Goal: Task Accomplishment & Management: Manage account settings

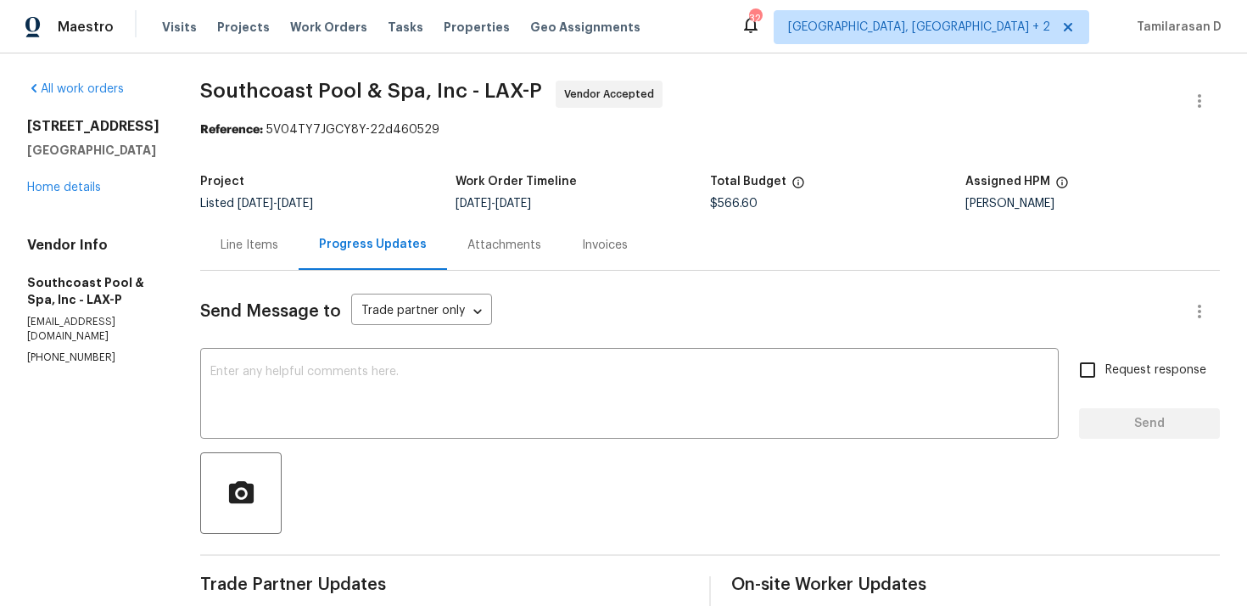
click at [252, 247] on div "Line Items" at bounding box center [250, 245] width 58 height 17
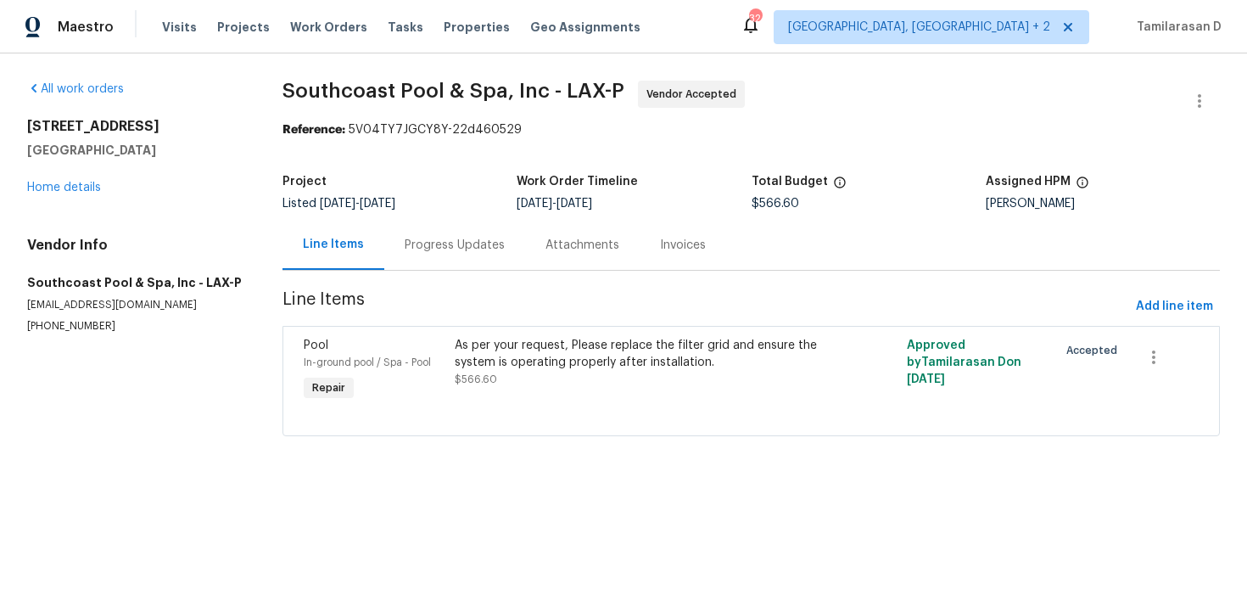
click at [436, 245] on div "Progress Updates" at bounding box center [455, 245] width 100 height 17
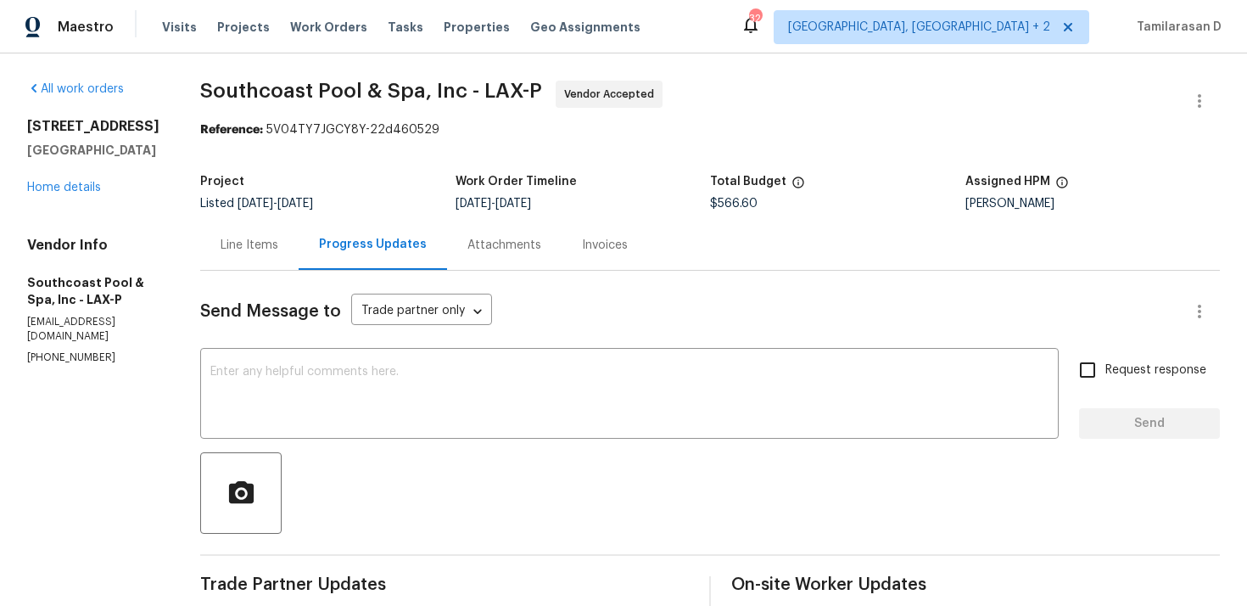
click at [252, 232] on div "Line Items" at bounding box center [249, 245] width 98 height 50
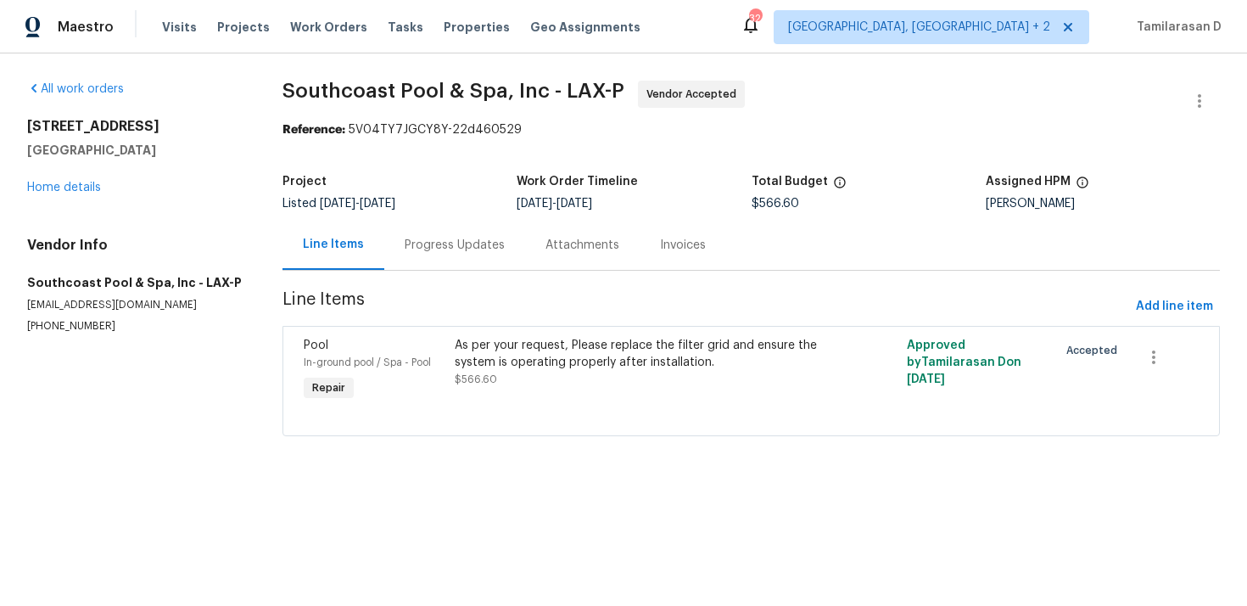
click at [395, 249] on div "Progress Updates" at bounding box center [454, 245] width 141 height 50
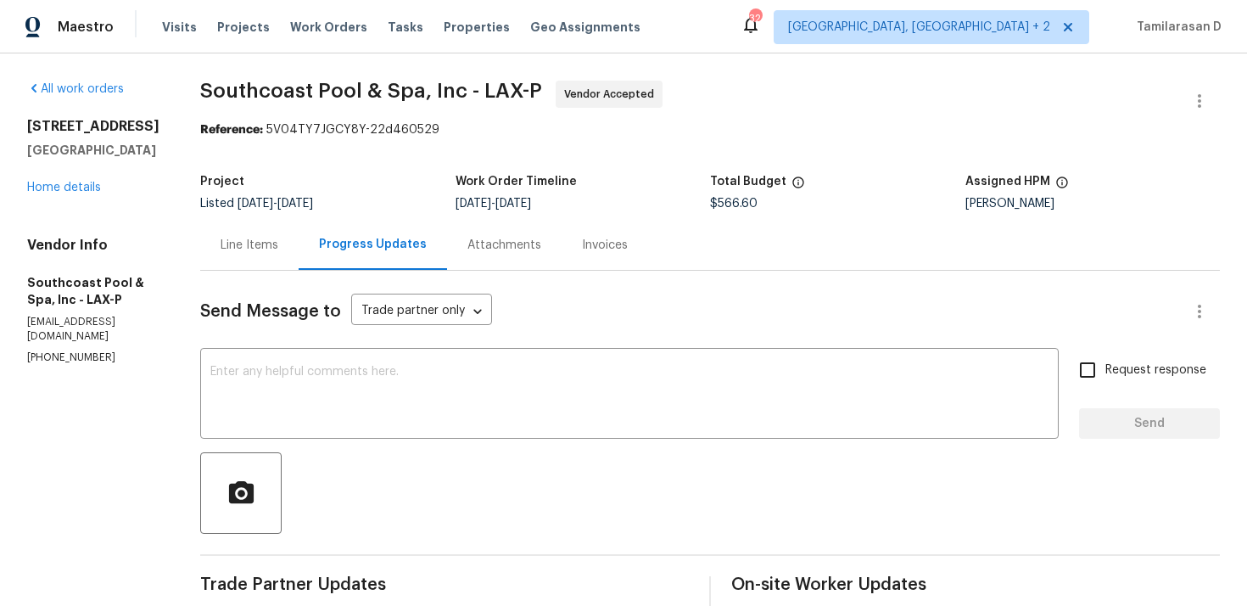
click at [261, 251] on div "Line Items" at bounding box center [250, 245] width 58 height 17
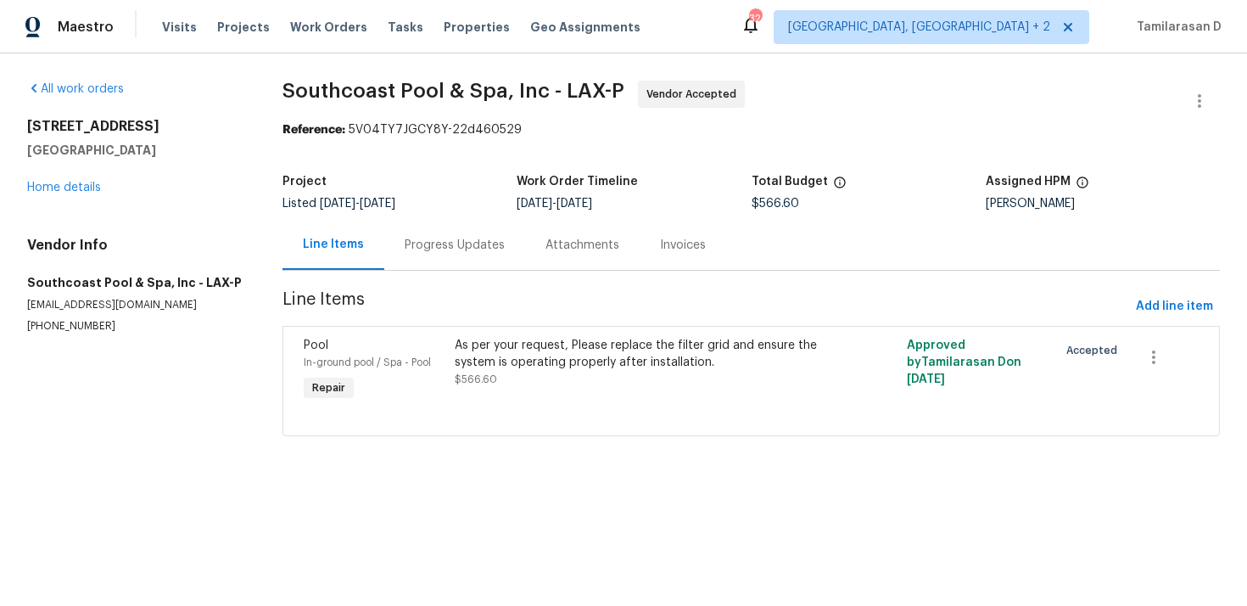
click at [469, 245] on div "Progress Updates" at bounding box center [455, 245] width 100 height 17
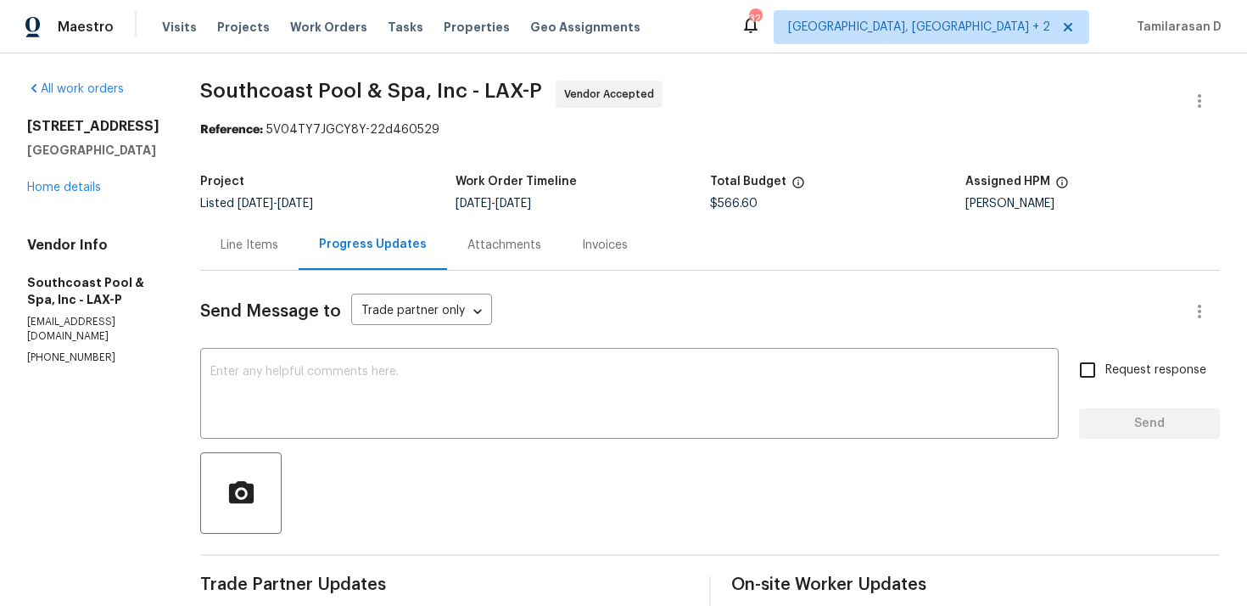
click at [318, 328] on div "Send Message to Trade partner only Trade partner only ​" at bounding box center [689, 311] width 979 height 41
click at [283, 216] on div "Project Listed 7/18/2025 - 9/15/2025 Work Order Timeline 9/12/2025 - 9/15/2025 …" at bounding box center [710, 192] width 1020 height 54
click at [248, 237] on div "Line Items" at bounding box center [250, 245] width 58 height 17
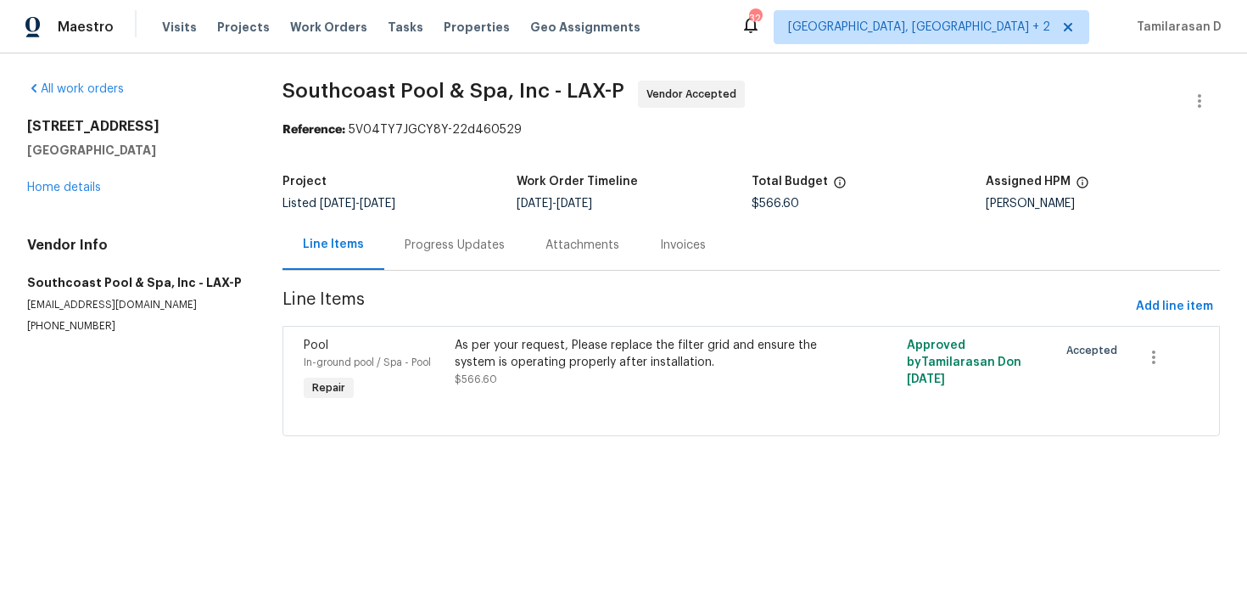
click at [417, 255] on div "Progress Updates" at bounding box center [454, 245] width 141 height 50
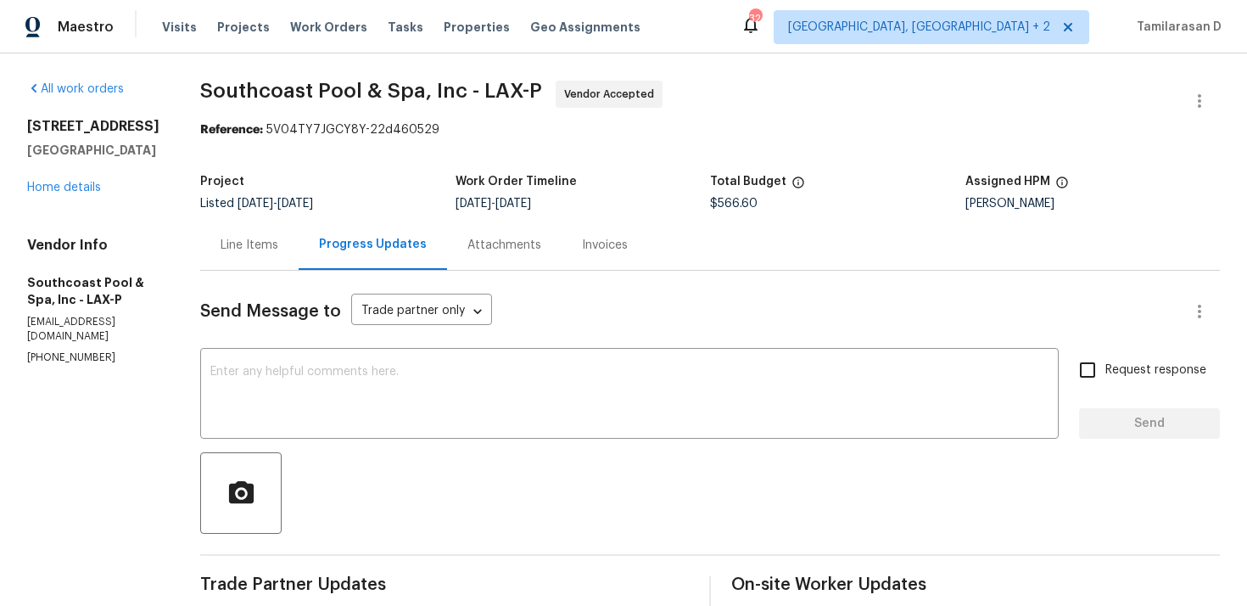
click at [231, 258] on div "Line Items" at bounding box center [249, 245] width 98 height 50
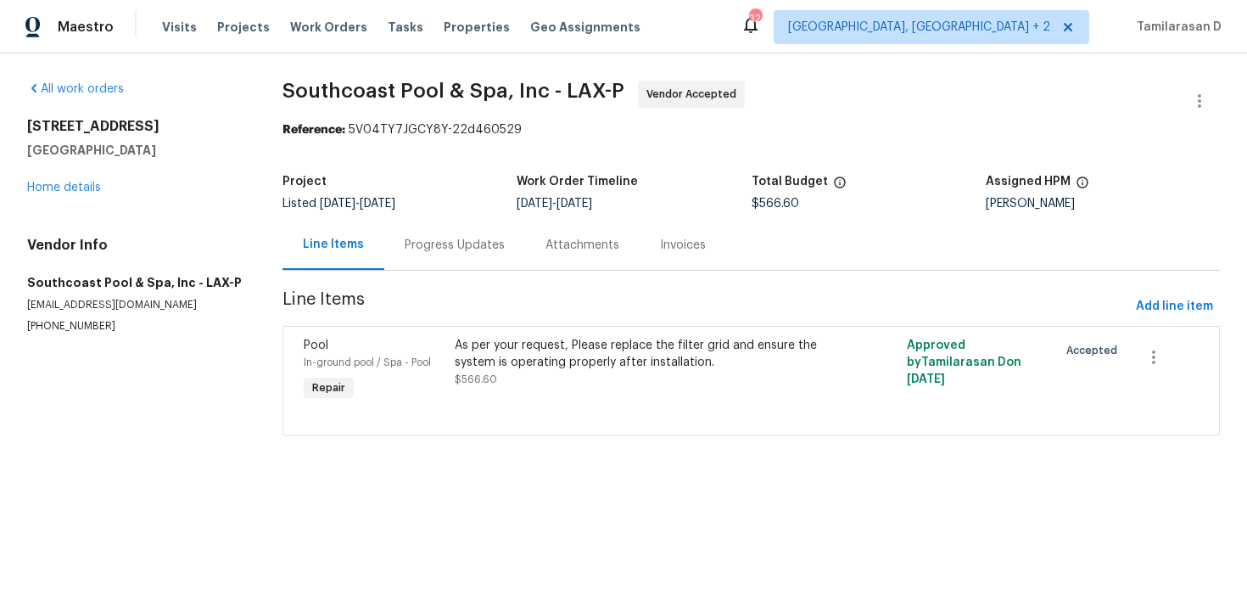
click at [460, 237] on div "Progress Updates" at bounding box center [455, 245] width 100 height 17
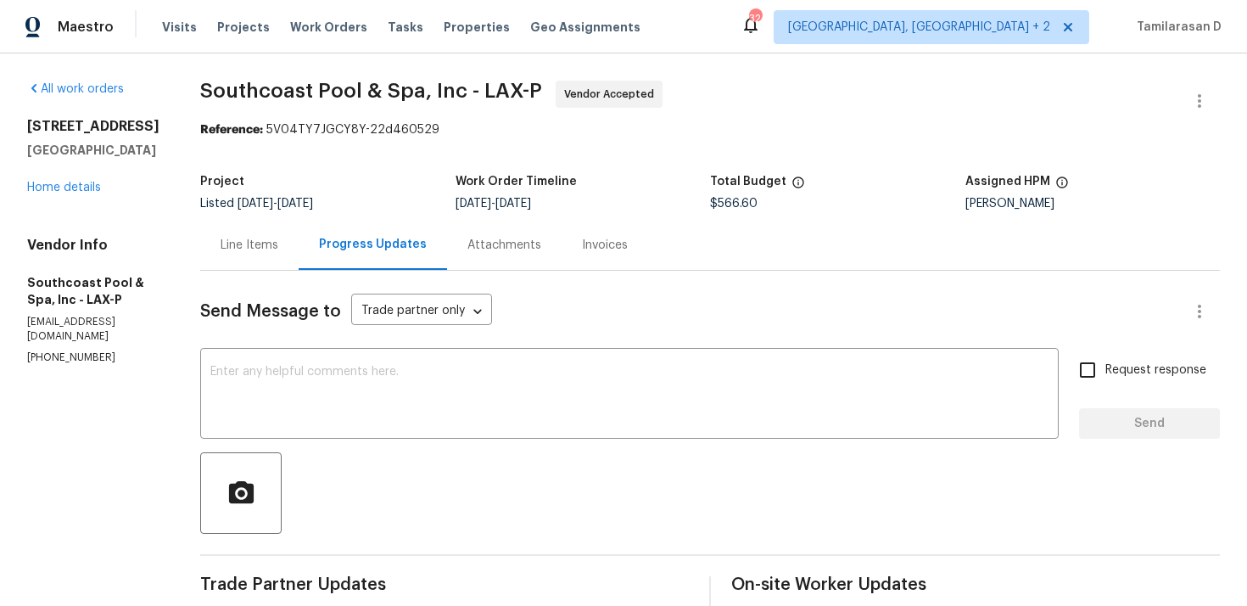
click at [273, 255] on div "Line Items" at bounding box center [249, 245] width 98 height 50
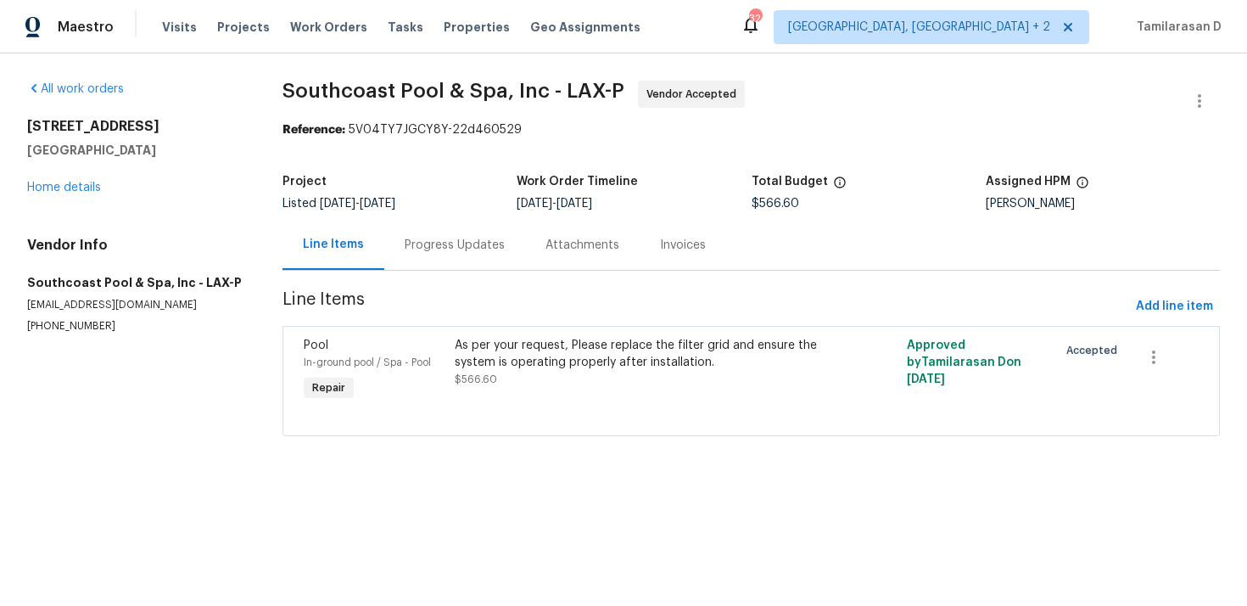
click at [384, 257] on div "Progress Updates" at bounding box center [454, 245] width 141 height 50
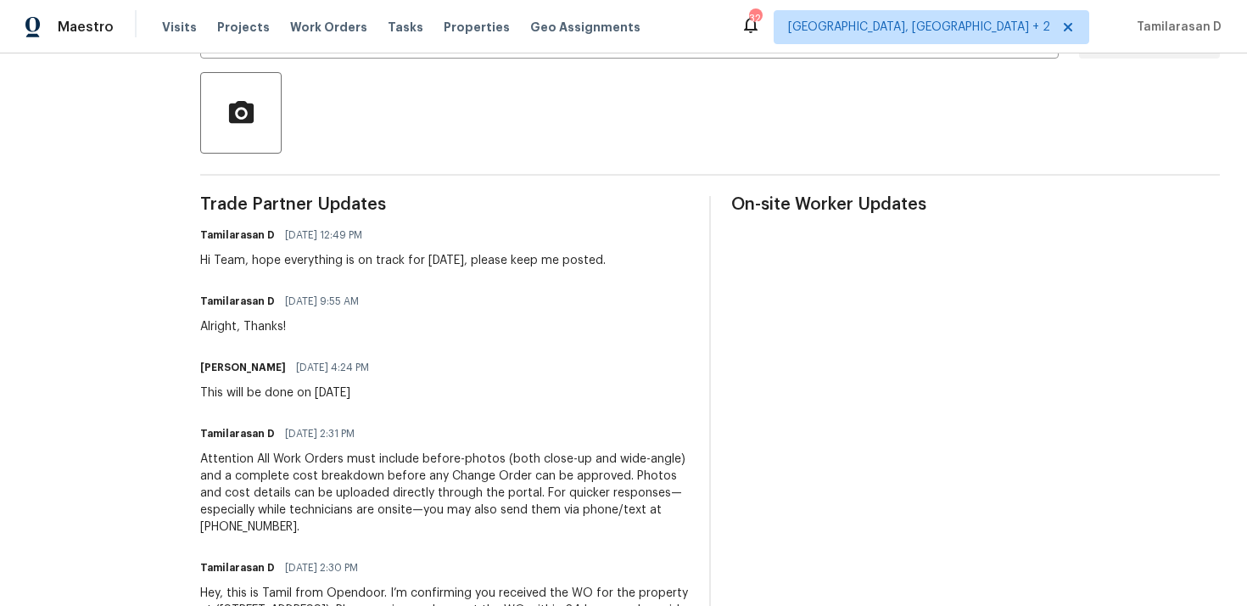
scroll to position [290, 0]
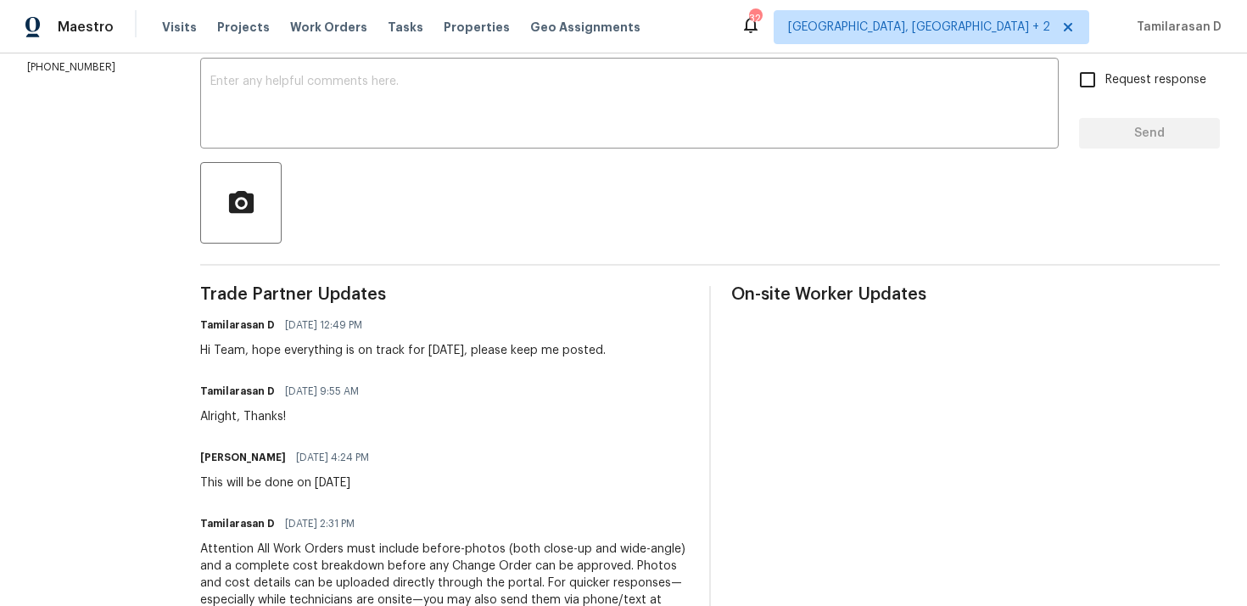
click at [379, 469] on div "Jackie Guerrero 09/12/2025 4:24 PM This will be done on 09/16/25" at bounding box center [289, 468] width 179 height 46
click at [283, 423] on div "Alright, Thanks!" at bounding box center [284, 416] width 169 height 17
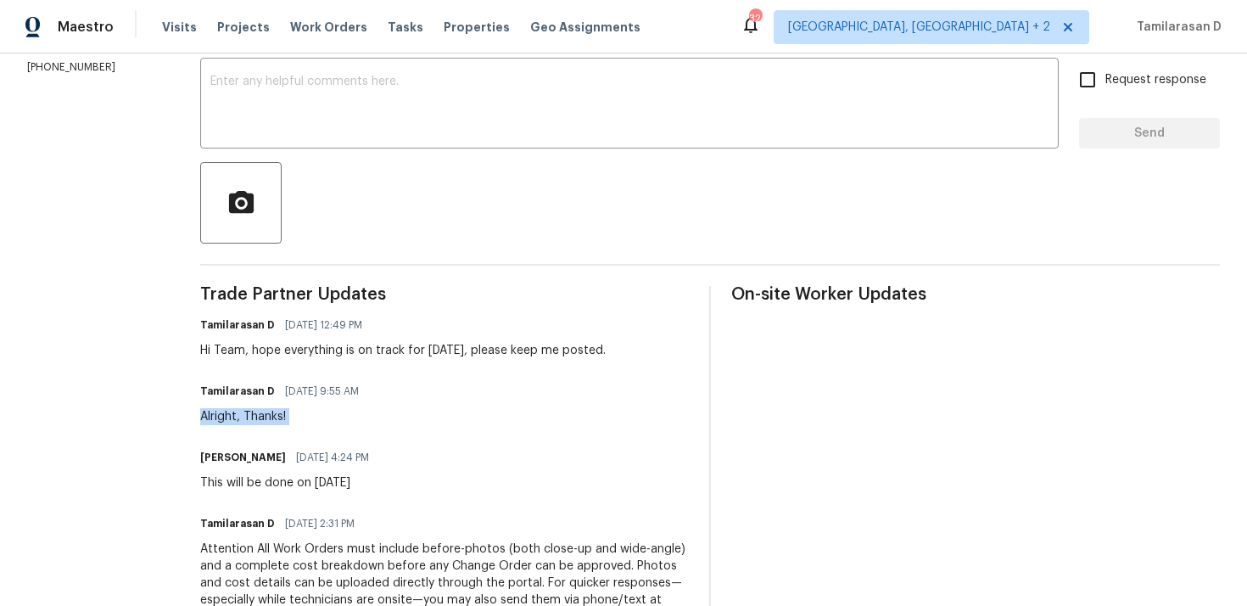
click at [283, 423] on div "Alright, Thanks!" at bounding box center [284, 416] width 169 height 17
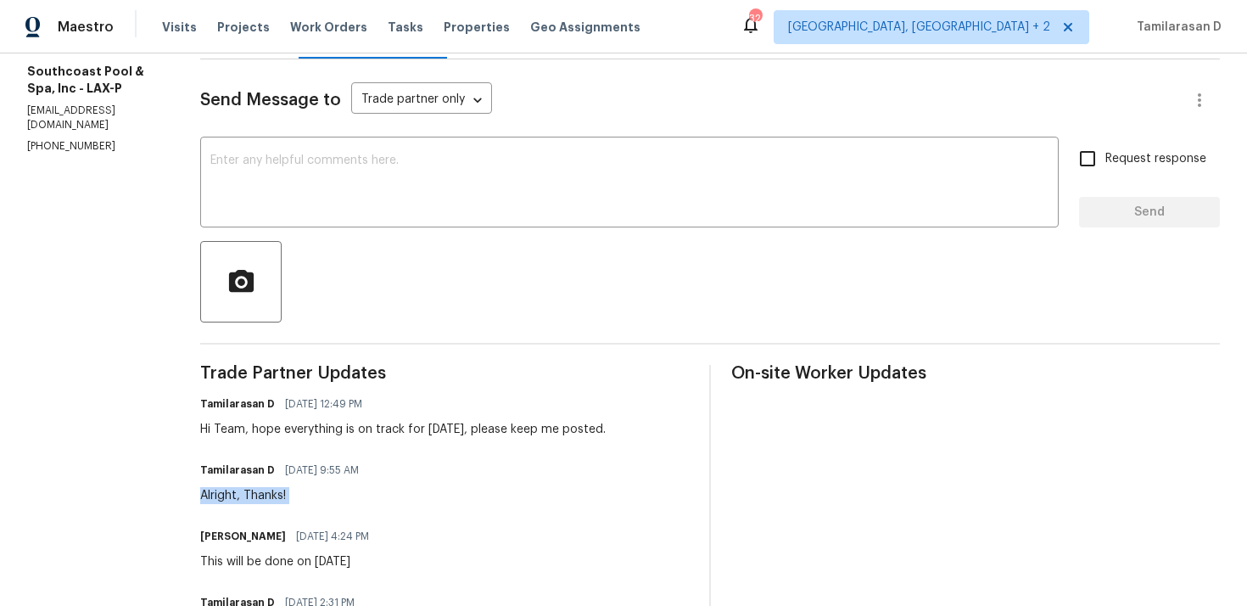
click at [280, 419] on div "Tamilarasan D 09/16/2025 12:49 PM Hi Team, hope everything is on track for toda…" at bounding box center [403, 415] width 406 height 46
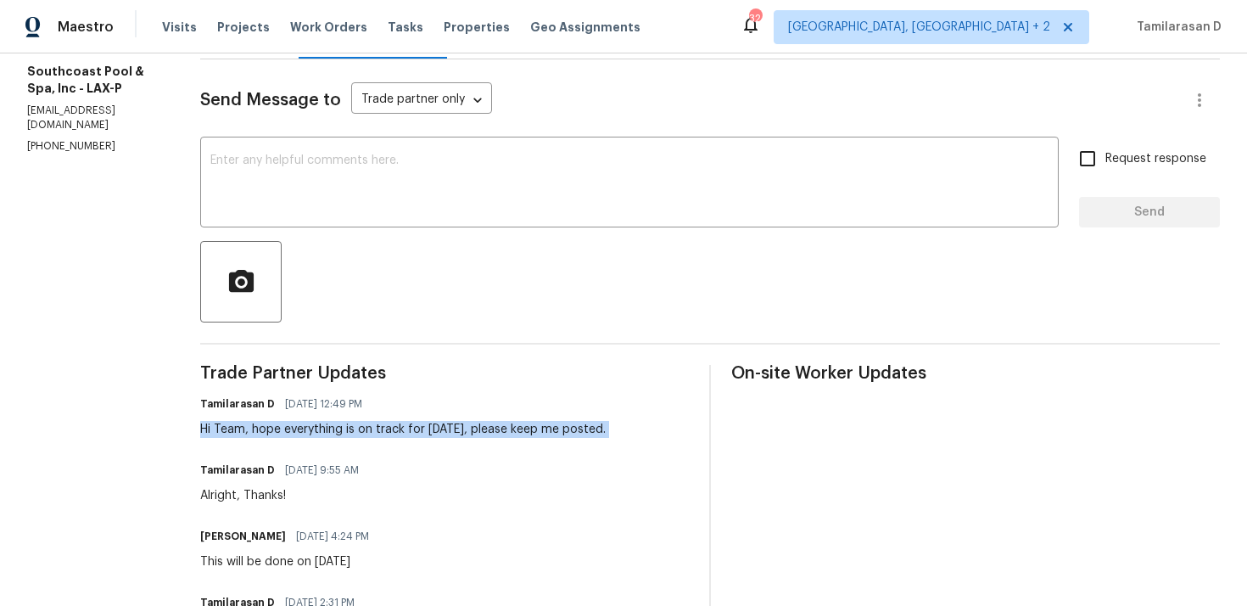
scroll to position [0, 0]
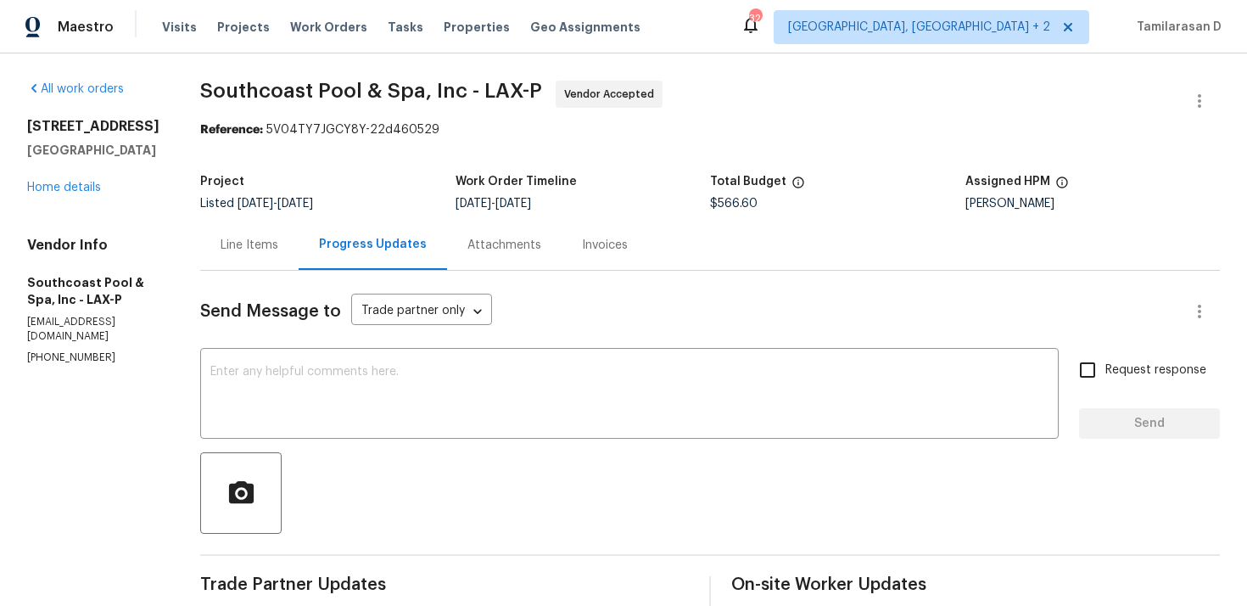
click at [261, 260] on div "Line Items" at bounding box center [249, 245] width 98 height 50
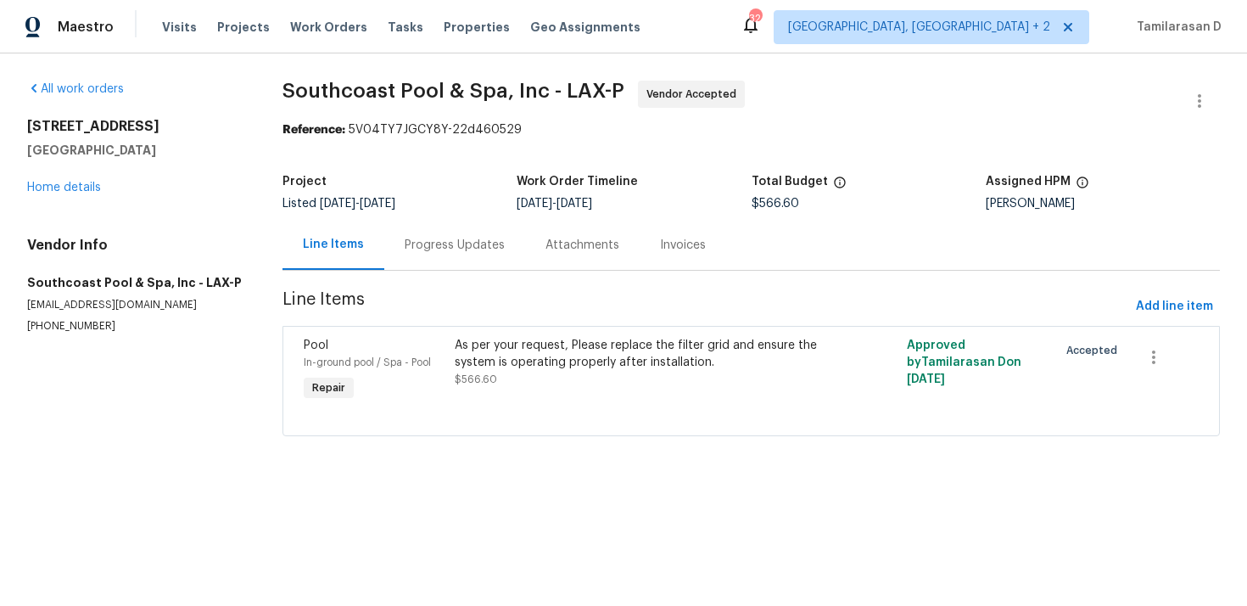
click at [408, 243] on div "Progress Updates" at bounding box center [455, 245] width 100 height 17
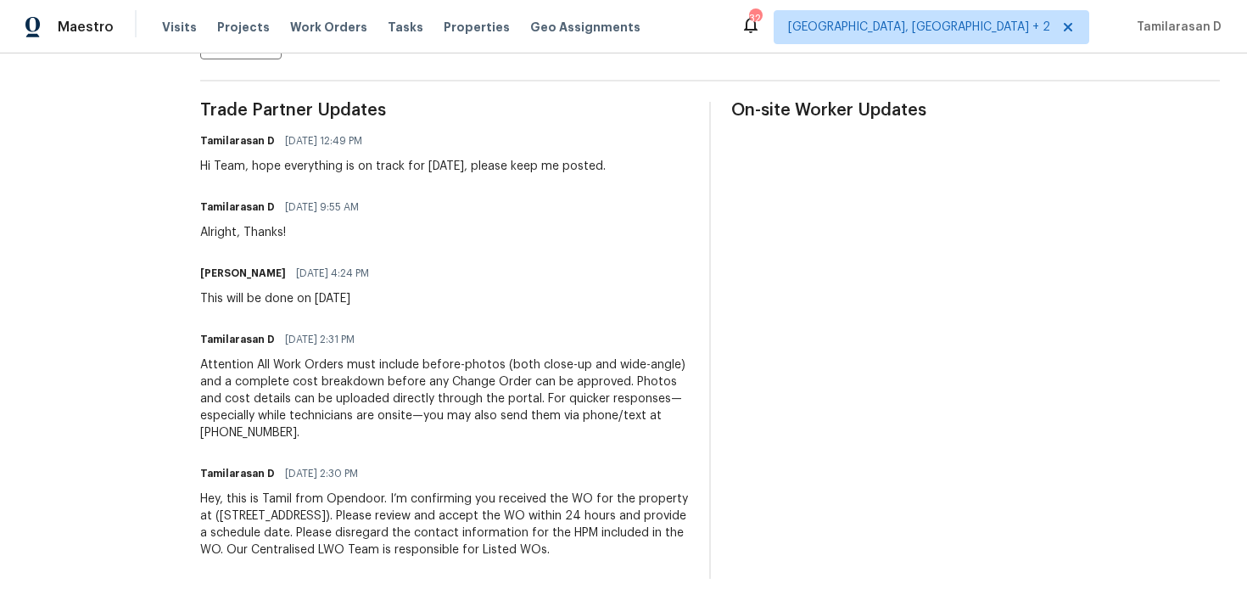
scroll to position [350, 0]
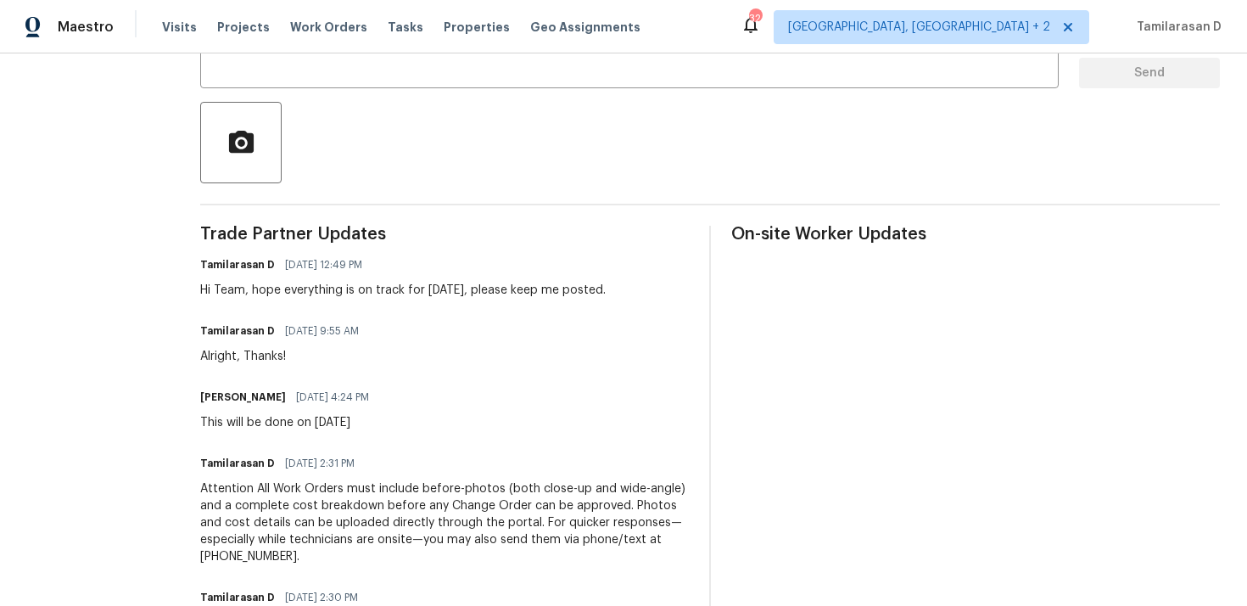
click at [389, 293] on div "Hi Team, hope everything is on track for today, please keep me posted." at bounding box center [403, 290] width 406 height 17
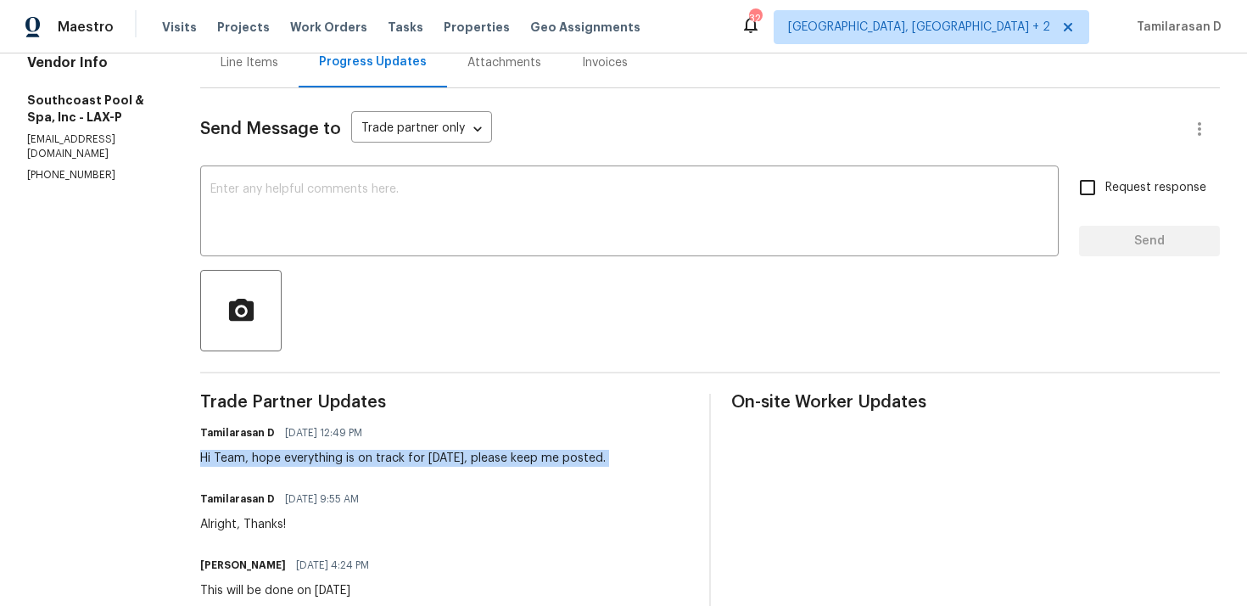
scroll to position [204, 0]
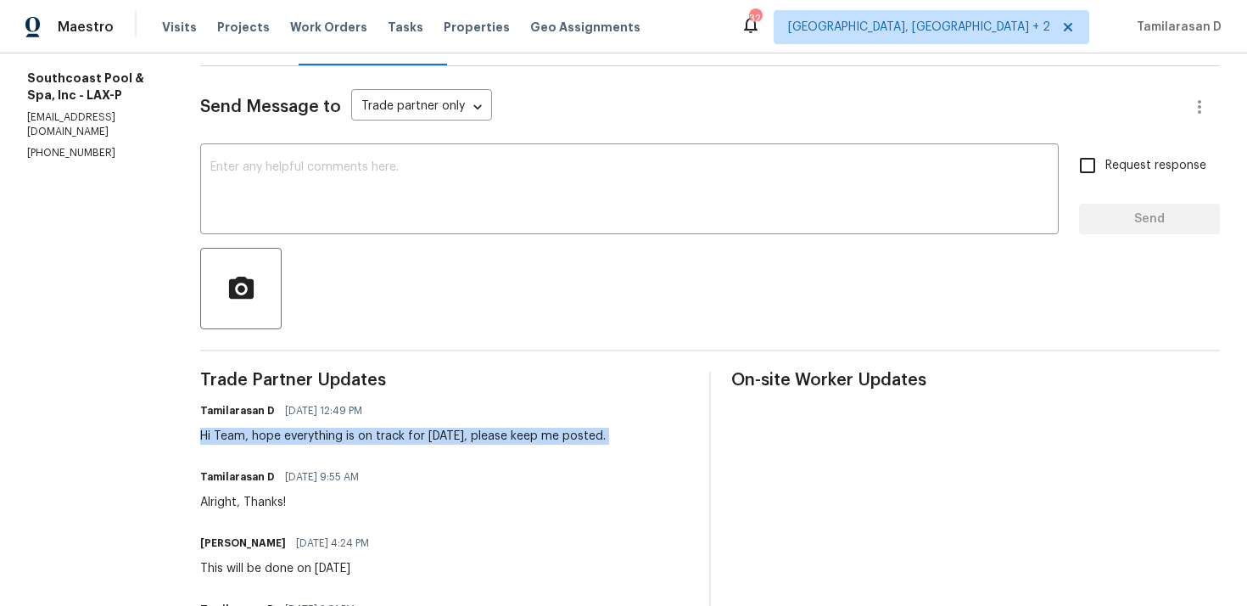
click at [289, 428] on div "Hi Team, hope everything is on track for today, please keep me posted." at bounding box center [403, 436] width 406 height 17
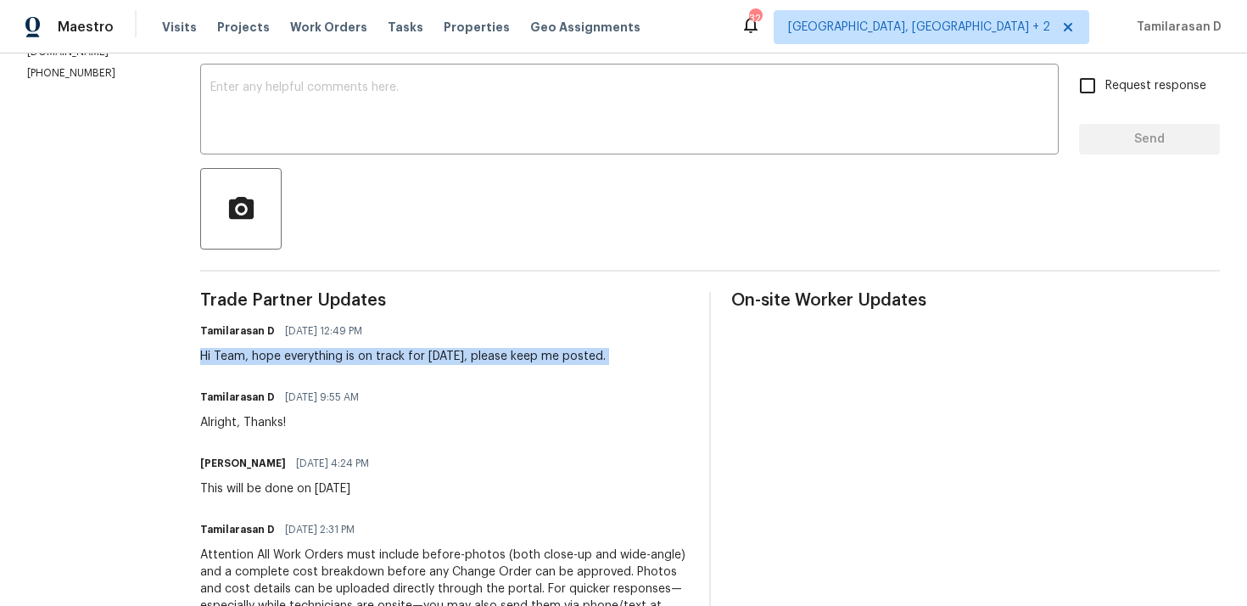
scroll to position [139, 0]
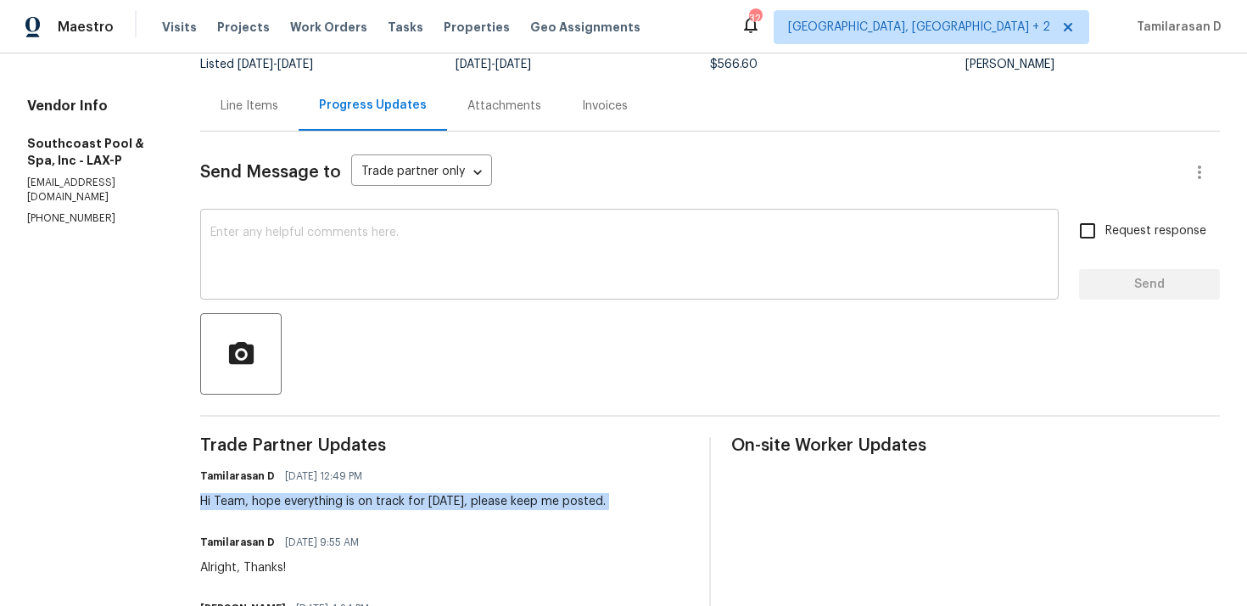
click at [275, 275] on textarea at bounding box center [629, 256] width 838 height 59
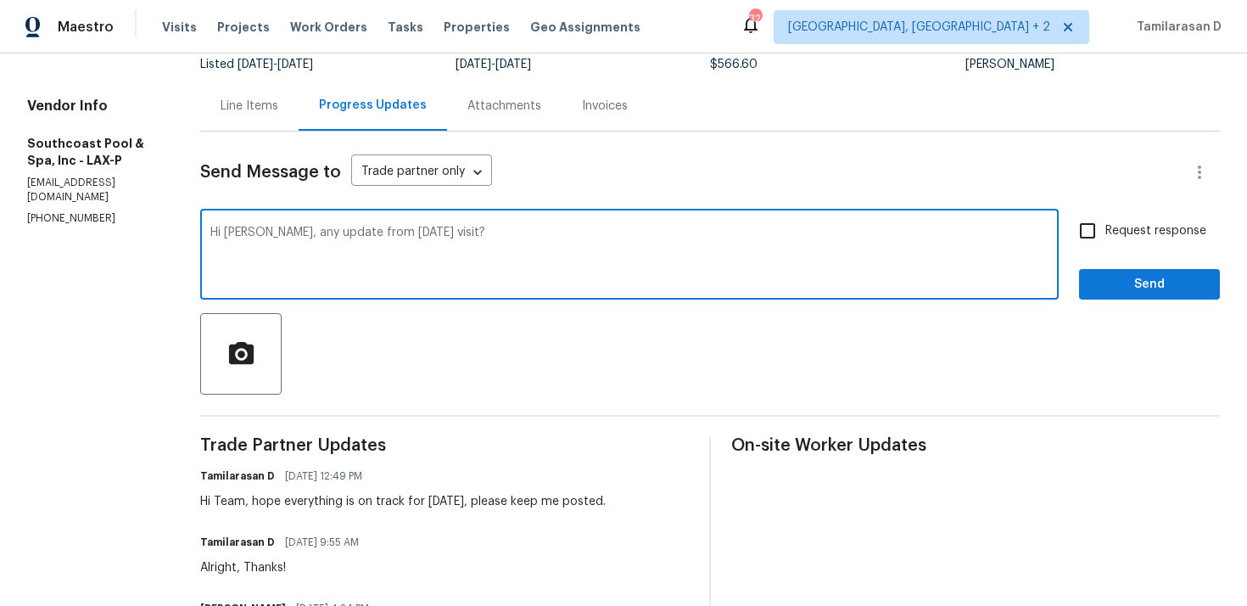
type textarea "Hi Jackie, any update from yesterday's visit?"
click at [1106, 230] on input "Request response" at bounding box center [1088, 231] width 36 height 36
checkbox input "true"
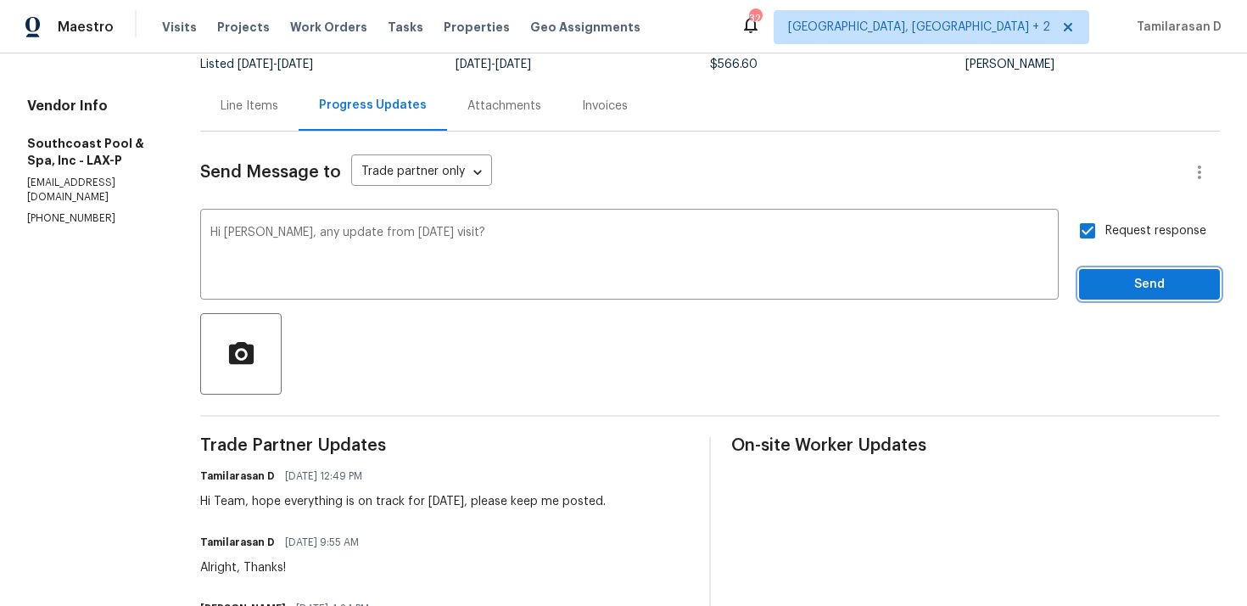
click at [1156, 279] on span "Send" at bounding box center [1150, 284] width 114 height 21
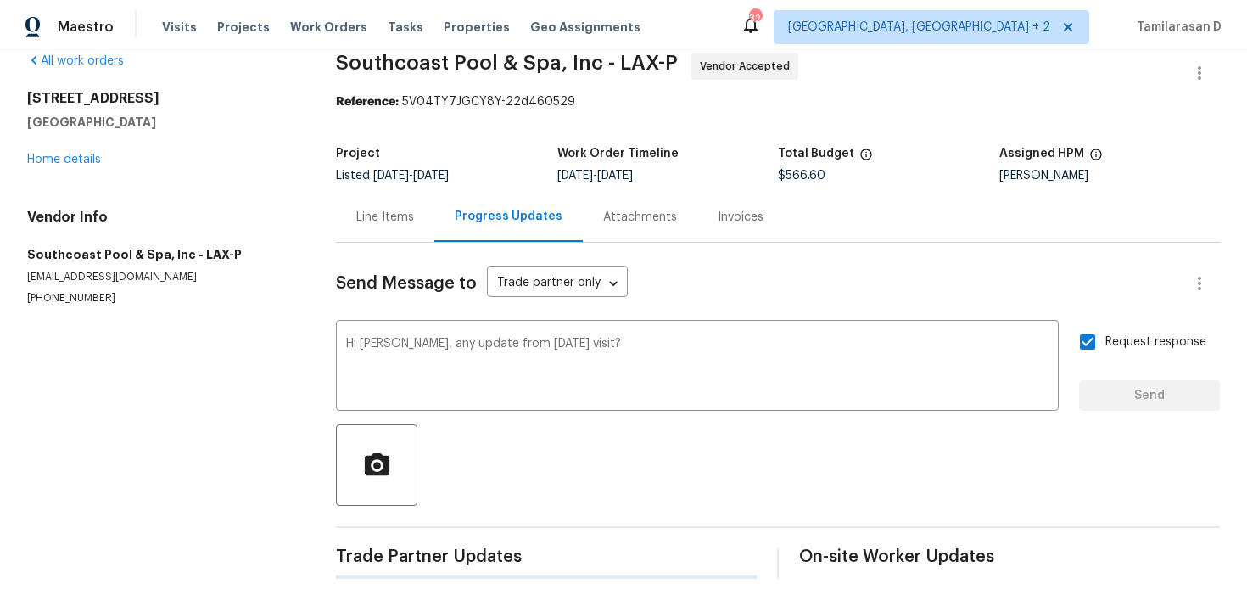
scroll to position [0, 0]
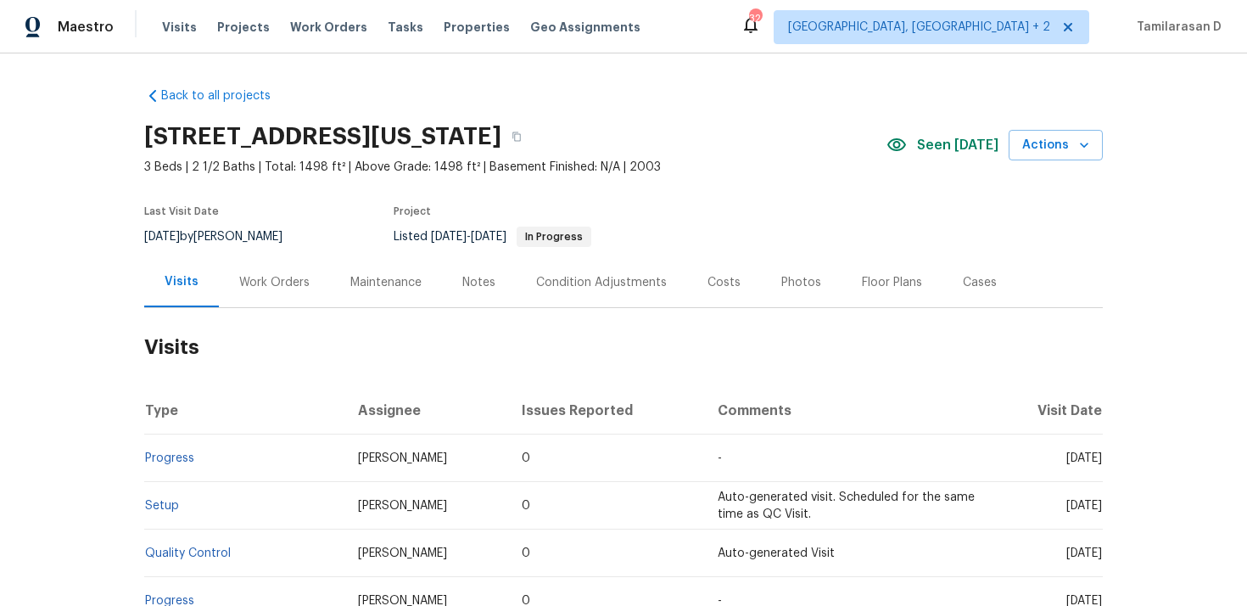
click at [269, 300] on div "Work Orders" at bounding box center [274, 282] width 111 height 50
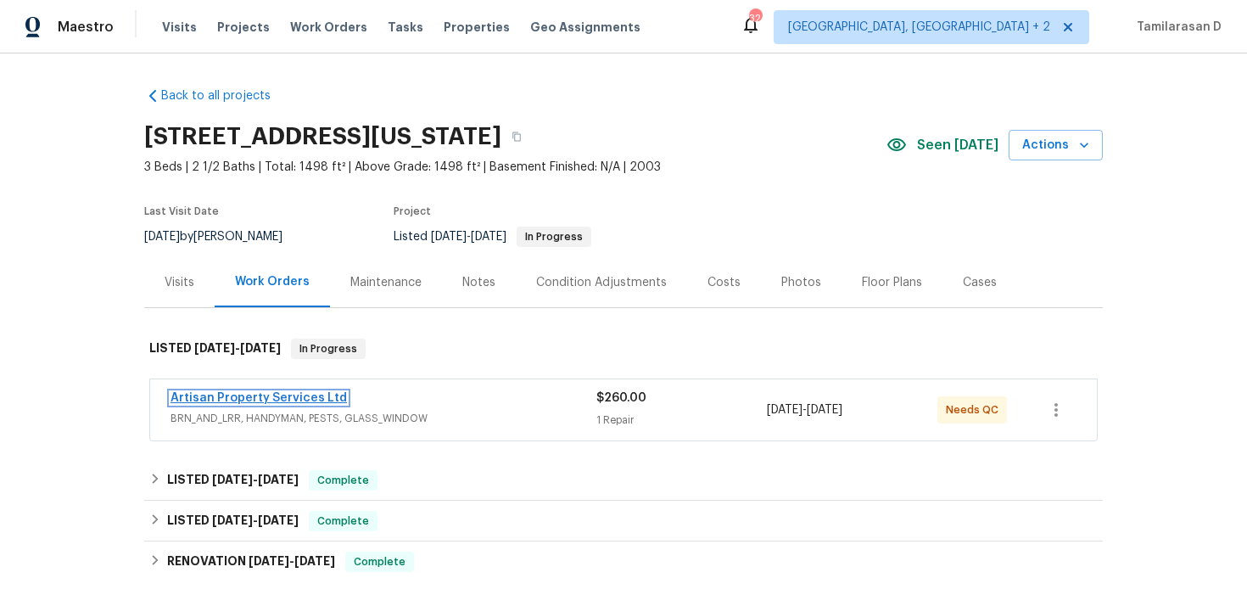
click at [255, 393] on link "Artisan Property Services Ltd" at bounding box center [259, 398] width 176 height 12
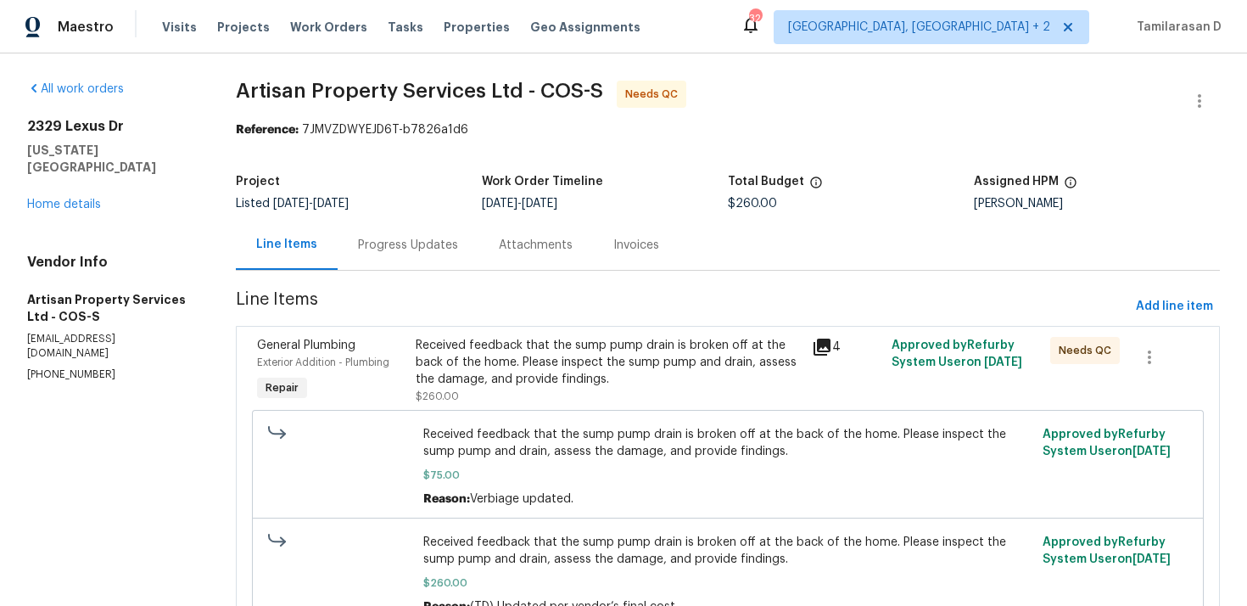
click at [444, 246] on div "Progress Updates" at bounding box center [408, 245] width 100 height 17
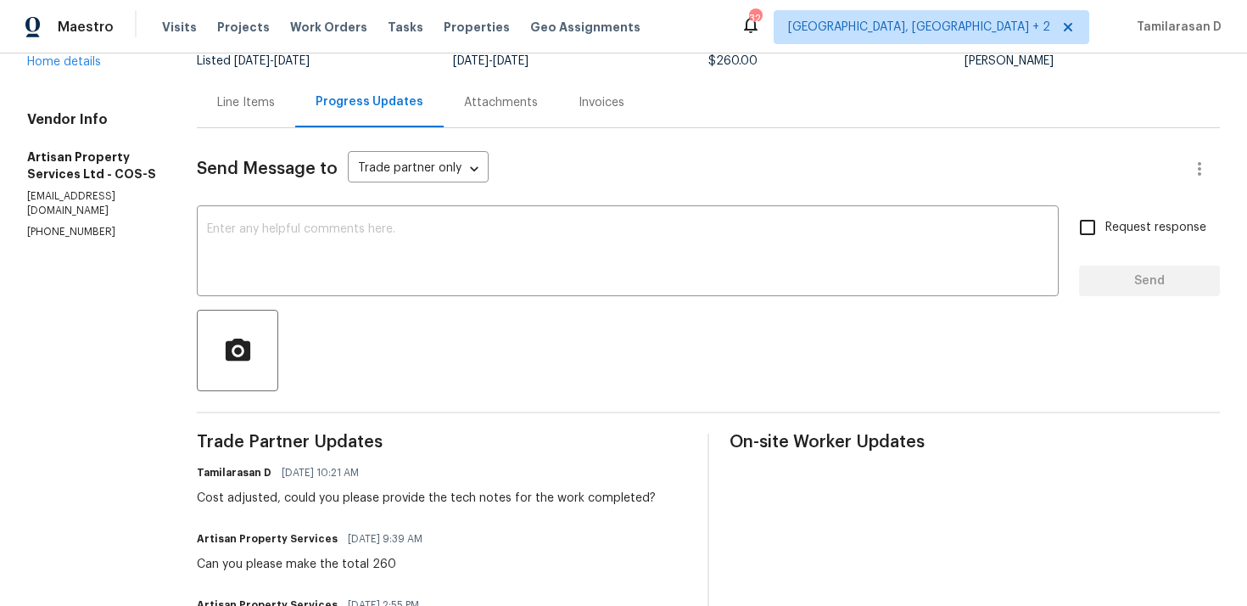
scroll to position [162, 0]
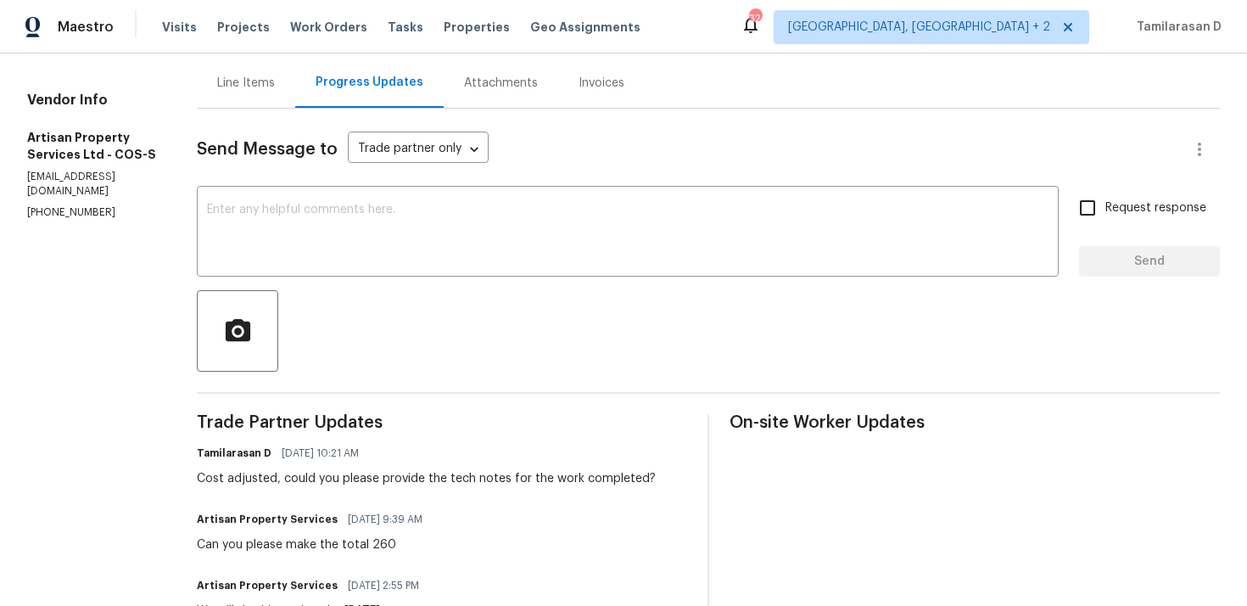
click at [285, 543] on div "Can you please make the total 260" at bounding box center [315, 544] width 236 height 17
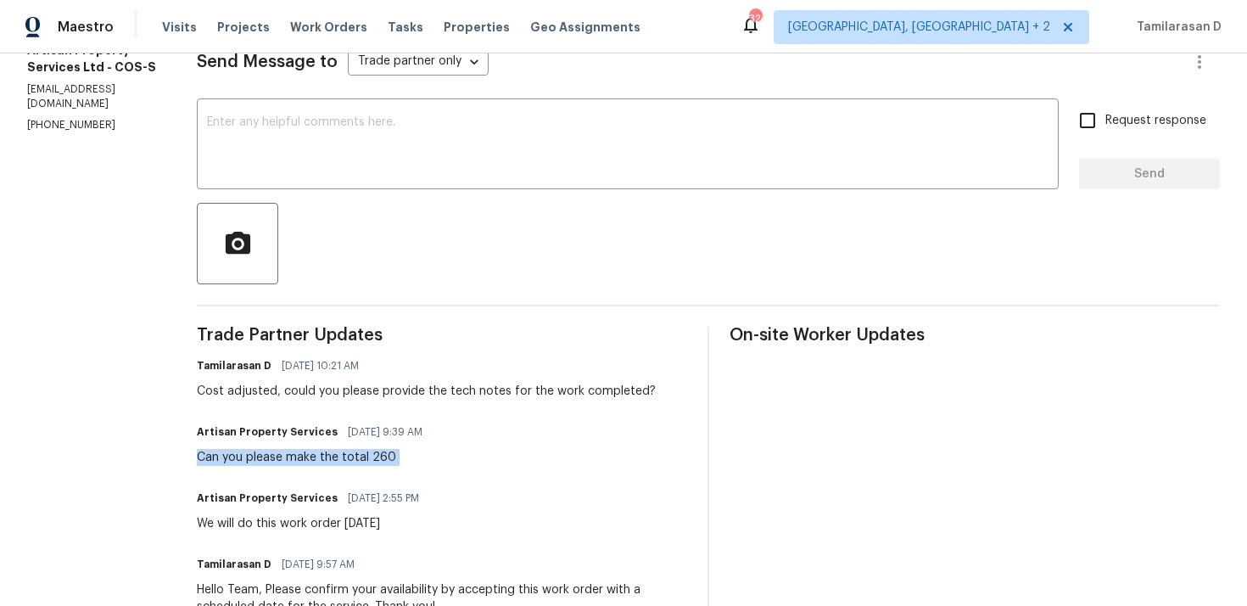
scroll to position [0, 0]
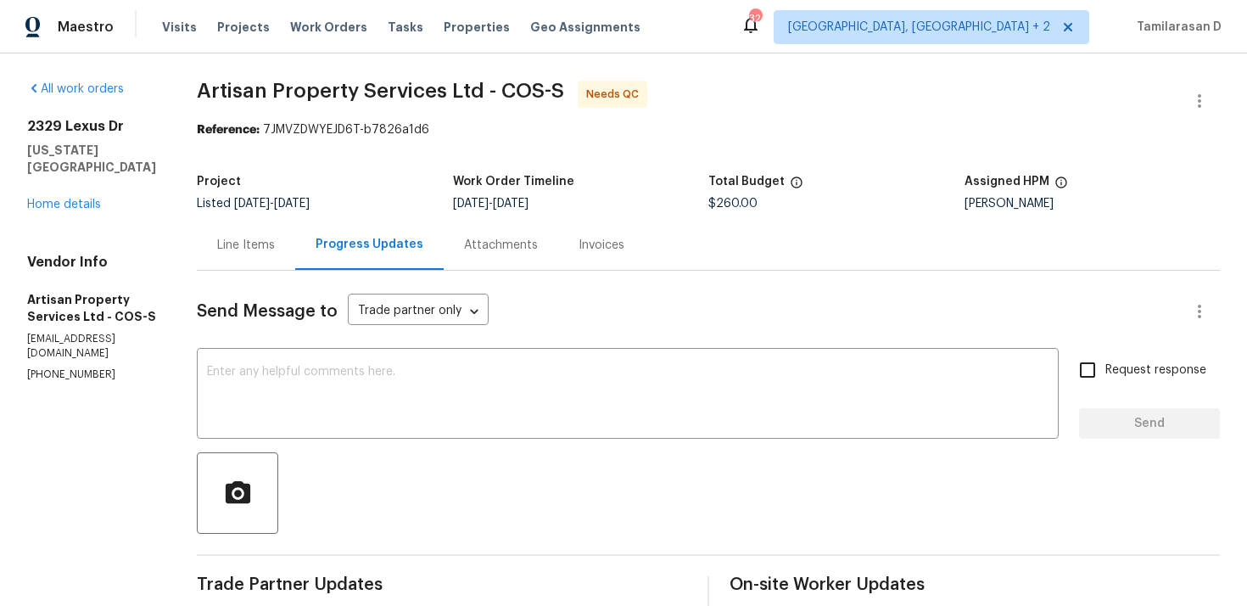
click at [235, 249] on div "Line Items" at bounding box center [246, 245] width 58 height 17
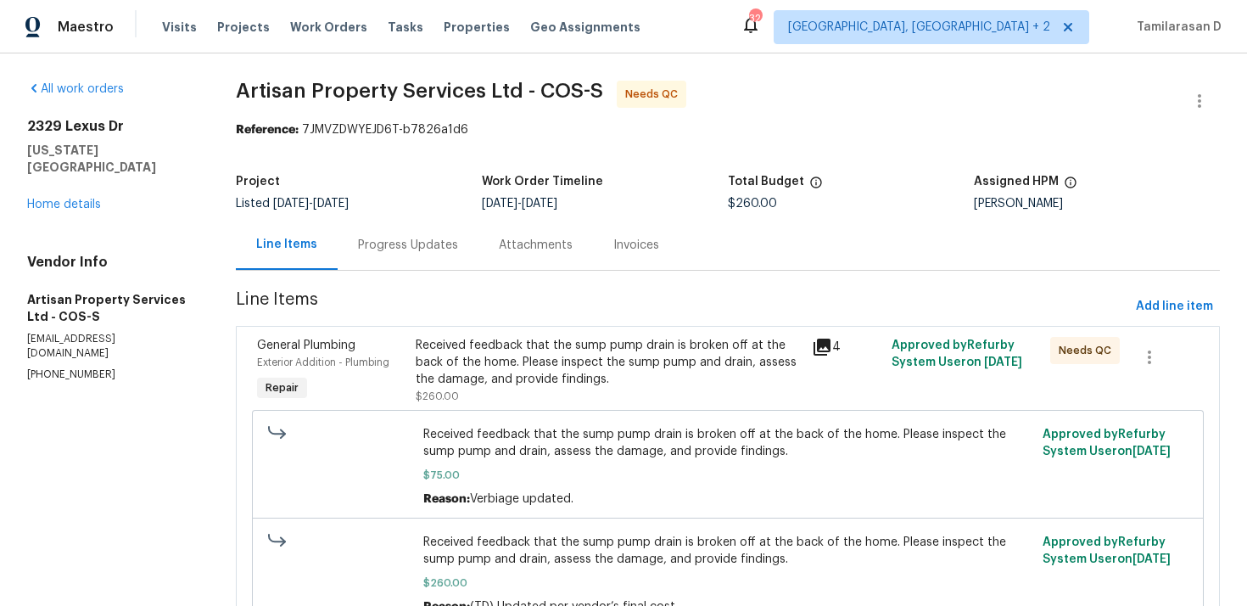
click at [504, 398] on div "Received feedback that the sump pump drain is broken off at the back of the hom…" at bounding box center [609, 371] width 387 height 68
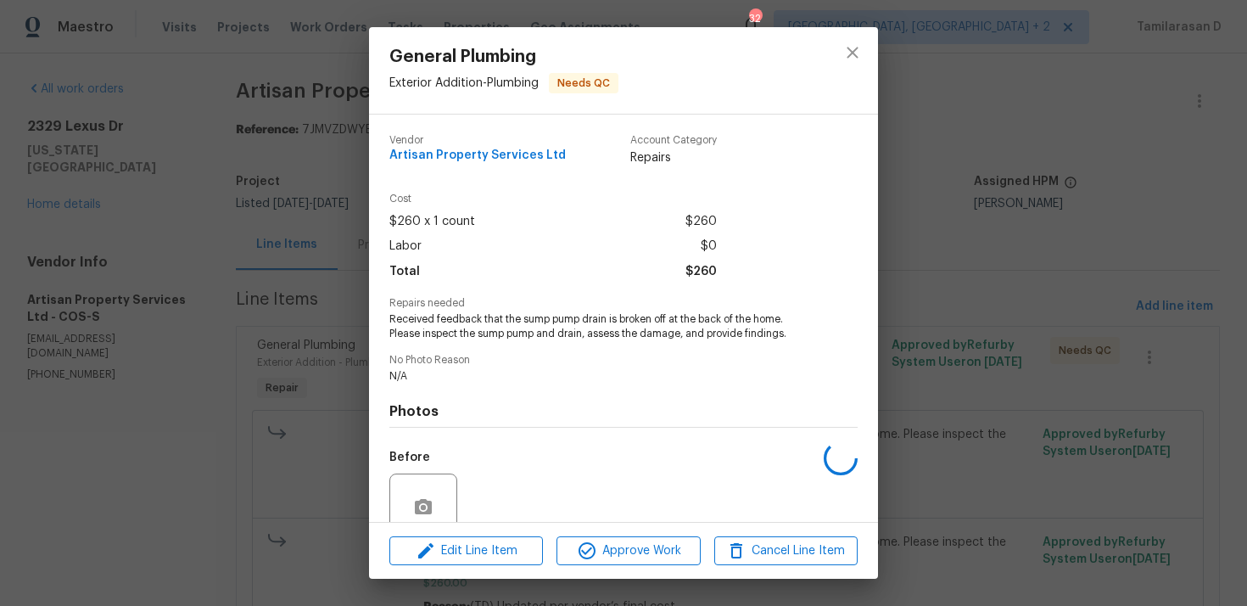
scroll to position [147, 0]
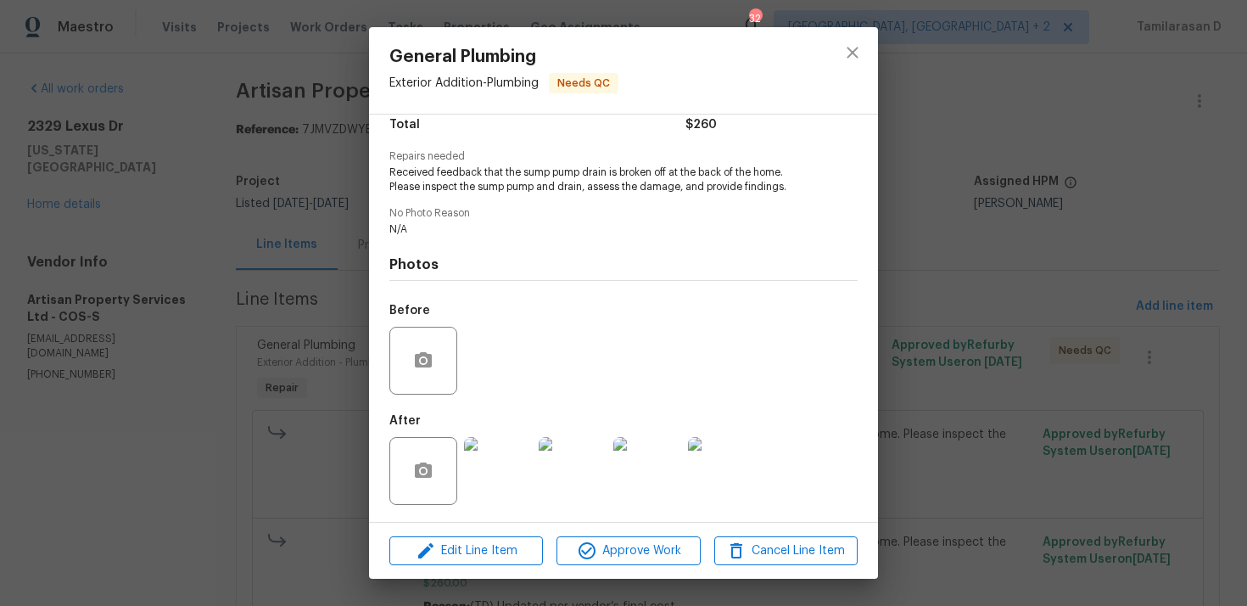
click at [509, 452] on img at bounding box center [498, 471] width 68 height 68
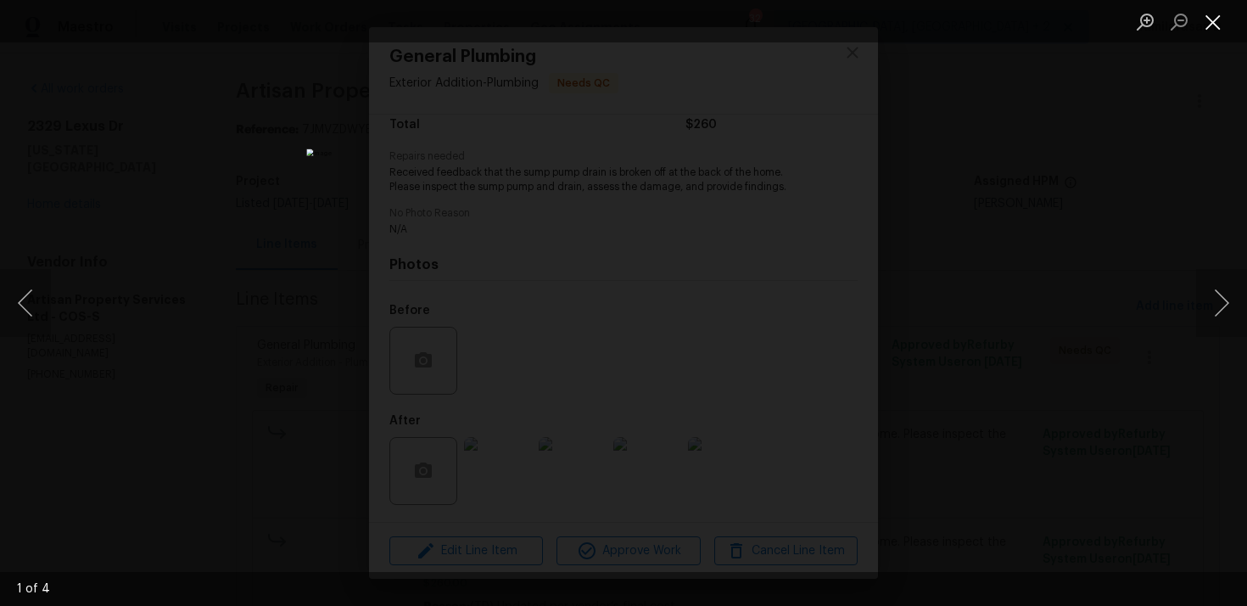
click at [1222, 12] on button "Close lightbox" at bounding box center [1213, 22] width 34 height 30
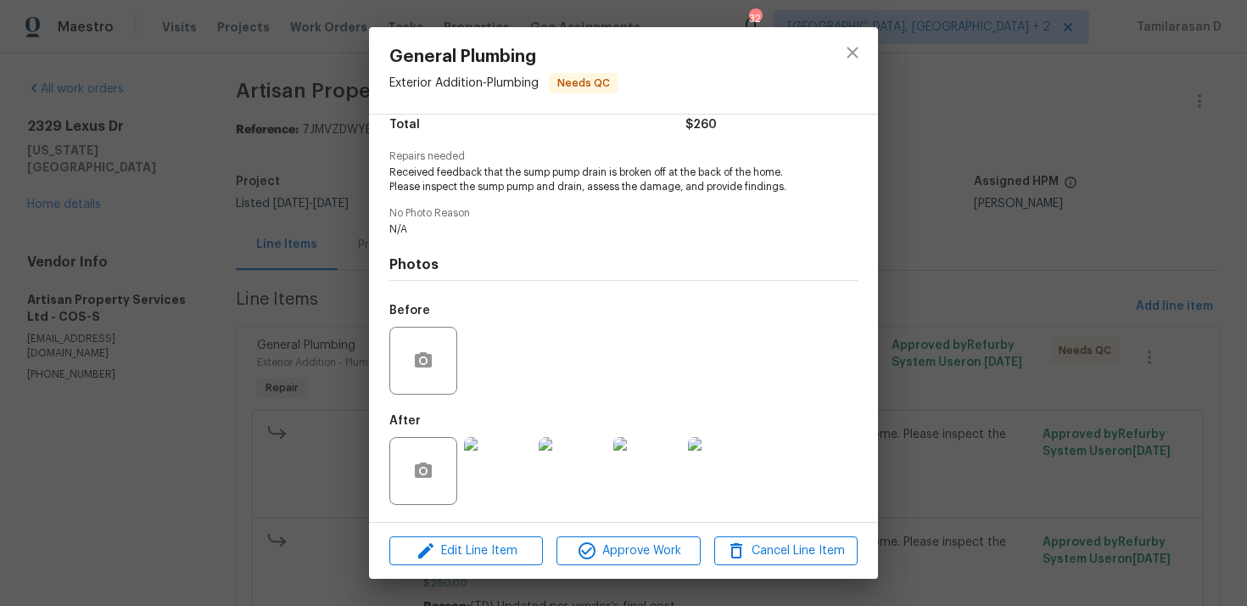
scroll to position [0, 0]
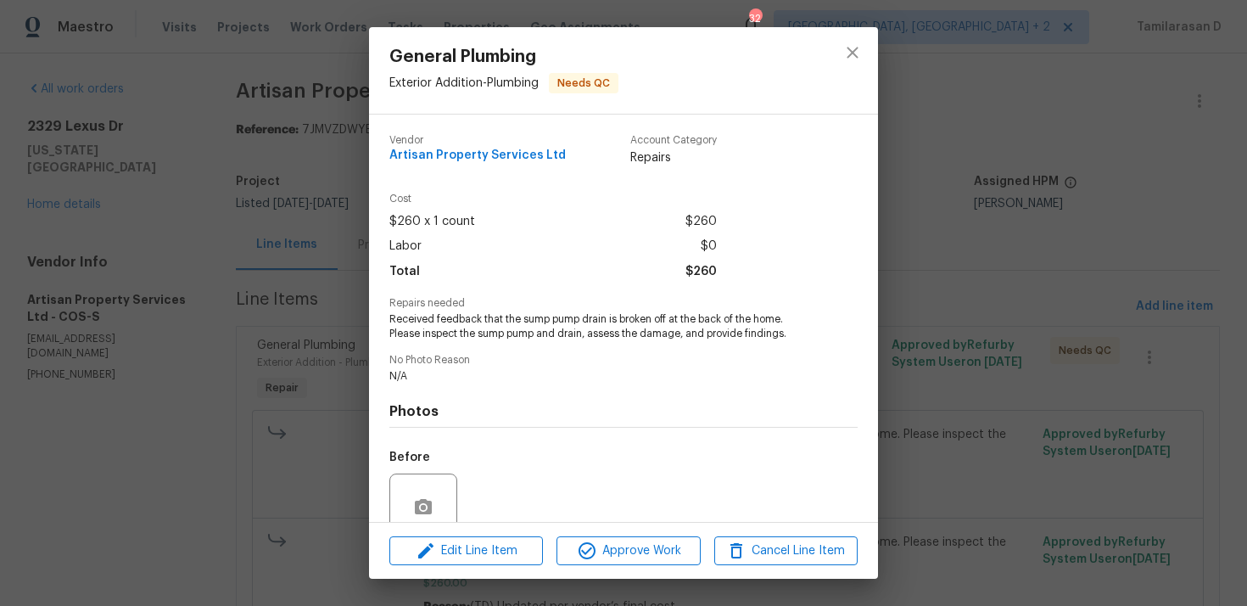
click at [350, 319] on div "General Plumbing Exterior Addition - Plumbing Needs QC Vendor Artisan Property …" at bounding box center [623, 303] width 1247 height 606
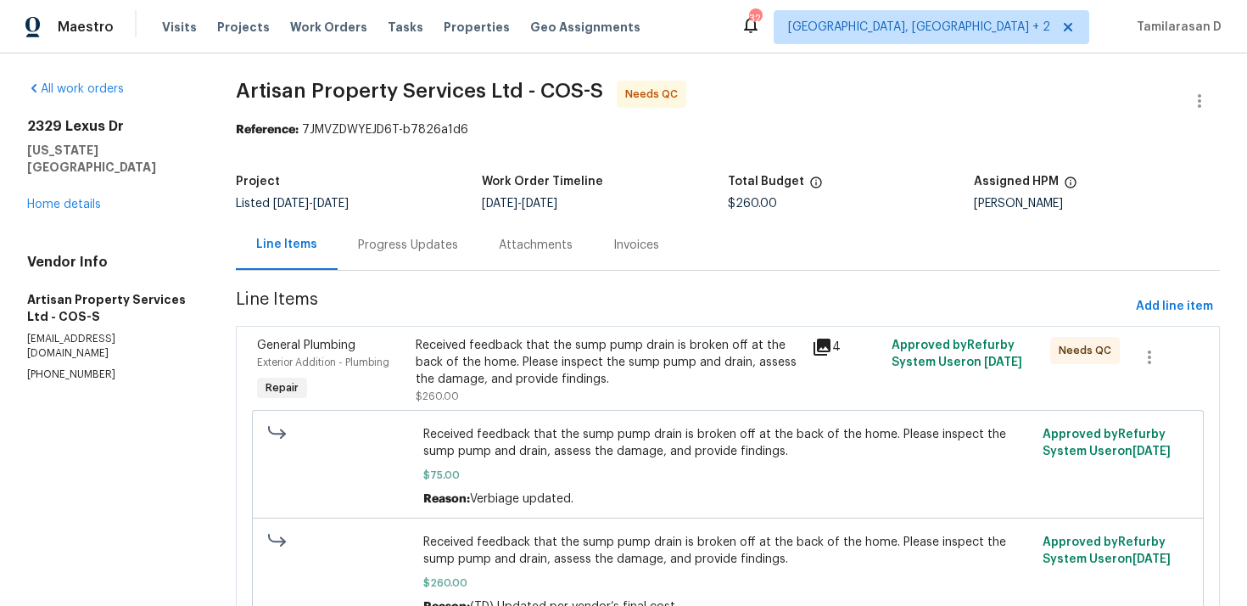
click at [378, 267] on div "Progress Updates" at bounding box center [408, 245] width 141 height 50
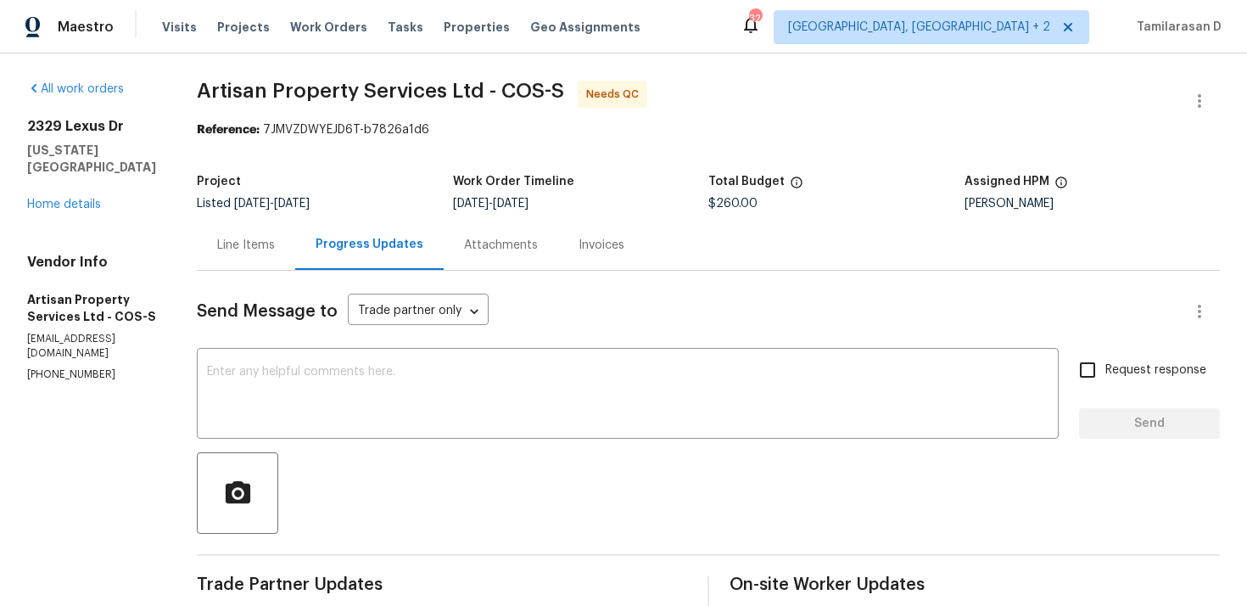
click at [226, 224] on div "Line Items" at bounding box center [246, 245] width 98 height 50
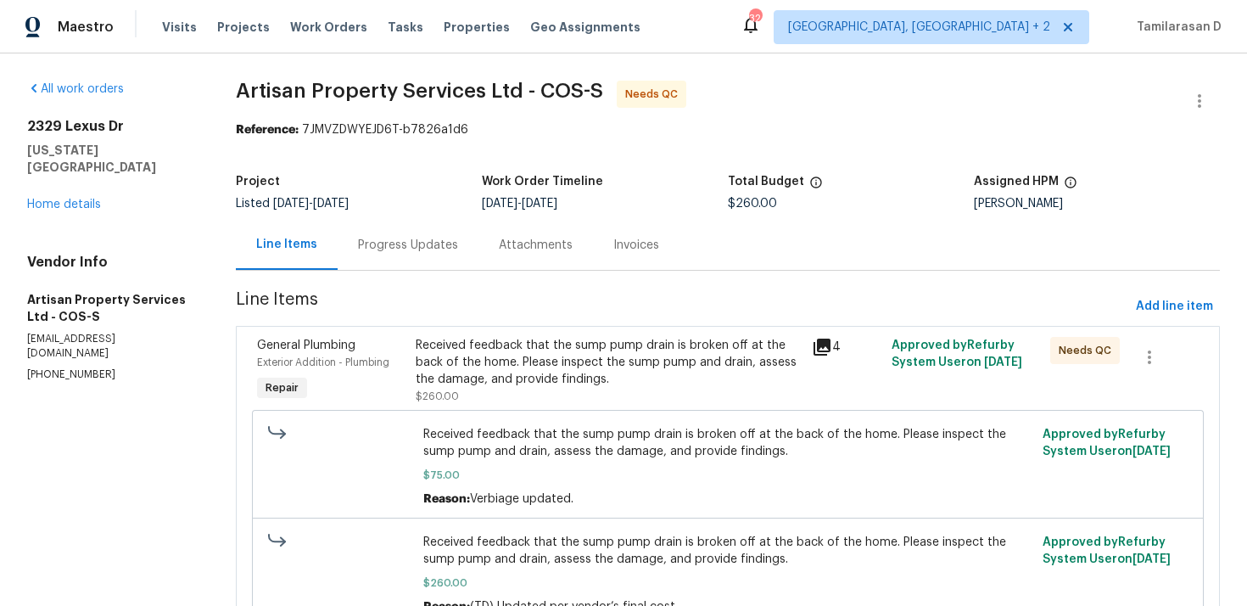
click at [472, 342] on div "Received feedback that the sump pump drain is broken off at the back of the hom…" at bounding box center [609, 362] width 387 height 51
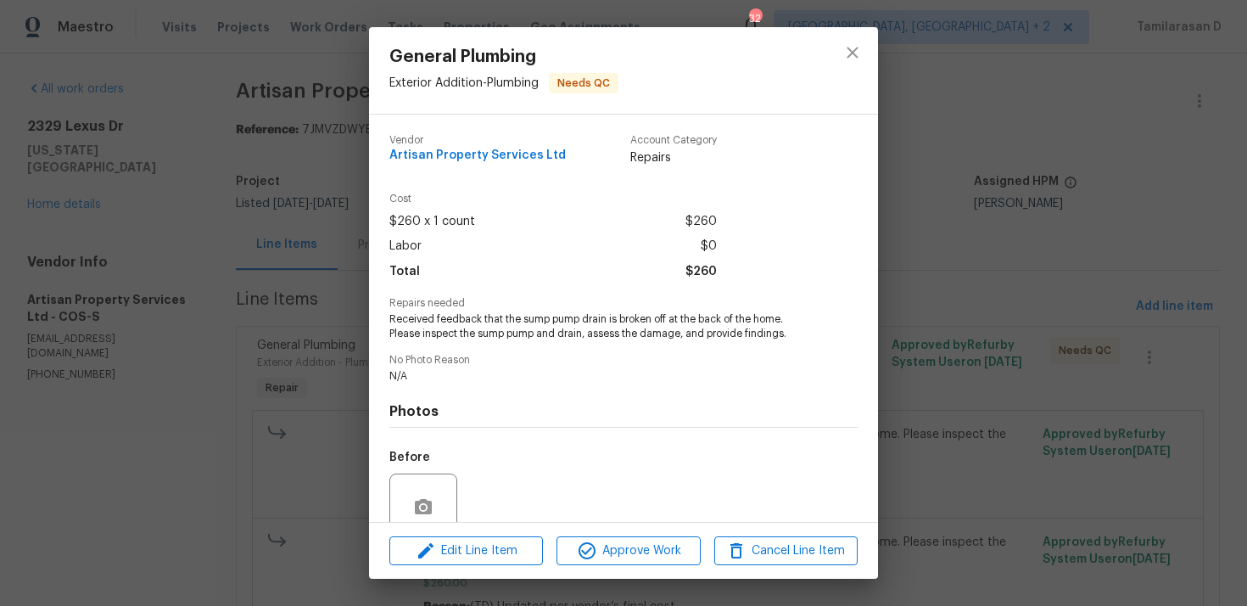
scroll to position [147, 0]
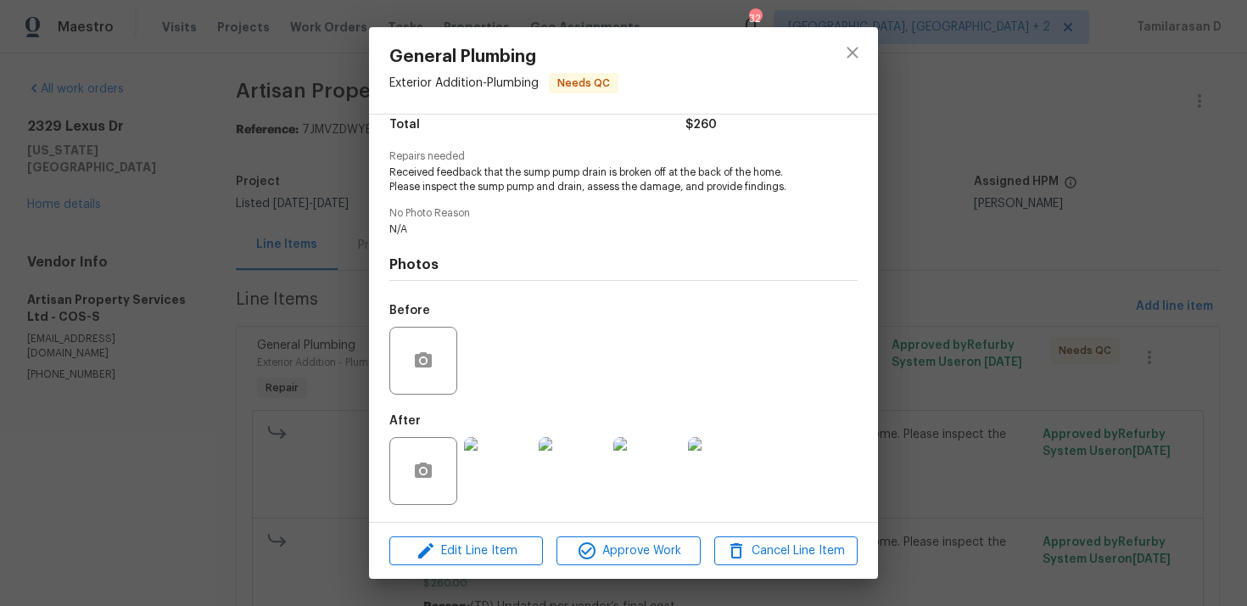
click at [493, 462] on img at bounding box center [498, 471] width 68 height 68
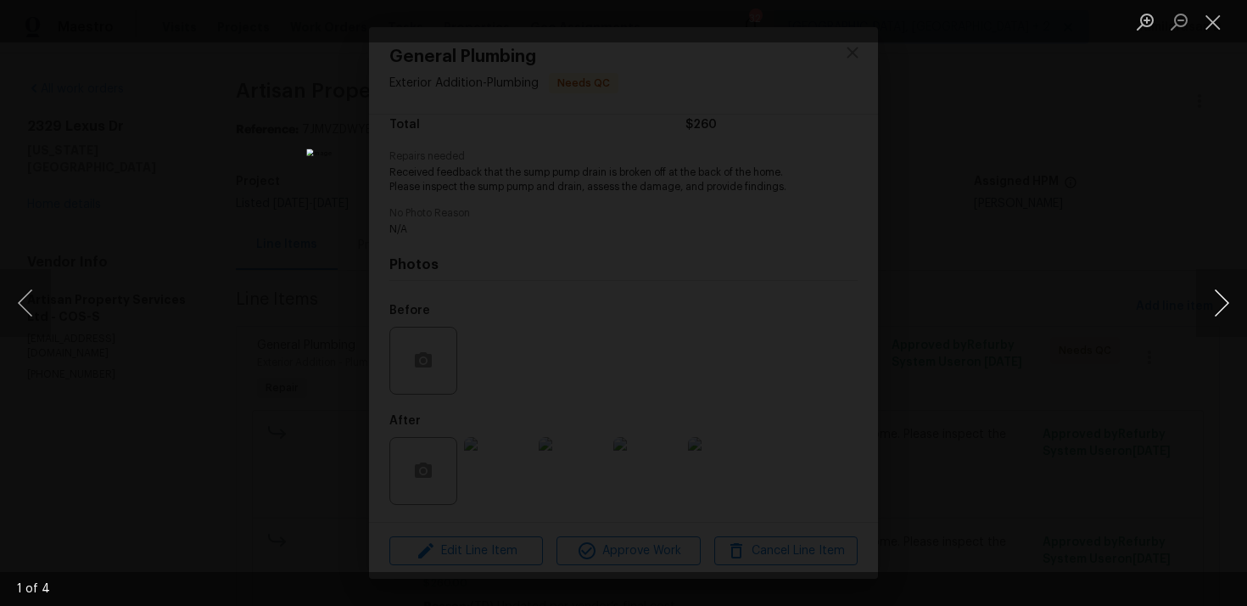
click at [1236, 304] on button "Next image" at bounding box center [1221, 303] width 51 height 68
click at [1210, 18] on button "Close lightbox" at bounding box center [1213, 22] width 34 height 30
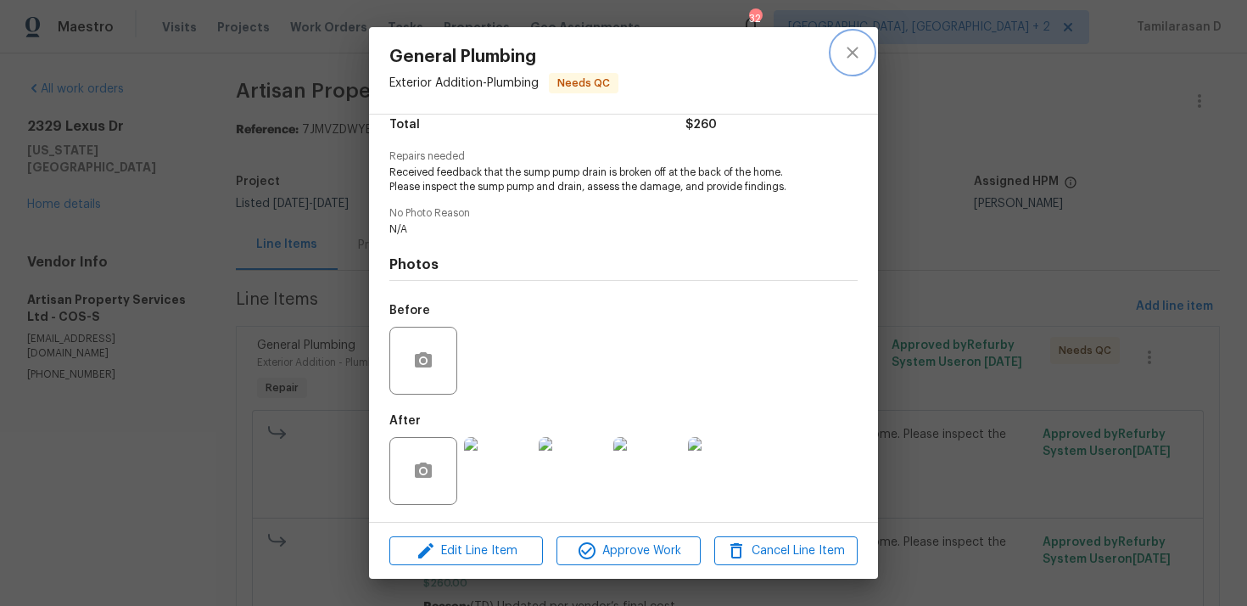
click at [852, 43] on icon "close" at bounding box center [853, 52] width 20 height 20
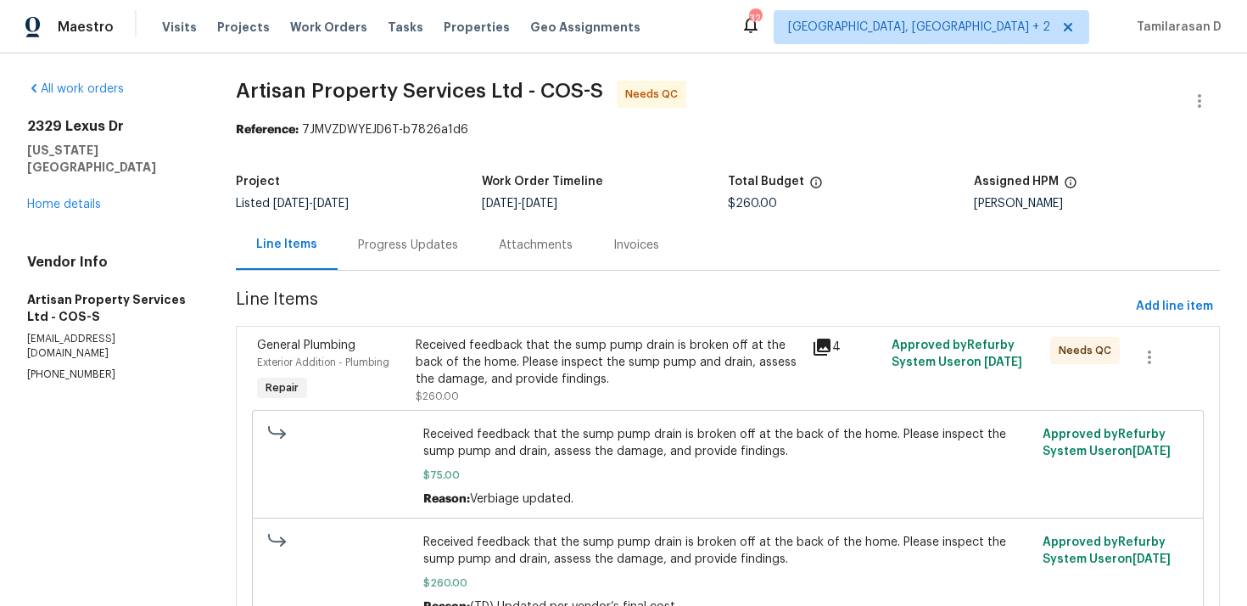
click at [393, 255] on div "Progress Updates" at bounding box center [408, 245] width 141 height 50
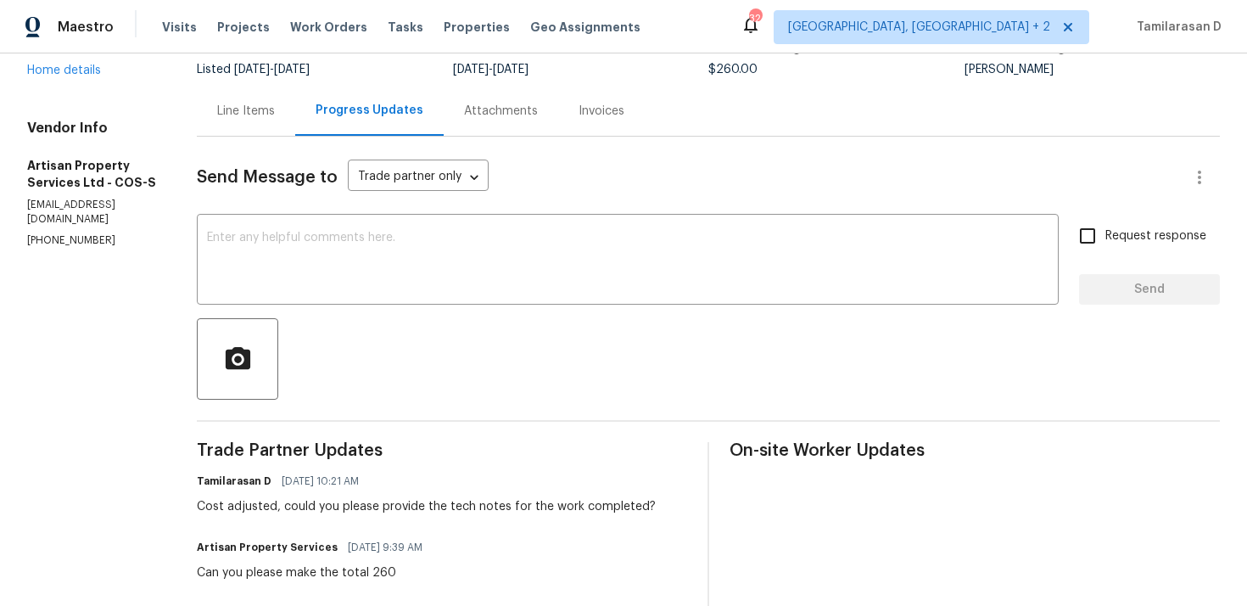
click at [238, 103] on div "Line Items" at bounding box center [246, 111] width 58 height 17
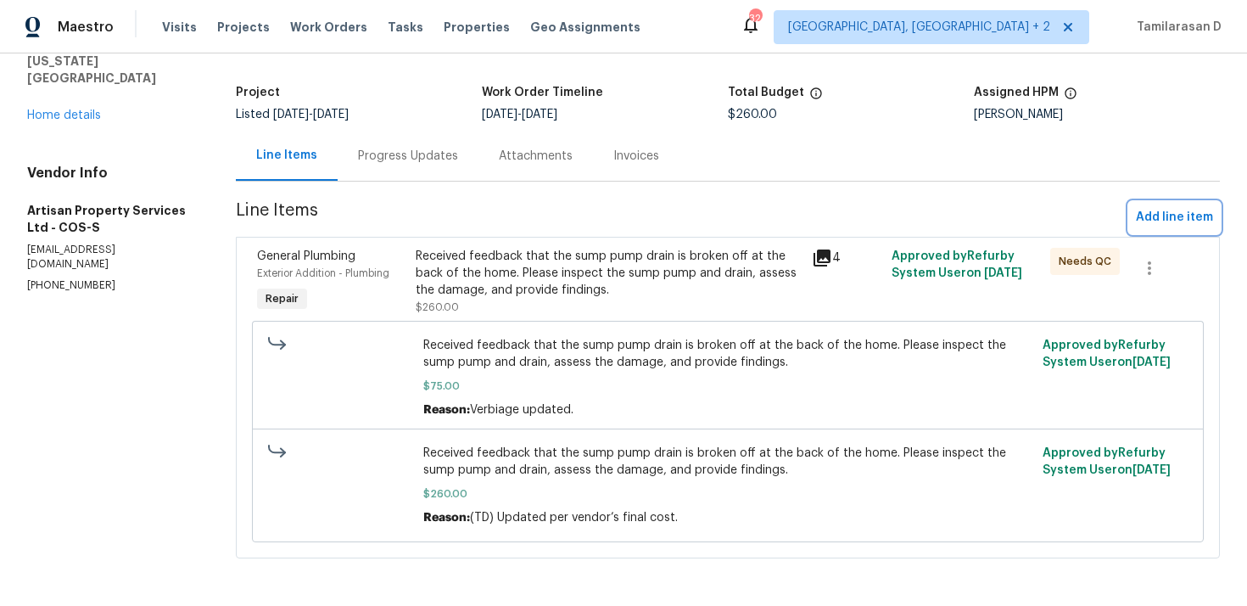
click at [1146, 212] on span "Add line item" at bounding box center [1174, 217] width 77 height 21
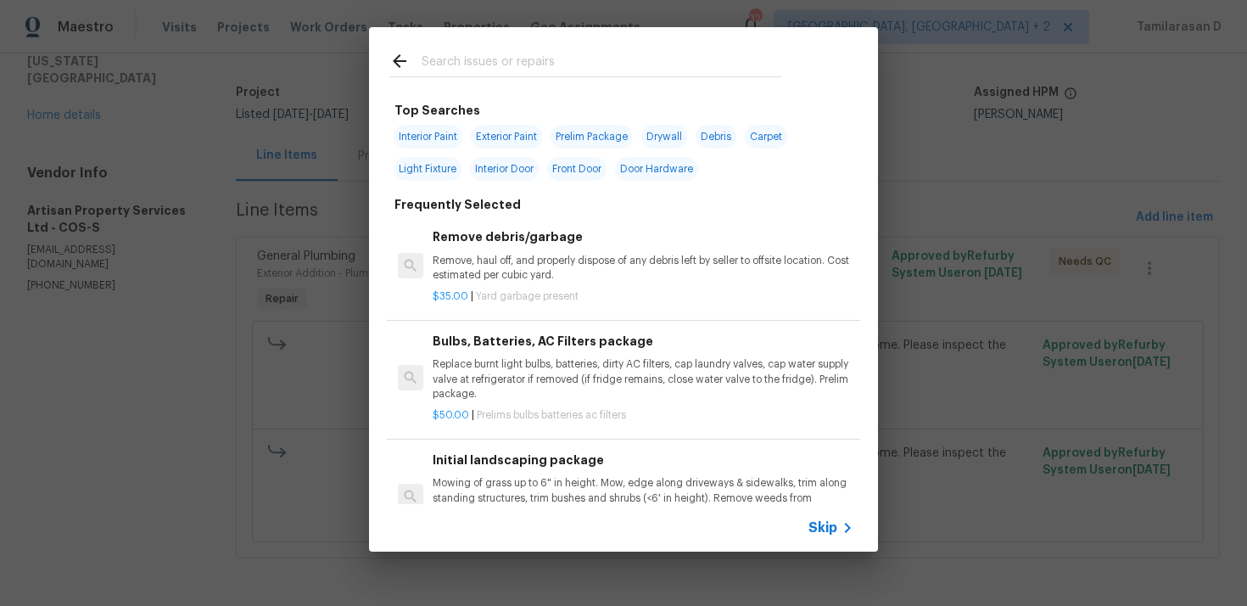
click at [827, 520] on span "Skip" at bounding box center [823, 527] width 29 height 17
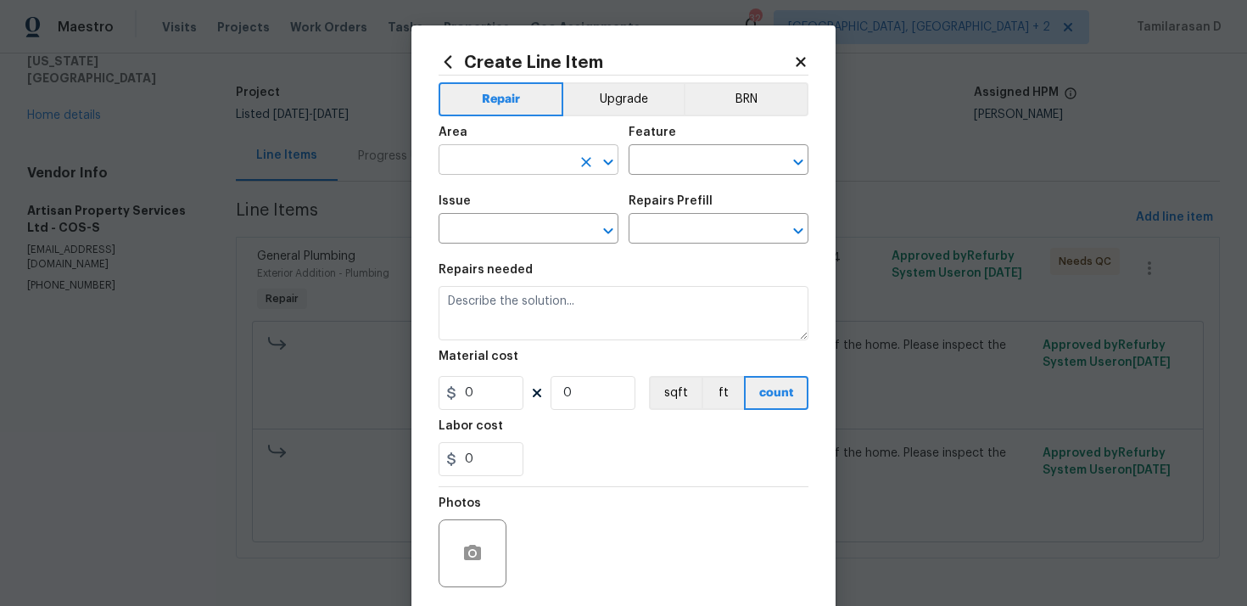
click at [512, 166] on input "text" at bounding box center [505, 161] width 132 height 26
click at [546, 219] on li "Interior Overall" at bounding box center [529, 228] width 180 height 28
type input "Interior Overall"
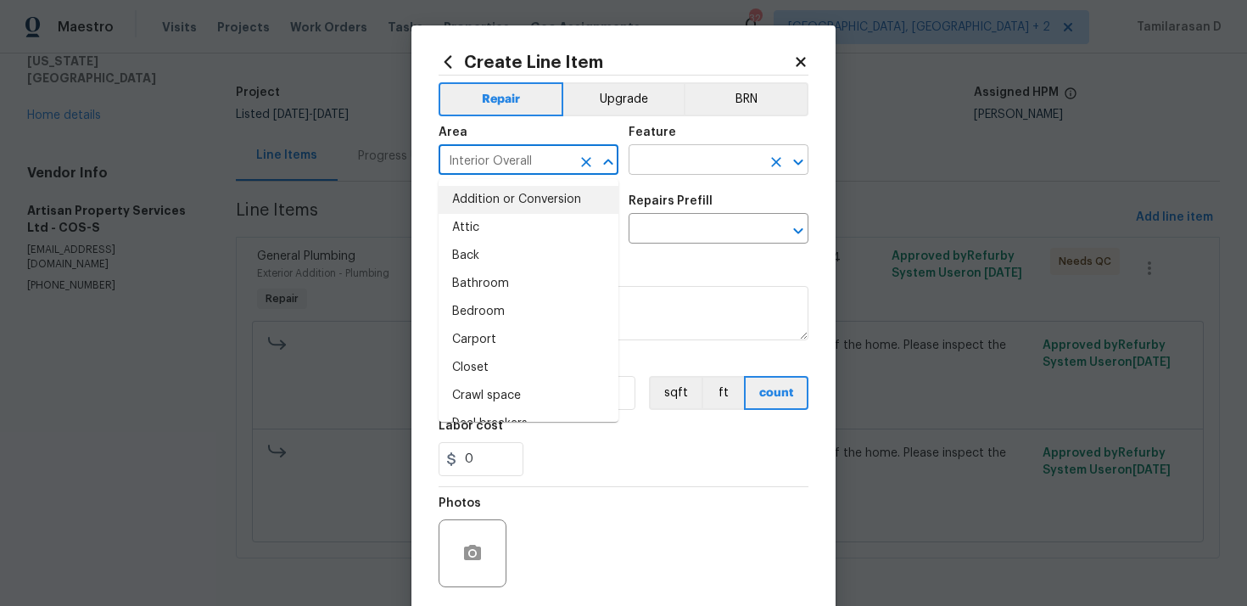
click at [682, 151] on input "text" at bounding box center [695, 161] width 132 height 26
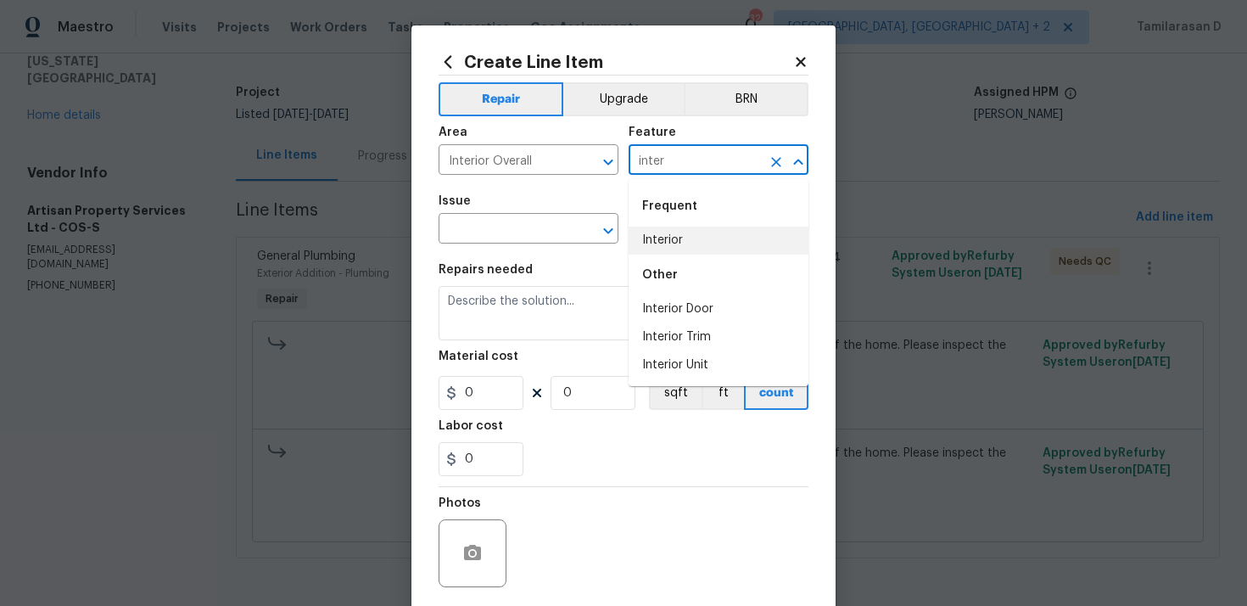
click at [708, 235] on li "Interior" at bounding box center [719, 241] width 180 height 28
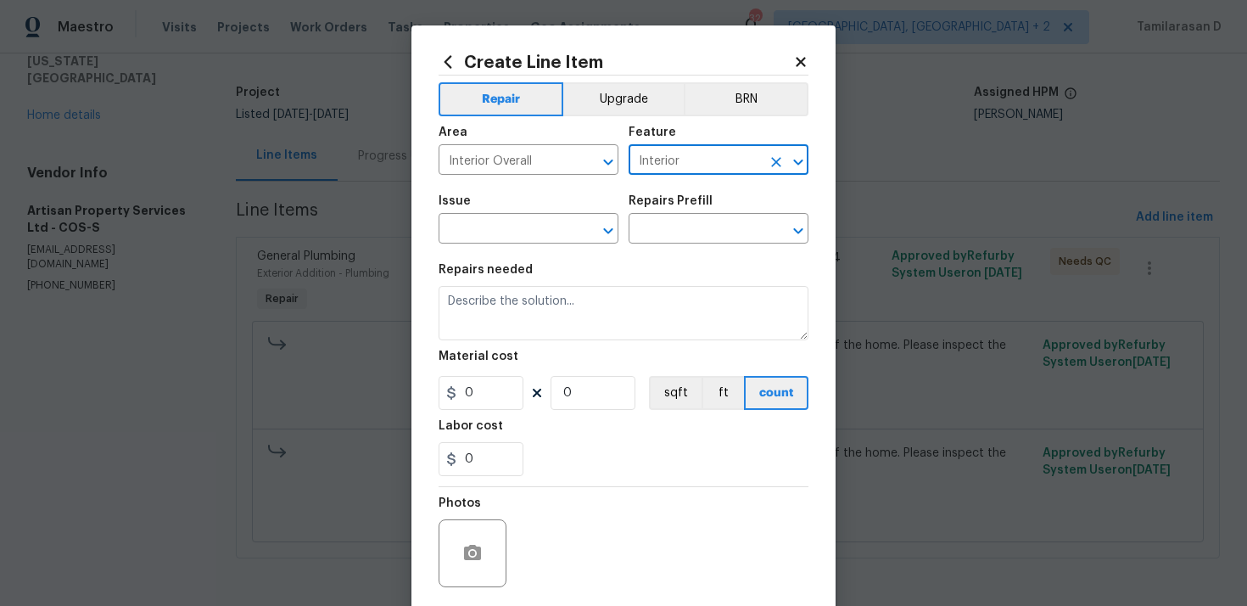
type input "Interior"
click at [522, 253] on span "Issue ​" at bounding box center [529, 219] width 180 height 69
click at [518, 238] on input "text" at bounding box center [505, 230] width 132 height 26
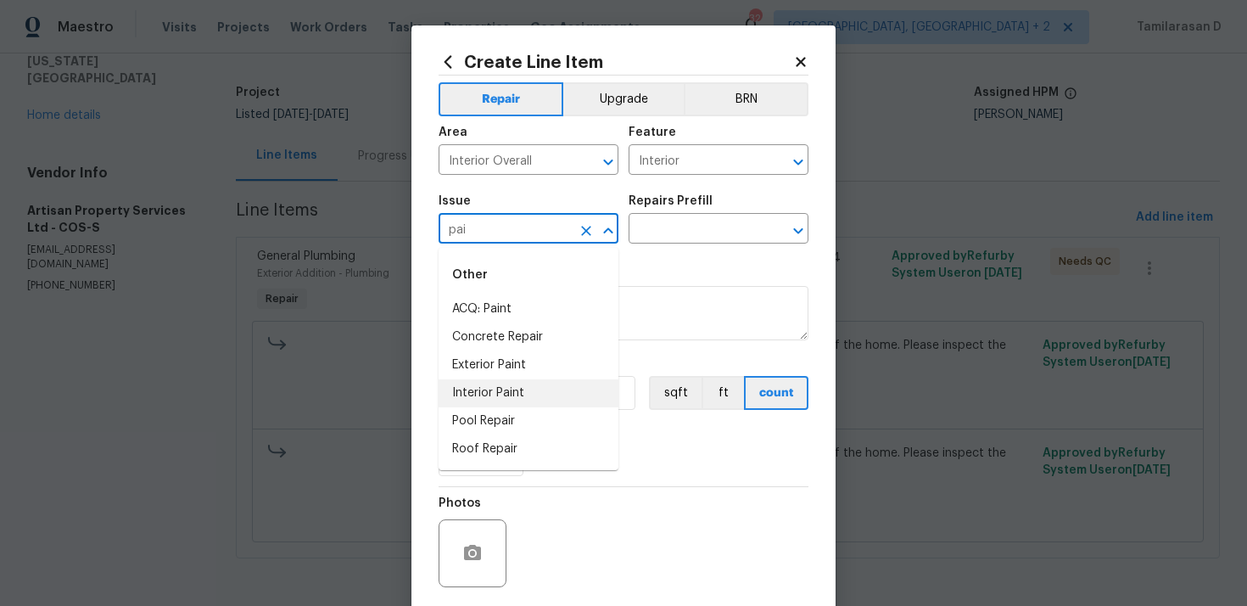
click at [518, 400] on li "Interior Paint" at bounding box center [529, 393] width 180 height 28
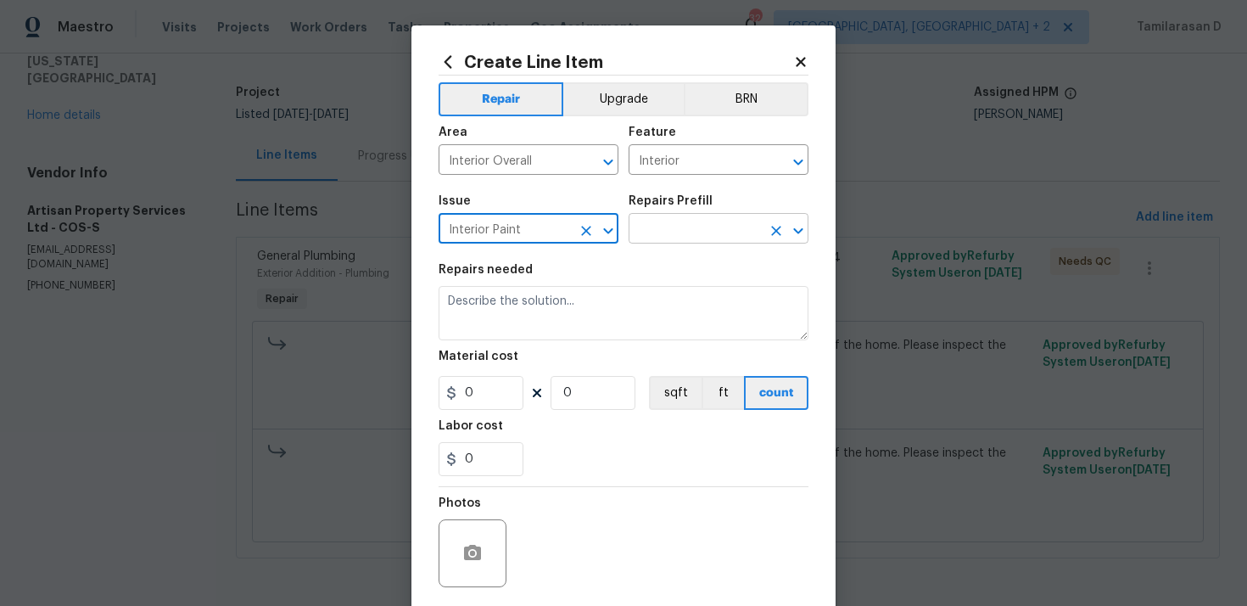
type input "Interior Paint"
click at [662, 227] on input "text" at bounding box center [695, 230] width 132 height 26
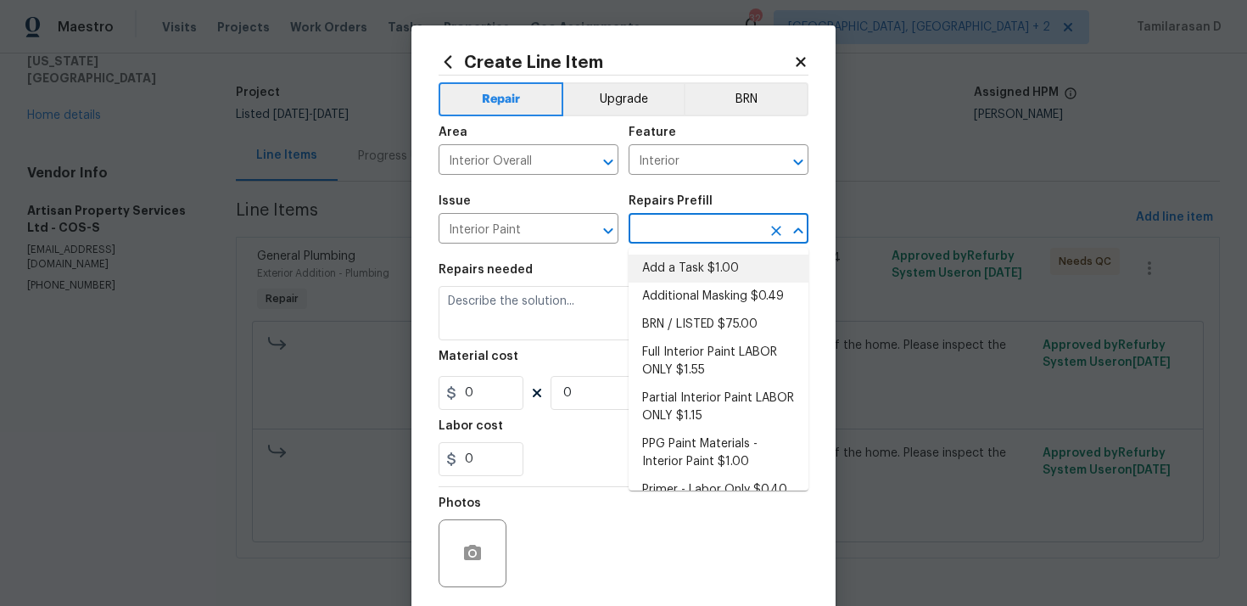
click at [686, 265] on li "Add a Task $1.00" at bounding box center [719, 269] width 180 height 28
type input "Overall Paint"
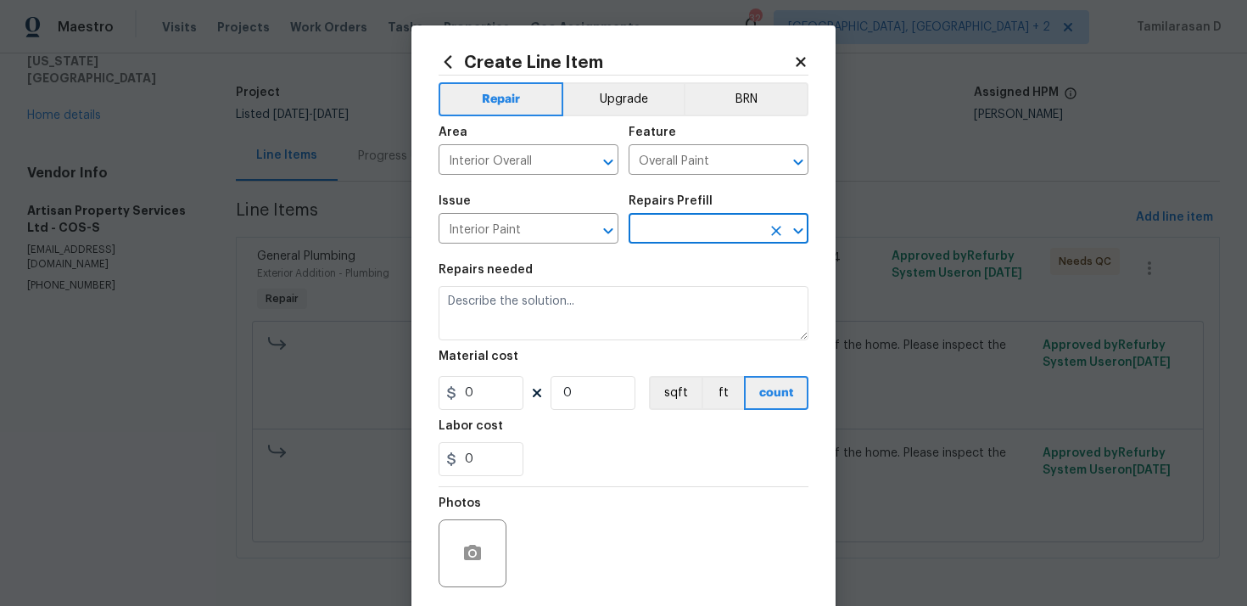
type textarea "HPM to detail"
type input "1"
type input "Add a Task $1.00"
type input "1"
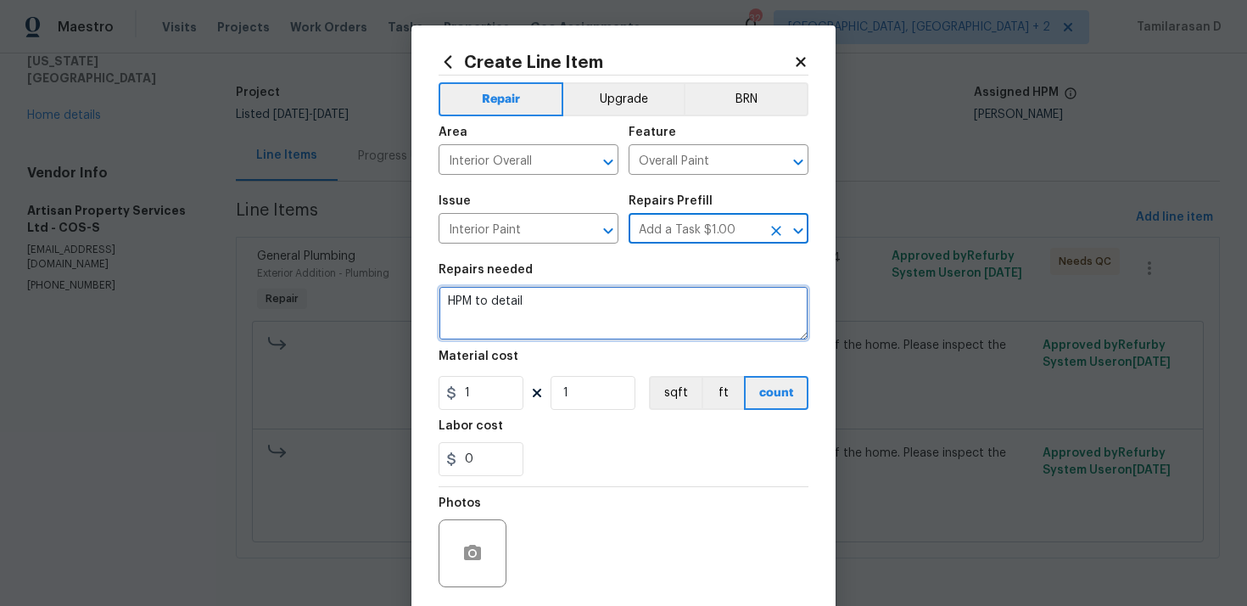
click at [501, 329] on textarea "HPM to detail" at bounding box center [624, 313] width 370 height 54
type textarea "N"
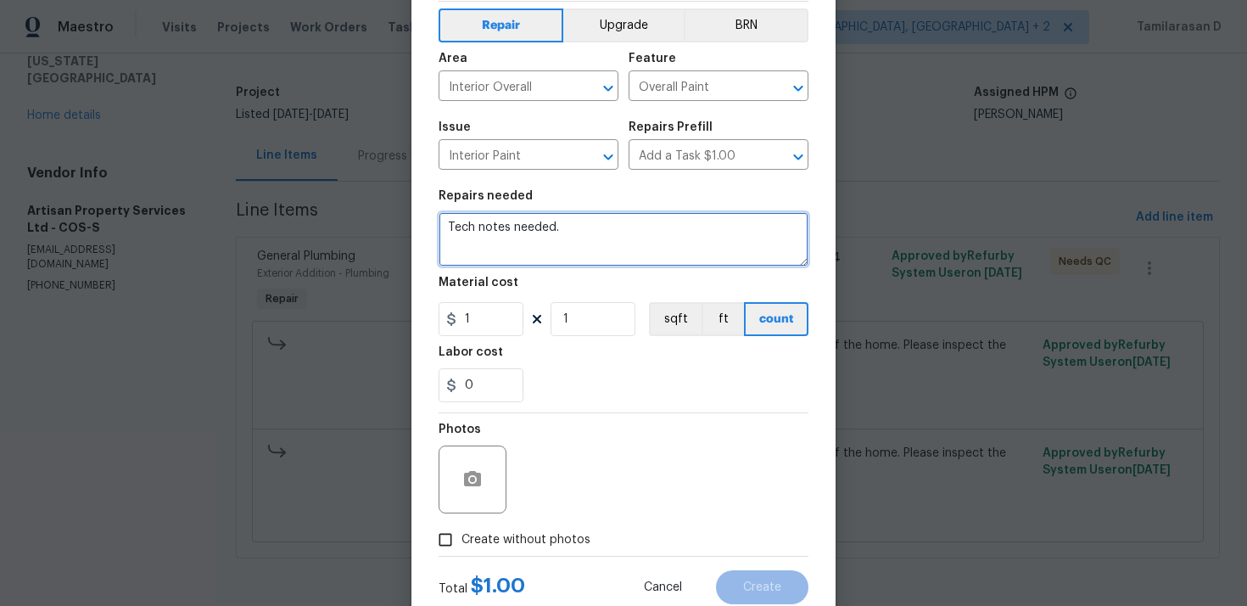
scroll to position [126, 0]
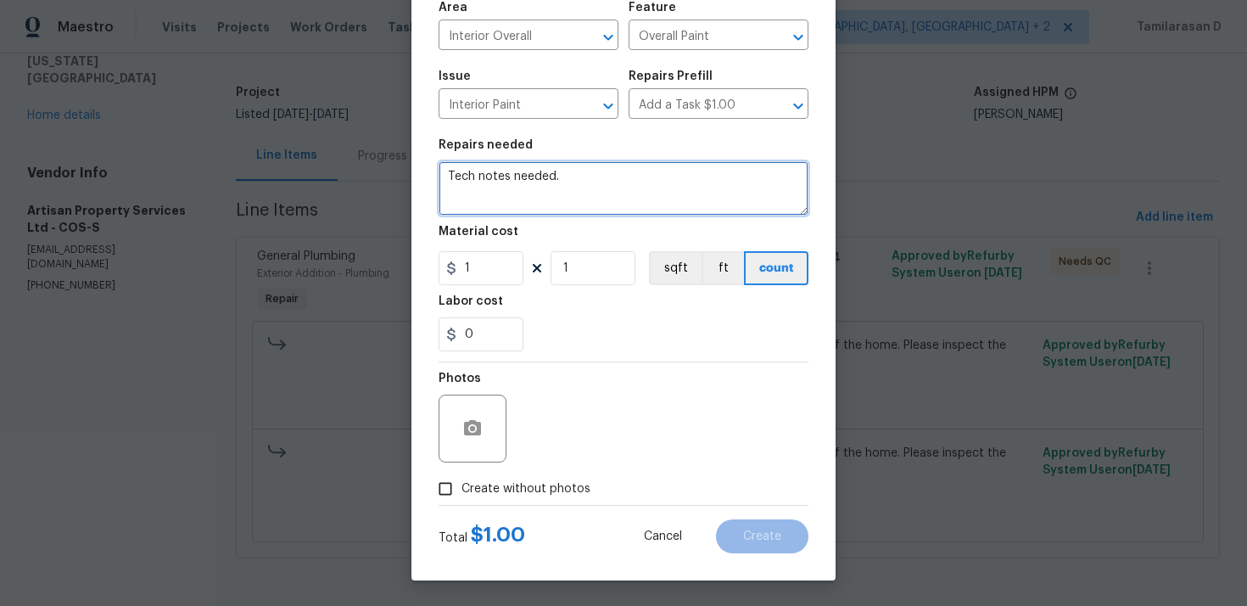
type textarea "Tech notes needed."
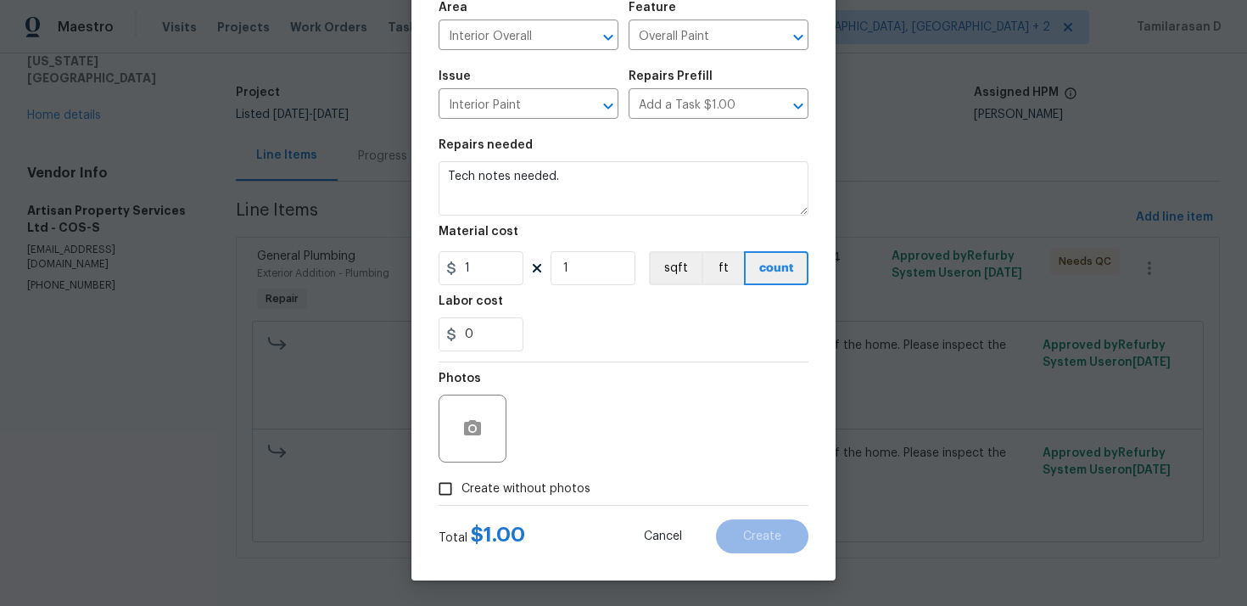
click at [501, 496] on span "Create without photos" at bounding box center [526, 489] width 129 height 18
click at [462, 496] on input "Create without photos" at bounding box center [445, 489] width 32 height 32
checkbox input "true"
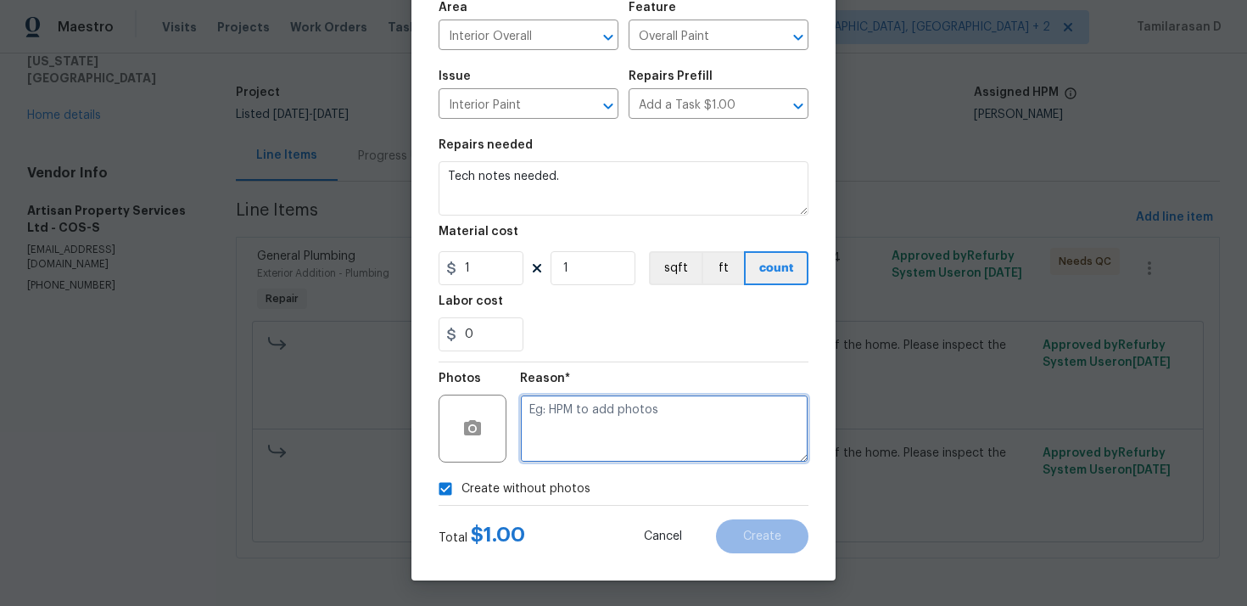
click at [636, 417] on textarea at bounding box center [664, 429] width 288 height 68
type textarea "N/A"
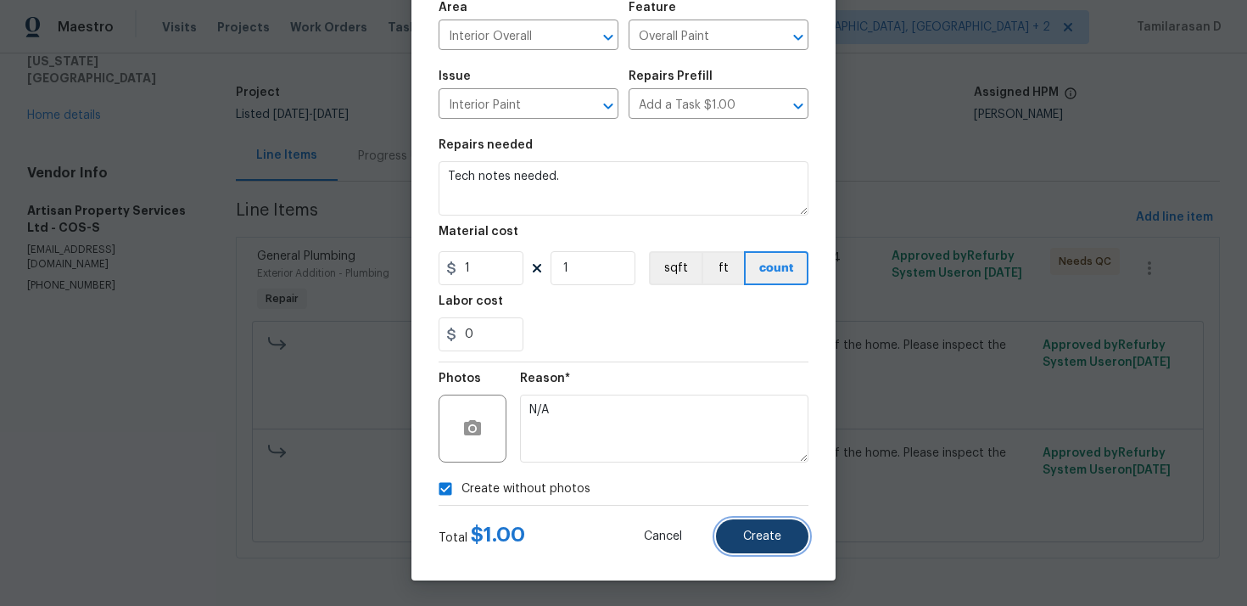
click at [751, 523] on button "Create" at bounding box center [762, 536] width 92 height 34
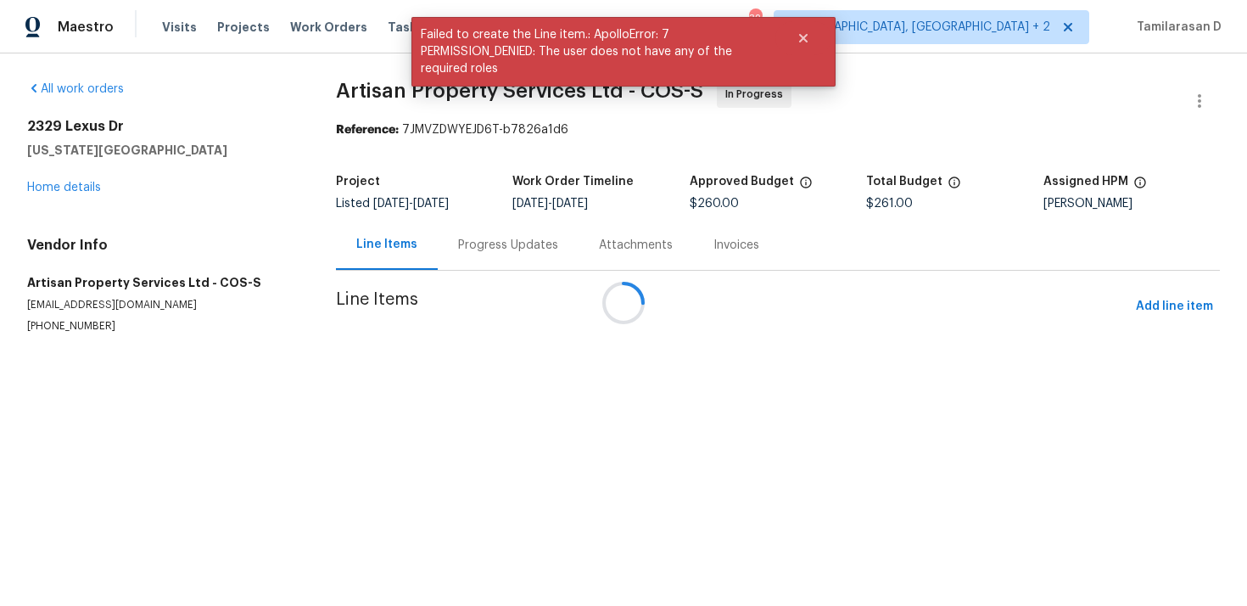
scroll to position [0, 0]
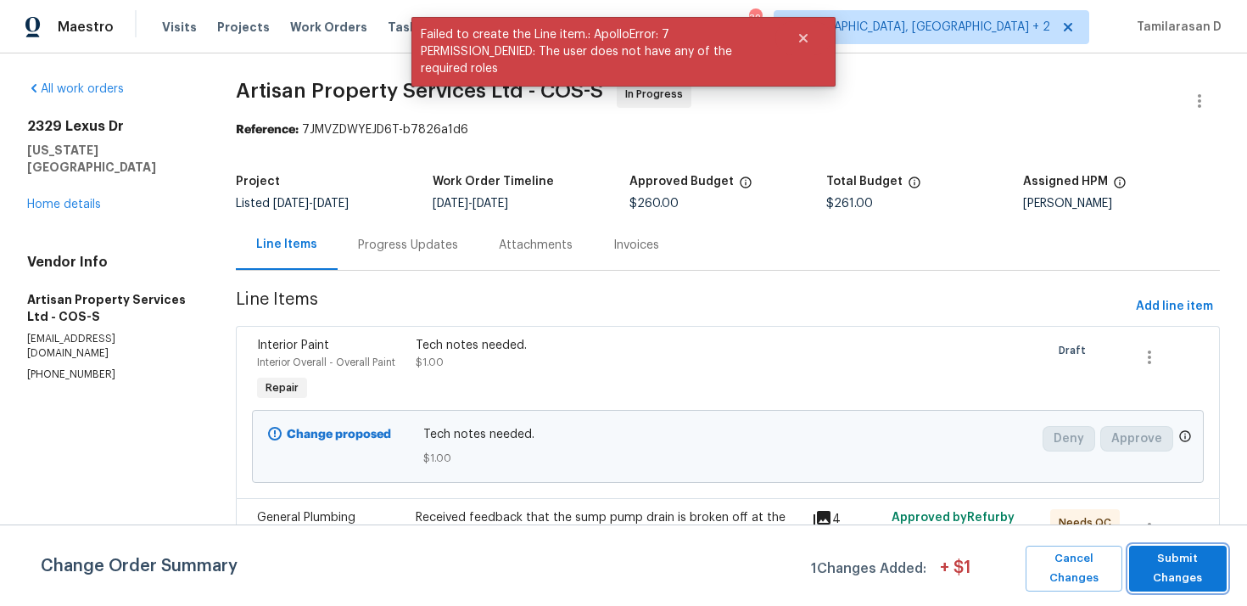
click at [1159, 546] on button "Submit Changes" at bounding box center [1178, 569] width 98 height 46
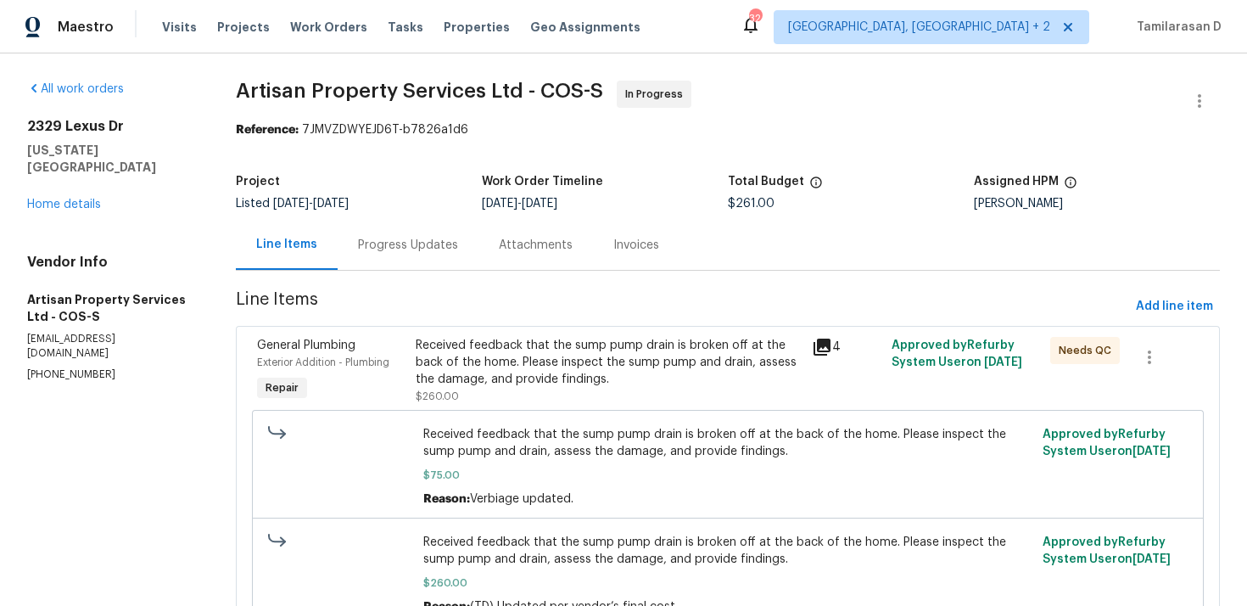
click at [378, 238] on div "Progress Updates" at bounding box center [408, 245] width 100 height 17
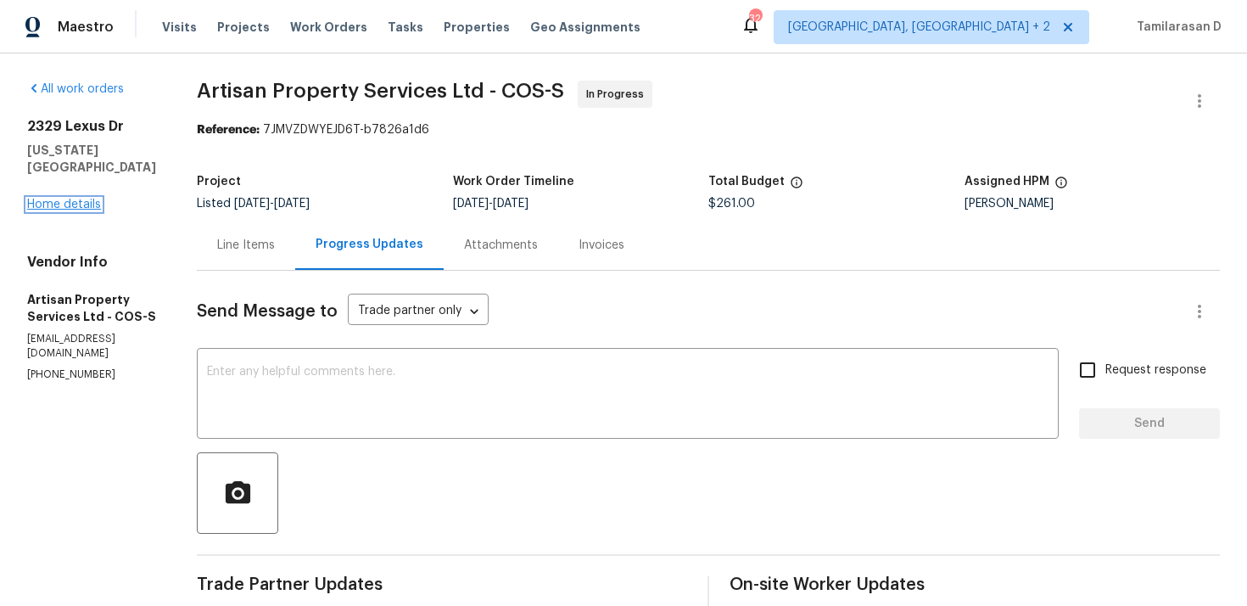
click at [46, 202] on link "Home details" at bounding box center [64, 205] width 74 height 12
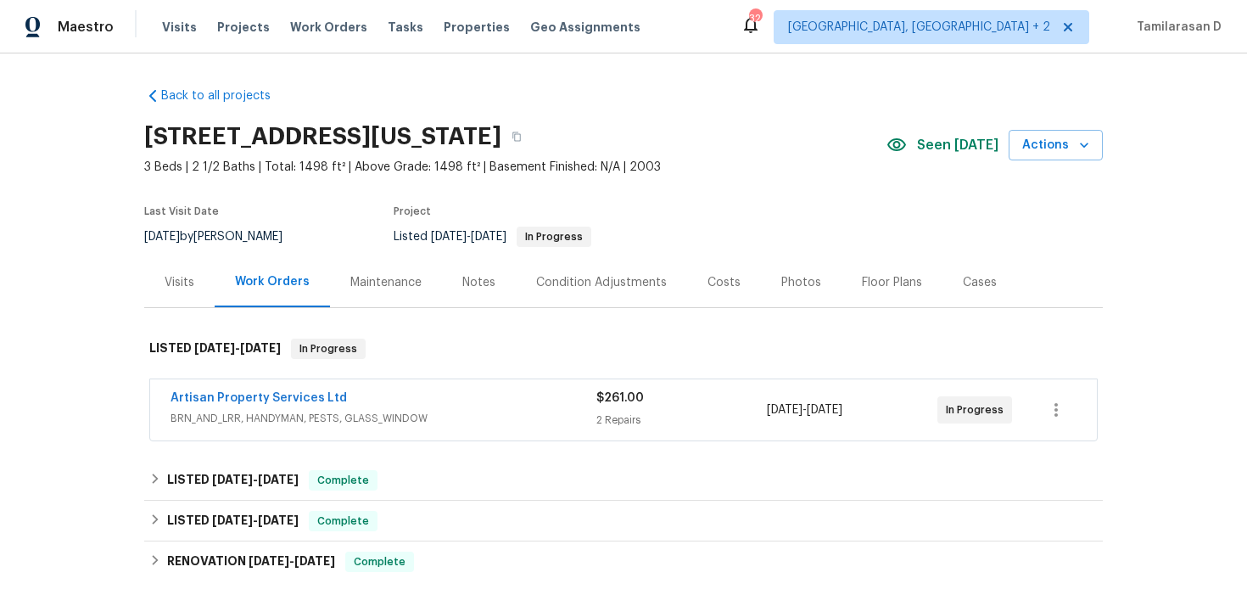
click at [232, 404] on span "Artisan Property Services Ltd" at bounding box center [259, 397] width 176 height 17
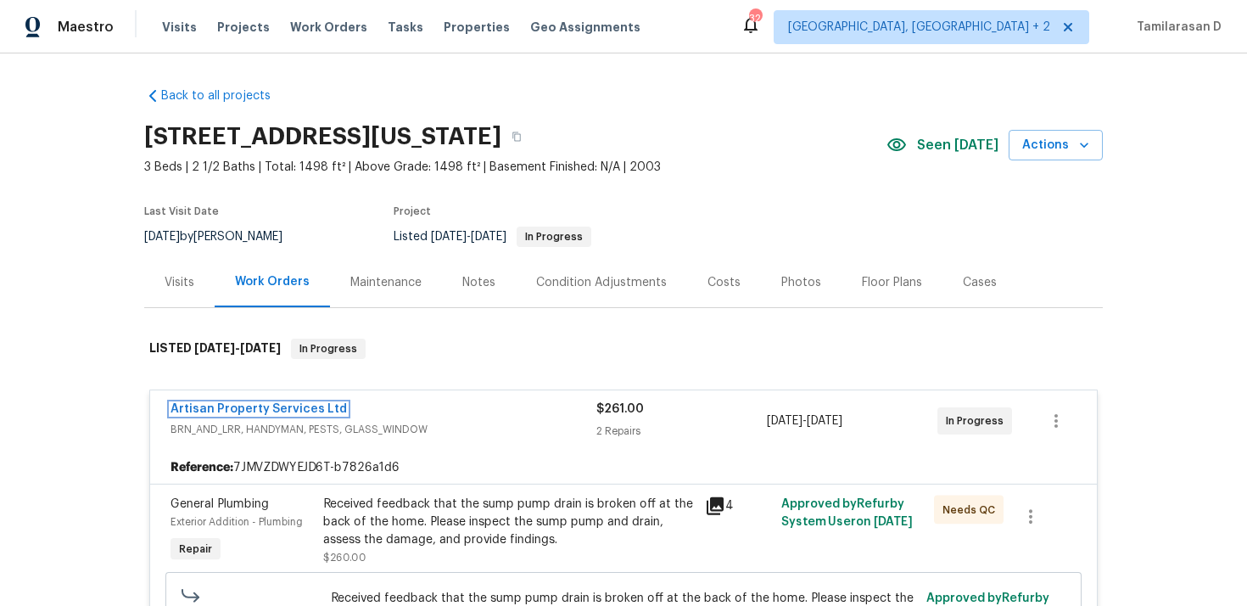
click at [232, 404] on link "Artisan Property Services Ltd" at bounding box center [259, 409] width 176 height 12
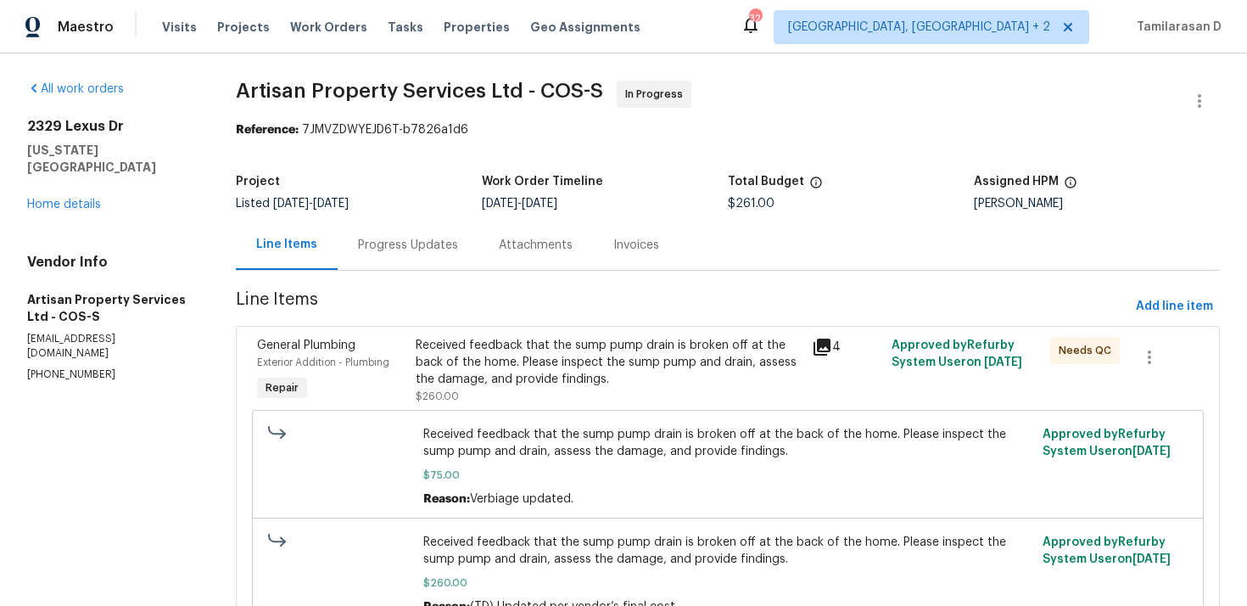
click at [382, 249] on div "Progress Updates" at bounding box center [408, 245] width 100 height 17
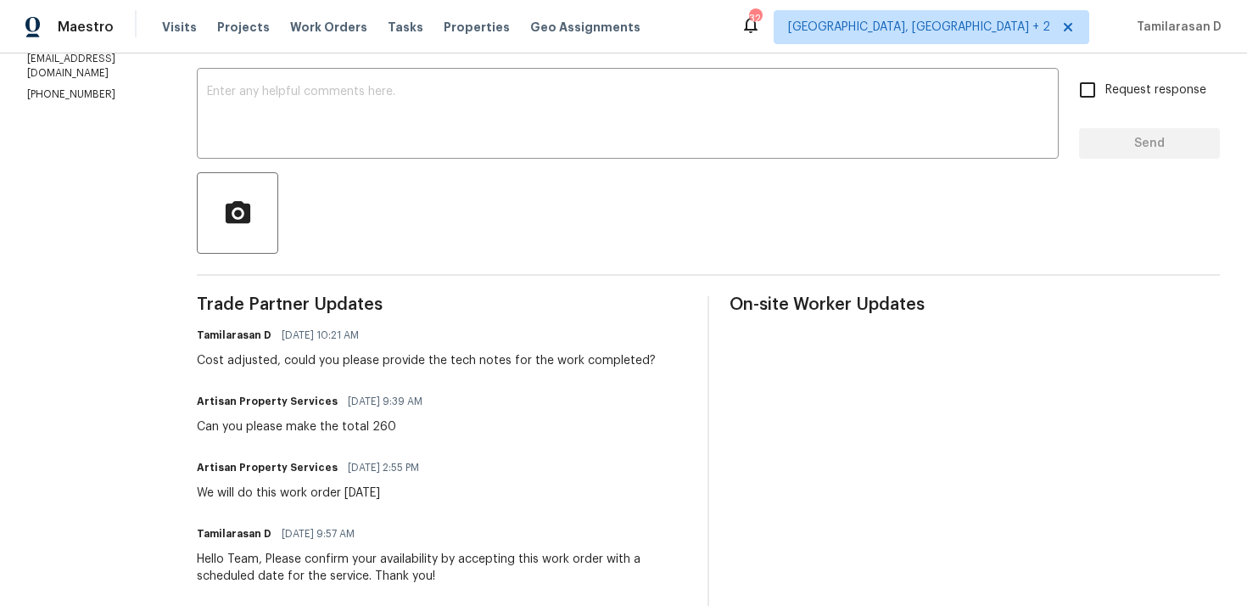
scroll to position [271, 0]
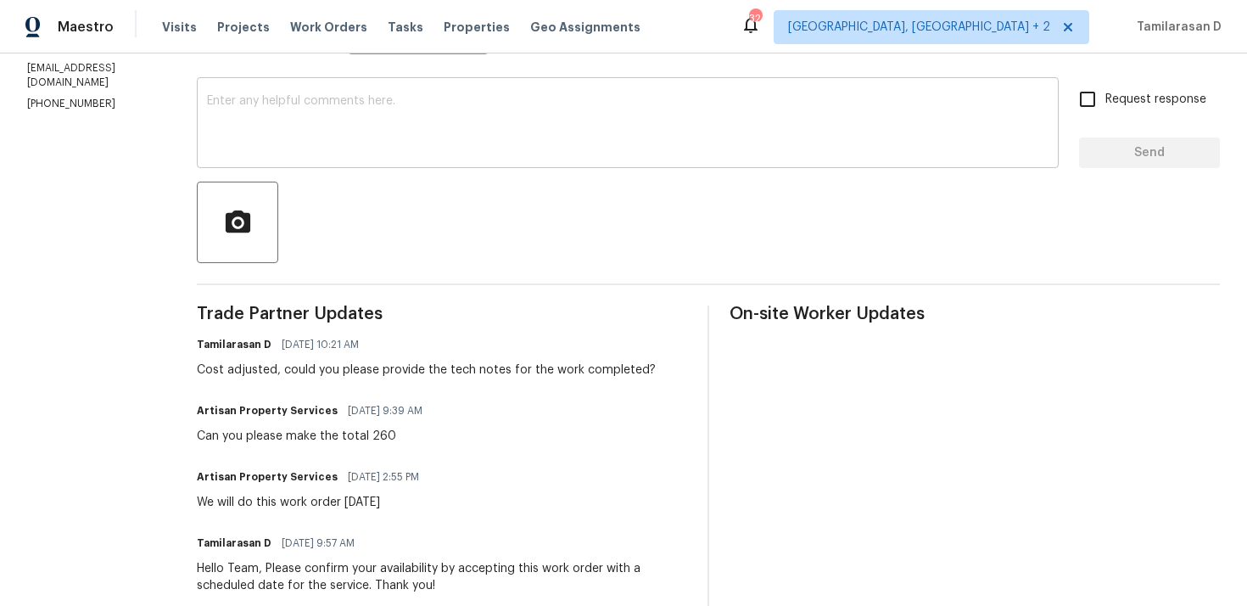
click at [308, 161] on div "x ​" at bounding box center [628, 124] width 862 height 87
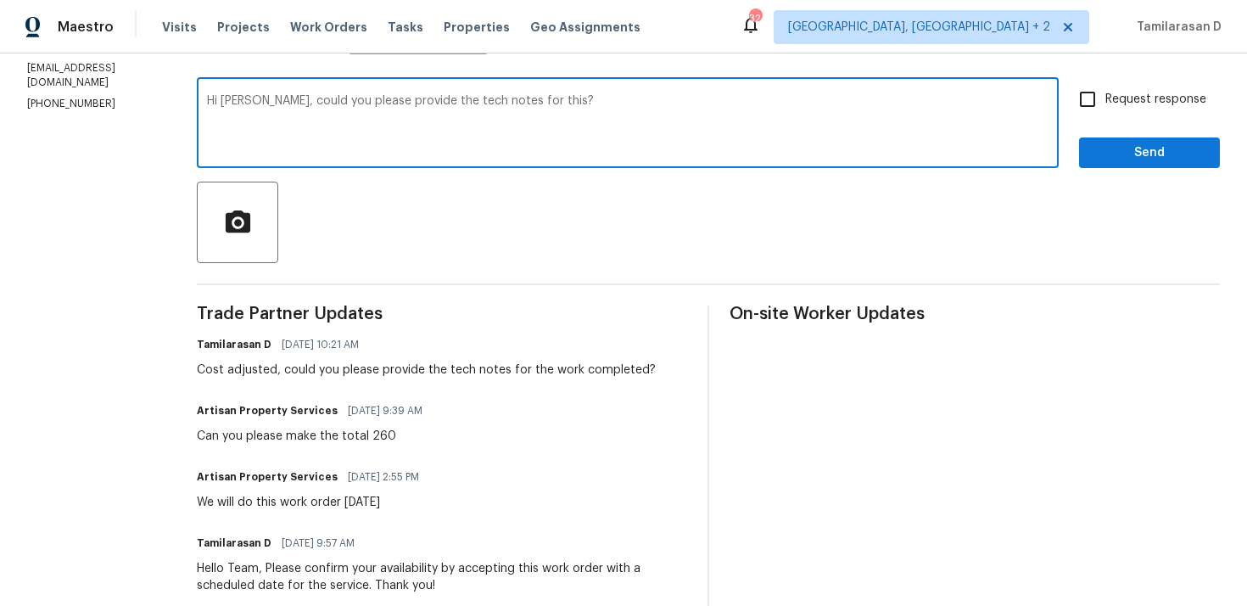
type textarea "Hi Michael, could you please provide the tech notes for this?"
click at [1098, 98] on input "Request response" at bounding box center [1088, 99] width 36 height 36
checkbox input "true"
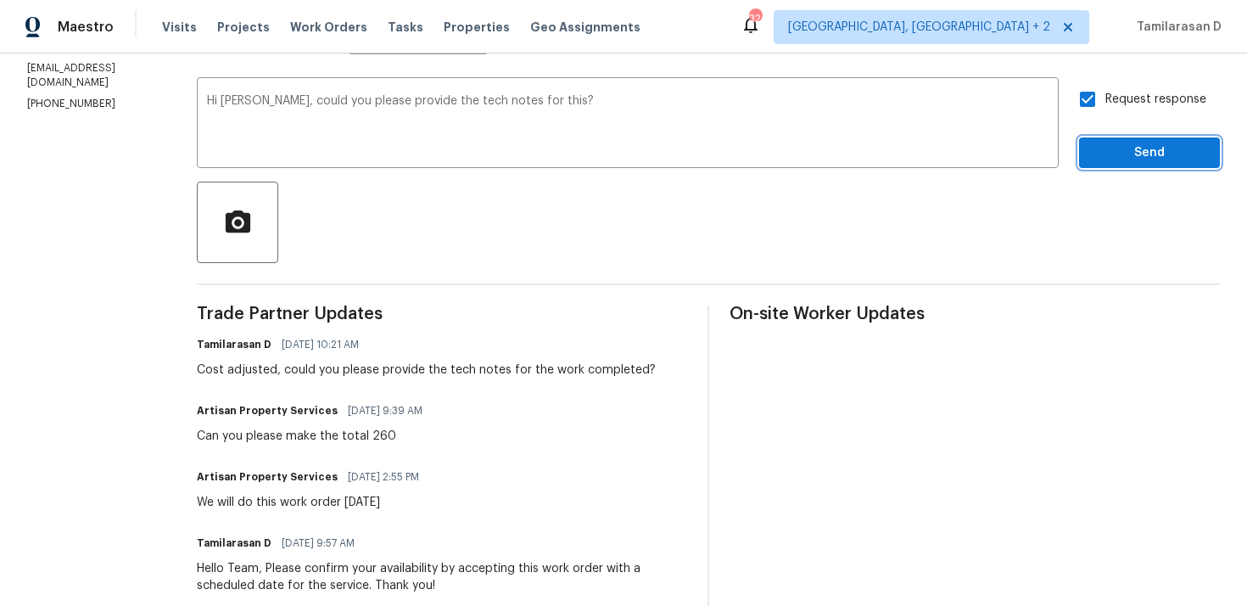
click at [1155, 152] on span "Send" at bounding box center [1150, 153] width 114 height 21
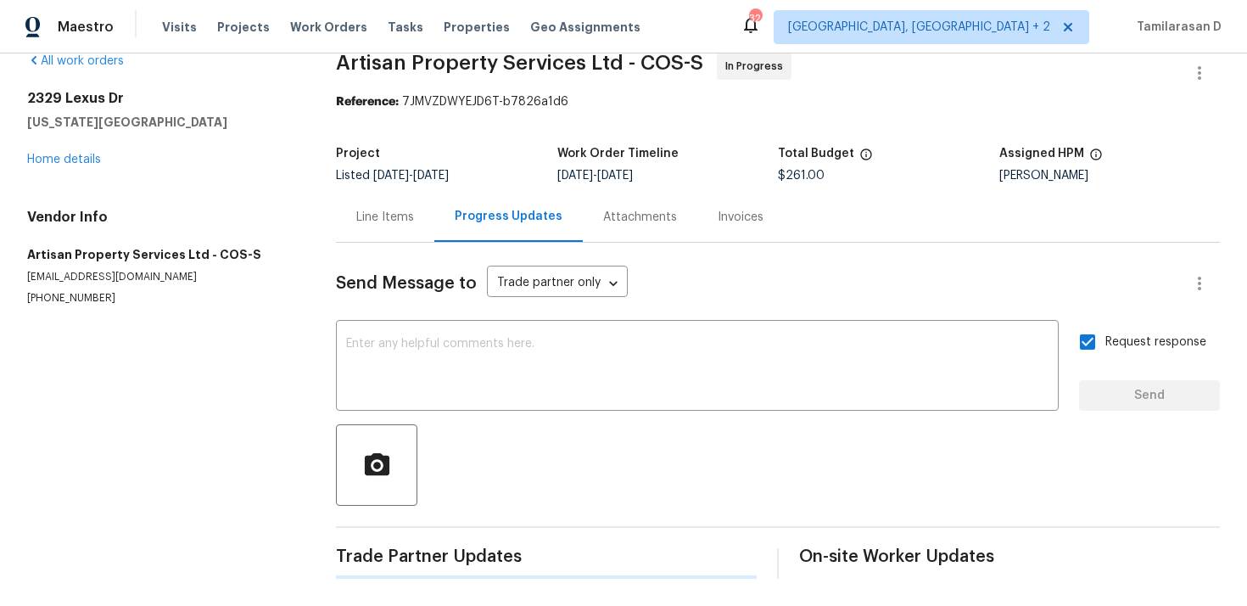
scroll to position [0, 0]
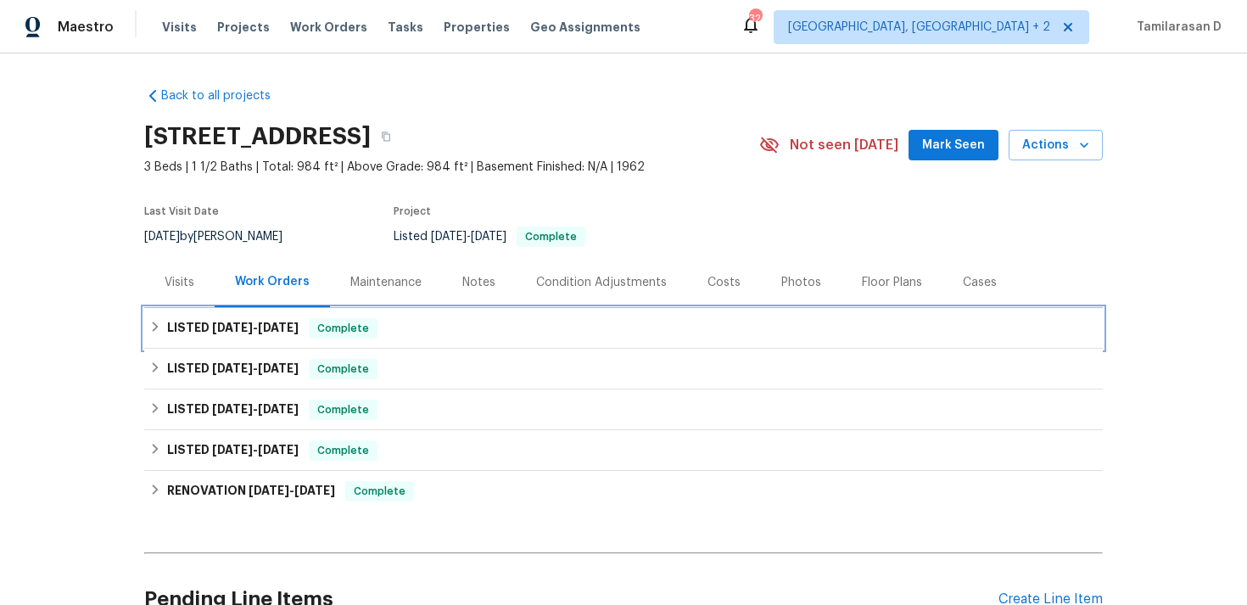
click at [218, 318] on h6 "LISTED [DATE] - [DATE]" at bounding box center [233, 328] width 132 height 20
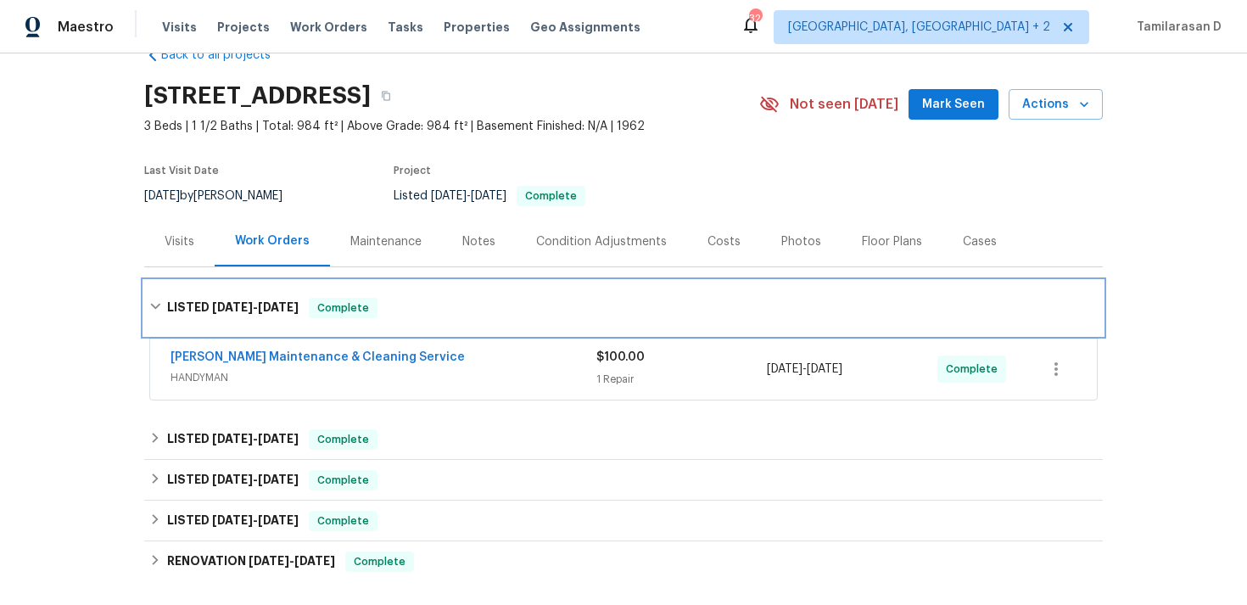
scroll to position [43, 0]
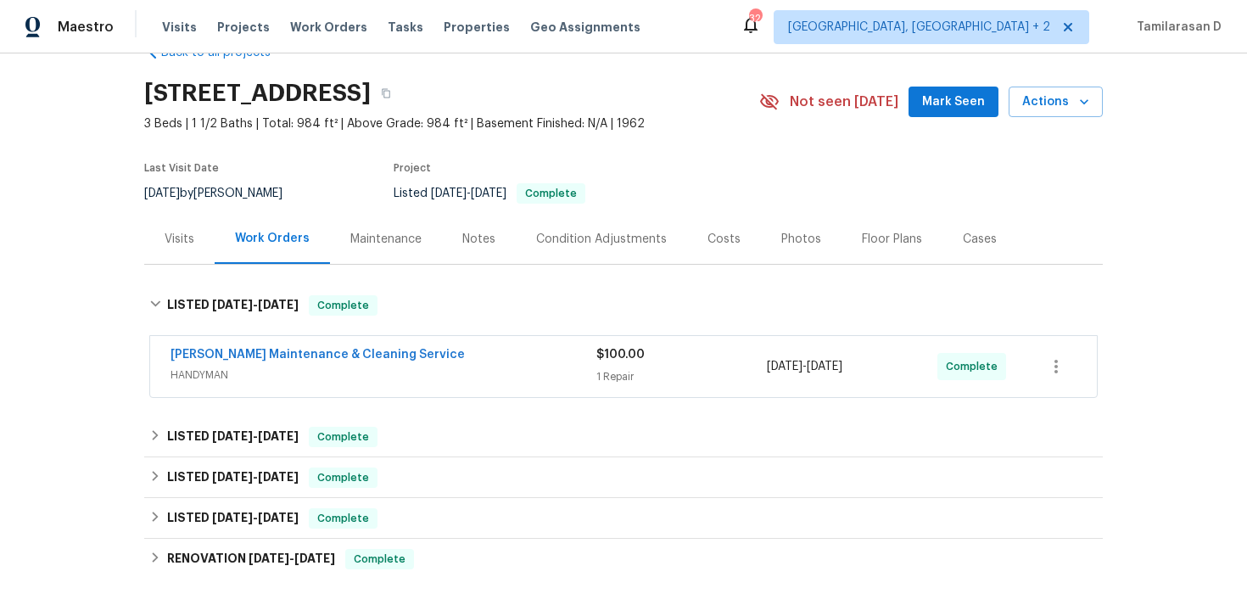
click at [305, 416] on div "Back to all projects [STREET_ADDRESS] 3 Beds | 1 1/2 Baths | Total: 984 ft² | A…" at bounding box center [623, 384] width 959 height 707
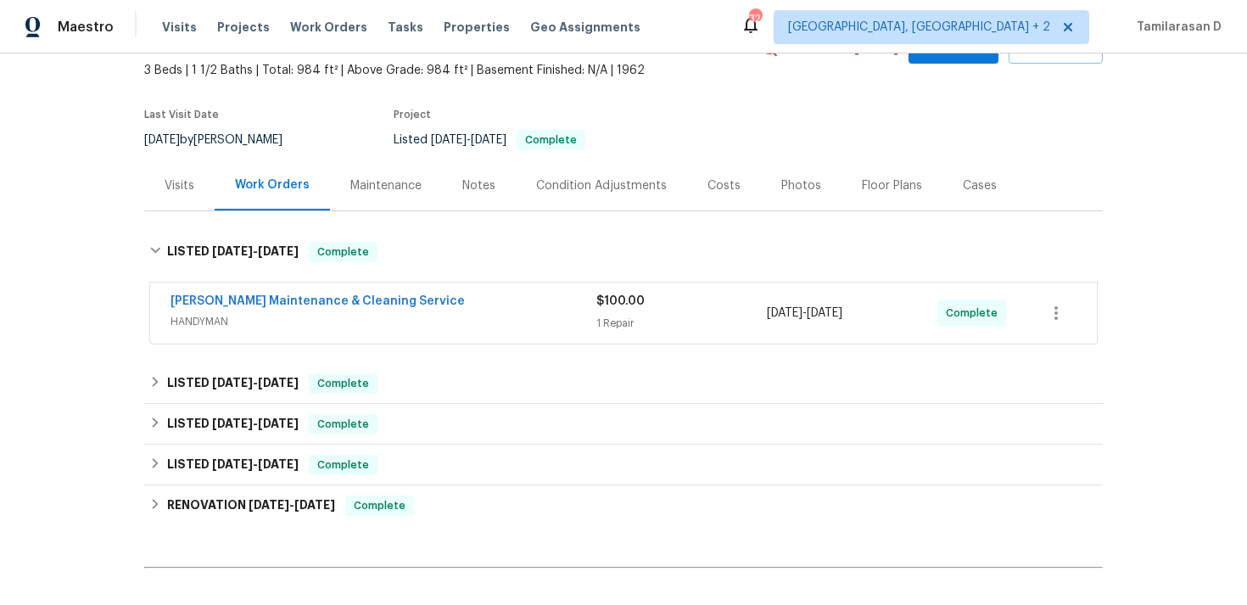
scroll to position [147, 0]
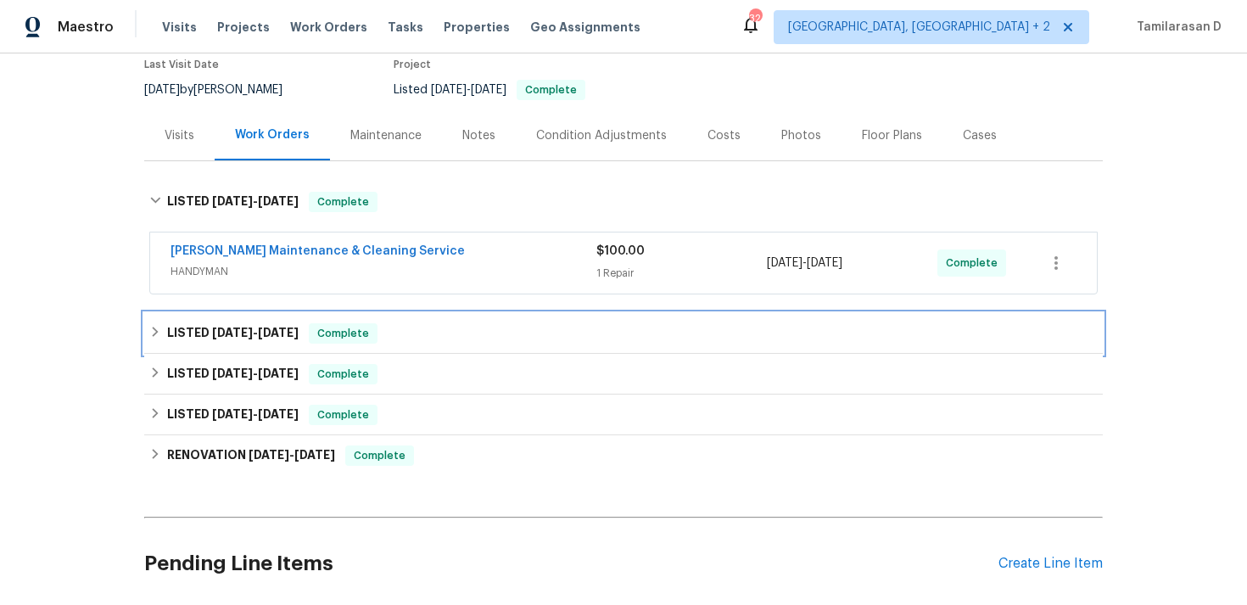
click at [186, 324] on h6 "LISTED 8/4/25 - 8/15/25" at bounding box center [233, 333] width 132 height 20
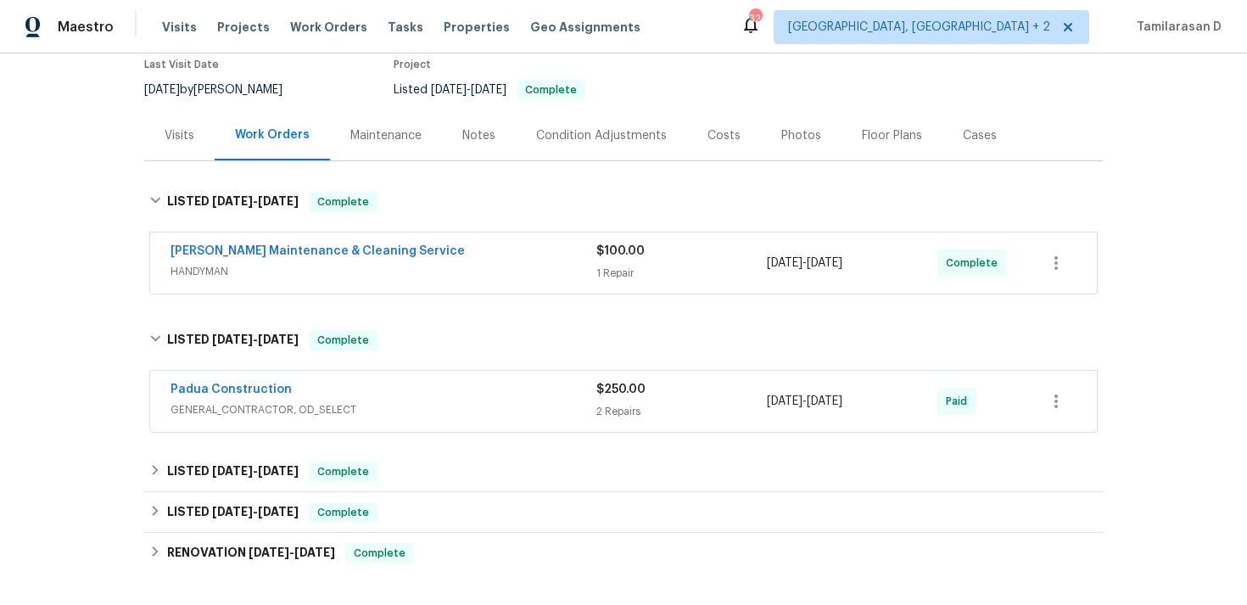
click at [279, 409] on span "GENERAL_CONTRACTOR, OD_SELECT" at bounding box center [384, 409] width 426 height 17
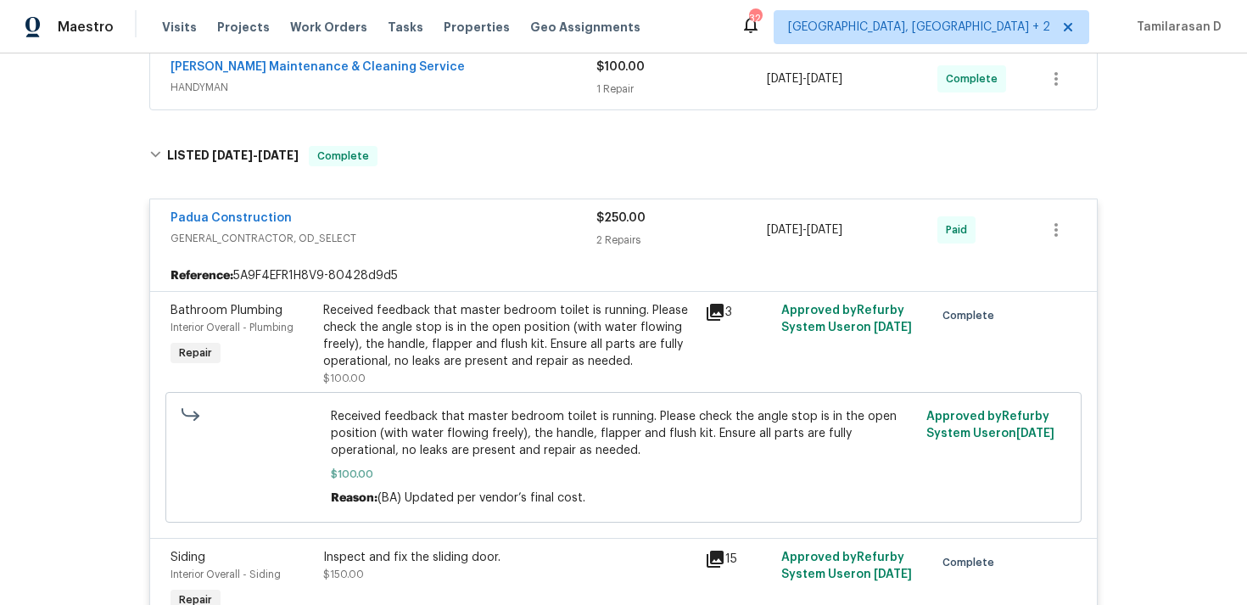
scroll to position [346, 0]
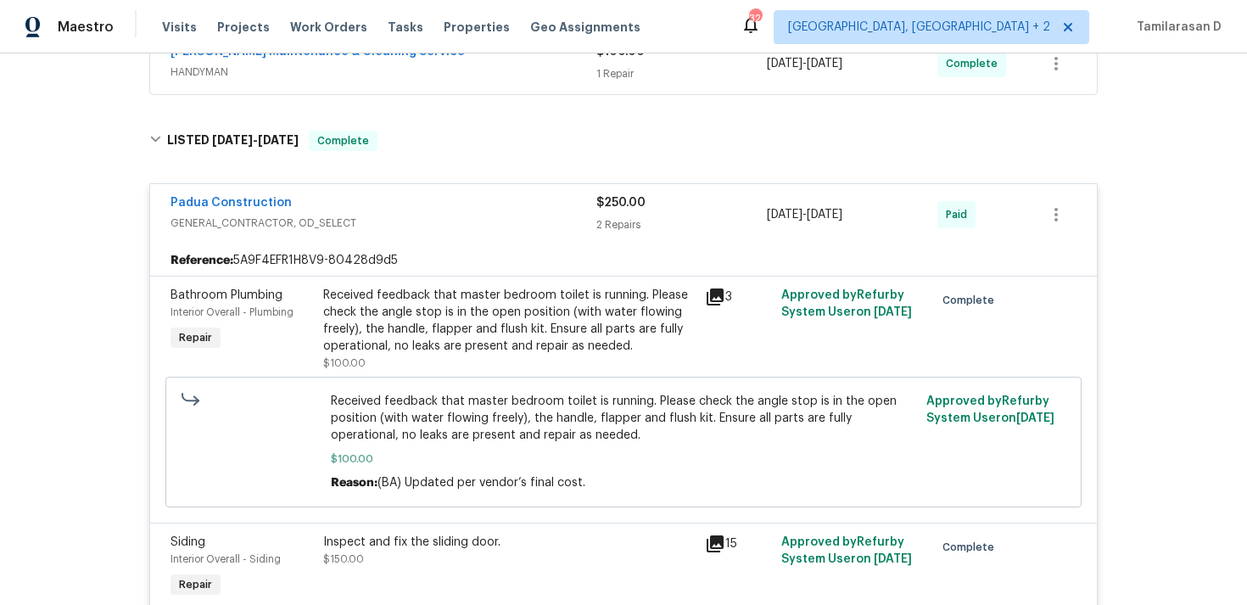
click at [379, 225] on span "GENERAL_CONTRACTOR, OD_SELECT" at bounding box center [384, 223] width 426 height 17
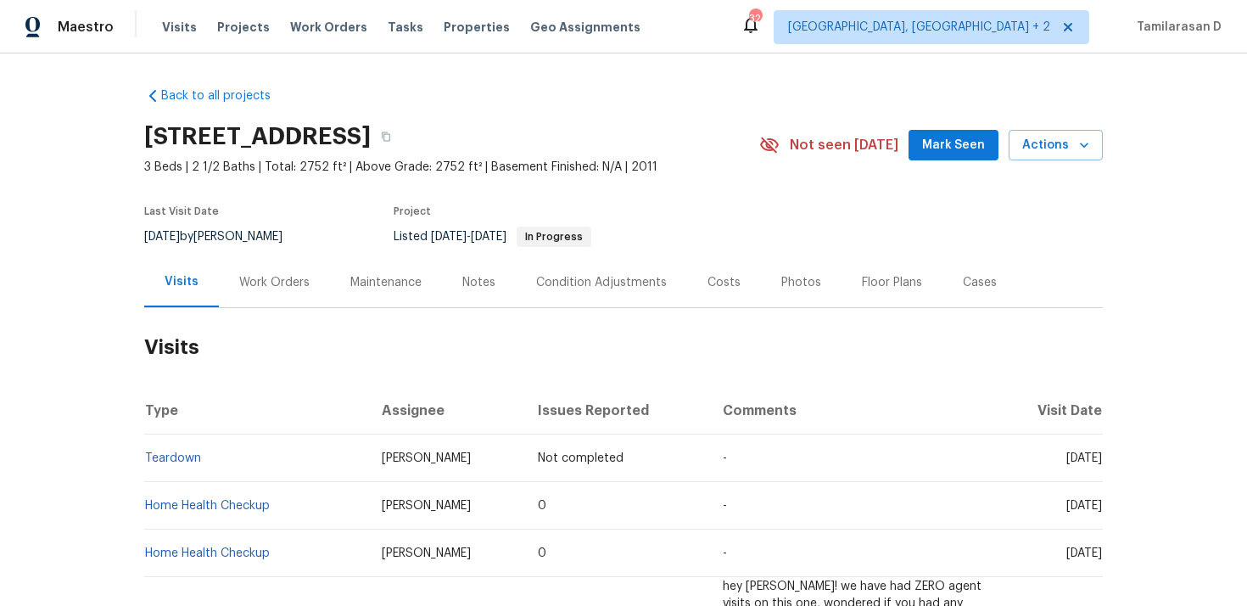
scroll to position [55, 0]
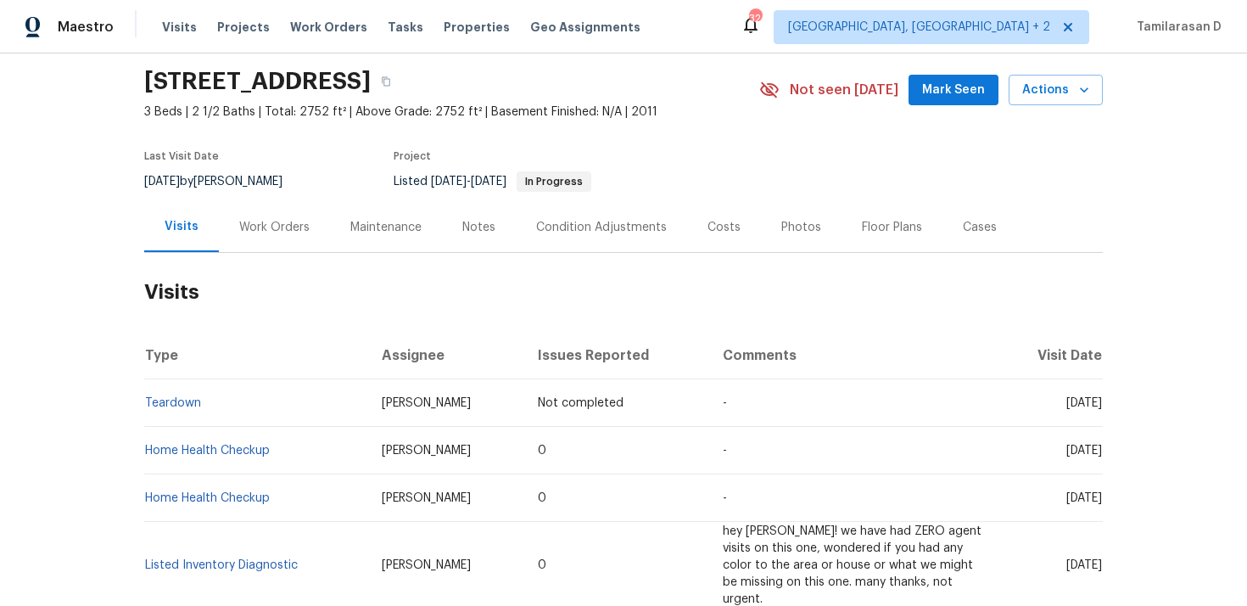
click at [277, 230] on div "Work Orders" at bounding box center [274, 227] width 70 height 17
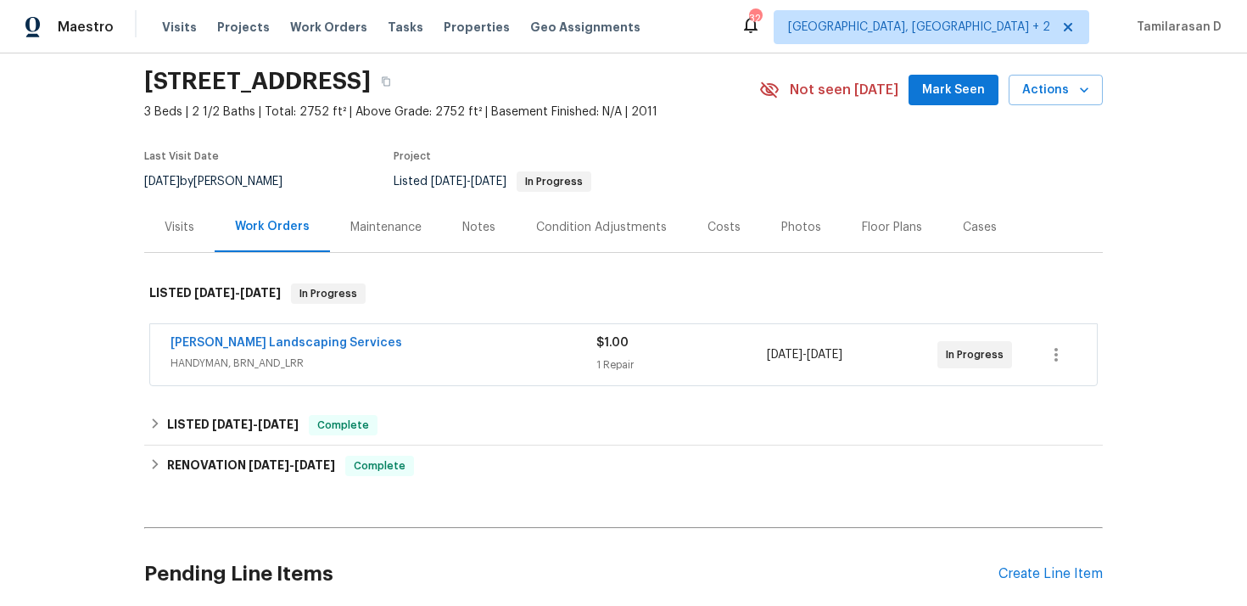
scroll to position [163, 0]
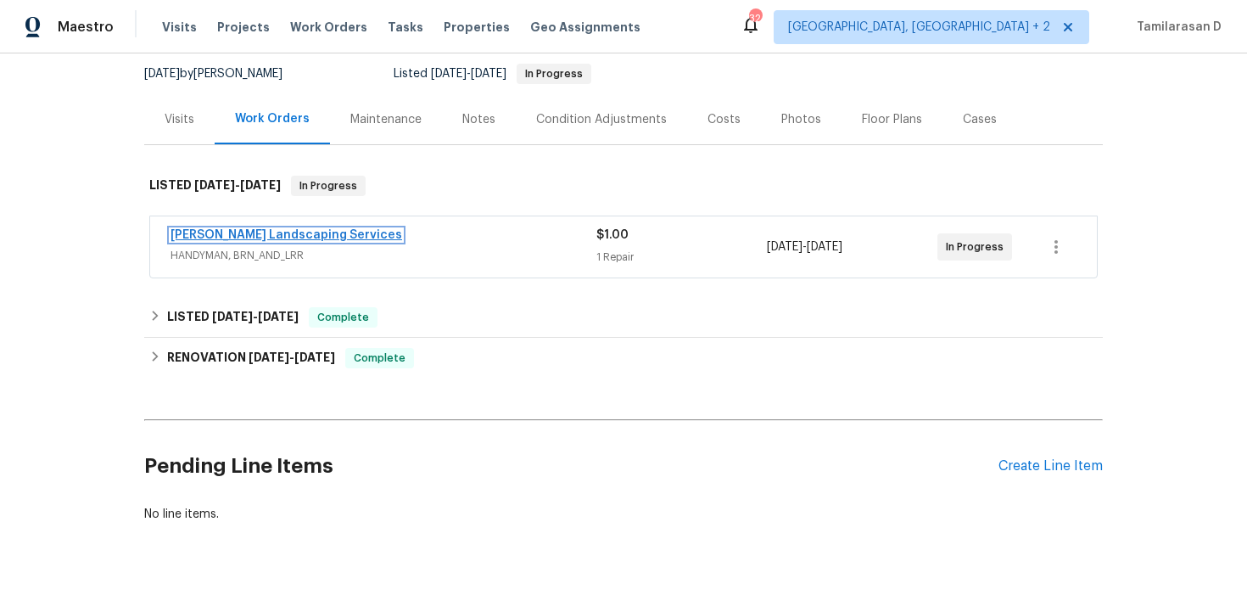
click at [255, 232] on link "[PERSON_NAME] Landscaping Services" at bounding box center [287, 235] width 232 height 12
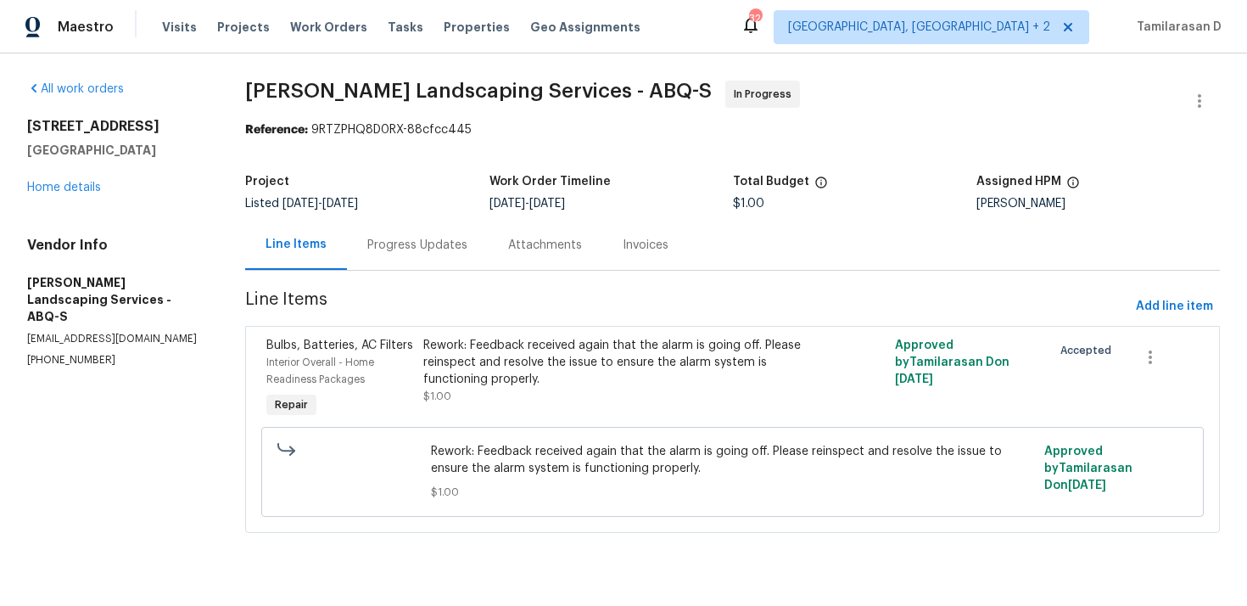
click at [428, 266] on div "Progress Updates" at bounding box center [417, 245] width 141 height 50
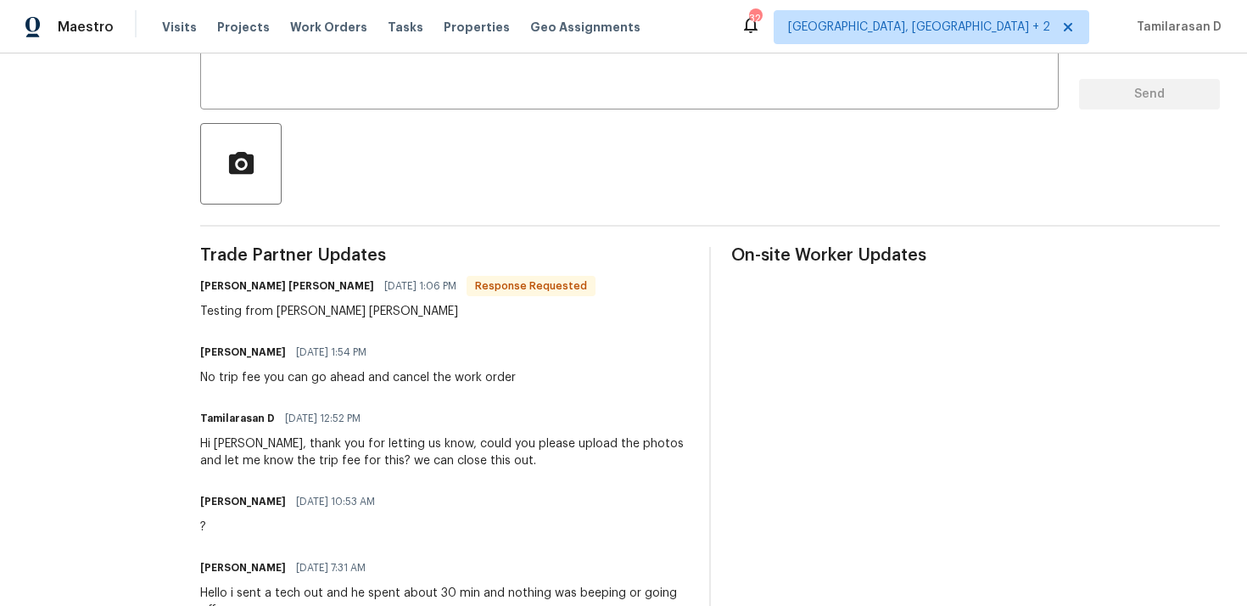
scroll to position [339, 0]
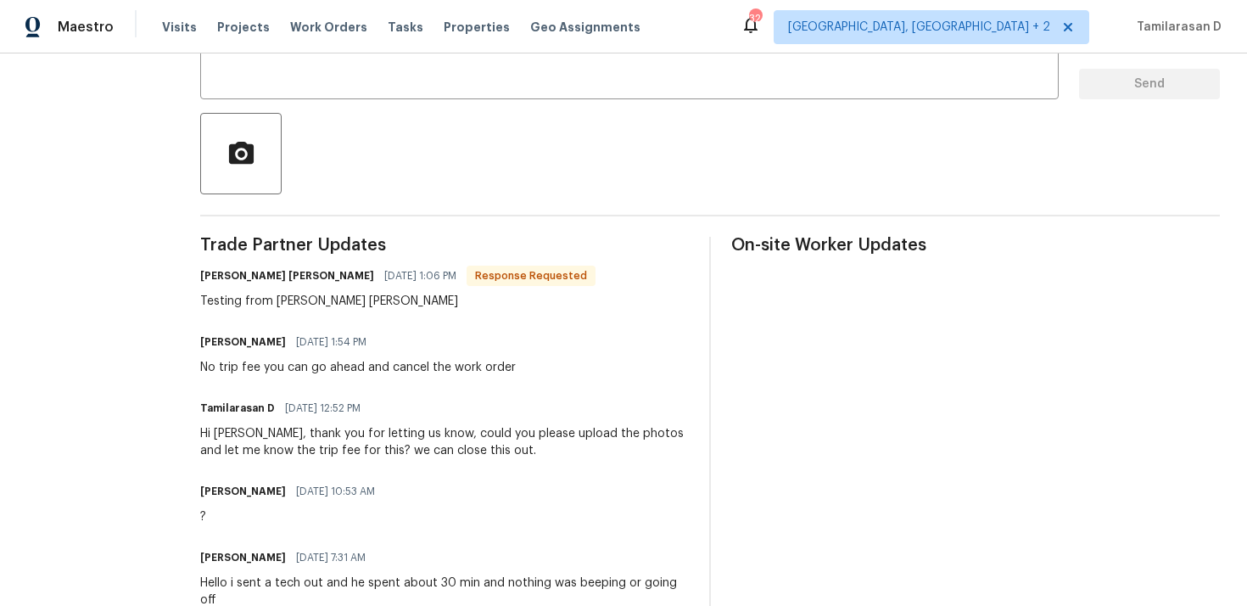
click at [344, 293] on div "Testing from Degan Goettl" at bounding box center [397, 301] width 395 height 17
click at [316, 369] on div "No trip fee you can go ahead and cancel the work order" at bounding box center [358, 367] width 316 height 17
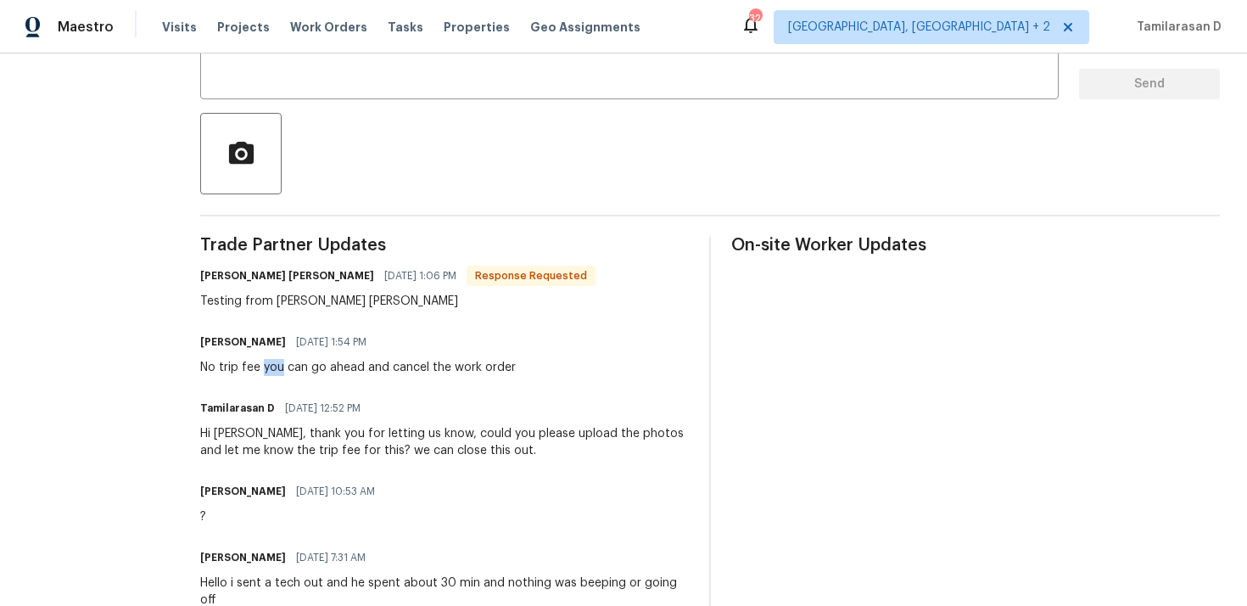
click at [316, 369] on div "No trip fee you can go ahead and cancel the work order" at bounding box center [358, 367] width 316 height 17
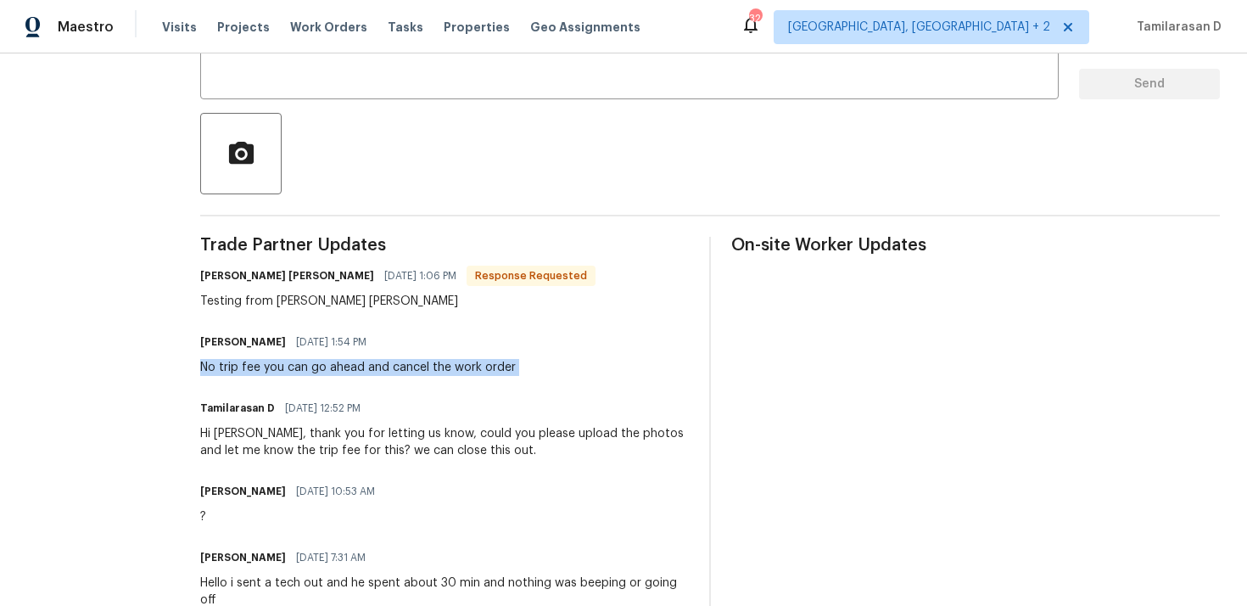
click at [316, 369] on div "No trip fee you can go ahead and cancel the work order" at bounding box center [358, 367] width 316 height 17
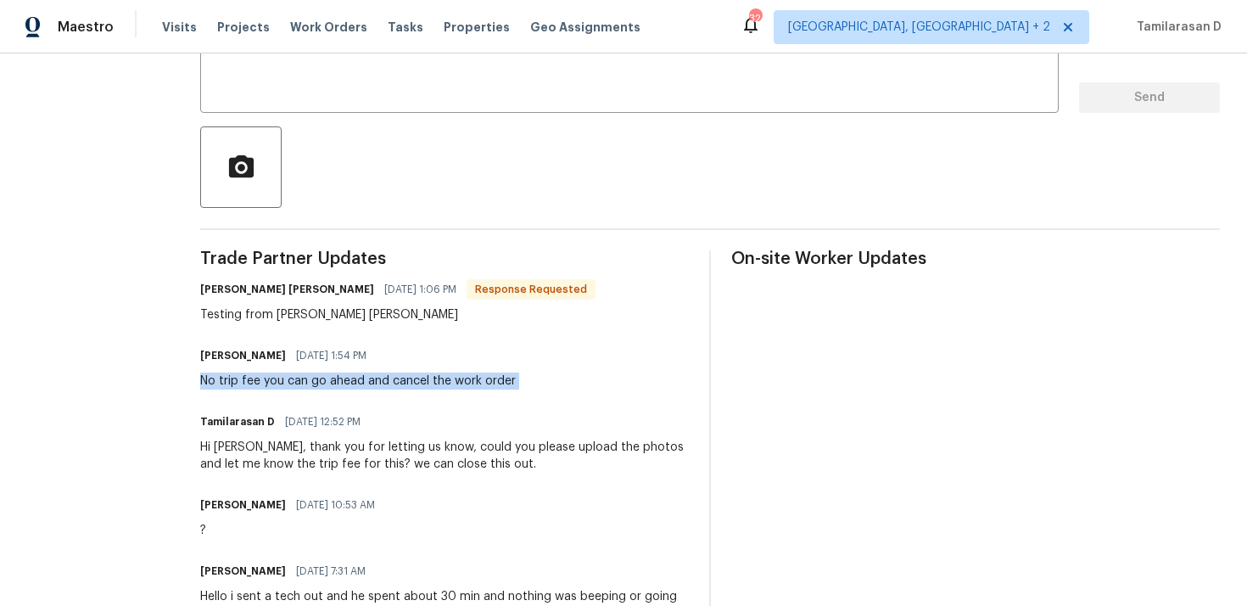
click at [307, 373] on div "No trip fee you can go ahead and cancel the work order" at bounding box center [358, 380] width 316 height 17
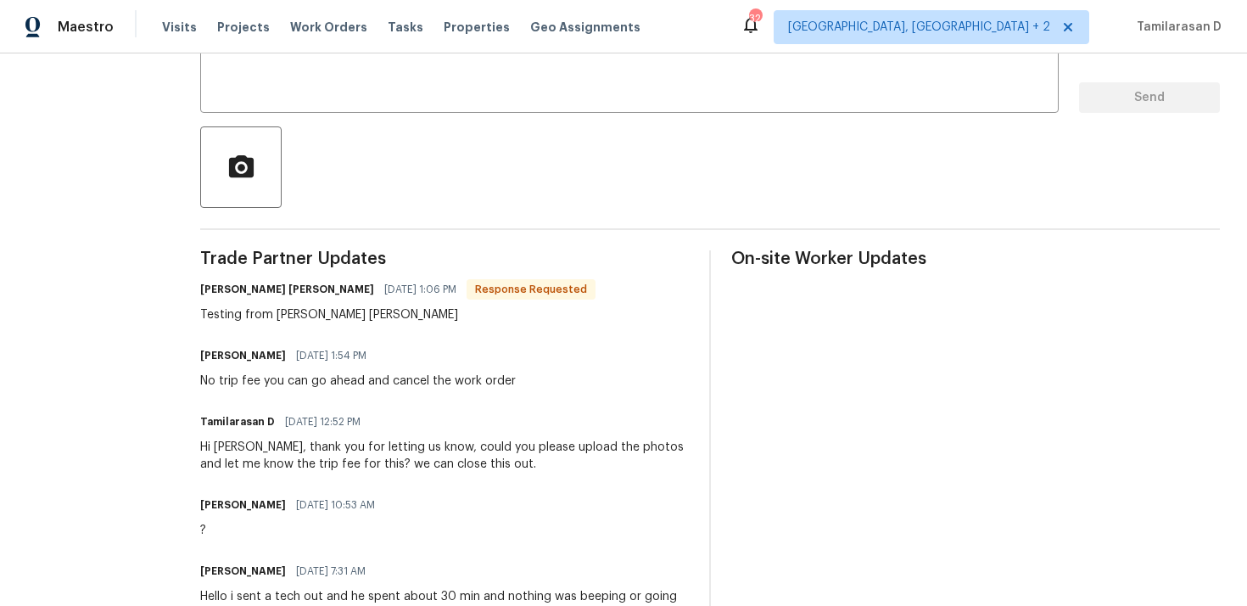
click at [307, 373] on div "No trip fee you can go ahead and cancel the work order" at bounding box center [358, 380] width 316 height 17
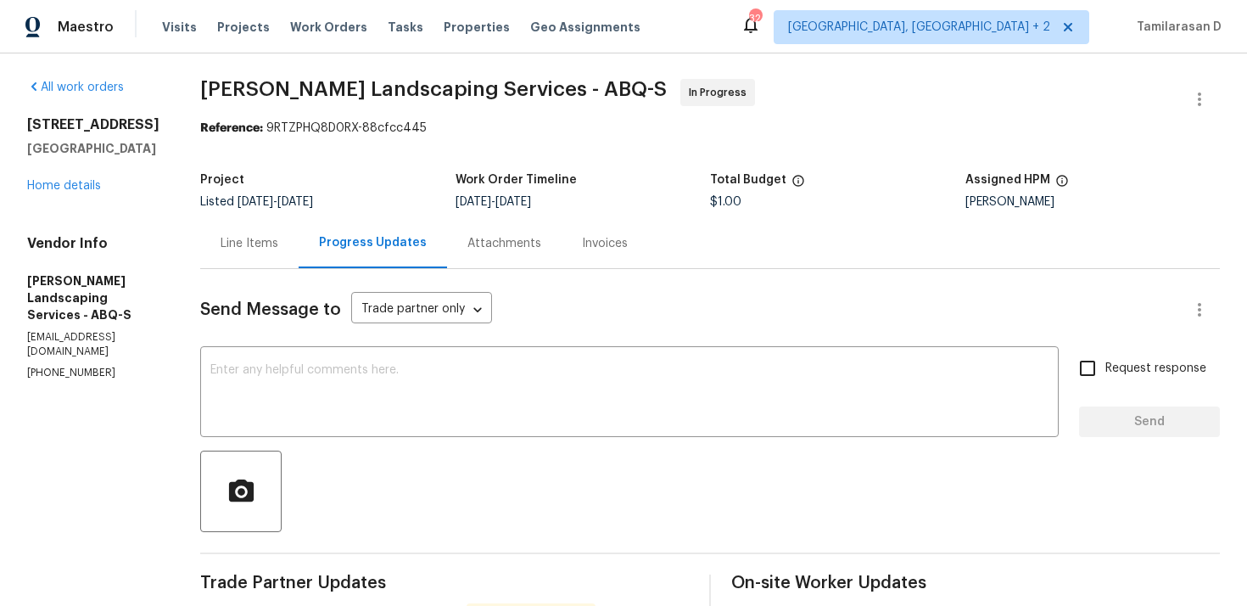
scroll to position [0, 0]
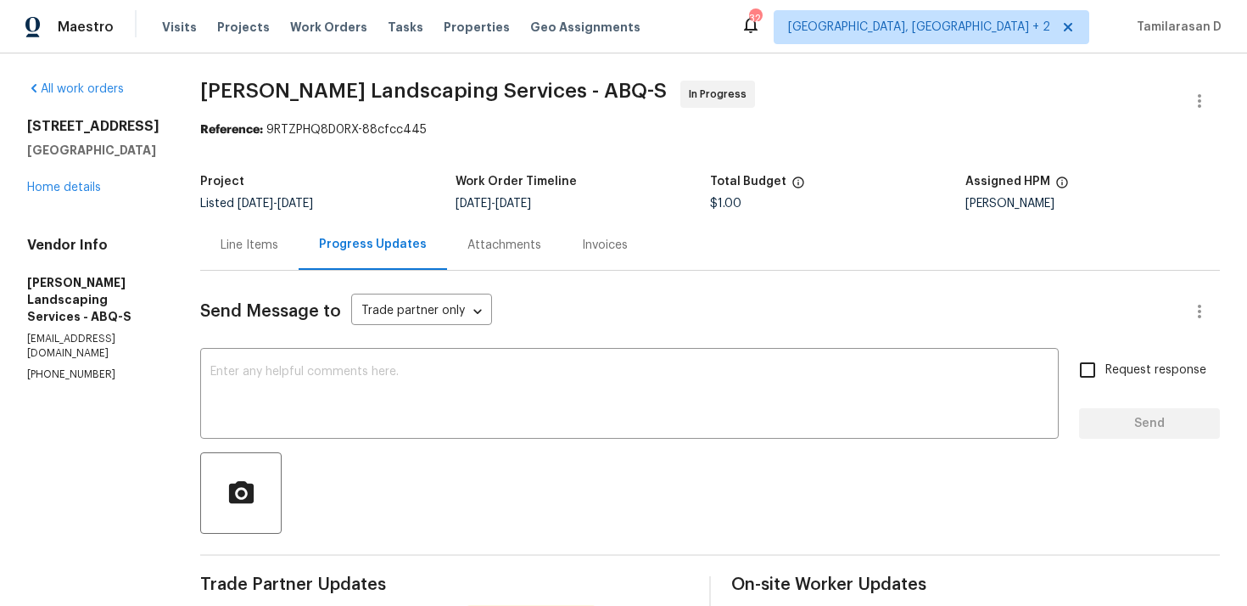
click at [299, 257] on div "Line Items" at bounding box center [249, 245] width 98 height 50
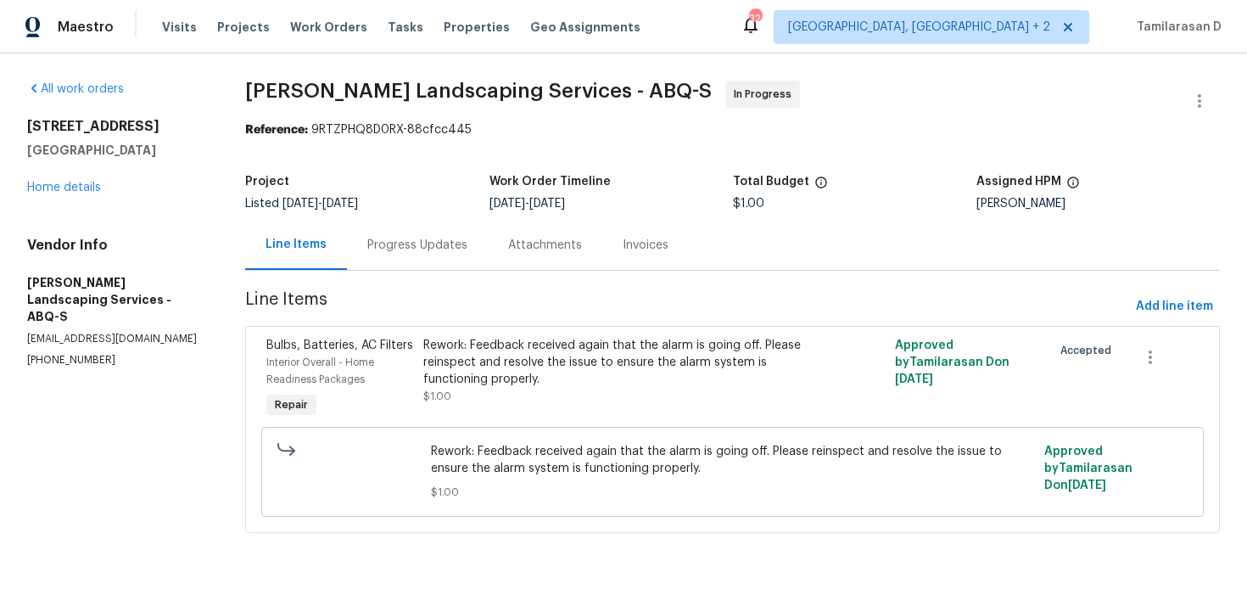
click at [551, 390] on div "Rework: Feedback received again that the alarm is going off. Please reinspect a…" at bounding box center [614, 371] width 383 height 68
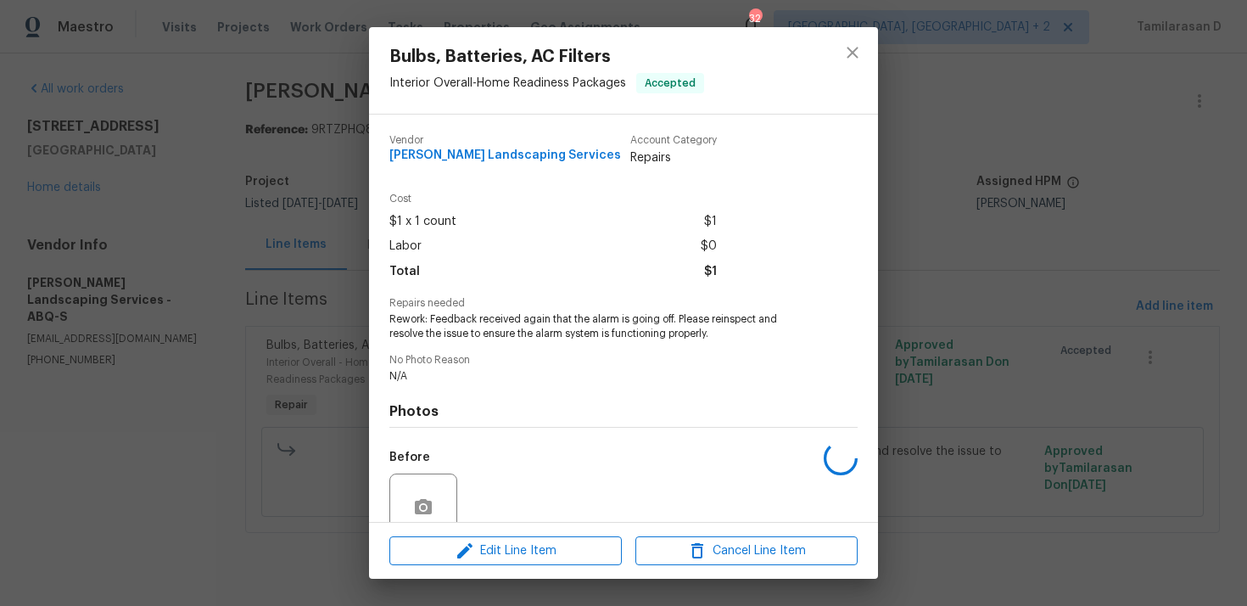
scroll to position [147, 0]
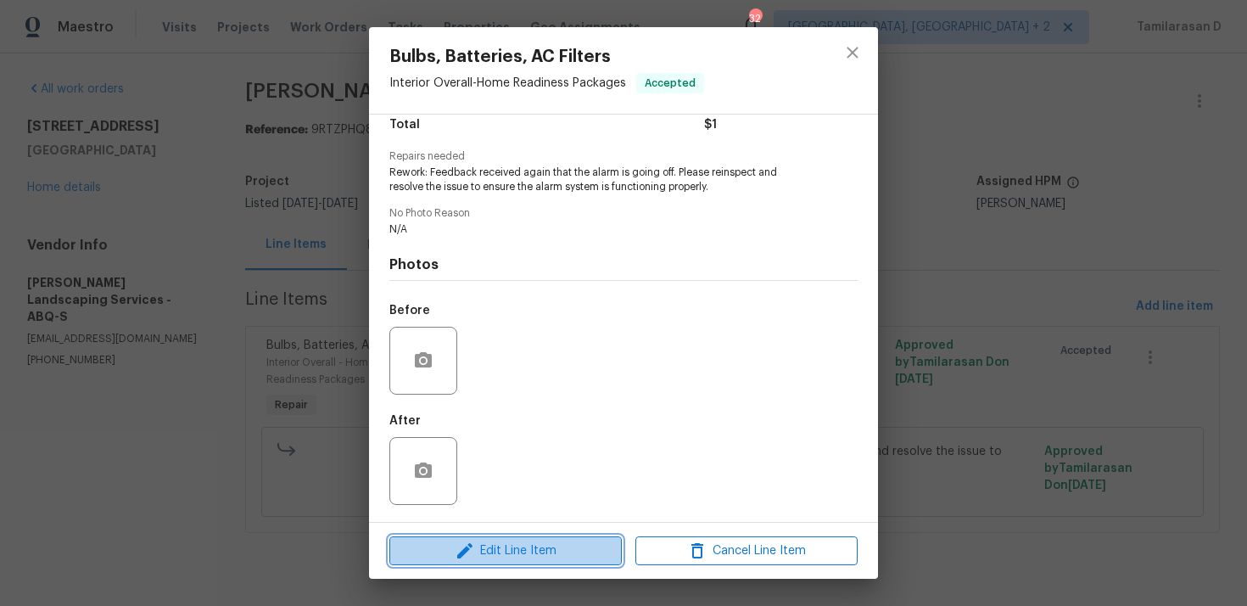
click at [490, 556] on span "Edit Line Item" at bounding box center [506, 550] width 222 height 21
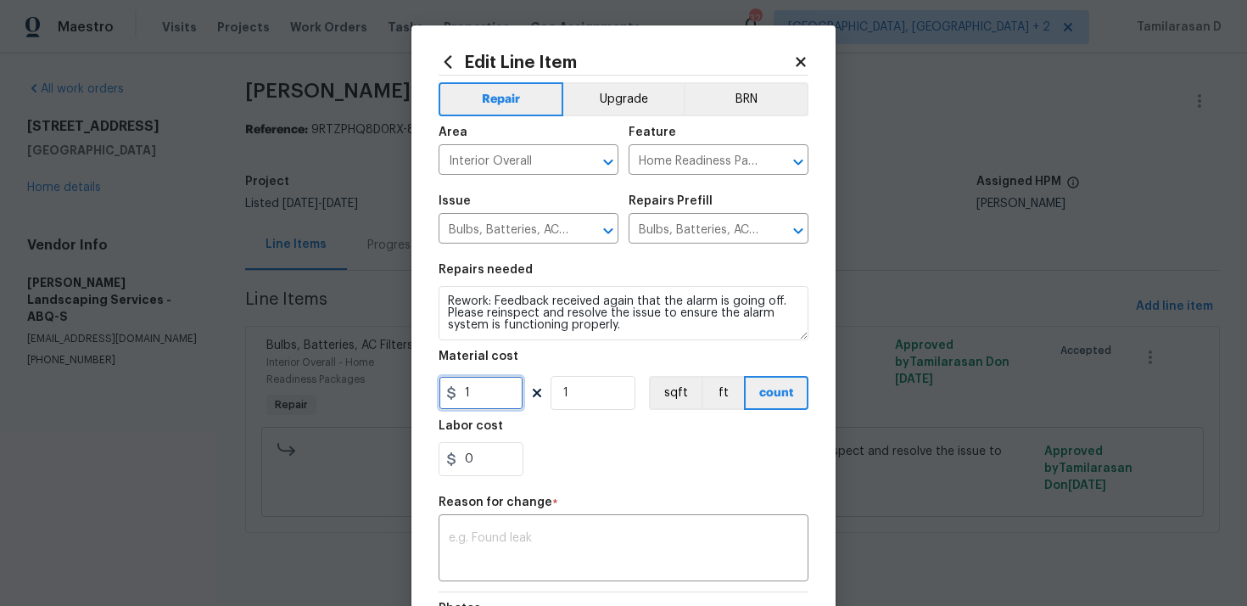
click at [472, 409] on input "1" at bounding box center [481, 393] width 85 height 34
type input "0"
click at [549, 551] on textarea at bounding box center [624, 550] width 350 height 36
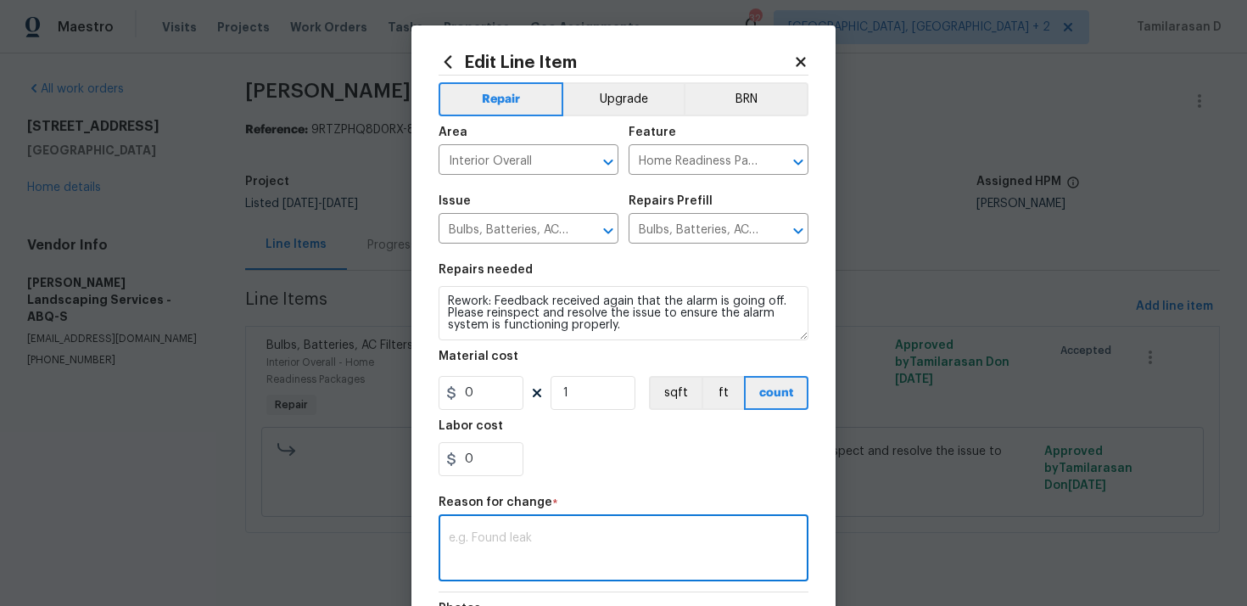
paste textarea "(TD) Updated per vendor’s final cost."
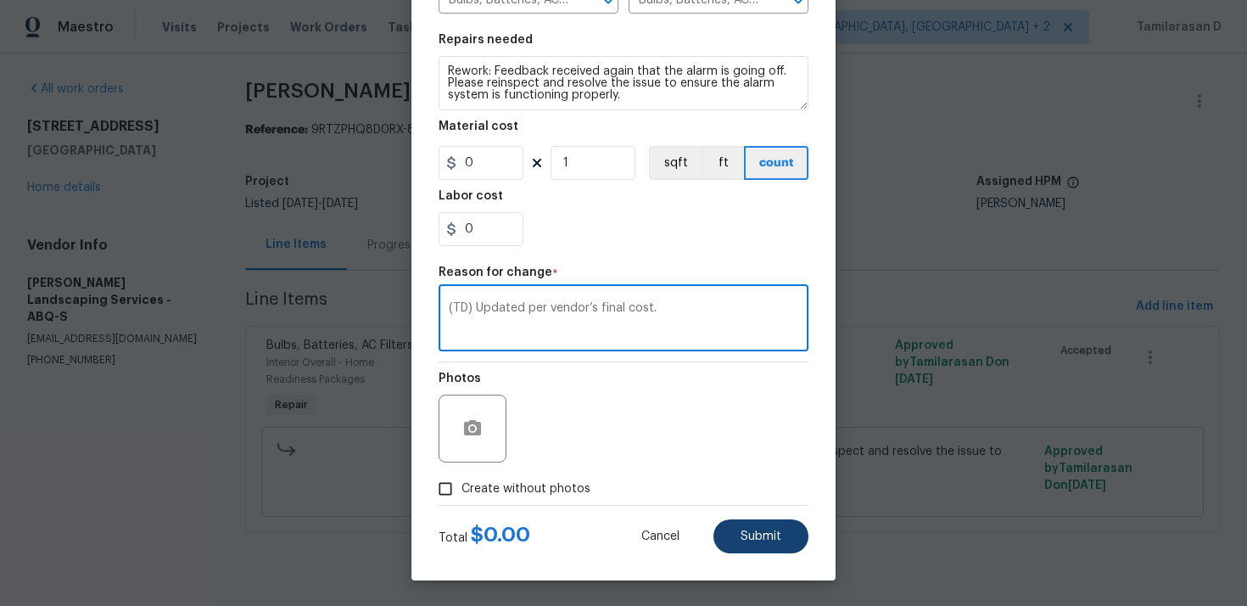
type textarea "(TD) Updated per vendor’s final cost."
click at [742, 529] on button "Submit" at bounding box center [761, 536] width 95 height 34
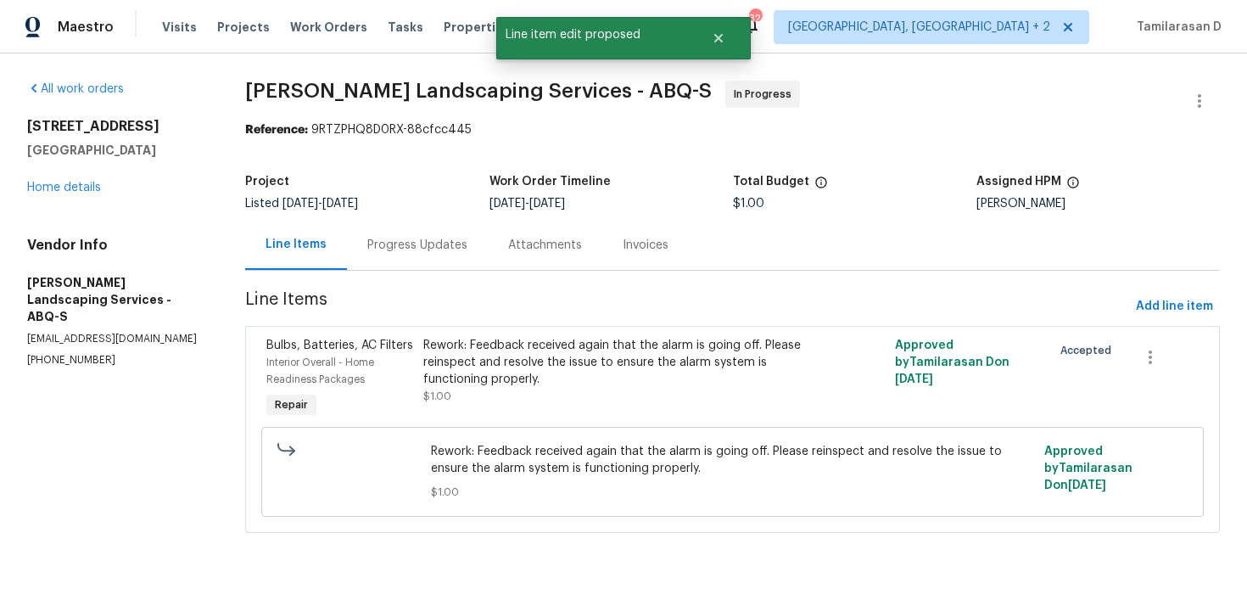
scroll to position [0, 0]
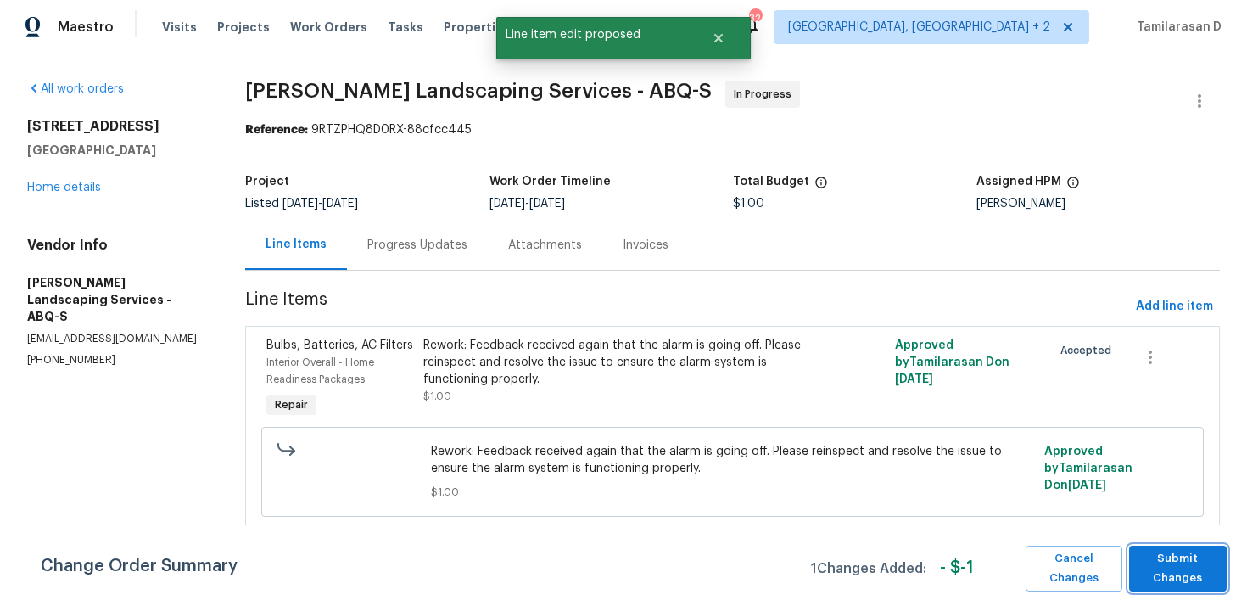
click at [1195, 565] on span "Submit Changes" at bounding box center [1178, 568] width 81 height 39
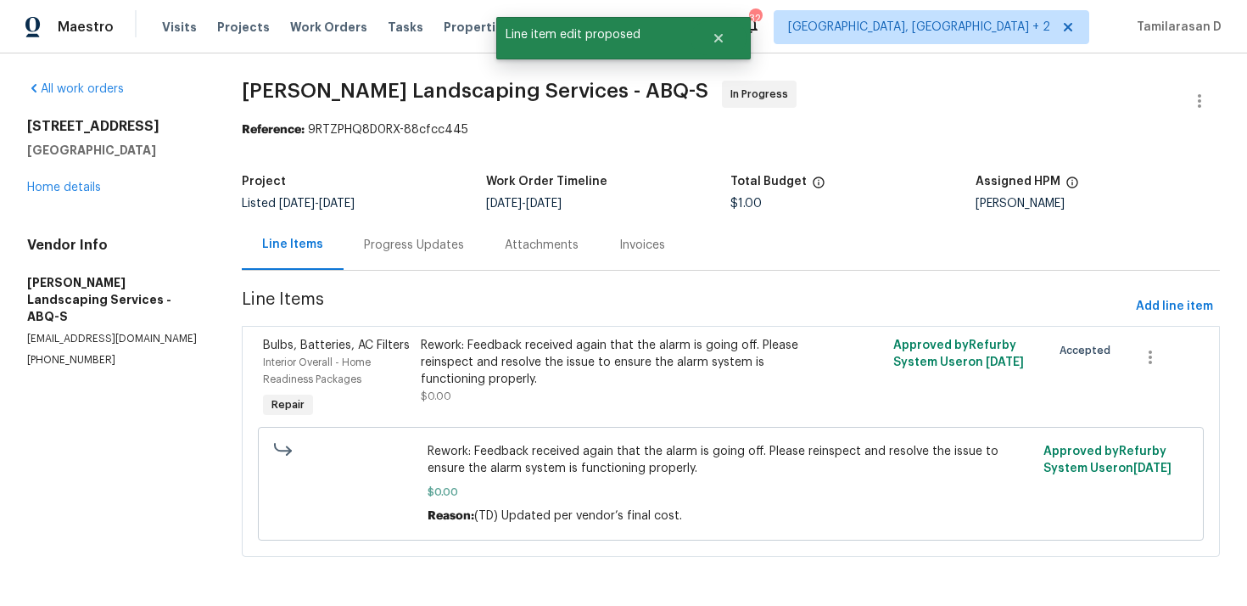
click at [382, 237] on div "Progress Updates" at bounding box center [414, 245] width 100 height 17
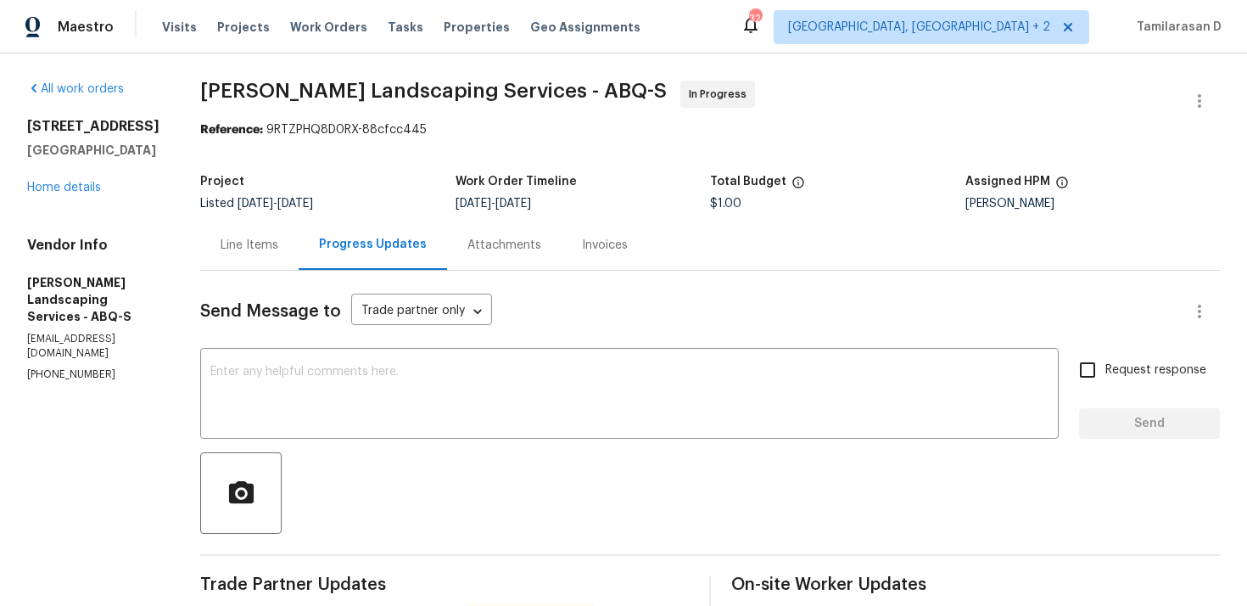
click at [284, 227] on div "Line Items" at bounding box center [249, 245] width 98 height 50
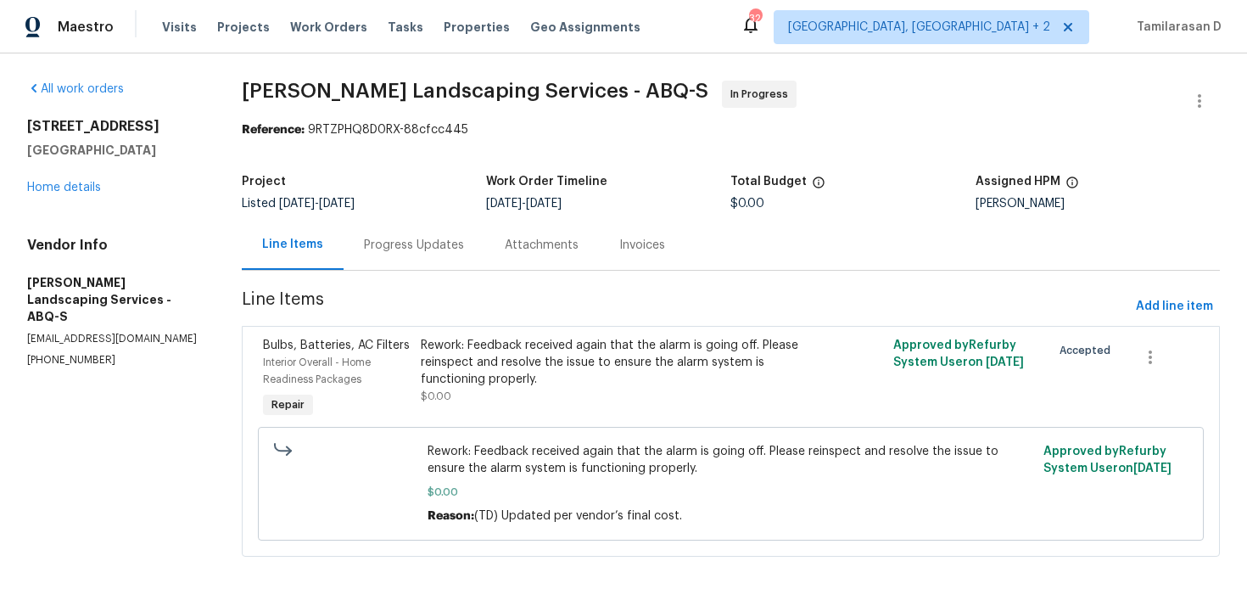
click at [423, 247] on div "Progress Updates" at bounding box center [414, 245] width 100 height 17
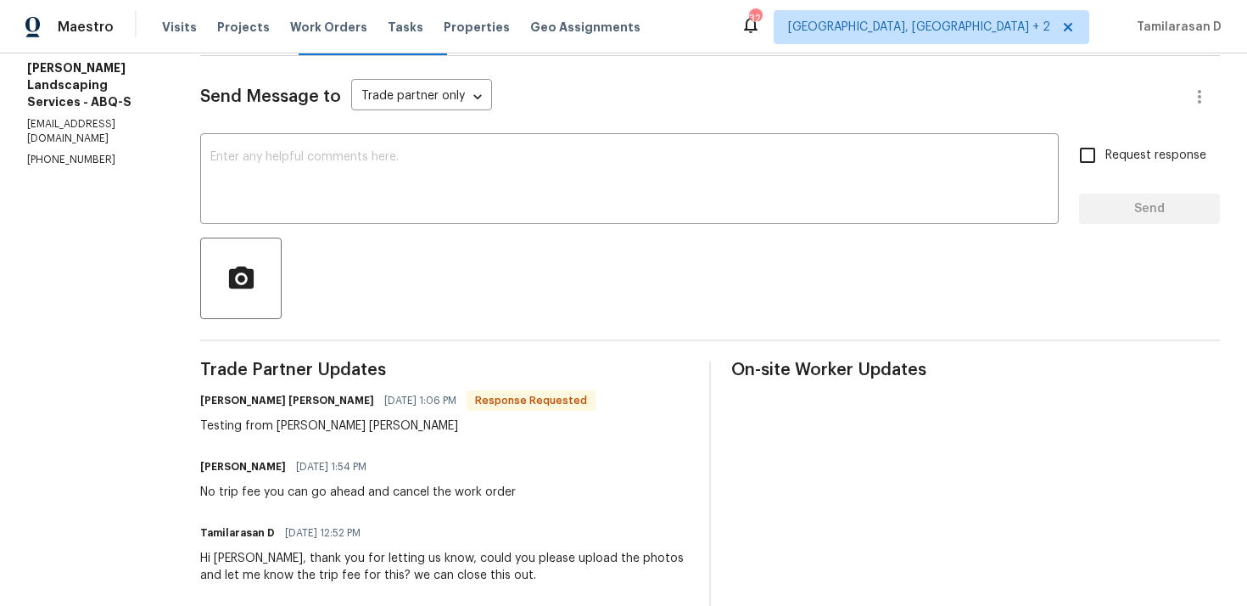
scroll to position [251, 0]
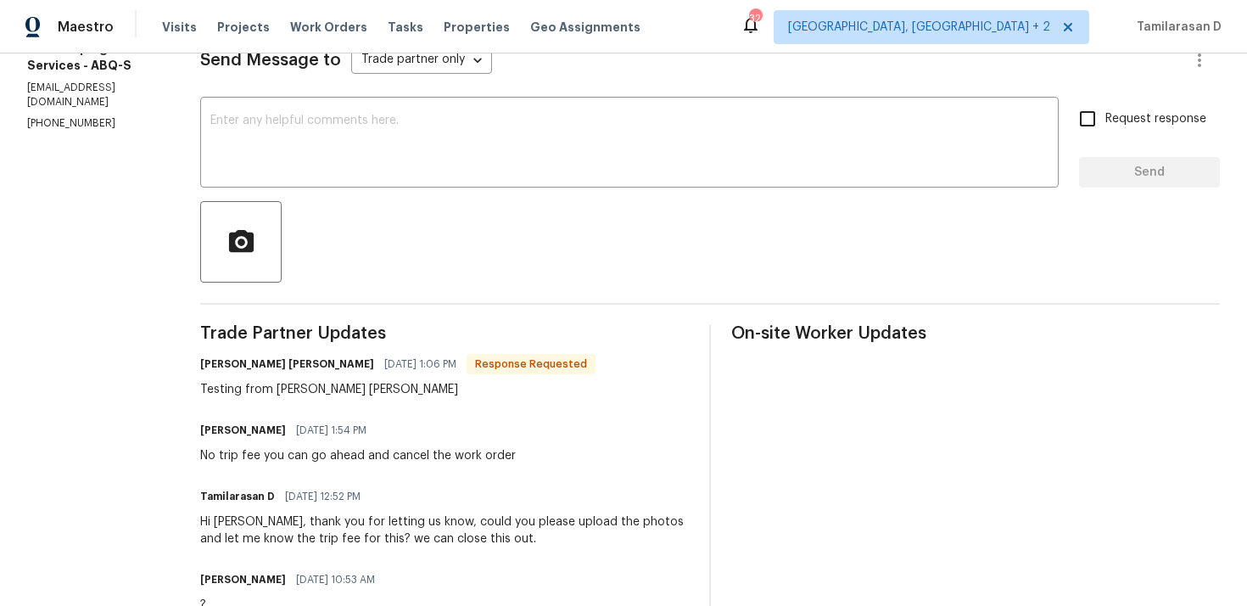
click at [375, 388] on div "Testing from Degan Goettl" at bounding box center [397, 389] width 395 height 17
click at [355, 456] on div "No trip fee you can go ahead and cancel the work order" at bounding box center [358, 455] width 316 height 17
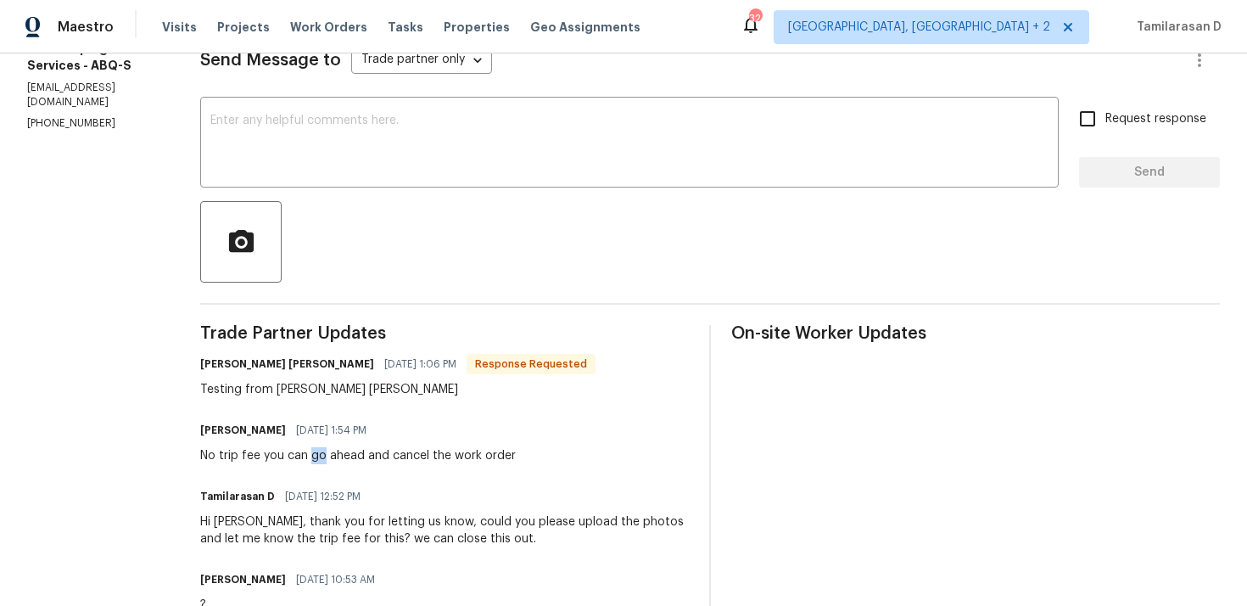
click at [355, 456] on div "No trip fee you can go ahead and cancel the work order" at bounding box center [358, 455] width 316 height 17
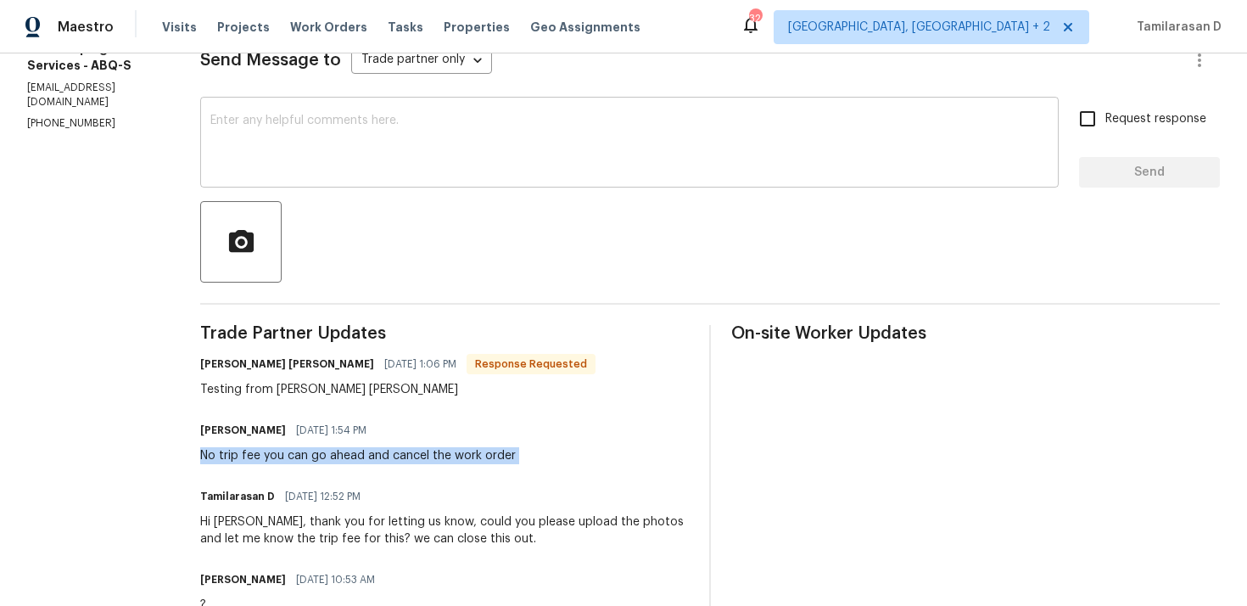
click at [363, 132] on textarea at bounding box center [629, 144] width 838 height 59
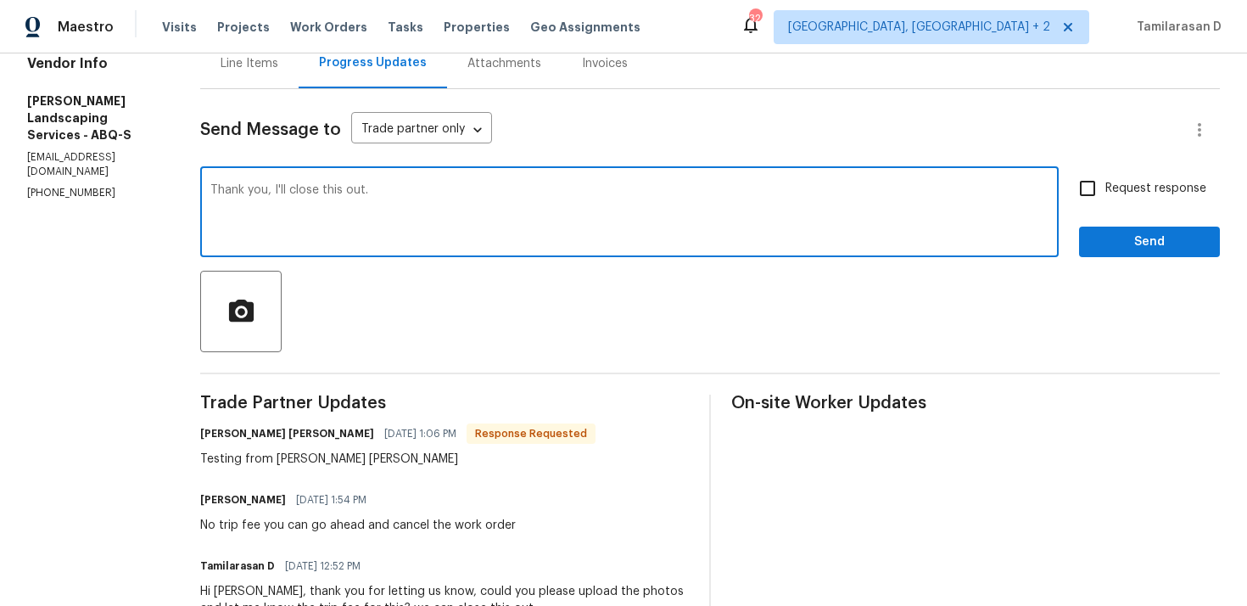
scroll to position [187, 0]
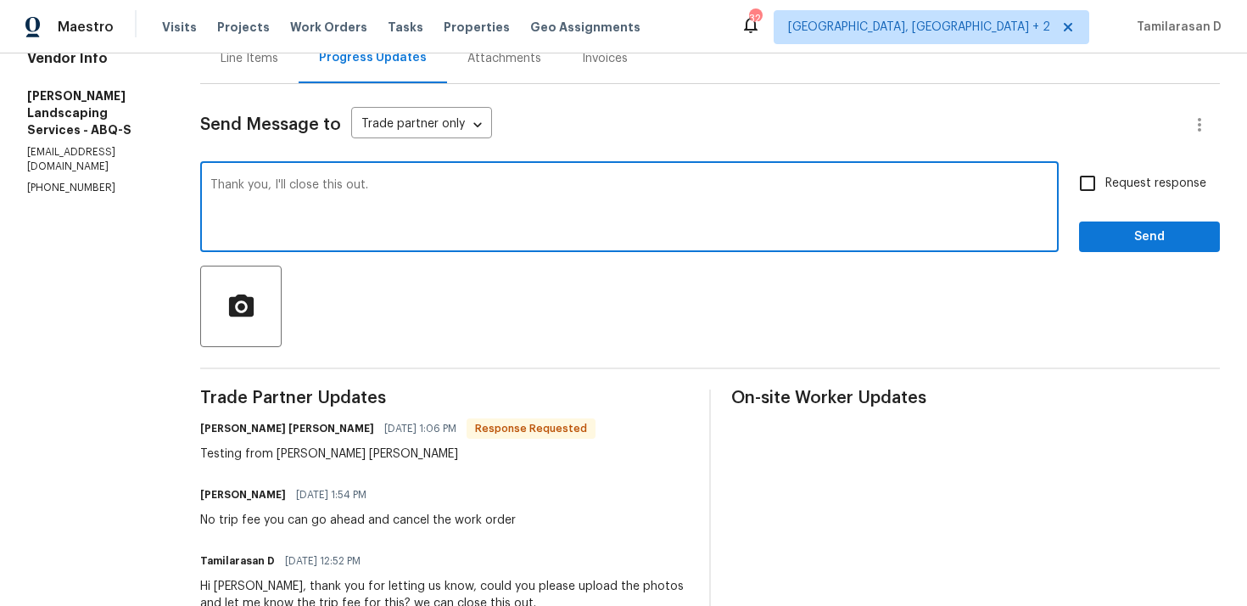
click at [416, 206] on textarea "Thank you, I'll close this out." at bounding box center [629, 208] width 838 height 59
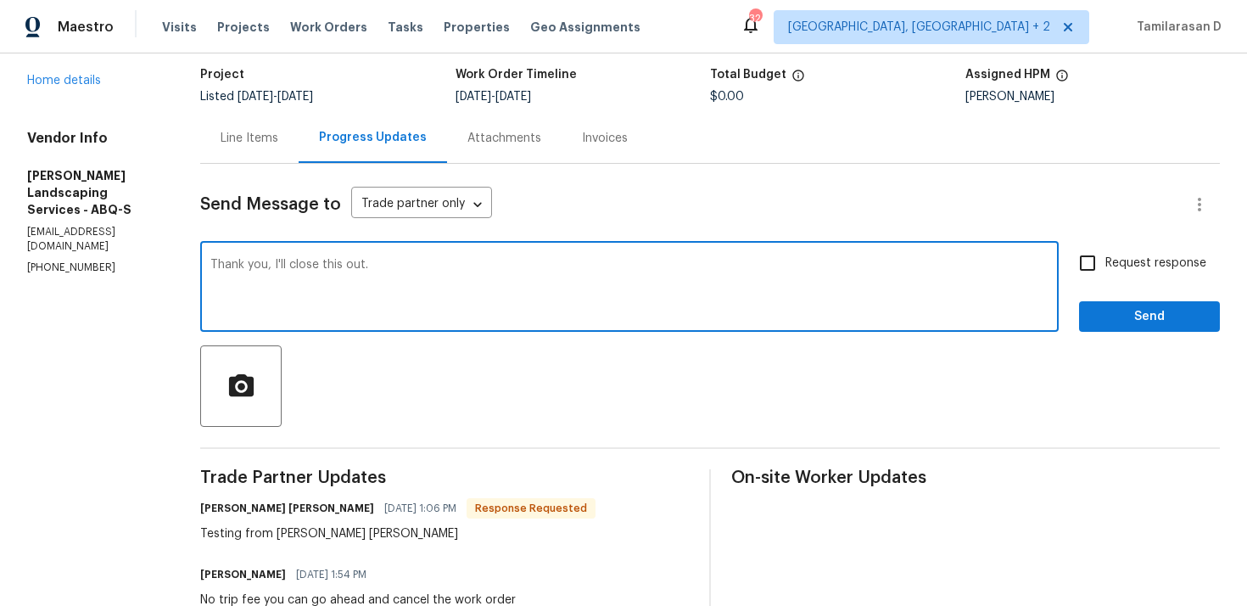
scroll to position [94, 0]
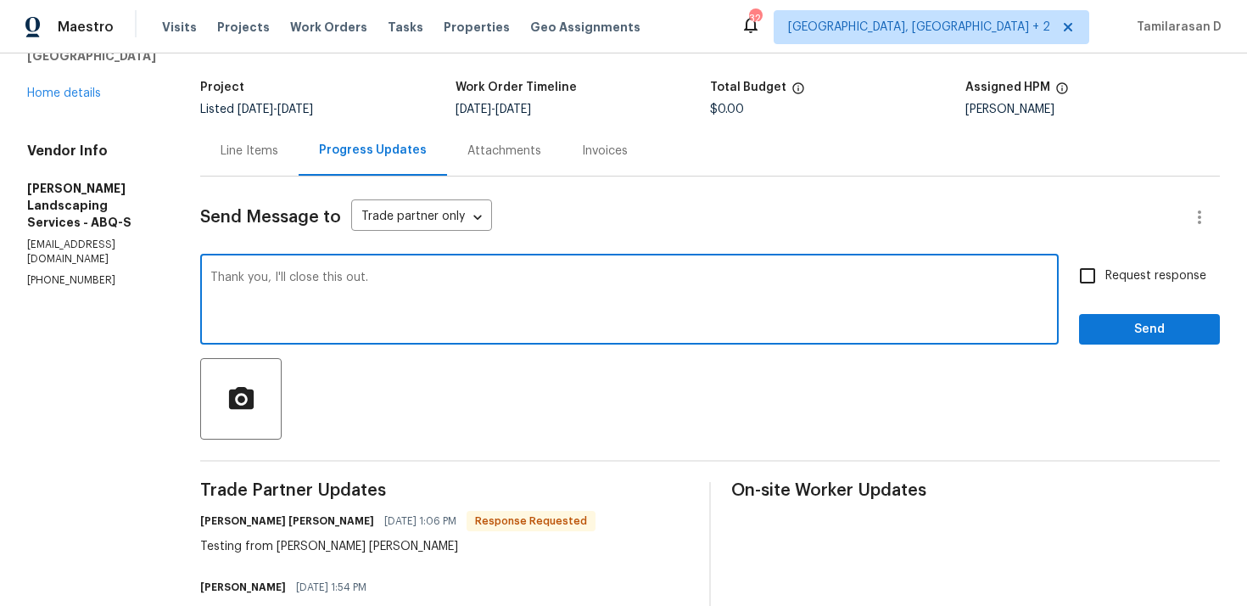
type textarea "Thank you, I'll close this out."
click at [1141, 331] on span "Send" at bounding box center [1150, 329] width 114 height 21
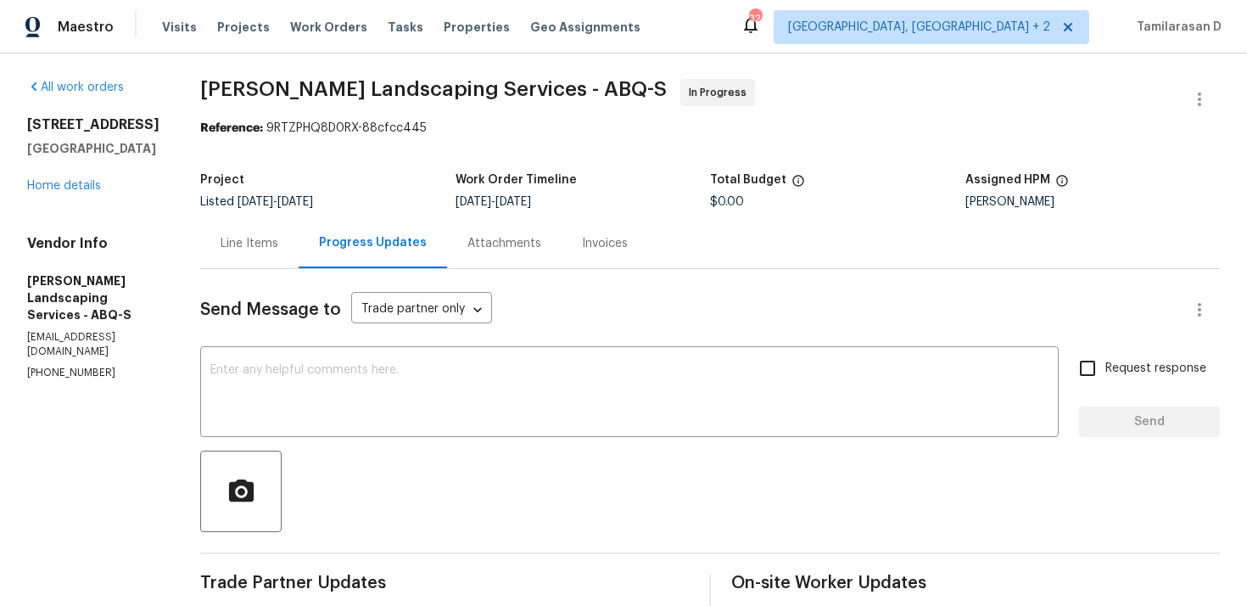
scroll to position [0, 0]
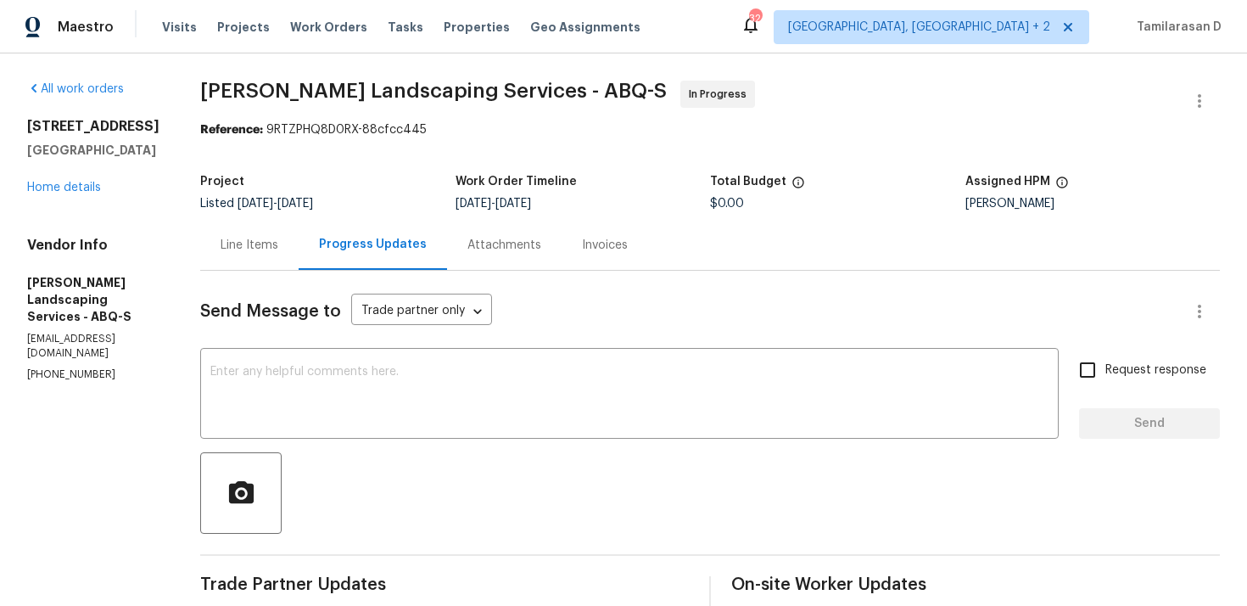
click at [278, 252] on div "Line Items" at bounding box center [250, 245] width 58 height 17
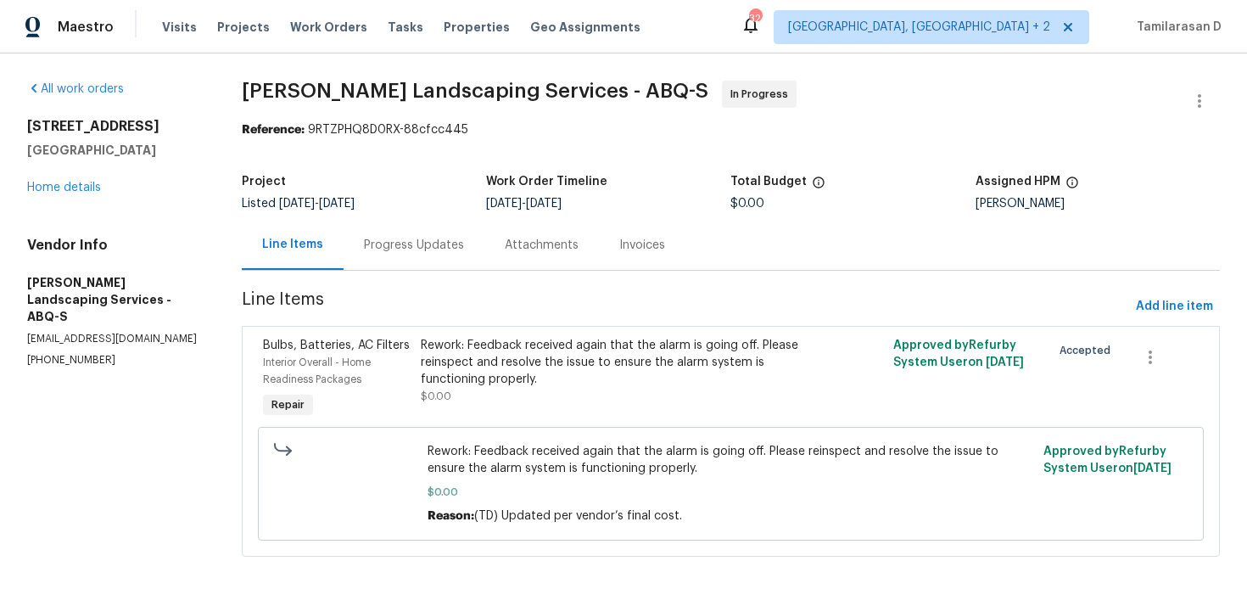
click at [353, 247] on div "Progress Updates" at bounding box center [414, 245] width 141 height 50
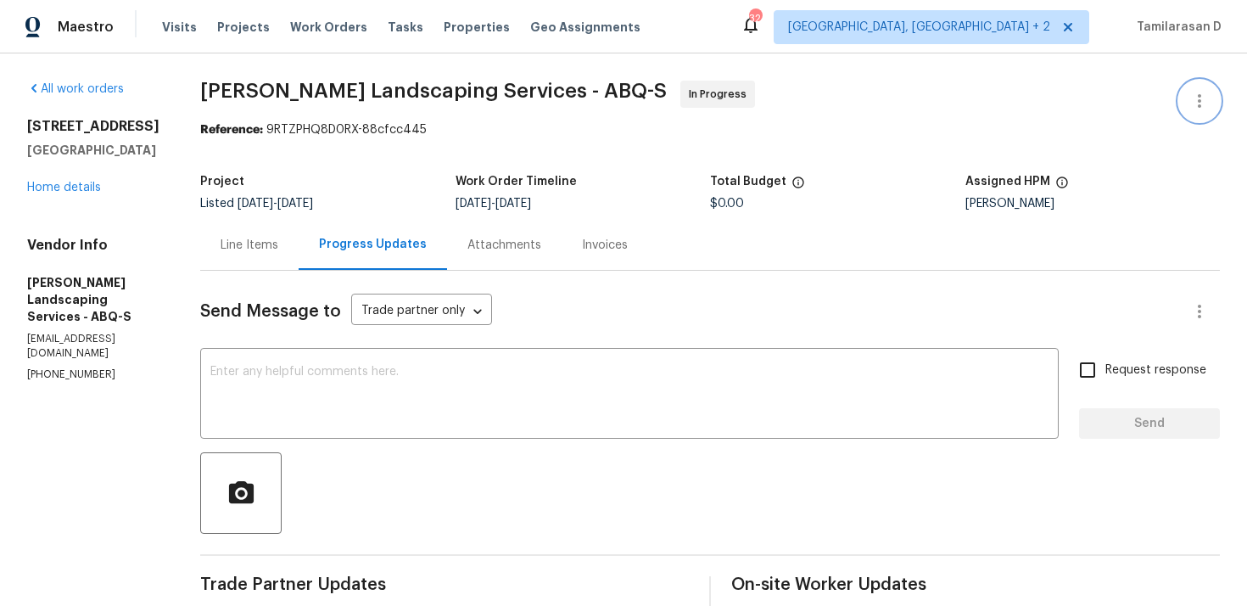
click at [1207, 88] on button "button" at bounding box center [1199, 101] width 41 height 41
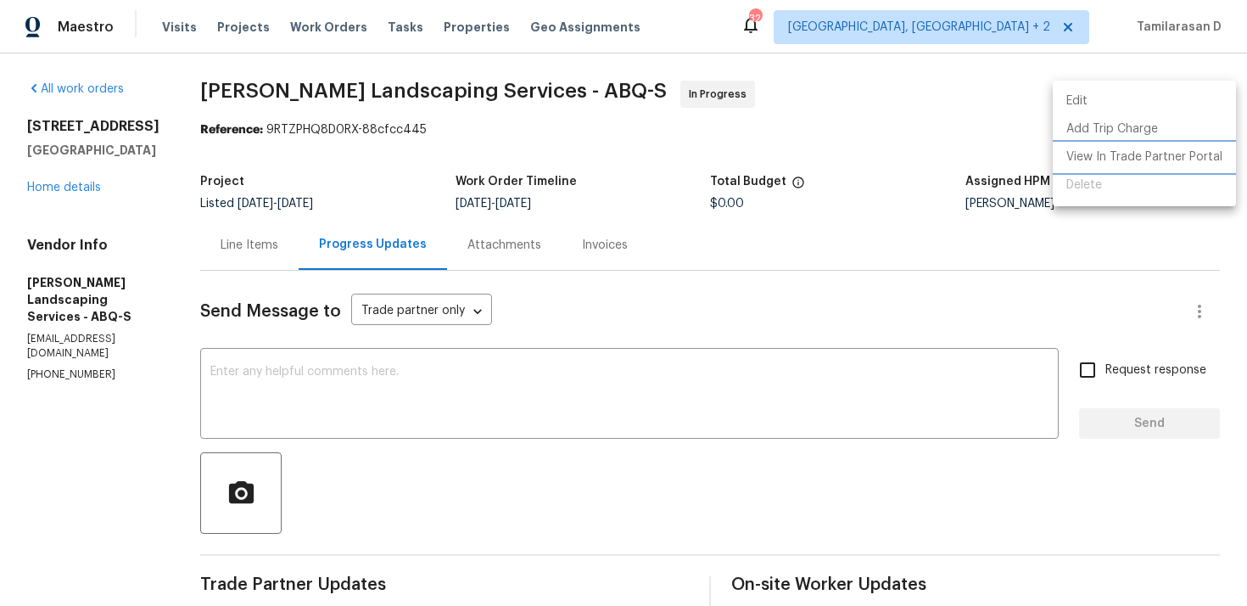
click at [1119, 157] on li "View In Trade Partner Portal" at bounding box center [1144, 157] width 183 height 28
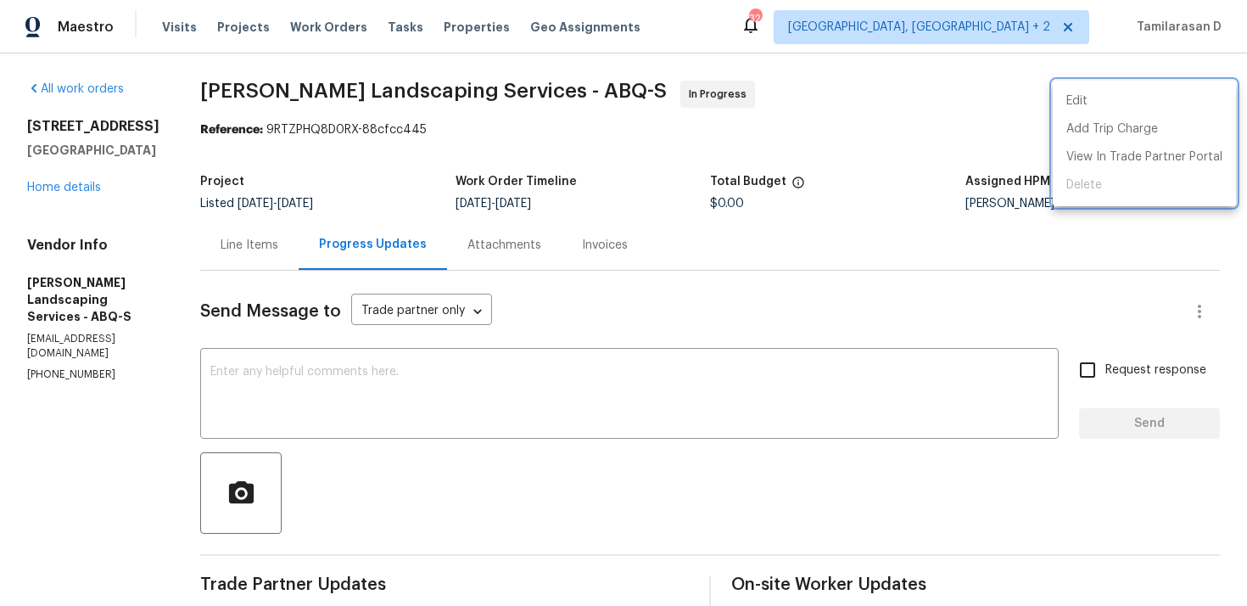
click at [282, 244] on div at bounding box center [623, 303] width 1247 height 606
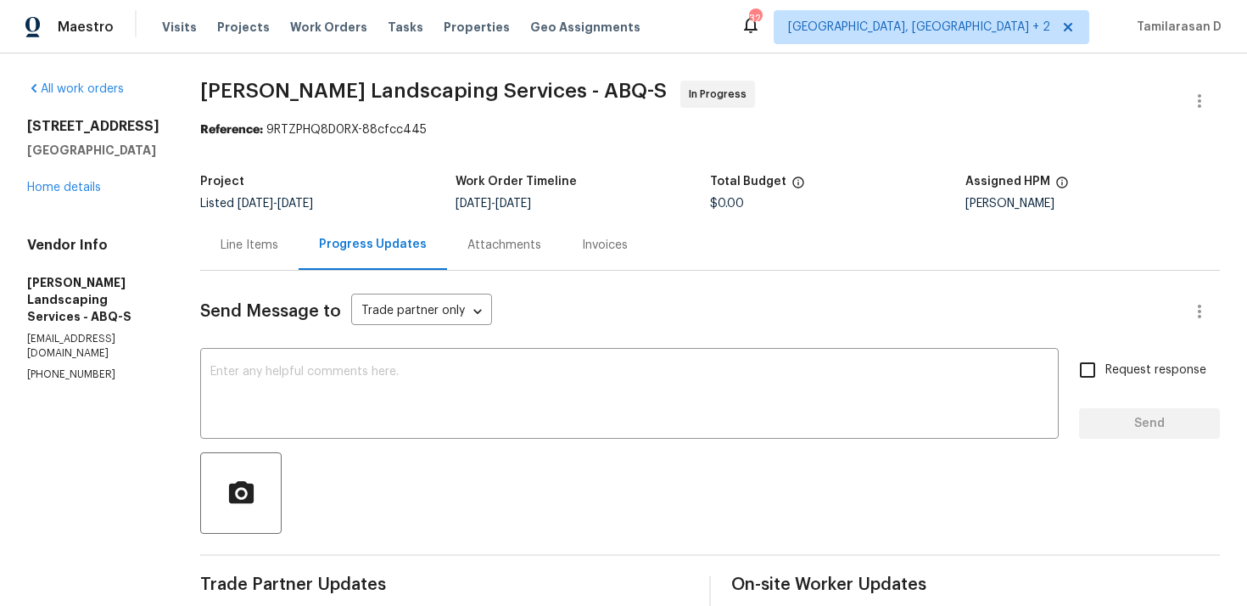
click at [278, 244] on div "Line Items" at bounding box center [250, 245] width 58 height 17
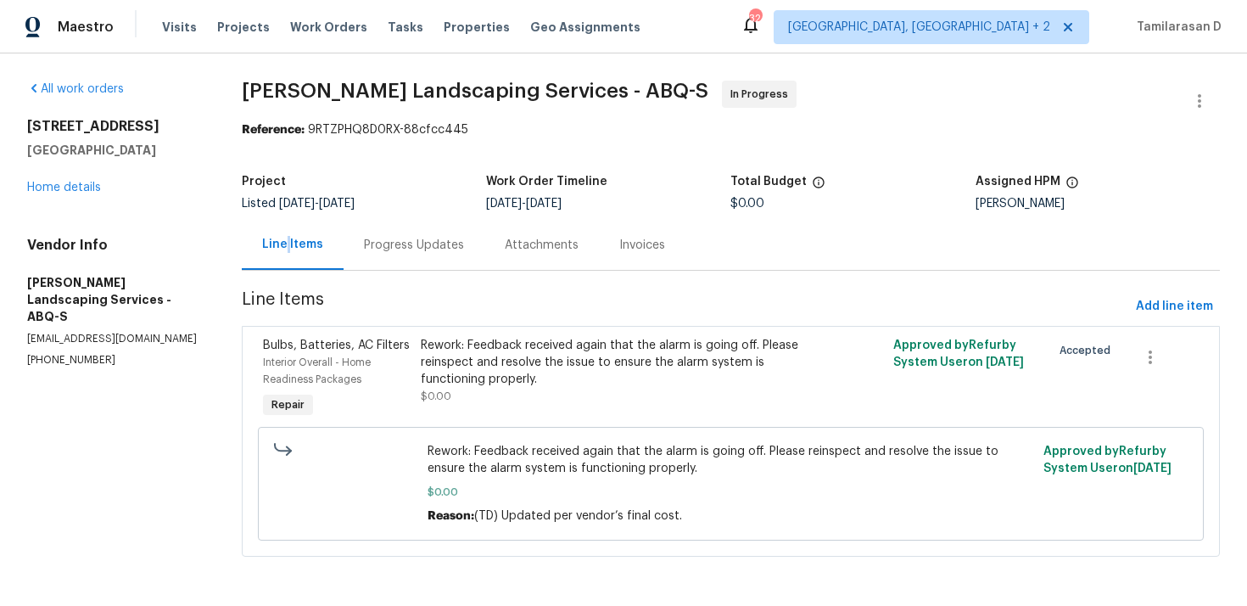
click at [529, 390] on div "Rework: Feedback received again that the alarm is going off. Please reinspect a…" at bounding box center [613, 371] width 384 height 68
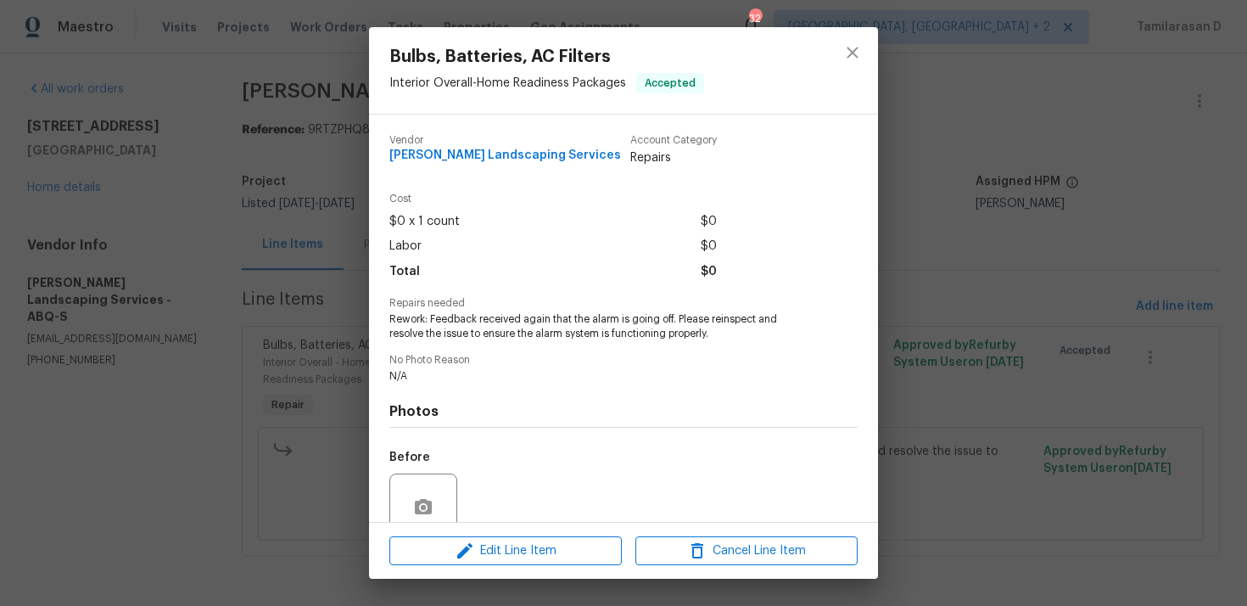
scroll to position [147, 0]
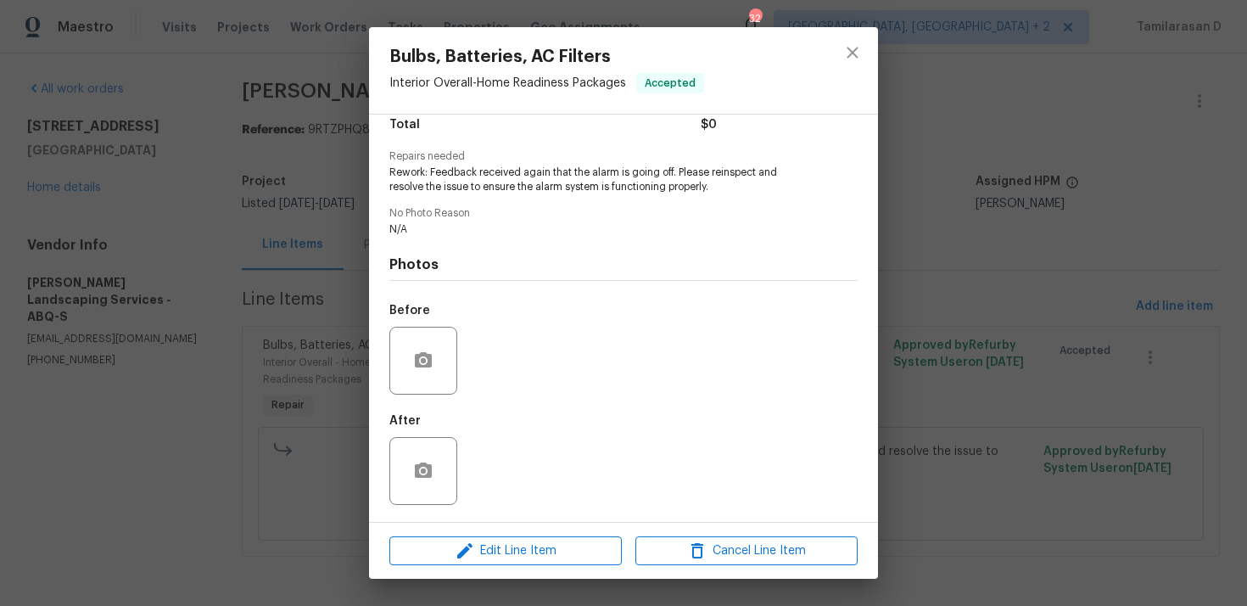
click at [329, 314] on div "Bulbs, Batteries, AC Filters Interior Overall - Home Readiness Packages Accepte…" at bounding box center [623, 303] width 1247 height 606
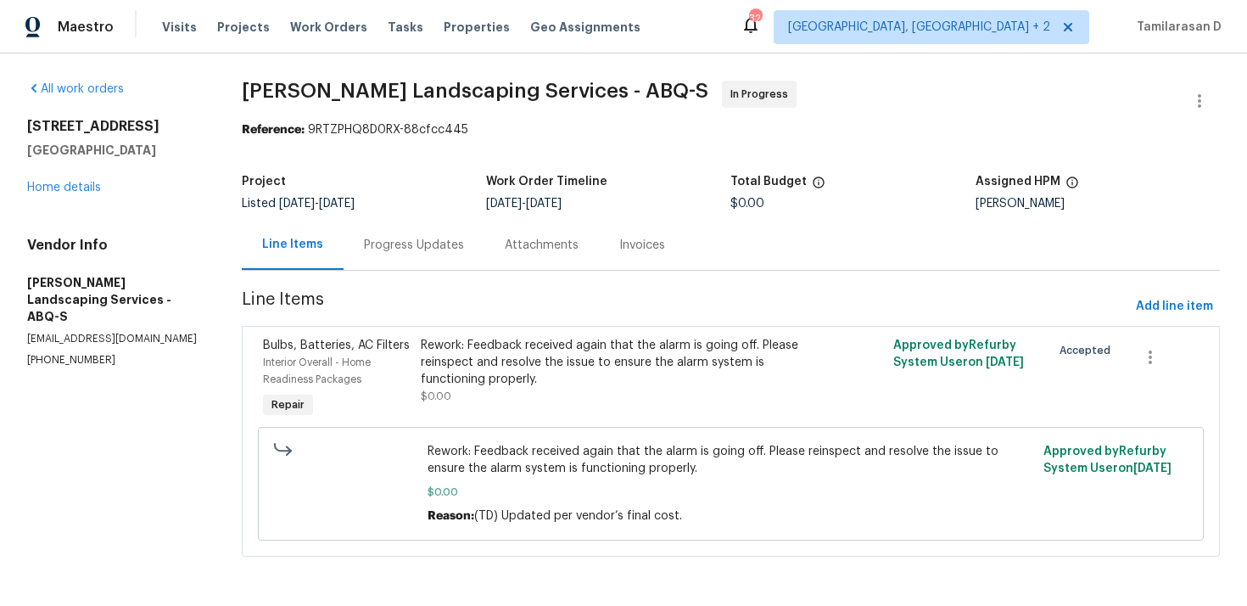
click at [400, 245] on div "Progress Updates" at bounding box center [414, 245] width 100 height 17
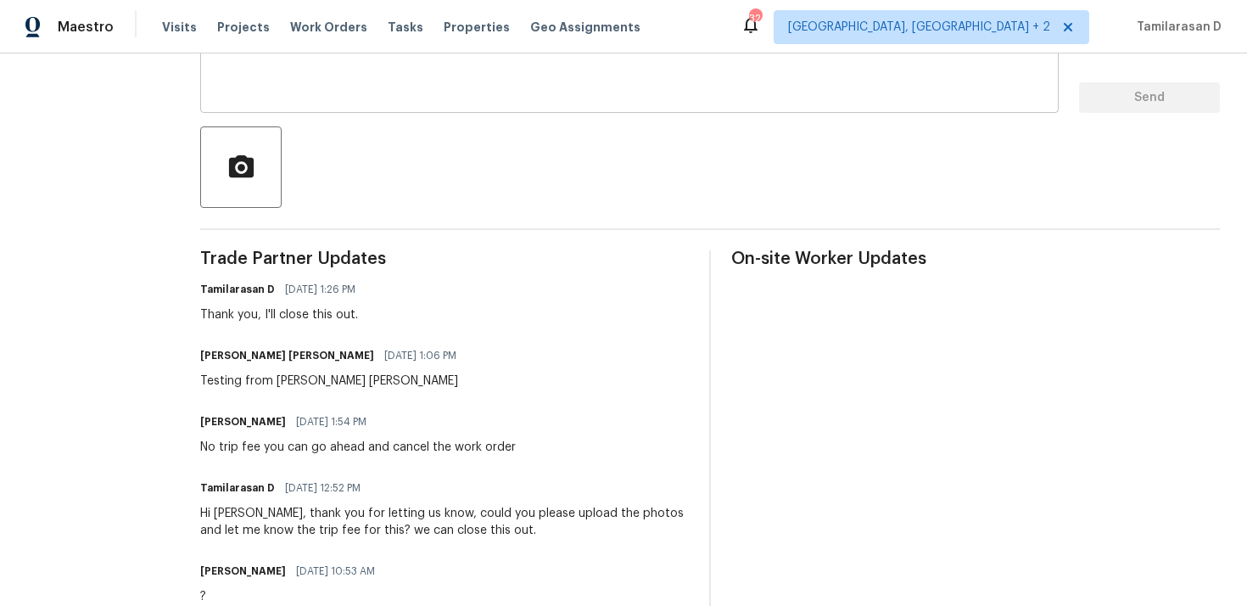
scroll to position [336, 0]
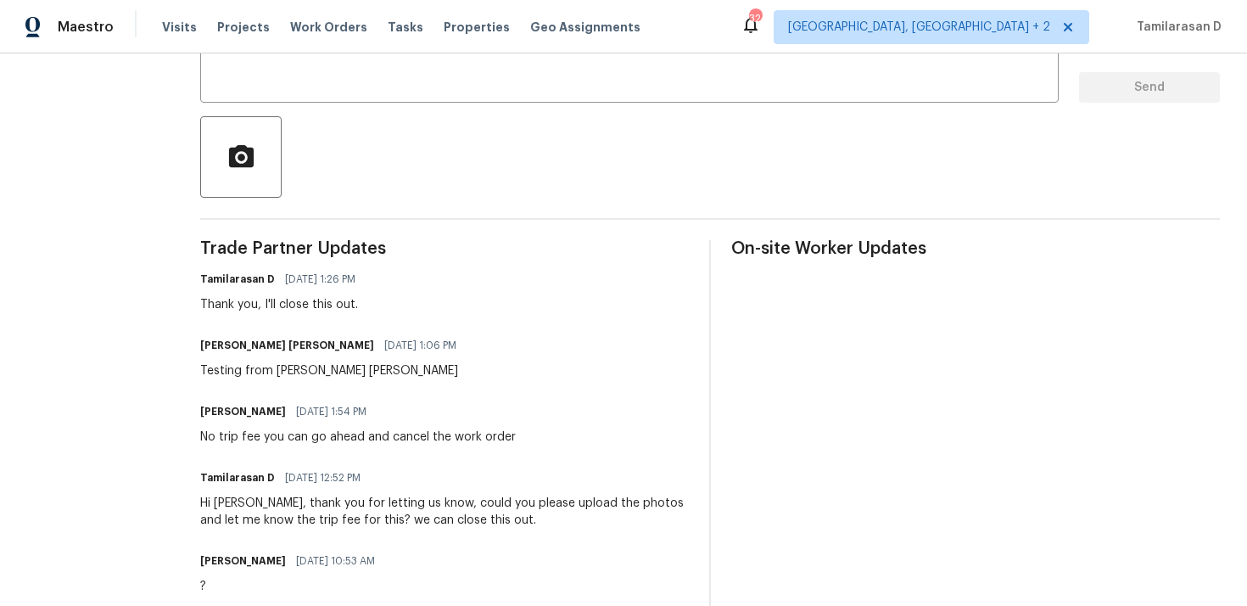
click at [313, 437] on div "No trip fee you can go ahead and cancel the work order" at bounding box center [358, 436] width 316 height 17
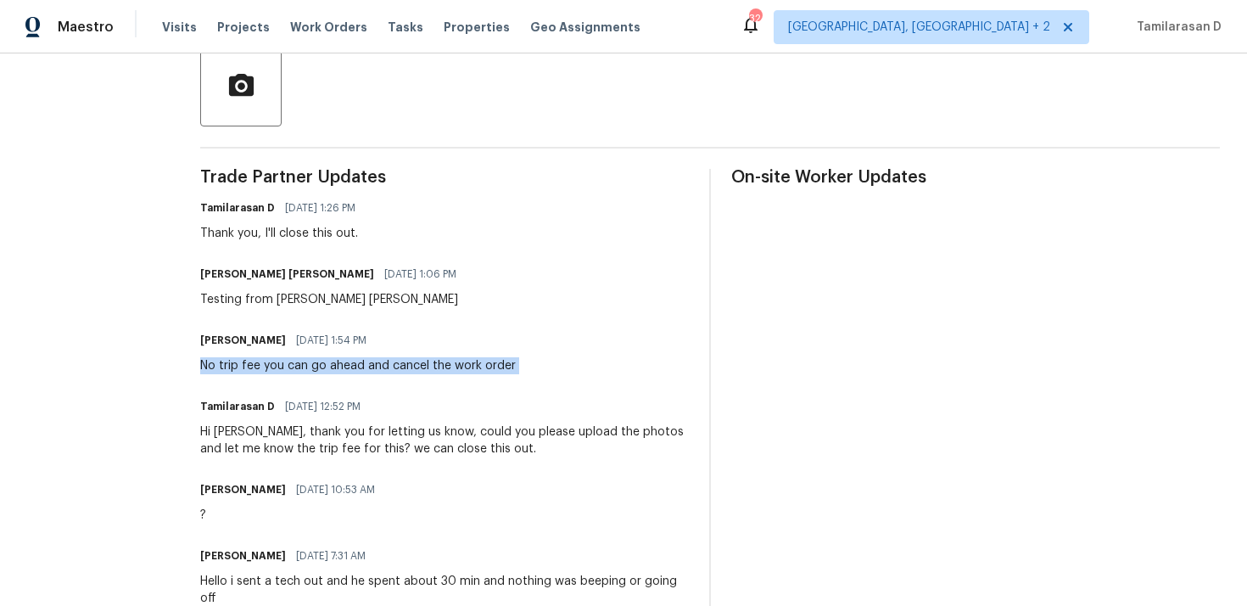
scroll to position [544, 0]
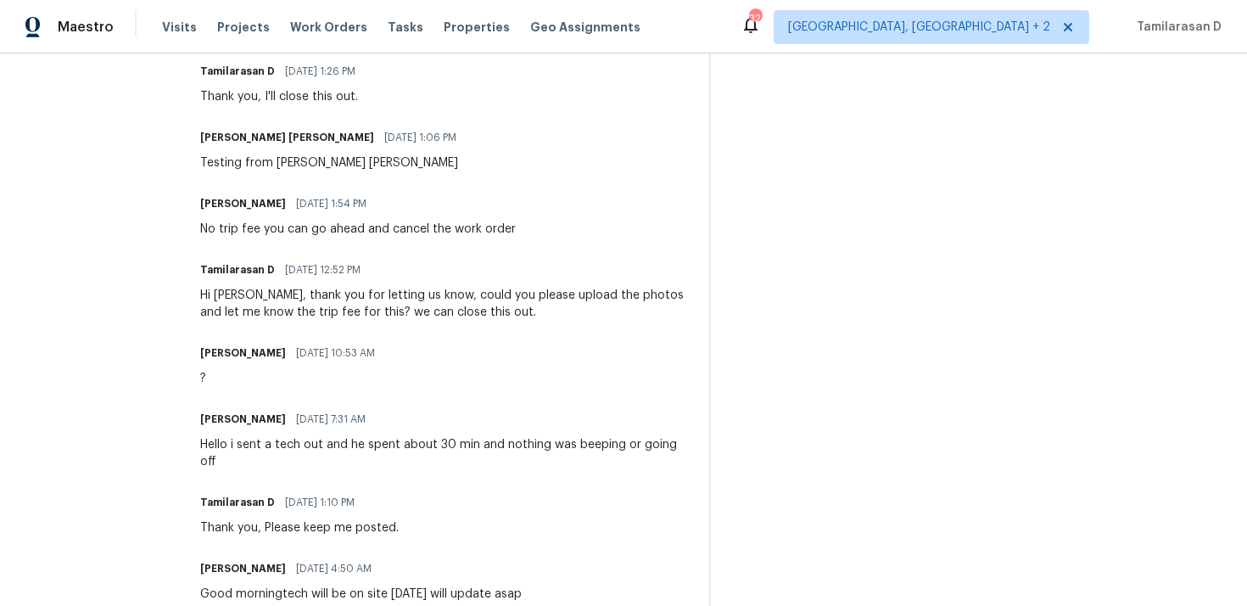
click at [328, 307] on div "Hi Josue, thank you for letting us know, could you please upload the photos and…" at bounding box center [444, 304] width 489 height 34
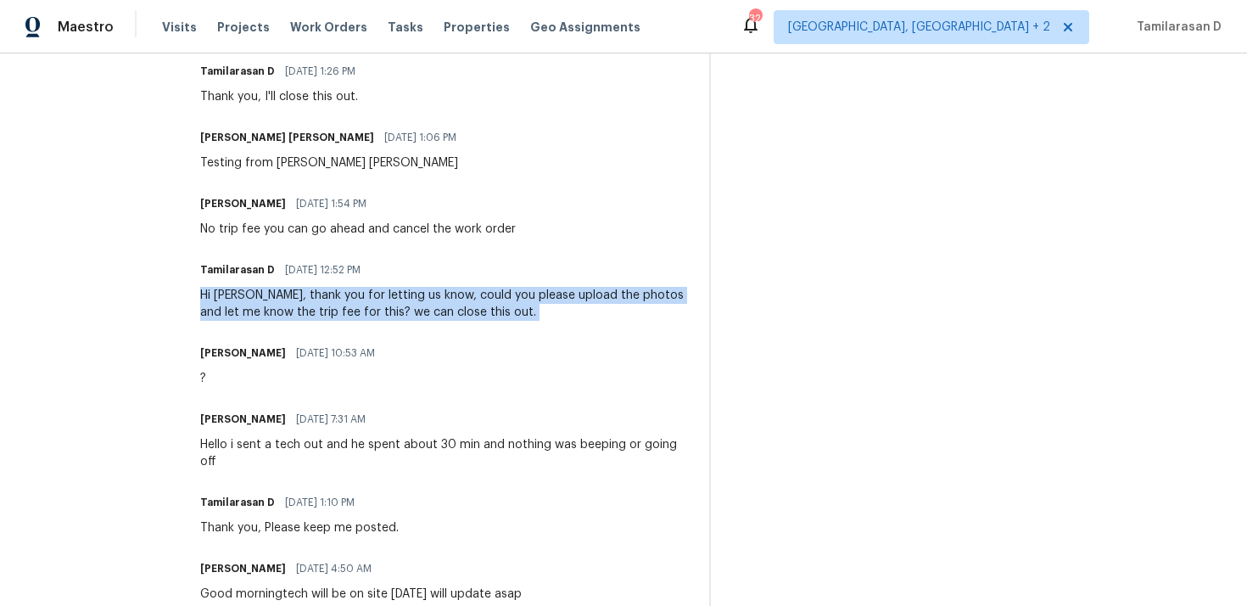
click at [294, 444] on div "Hello i sent a tech out and he spent about 30 min and nothing was beeping or go…" at bounding box center [444, 453] width 489 height 34
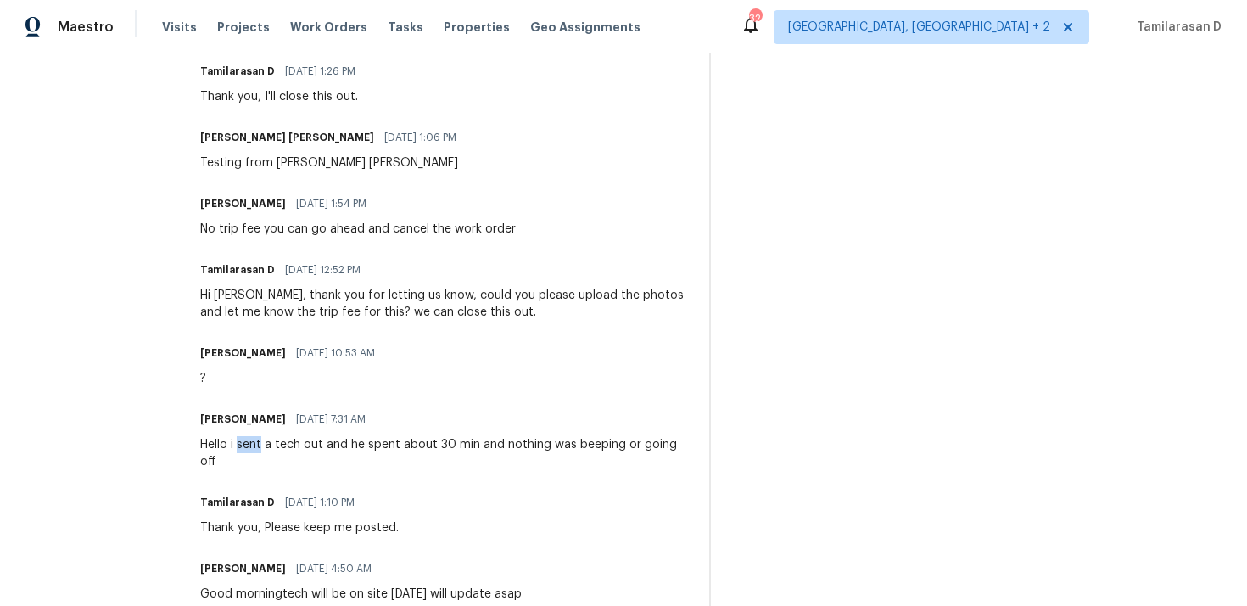
click at [294, 444] on div "Hello i sent a tech out and he spent about 30 min and nothing was beeping or go…" at bounding box center [444, 453] width 489 height 34
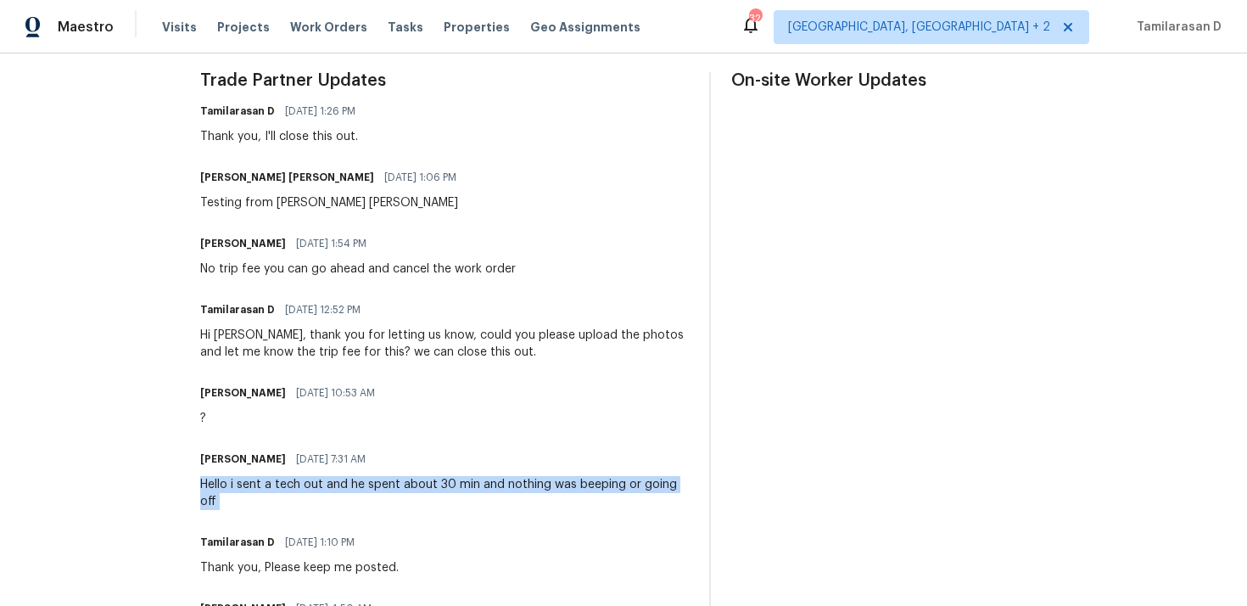
scroll to position [495, 0]
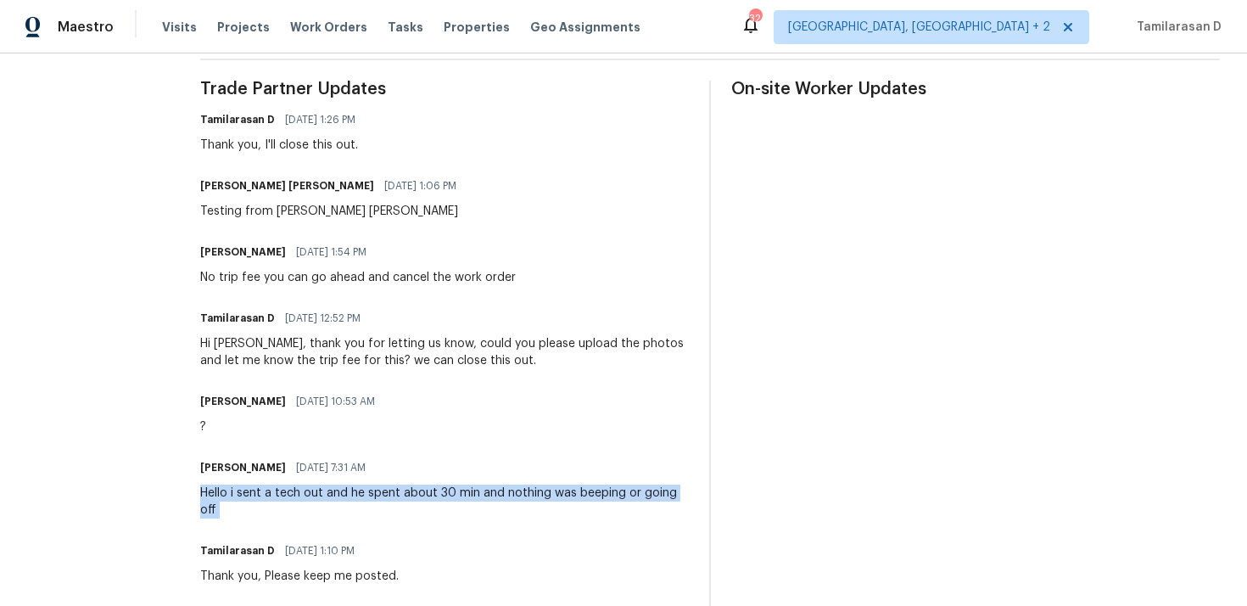
click at [288, 280] on div "No trip fee you can go ahead and cancel the work order" at bounding box center [358, 277] width 316 height 17
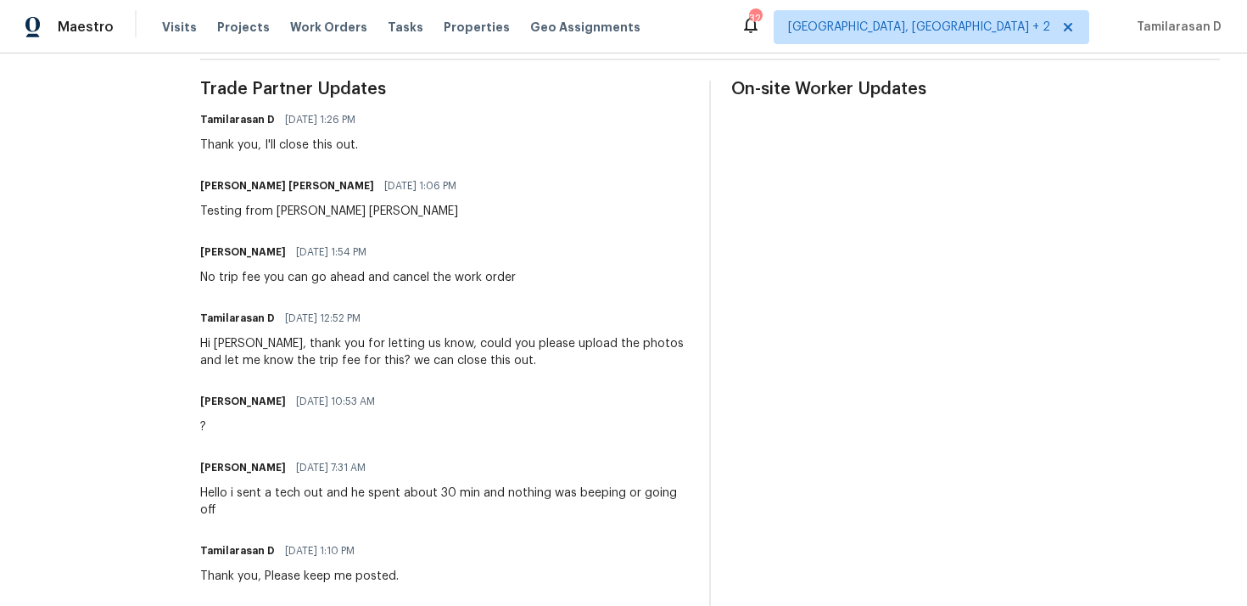
click at [288, 280] on div "No trip fee you can go ahead and cancel the work order" at bounding box center [358, 277] width 316 height 17
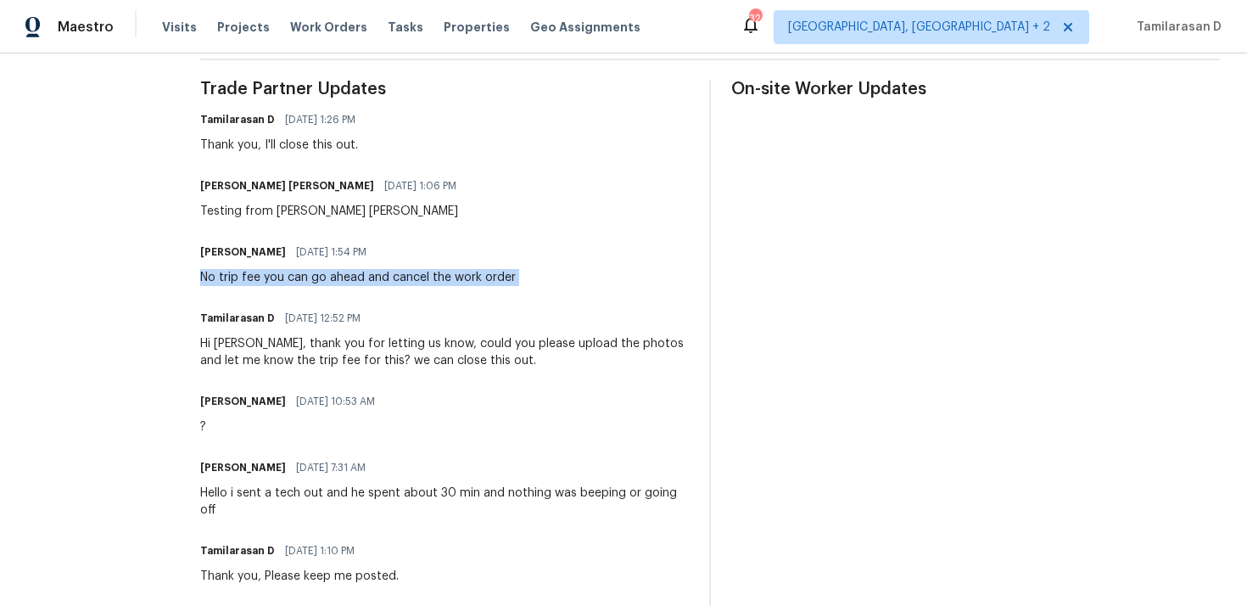
scroll to position [0, 0]
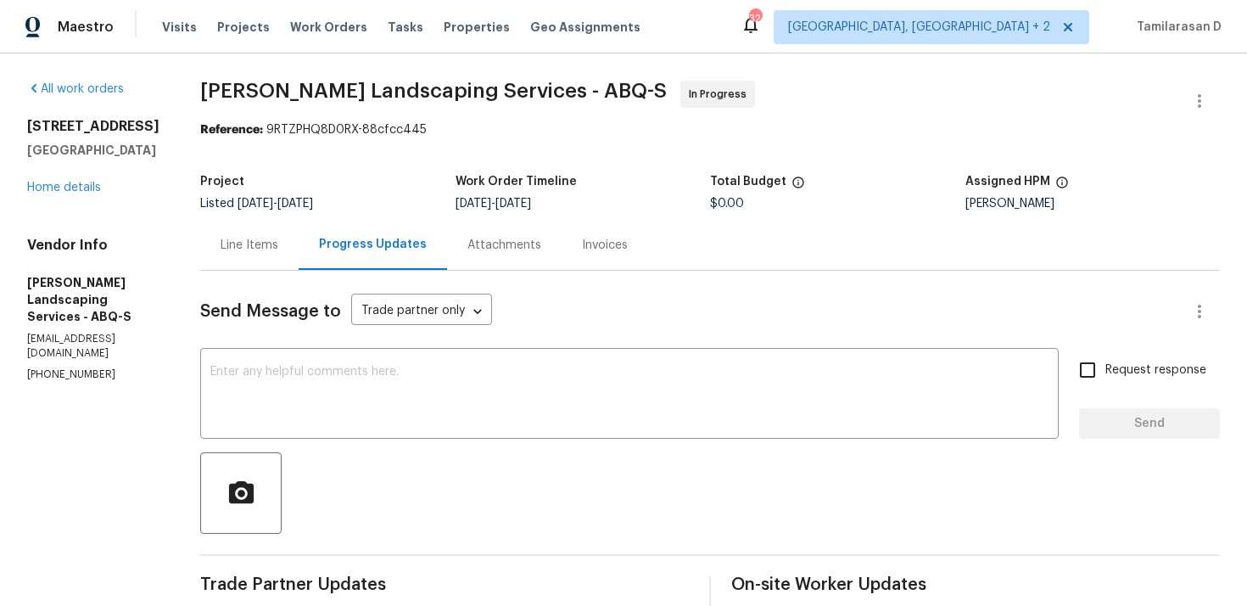
click at [278, 239] on div "Line Items" at bounding box center [250, 245] width 58 height 17
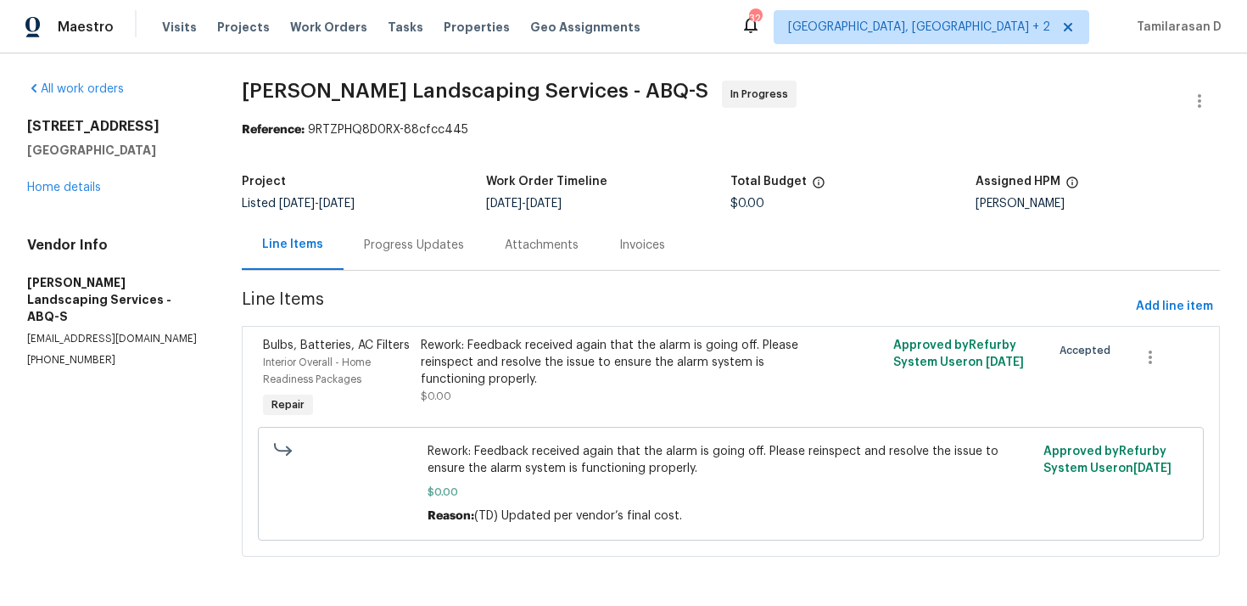
click at [480, 339] on div "Rework: Feedback received again that the alarm is going off. Please reinspect a…" at bounding box center [613, 362] width 384 height 51
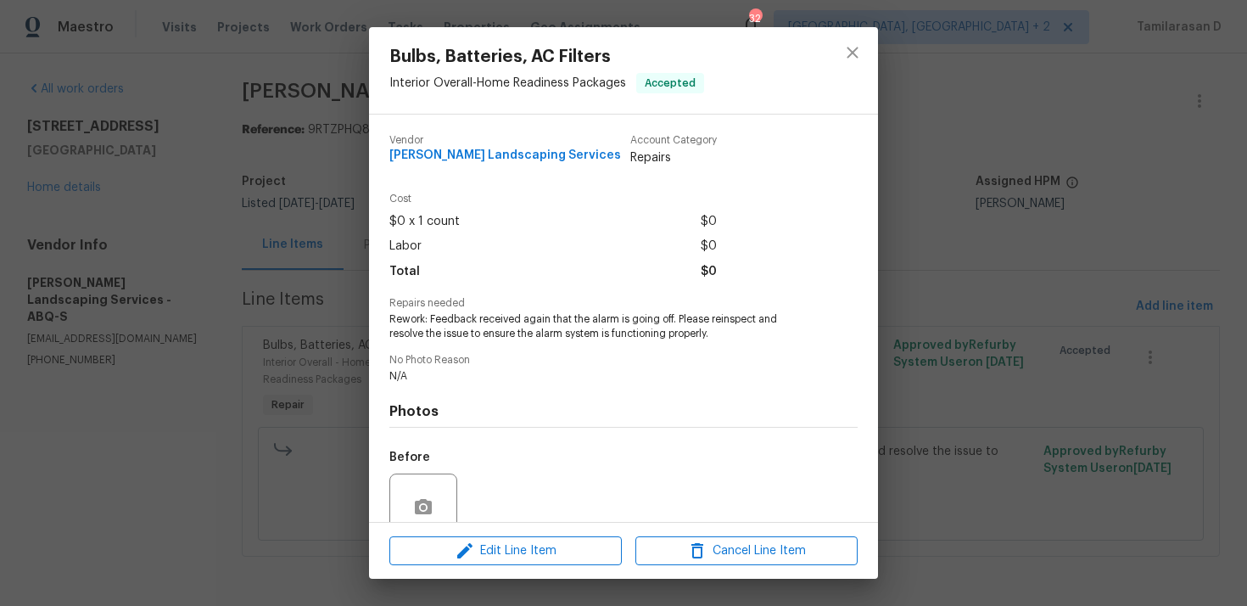
click at [316, 276] on div "Bulbs, Batteries, AC Filters Interior Overall - Home Readiness Packages Accepte…" at bounding box center [623, 303] width 1247 height 606
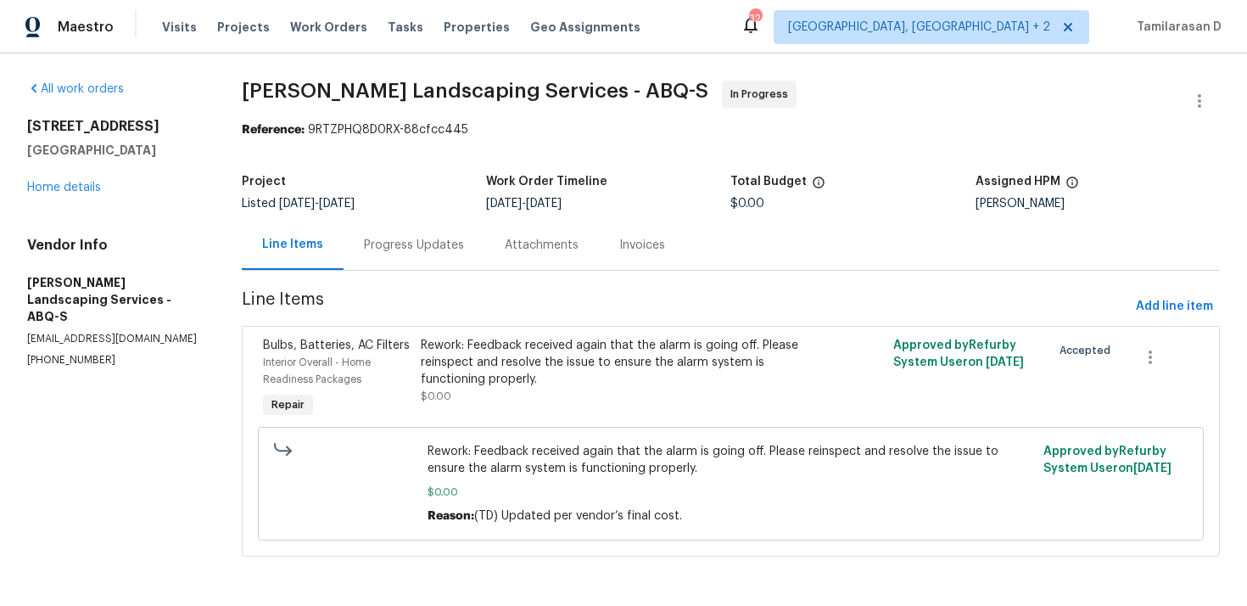
click at [395, 249] on div "Progress Updates" at bounding box center [414, 245] width 100 height 17
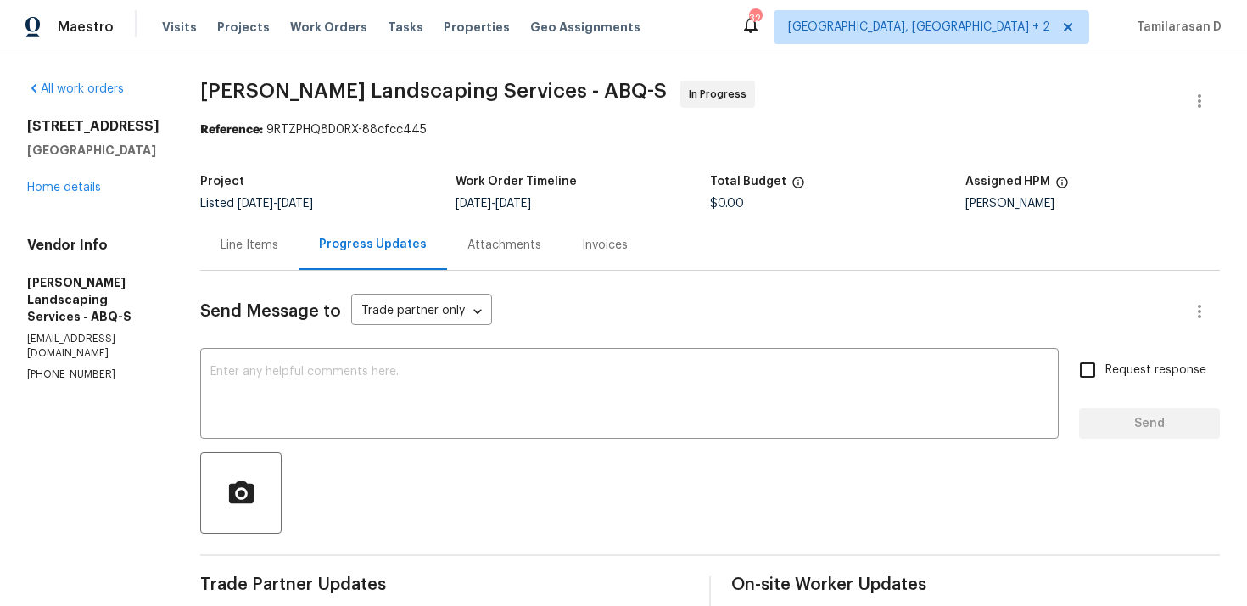
click at [256, 228] on div "Line Items" at bounding box center [249, 245] width 98 height 50
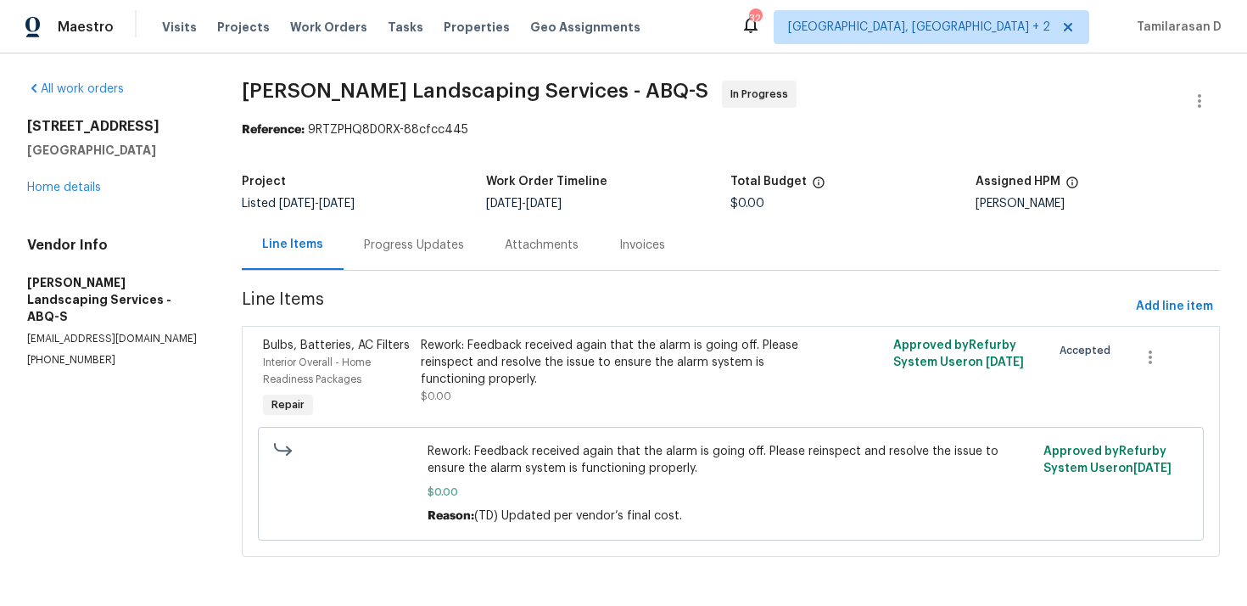
click at [482, 367] on div "Rework: Feedback received again that the alarm is going off. Please reinspect a…" at bounding box center [613, 362] width 384 height 51
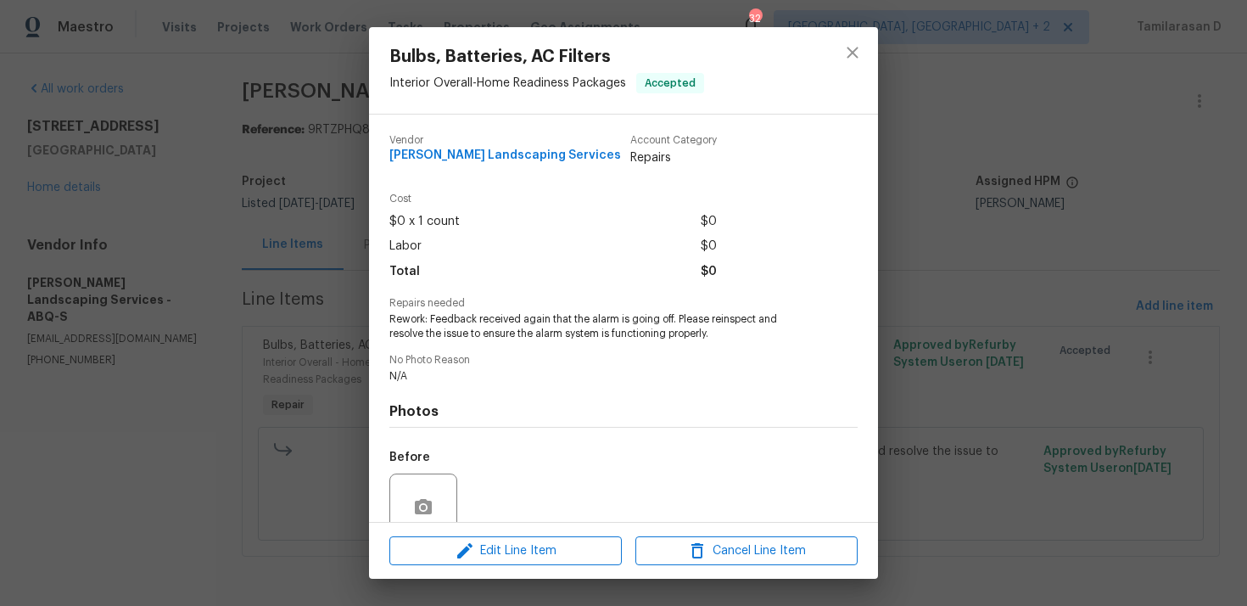
click at [445, 326] on span "Rework: Feedback received again that the alarm is going off. Please reinspect a…" at bounding box center [600, 326] width 422 height 29
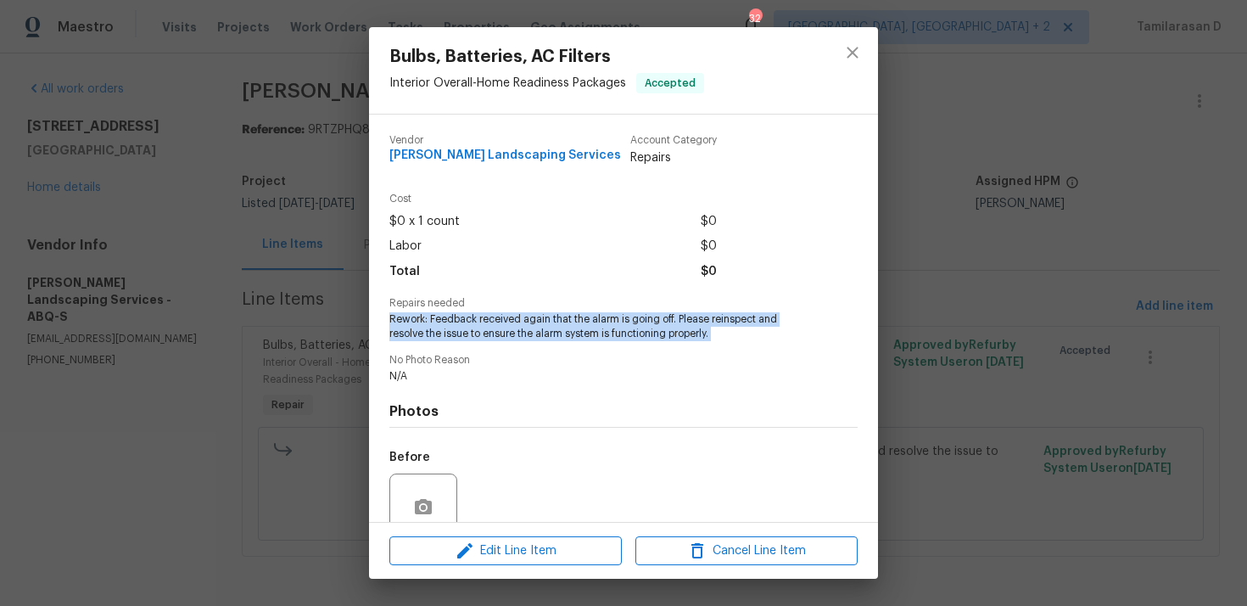
copy span "Rework: Feedback received again that the alarm is going off. Please reinspect a…"
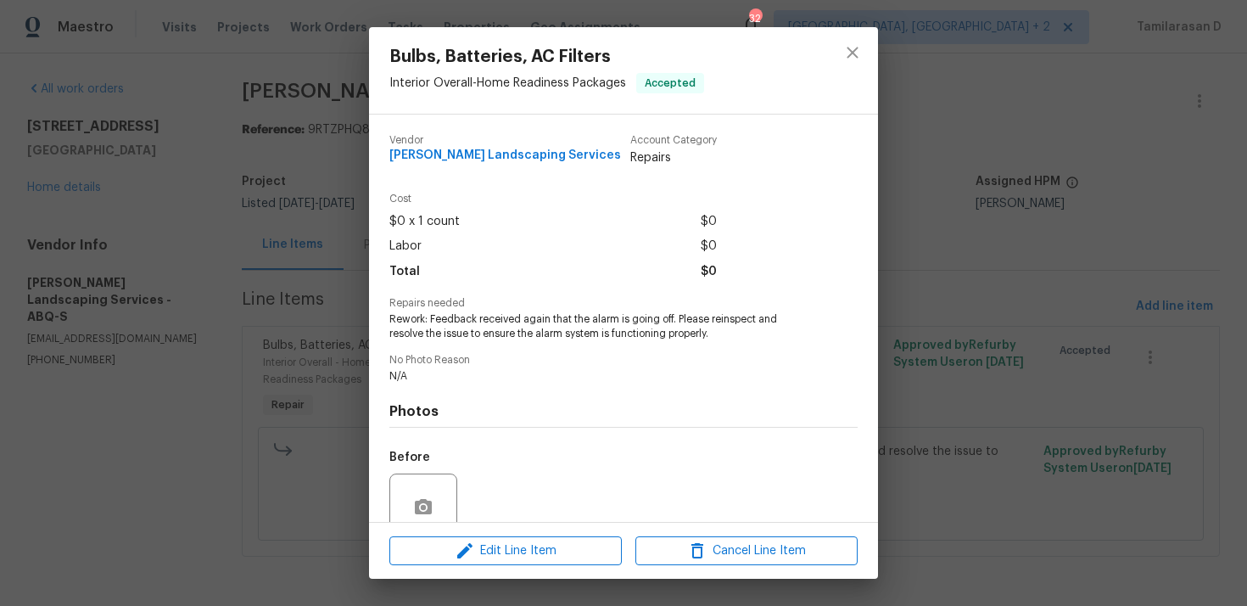
click at [279, 268] on div "Bulbs, Batteries, AC Filters Interior Overall - Home Readiness Packages Accepte…" at bounding box center [623, 303] width 1247 height 606
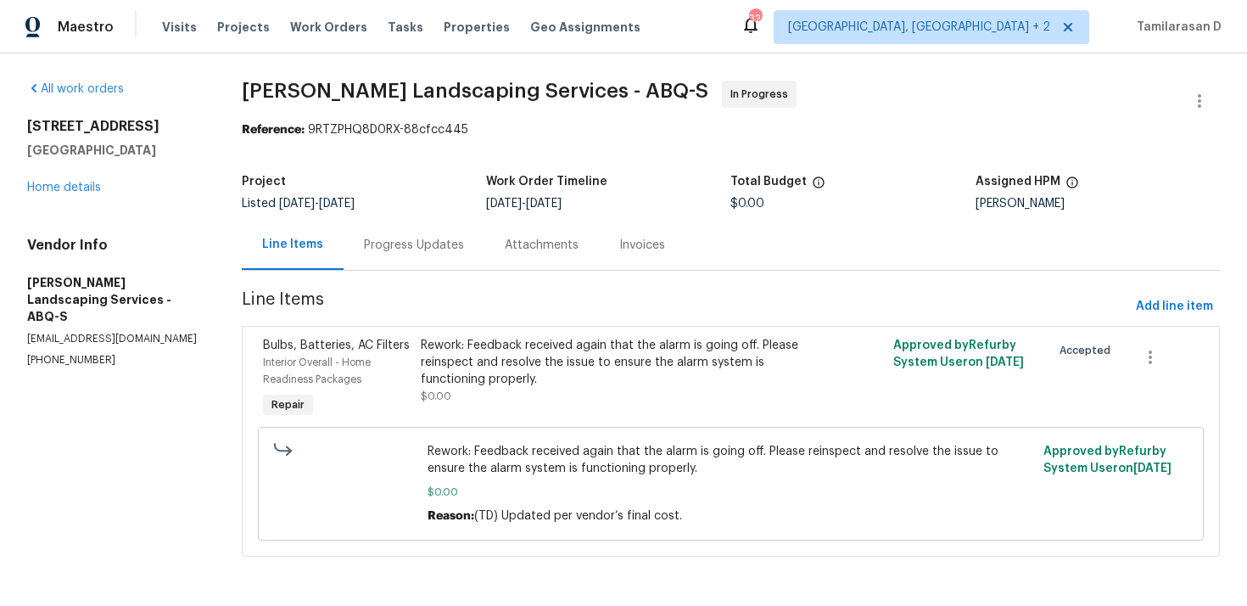
click at [384, 247] on div "Progress Updates" at bounding box center [414, 245] width 100 height 17
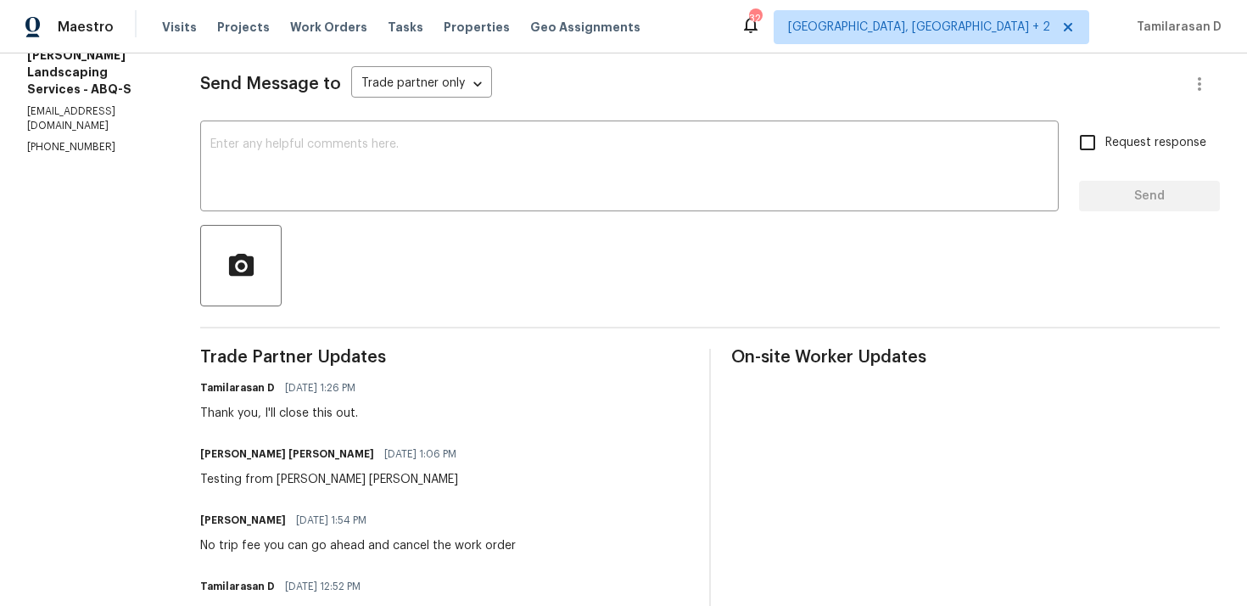
scroll to position [358, 0]
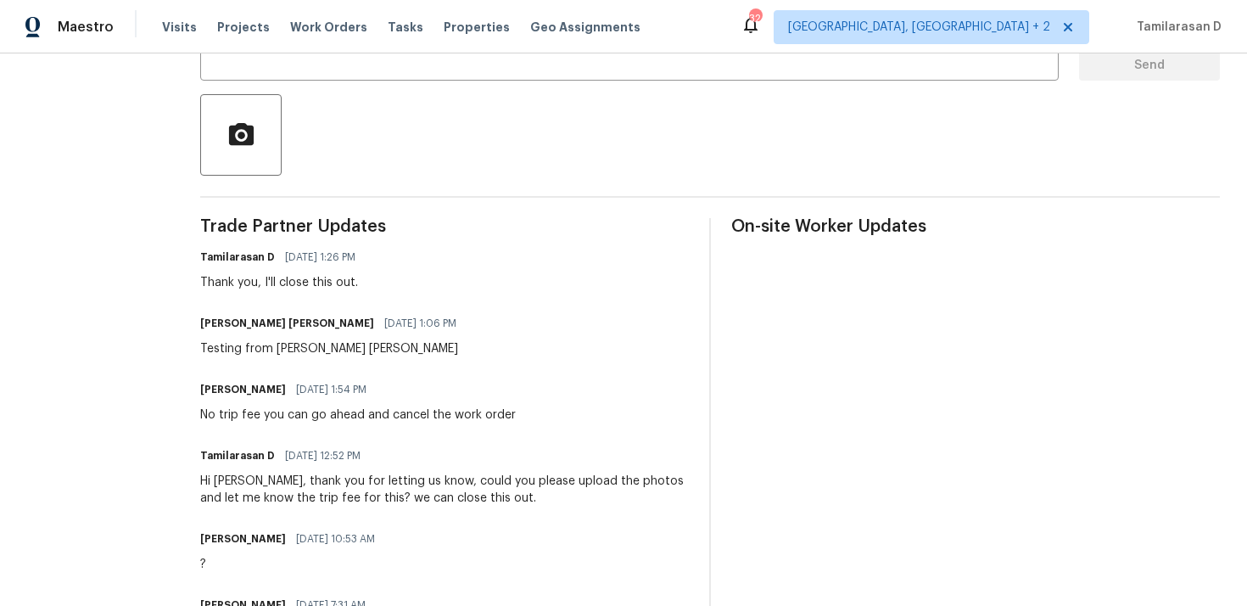
click at [295, 494] on div "Hi Josue, thank you for letting us know, could you please upload the photos and…" at bounding box center [444, 490] width 489 height 34
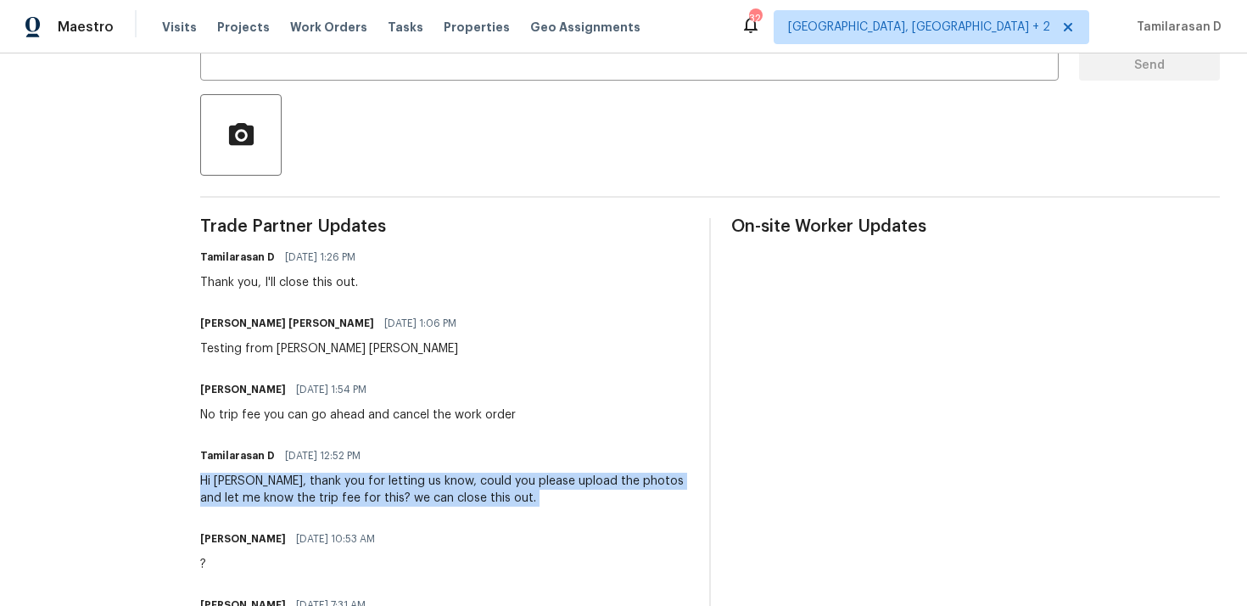
copy div "Hi Josue, thank you for letting us know, could you please upload the photos and…"
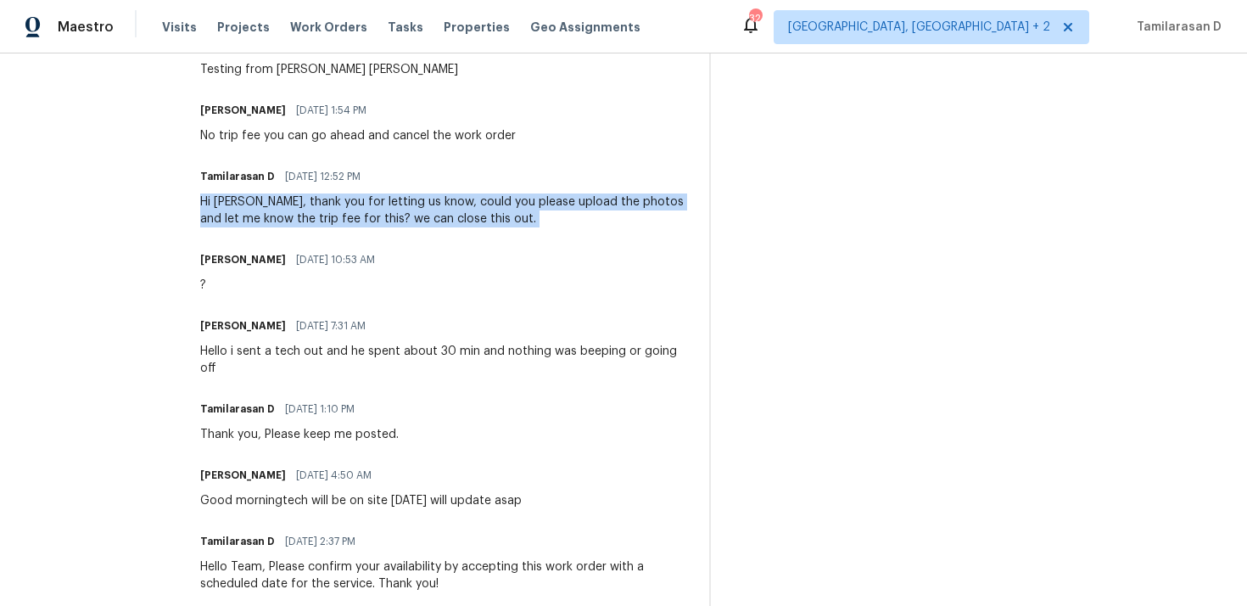
scroll to position [660, 0]
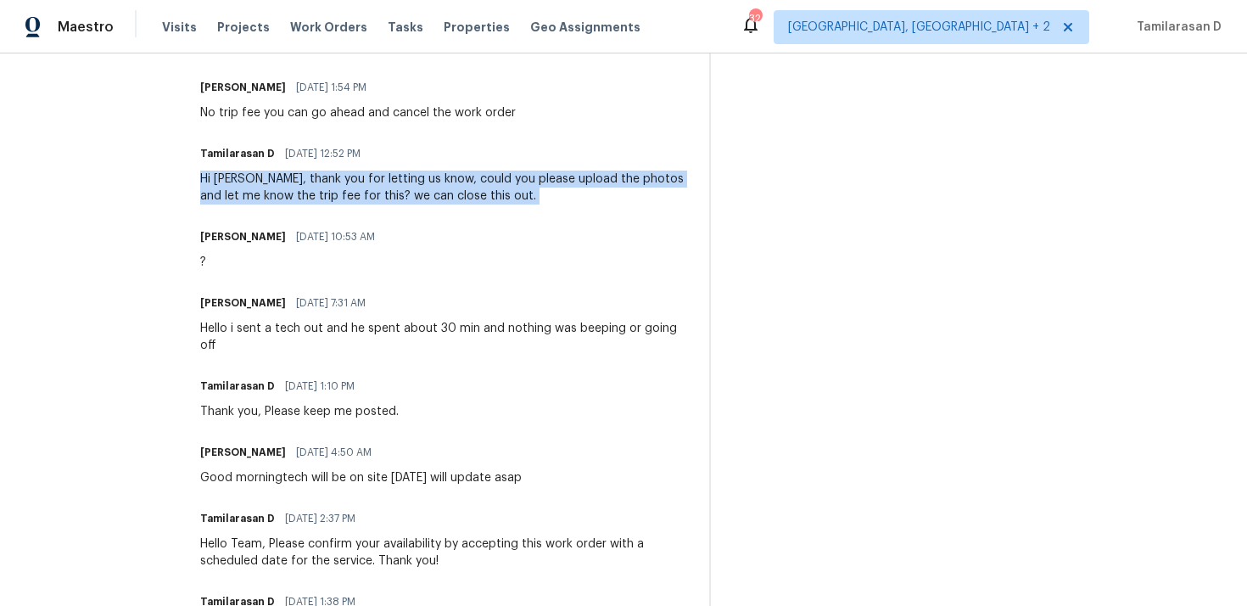
click at [313, 323] on div "Hello i sent a tech out and he spent about 30 min and nothing was beeping or go…" at bounding box center [444, 337] width 489 height 34
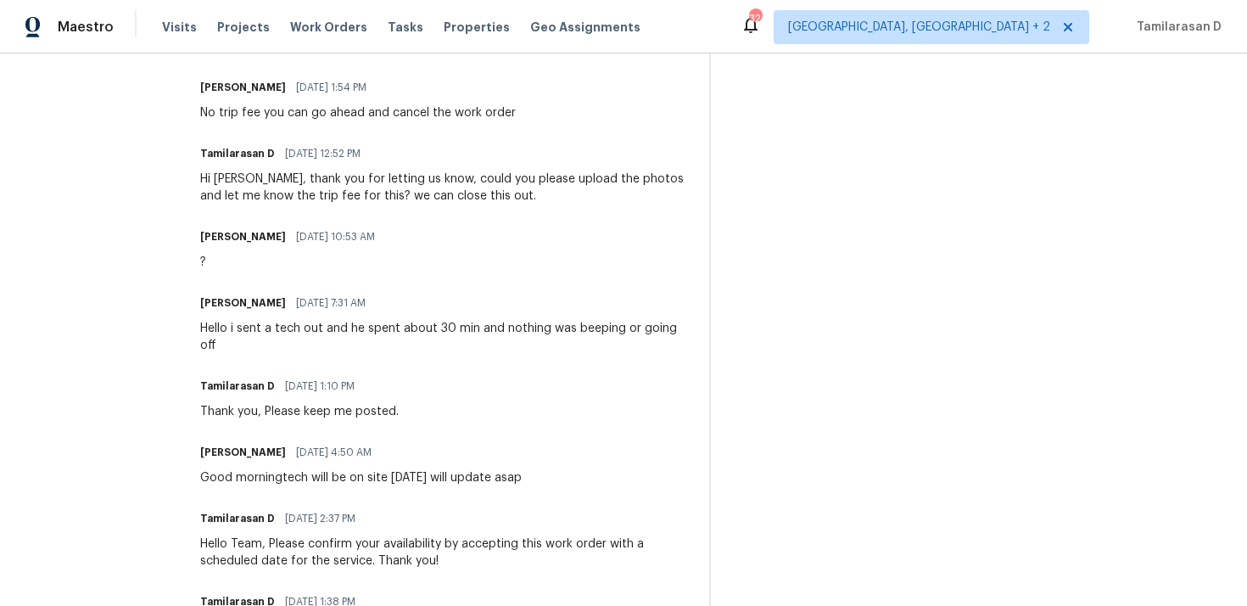
click at [313, 323] on div "Hello i sent a tech out and he spent about 30 min and nothing was beeping or go…" at bounding box center [444, 337] width 489 height 34
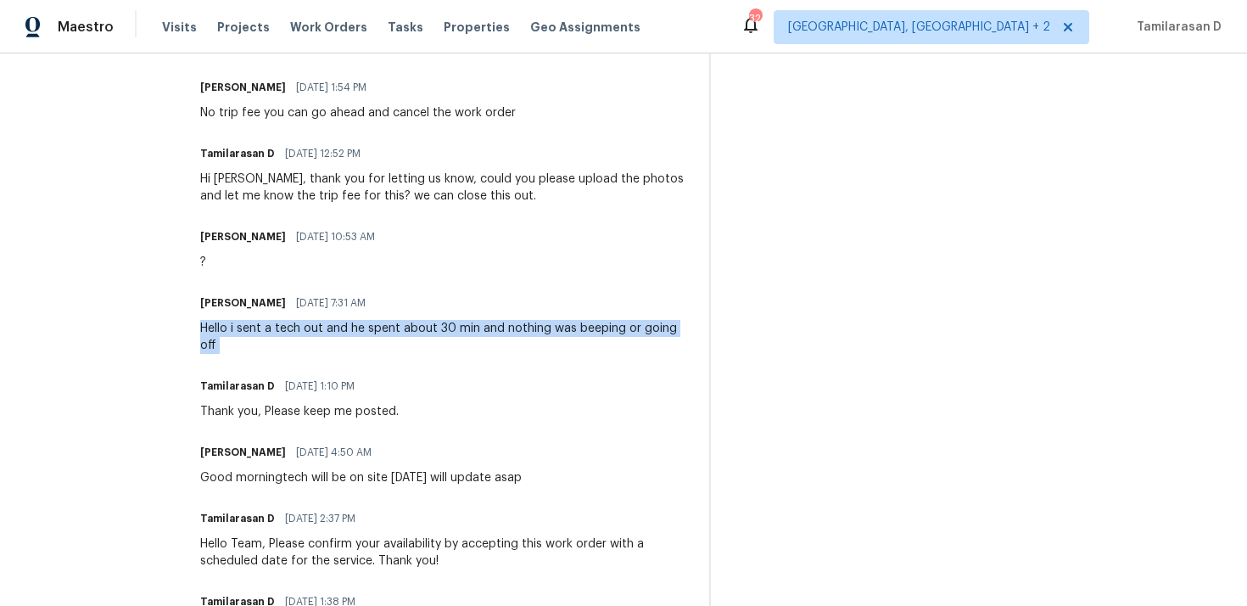
copy div "Hello i sent a tech out and he spent about 30 min and nothing was beeping or go…"
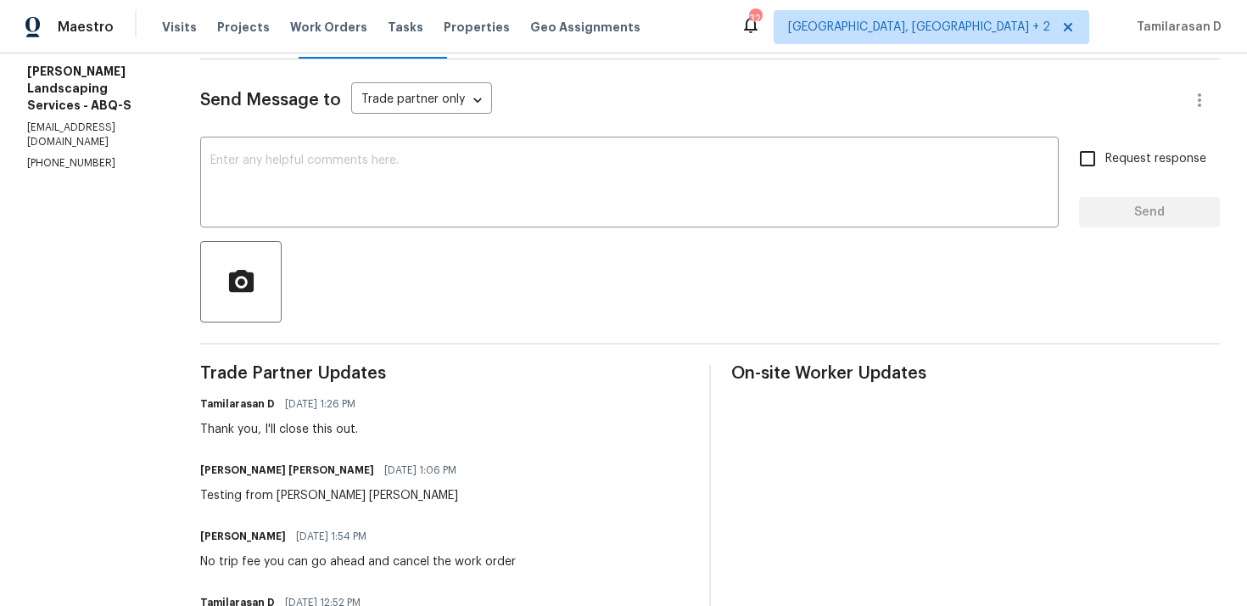
scroll to position [224, 0]
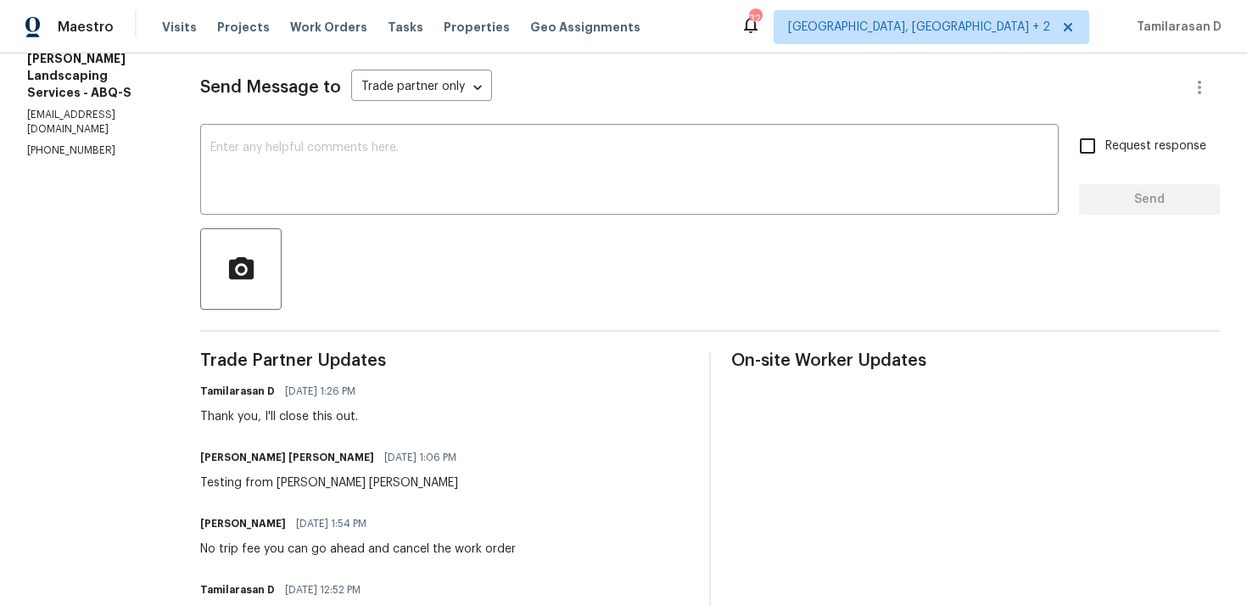
click at [309, 552] on div "No trip fee you can go ahead and cancel the work order" at bounding box center [358, 548] width 316 height 17
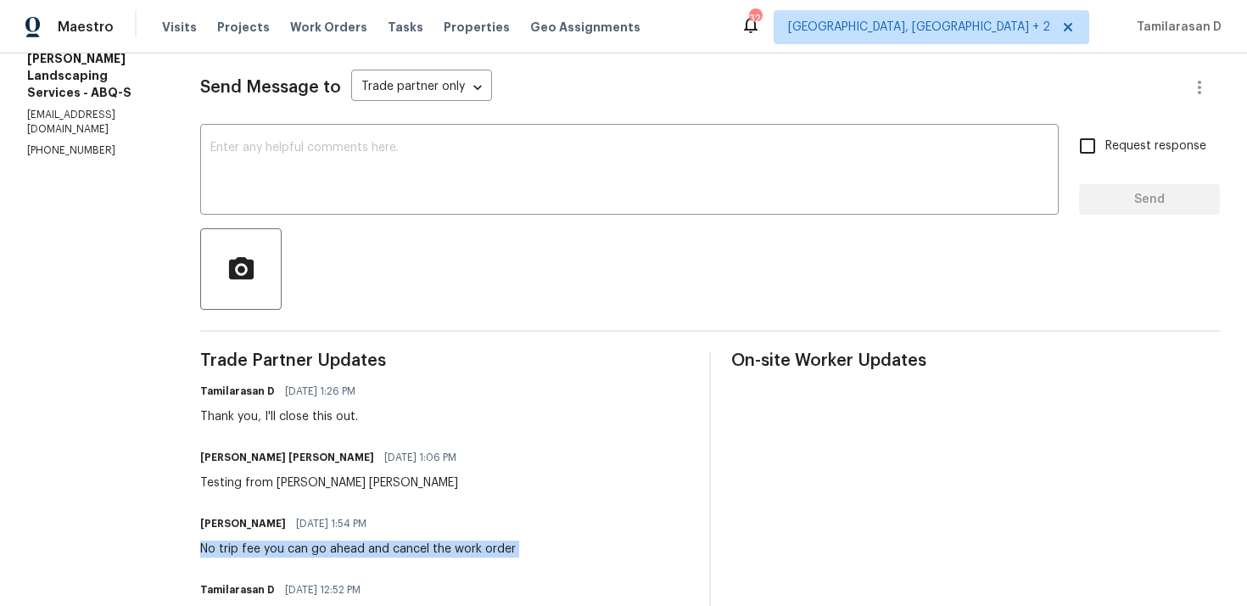
copy div "No trip fee you can go ahead and cancel the work order"
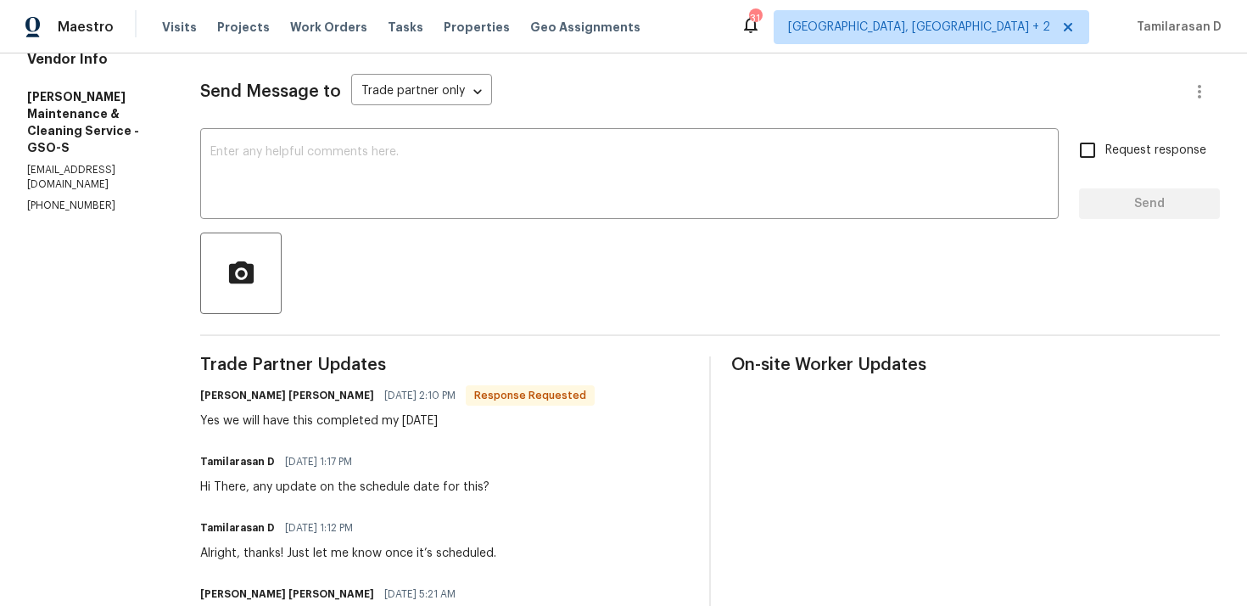
scroll to position [243, 0]
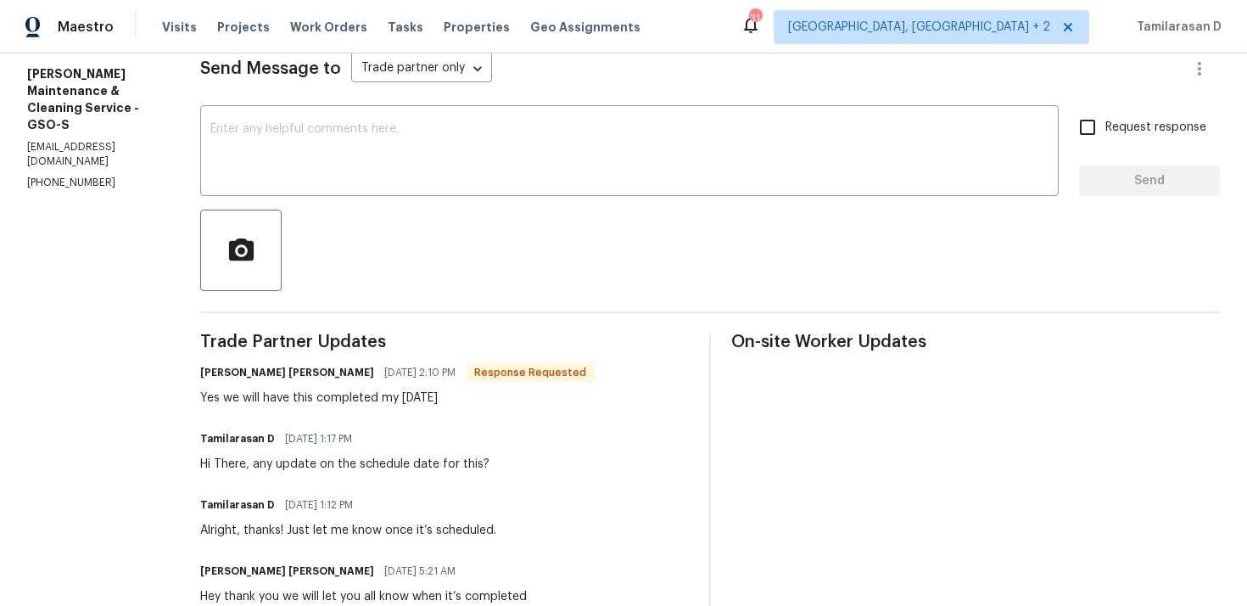
click at [301, 403] on div "Yes we will have this completed my [DATE]" at bounding box center [397, 397] width 395 height 17
click at [285, 176] on textarea at bounding box center [629, 152] width 838 height 59
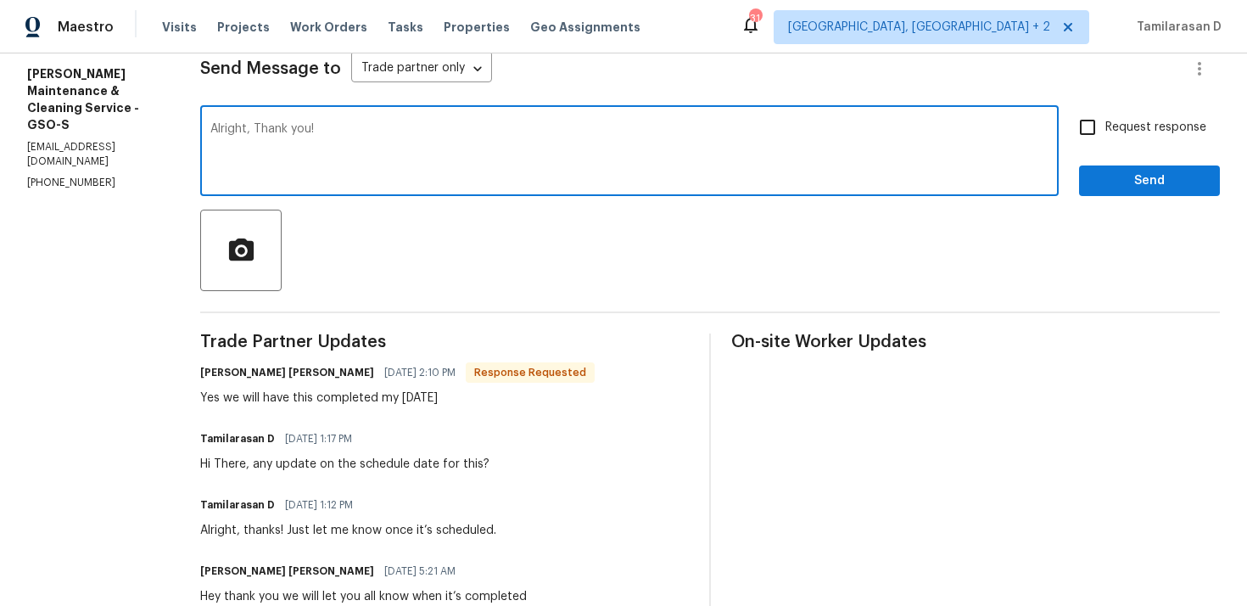
type textarea "Alright, Thank you!"
click at [1149, 179] on span "Send" at bounding box center [1150, 181] width 114 height 21
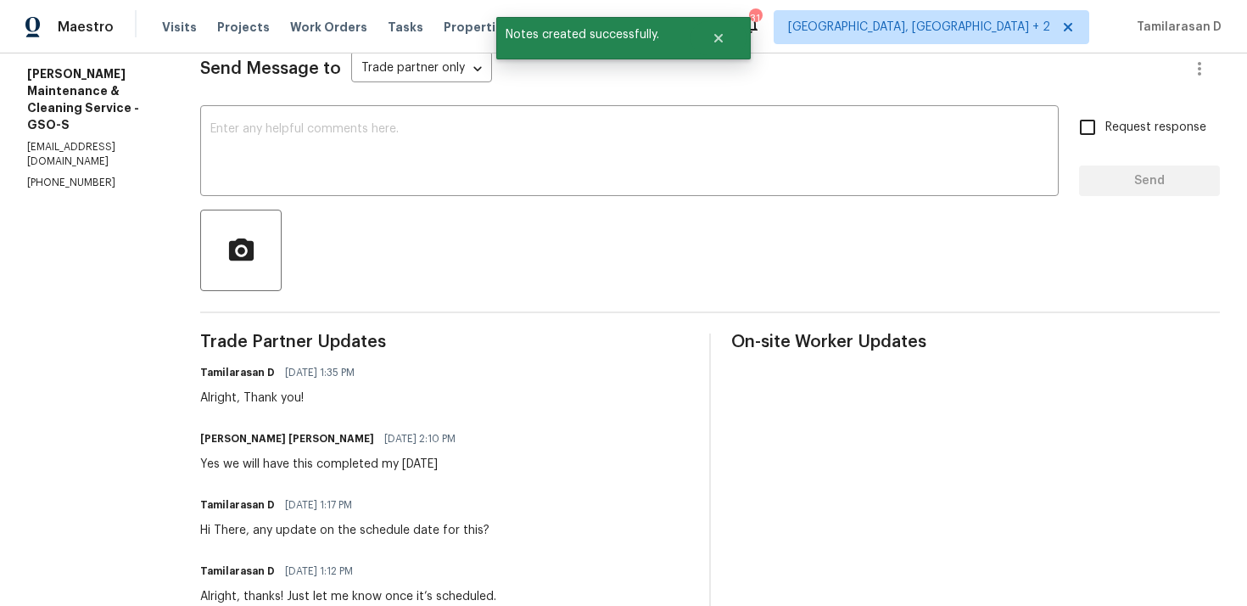
click at [256, 463] on div "Yes we will have this completed my Friday" at bounding box center [333, 464] width 266 height 17
copy div "Yes we will have this completed my Friday"
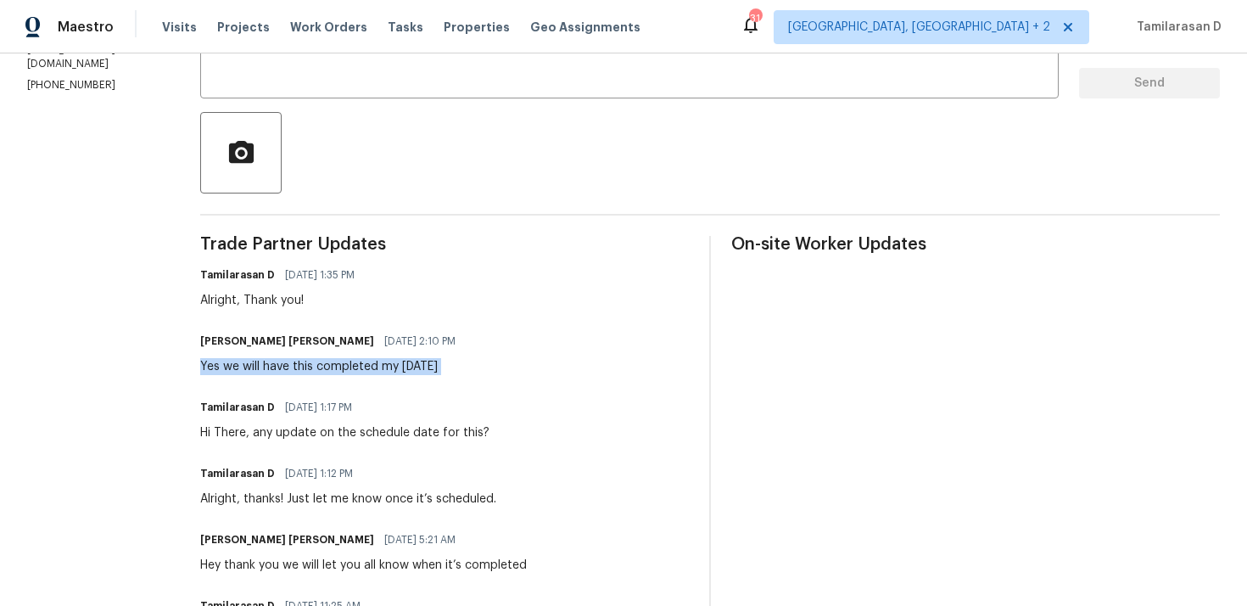
scroll to position [0, 0]
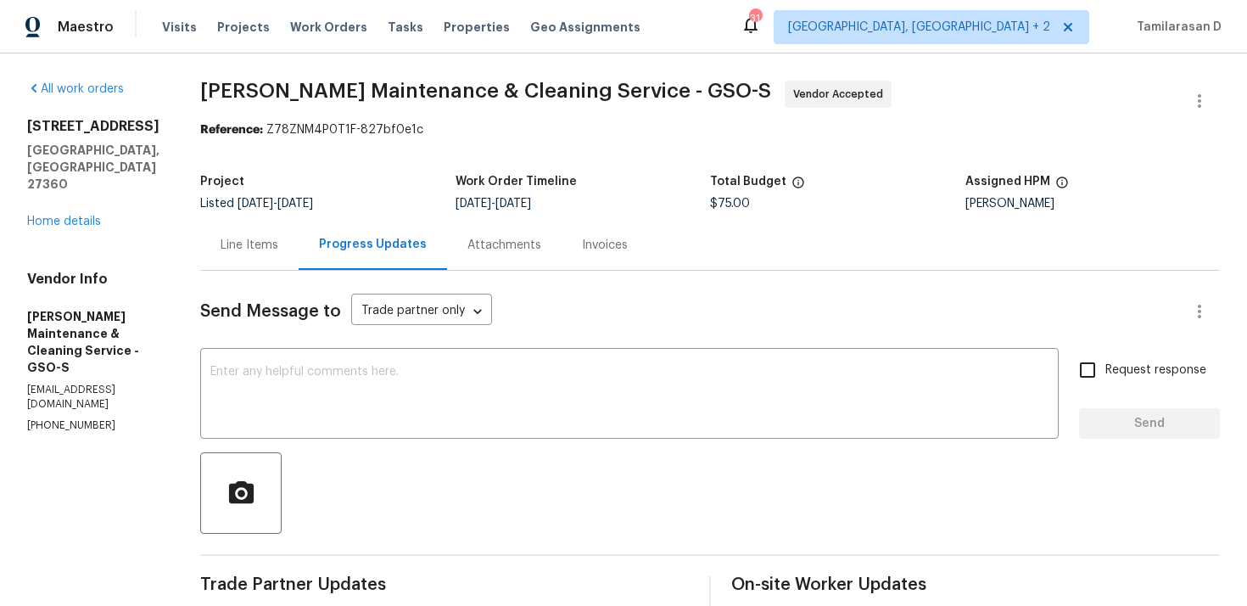
click at [274, 233] on div "Line Items" at bounding box center [249, 245] width 98 height 50
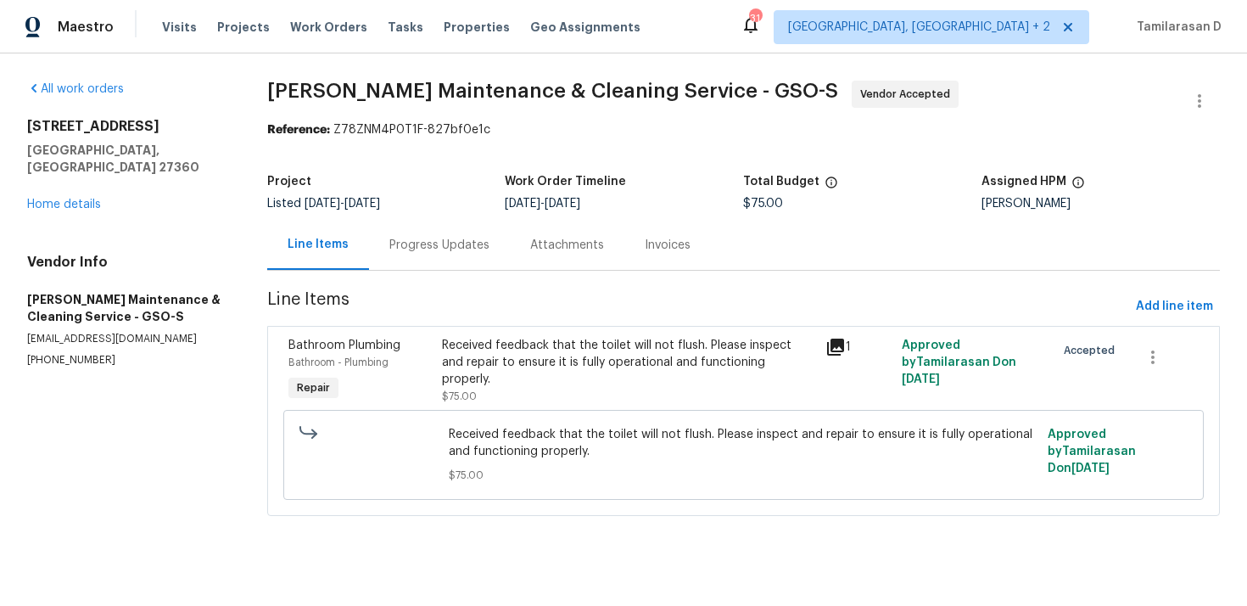
click at [478, 247] on div "Progress Updates" at bounding box center [439, 245] width 100 height 17
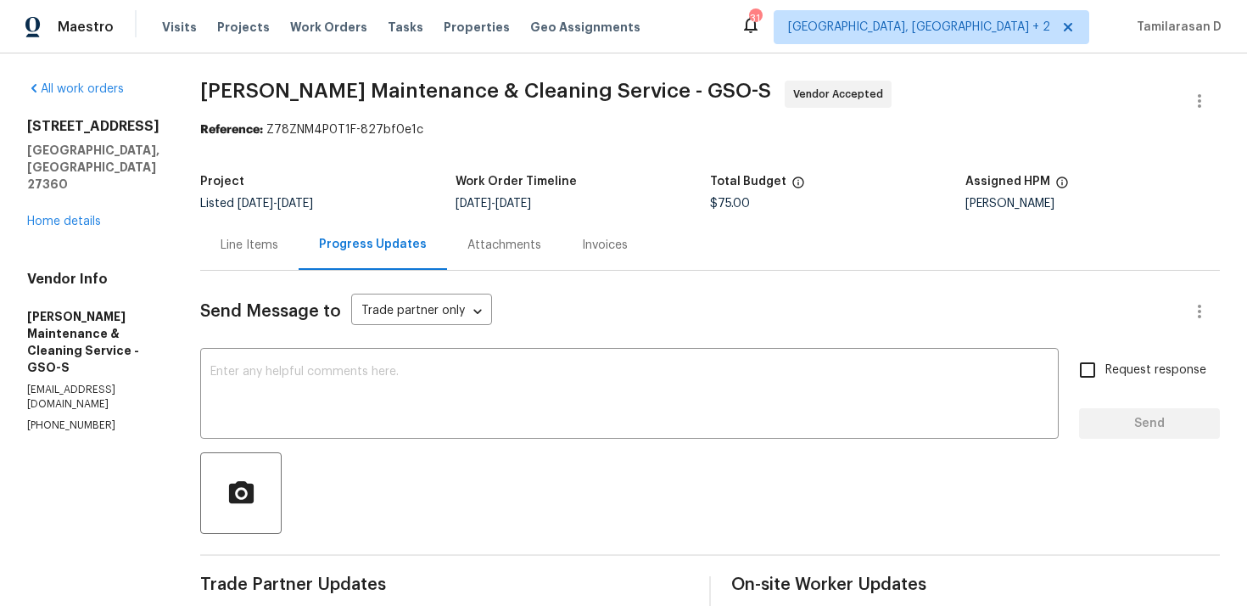
click at [412, 190] on div "Project" at bounding box center [327, 187] width 255 height 22
click at [313, 200] on span "[DATE]" at bounding box center [295, 204] width 36 height 12
click at [273, 203] on span "[DATE]" at bounding box center [256, 204] width 36 height 12
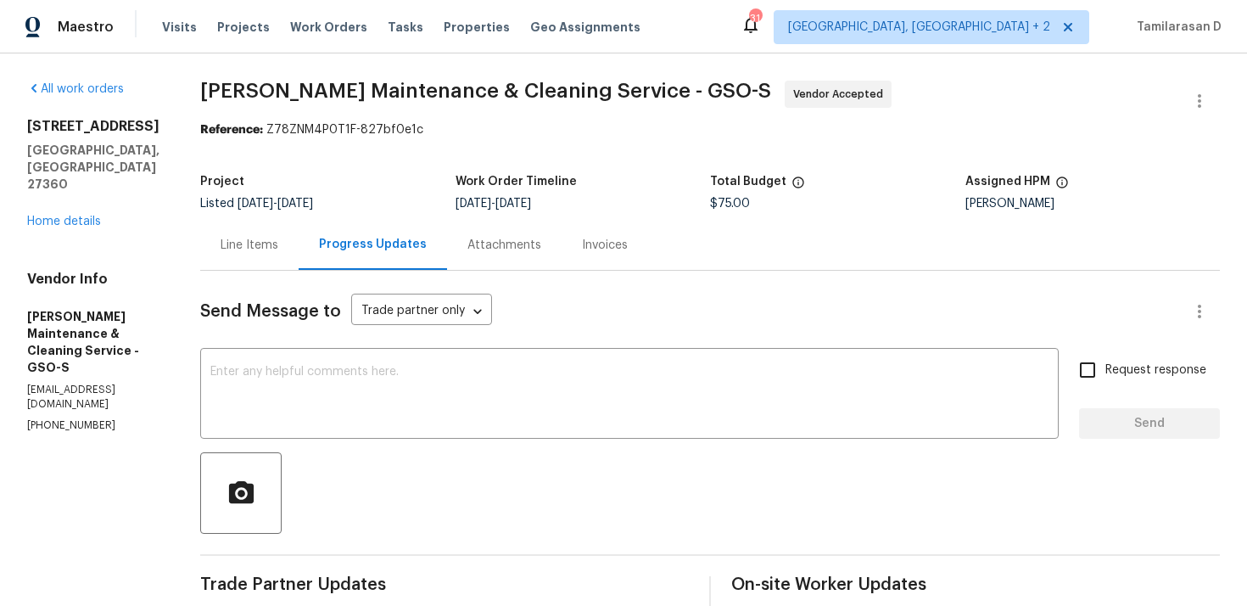
click at [273, 203] on span "[DATE]" at bounding box center [256, 204] width 36 height 12
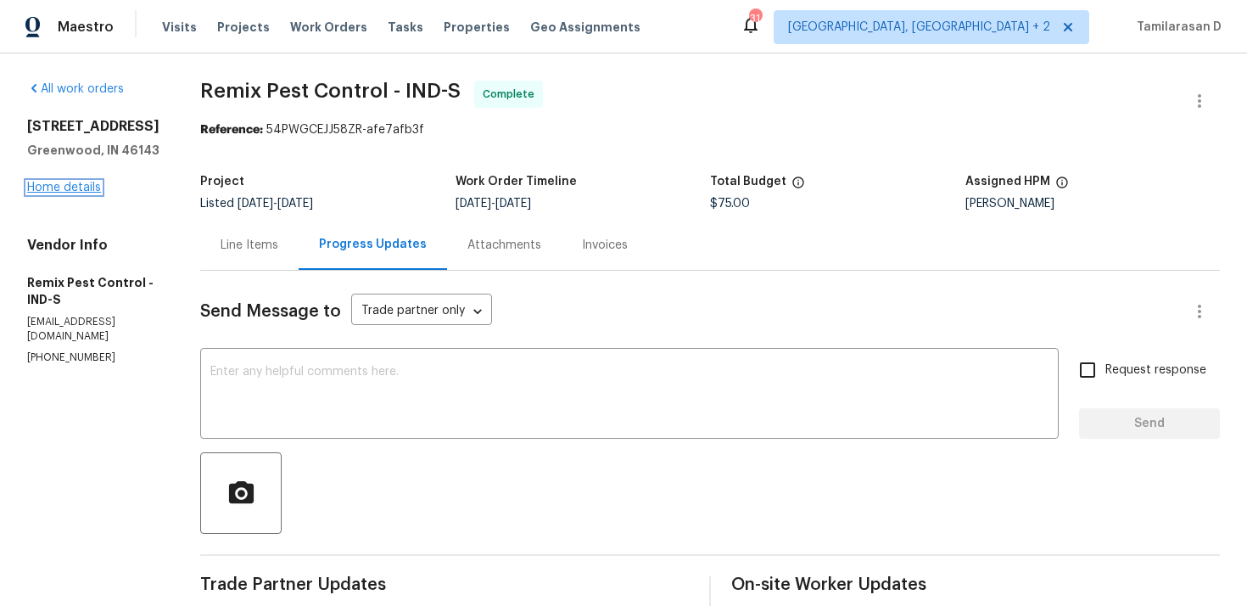
click at [74, 185] on link "Home details" at bounding box center [64, 188] width 74 height 12
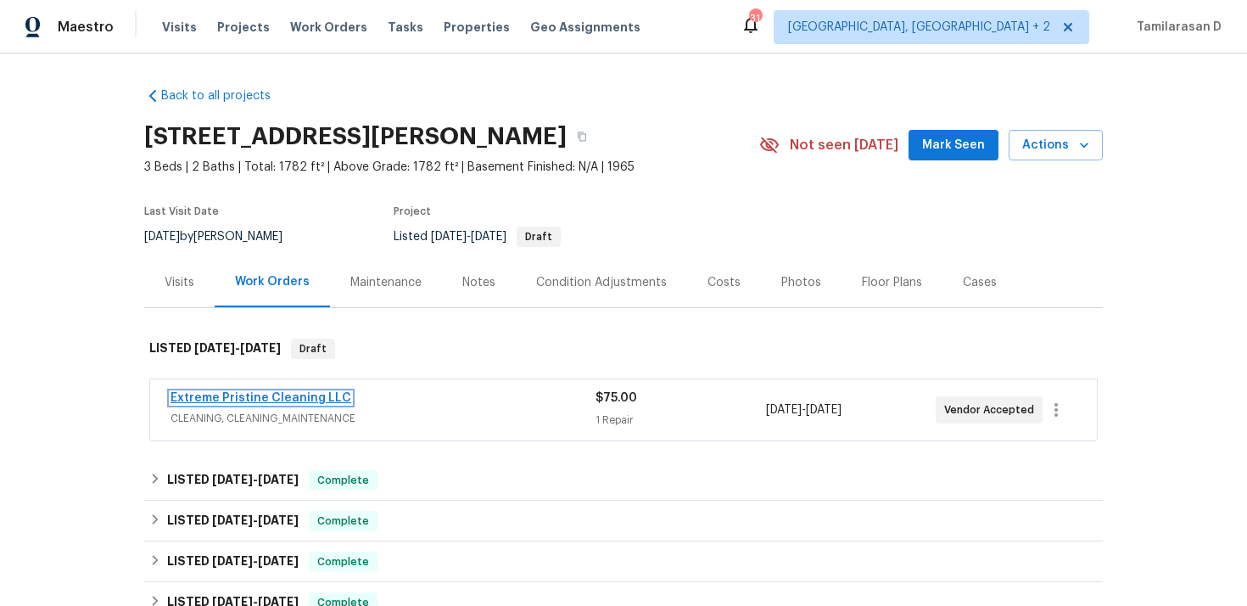
click at [295, 392] on link "Extreme Pristine Cleaning LLC" at bounding box center [261, 398] width 181 height 12
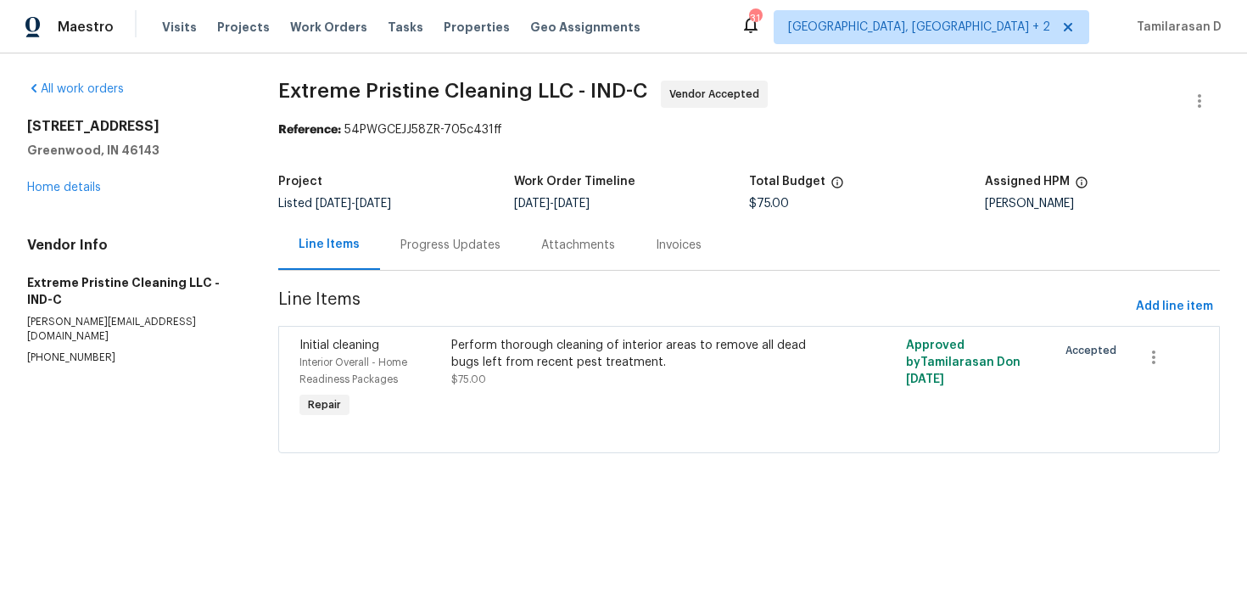
click at [432, 249] on div "Progress Updates" at bounding box center [450, 245] width 100 height 17
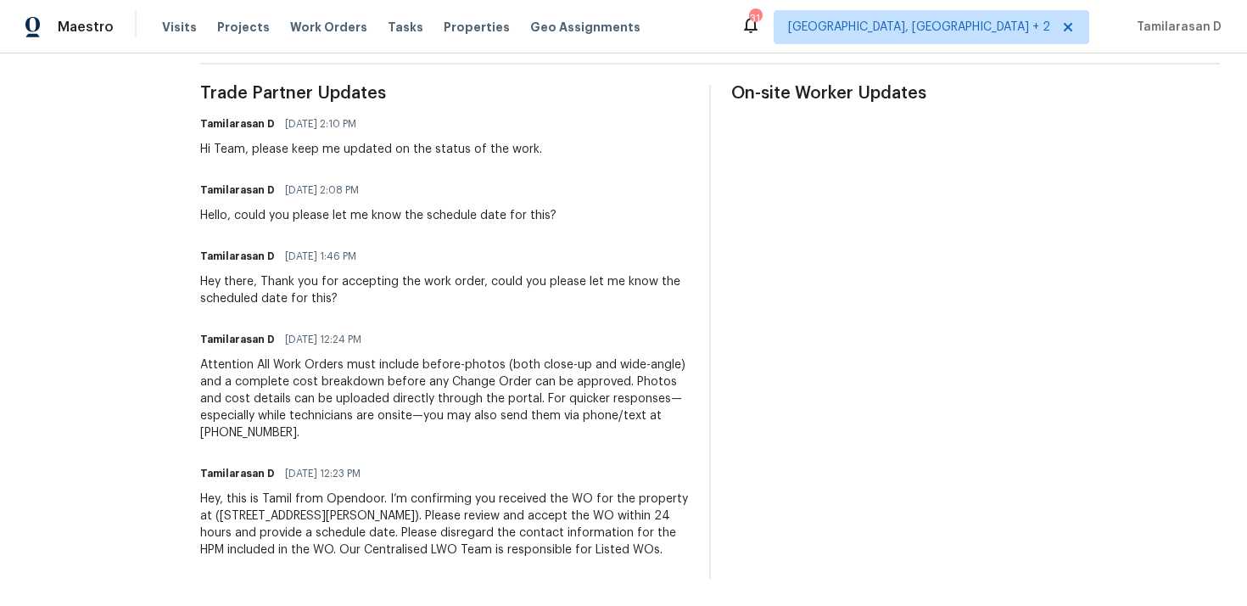
scroll to position [53, 0]
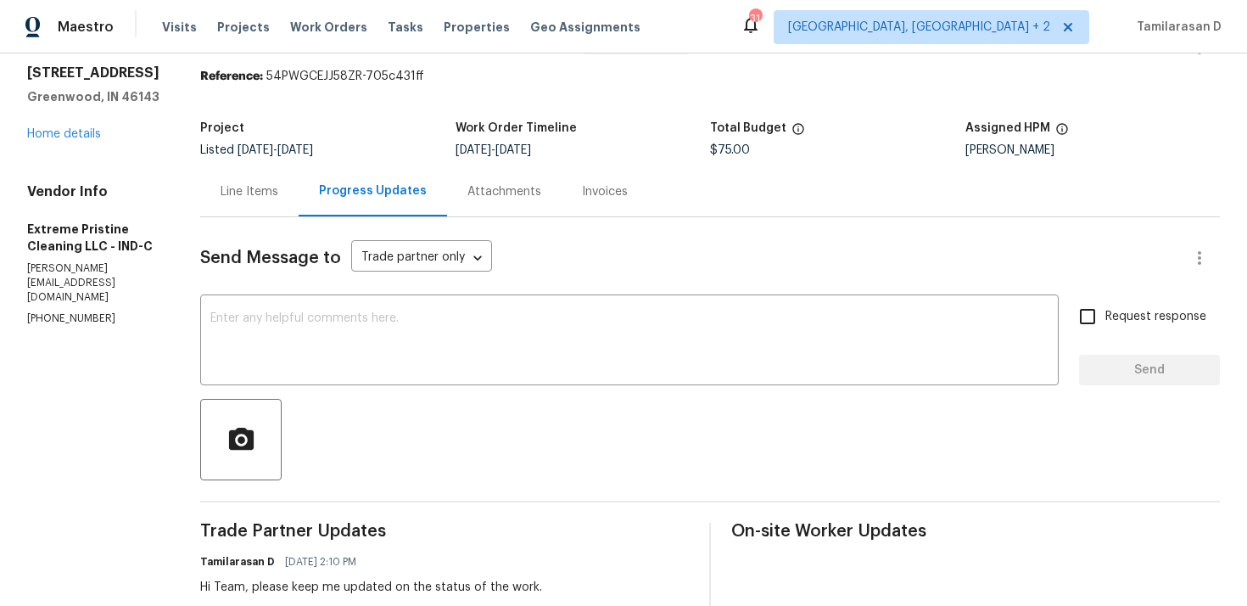
click at [81, 297] on section "All work orders [STREET_ADDRESS][PERSON_NAME] Home details Vendor Info Extreme …" at bounding box center [93, 521] width 132 height 989
click at [71, 311] on p "[PHONE_NUMBER]" at bounding box center [93, 318] width 132 height 14
copy p "[PHONE_NUMBER]"
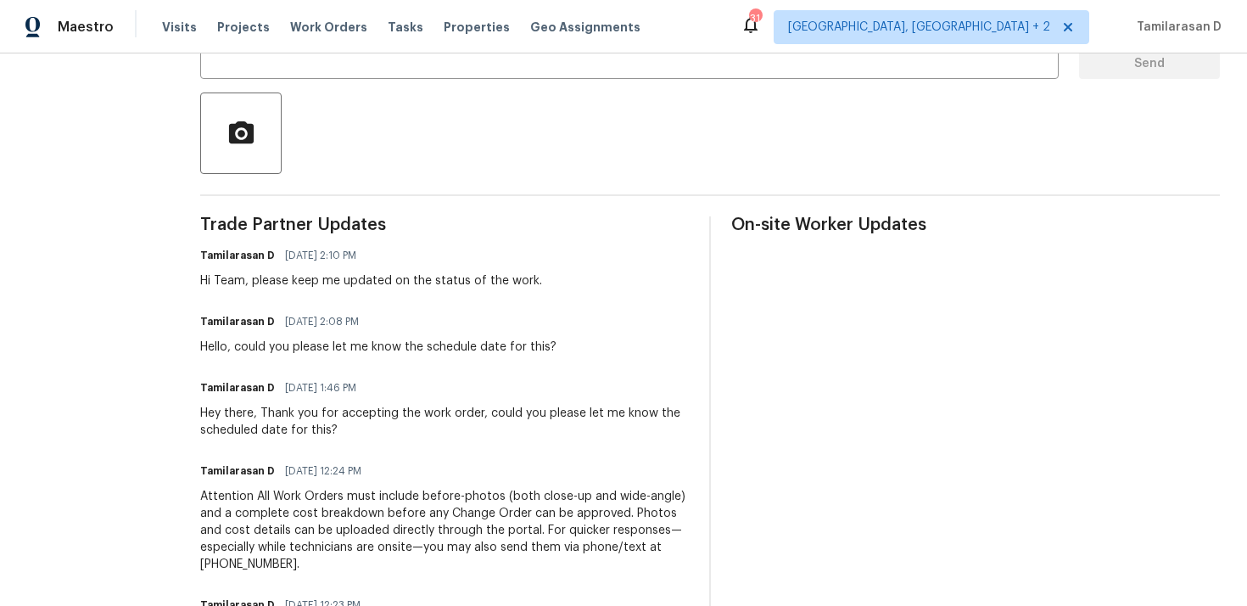
scroll to position [231, 0]
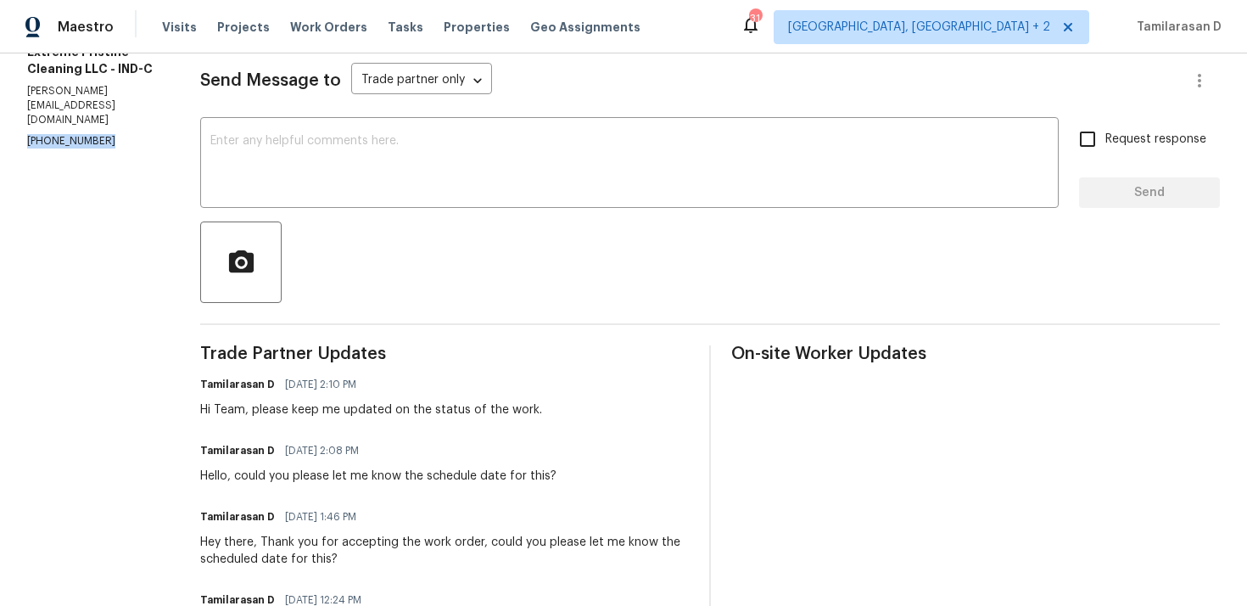
click at [425, 444] on div "Tamilarasan D [DATE] 2:08 PM" at bounding box center [378, 451] width 356 height 24
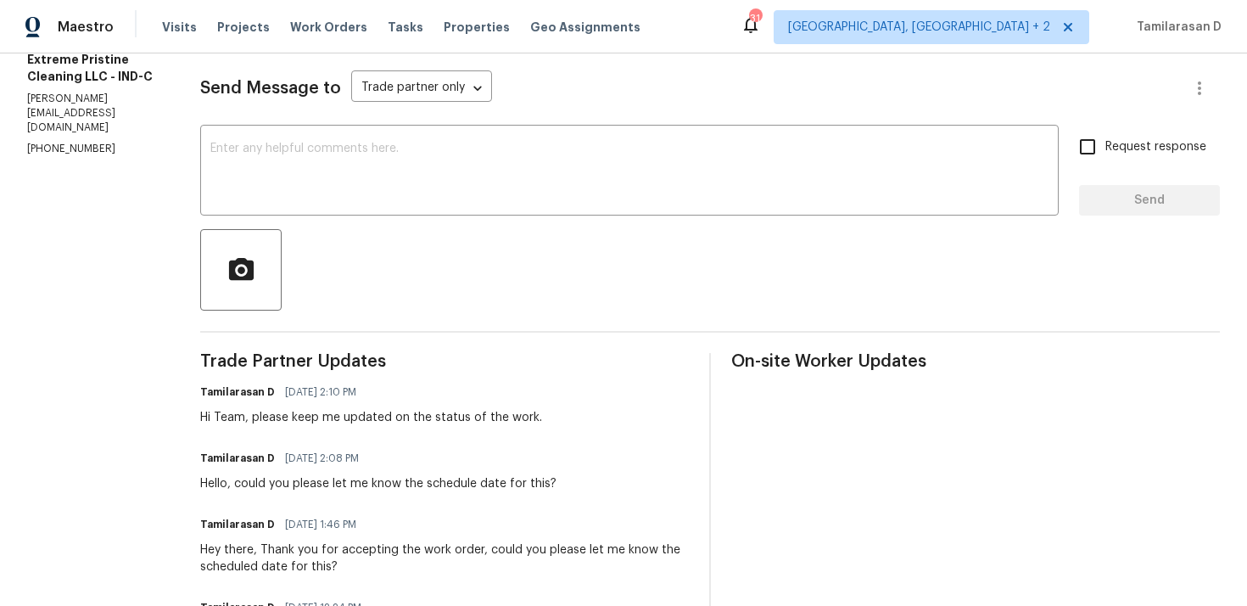
scroll to position [206, 0]
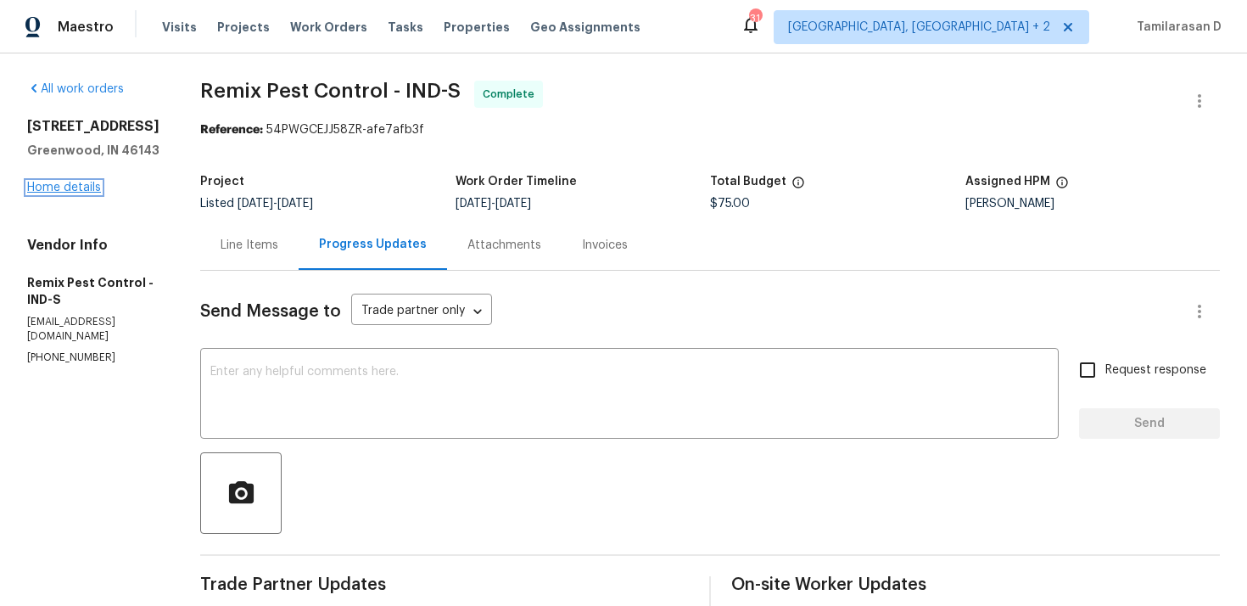
click at [70, 184] on link "Home details" at bounding box center [64, 188] width 74 height 12
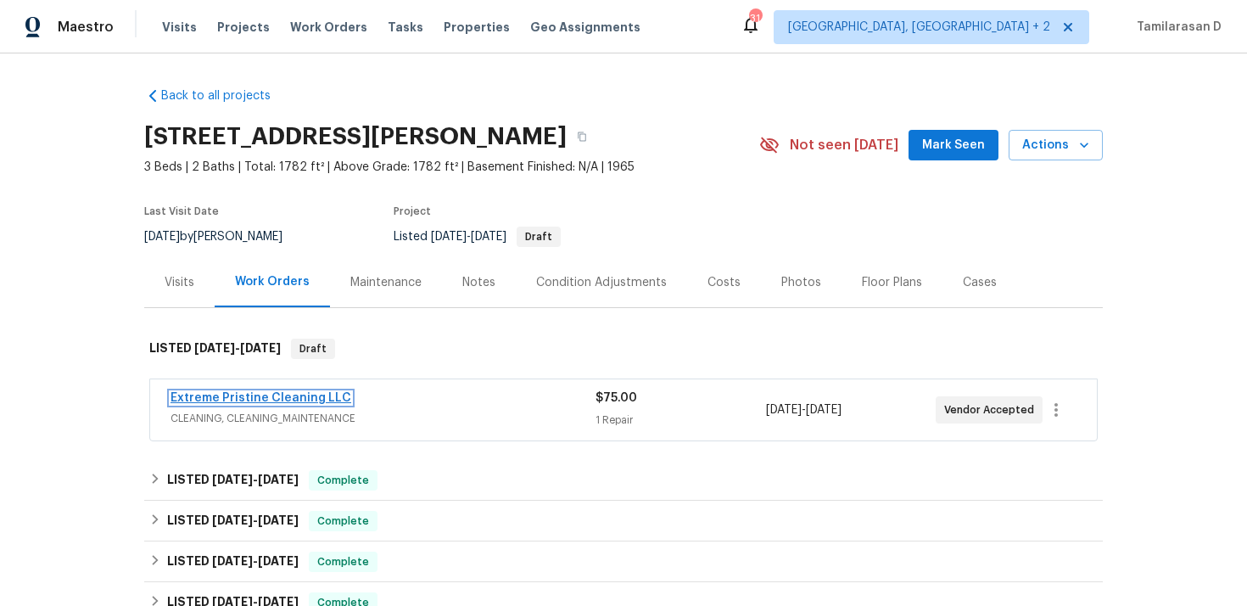
click at [256, 400] on link "Extreme Pristine Cleaning LLC" at bounding box center [261, 398] width 181 height 12
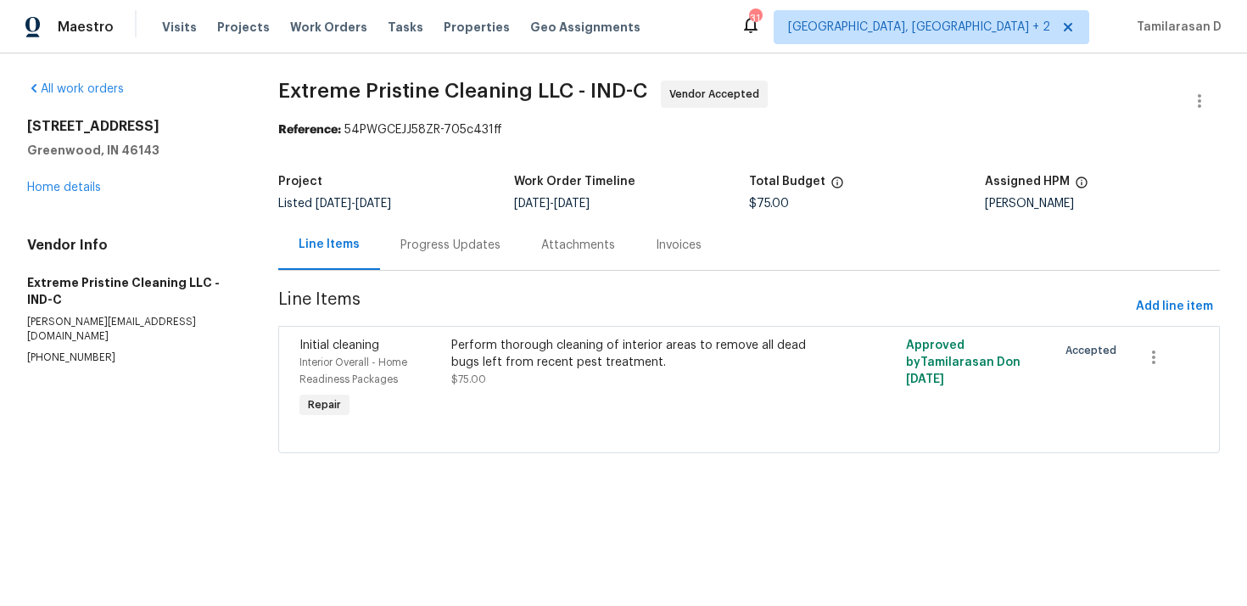
click at [449, 257] on div "Progress Updates" at bounding box center [450, 245] width 141 height 50
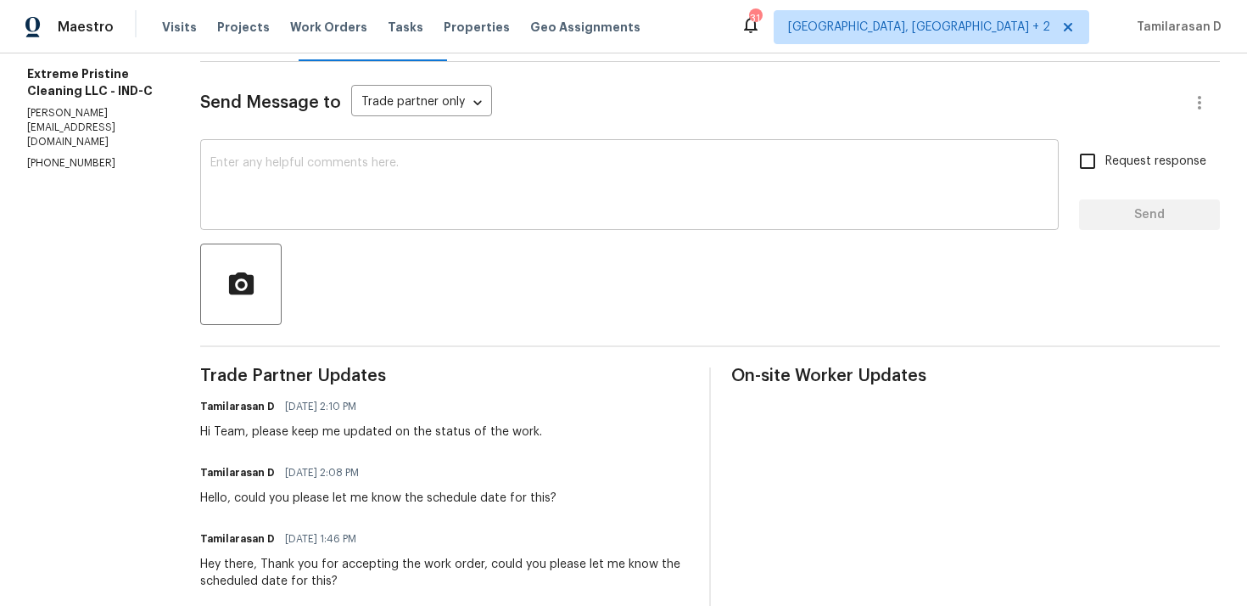
scroll to position [217, 0]
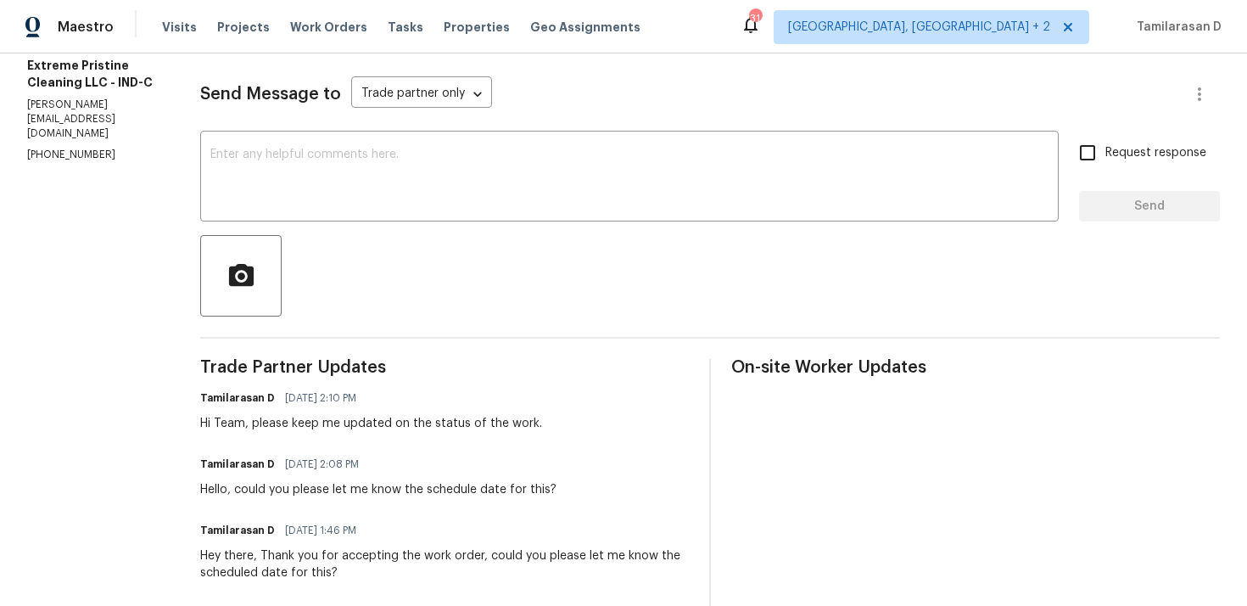
click at [397, 418] on div "Hi Team, please keep me updated on the status of the work." at bounding box center [371, 423] width 342 height 17
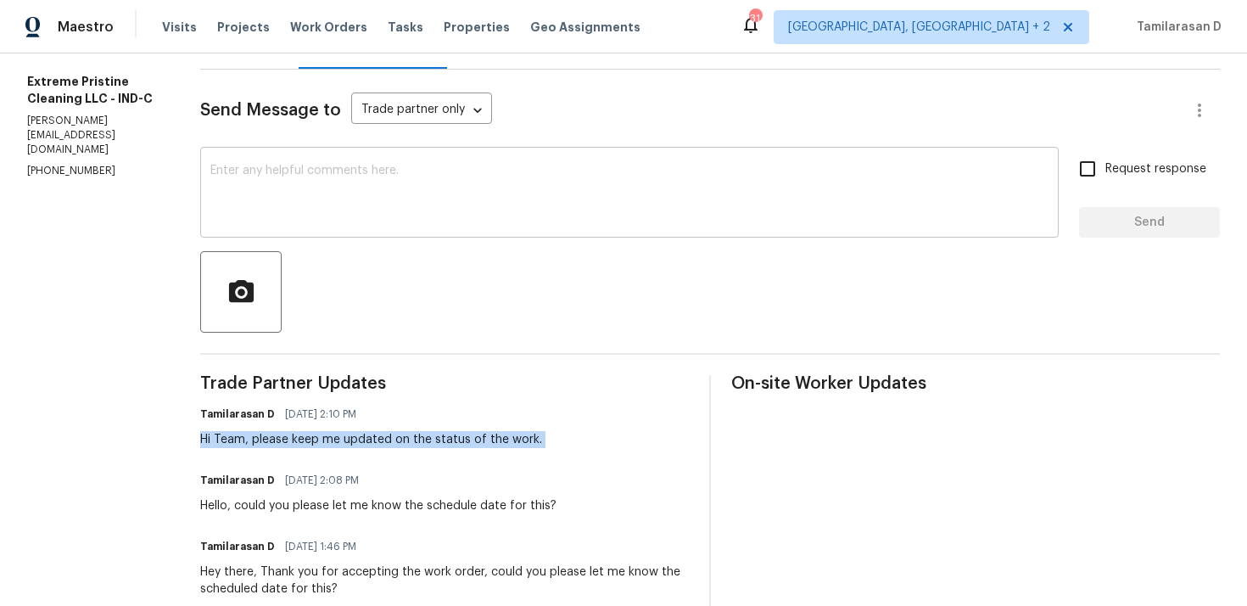
click at [343, 226] on div "x ​" at bounding box center [629, 194] width 859 height 87
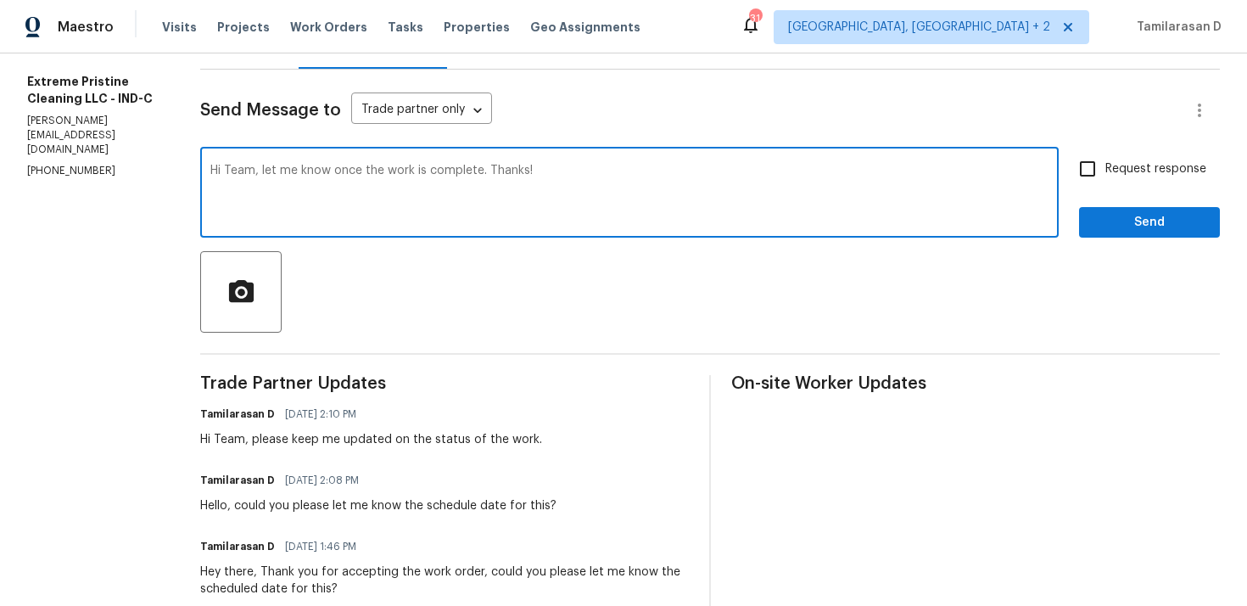
type textarea "Hi Team, let me know once the work is complete. Thanks!"
click at [1095, 176] on input "Request response" at bounding box center [1088, 169] width 36 height 36
checkbox input "true"
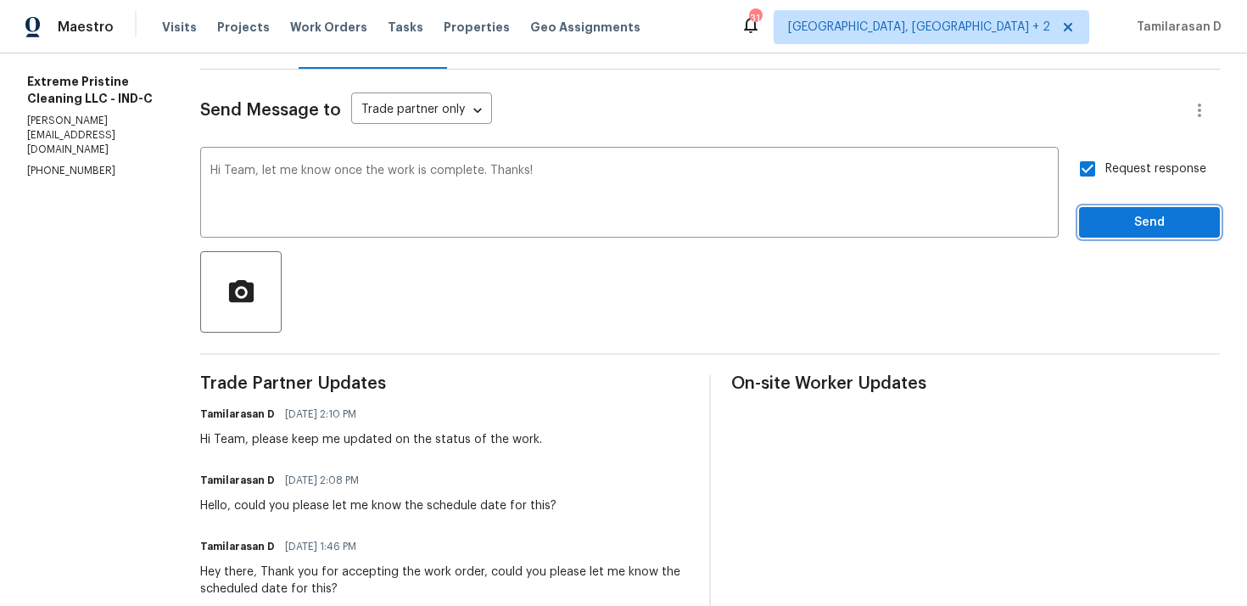
click at [1150, 218] on span "Send" at bounding box center [1150, 222] width 114 height 21
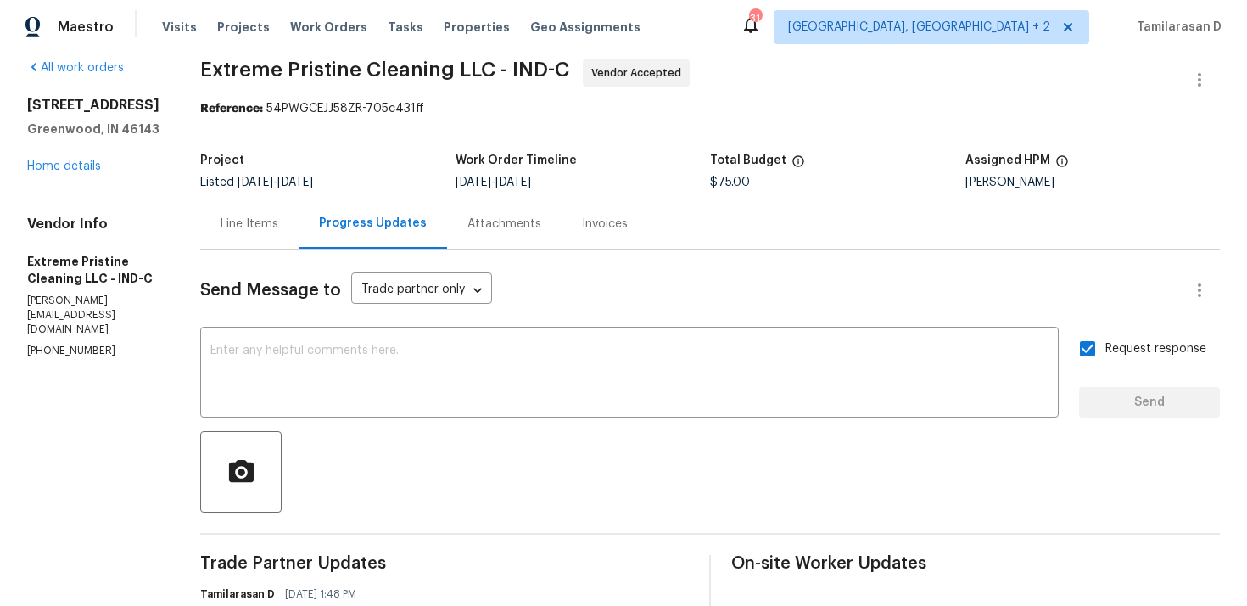
scroll to position [0, 0]
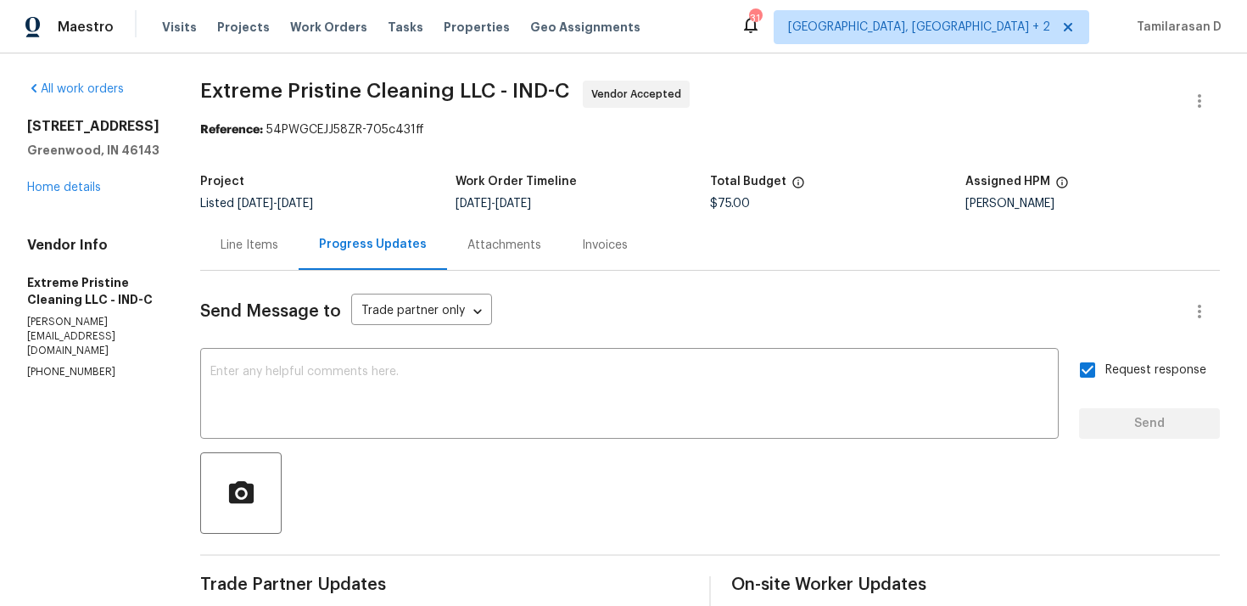
click at [415, 181] on div "Project" at bounding box center [327, 187] width 255 height 22
click at [255, 260] on div "Line Items" at bounding box center [249, 245] width 98 height 50
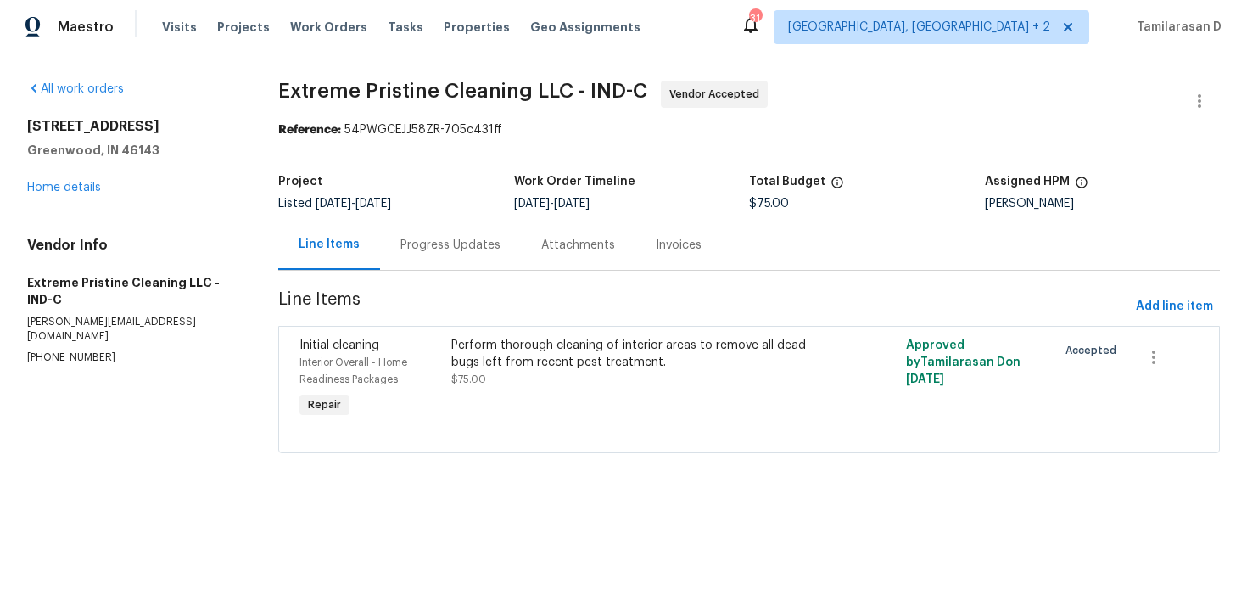
click at [389, 233] on div "Progress Updates" at bounding box center [450, 245] width 141 height 50
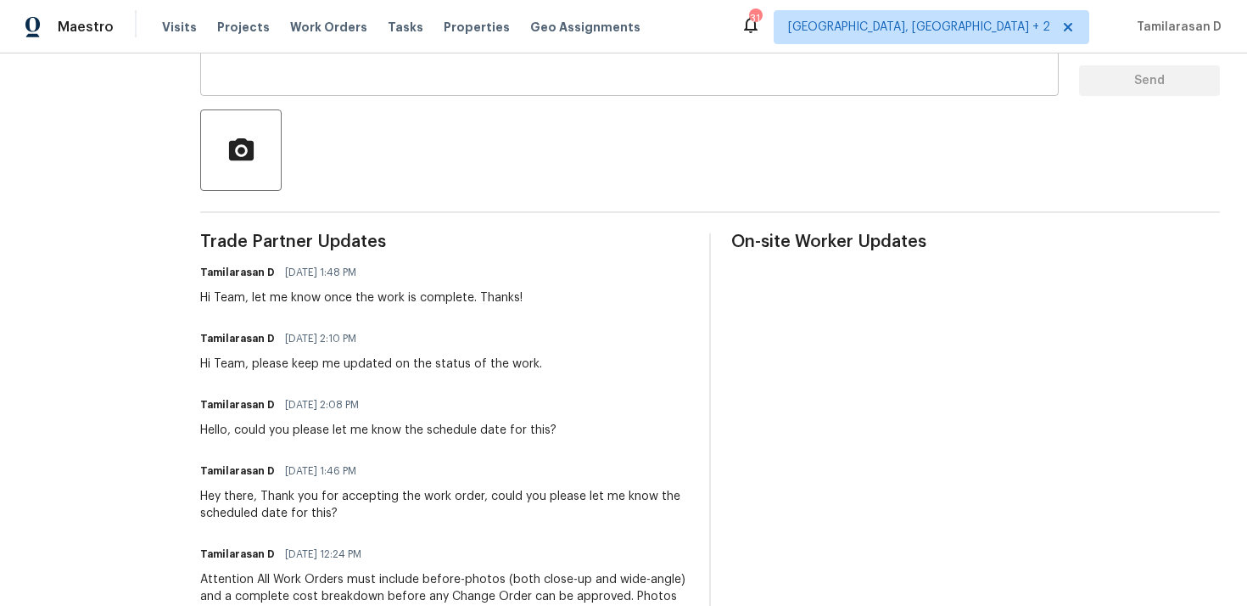
scroll to position [346, 0]
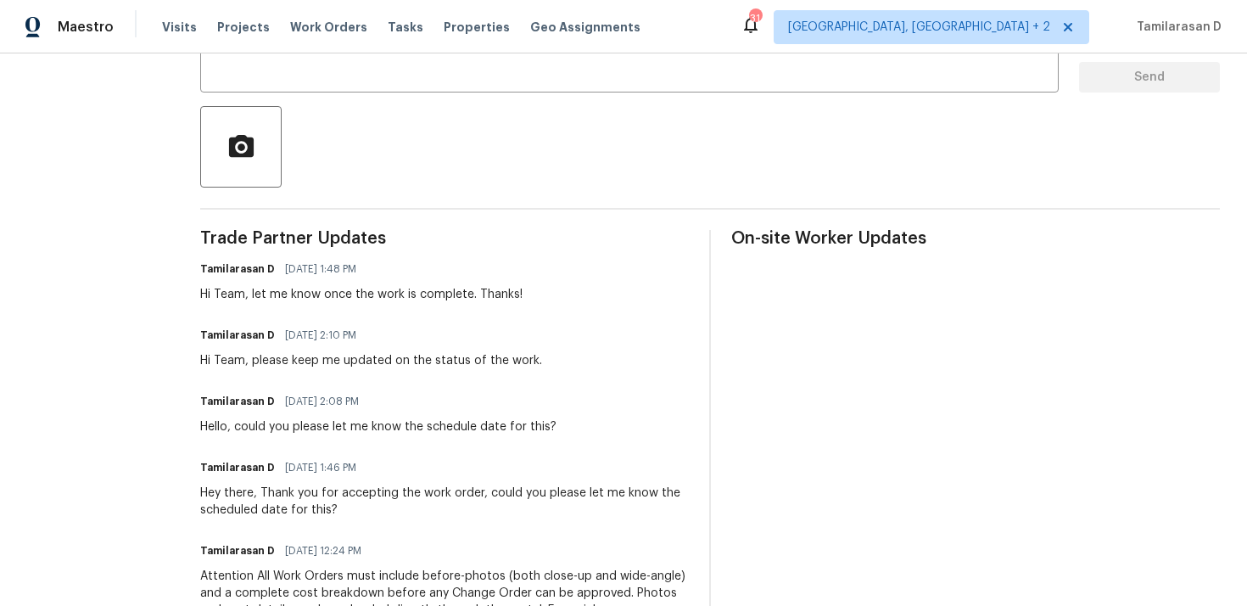
click at [379, 294] on div "Hi Team, let me know once the work is complete. Thanks!" at bounding box center [361, 294] width 322 height 17
click at [371, 356] on div "Hi Team, please keep me updated on the status of the work." at bounding box center [371, 360] width 342 height 17
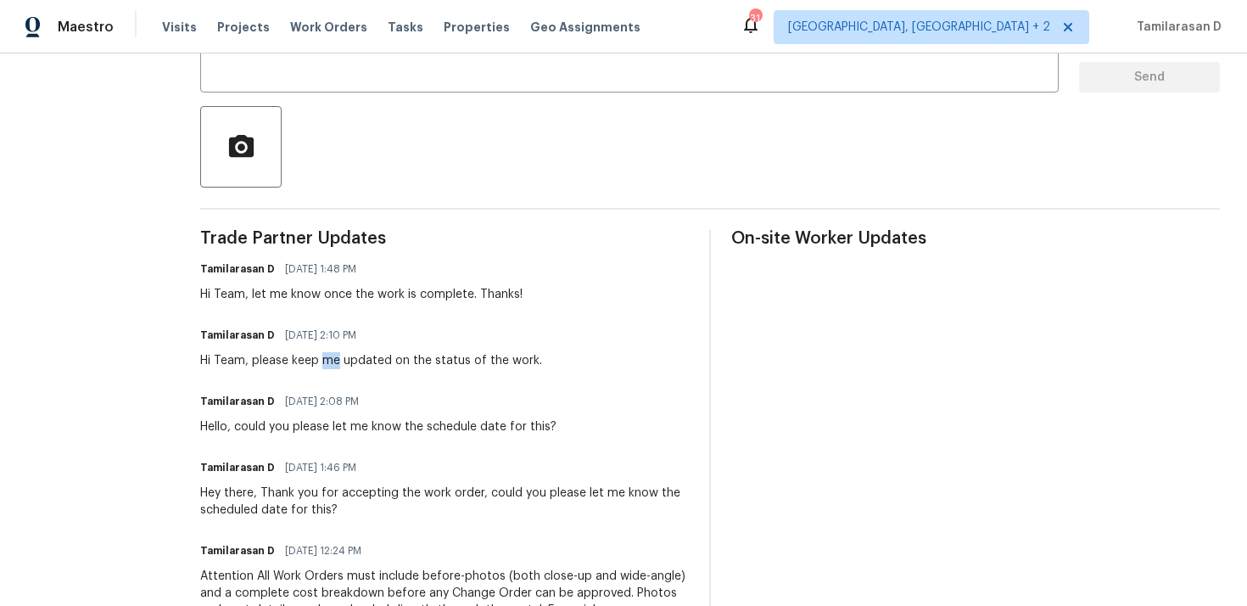
click at [371, 356] on div "Hi Team, please keep me updated on the status of the work." at bounding box center [371, 360] width 342 height 17
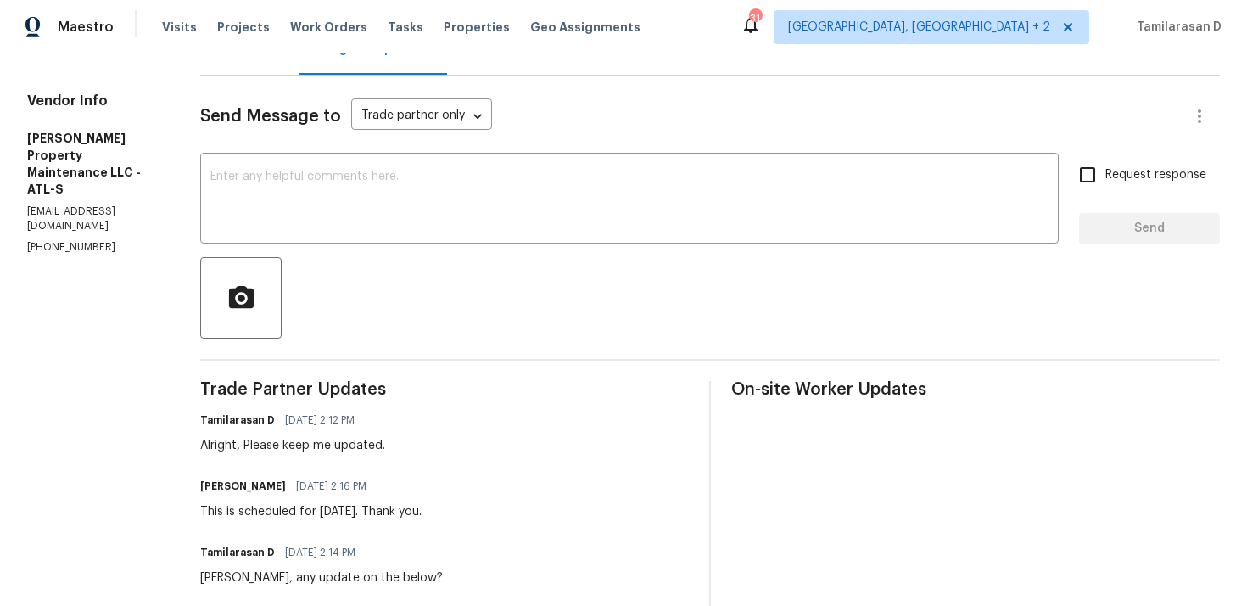
scroll to position [179, 0]
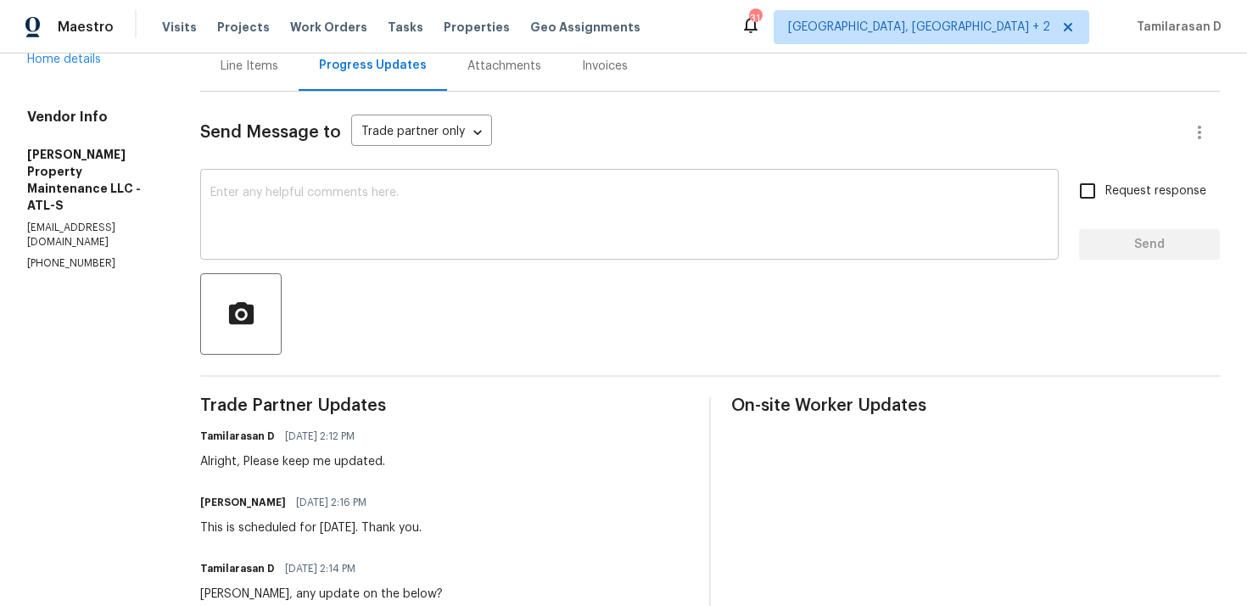
click at [285, 234] on textarea at bounding box center [629, 216] width 838 height 59
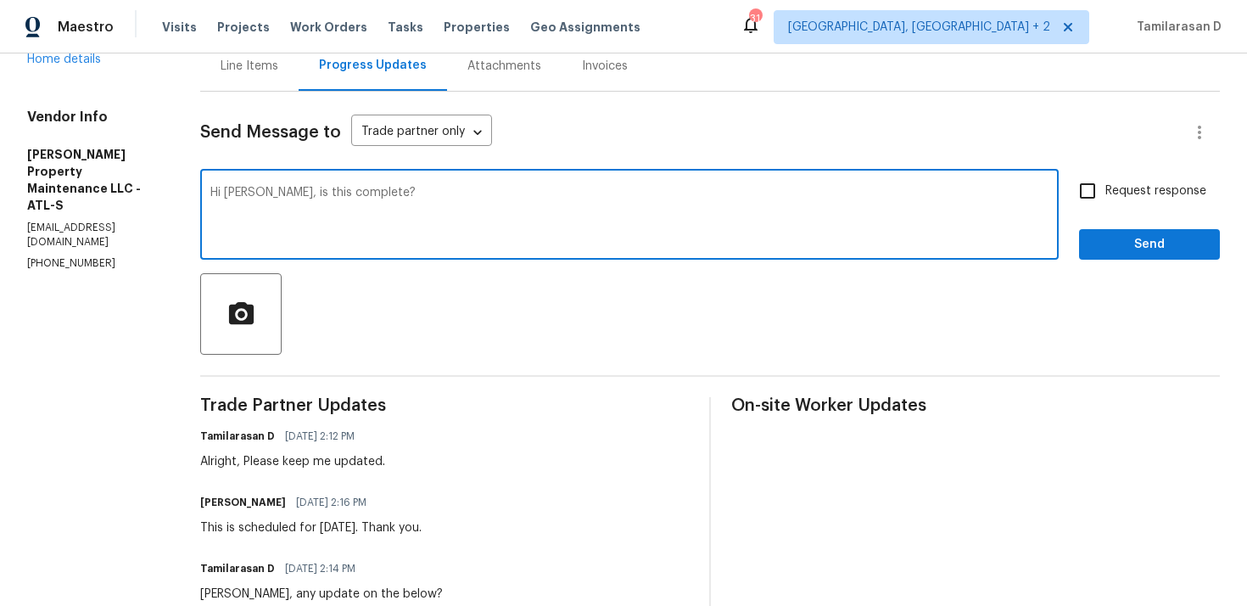
scroll to position [193, 0]
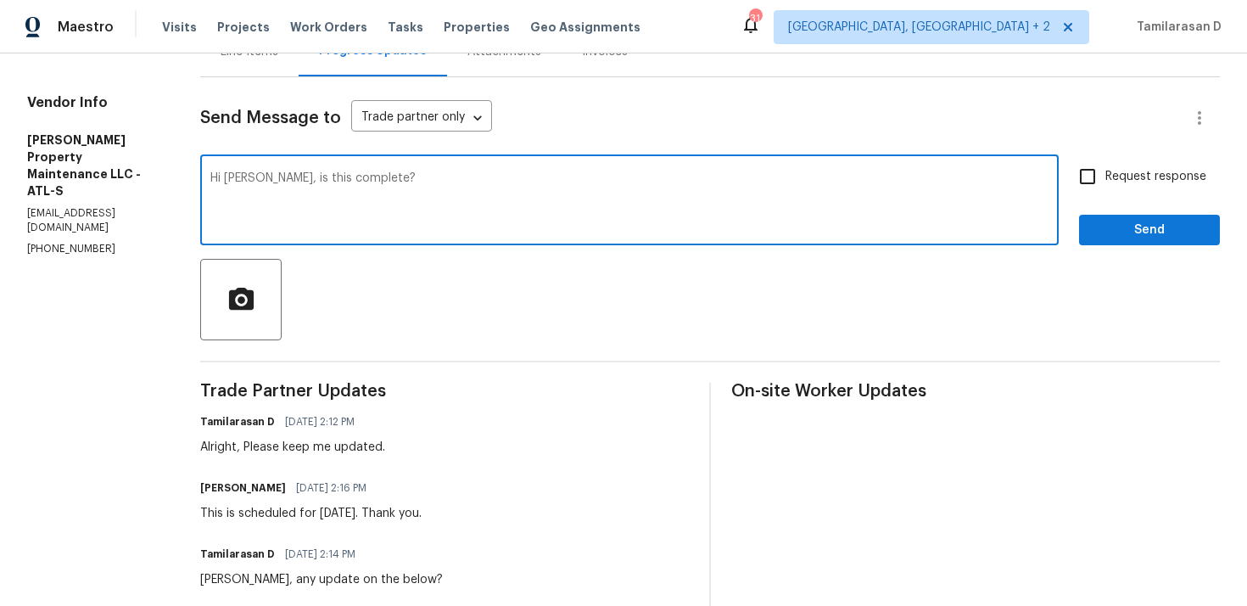
type textarea "Hi [PERSON_NAME], is this complete?"
click at [1098, 171] on input "Request response" at bounding box center [1088, 177] width 36 height 36
checkbox input "true"
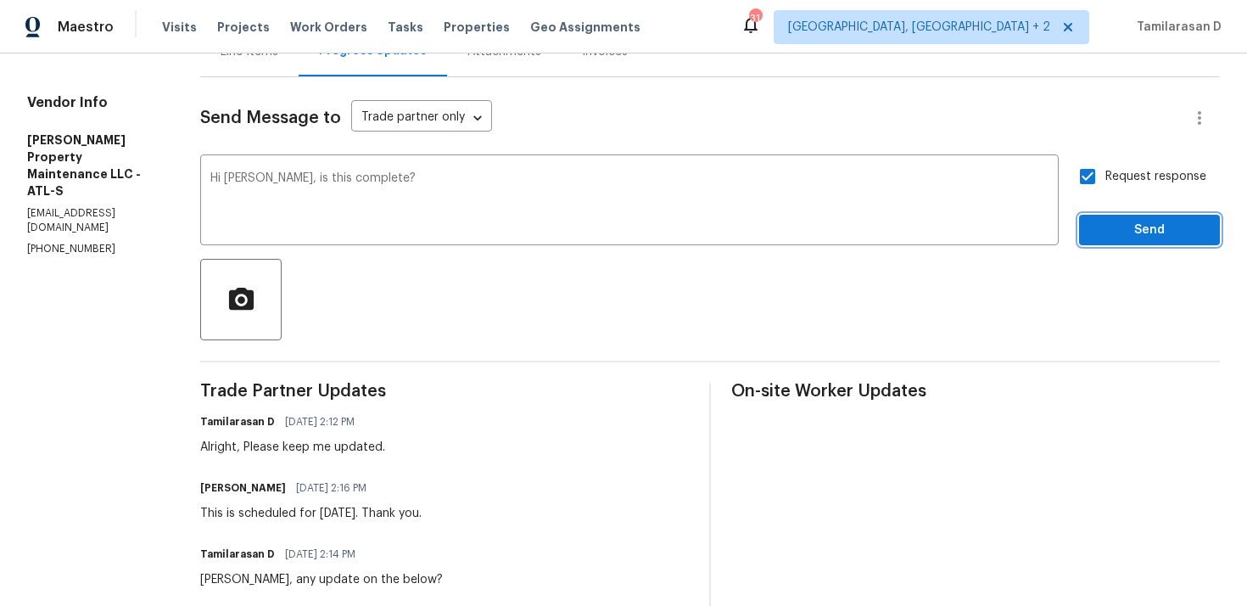
click at [1110, 230] on span "Send" at bounding box center [1150, 230] width 114 height 21
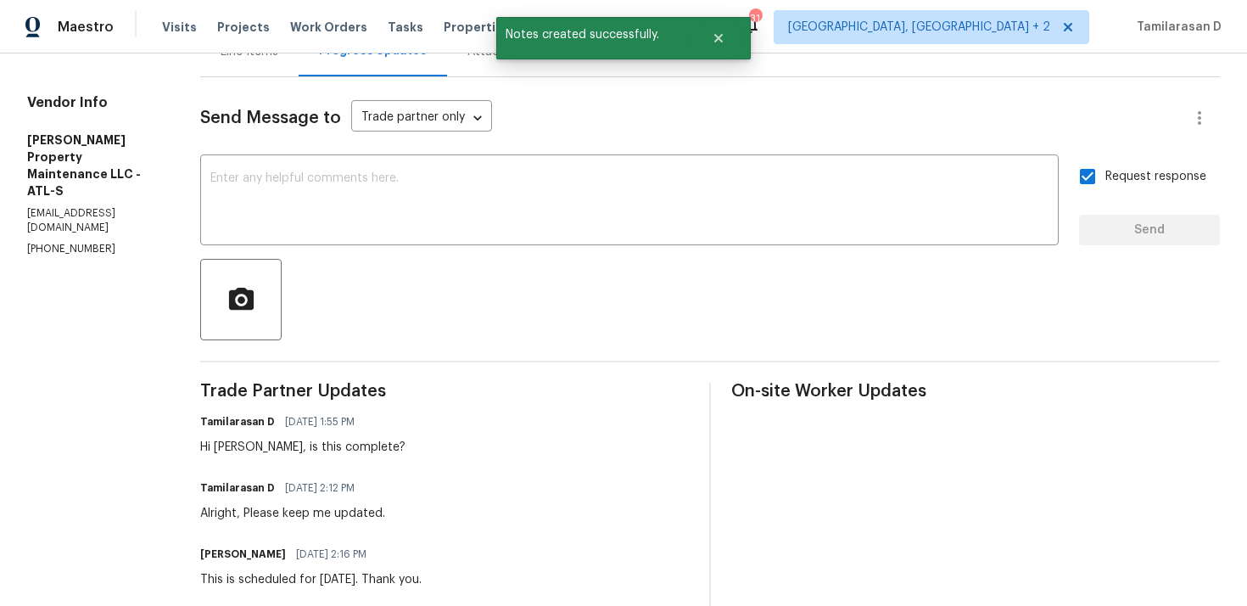
click at [251, 71] on div "Line Items" at bounding box center [249, 51] width 98 height 50
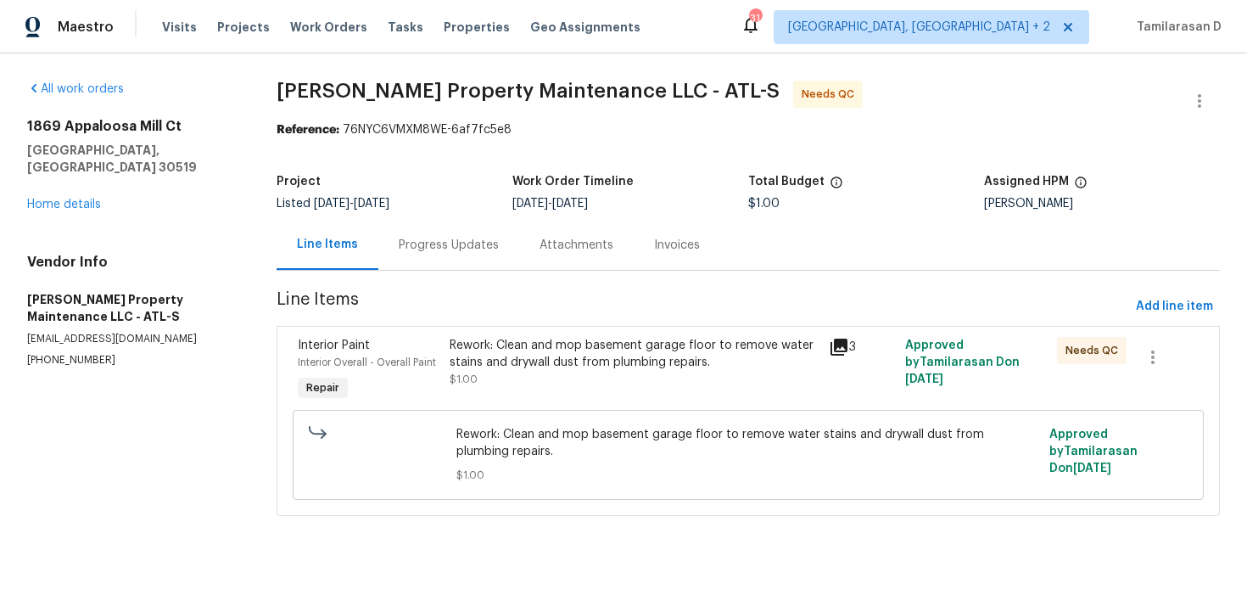
click at [452, 265] on div "Progress Updates" at bounding box center [448, 245] width 141 height 50
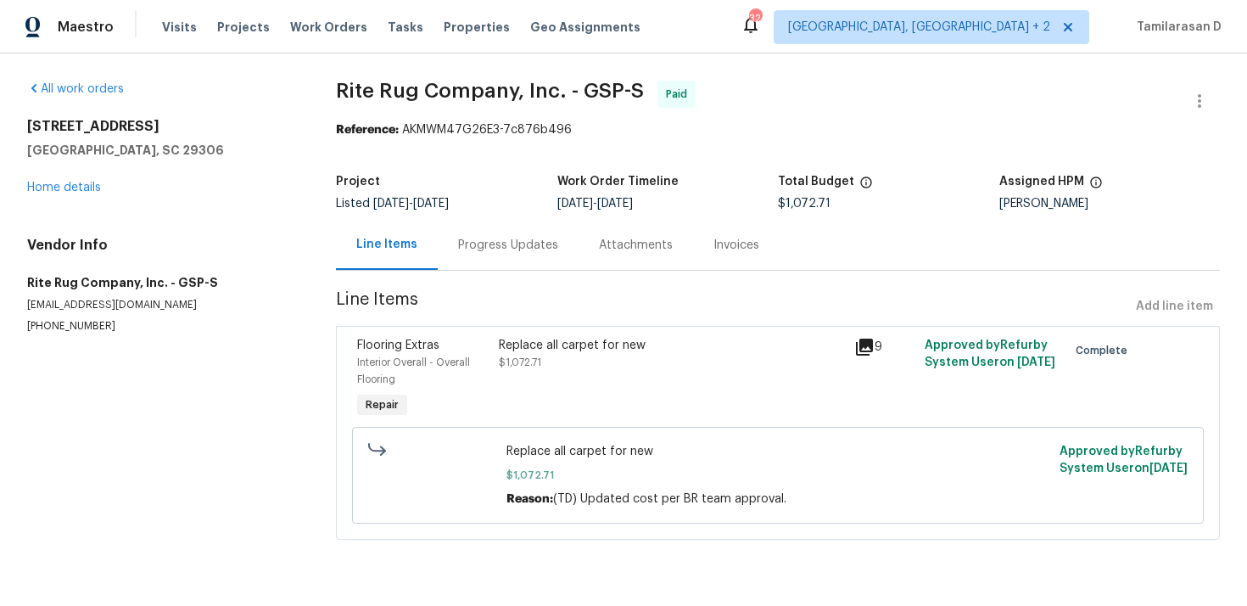
click at [81, 194] on div "1024 Longstone Way Spartanburg, SC 29306 Home details" at bounding box center [161, 157] width 268 height 78
click at [63, 184] on link "Home details" at bounding box center [64, 188] width 74 height 12
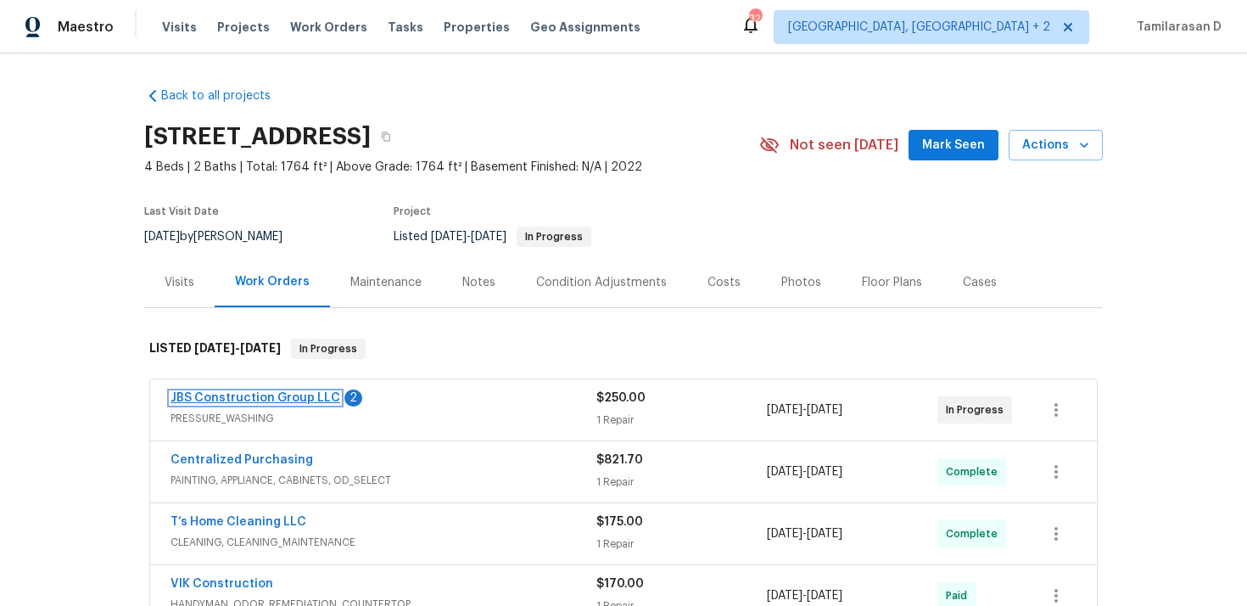
click at [264, 395] on link "JBS Construction Group LLC" at bounding box center [256, 398] width 170 height 12
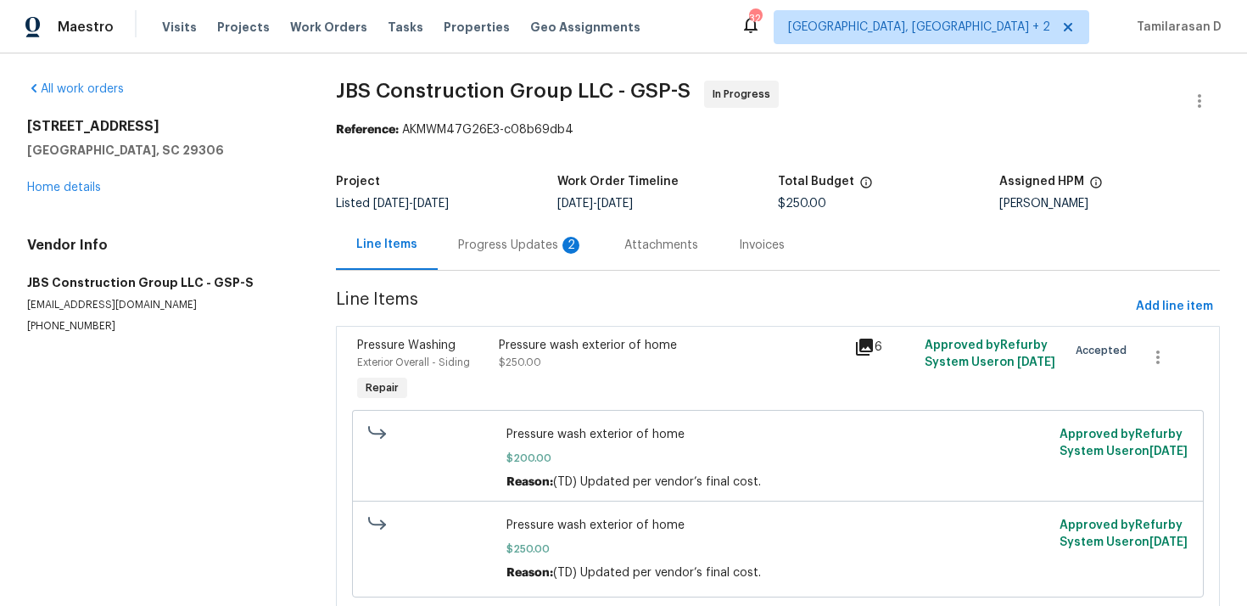
click at [544, 242] on div "Progress Updates 2" at bounding box center [521, 245] width 126 height 17
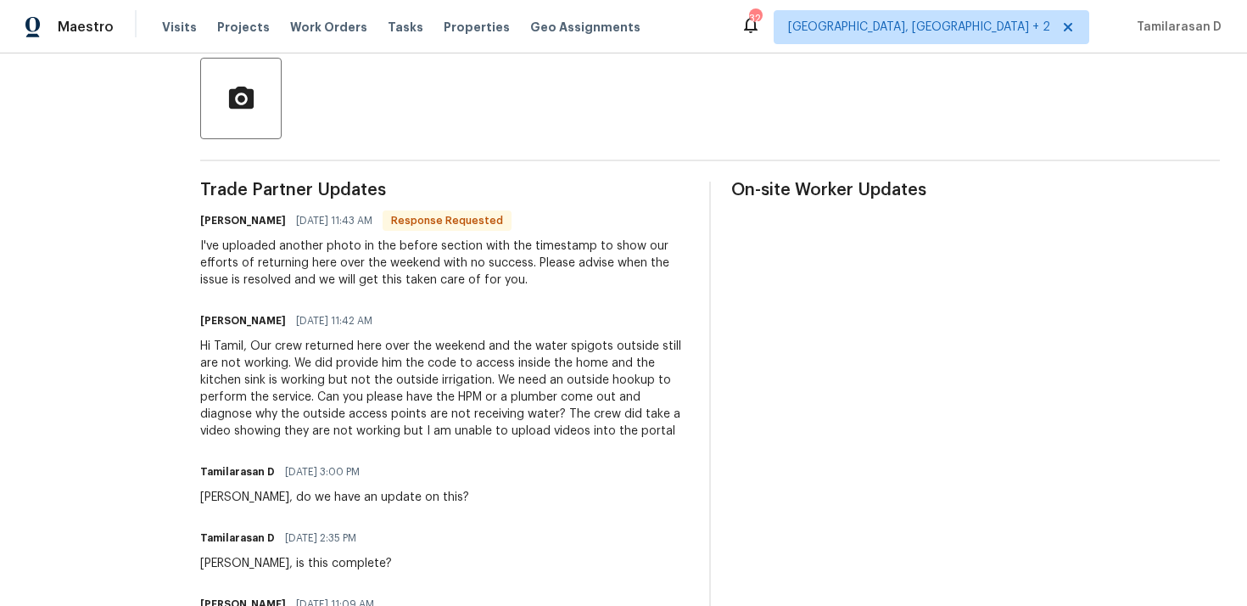
scroll to position [405, 0]
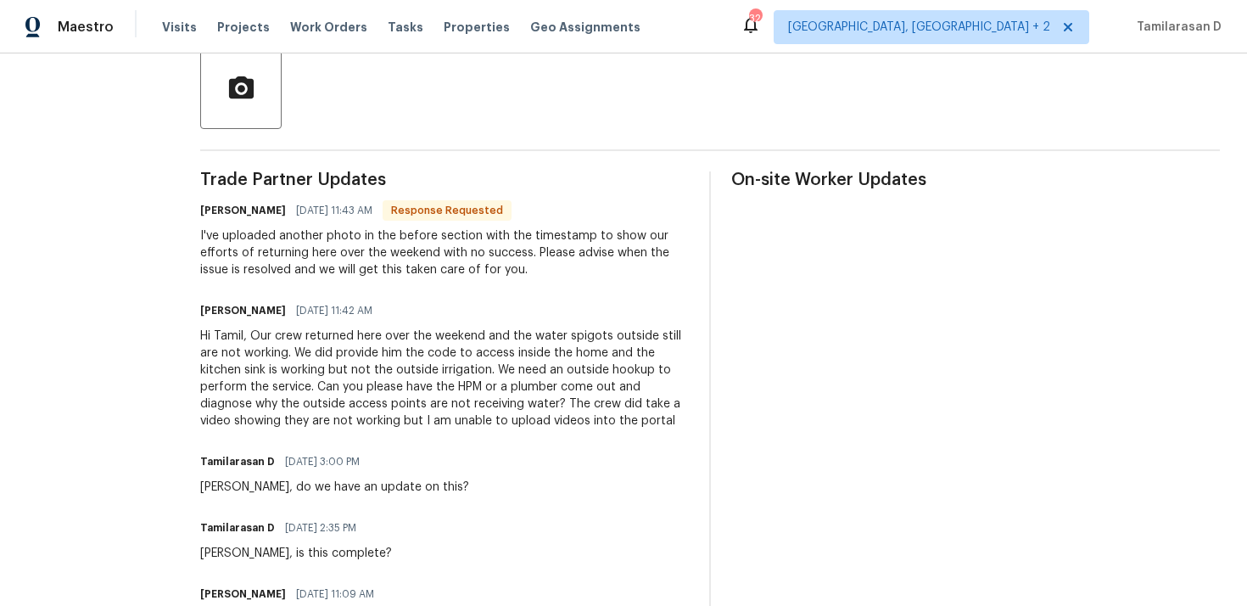
click at [382, 356] on div "Hi Tamil, Our crew returned here over the weekend and the water spigots outside…" at bounding box center [444, 379] width 489 height 102
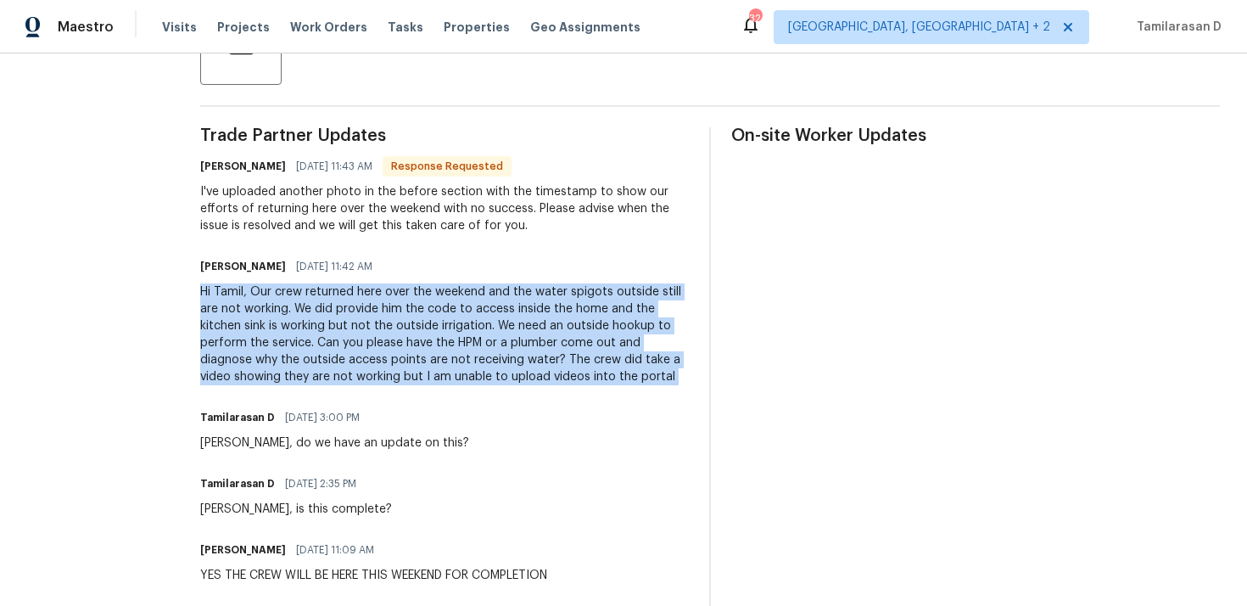
scroll to position [447, 0]
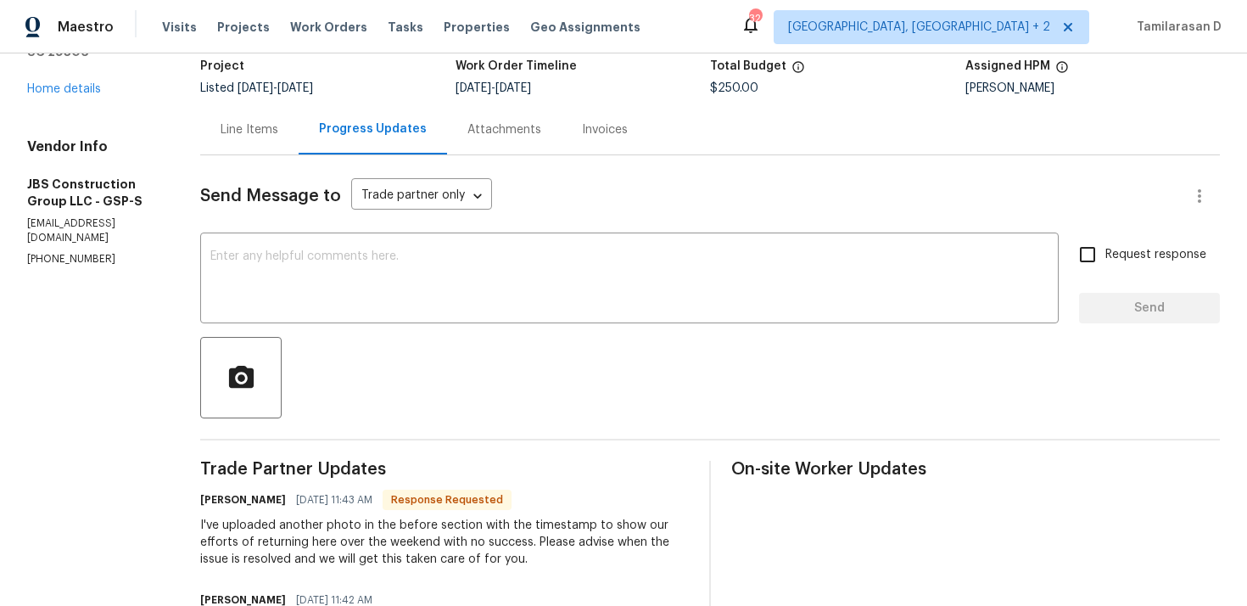
click at [278, 133] on div "Line Items" at bounding box center [250, 129] width 58 height 17
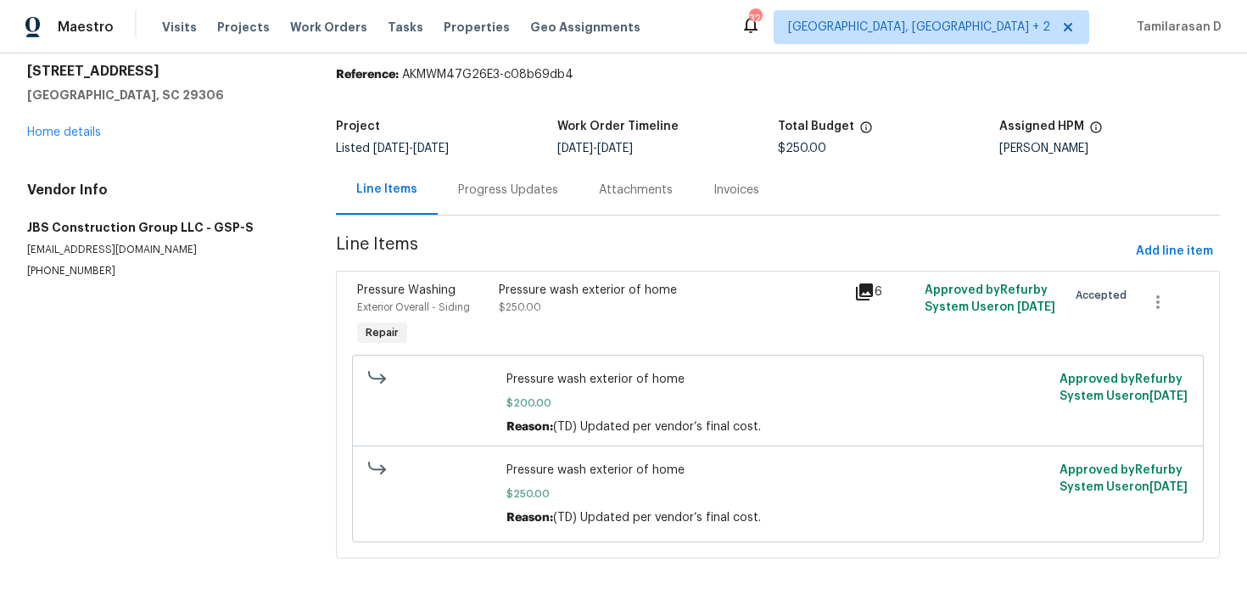
scroll to position [56, 0]
click at [629, 313] on div "Pressure wash exterior of home $250.00" at bounding box center [671, 299] width 344 height 34
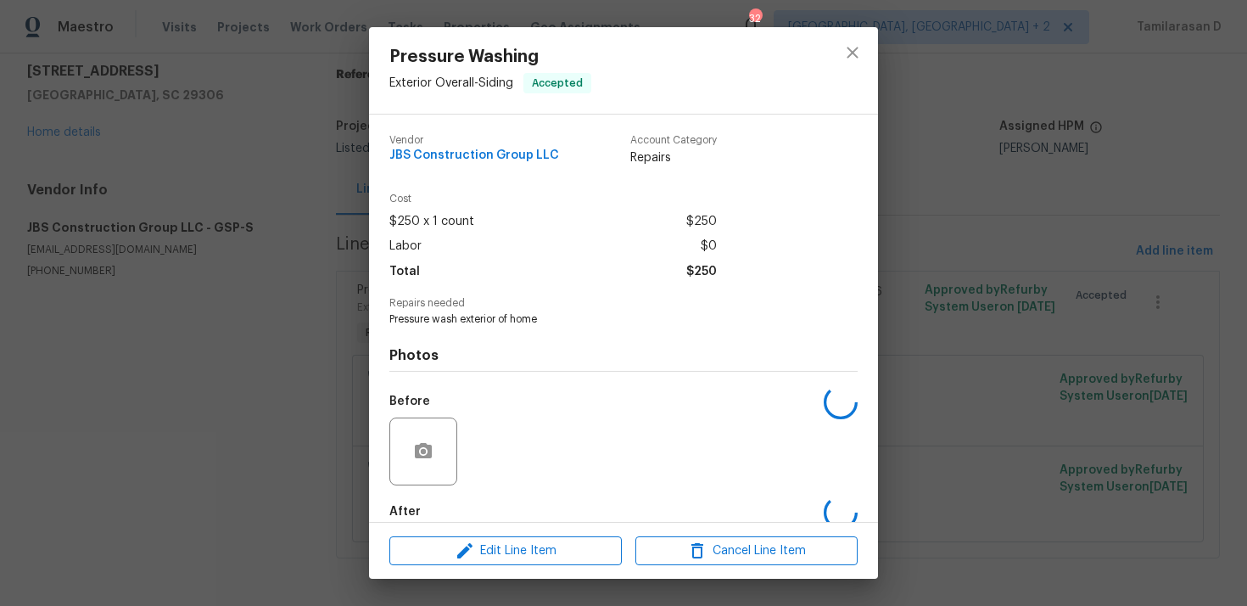
scroll to position [91, 0]
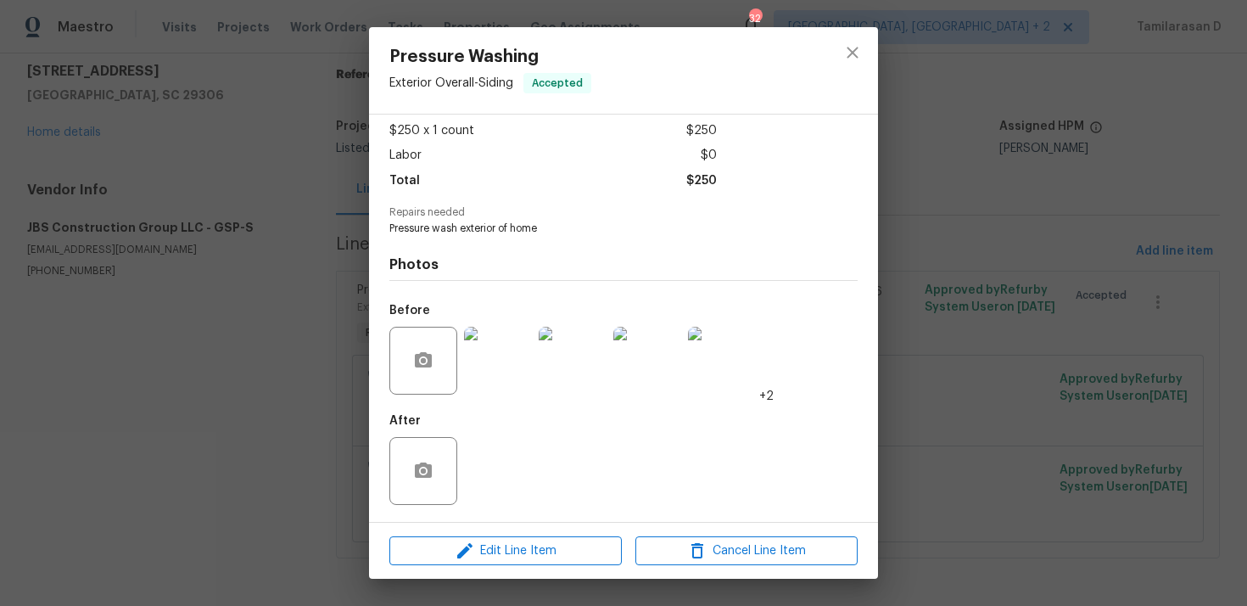
click at [515, 352] on img at bounding box center [498, 361] width 68 height 68
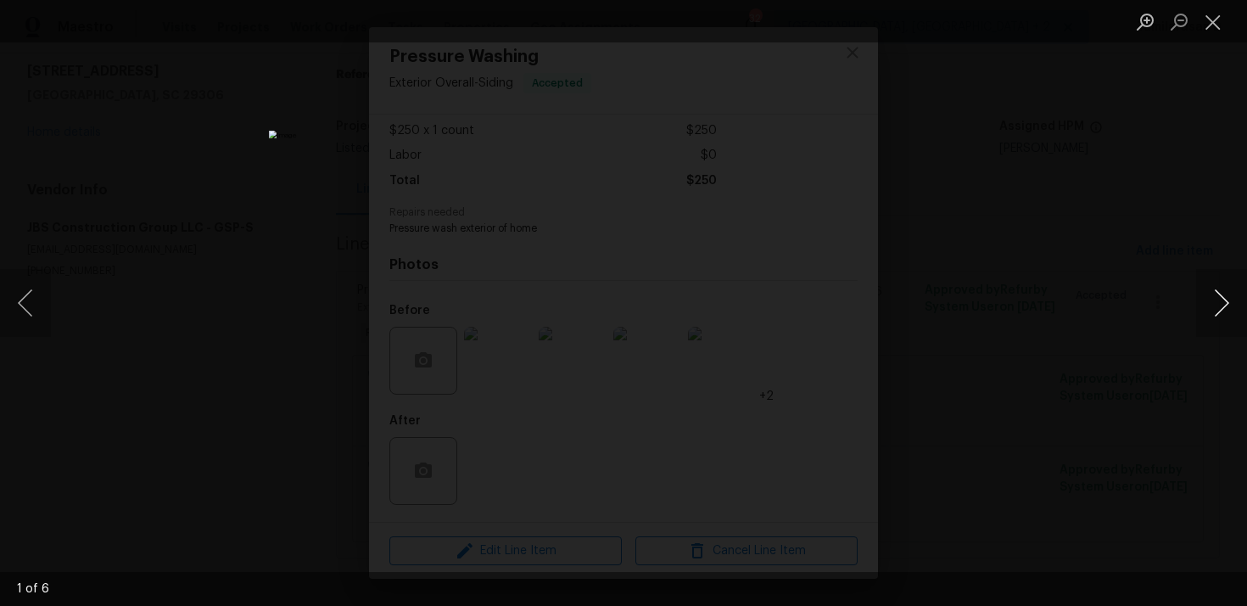
click at [1235, 299] on button "Next image" at bounding box center [1221, 303] width 51 height 68
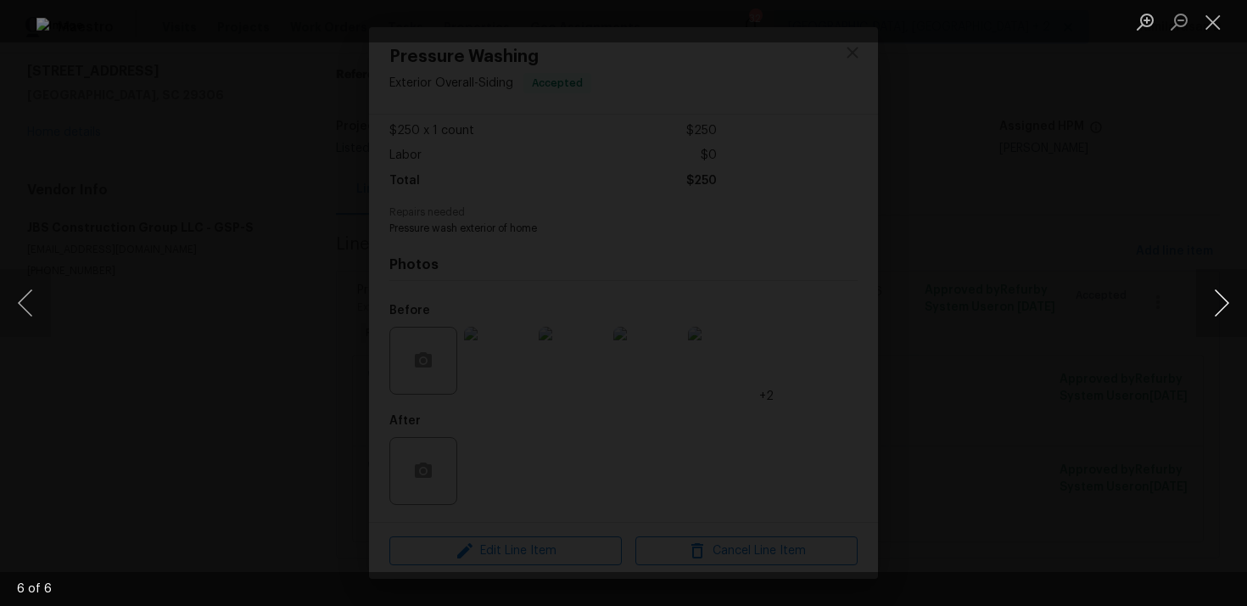
click at [1235, 299] on button "Next image" at bounding box center [1221, 303] width 51 height 68
click at [1212, 19] on button "Close lightbox" at bounding box center [1213, 22] width 34 height 30
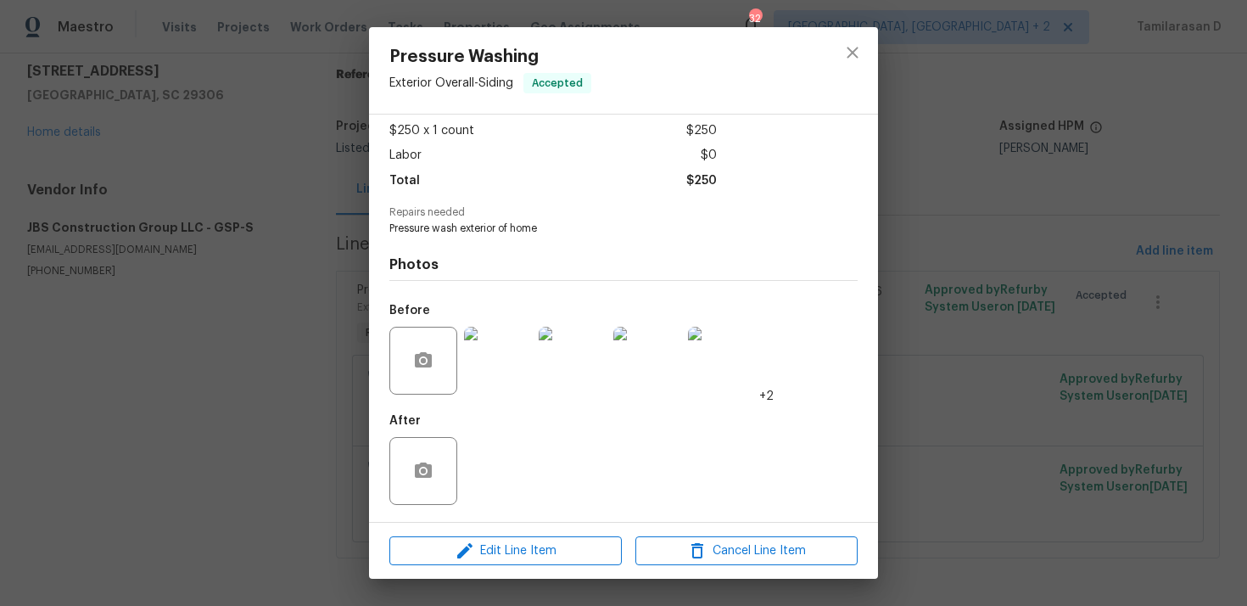
click at [305, 298] on div "Pressure Washing Exterior Overall - Siding Accepted Vendor JBS Construction Gro…" at bounding box center [623, 303] width 1247 height 606
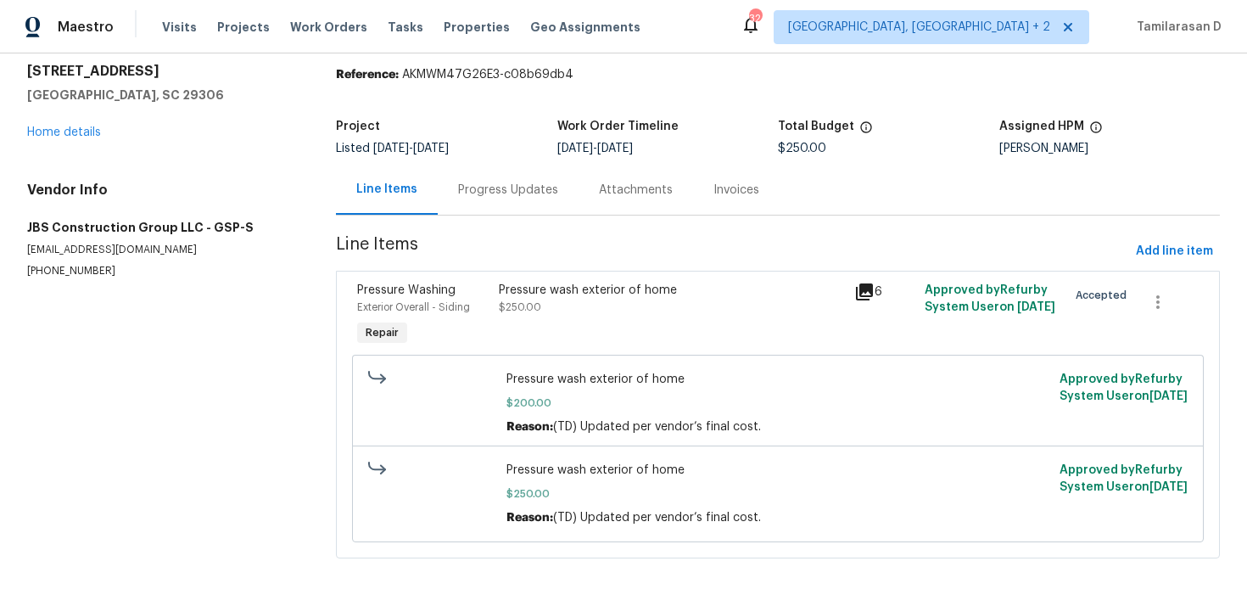
click at [472, 178] on div "Progress Updates" at bounding box center [508, 190] width 141 height 50
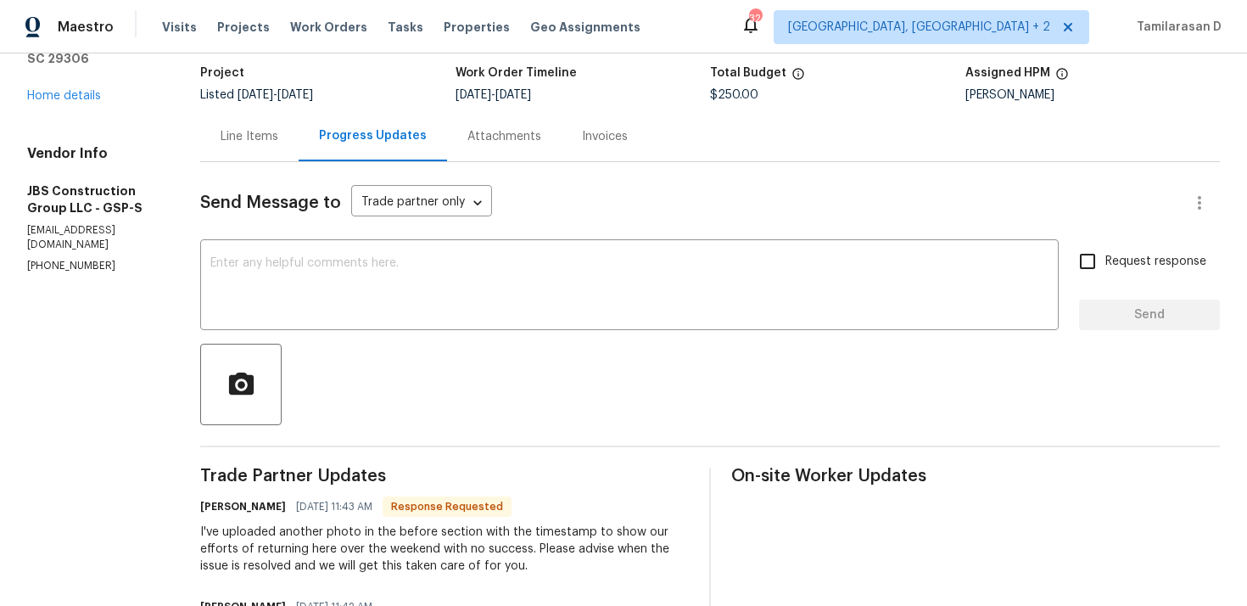
scroll to position [65, 0]
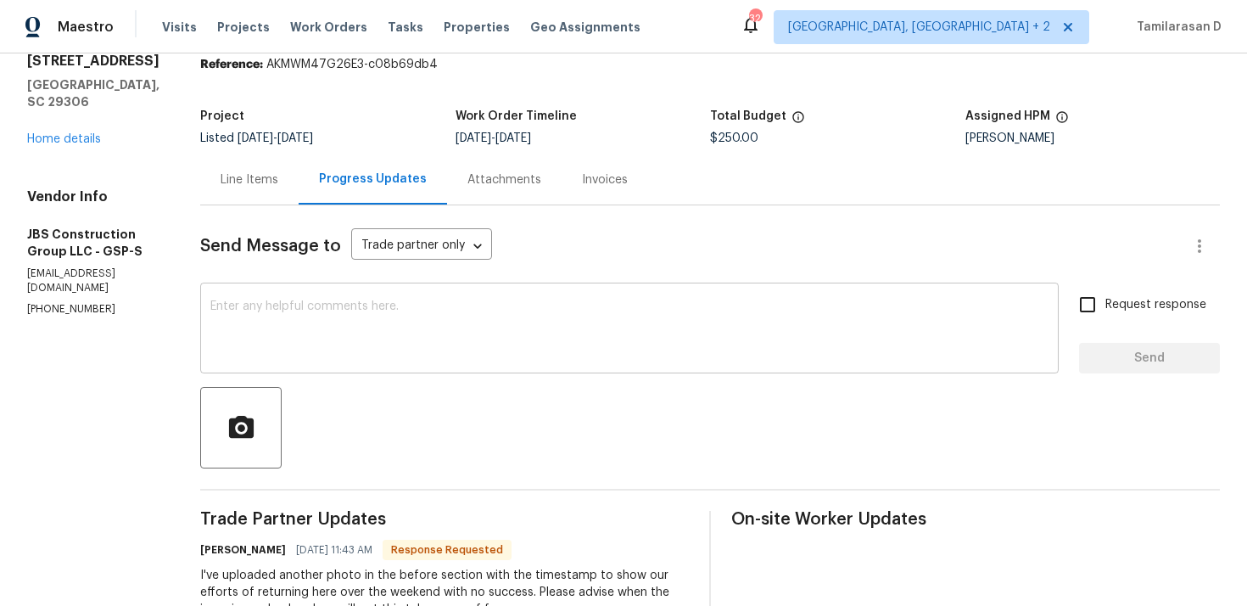
click at [363, 314] on textarea at bounding box center [629, 329] width 838 height 59
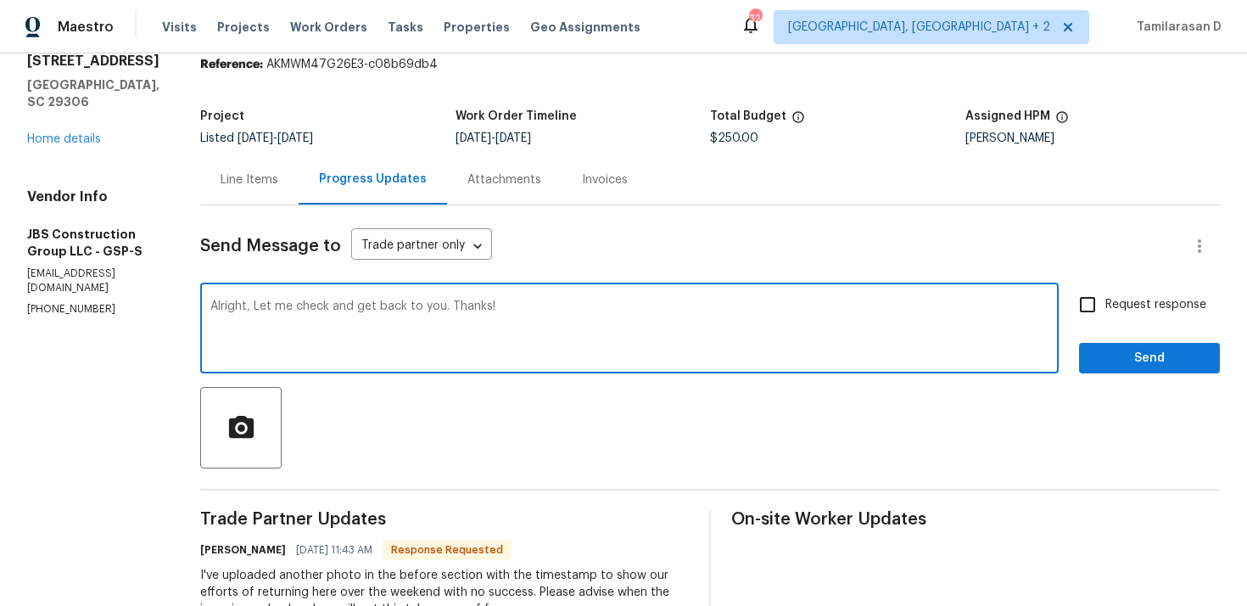
type textarea "Alright, Let me check and get back to you. Thanks!"
click at [1104, 345] on button "Send" at bounding box center [1149, 358] width 141 height 31
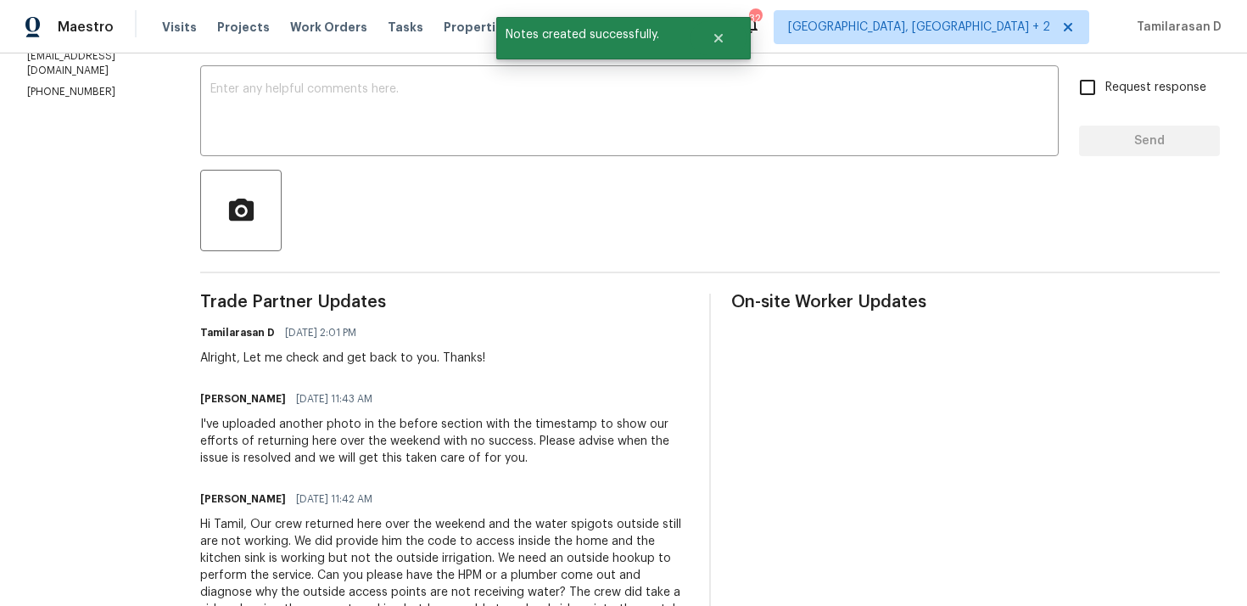
scroll to position [395, 0]
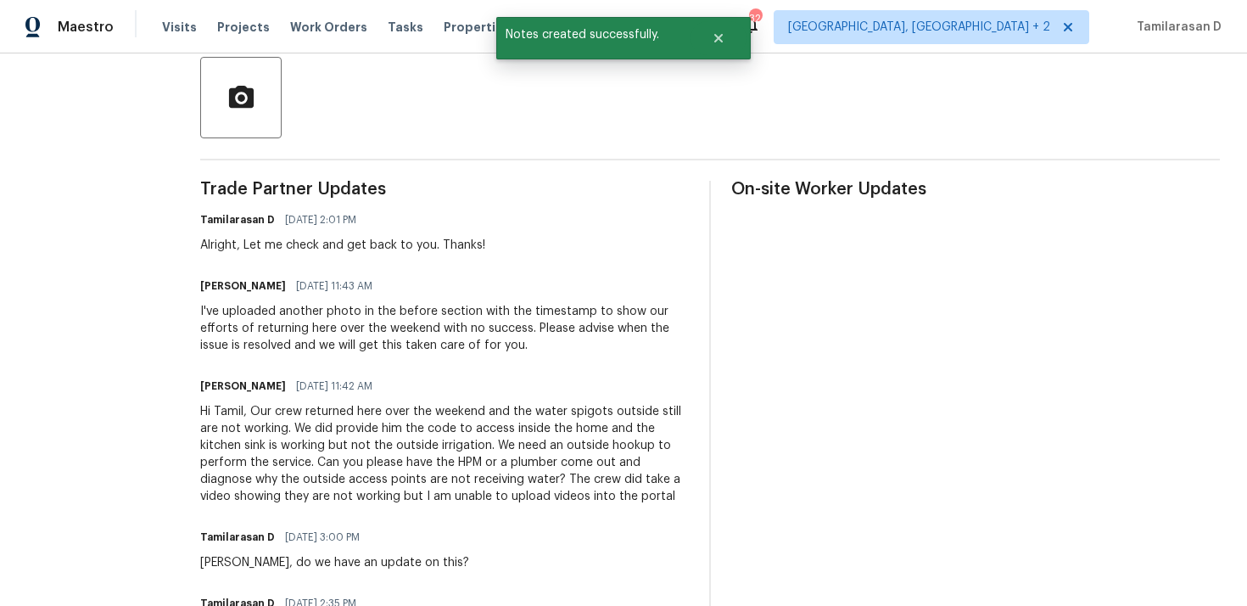
click at [354, 447] on div "Hi Tamil, Our crew returned here over the weekend and the water spigots outside…" at bounding box center [444, 454] width 489 height 102
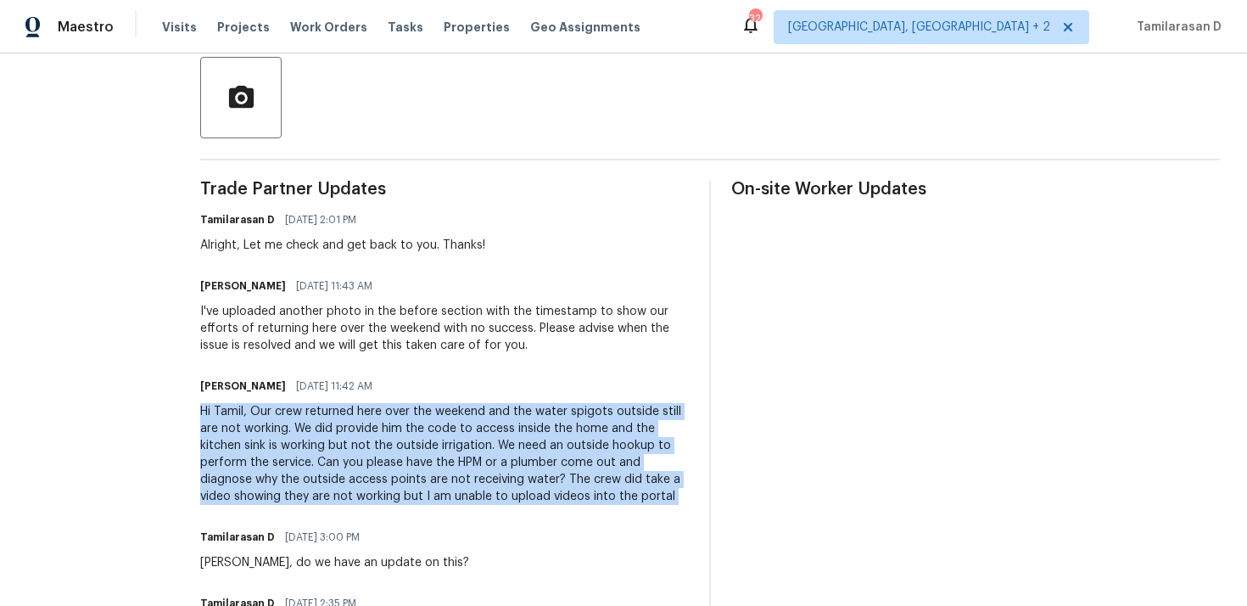
copy div "Hi Tamil, Our crew returned here over the weekend and the water spigots outside…"
click at [341, 316] on div "I've uploaded another photo in the before section with the timestamp to show ou…" at bounding box center [444, 328] width 489 height 51
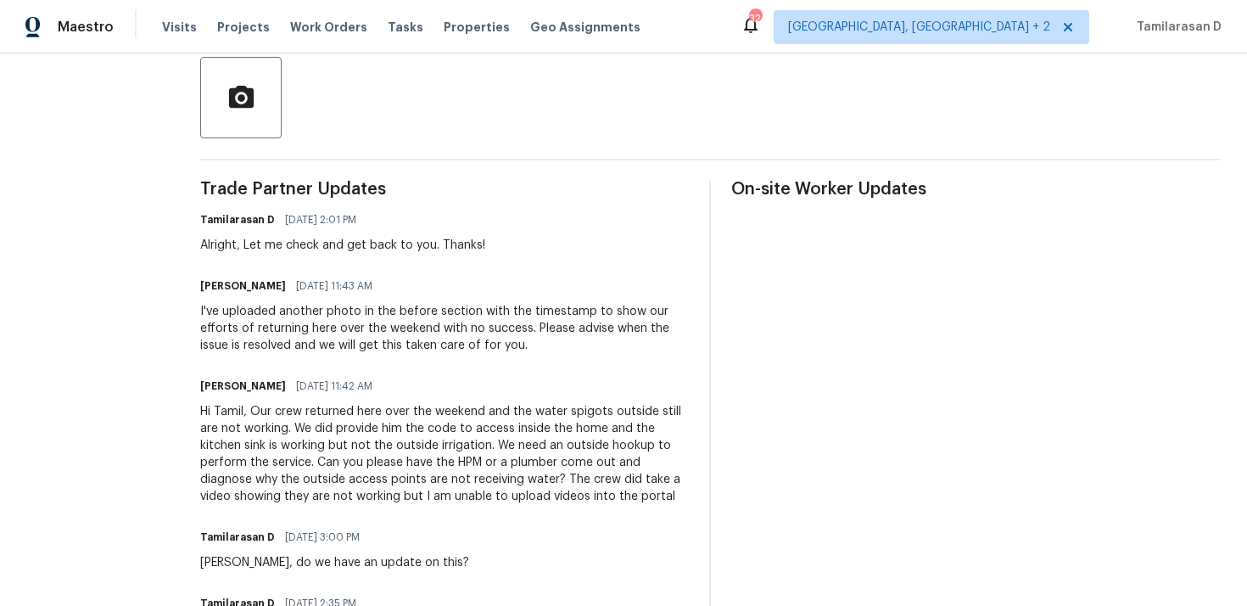
click at [341, 316] on div "I've uploaded another photo in the before section with the timestamp to show ou…" at bounding box center [444, 328] width 489 height 51
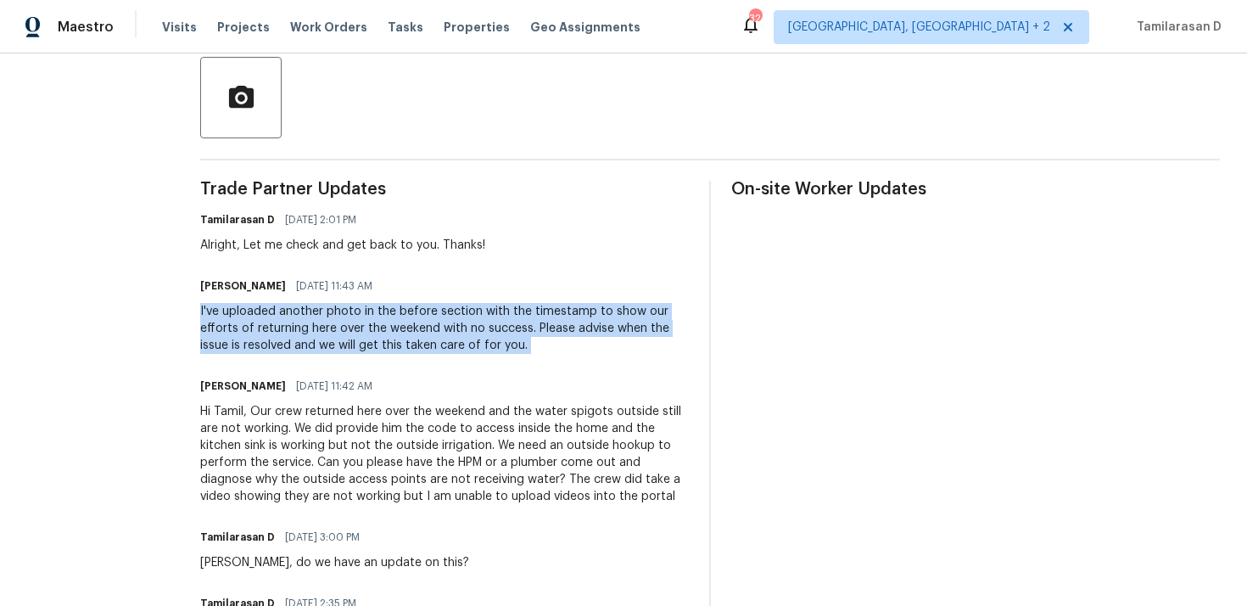
click at [341, 316] on div "I've uploaded another photo in the before section with the timestamp to show ou…" at bounding box center [444, 328] width 489 height 51
copy div "I've uploaded another photo in the before section with the timestamp to show ou…"
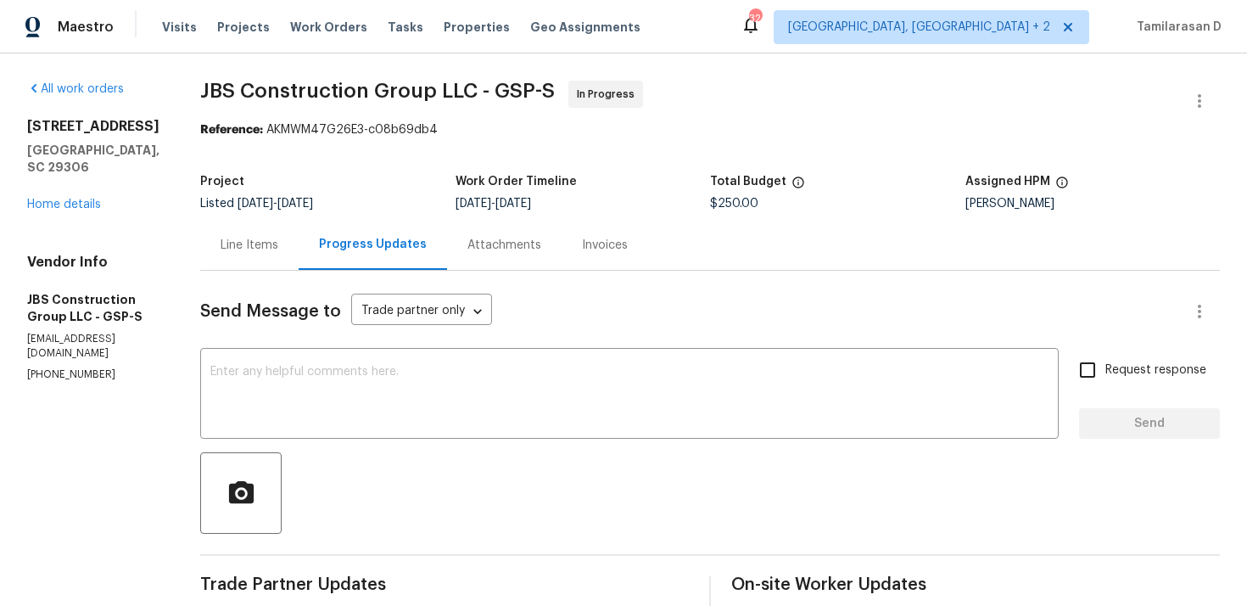
scroll to position [18, 0]
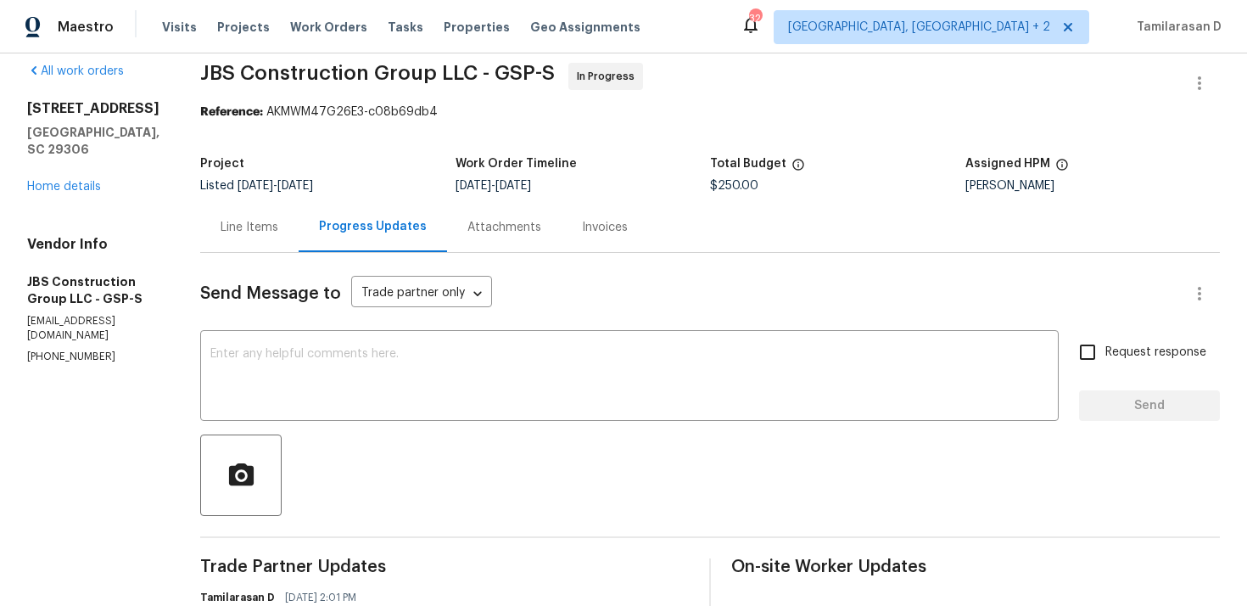
click at [299, 244] on div "Line Items" at bounding box center [249, 227] width 98 height 50
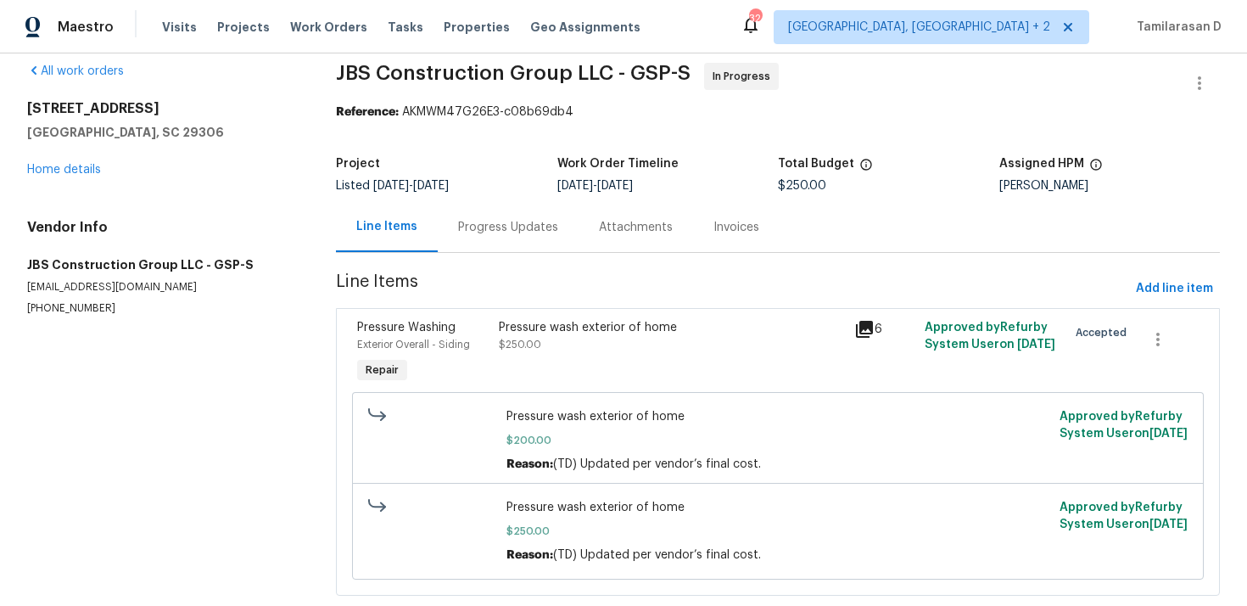
click at [591, 434] on span "$200.00" at bounding box center [778, 440] width 543 height 17
click at [562, 348] on div "Pressure wash exterior of home $250.00" at bounding box center [671, 336] width 344 height 34
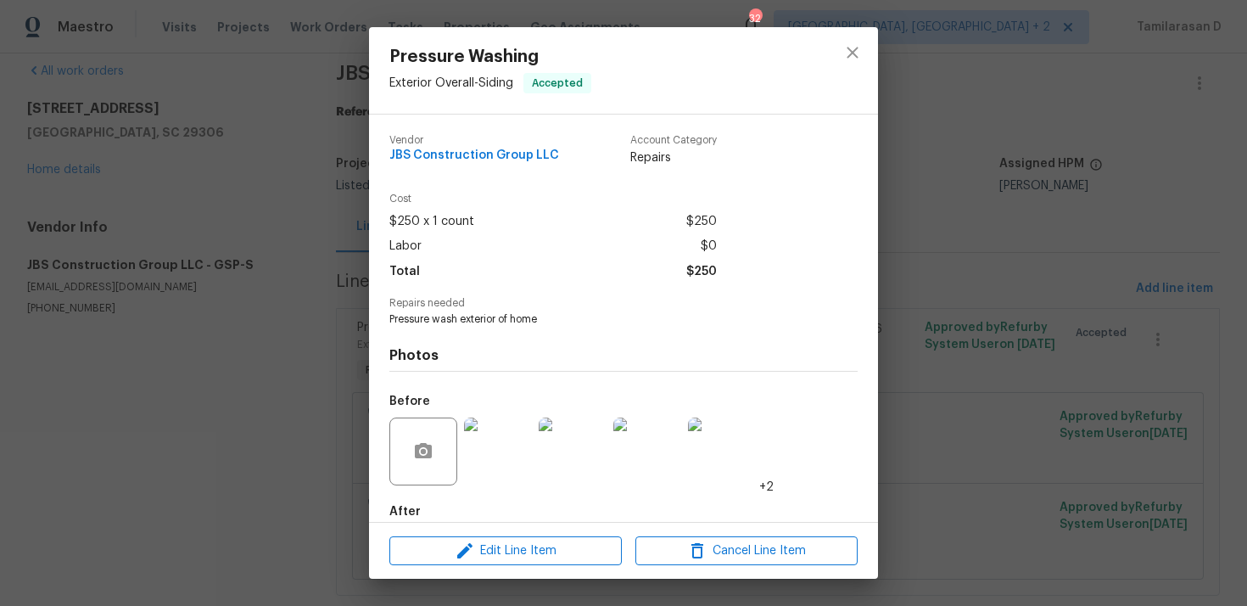
click at [440, 322] on span "Pressure wash exterior of home" at bounding box center [600, 319] width 422 height 14
copy span "Pressure wash exterior of home"
click at [278, 327] on div "Pressure Washing Exterior Overall - Siding Accepted Vendor JBS Construction Gro…" at bounding box center [623, 303] width 1247 height 606
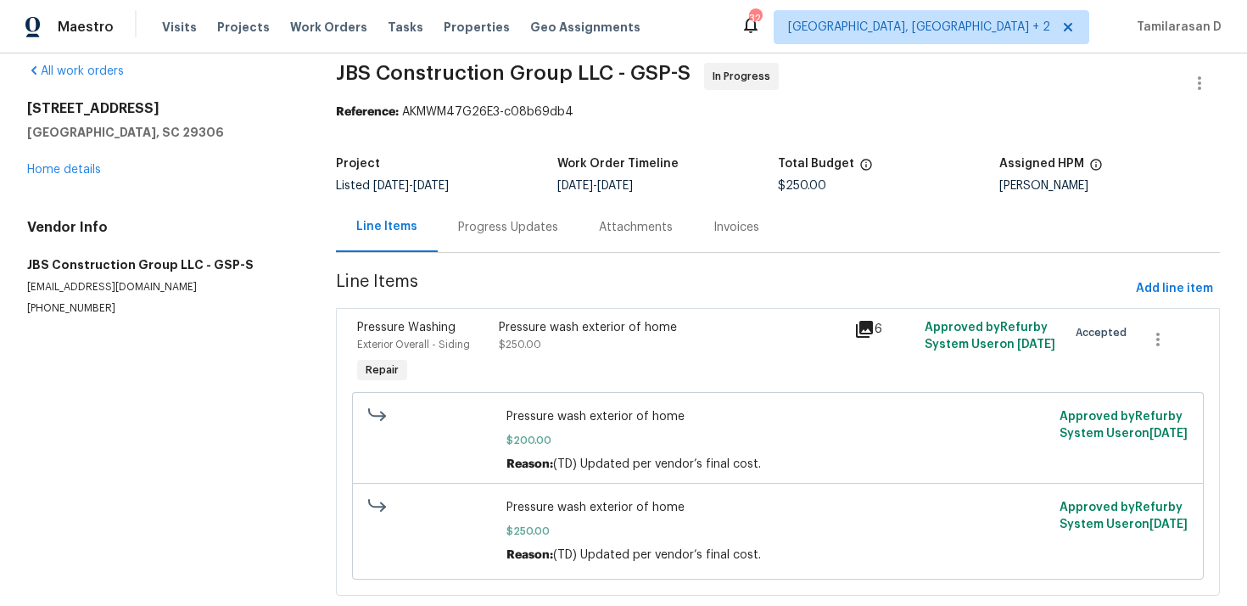
click at [484, 233] on div "Progress Updates" at bounding box center [508, 227] width 100 height 17
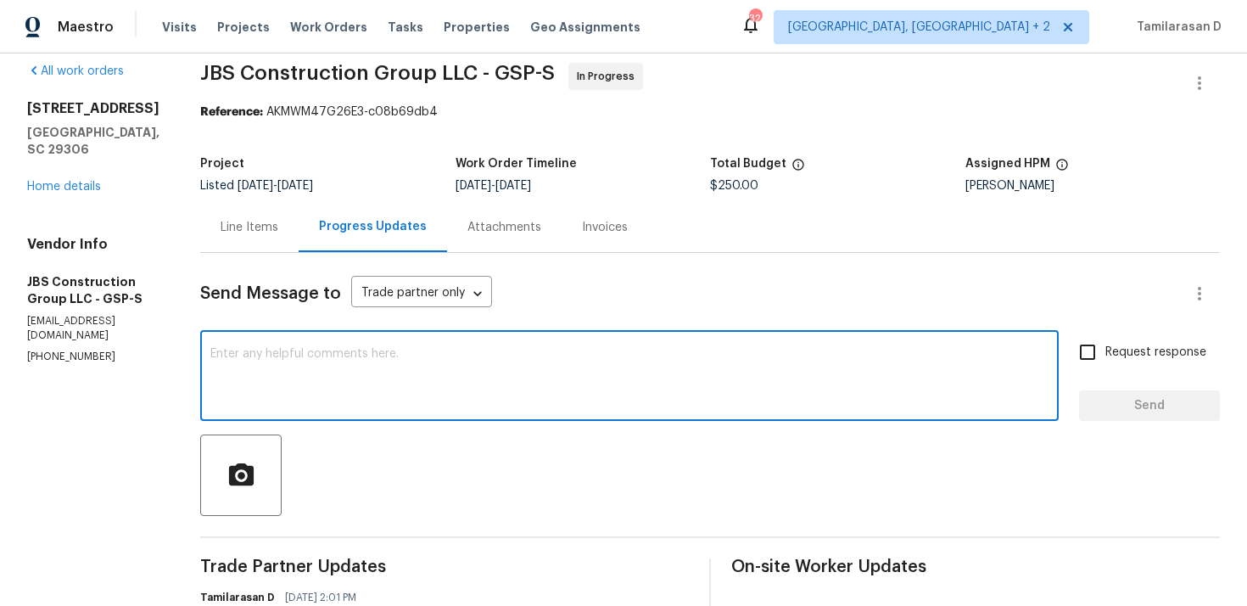
click at [350, 371] on textarea at bounding box center [629, 377] width 838 height 59
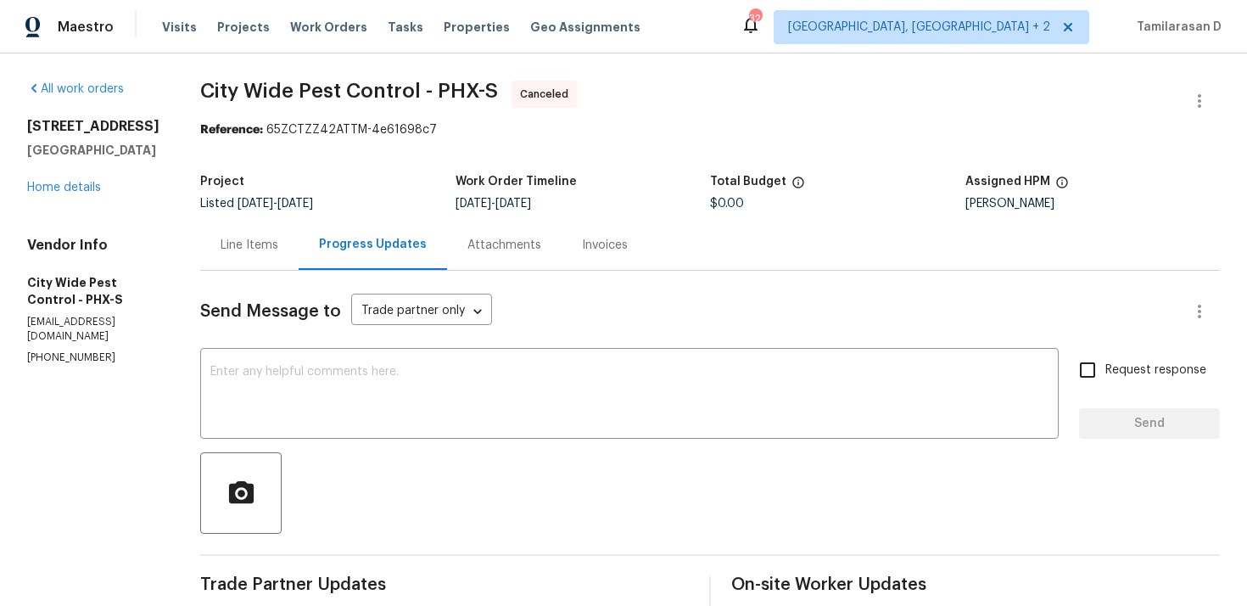
click at [391, 178] on div "Project" at bounding box center [327, 187] width 255 height 22
click at [60, 193] on link "Home details" at bounding box center [64, 188] width 74 height 12
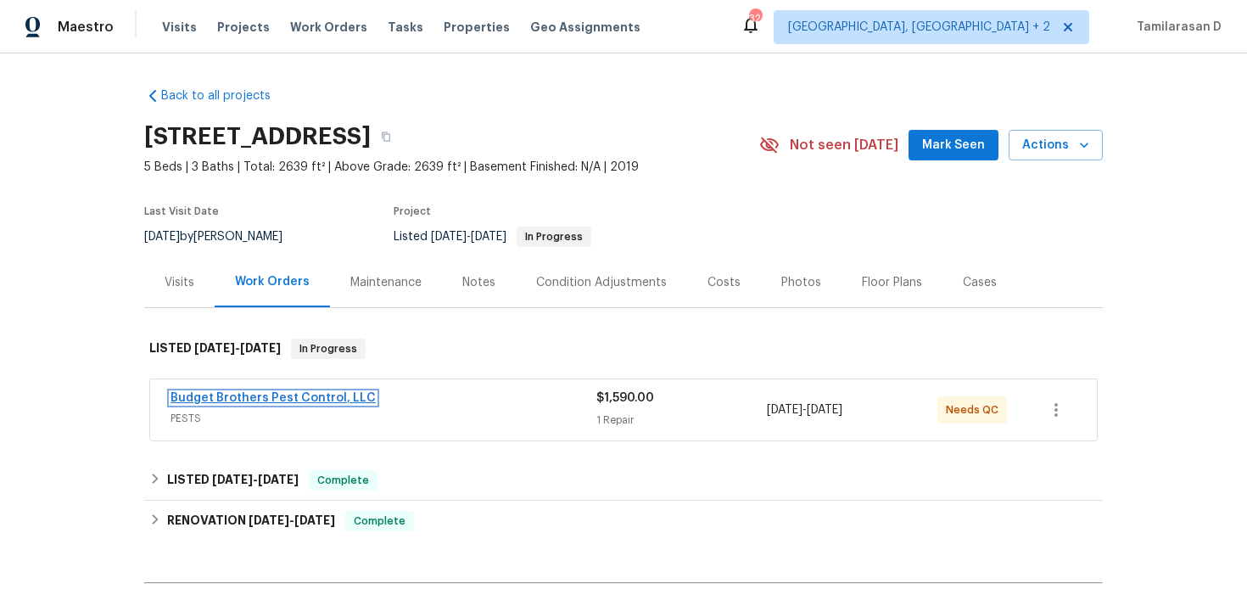
click at [252, 395] on link "Budget Brothers Pest Control, LLC" at bounding box center [273, 398] width 205 height 12
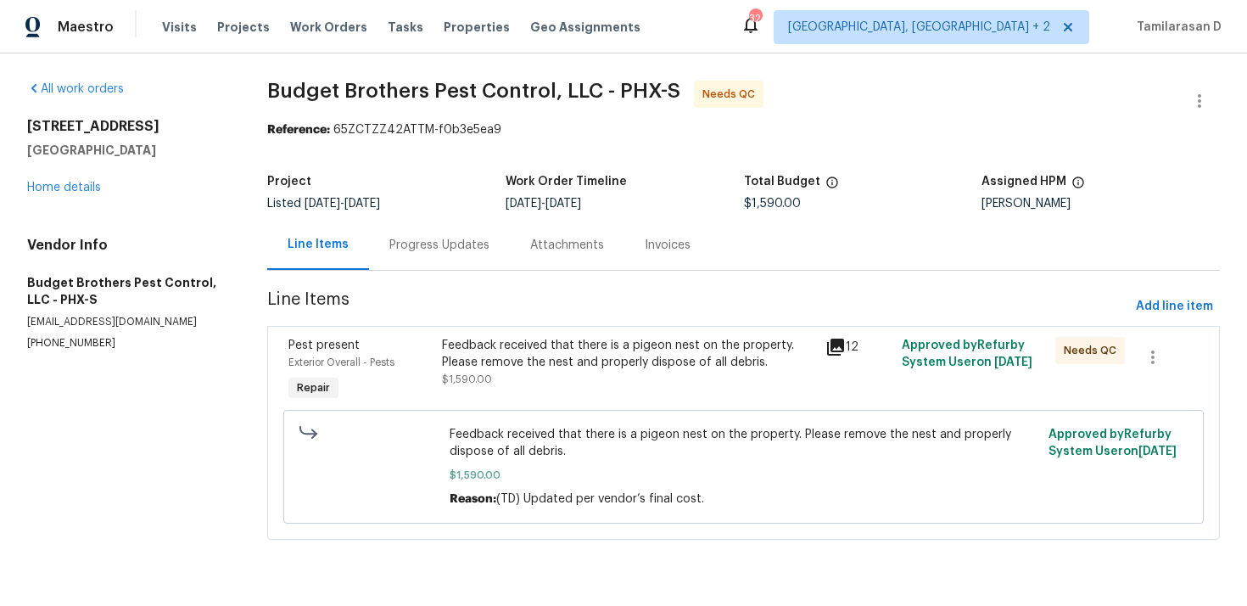
click at [416, 251] on div "Progress Updates" at bounding box center [439, 245] width 100 height 17
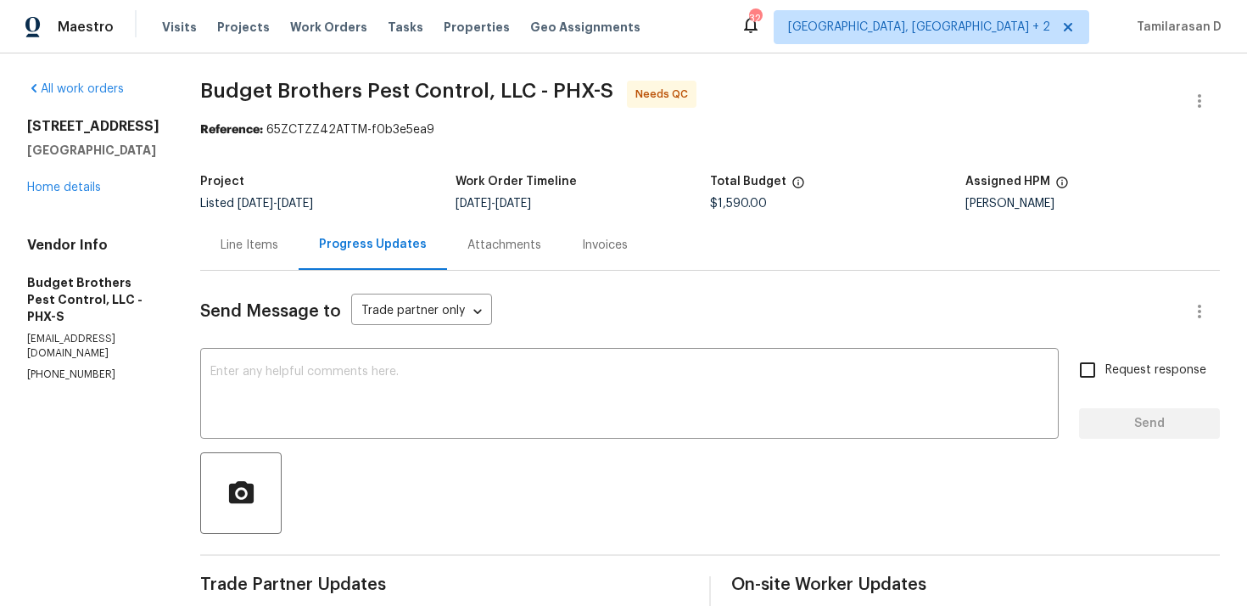
click at [299, 224] on div "Line Items" at bounding box center [249, 245] width 98 height 50
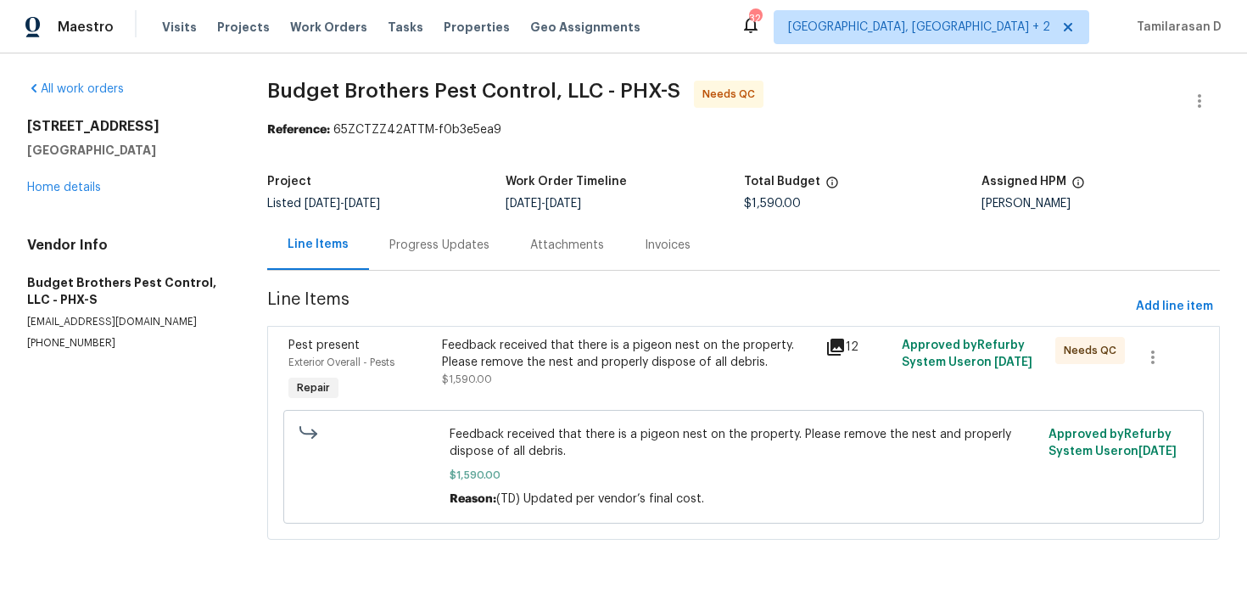
click at [551, 369] on div "Feedback received that there is a pigeon nest on the property. Please remove th…" at bounding box center [628, 354] width 373 height 34
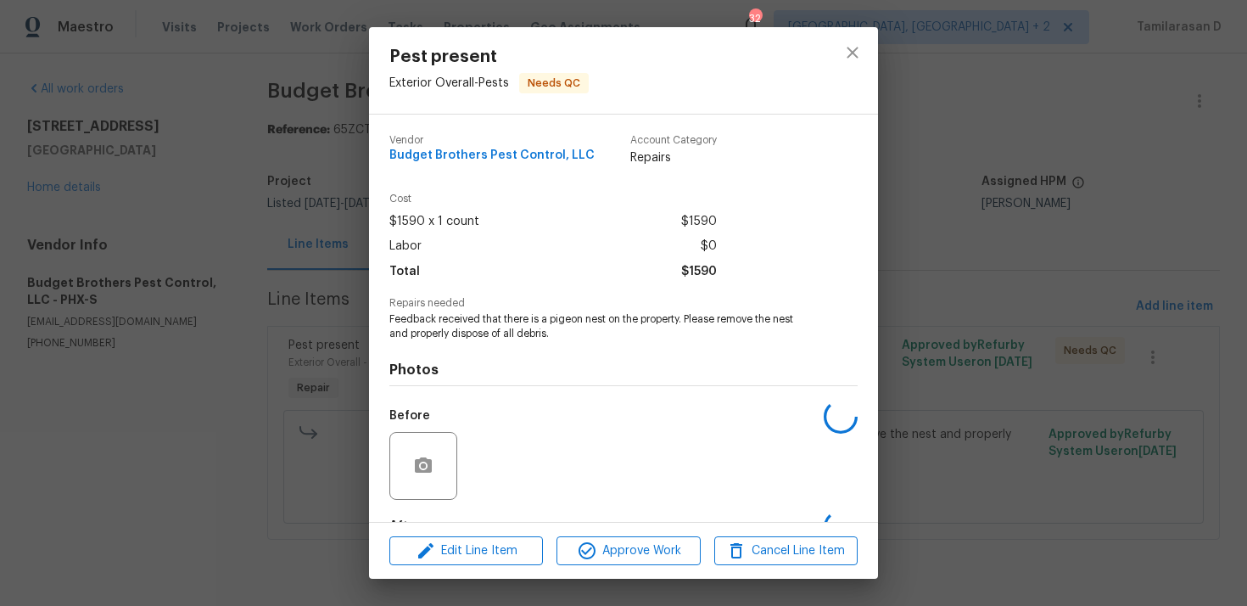
scroll to position [105, 0]
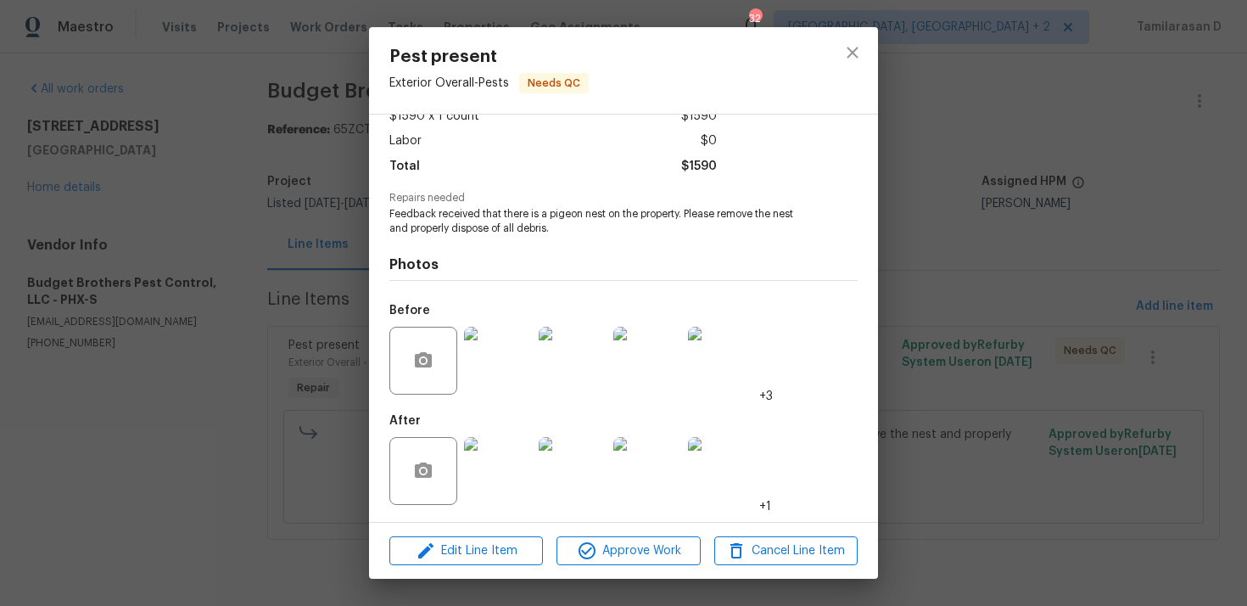
click at [496, 486] on img at bounding box center [498, 471] width 68 height 68
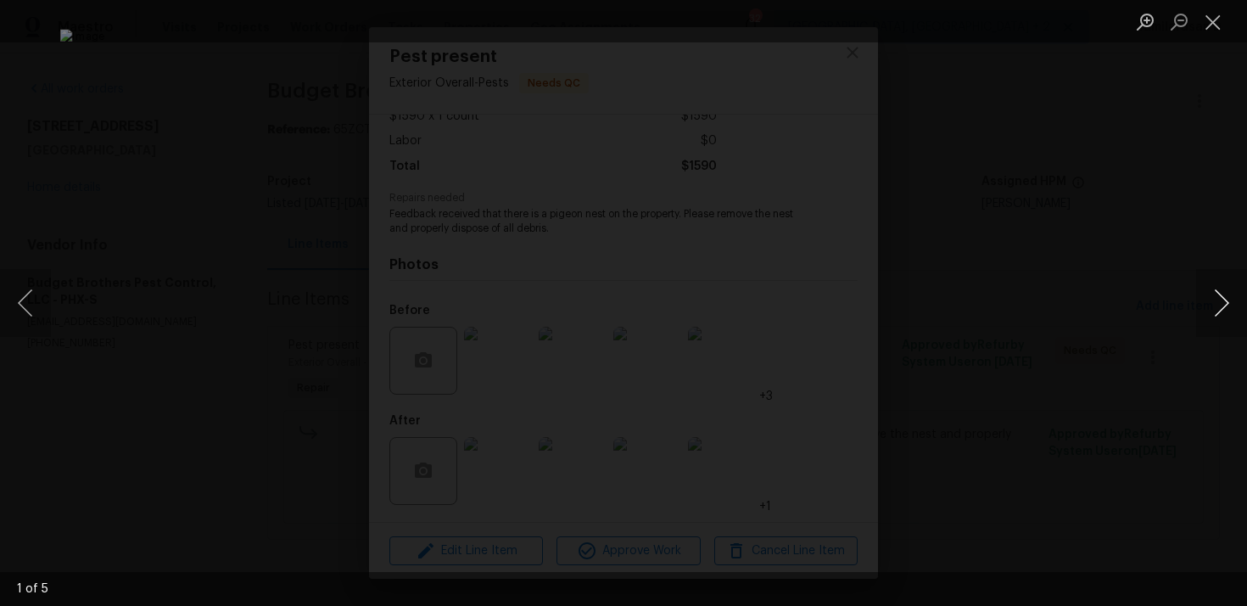
click at [1223, 296] on button "Next image" at bounding box center [1221, 303] width 51 height 68
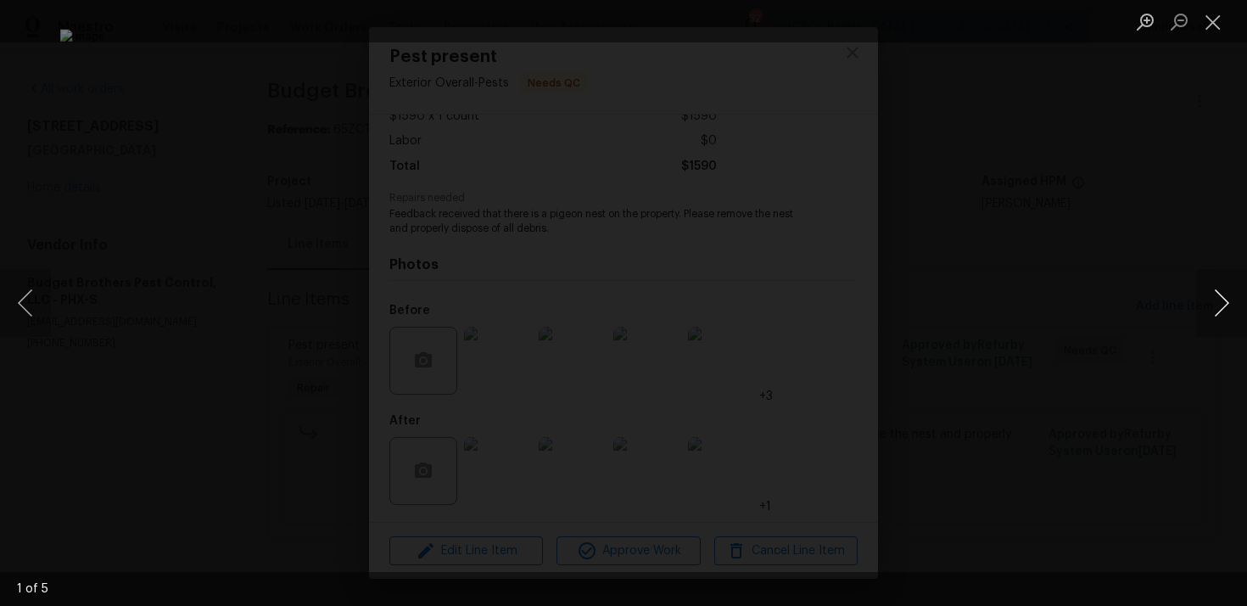
click at [1223, 296] on button "Next image" at bounding box center [1221, 303] width 51 height 68
click at [1210, 30] on button "Close lightbox" at bounding box center [1213, 22] width 34 height 30
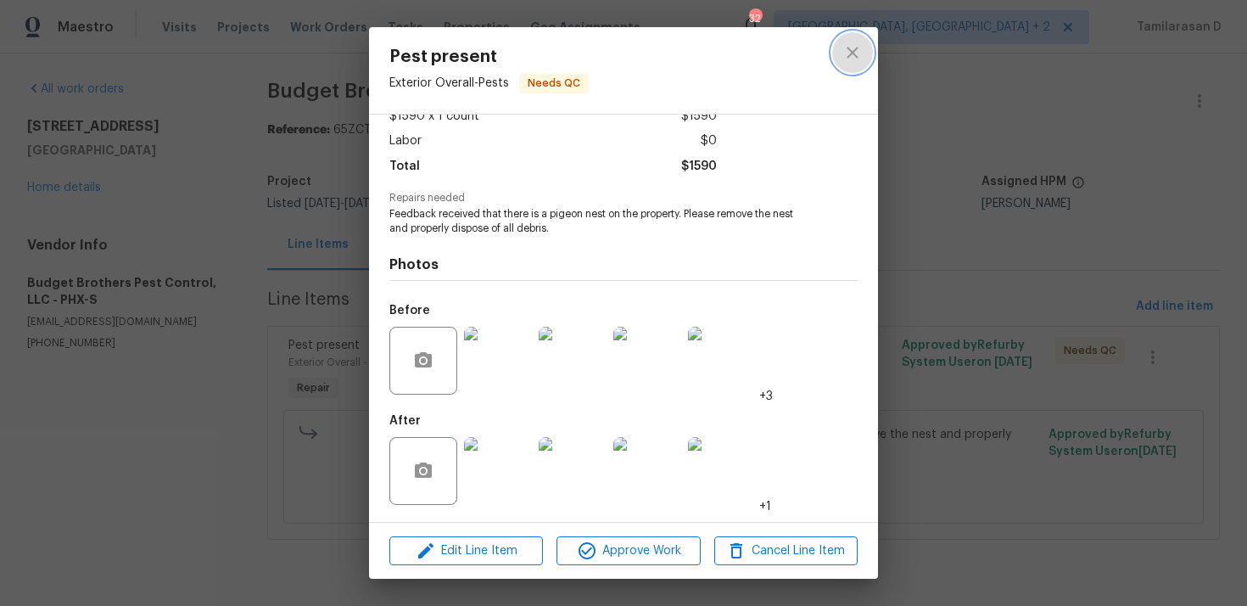
click at [856, 47] on icon "close" at bounding box center [853, 52] width 20 height 20
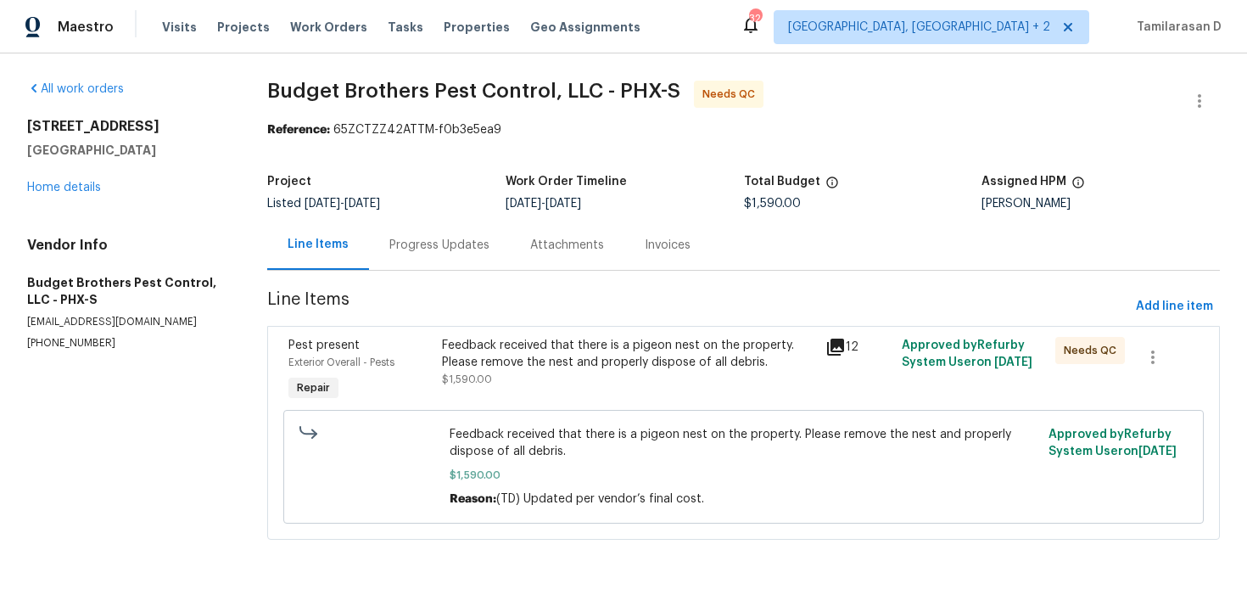
click at [422, 238] on div "Progress Updates" at bounding box center [439, 245] width 100 height 17
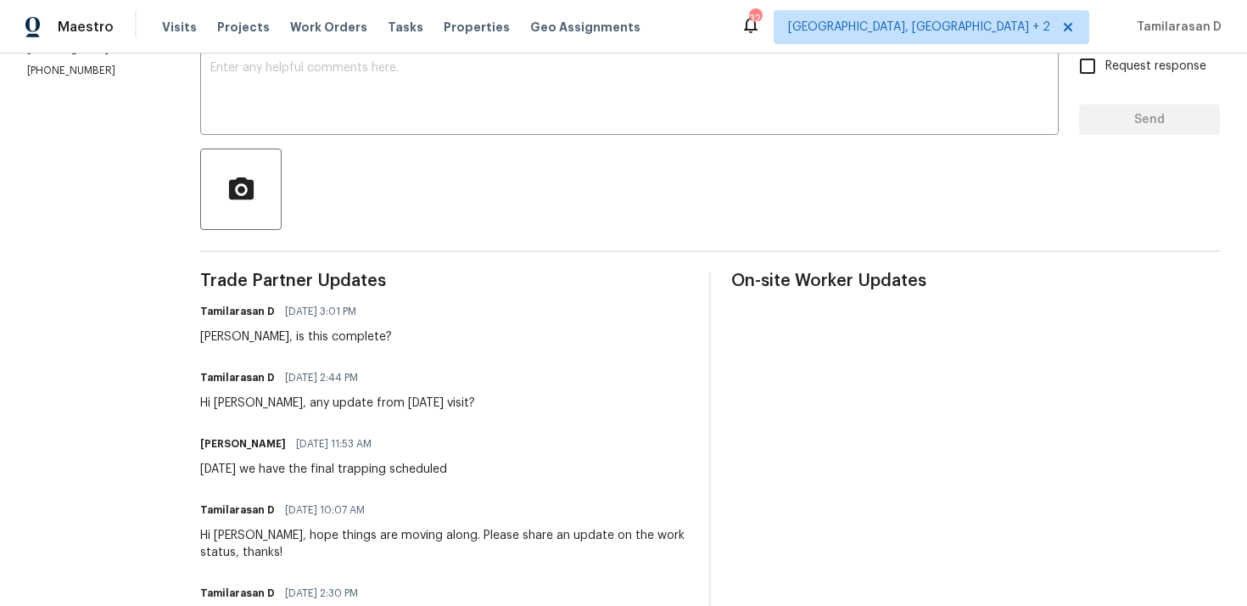
scroll to position [289, 0]
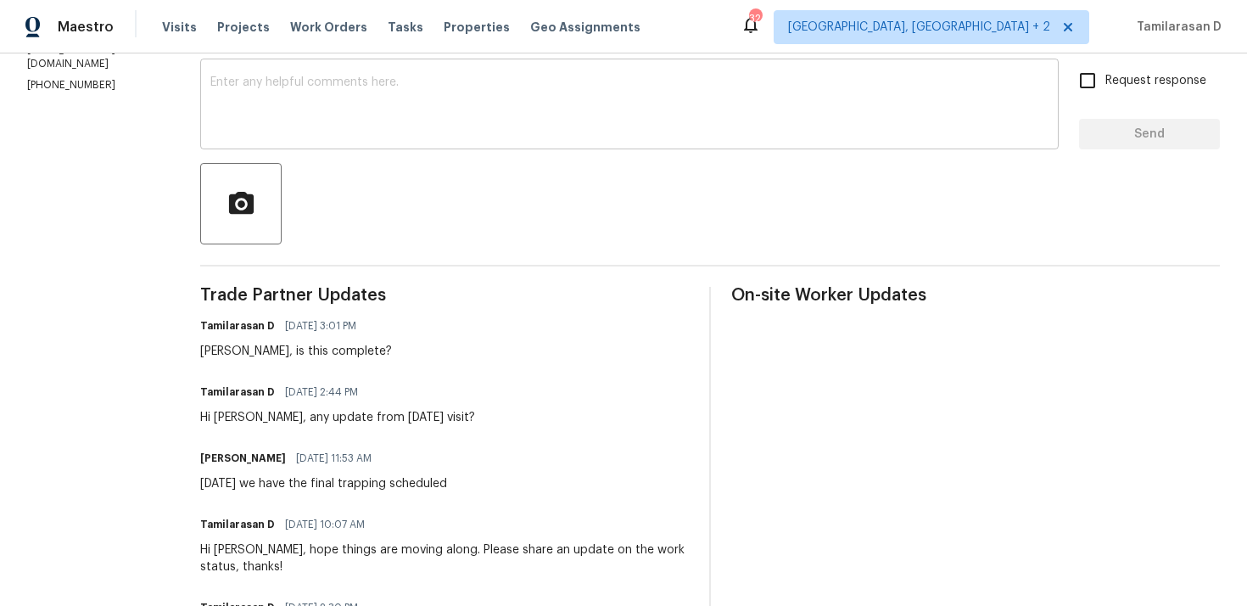
click at [311, 115] on textarea at bounding box center [629, 105] width 838 height 59
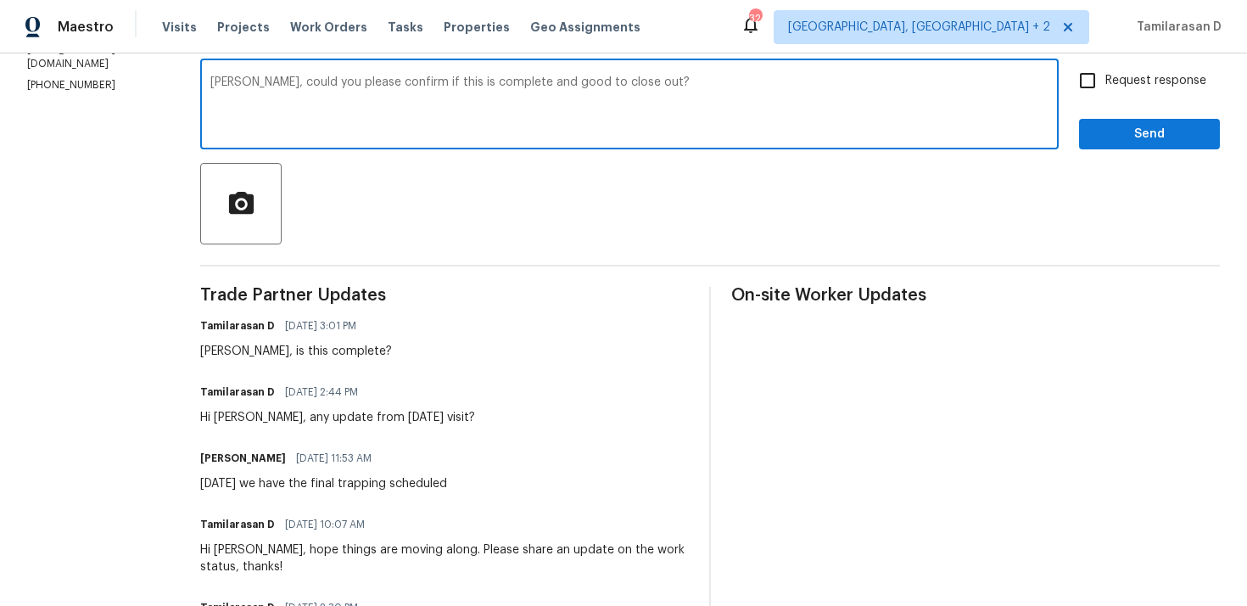
scroll to position [267, 0]
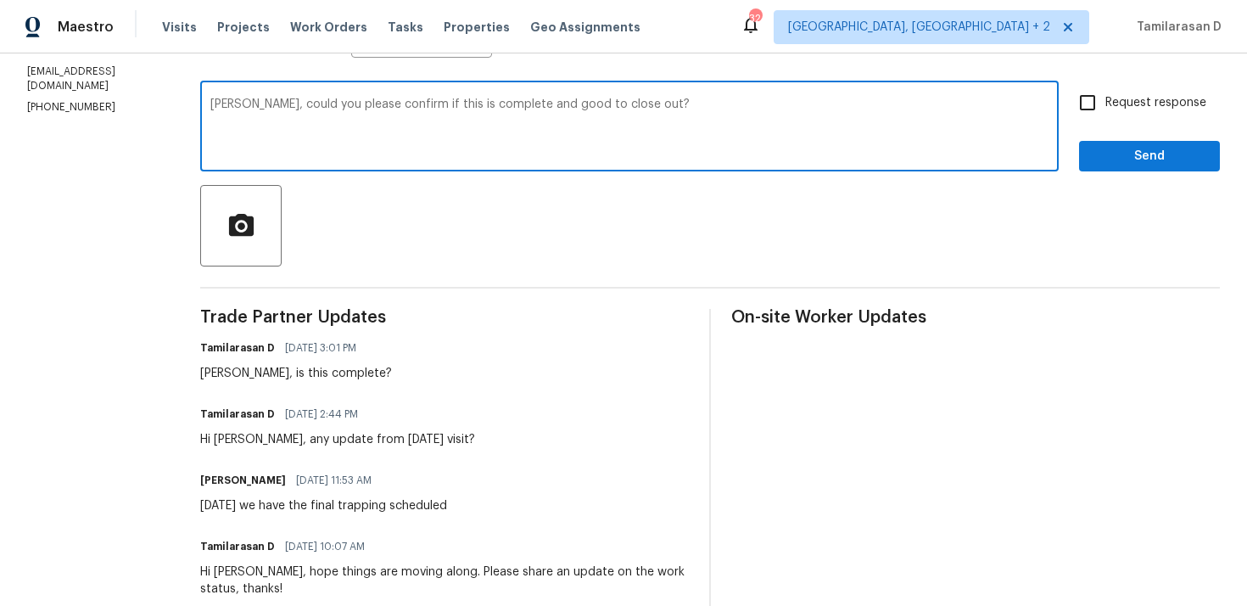
type textarea "Billie, could you please confirm if this is complete and good to close out?"
click at [1094, 98] on input "Request response" at bounding box center [1088, 103] width 36 height 36
checkbox input "true"
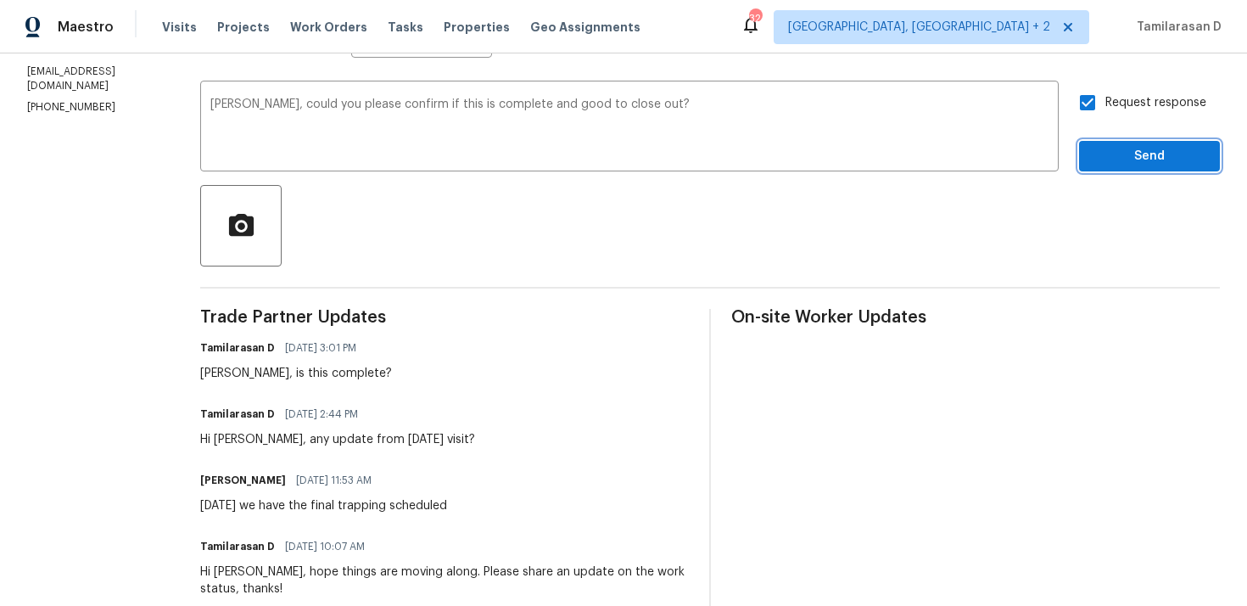
click at [1146, 153] on span "Send" at bounding box center [1150, 156] width 114 height 21
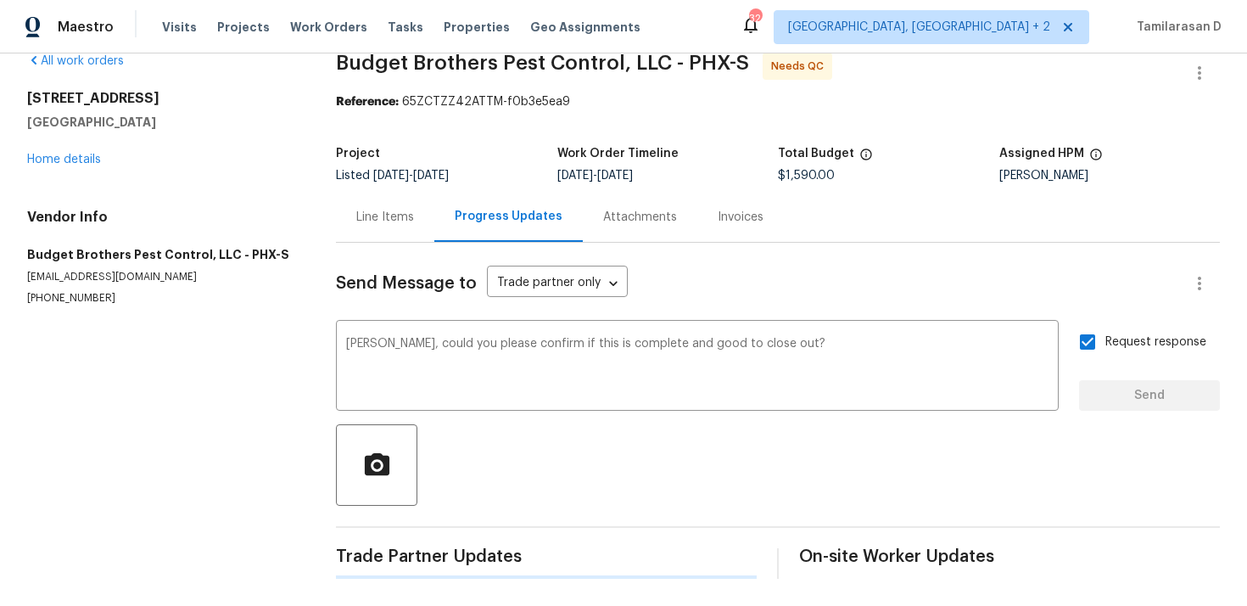
scroll to position [0, 0]
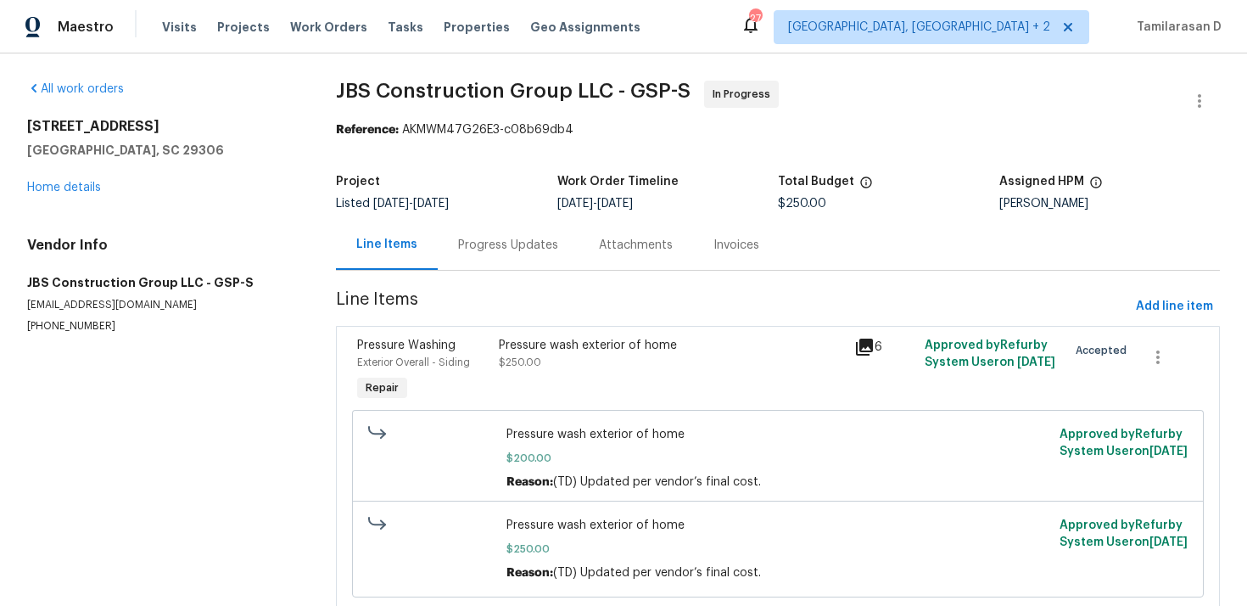
click at [481, 237] on div "Progress Updates" at bounding box center [508, 245] width 100 height 17
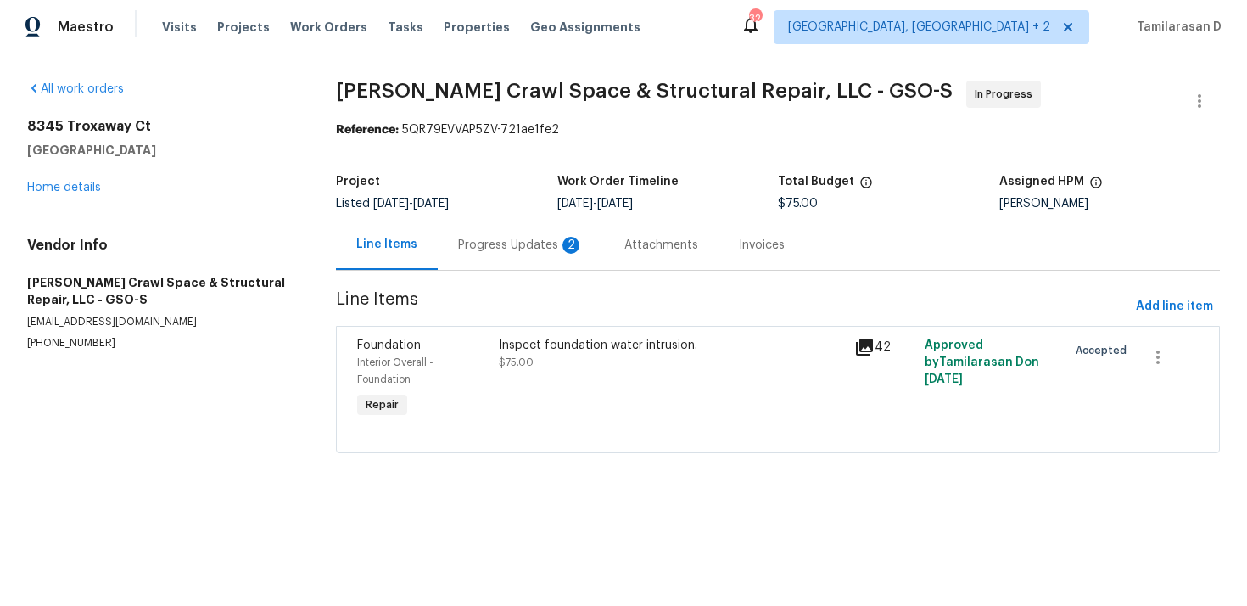
click at [449, 239] on div "Progress Updates 2" at bounding box center [521, 245] width 166 height 50
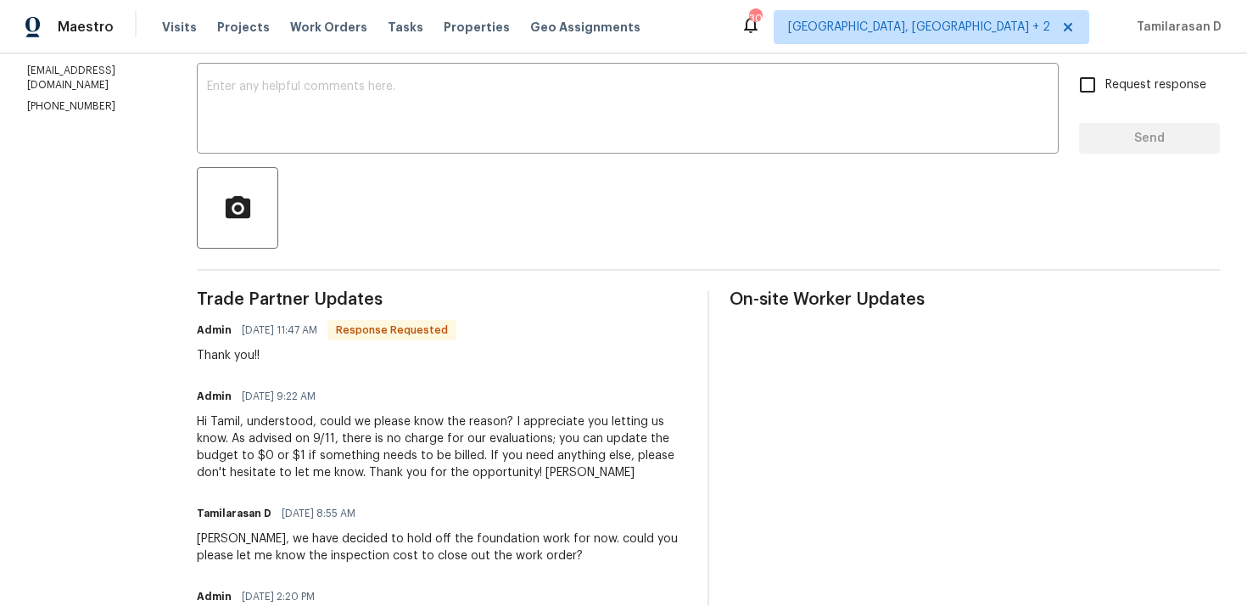
scroll to position [299, 0]
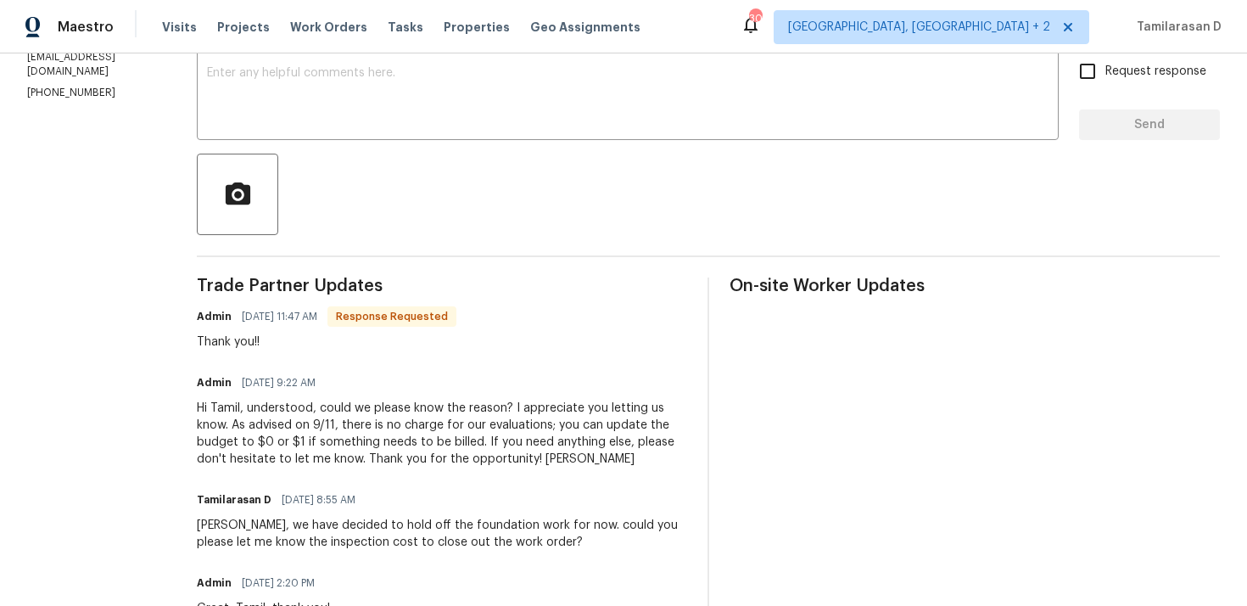
click at [361, 417] on div "Hi Tamil, understood, could we please know the reason? I appreciate you letting…" at bounding box center [442, 434] width 490 height 68
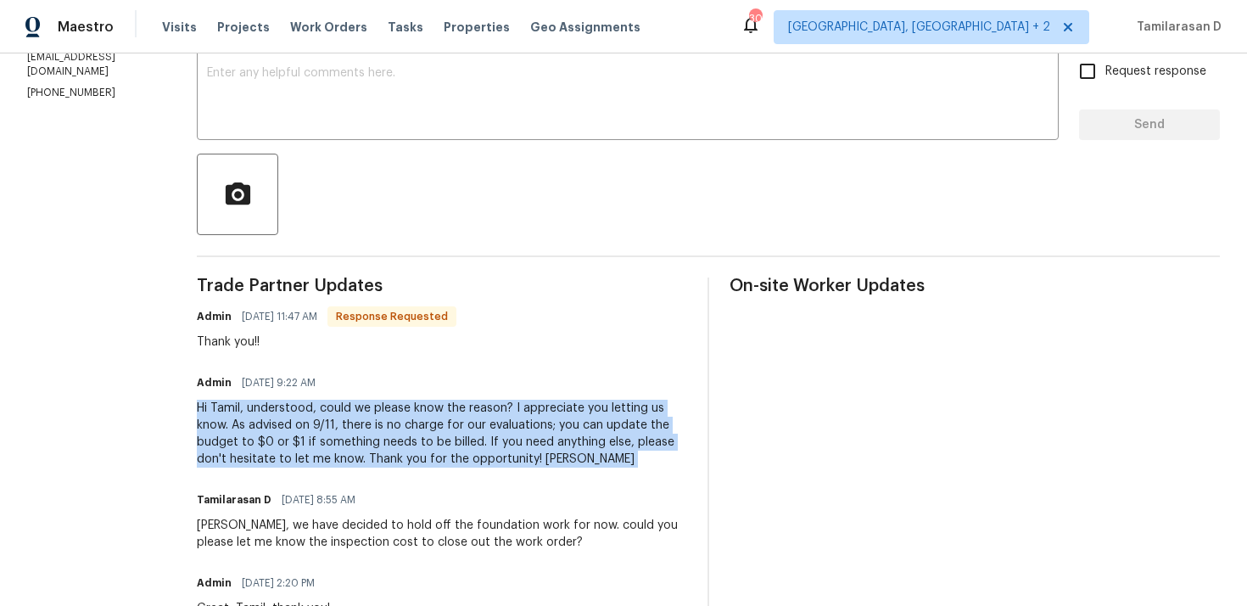
click at [361, 417] on div "Hi Tamil, understood, could we please know the reason? I appreciate you letting…" at bounding box center [442, 434] width 490 height 68
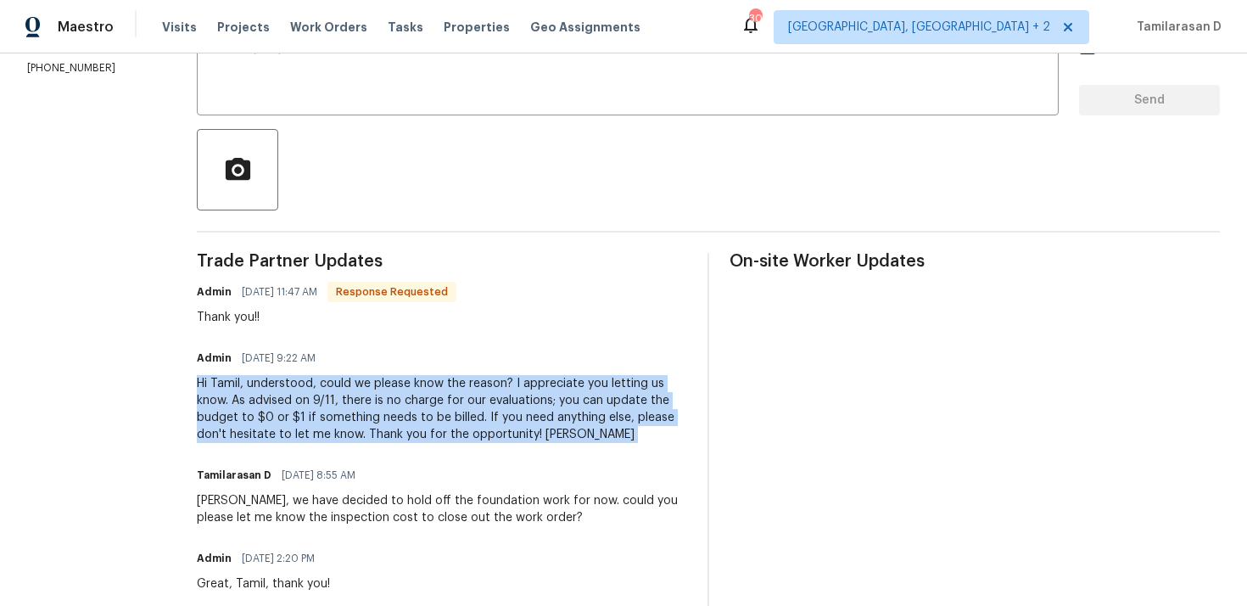
scroll to position [328, 0]
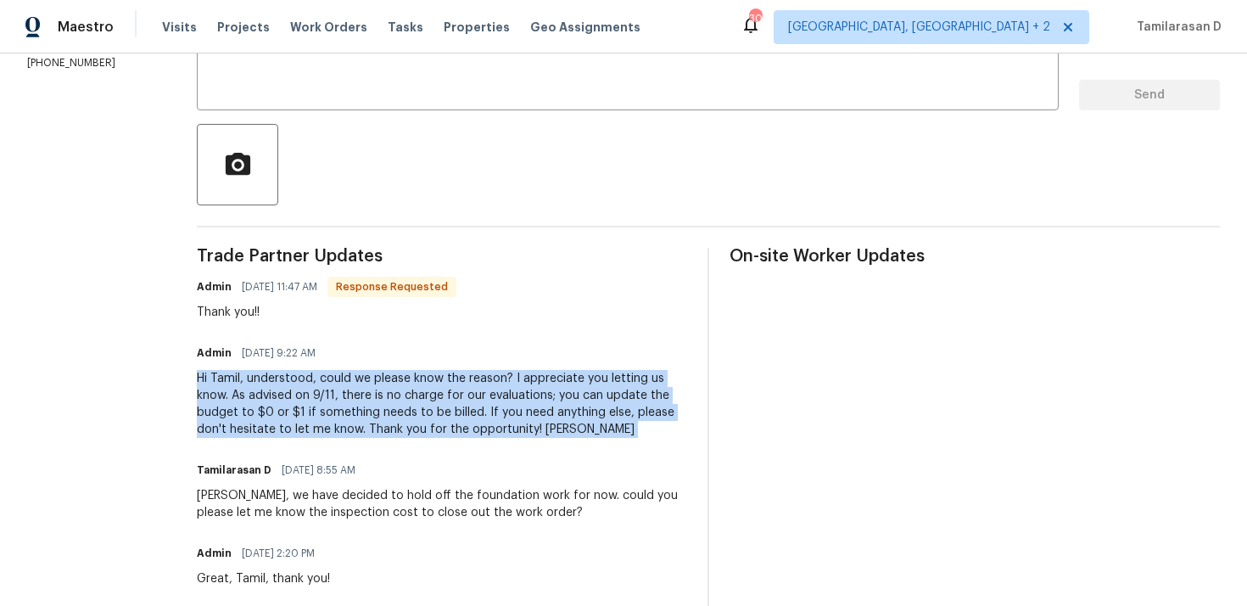
click at [361, 422] on div "Hi Tamil, understood, could we please know the reason? I appreciate you letting…" at bounding box center [442, 404] width 490 height 68
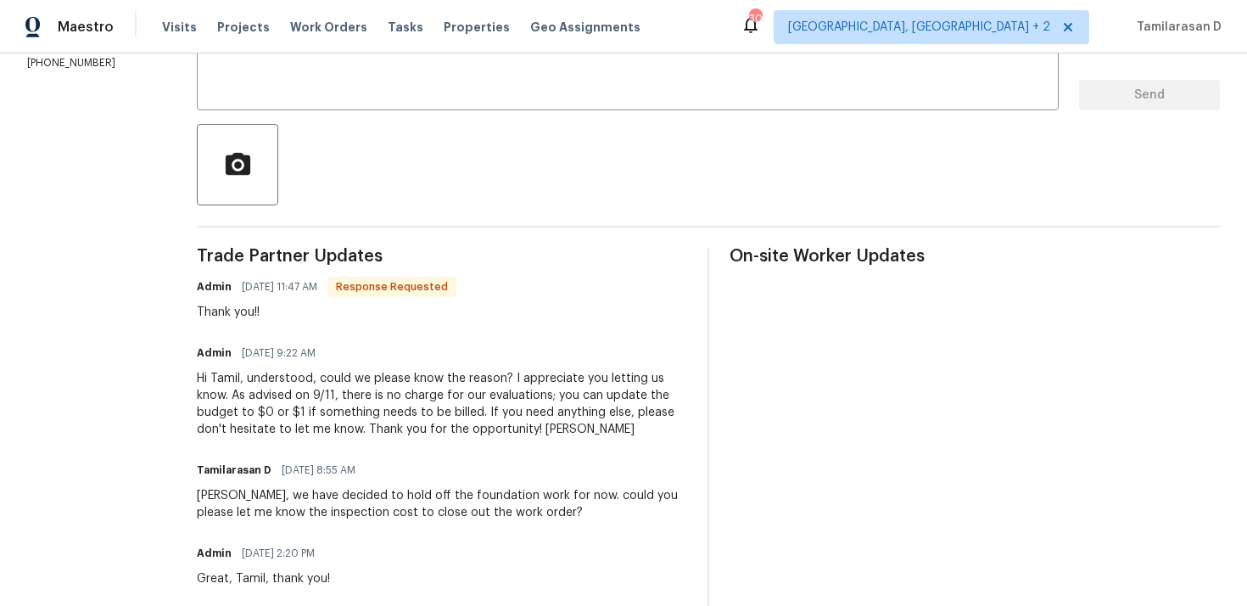
click at [361, 422] on div "Hi Tamil, understood, could we please know the reason? I appreciate you letting…" at bounding box center [442, 404] width 490 height 68
click at [387, 420] on div "Hi Tamil, understood, could we please know the reason? I appreciate you letting…" at bounding box center [442, 404] width 490 height 68
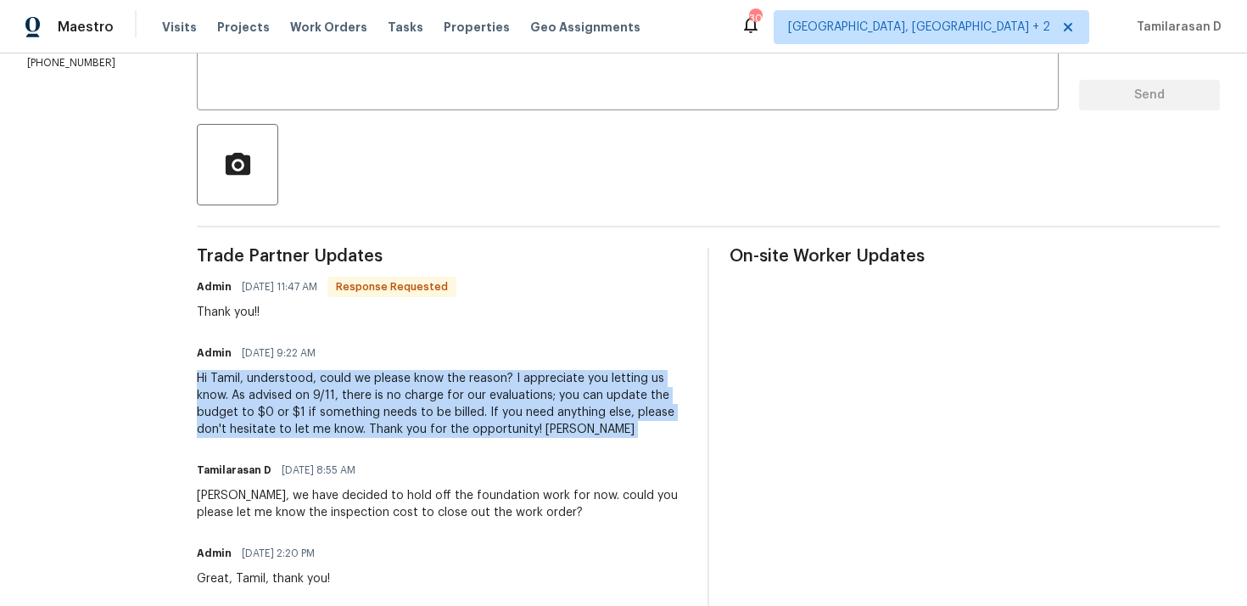
click at [316, 423] on div "Hi Tamil, understood, could we please know the reason? I appreciate you letting…" at bounding box center [442, 404] width 490 height 68
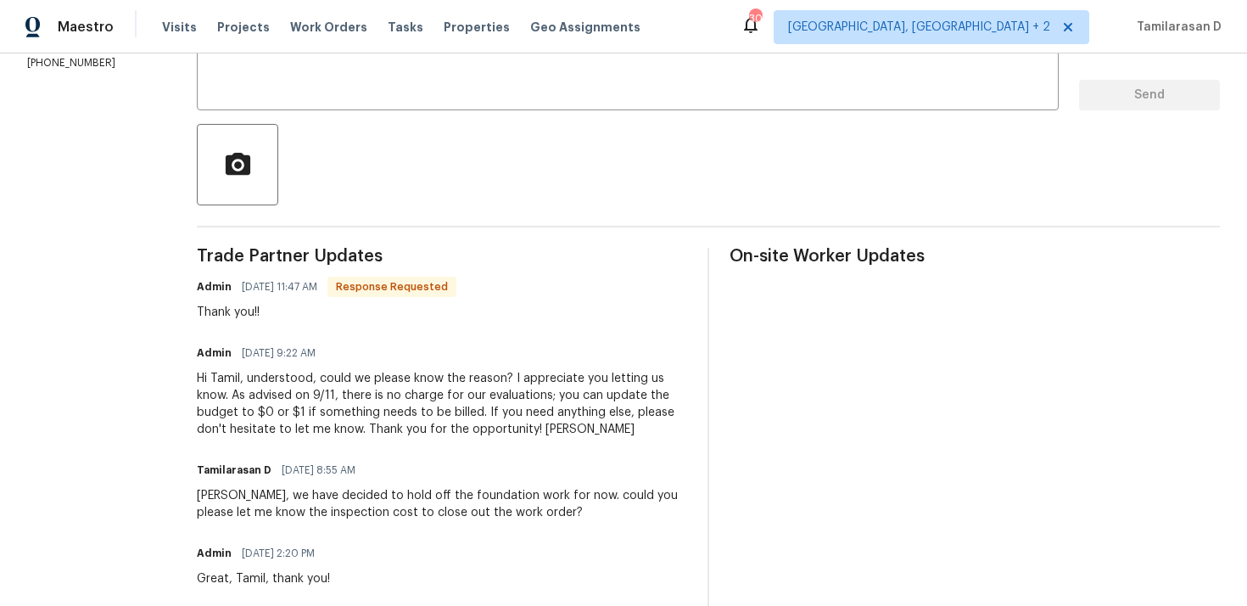
click at [316, 423] on div "Hi Tamil, understood, could we please know the reason? I appreciate you letting…" at bounding box center [442, 404] width 490 height 68
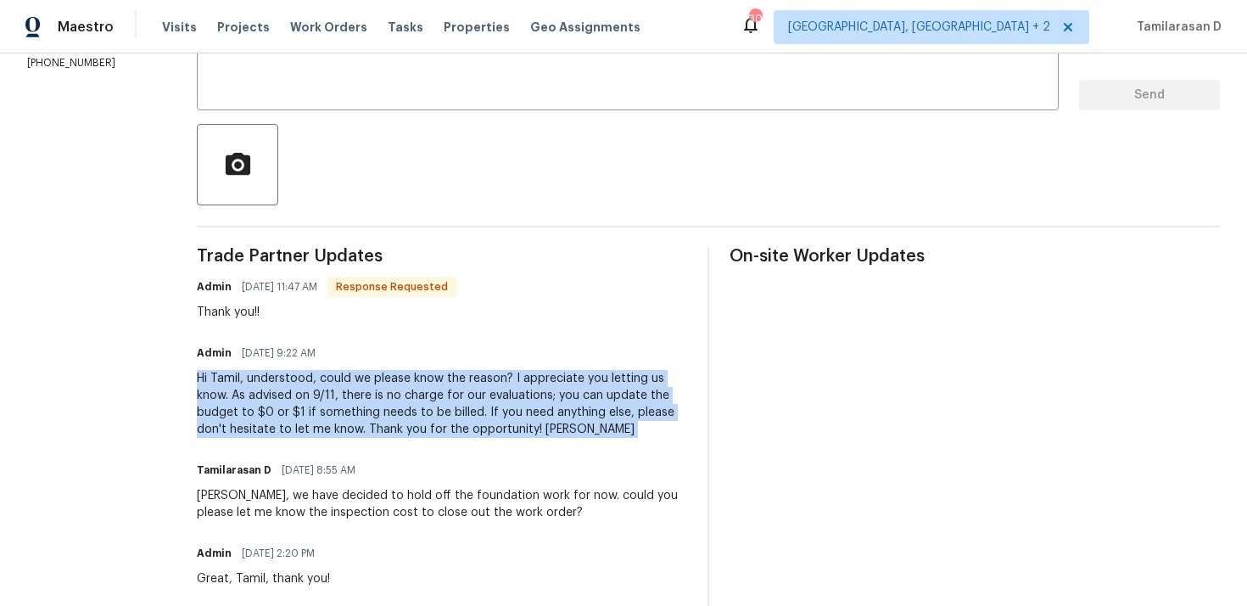
click at [461, 416] on div "Hi Tamil, understood, could we please know the reason? I appreciate you letting…" at bounding box center [442, 404] width 490 height 68
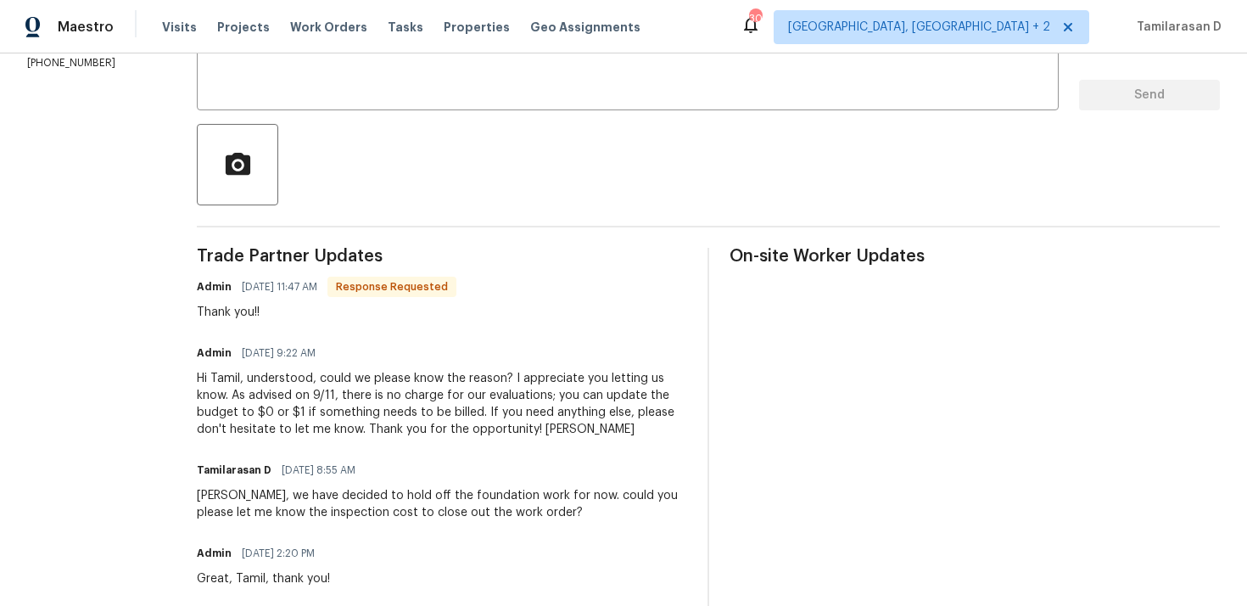
click at [461, 416] on div "Hi Tamil, understood, could we please know the reason? I appreciate you letting…" at bounding box center [442, 404] width 490 height 68
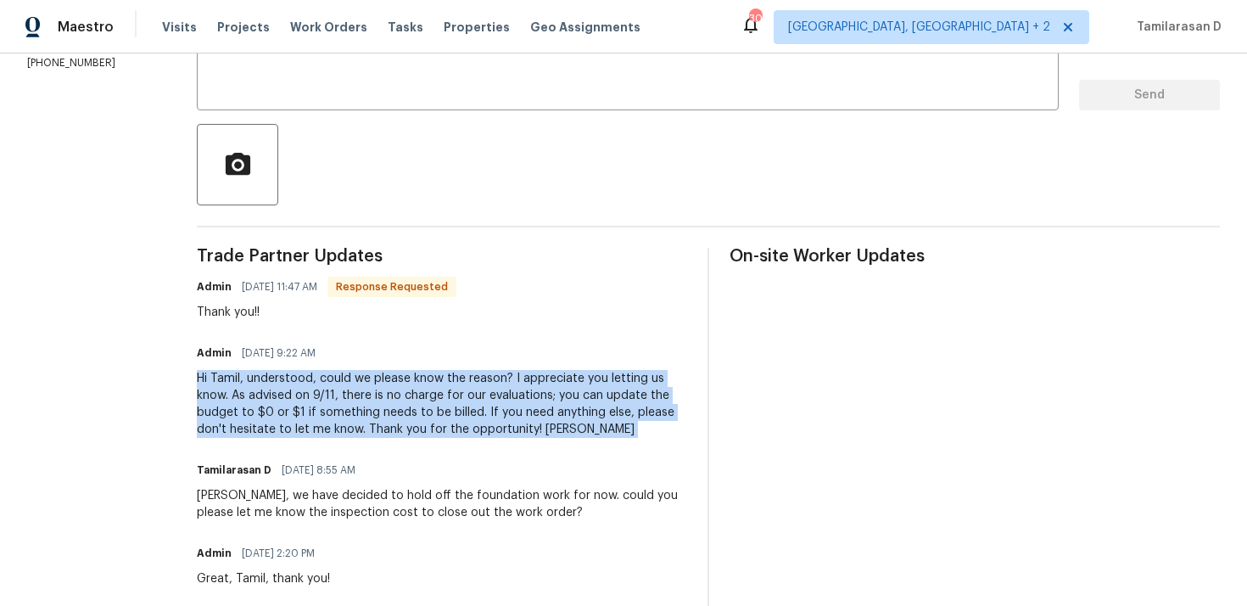
click at [341, 391] on div "Hi Tamil, understood, could we please know the reason? I appreciate you letting…" at bounding box center [442, 404] width 490 height 68
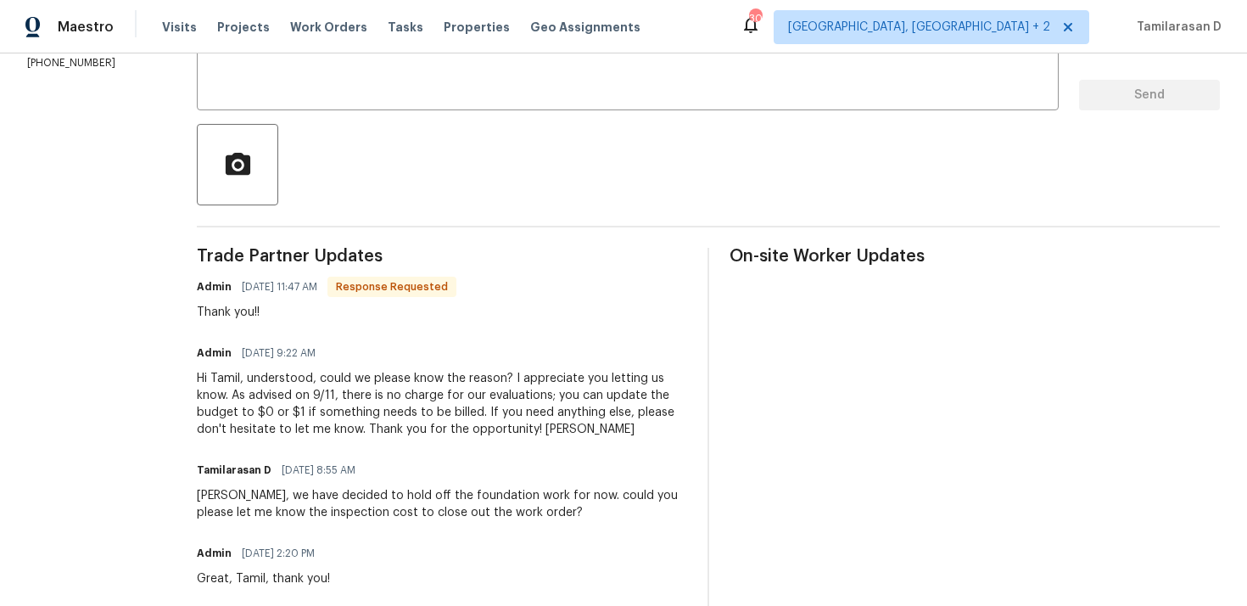
click at [341, 391] on div "Hi Tamil, understood, could we please know the reason? I appreciate you letting…" at bounding box center [442, 404] width 490 height 68
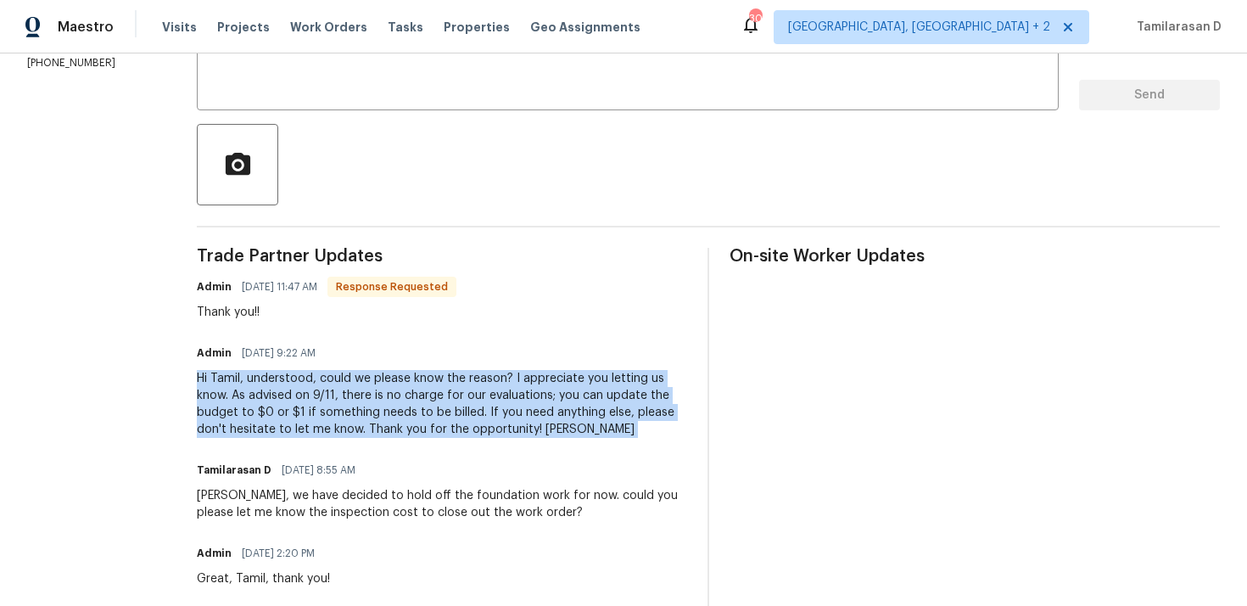
click at [341, 391] on div "Hi Tamil, understood, could we please know the reason? I appreciate you letting…" at bounding box center [442, 404] width 490 height 68
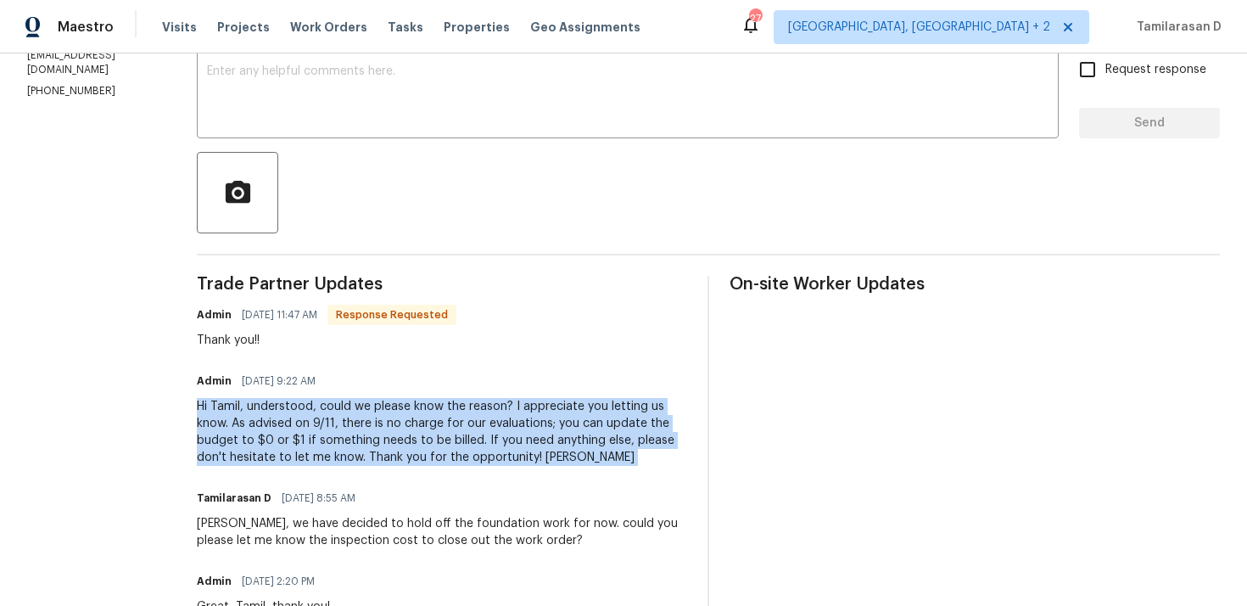
scroll to position [227, 0]
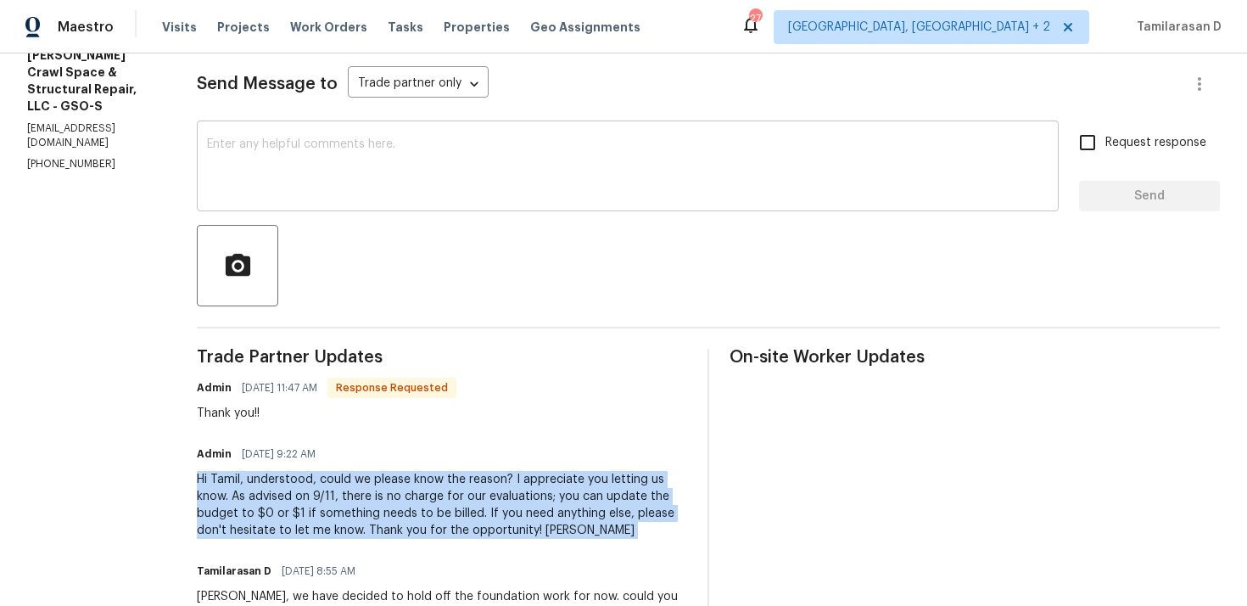
click at [300, 152] on textarea at bounding box center [628, 167] width 842 height 59
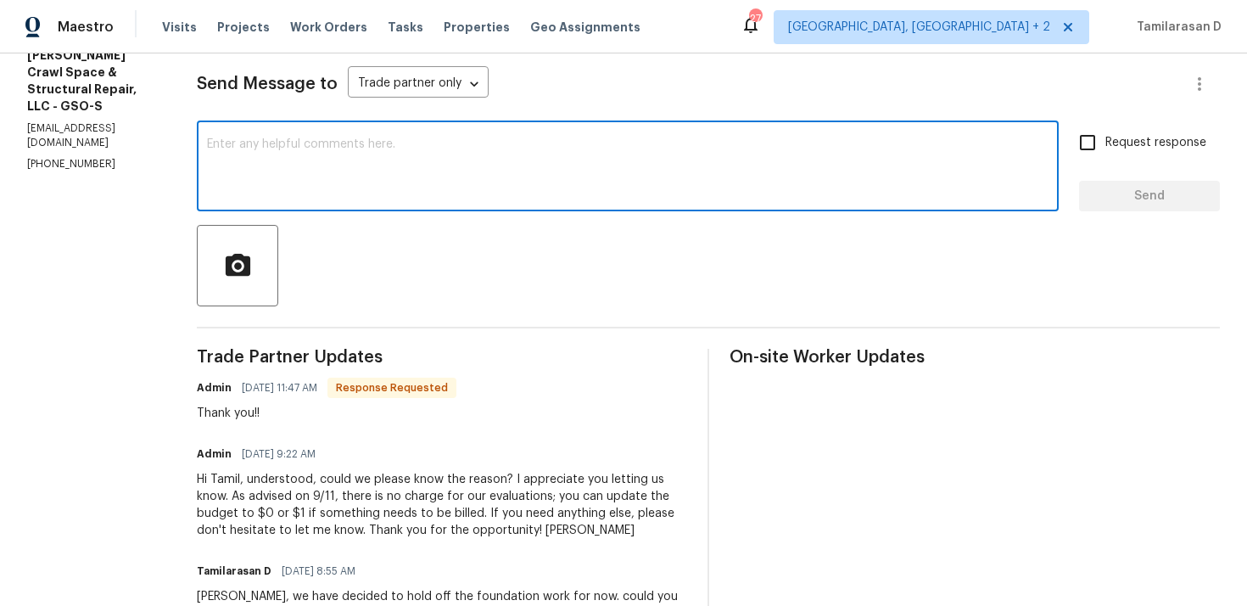
paste textarea "Hi [PERSON_NAME], thank you for following up. We ended up going with a differen…"
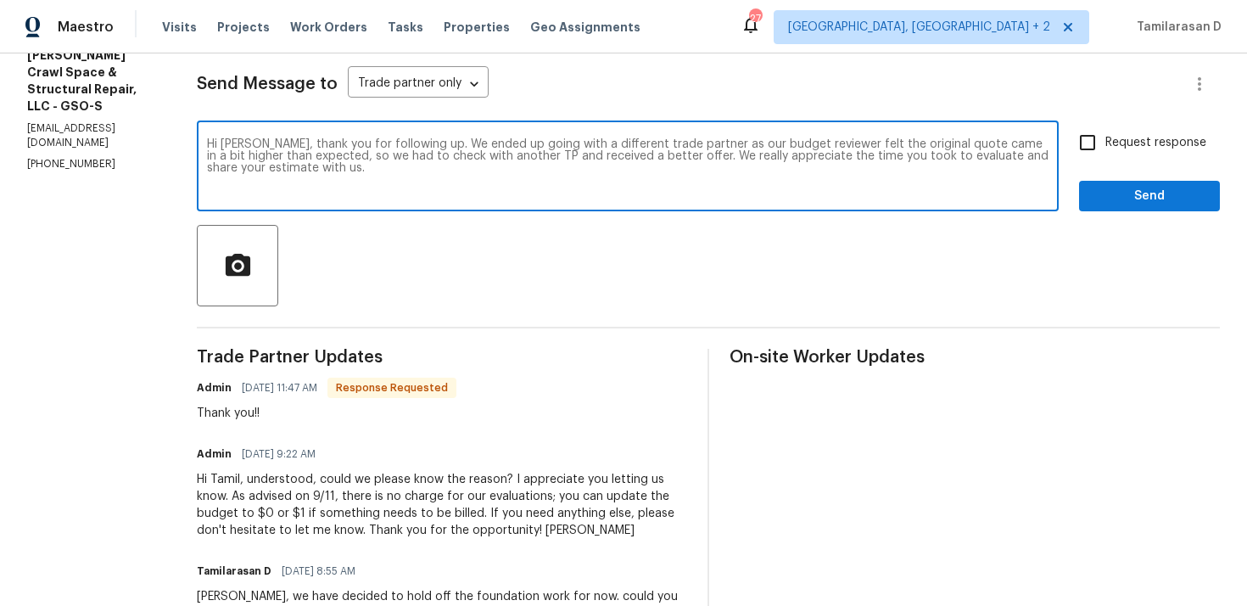
click at [416, 171] on textarea "Hi [PERSON_NAME], thank you for following up. We ended up going with a differen…" at bounding box center [628, 167] width 842 height 59
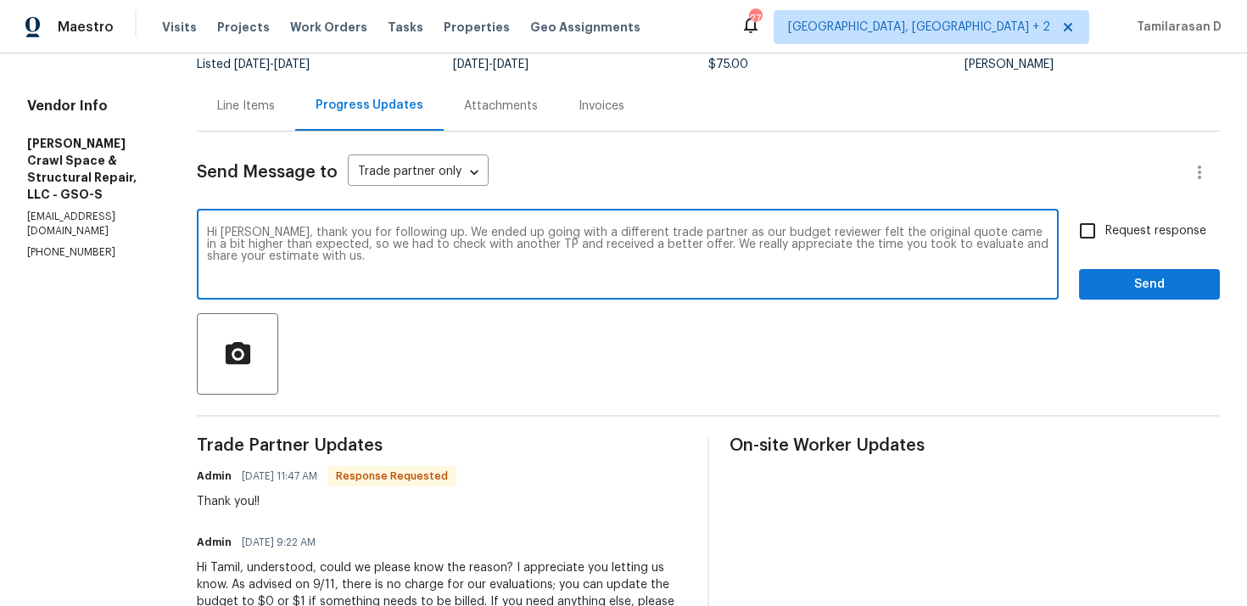
scroll to position [119, 0]
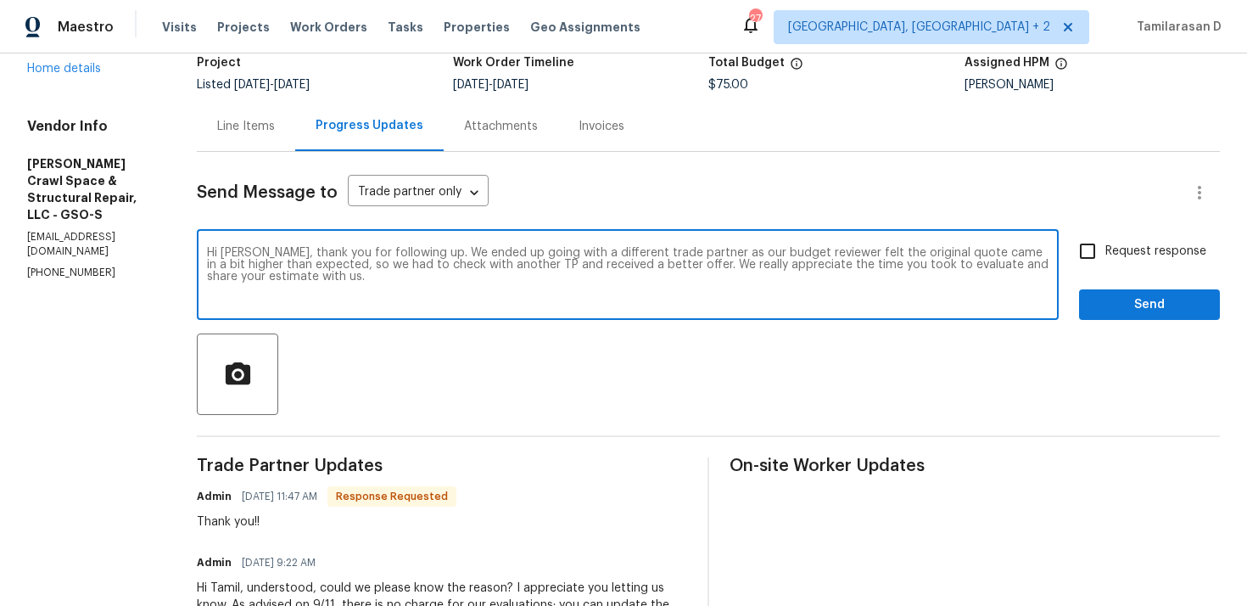
type textarea "Hi [PERSON_NAME], thank you for following up. We ended up going with a differen…"
click at [1089, 249] on input "Request response" at bounding box center [1088, 251] width 36 height 36
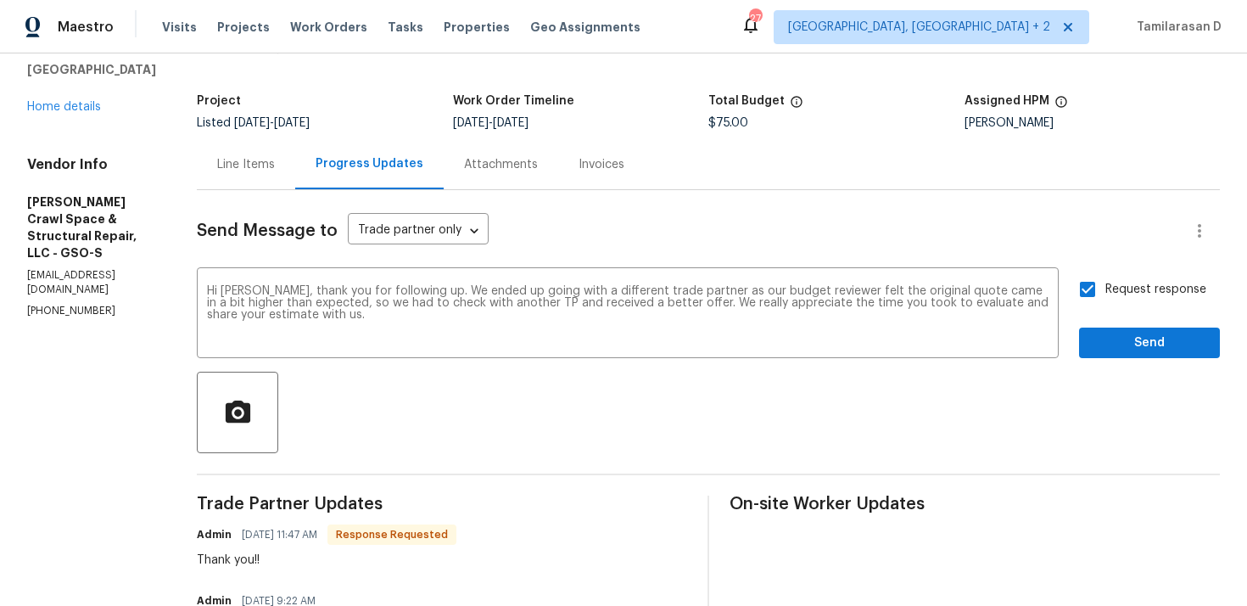
scroll to position [0, 0]
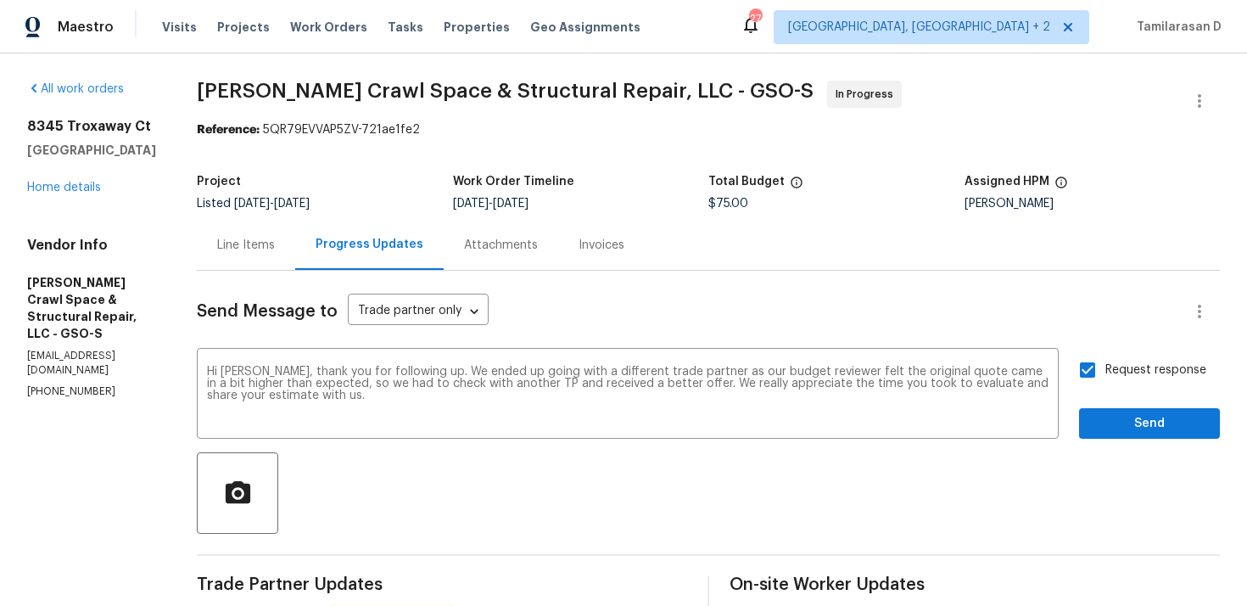
click at [1106, 359] on input "Request response" at bounding box center [1088, 370] width 36 height 36
checkbox input "false"
click at [1134, 433] on span "Send" at bounding box center [1150, 423] width 114 height 21
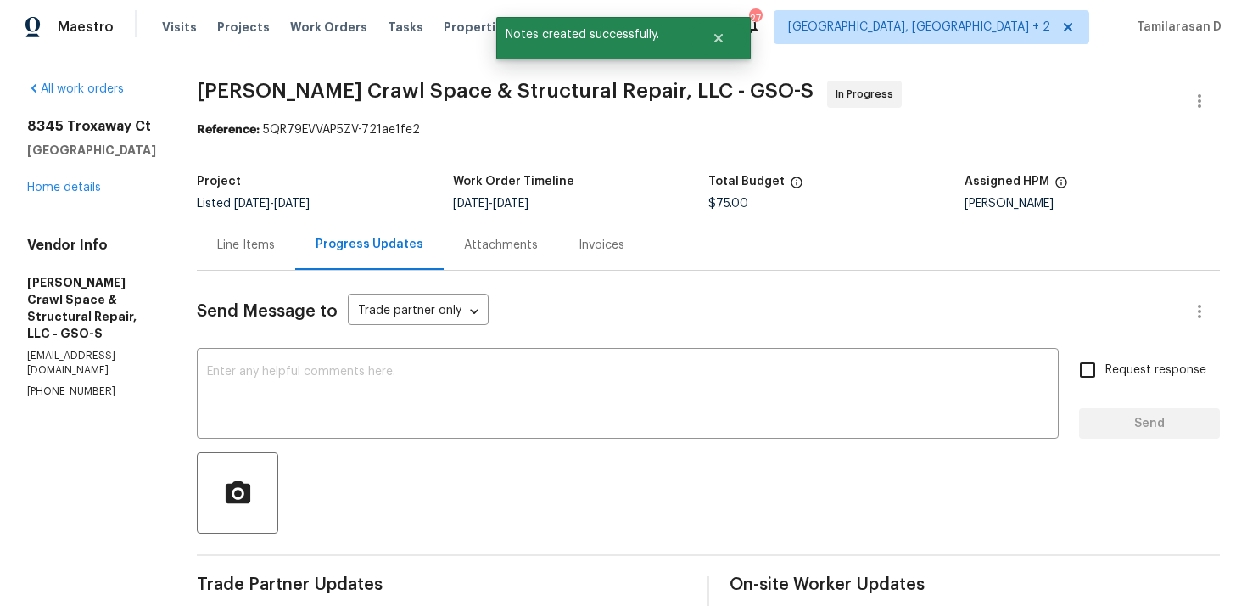
click at [277, 236] on div "Line Items" at bounding box center [246, 245] width 98 height 50
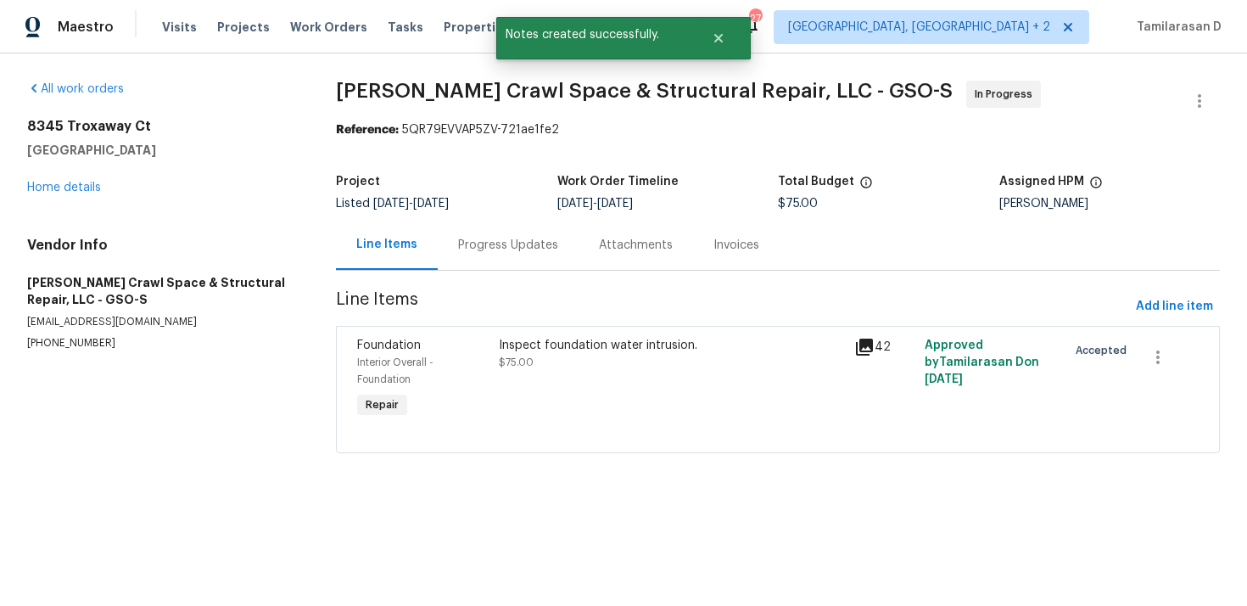
click at [551, 360] on div "Inspect foundation water intrusion. $75.00" at bounding box center [671, 354] width 344 height 34
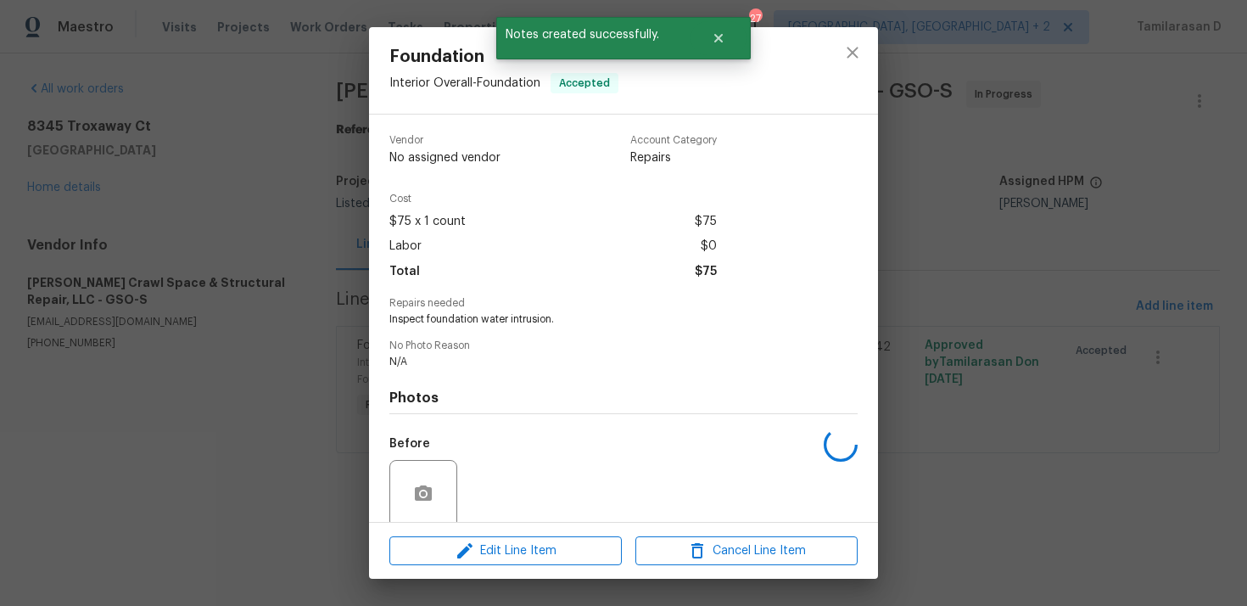
scroll to position [143, 0]
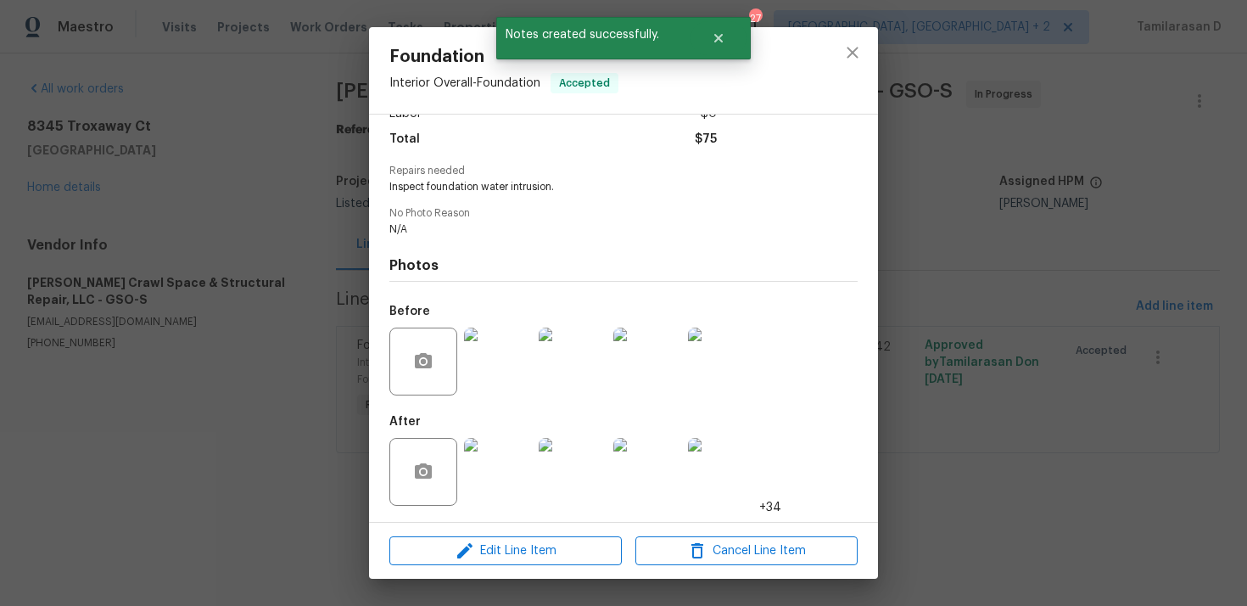
click at [316, 322] on div "Foundation Interior Overall - Foundation Accepted Vendor [PERSON_NAME] Crawl Sp…" at bounding box center [623, 303] width 1247 height 606
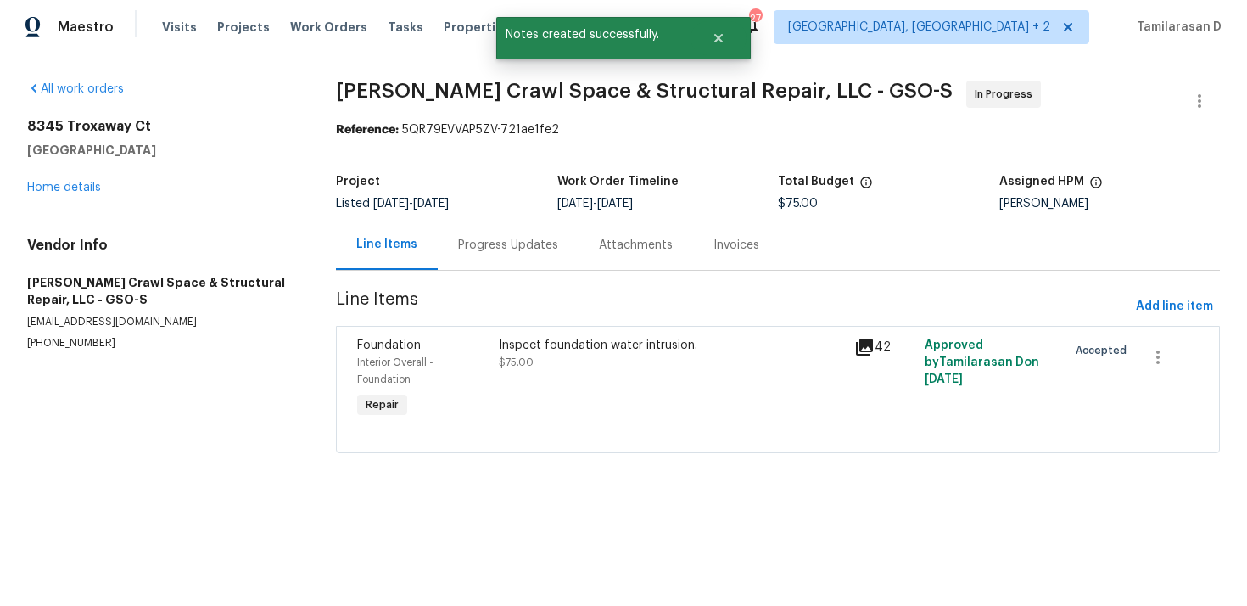
click at [502, 367] on div "Inspect foundation water intrusion. $75.00" at bounding box center [671, 354] width 344 height 34
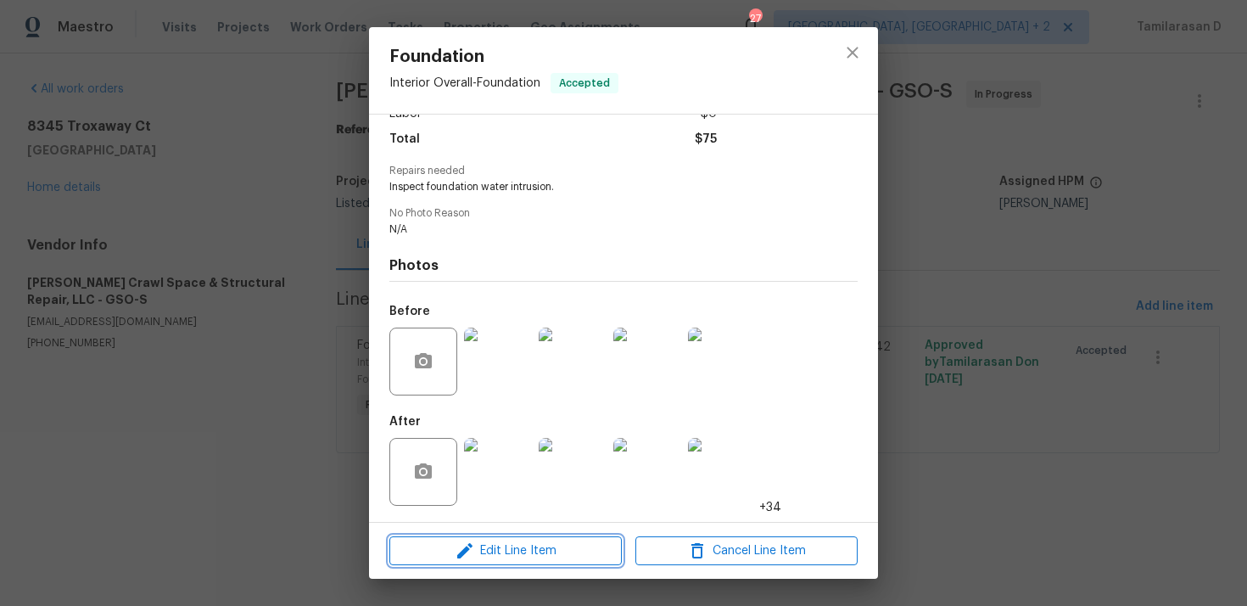
click at [507, 559] on span "Edit Line Item" at bounding box center [506, 550] width 222 height 21
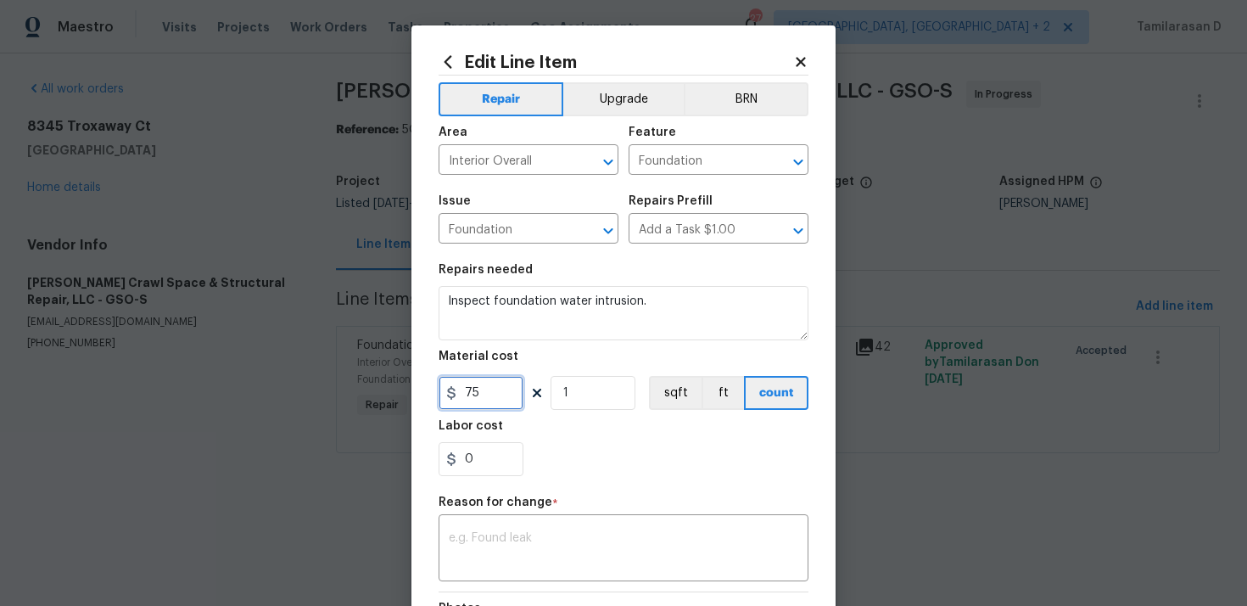
click at [468, 377] on input "75" at bounding box center [481, 393] width 85 height 34
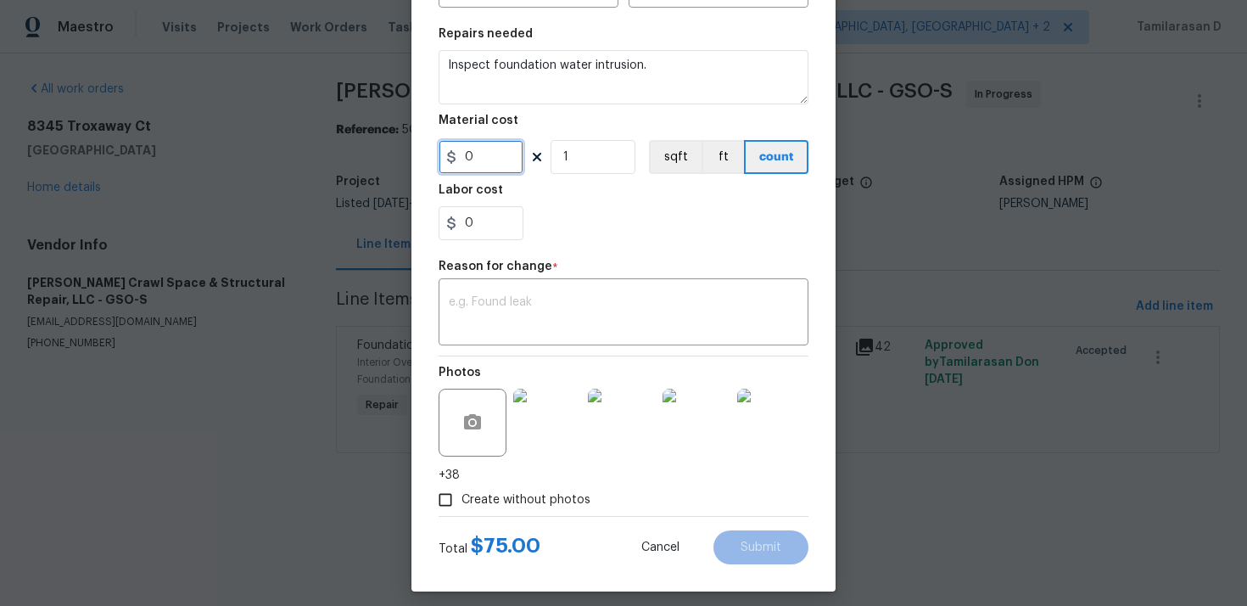
scroll to position [248, 0]
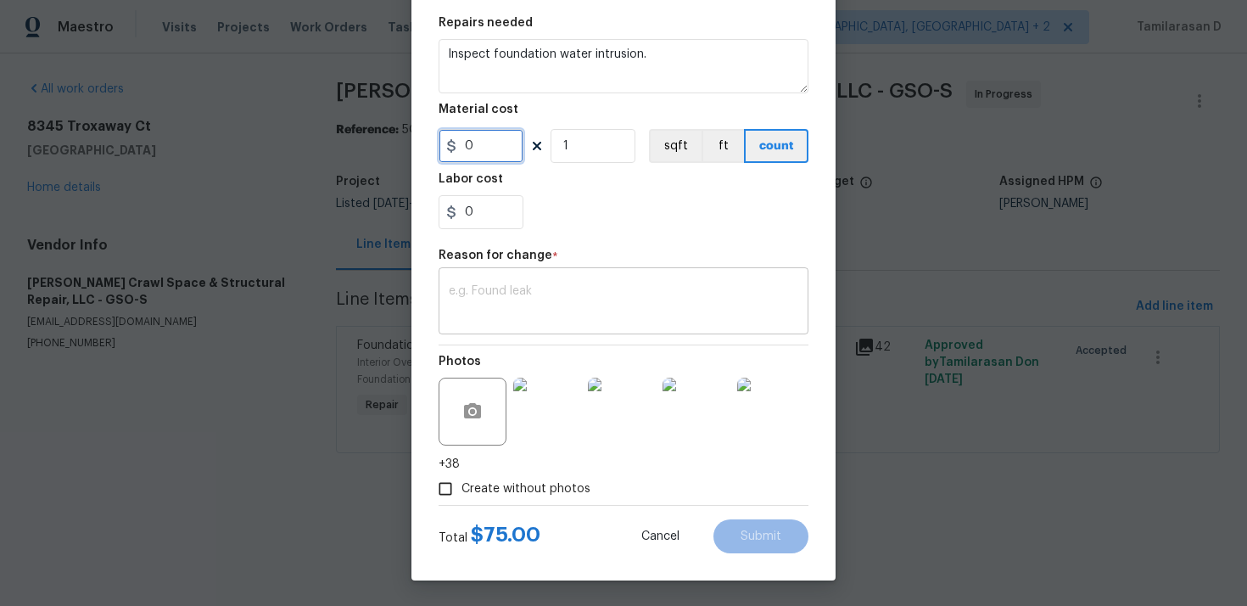
type input "0"
click at [537, 275] on div "x ​" at bounding box center [624, 303] width 370 height 63
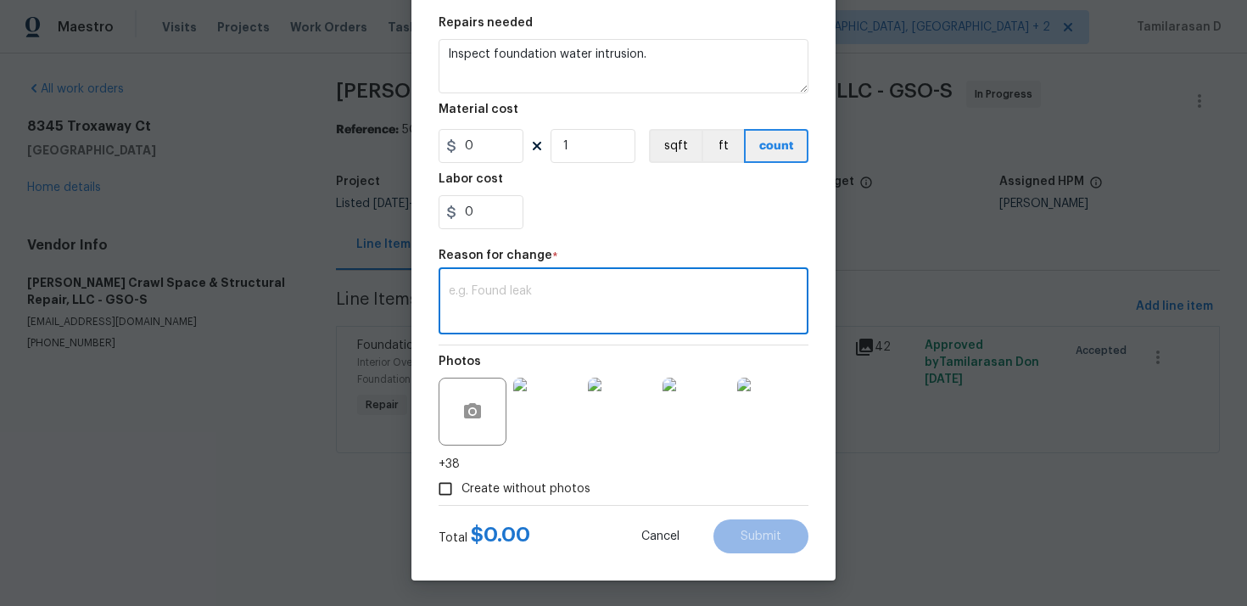
click at [524, 293] on textarea at bounding box center [624, 303] width 350 height 36
paste textarea "(TD) Updated per vendor’s final cost."
type textarea "(TD) Updated per vendor’s final cost."
click at [767, 525] on button "Submit" at bounding box center [761, 536] width 95 height 34
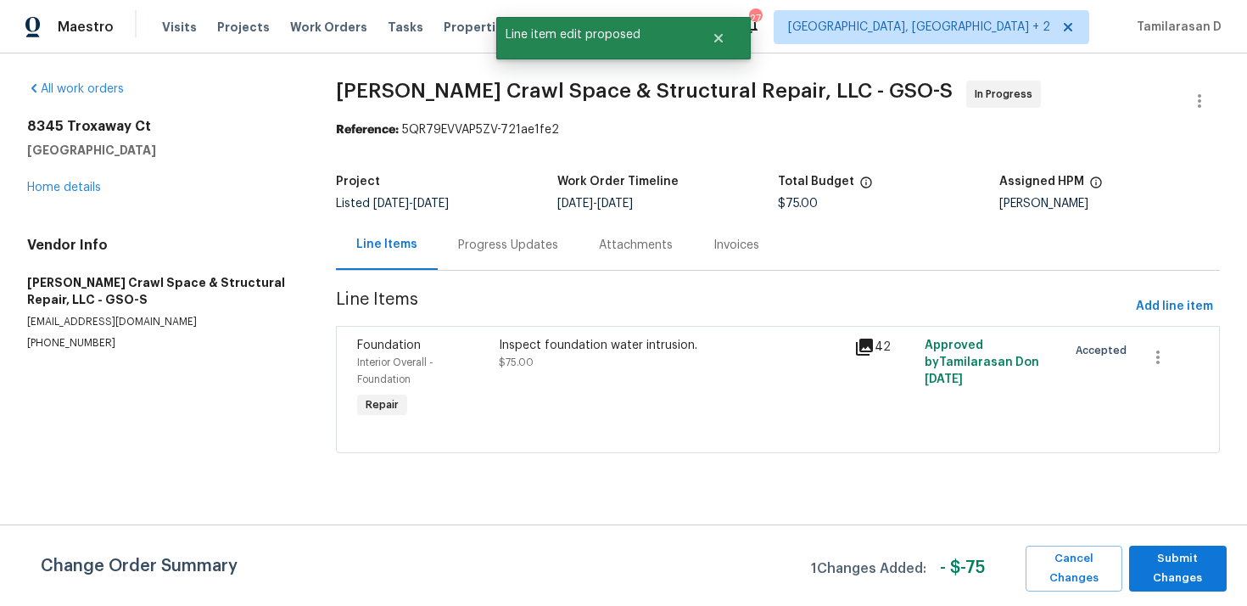
scroll to position [0, 0]
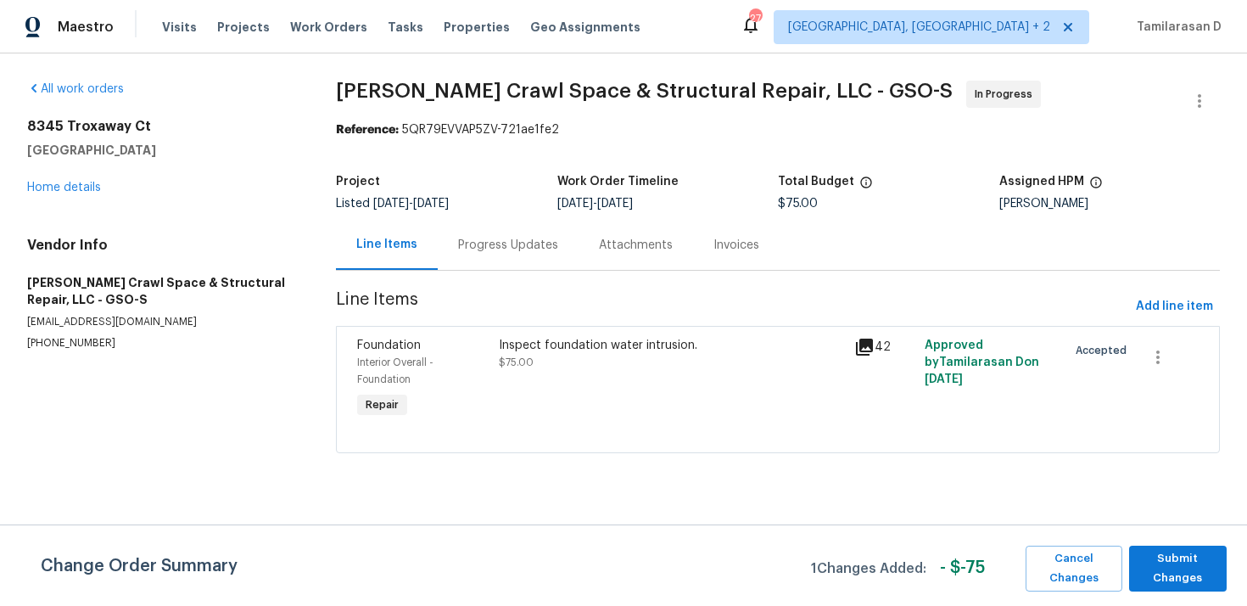
click at [1185, 591] on div "Change Order Summary 1 Changes Added: - $ -75 Cancel Changes Submit Changes" at bounding box center [623, 564] width 1247 height 81
click at [1188, 565] on span "Submit Changes" at bounding box center [1178, 568] width 81 height 39
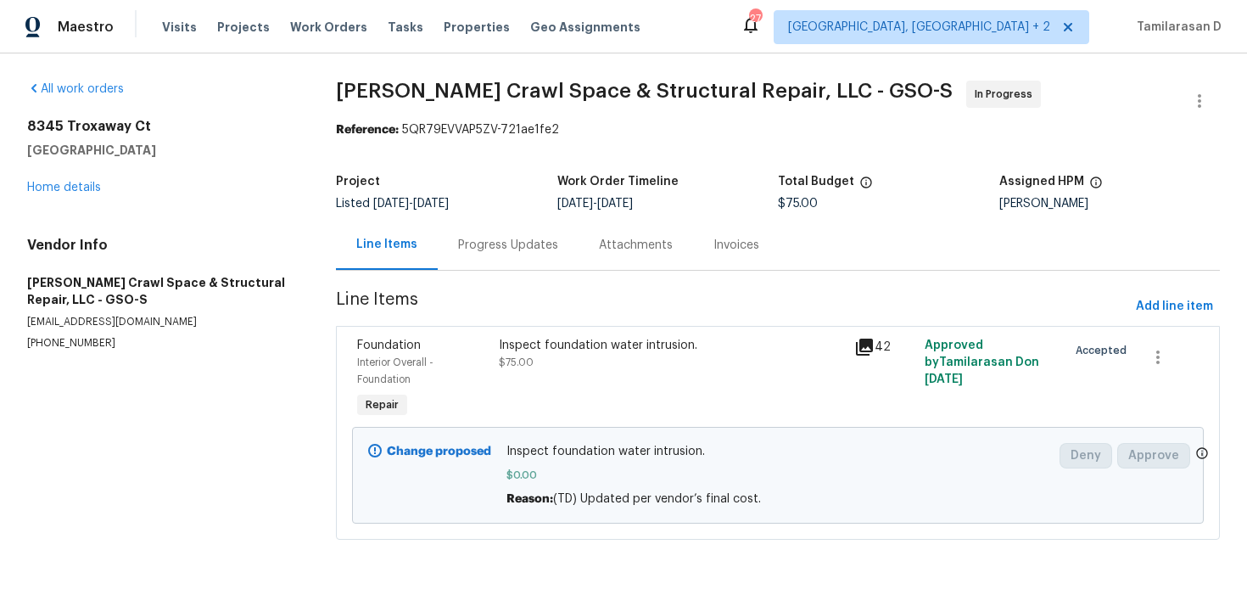
click at [506, 242] on div "Progress Updates" at bounding box center [508, 245] width 100 height 17
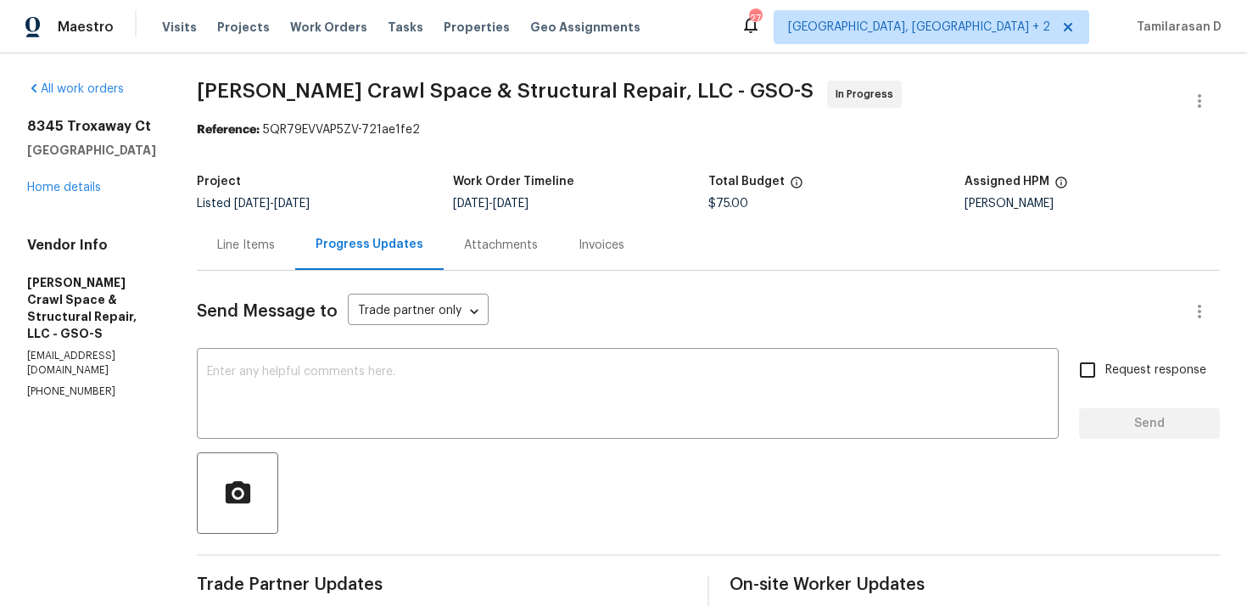
click at [397, 238] on div "Progress Updates" at bounding box center [370, 244] width 108 height 17
click at [328, 244] on div "Progress Updates" at bounding box center [369, 245] width 148 height 50
click at [275, 243] on div "Line Items" at bounding box center [246, 245] width 58 height 17
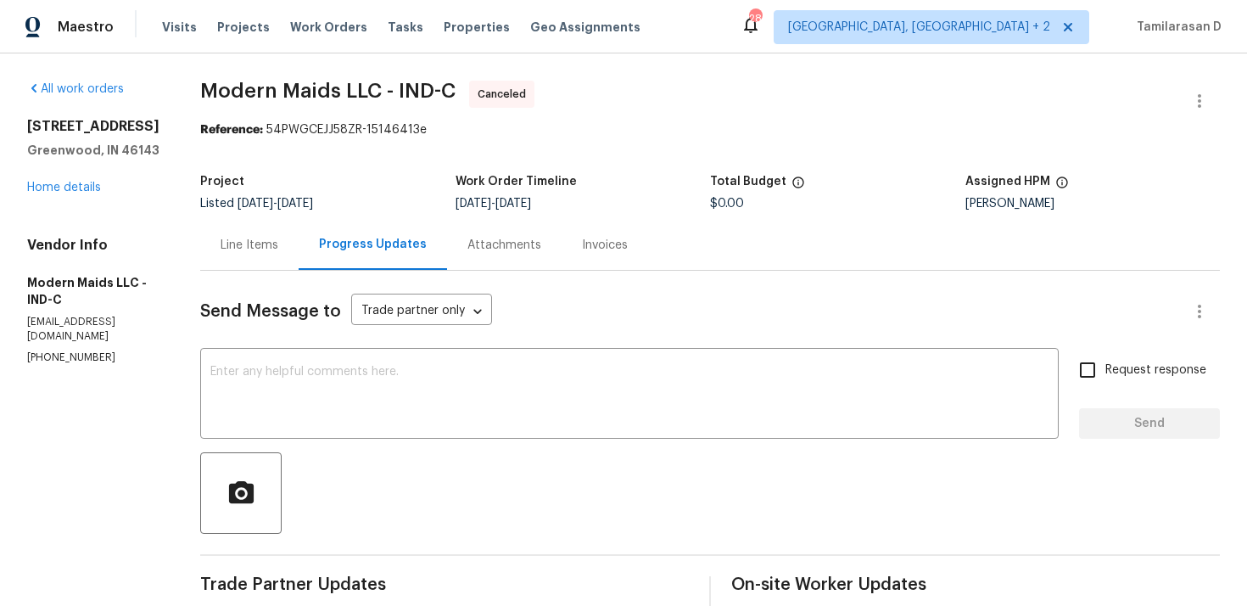
click at [74, 194] on div "[STREET_ADDRESS][PERSON_NAME] Home details" at bounding box center [93, 157] width 132 height 78
click at [74, 193] on link "Home details" at bounding box center [64, 188] width 74 height 12
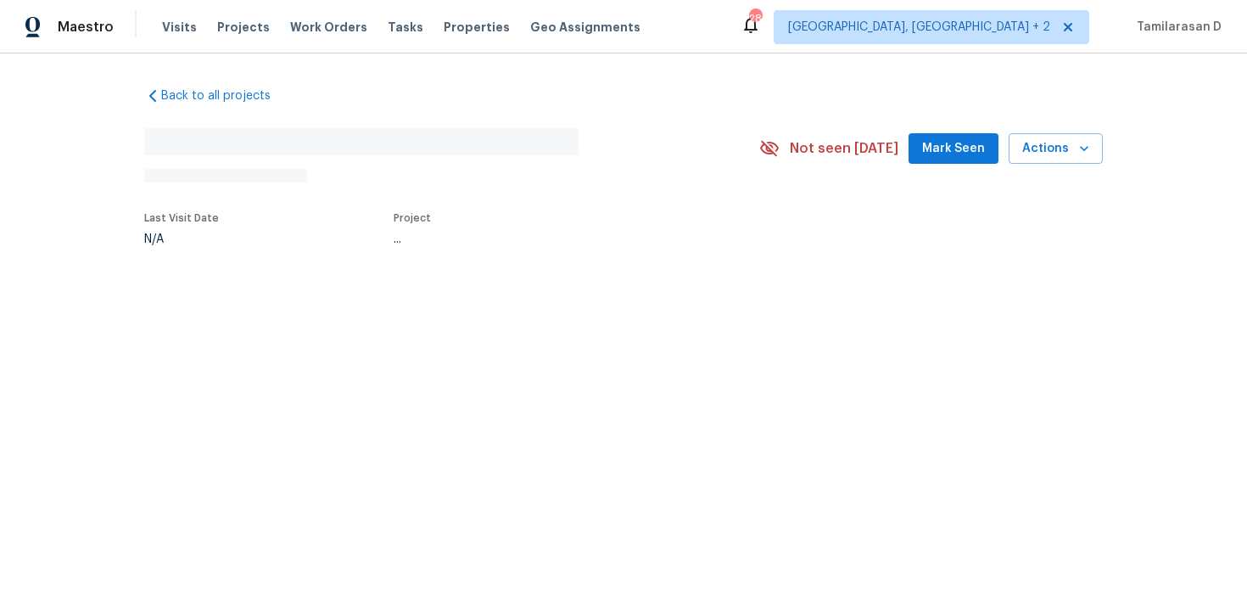
click at [74, 193] on div "Back to all projects No address found N/A Not seen [DATE] Mark Seen Actions Las…" at bounding box center [623, 205] width 1247 height 304
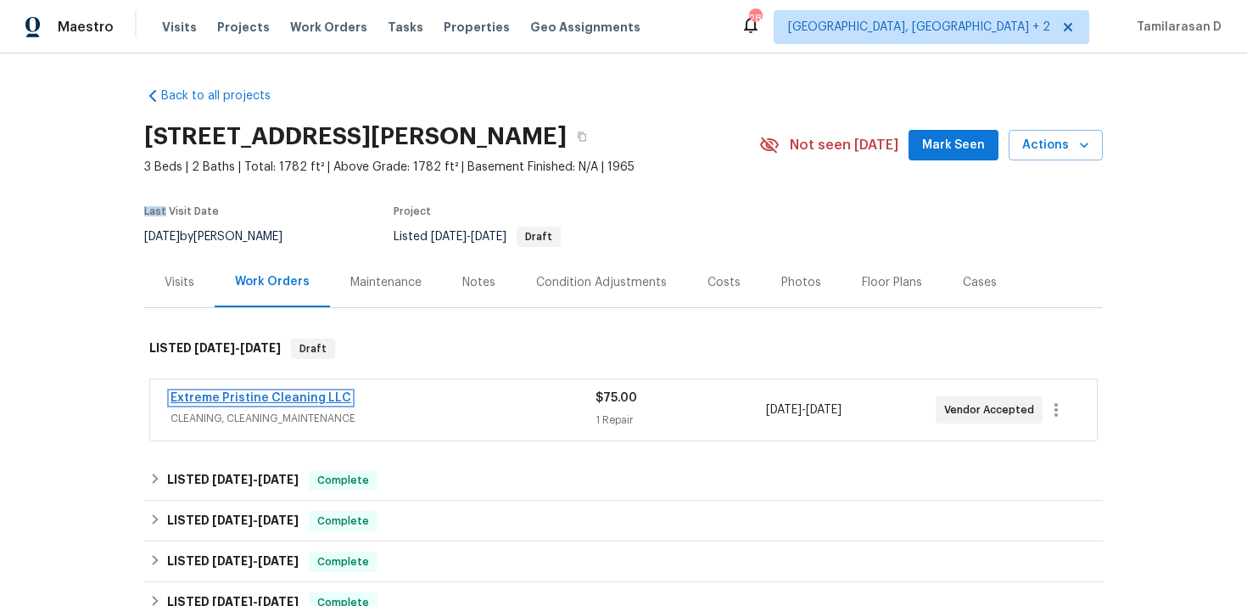
click at [258, 395] on link "Extreme Pristine Cleaning LLC" at bounding box center [261, 398] width 181 height 12
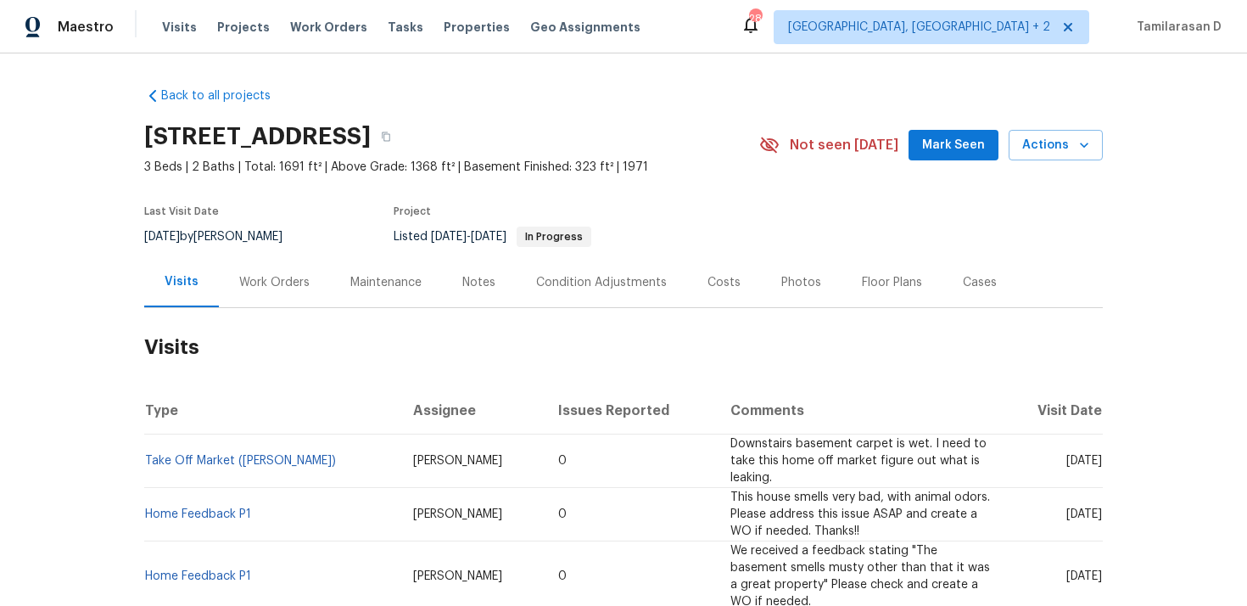
scroll to position [12, 0]
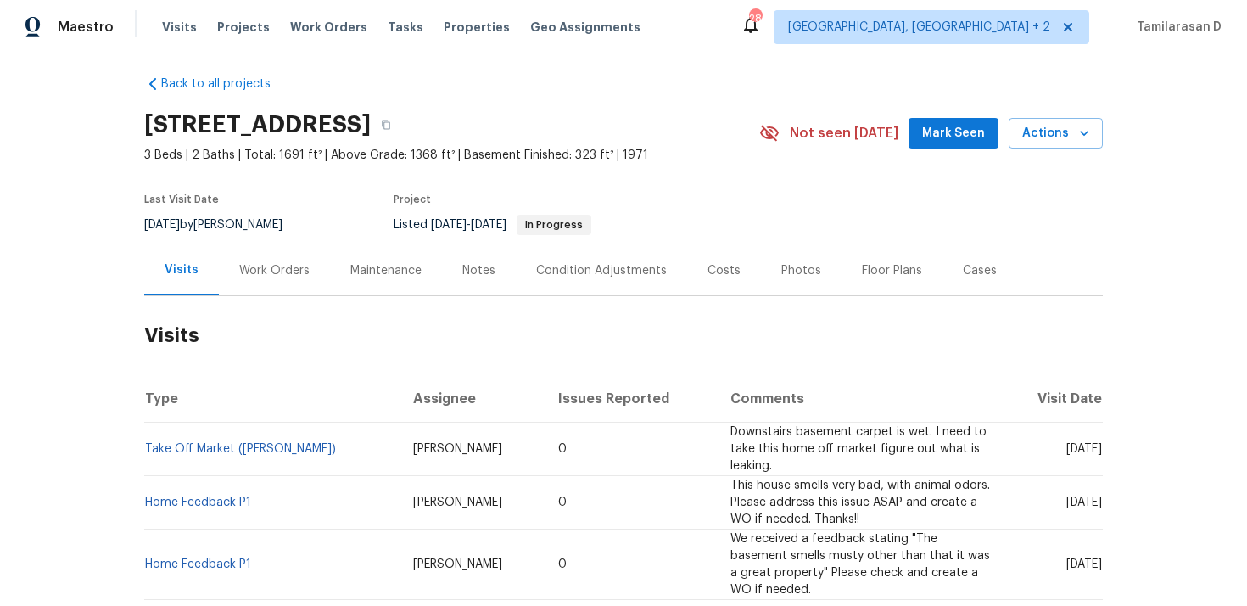
click at [293, 287] on div "Work Orders" at bounding box center [274, 270] width 111 height 50
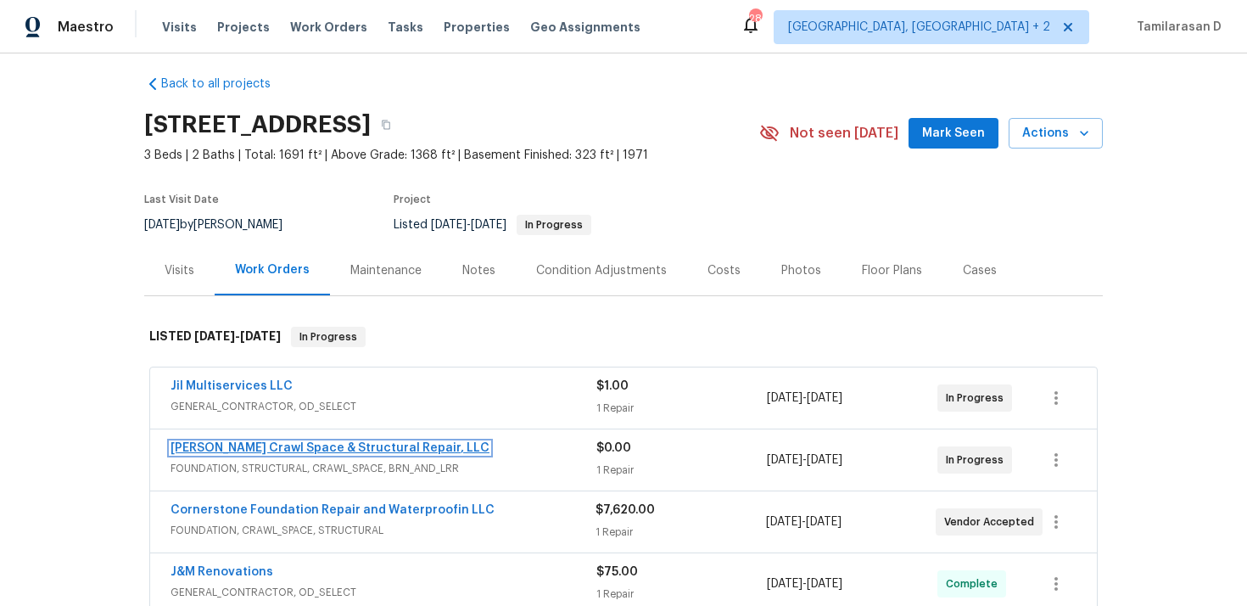
click at [254, 445] on link "[PERSON_NAME] Crawl Space & Structural Repair, LLC" at bounding box center [330, 448] width 319 height 12
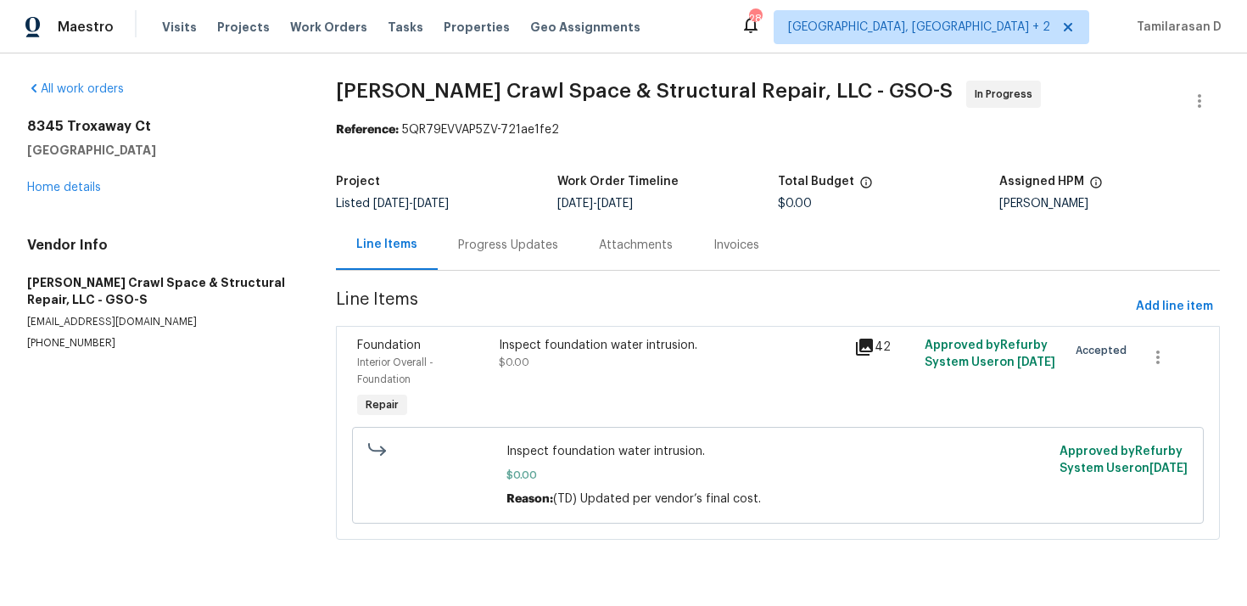
click at [454, 241] on div "Progress Updates" at bounding box center [508, 245] width 141 height 50
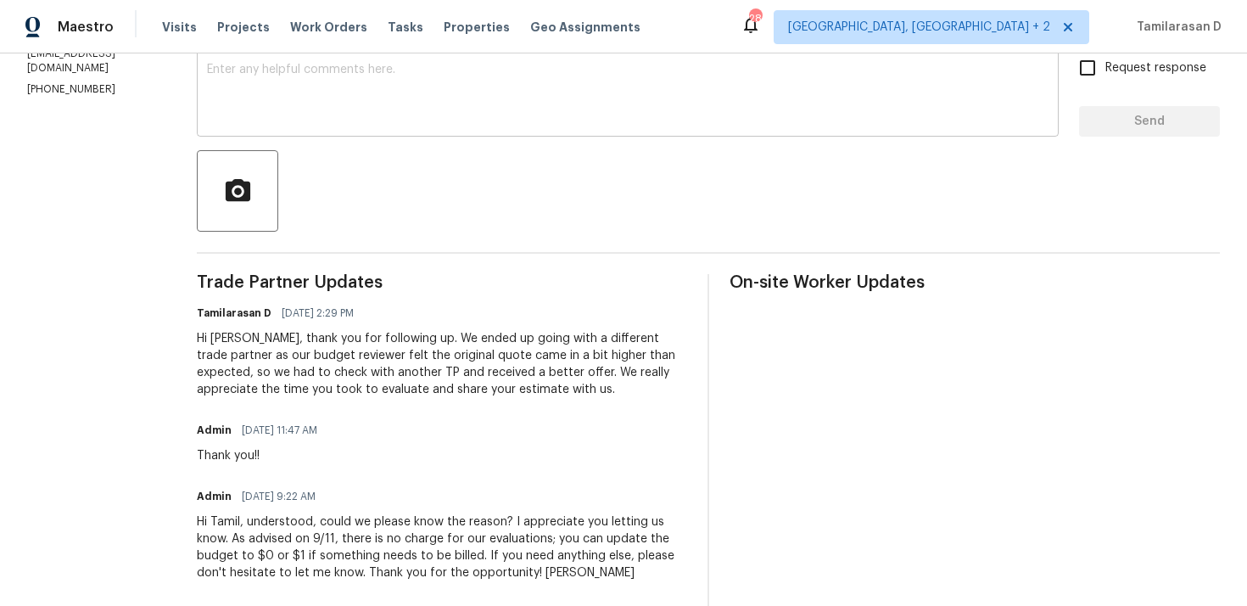
scroll to position [309, 0]
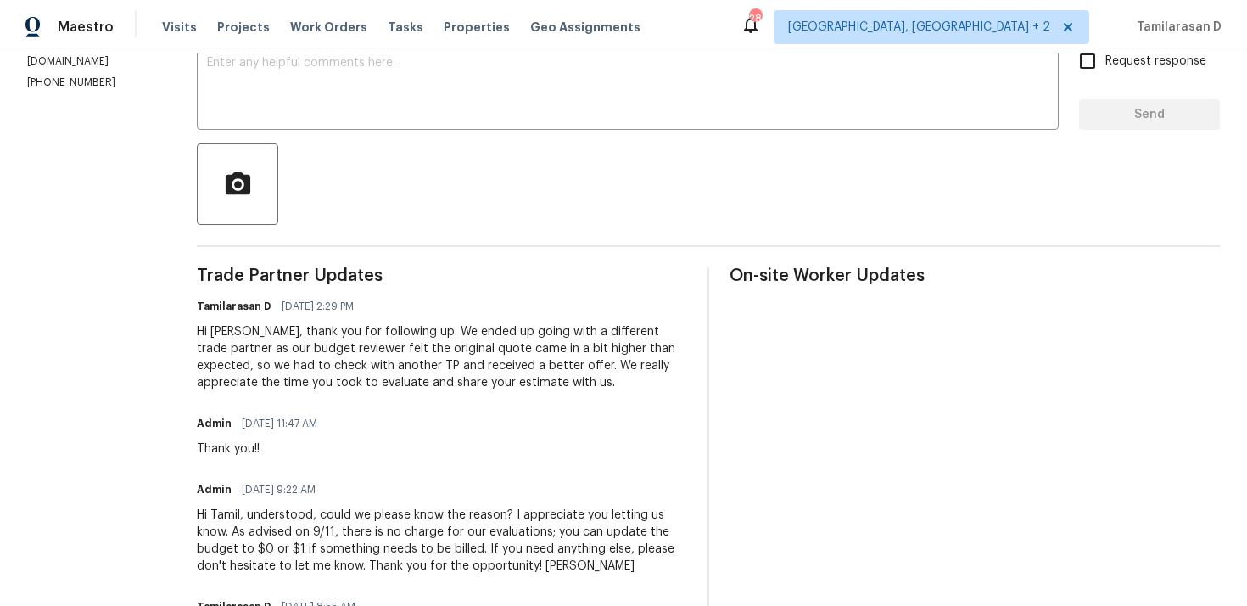
click at [349, 372] on div "Hi [PERSON_NAME], thank you for following up. We ended up going with a differen…" at bounding box center [442, 357] width 490 height 68
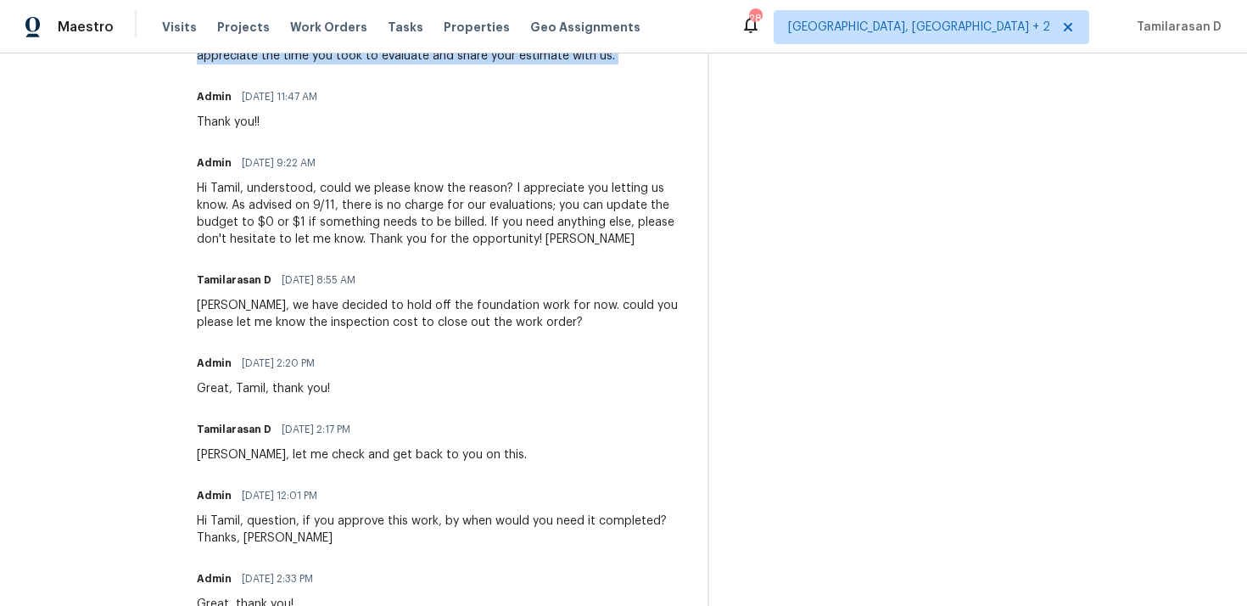
scroll to position [469, 0]
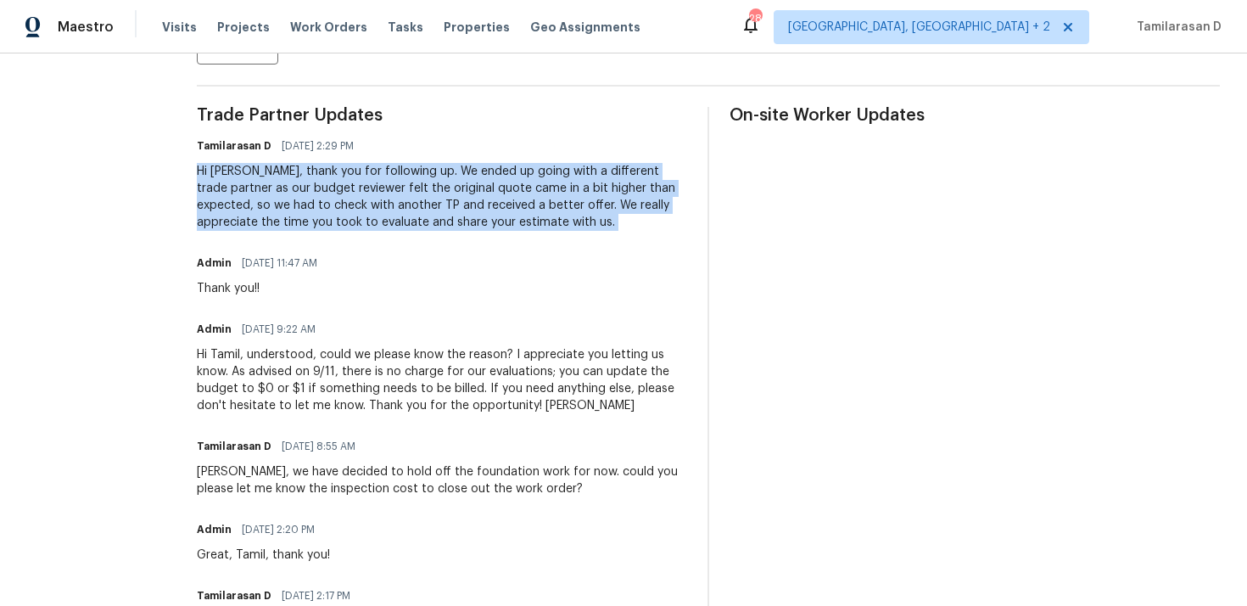
click at [264, 394] on div "Hi Tamil, understood, could we please know the reason? I appreciate you letting…" at bounding box center [442, 380] width 490 height 68
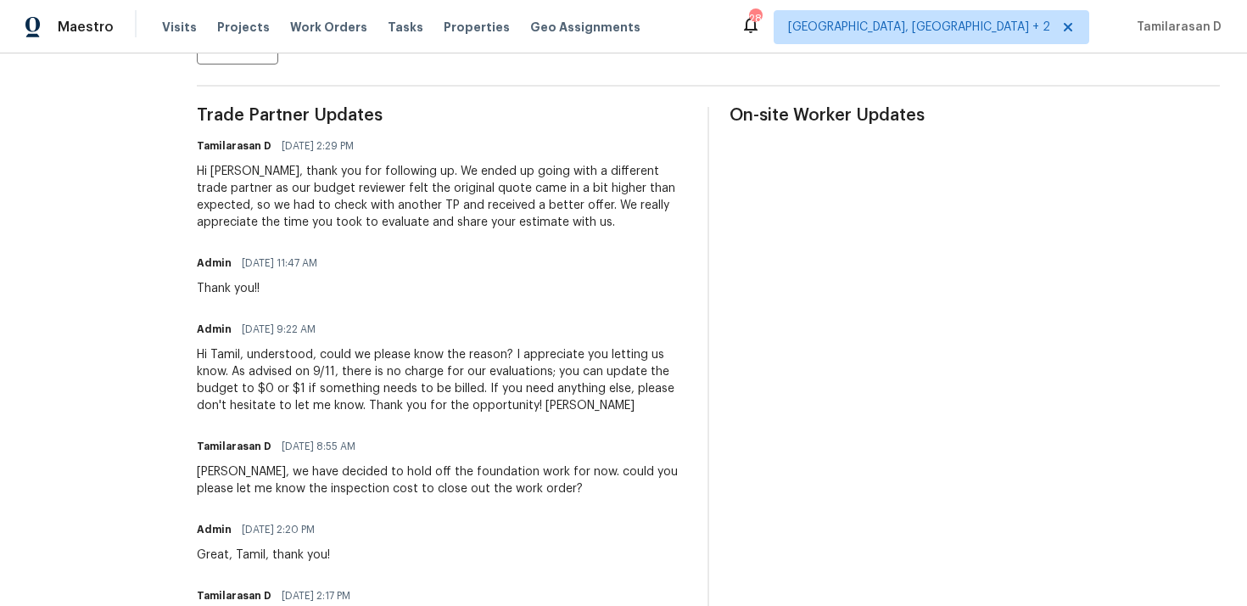
click at [264, 394] on div "Hi Tamil, understood, could we please know the reason? I appreciate you letting…" at bounding box center [442, 380] width 490 height 68
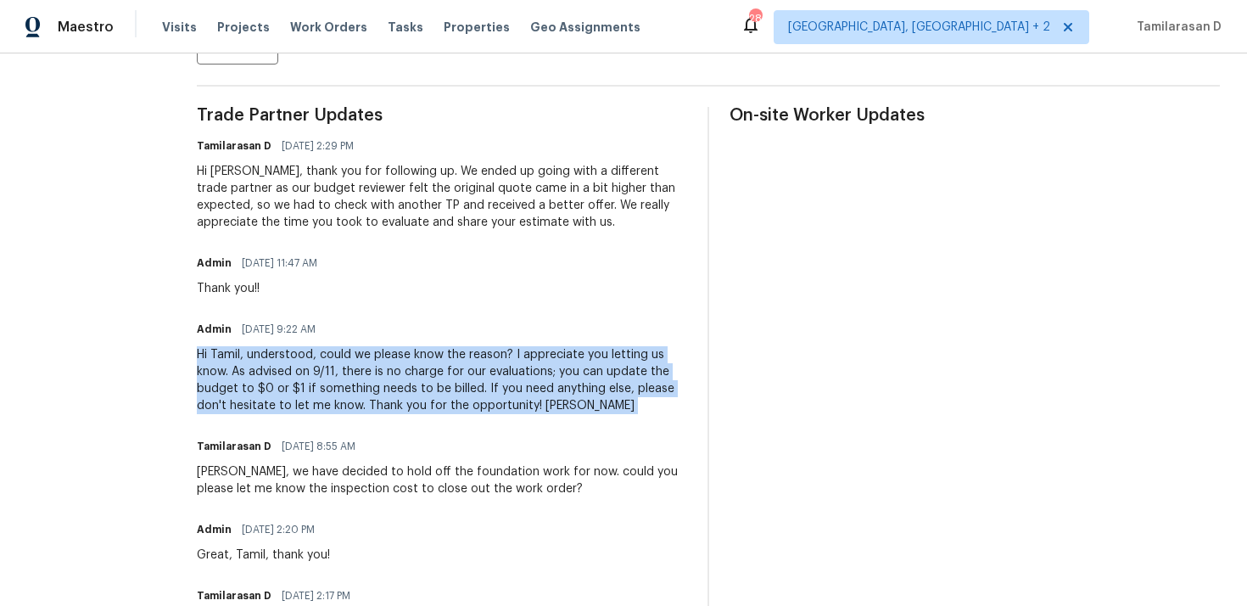
copy div "Hi Tamil, understood, could we please know the reason? I appreciate you letting…"
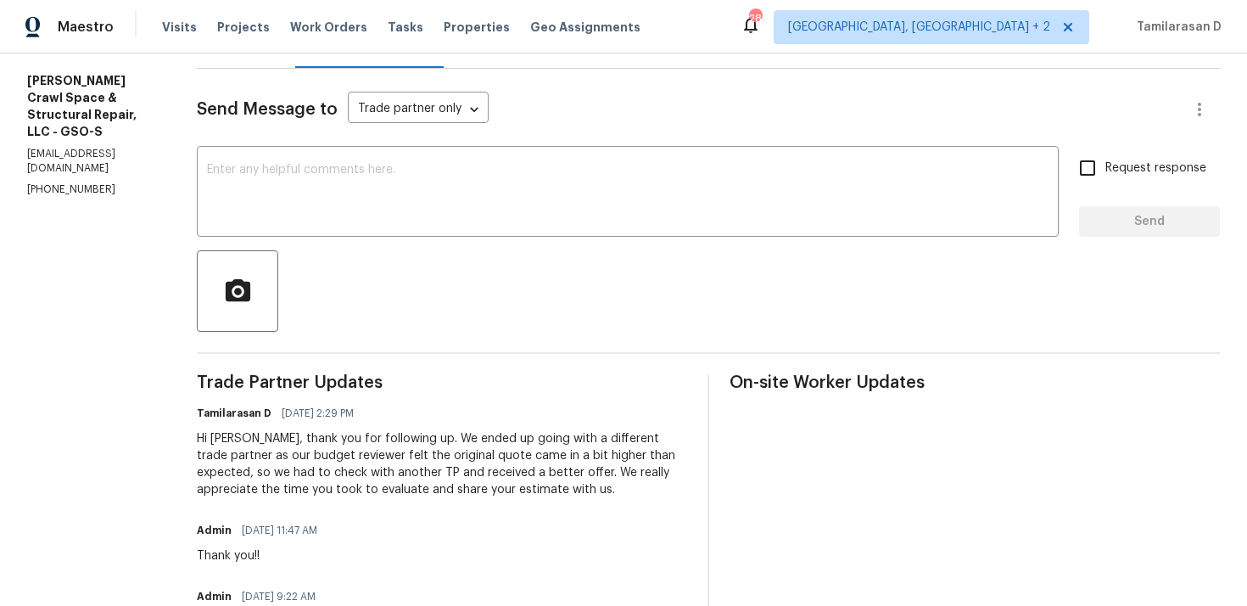
scroll to position [0, 0]
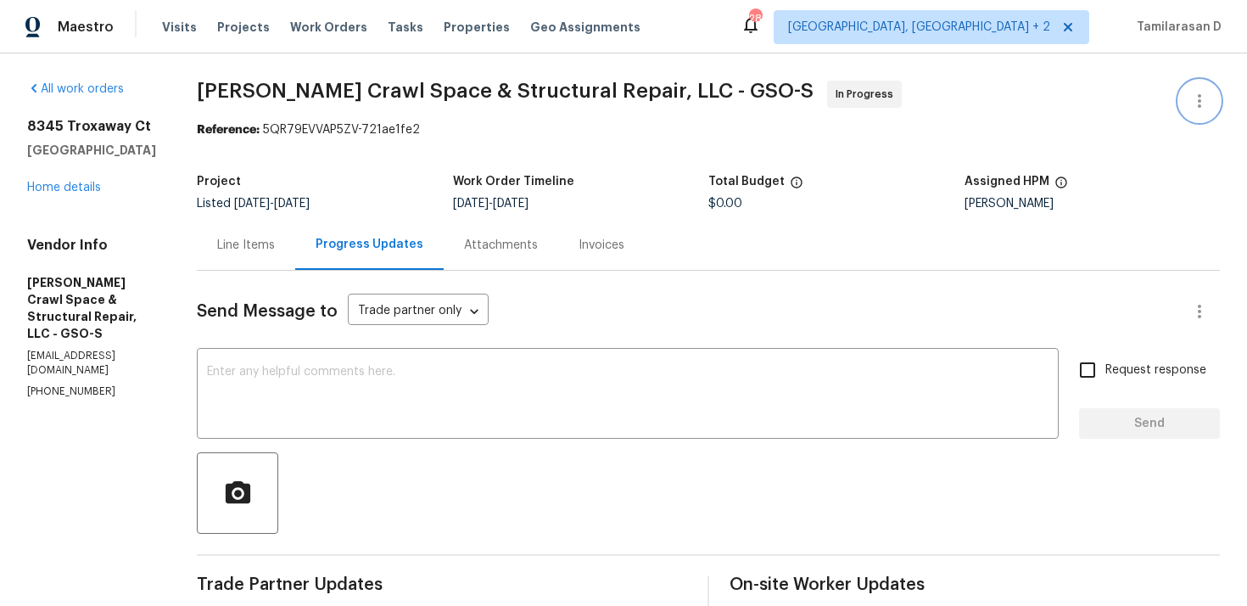
click at [1204, 104] on icon "button" at bounding box center [1200, 101] width 20 height 20
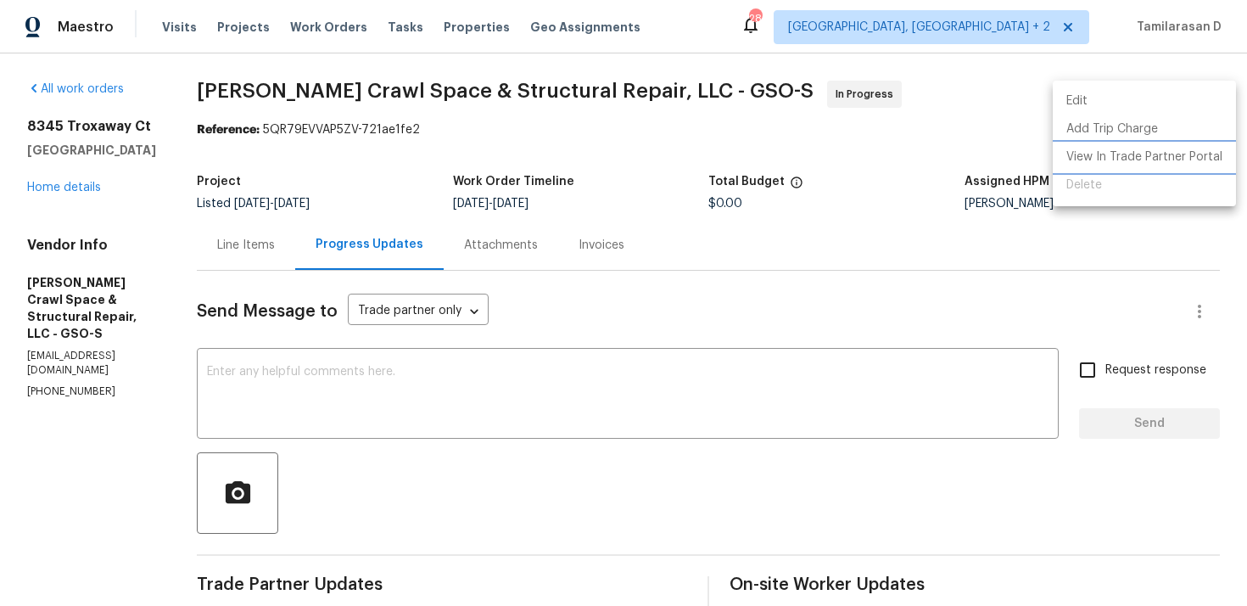
click at [1111, 150] on li "View In Trade Partner Portal" at bounding box center [1144, 157] width 183 height 28
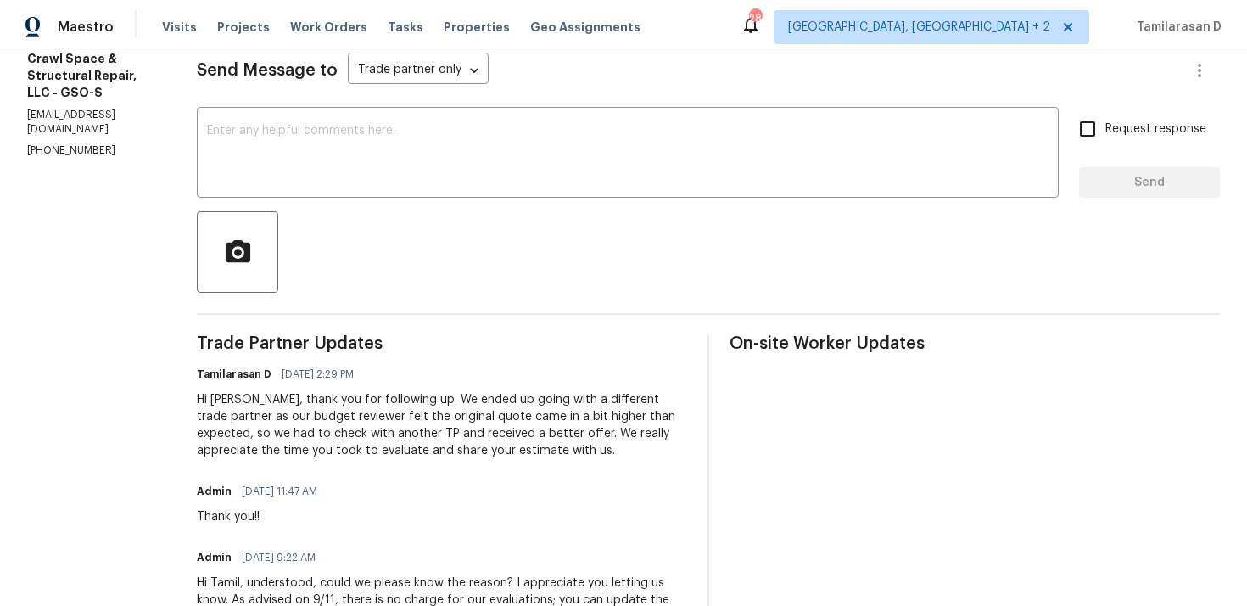
scroll to position [272, 0]
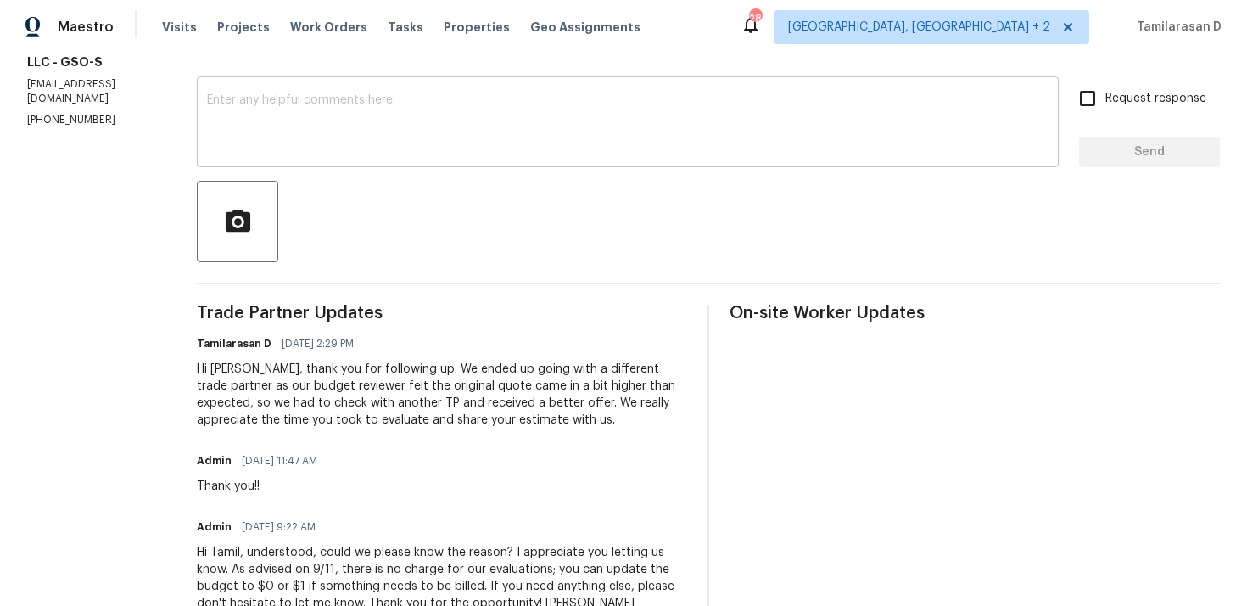
click at [350, 137] on textarea at bounding box center [628, 123] width 842 height 59
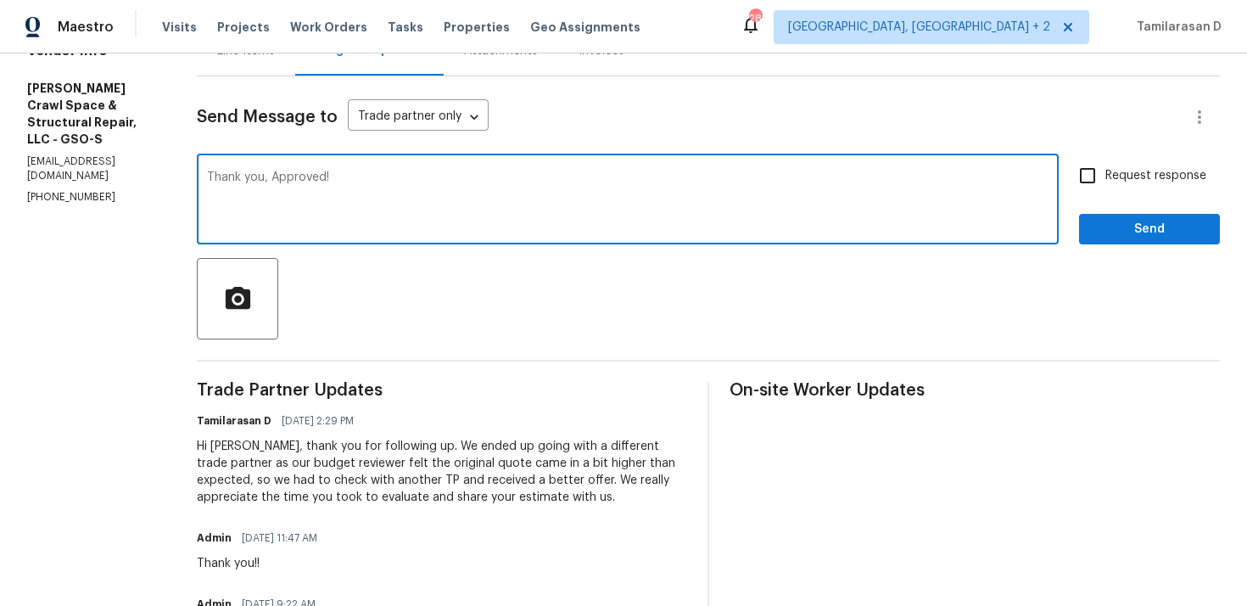
scroll to position [108, 0]
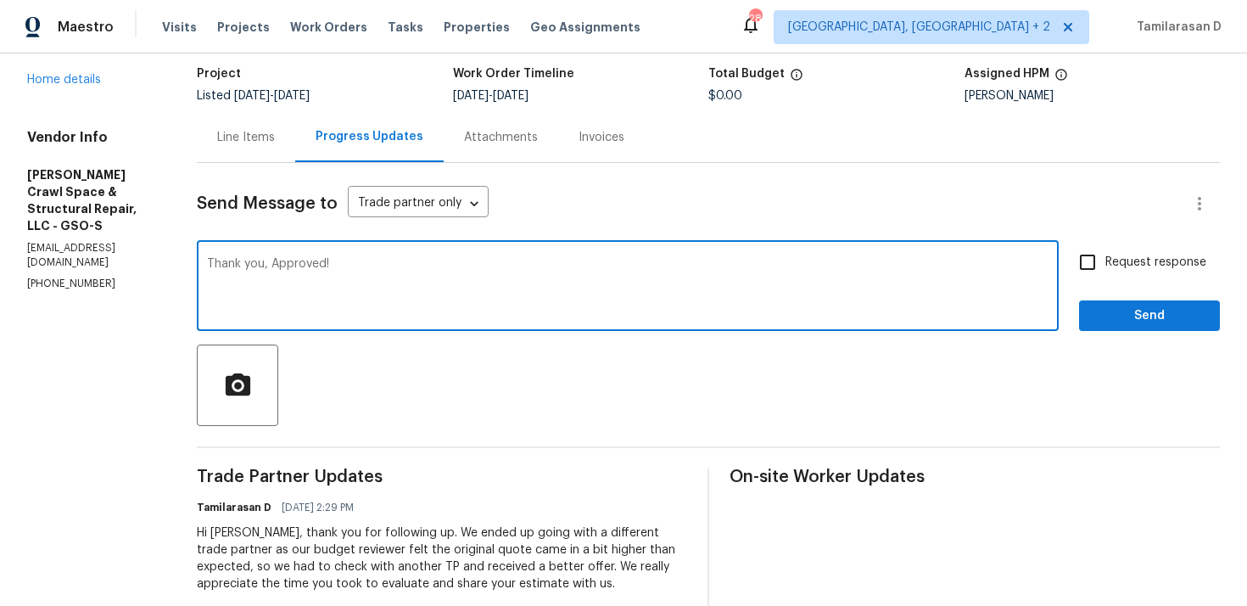
type textarea "Thank you, Approved!"
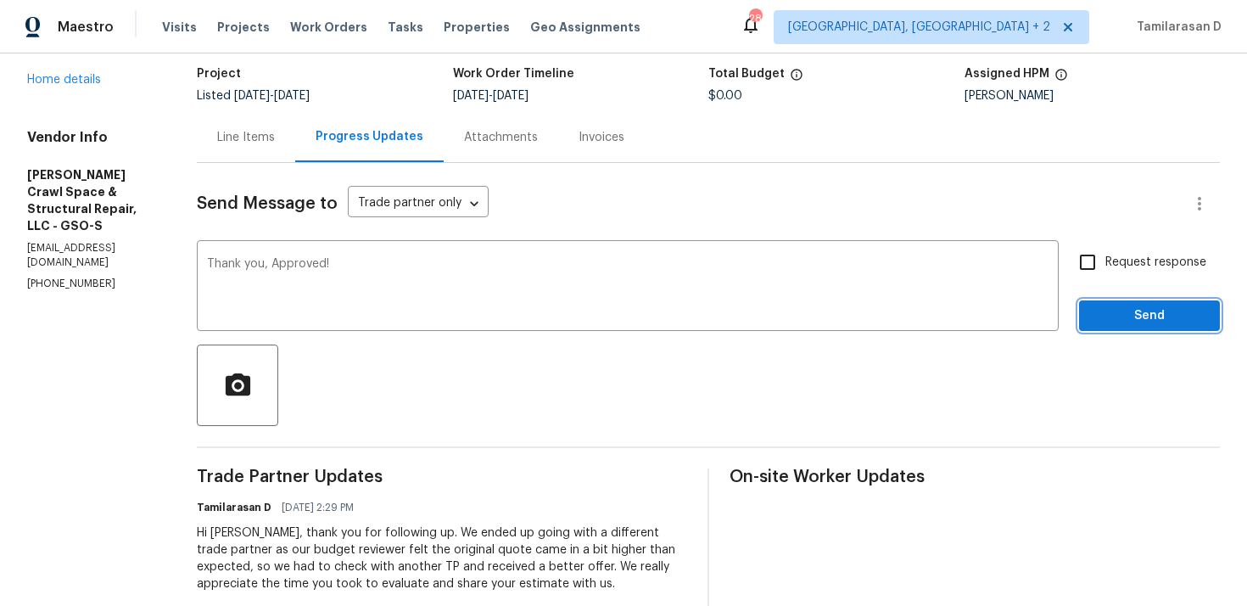
click at [1111, 321] on span "Send" at bounding box center [1150, 315] width 114 height 21
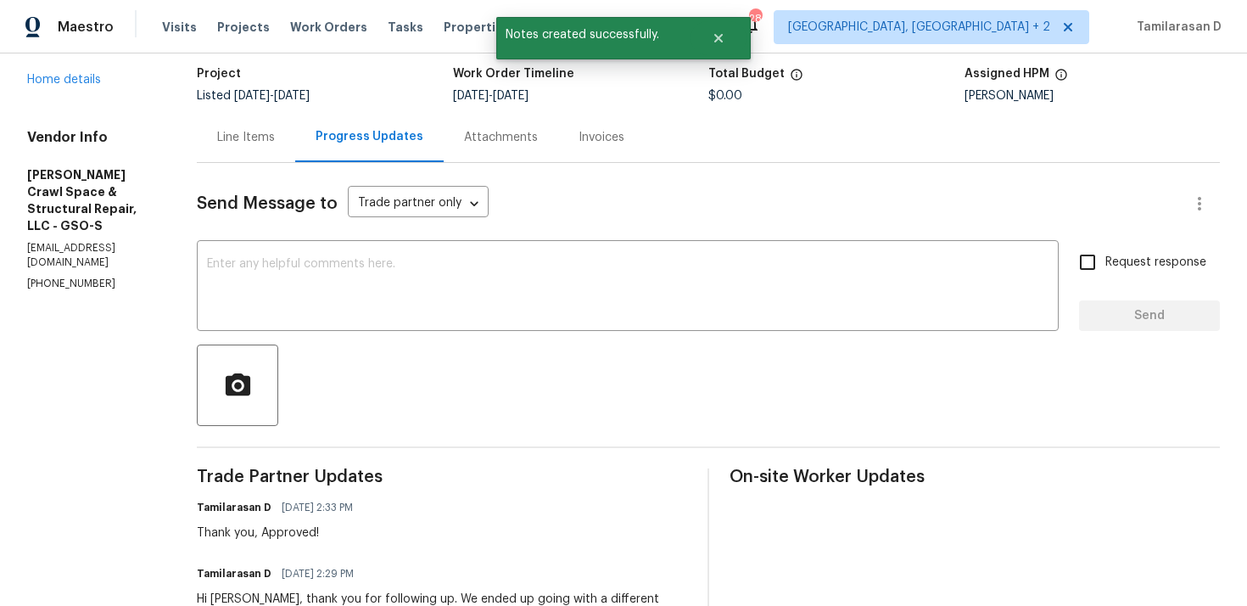
click at [255, 144] on div "Line Items" at bounding box center [246, 137] width 58 height 17
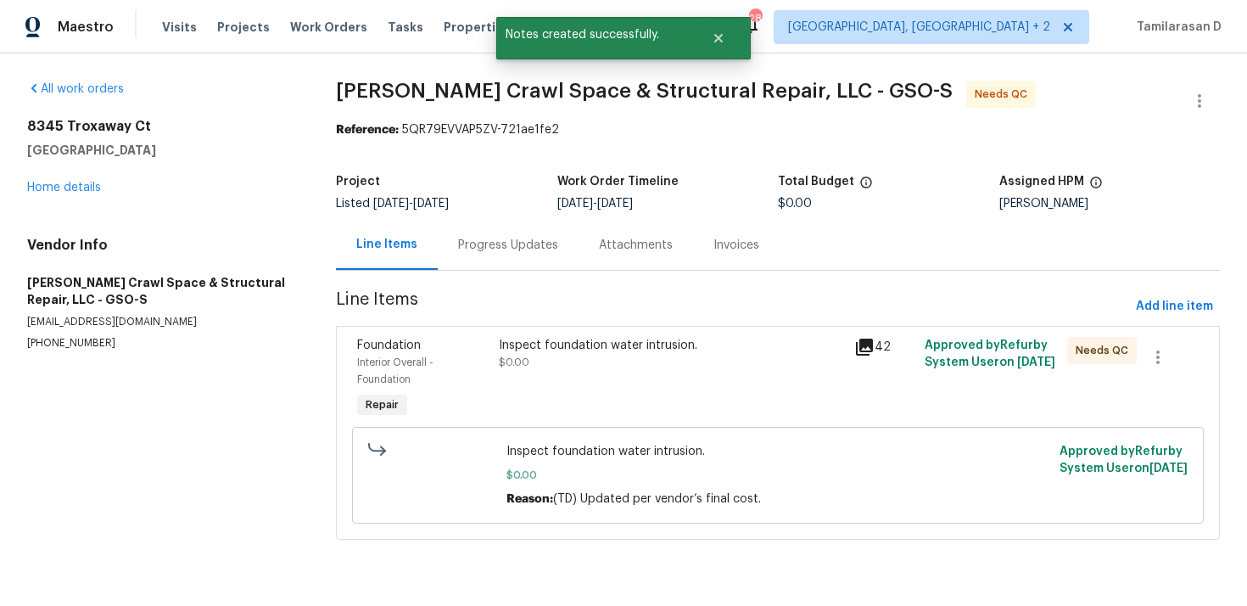
click at [555, 325] on section "[PERSON_NAME] Crawl Space & Structural Repair, LLC - GSO-S Needs QC Reference: …" at bounding box center [778, 320] width 884 height 479
click at [560, 344] on div "Inspect foundation water intrusion." at bounding box center [671, 345] width 344 height 17
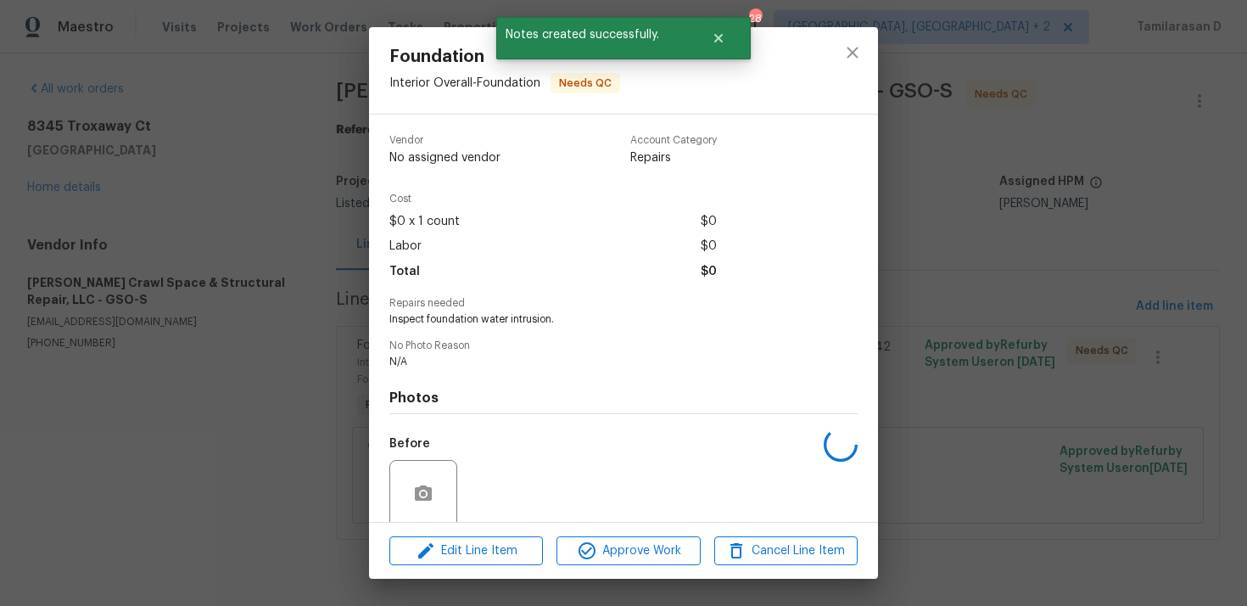
scroll to position [143, 0]
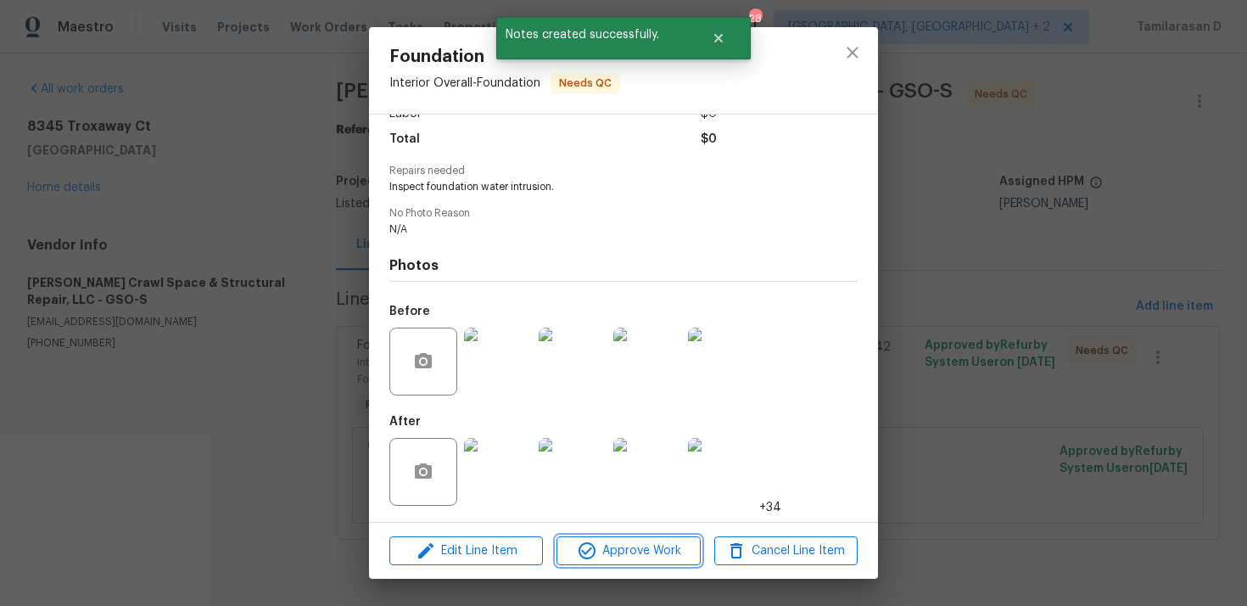
click at [619, 547] on span "Approve Work" at bounding box center [628, 550] width 133 height 21
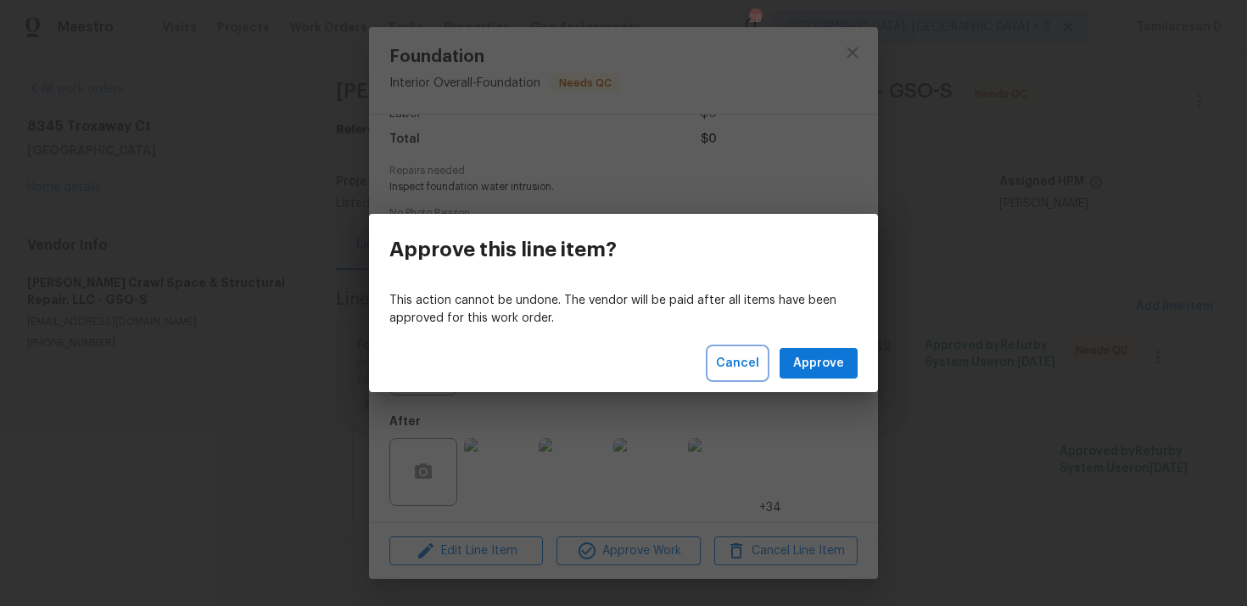
click at [741, 371] on span "Cancel" at bounding box center [737, 363] width 43 height 21
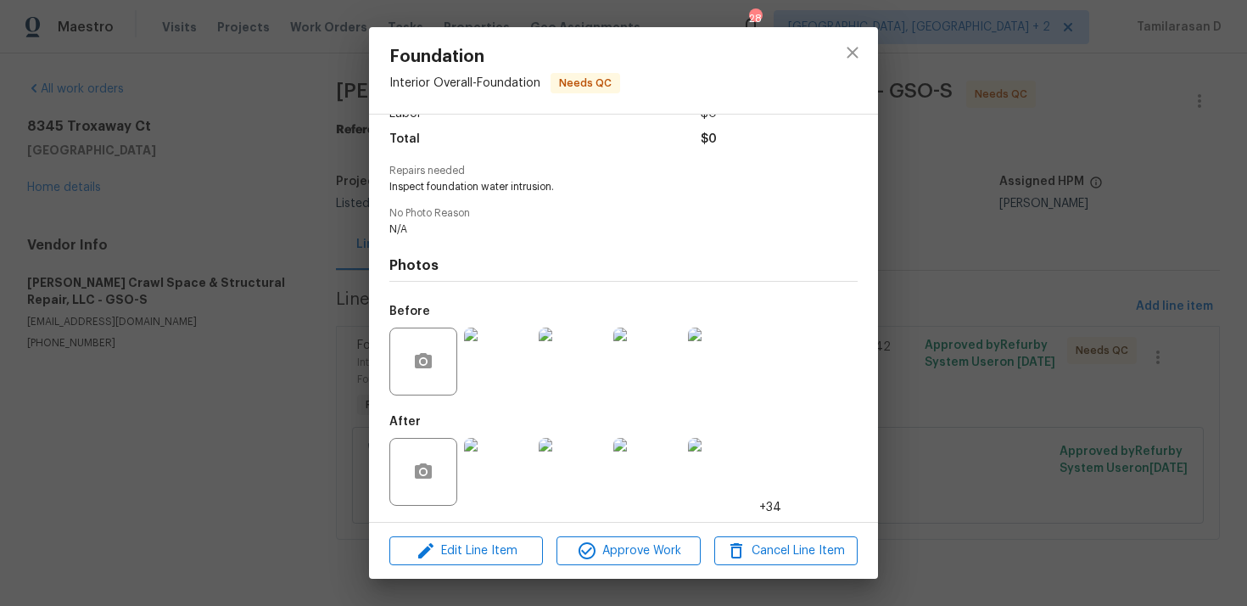
click at [287, 307] on div "Foundation Interior Overall - Foundation Needs QC Vendor Falcone Crawl Space & …" at bounding box center [623, 303] width 1247 height 606
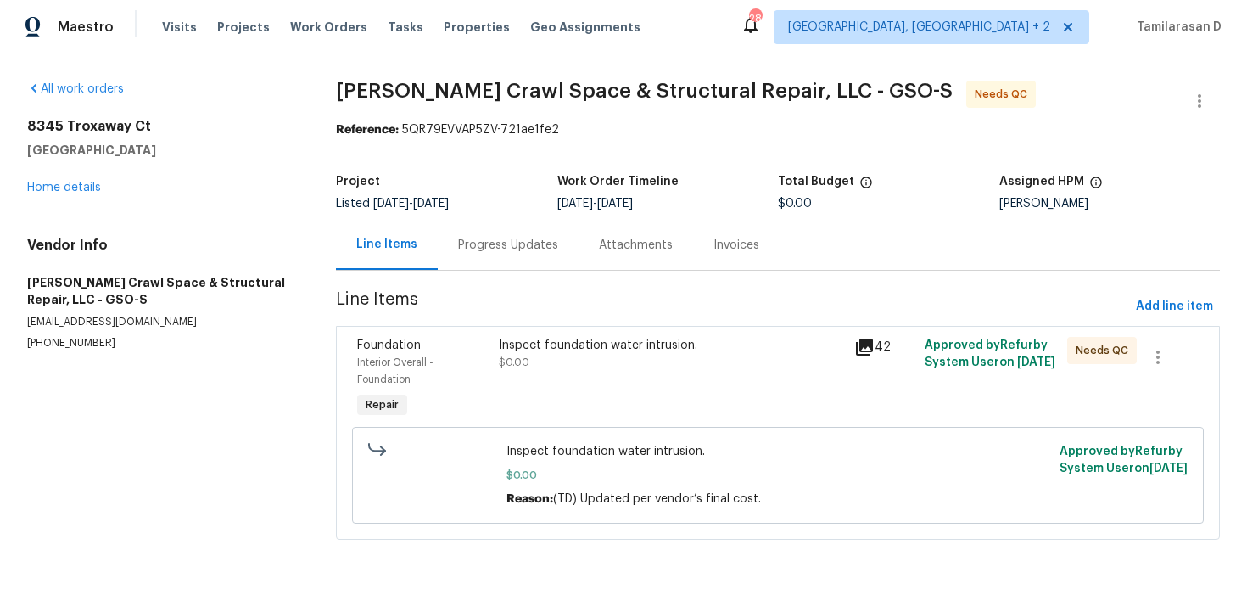
click at [476, 243] on div "Progress Updates" at bounding box center [508, 245] width 100 height 17
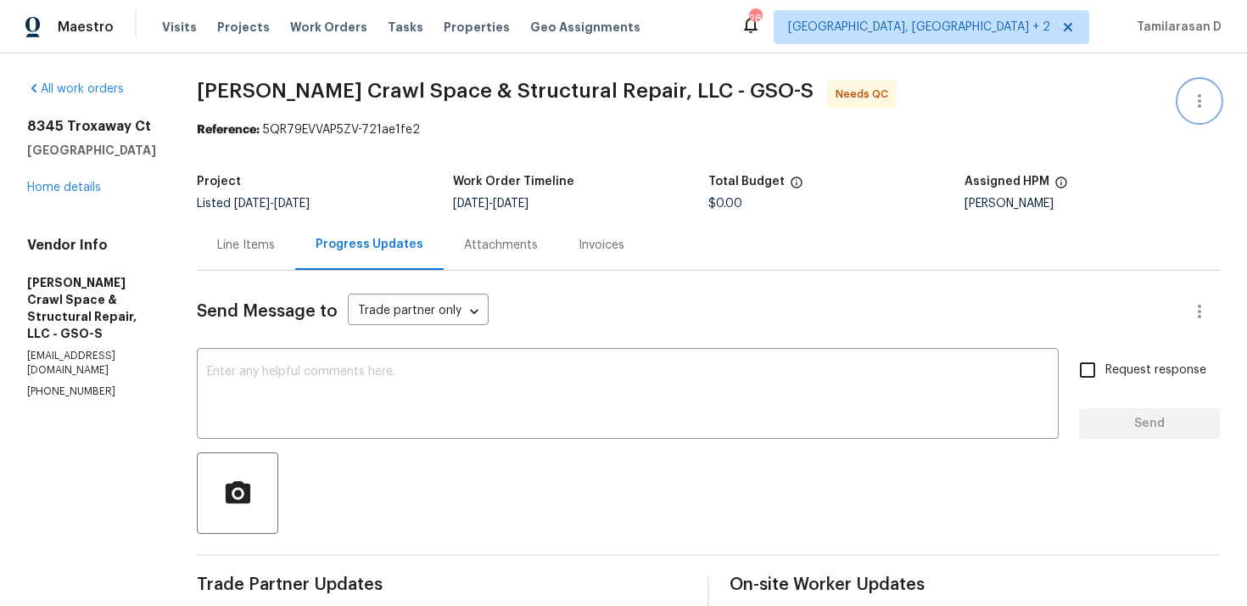
click at [1190, 98] on icon "button" at bounding box center [1200, 101] width 20 height 20
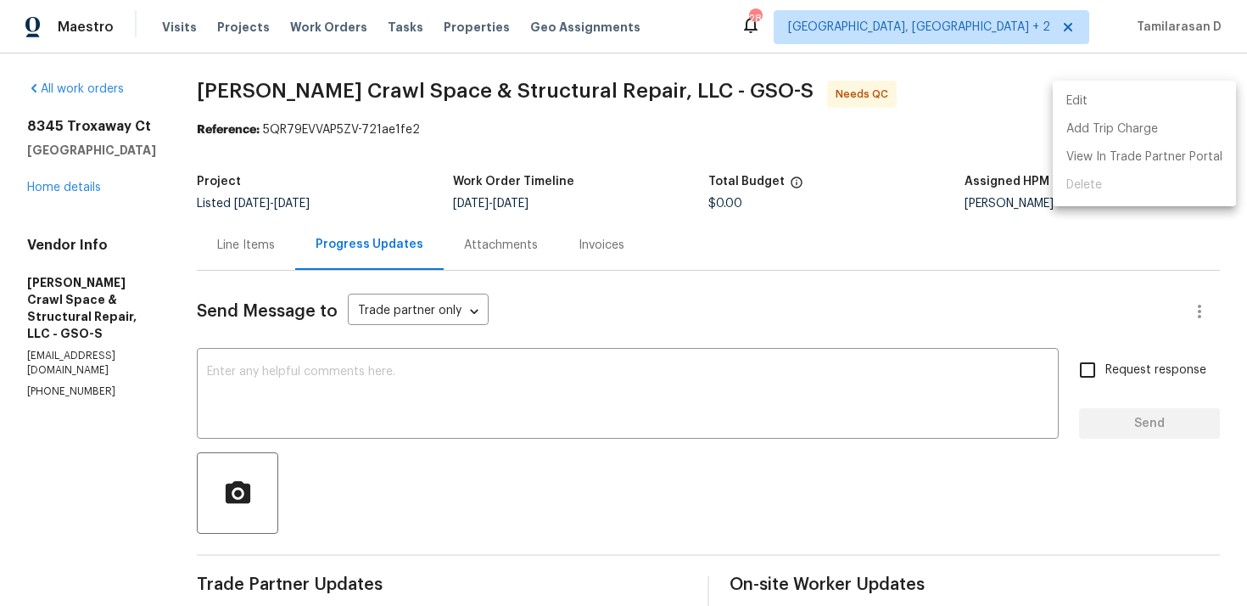
click at [1083, 98] on li "Edit" at bounding box center [1144, 101] width 183 height 28
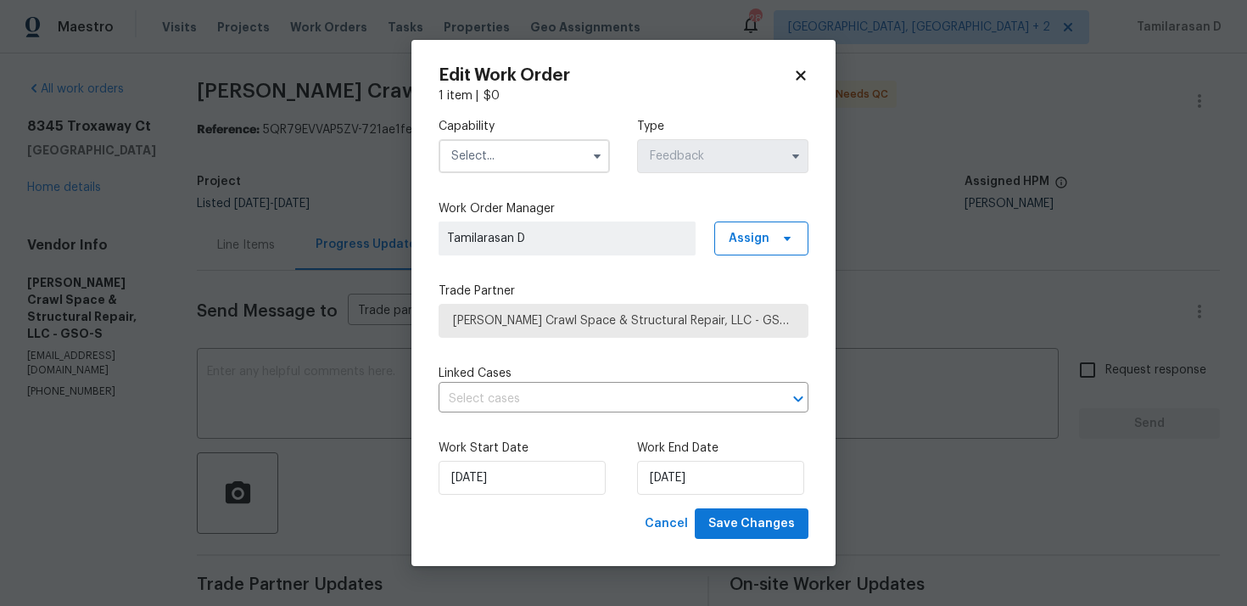
click at [558, 171] on input "text" at bounding box center [524, 156] width 171 height 34
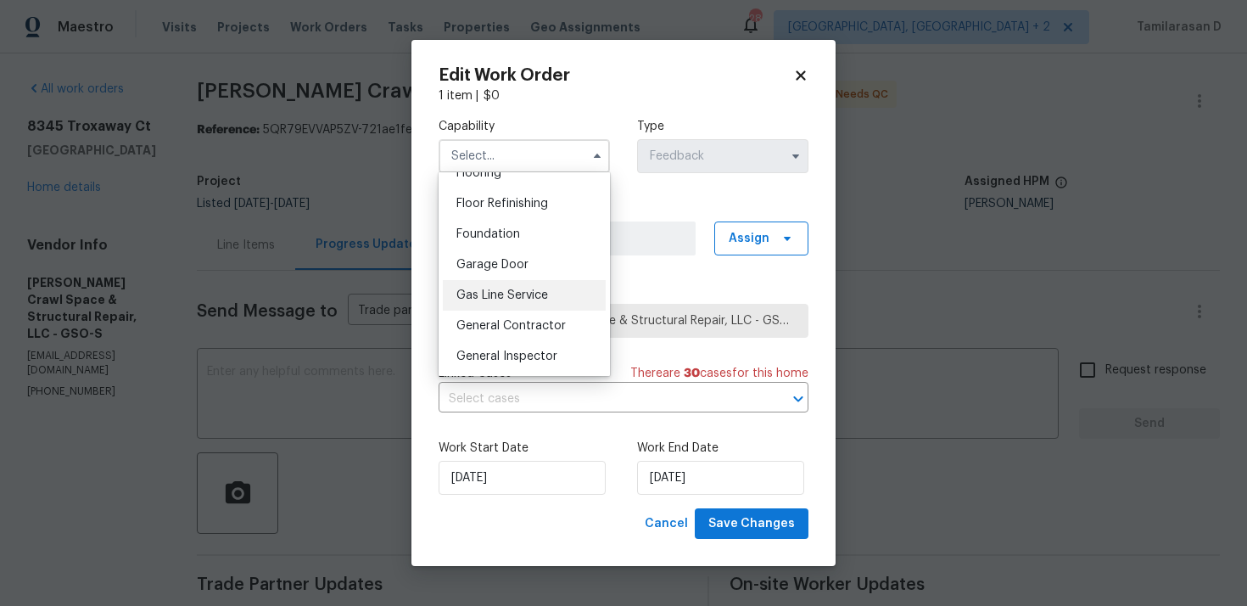
scroll to position [675, 0]
click at [482, 247] on div "Foundation" at bounding box center [524, 236] width 163 height 31
type input "Foundation"
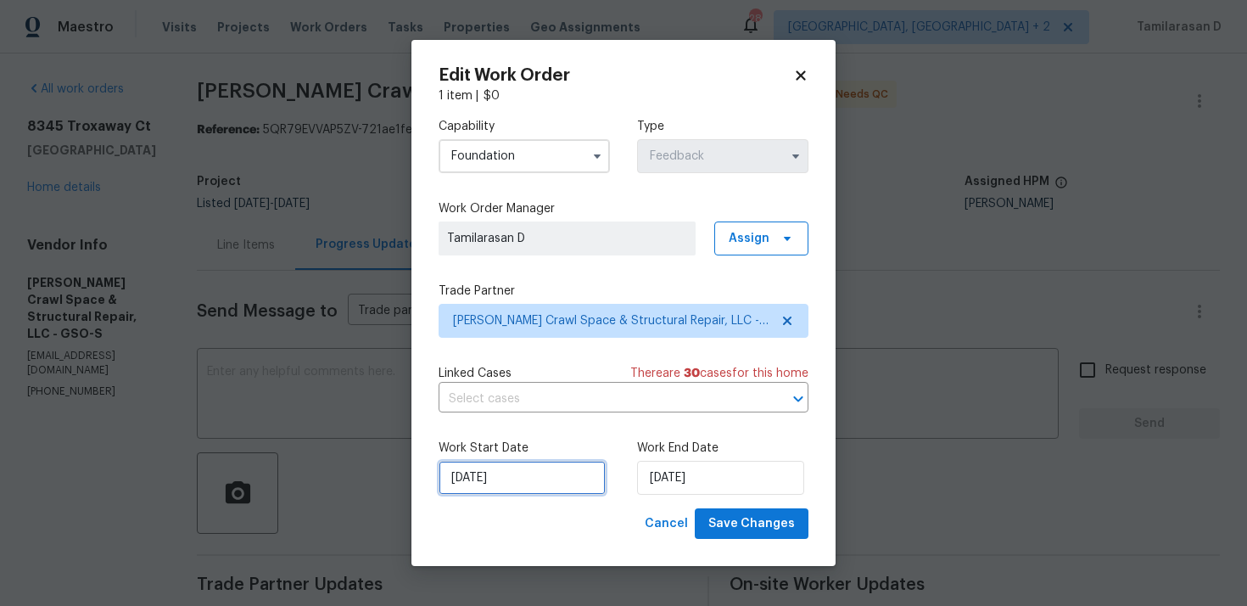
click at [495, 471] on input "05/09/2025" at bounding box center [522, 478] width 167 height 34
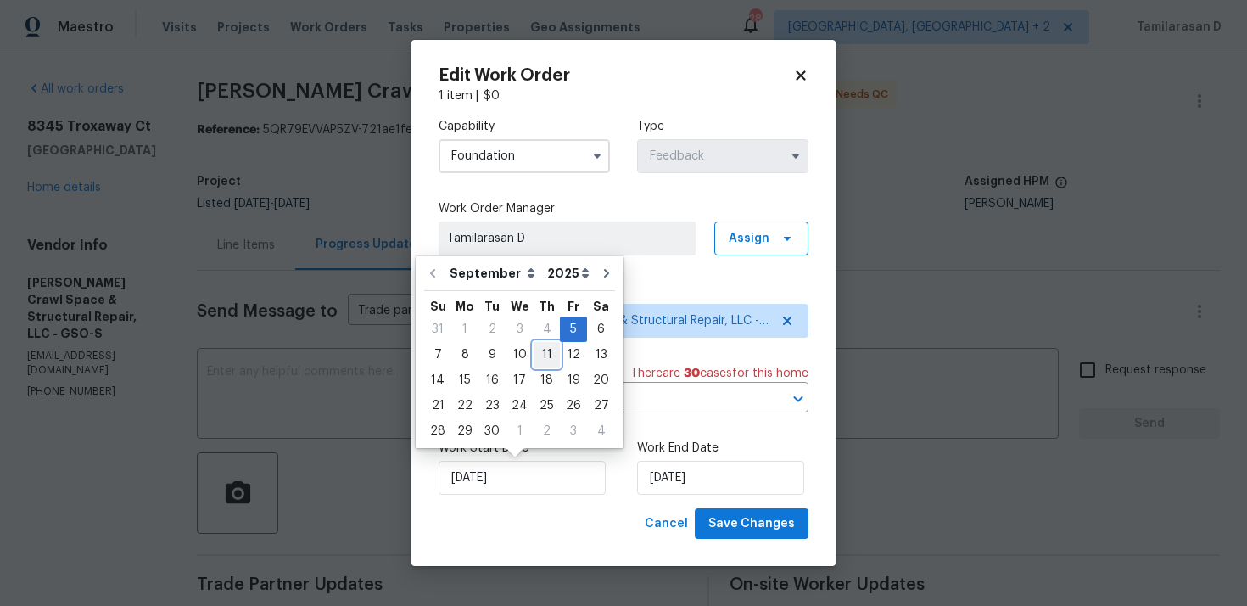
click at [536, 357] on div "11" at bounding box center [547, 355] width 26 height 24
type input "11/09/2025"
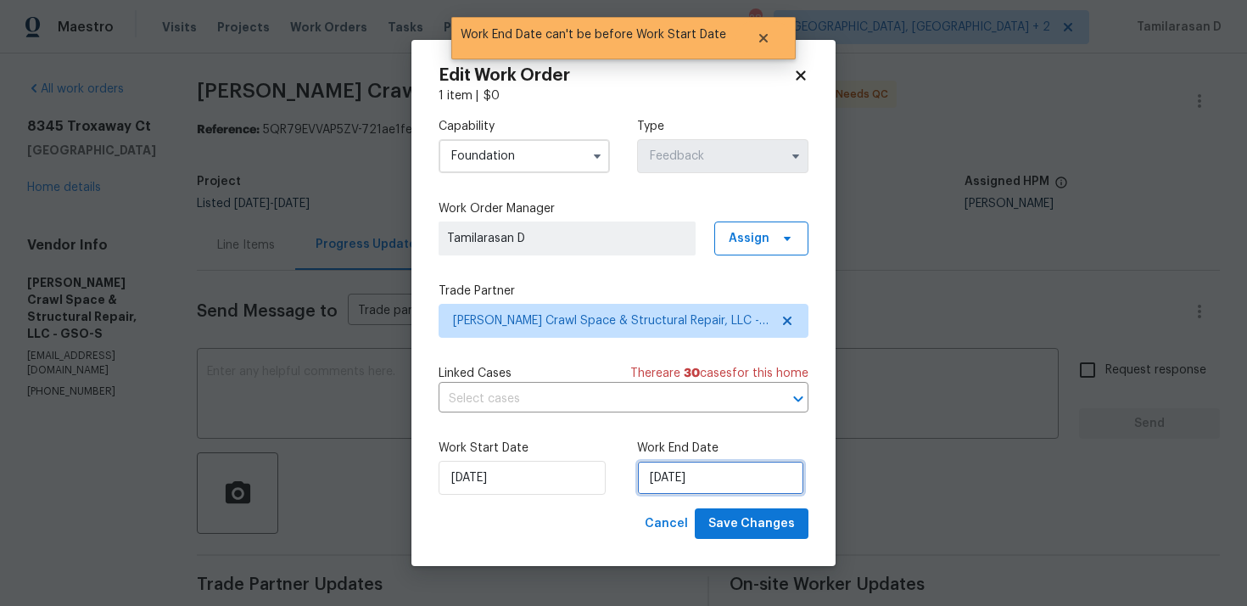
click at [666, 469] on input "11/09/2025" at bounding box center [720, 478] width 167 height 34
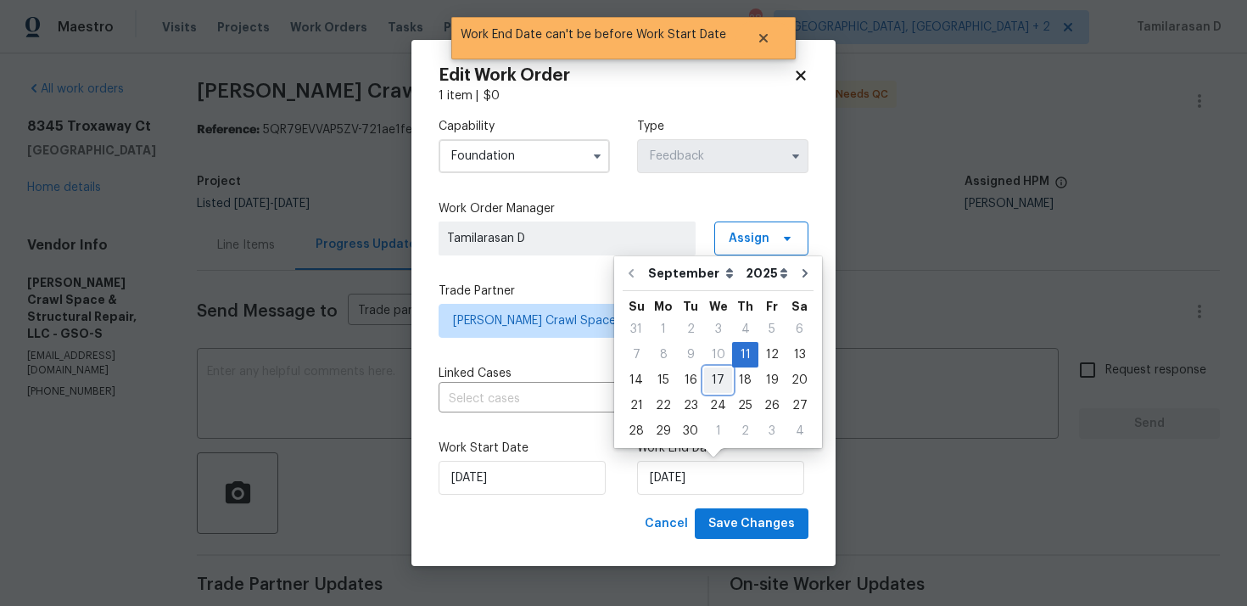
click at [714, 376] on div "17" at bounding box center [718, 380] width 28 height 24
type input "17/09/2025"
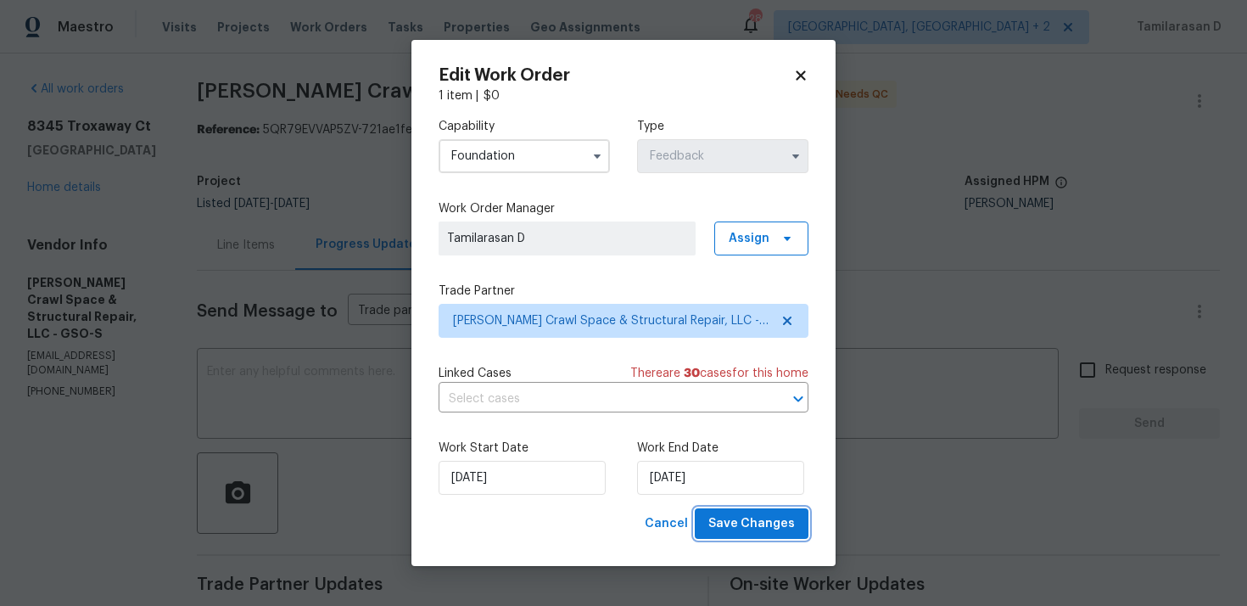
click at [760, 534] on span "Save Changes" at bounding box center [751, 523] width 87 height 21
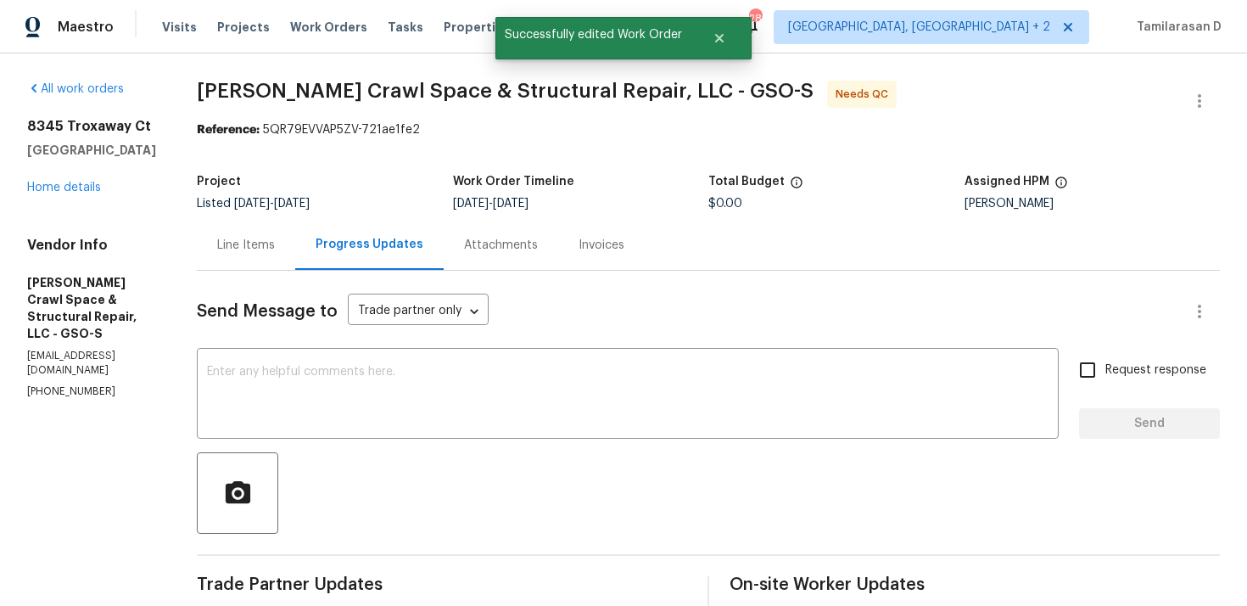
click at [255, 233] on div "Line Items" at bounding box center [246, 245] width 98 height 50
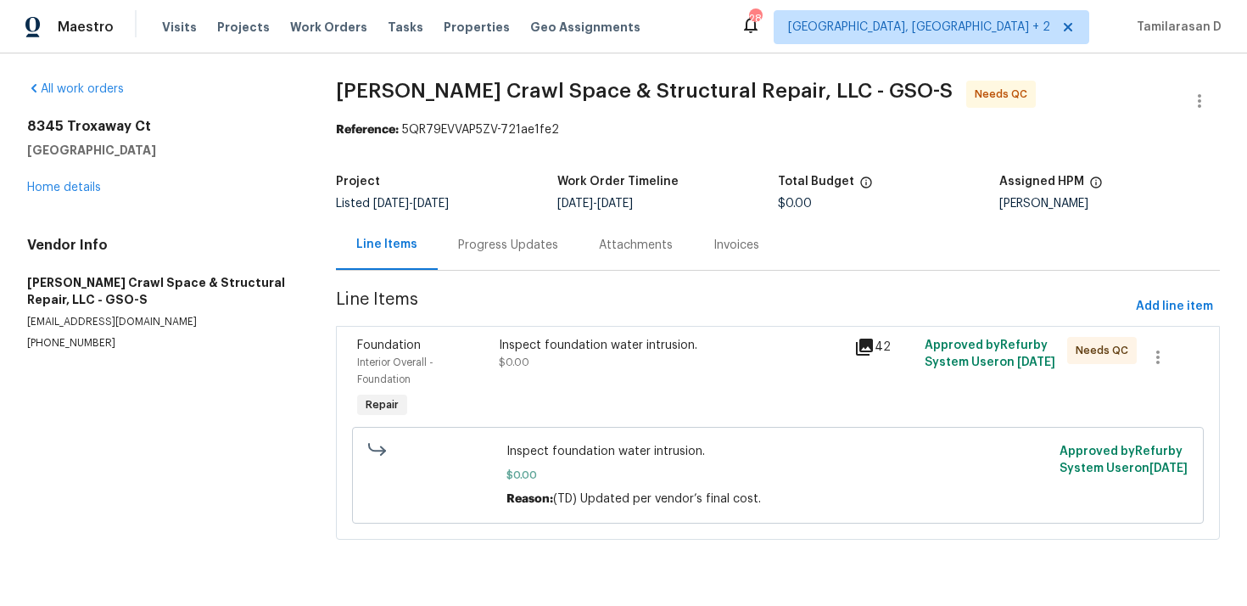
click at [614, 387] on div "Inspect foundation water intrusion. $0.00" at bounding box center [671, 379] width 355 height 95
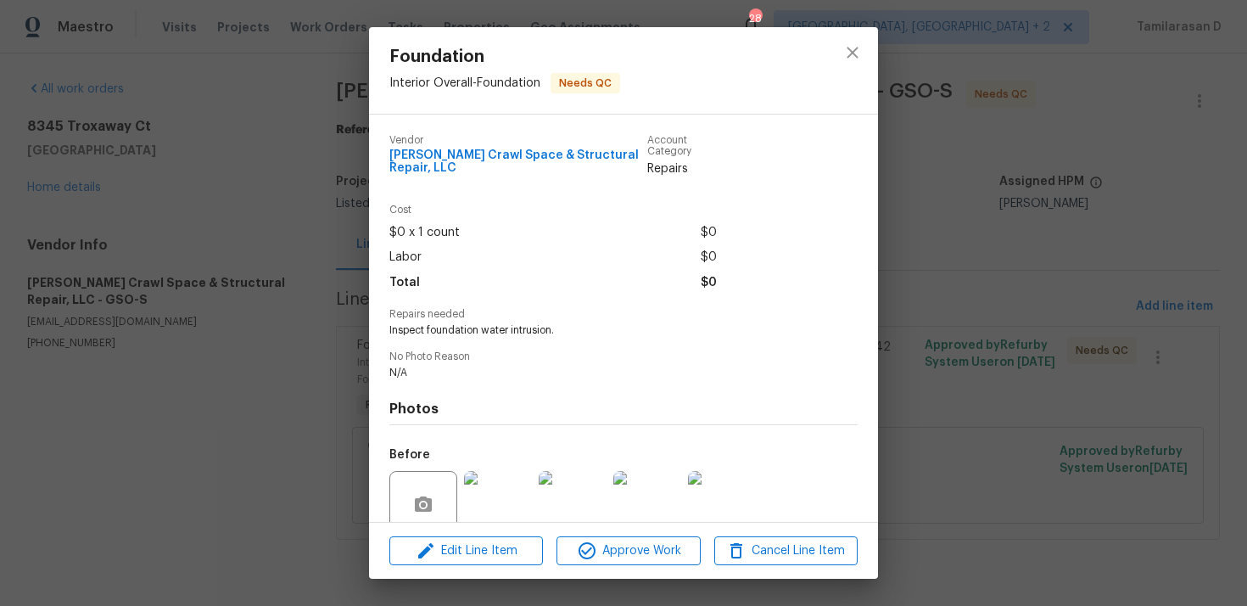
scroll to position [143, 0]
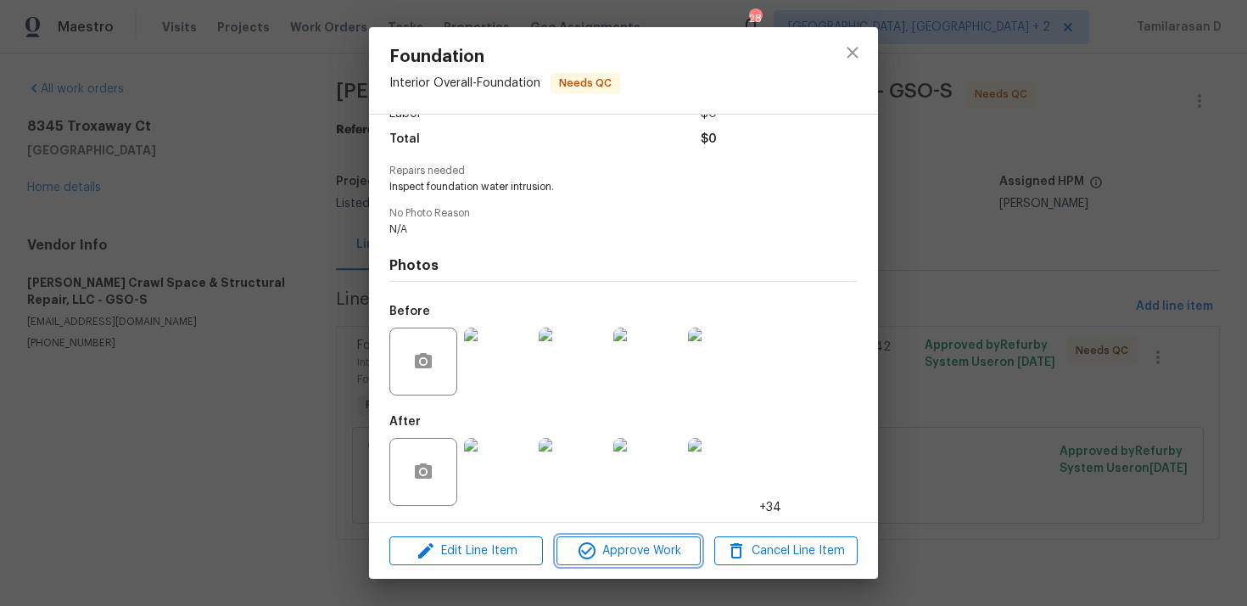
click at [633, 551] on span "Approve Work" at bounding box center [628, 550] width 133 height 21
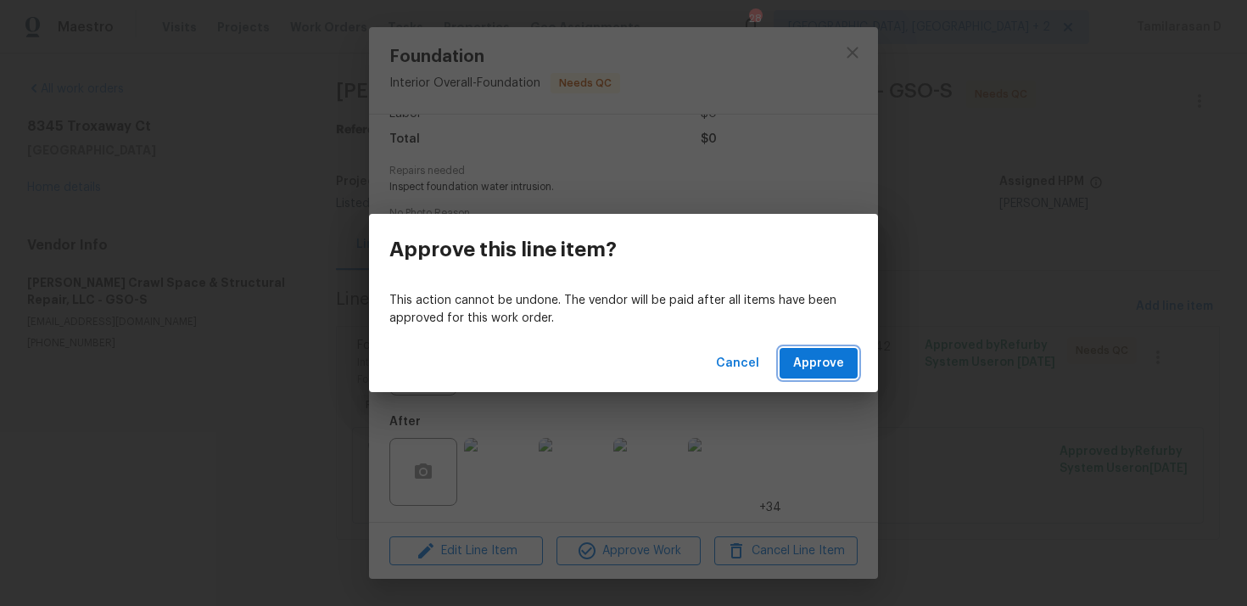
click at [829, 353] on span "Approve" at bounding box center [818, 363] width 51 height 21
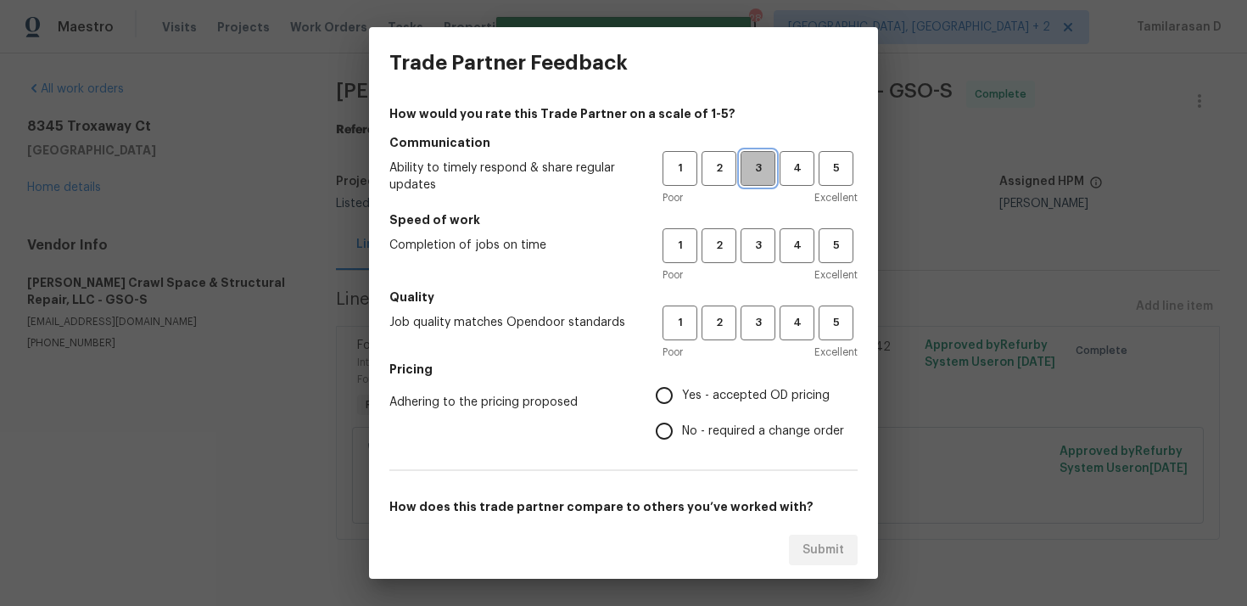
click at [759, 175] on span "3" at bounding box center [757, 169] width 31 height 20
click at [758, 243] on span "3" at bounding box center [757, 246] width 31 height 20
click at [758, 328] on span "3" at bounding box center [757, 323] width 31 height 20
click at [667, 387] on input "Yes - accepted OD pricing" at bounding box center [665, 396] width 36 height 36
radio input "true"
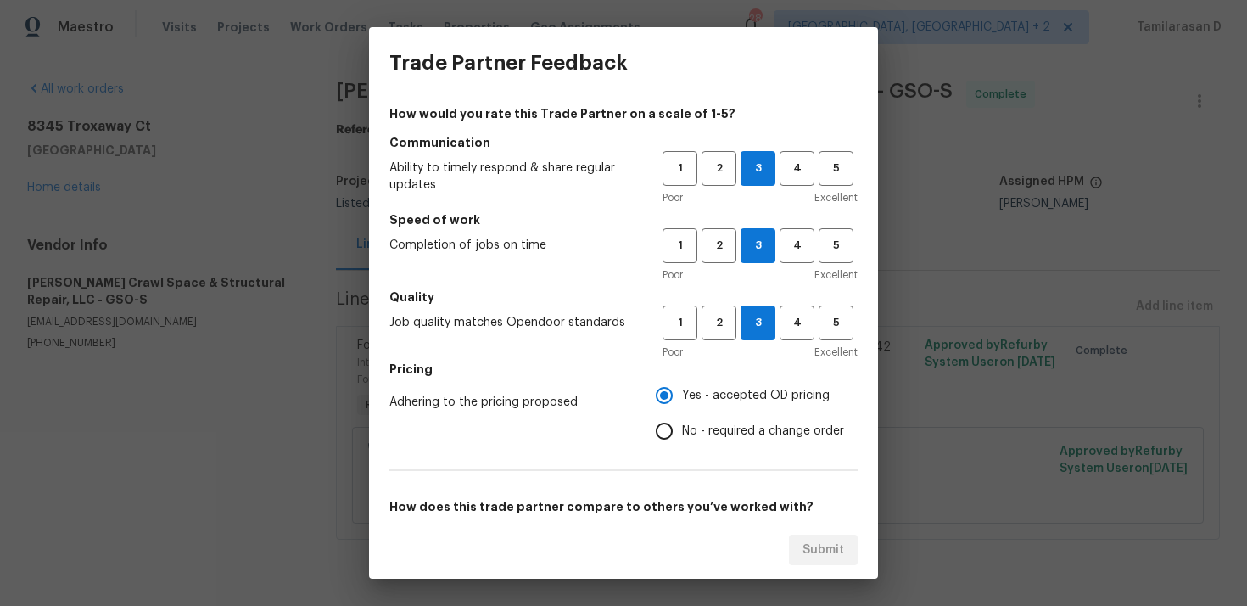
scroll to position [255, 0]
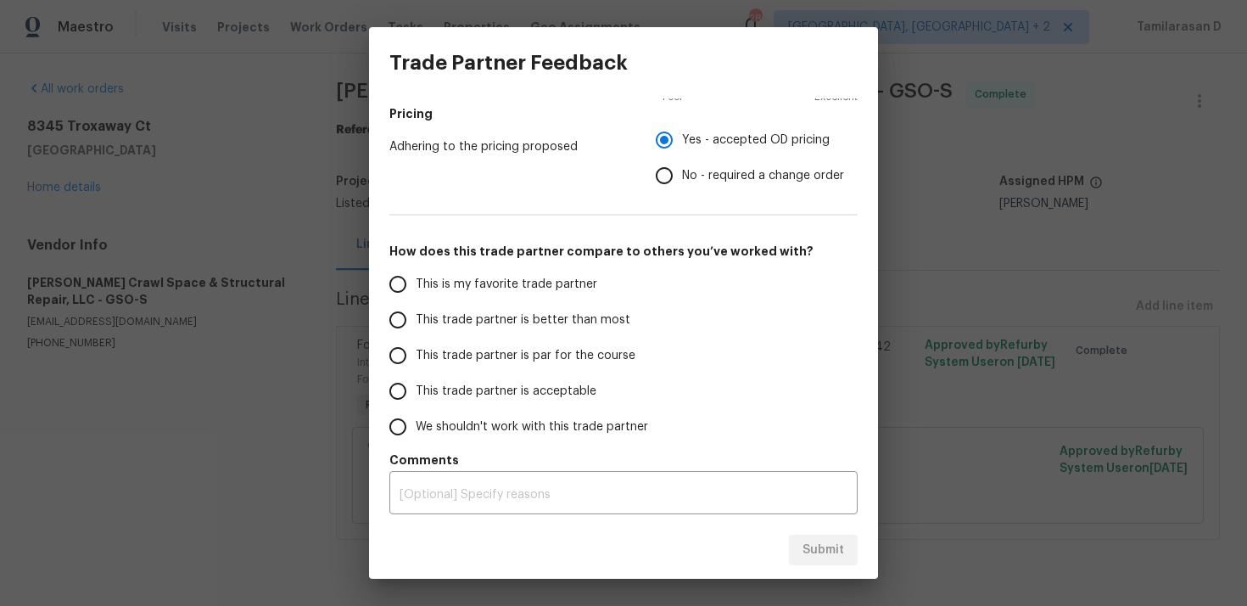
click at [412, 357] on input "This trade partner is par for the course" at bounding box center [398, 356] width 36 height 36
click at [815, 542] on span "Submit" at bounding box center [824, 550] width 42 height 21
radio input "true"
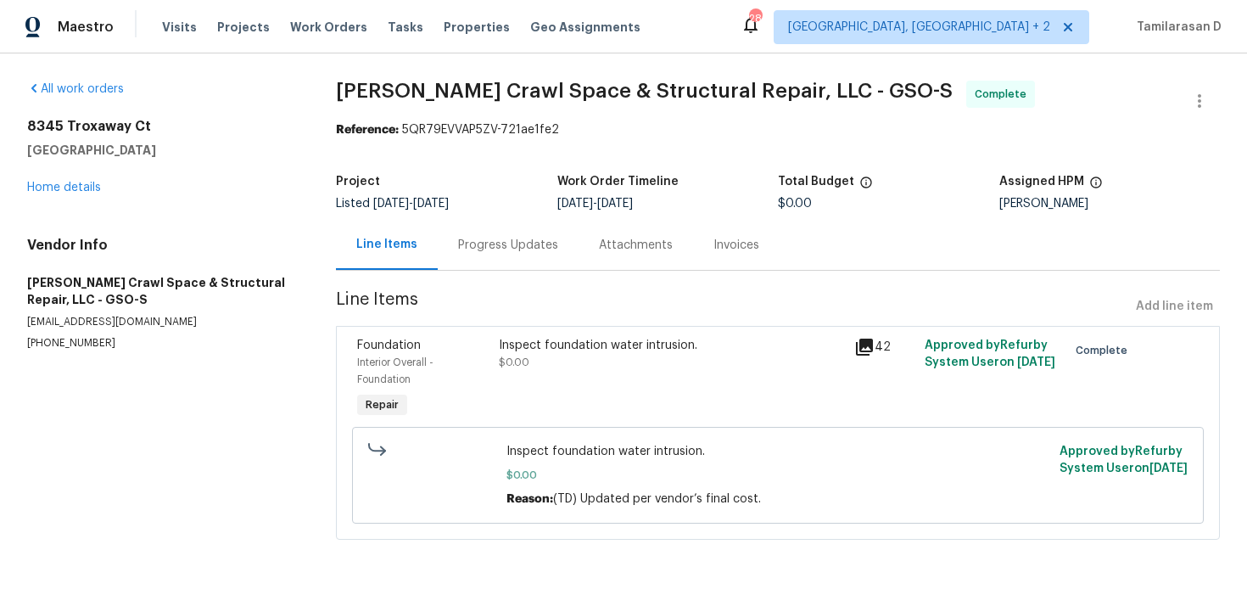
click at [507, 232] on div "Progress Updates" at bounding box center [508, 245] width 141 height 50
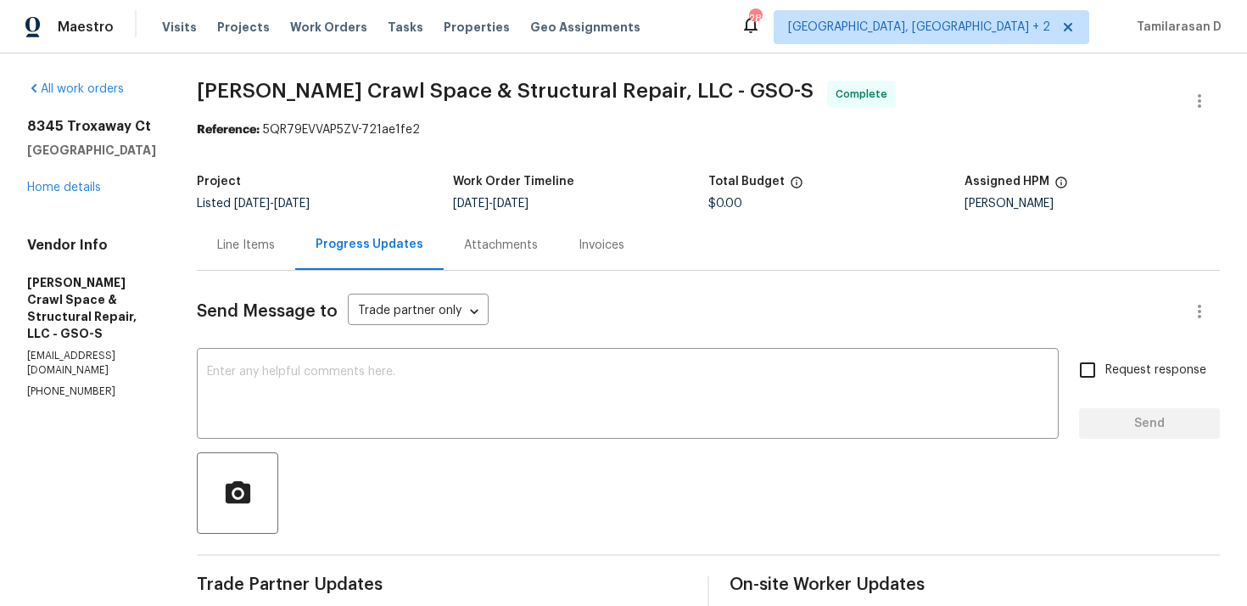
click at [400, 216] on div "Project Listed 8/22/2025 - 9/17/2025 Work Order Timeline 9/11/2025 - 9/17/2025 …" at bounding box center [708, 192] width 1023 height 54
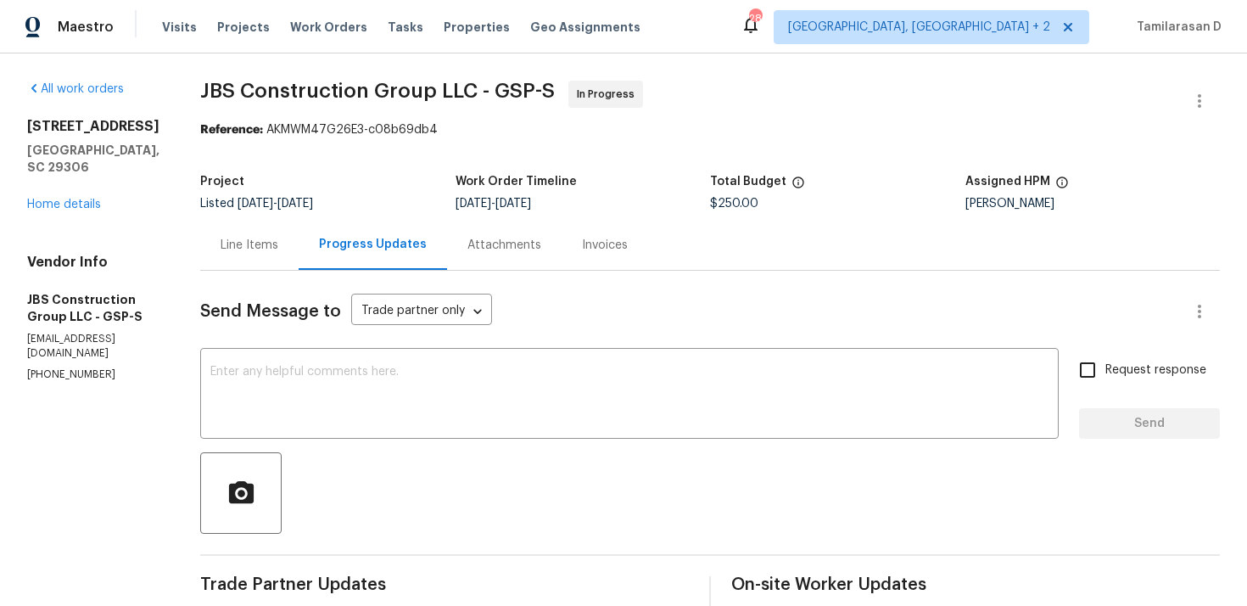
click at [299, 256] on div "Line Items" at bounding box center [249, 245] width 98 height 50
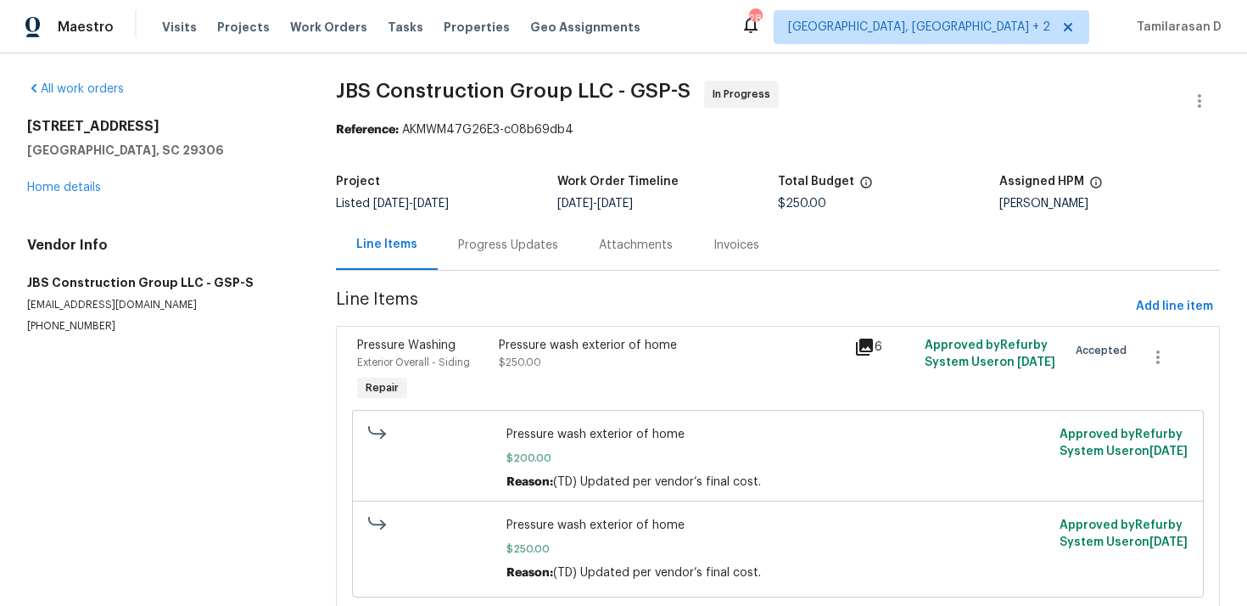
click at [477, 241] on div "Progress Updates" at bounding box center [508, 245] width 100 height 17
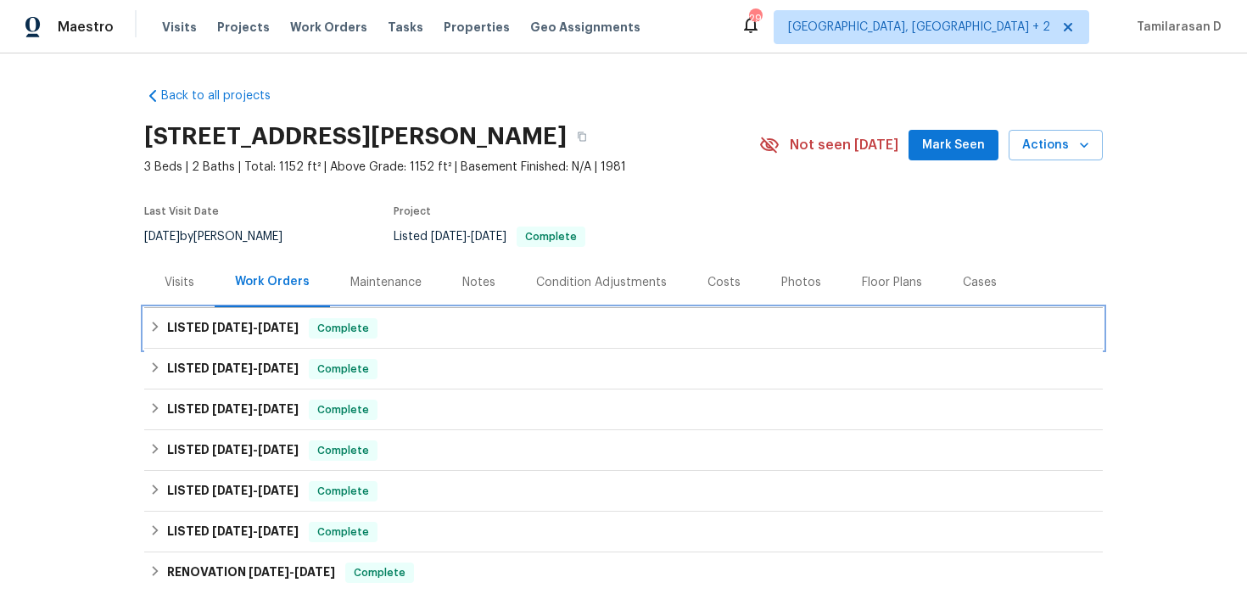
click at [196, 339] on h6 "LISTED [DATE] - [DATE]" at bounding box center [233, 328] width 132 height 20
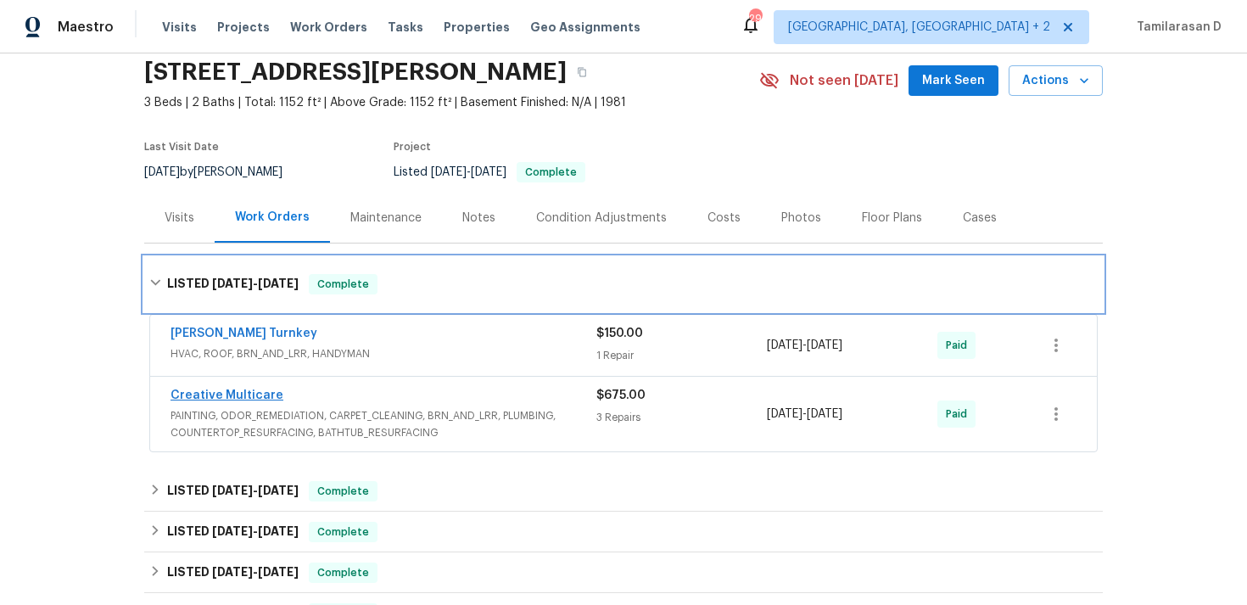
scroll to position [128, 0]
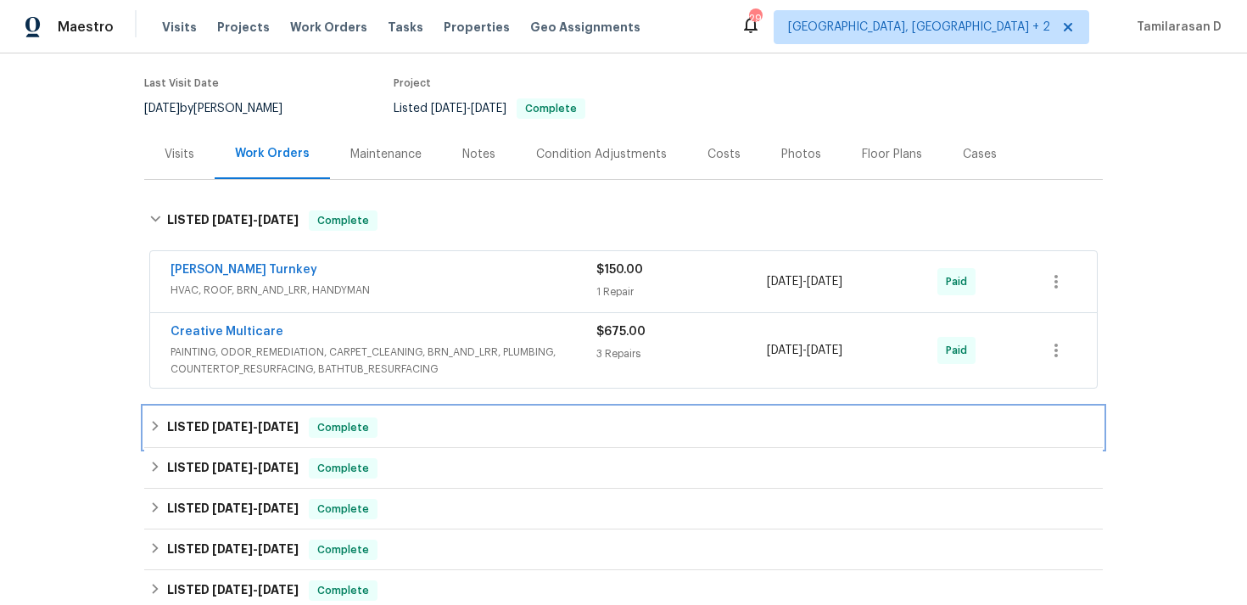
click at [165, 438] on div "LISTED [DATE] - [DATE] Complete" at bounding box center [623, 427] width 949 height 20
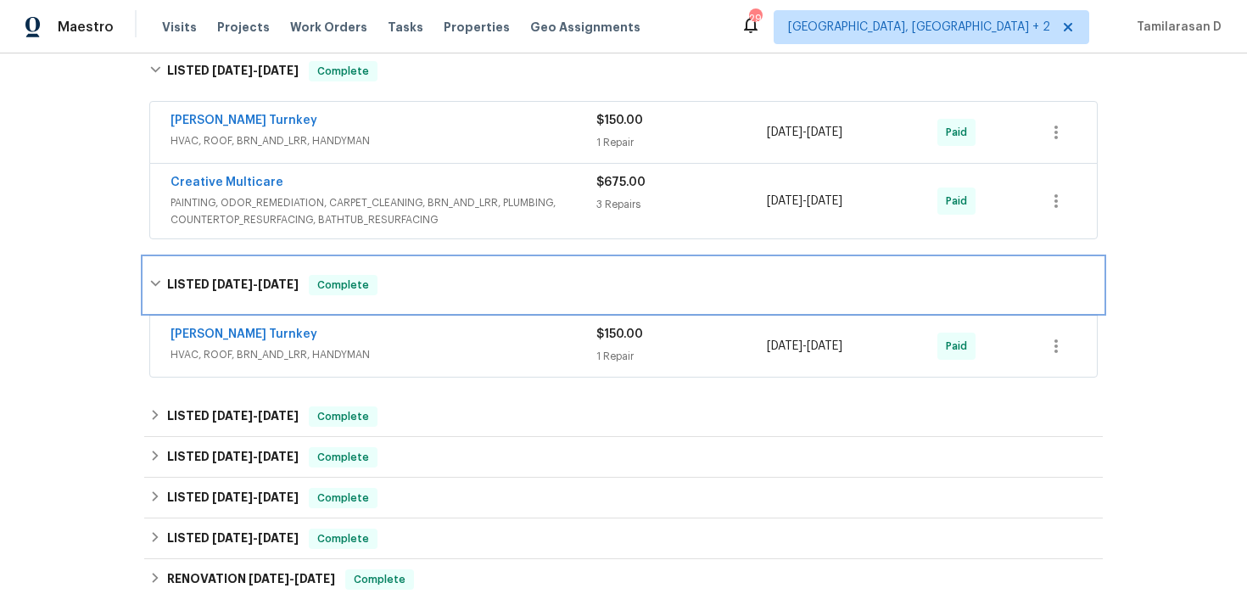
scroll to position [295, 0]
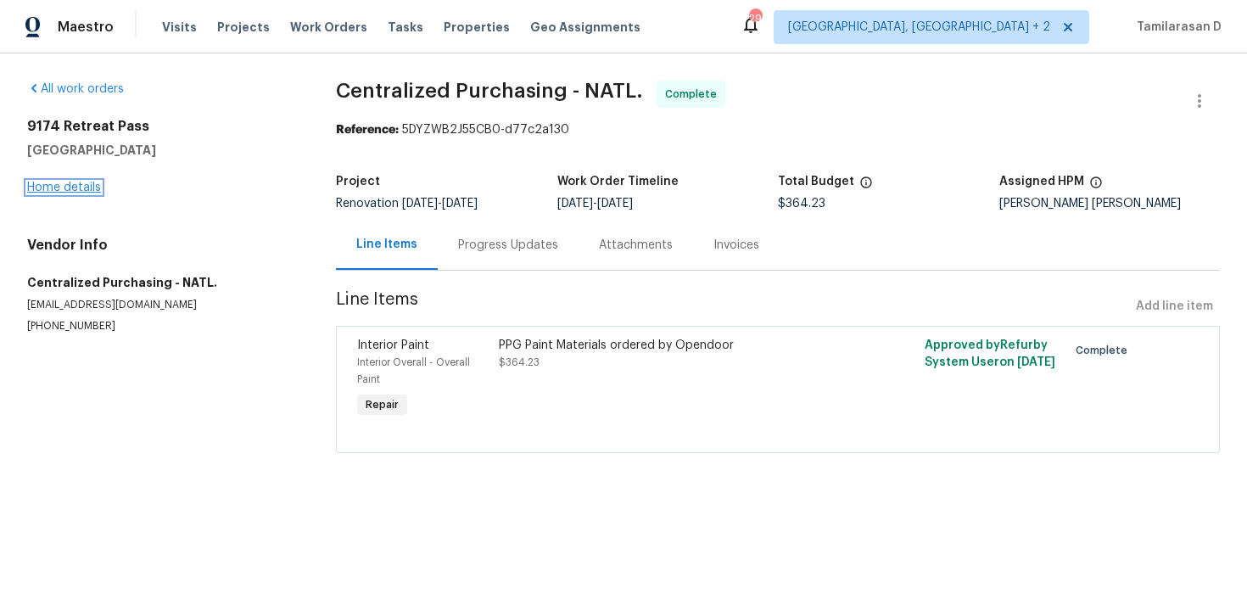
click at [92, 182] on link "Home details" at bounding box center [64, 188] width 74 height 12
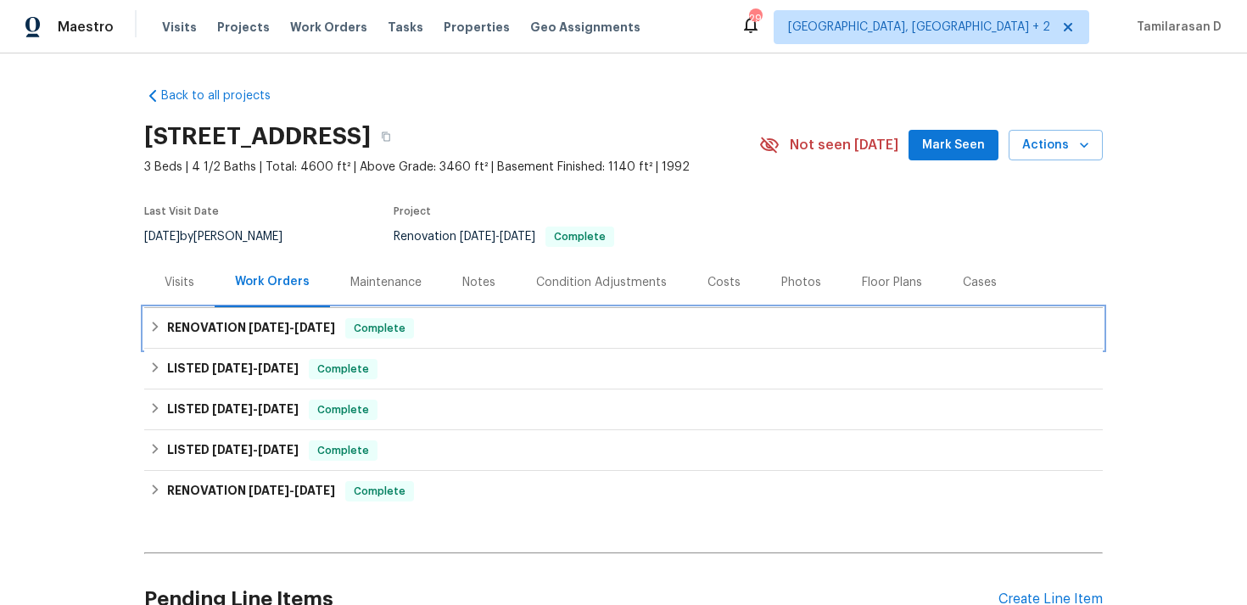
click at [182, 340] on div "RENOVATION [DATE] - [DATE] Complete" at bounding box center [623, 328] width 959 height 41
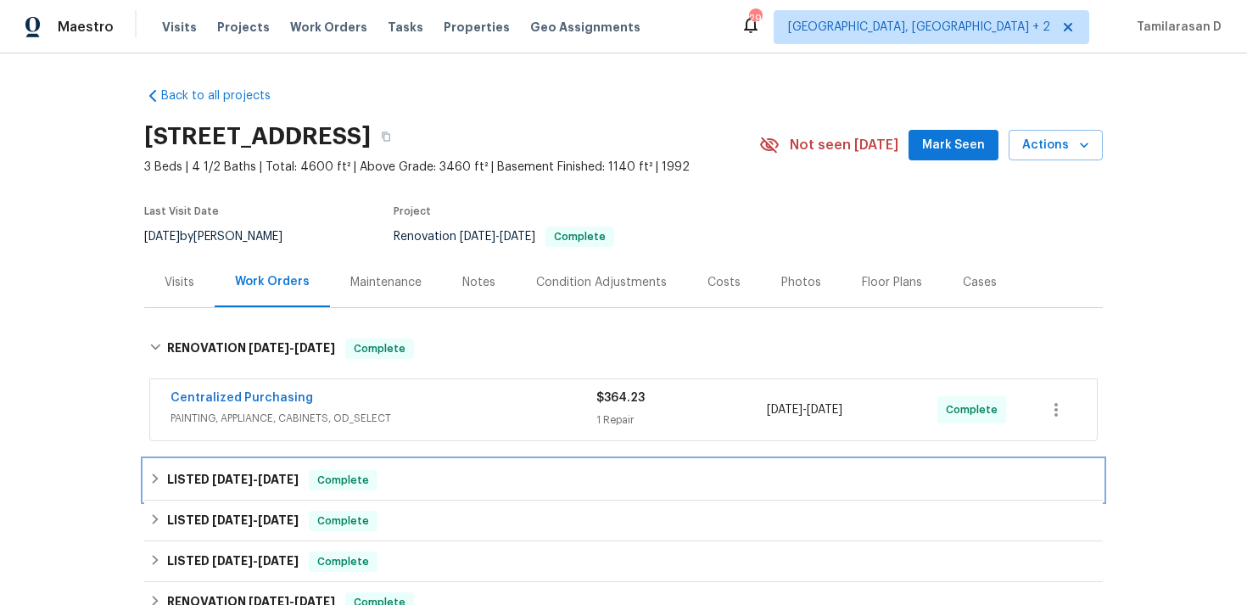
click at [202, 483] on h6 "LISTED [DATE] - [DATE]" at bounding box center [233, 480] width 132 height 20
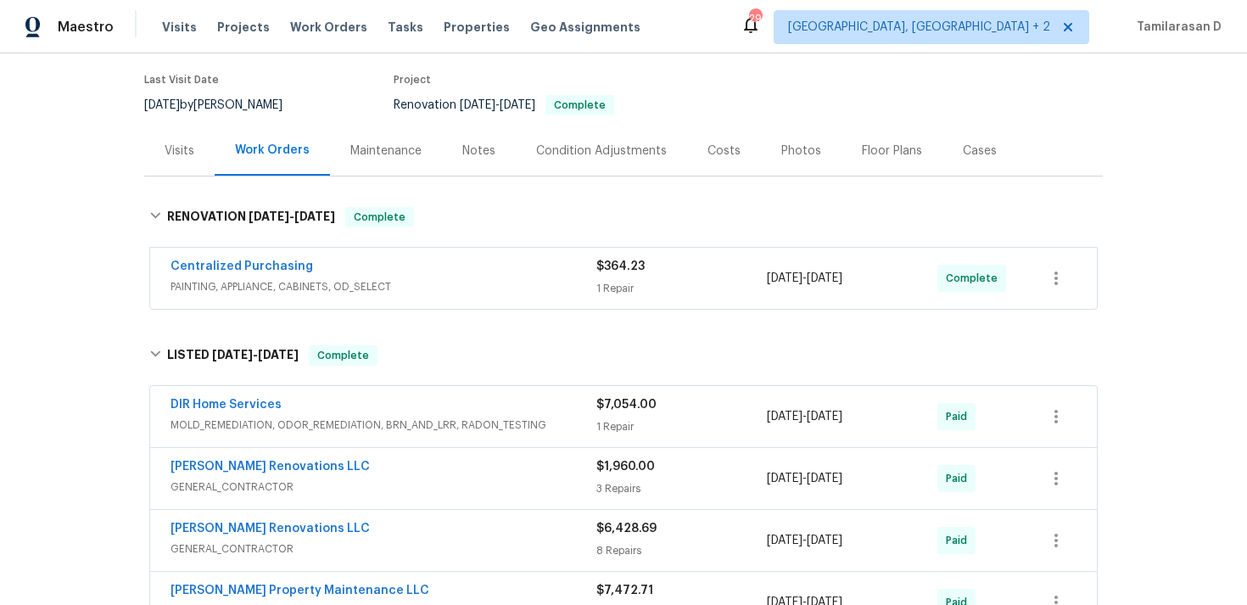
click at [342, 437] on div "DIR Home Services MOLD_REMEDIATION, ODOR_REMEDIATION, BRN_AND_LRR, RADON_TESTIN…" at bounding box center [623, 416] width 947 height 61
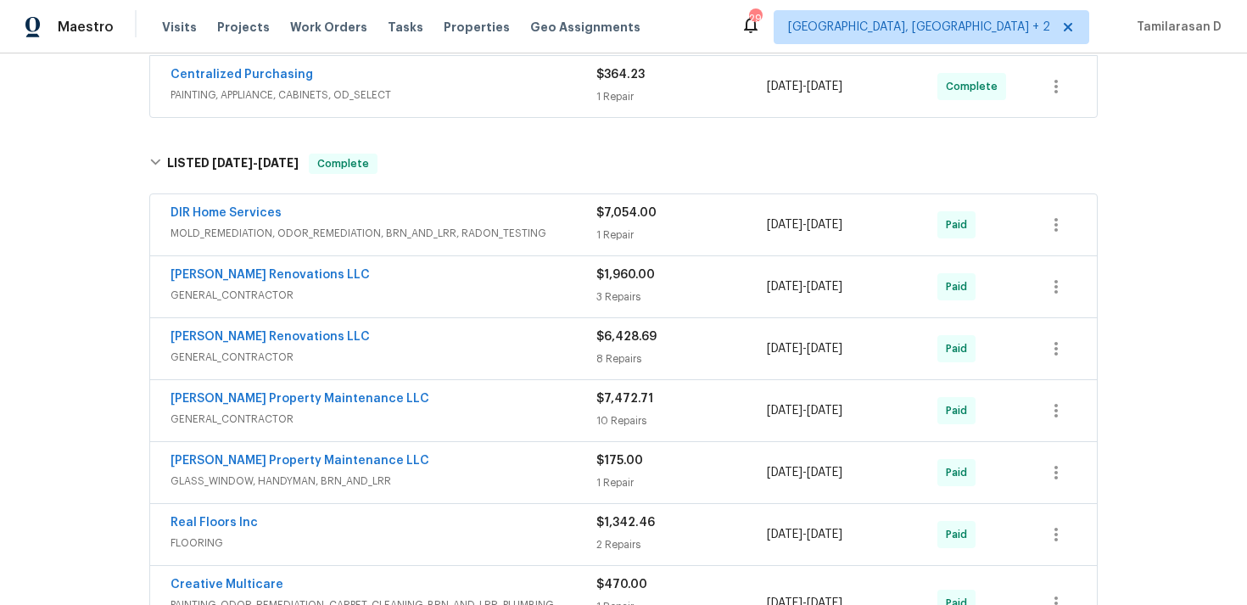
click at [341, 204] on div "DIR Home Services" at bounding box center [384, 214] width 426 height 20
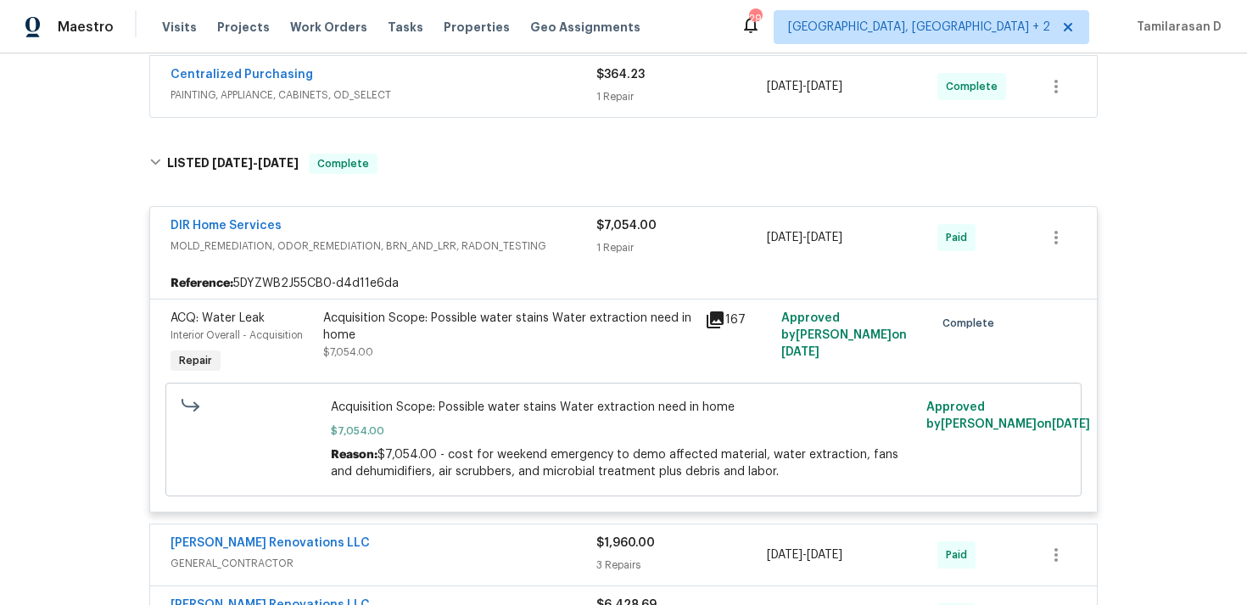
click at [348, 235] on div "DIR Home Services" at bounding box center [384, 227] width 426 height 20
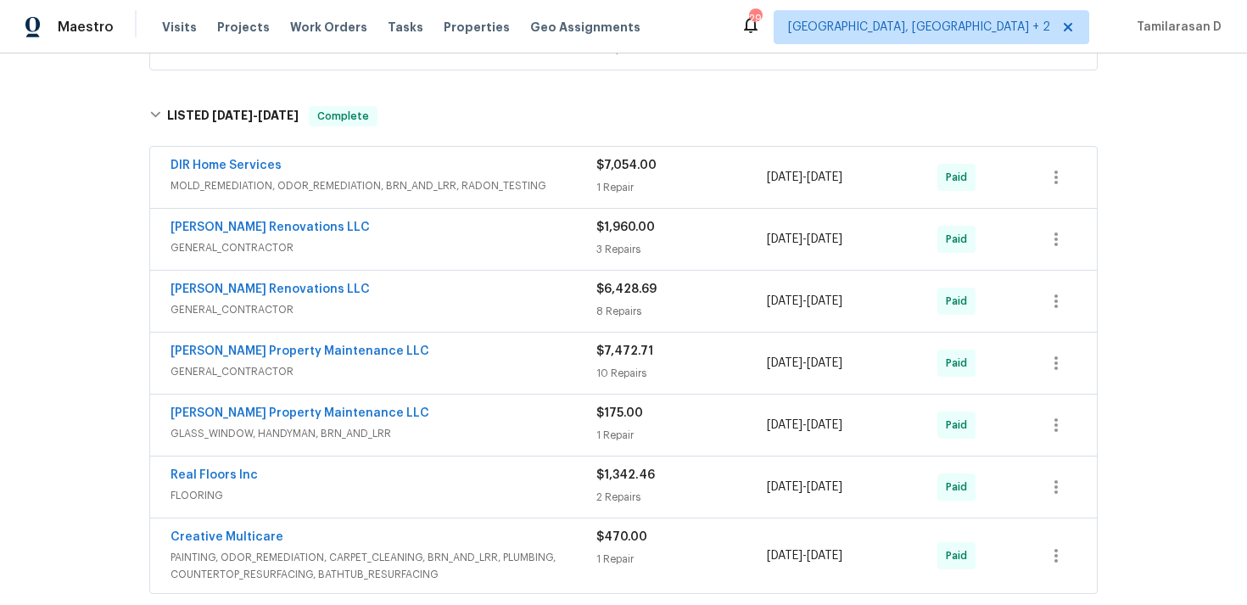
scroll to position [375, 0]
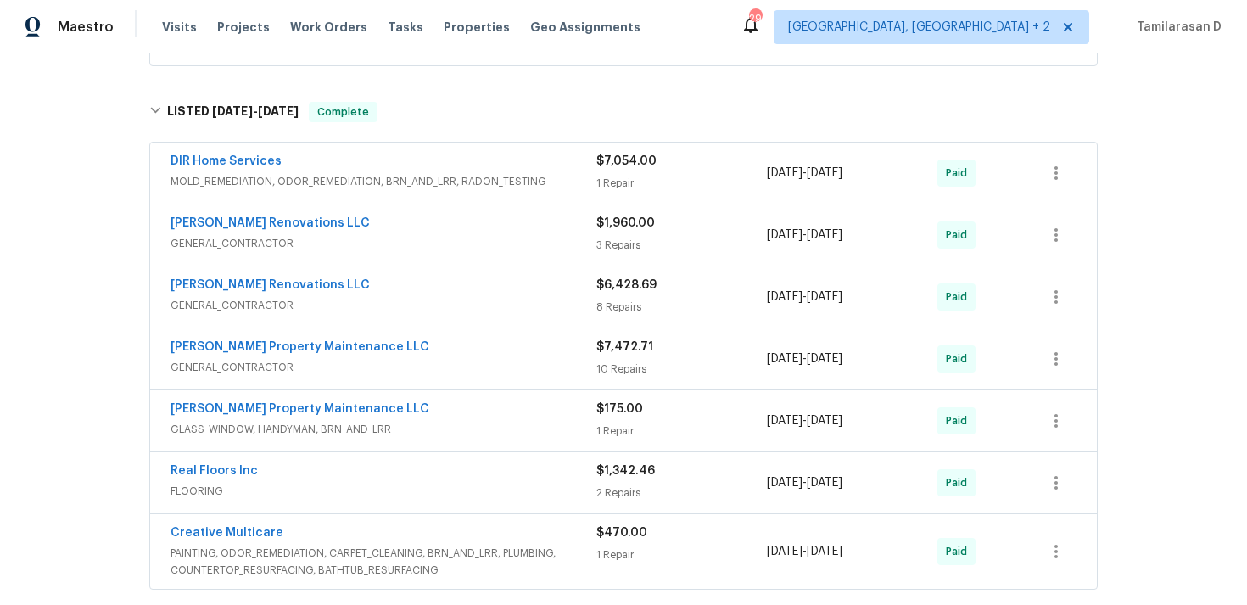
click at [415, 171] on div "DIR Home Services" at bounding box center [384, 163] width 426 height 20
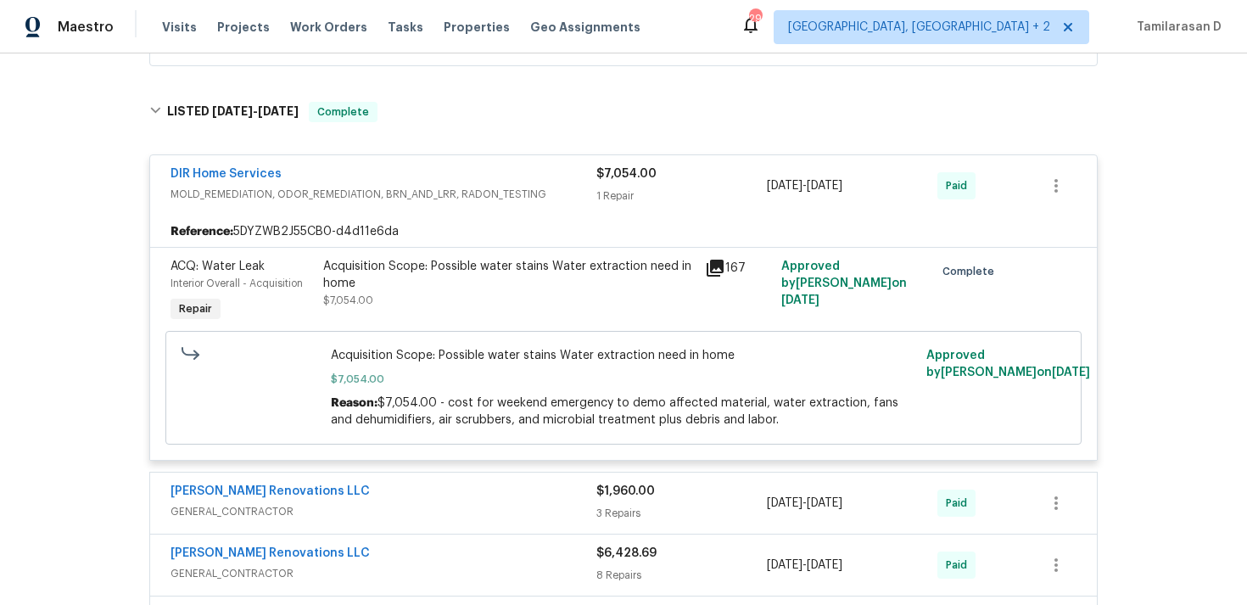
click at [456, 207] on div "DIR Home Services MOLD_REMEDIATION, ODOR_REMEDIATION, BRN_AND_LRR, RADON_TESTIN…" at bounding box center [623, 185] width 947 height 61
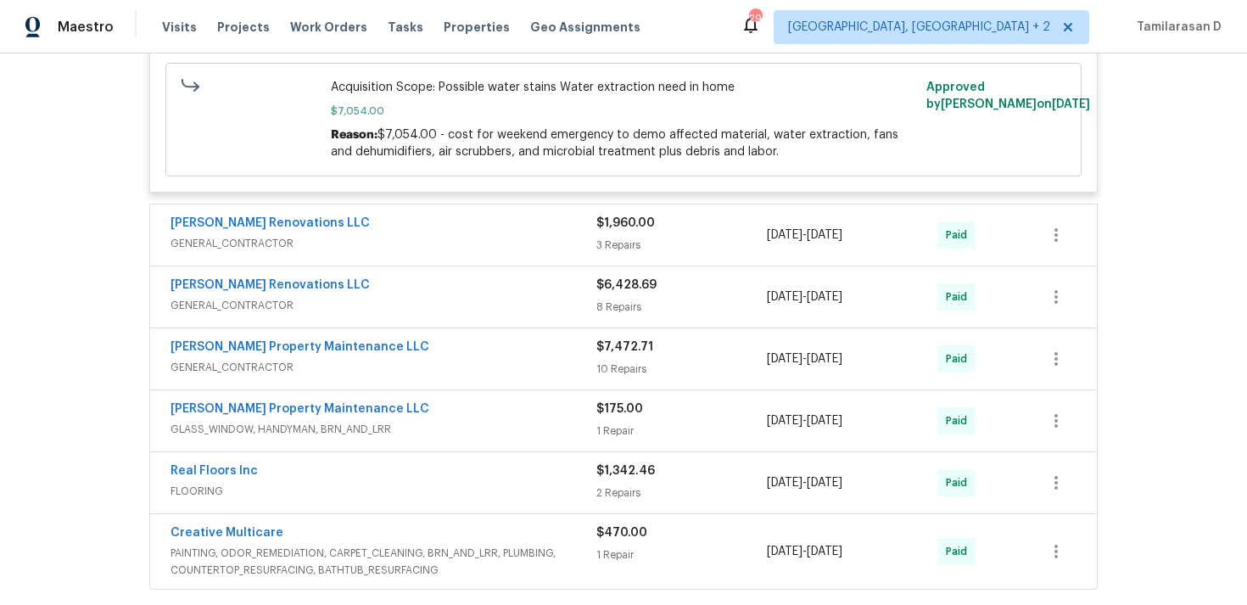
scroll to position [722, 0]
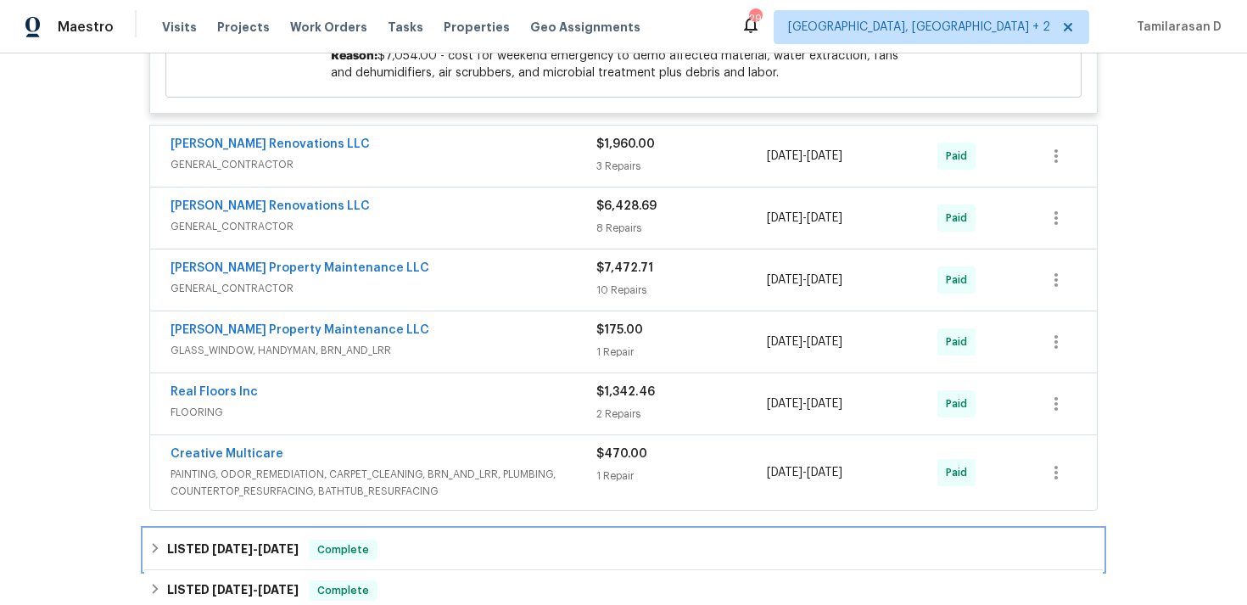
click at [170, 553] on h6 "LISTED [DATE] - [DATE]" at bounding box center [233, 550] width 132 height 20
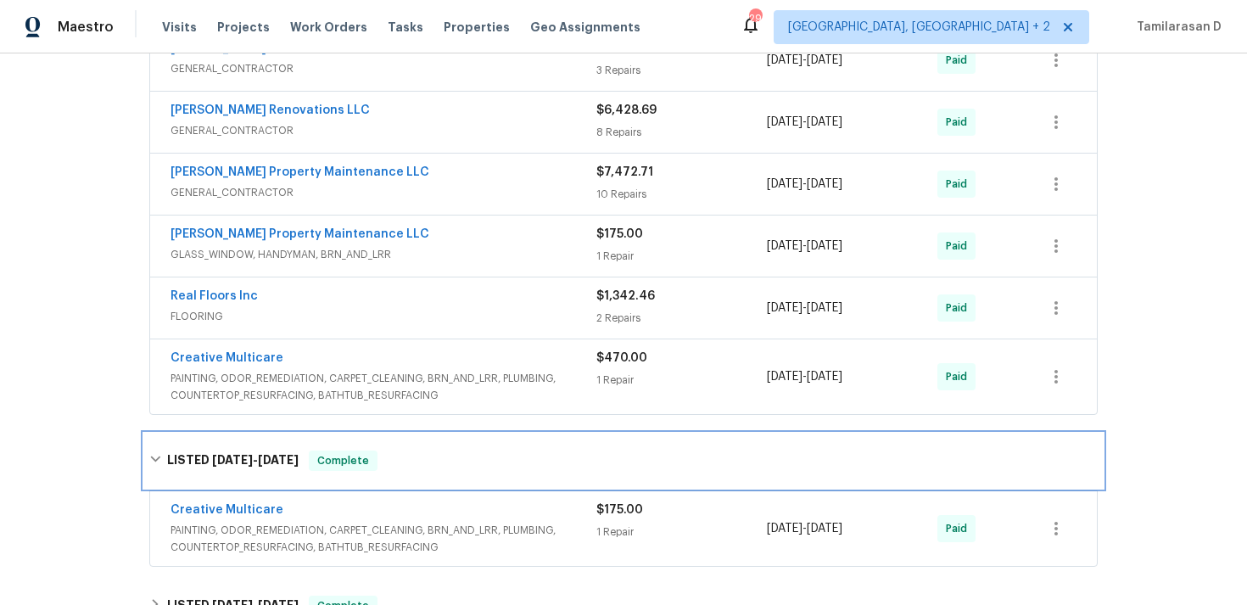
scroll to position [972, 0]
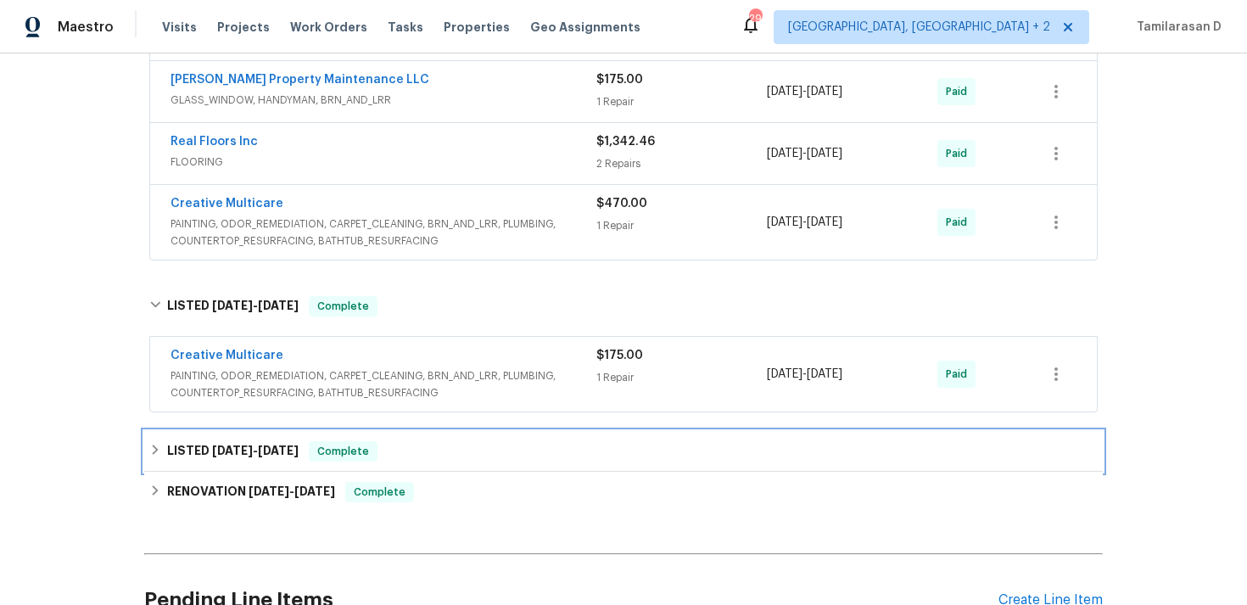
click at [242, 459] on h6 "LISTED [DATE] - [DATE]" at bounding box center [233, 451] width 132 height 20
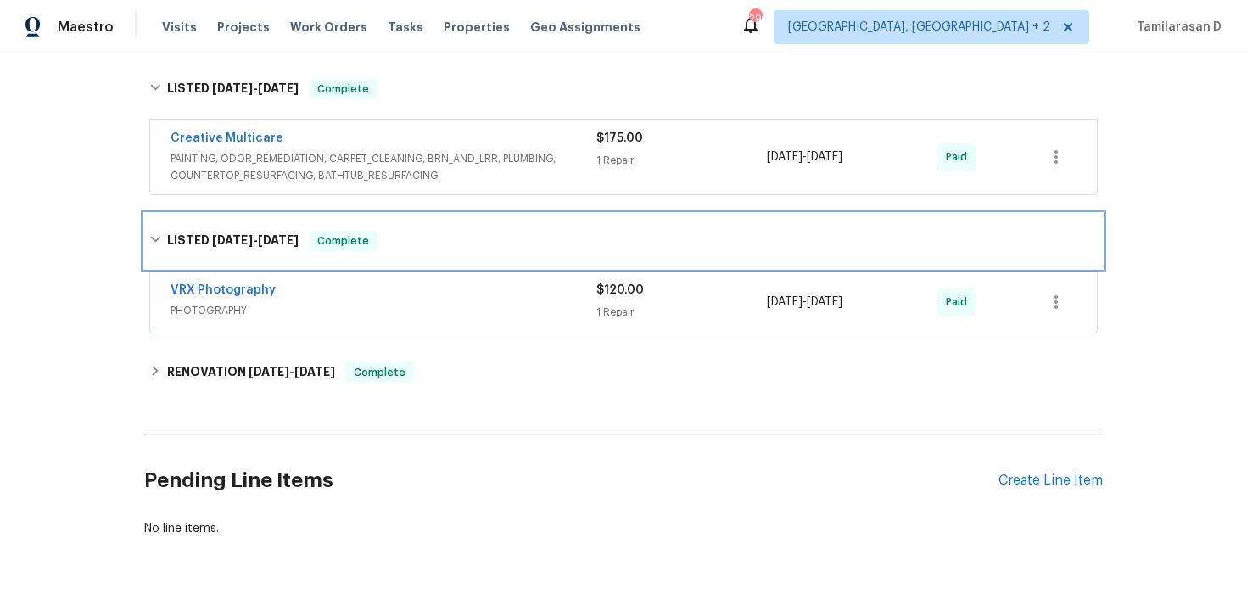
scroll to position [1229, 0]
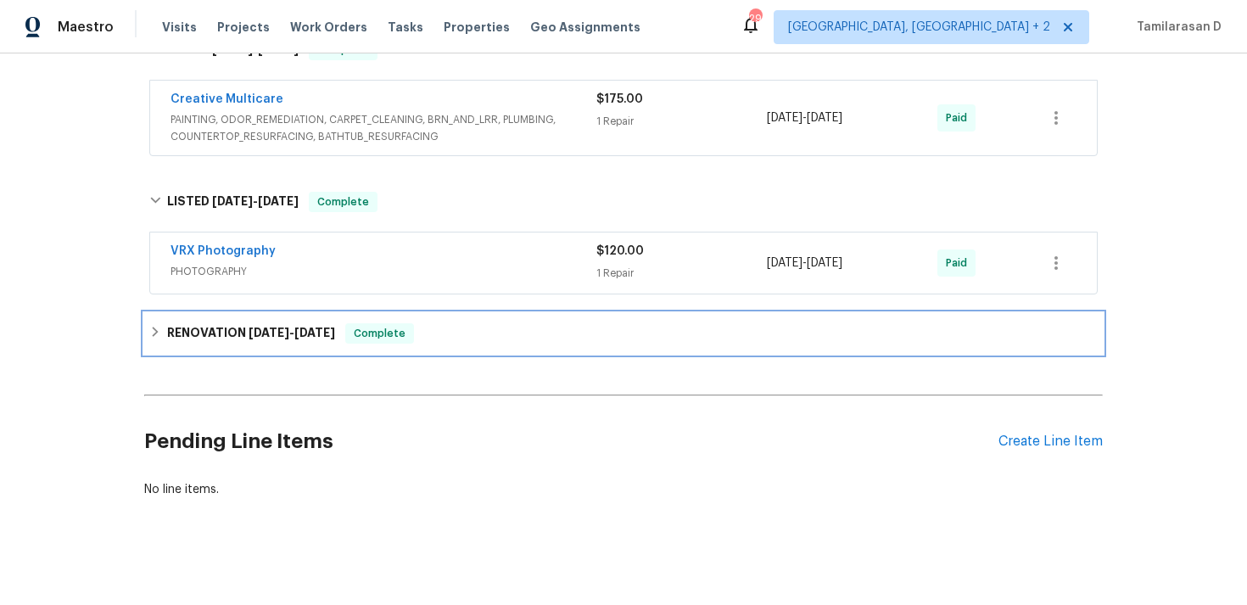
click at [238, 335] on h6 "RENOVATION [DATE] - [DATE]" at bounding box center [251, 333] width 168 height 20
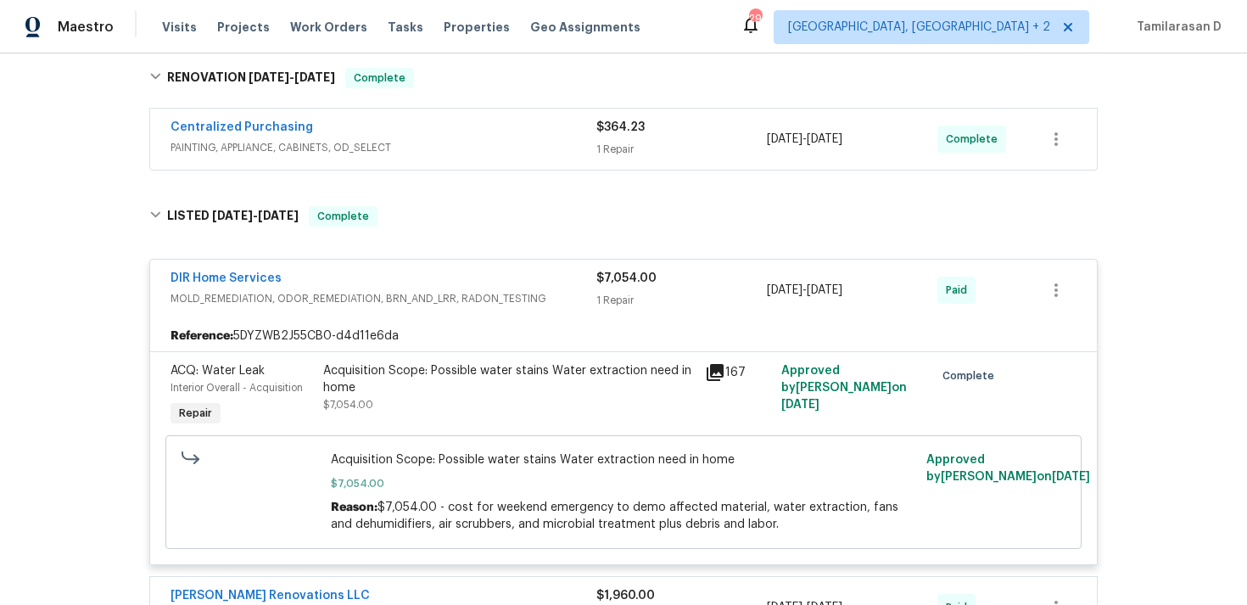
scroll to position [264, 0]
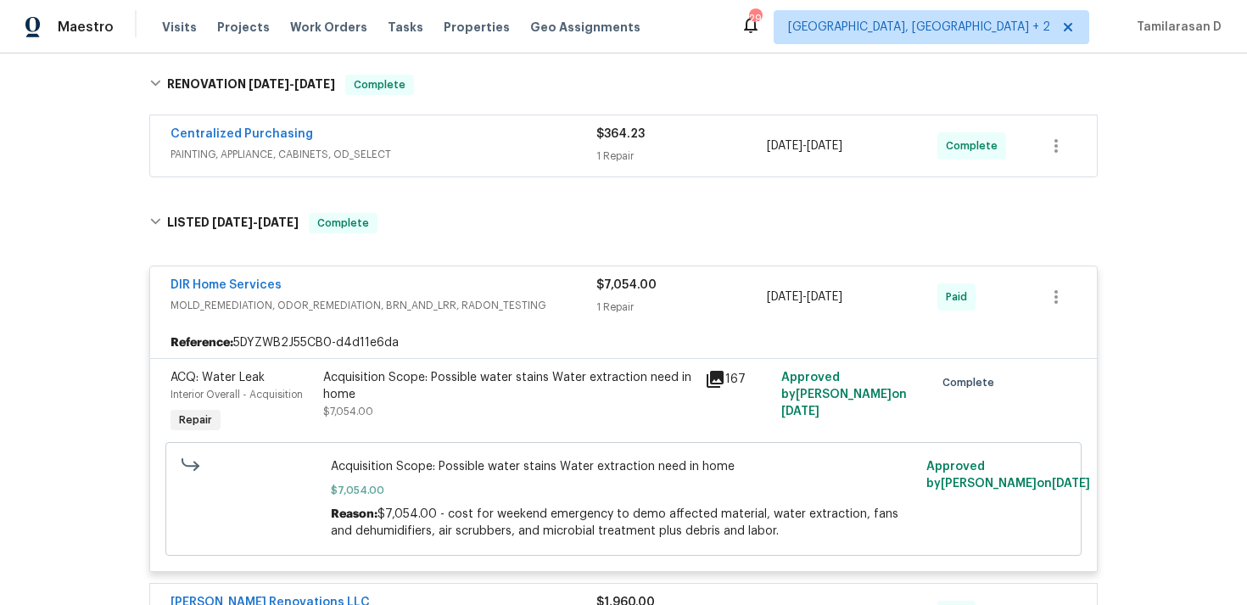
click at [421, 294] on div "DIR Home Services" at bounding box center [384, 287] width 426 height 20
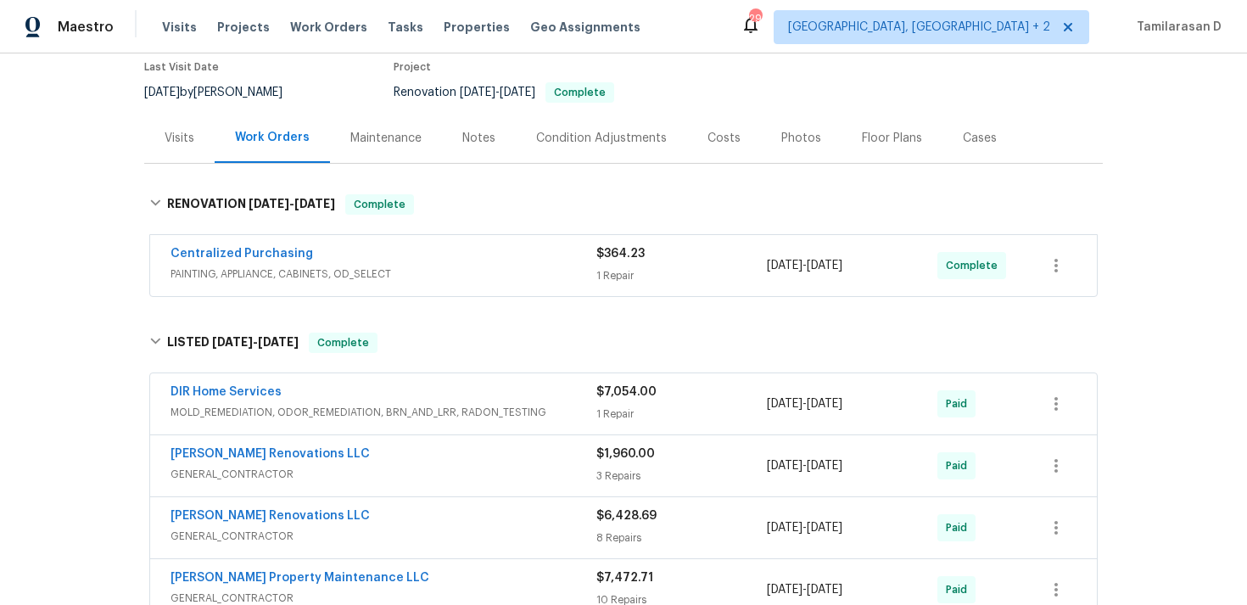
scroll to position [64, 0]
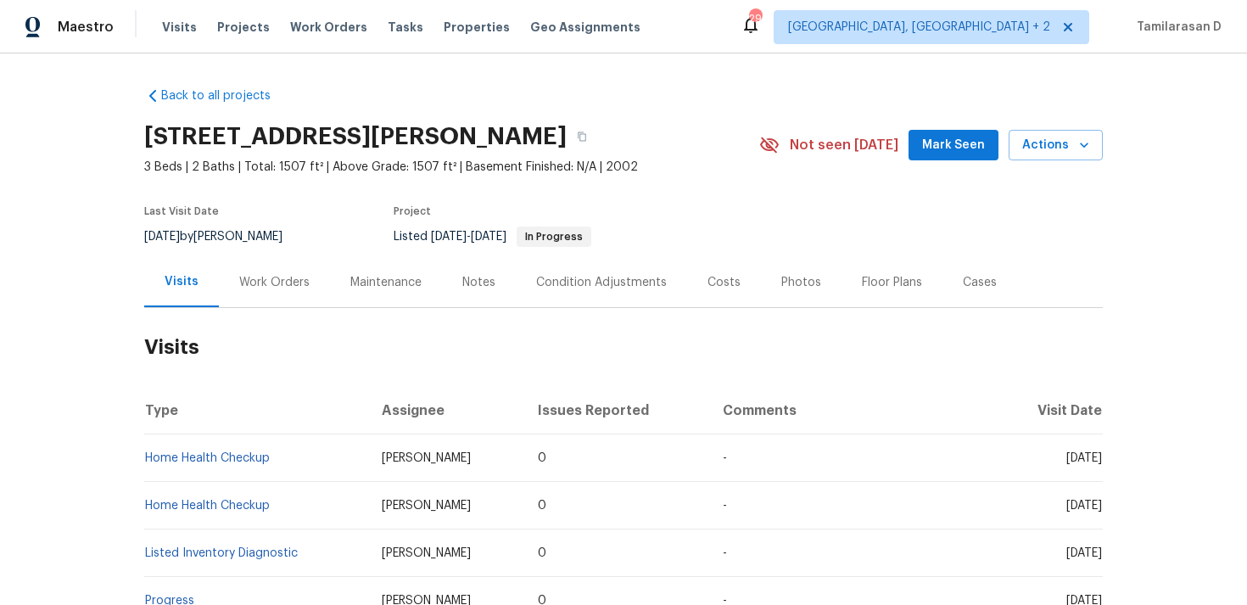
scroll to position [20, 0]
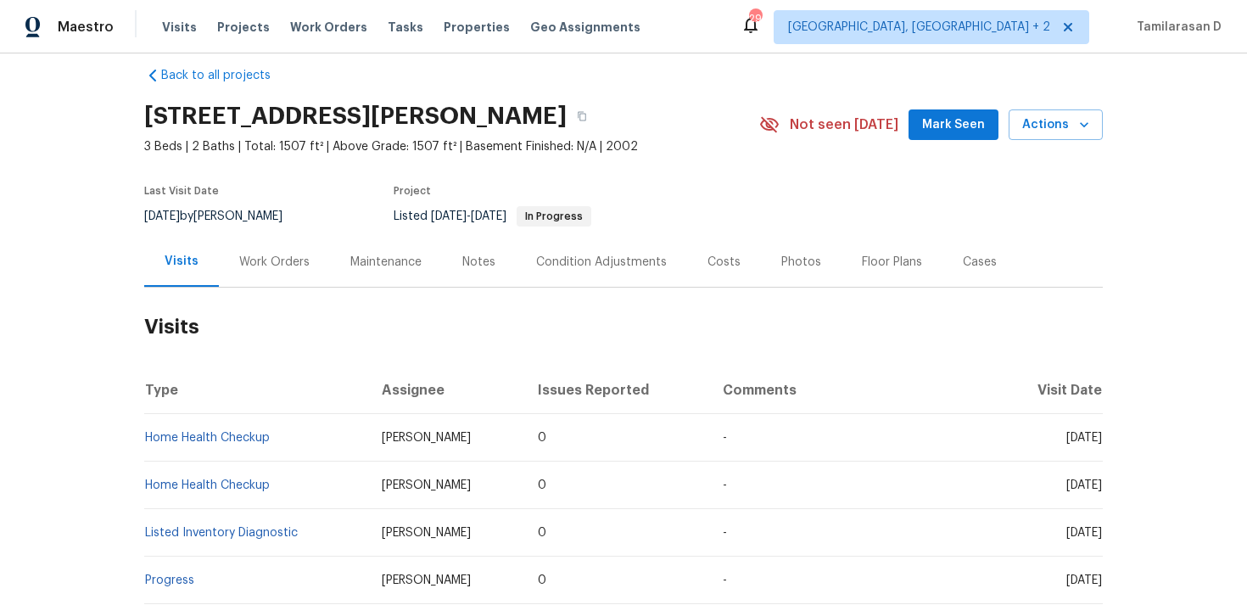
click at [273, 260] on div "Work Orders" at bounding box center [274, 262] width 70 height 17
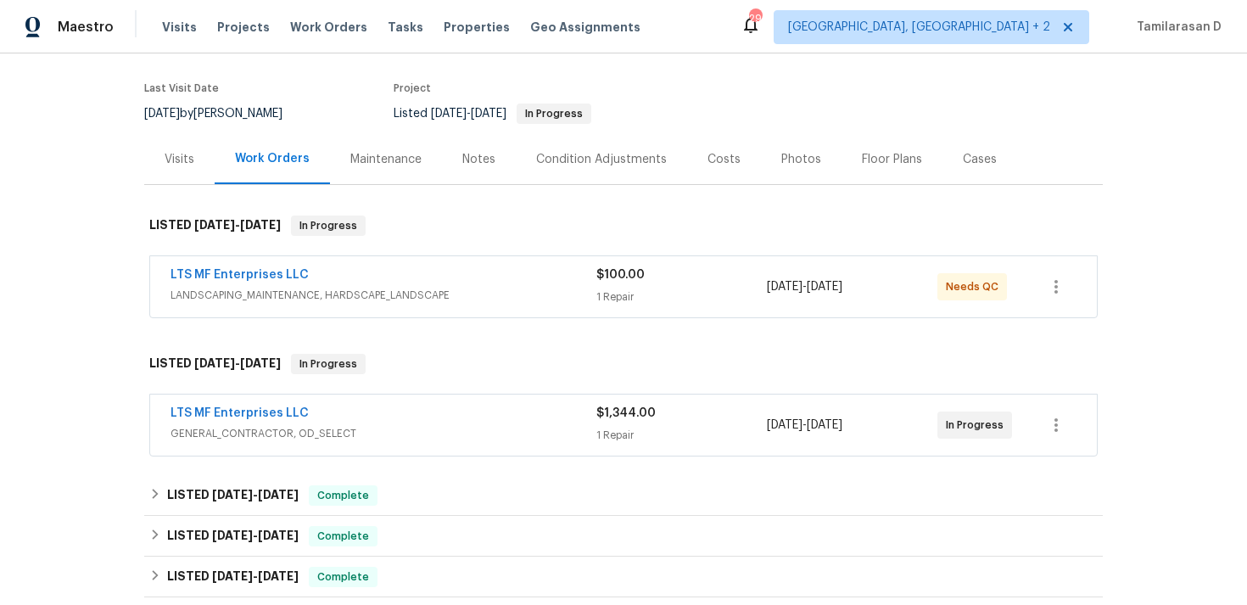
scroll to position [148, 0]
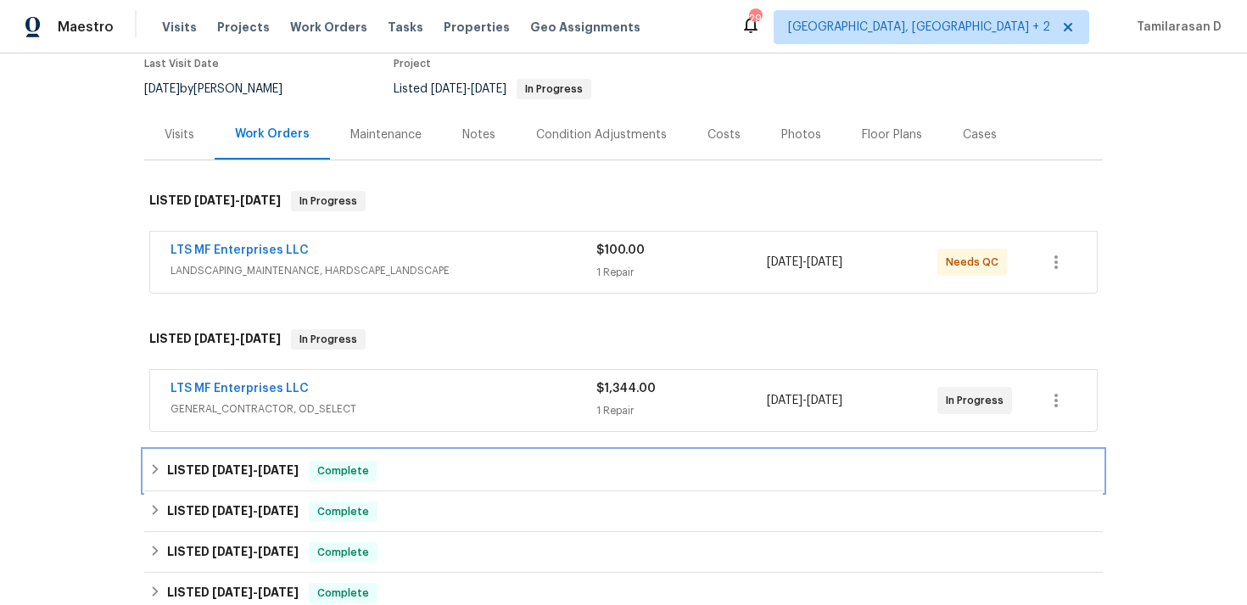
click at [228, 473] on span "[DATE]" at bounding box center [232, 470] width 41 height 12
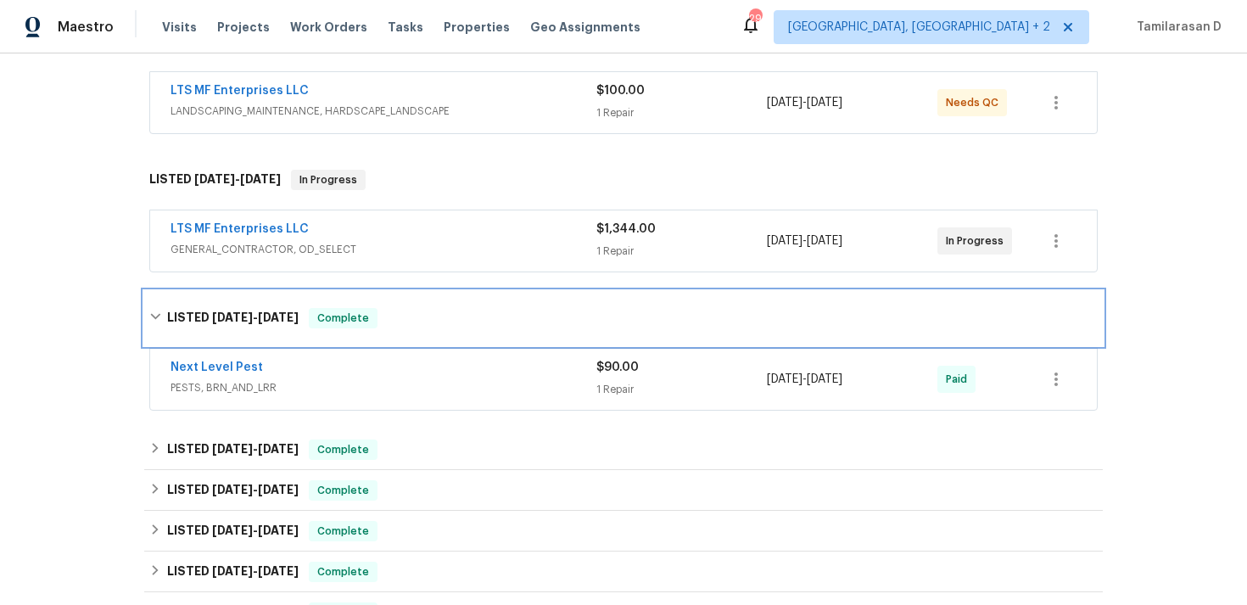
scroll to position [333, 0]
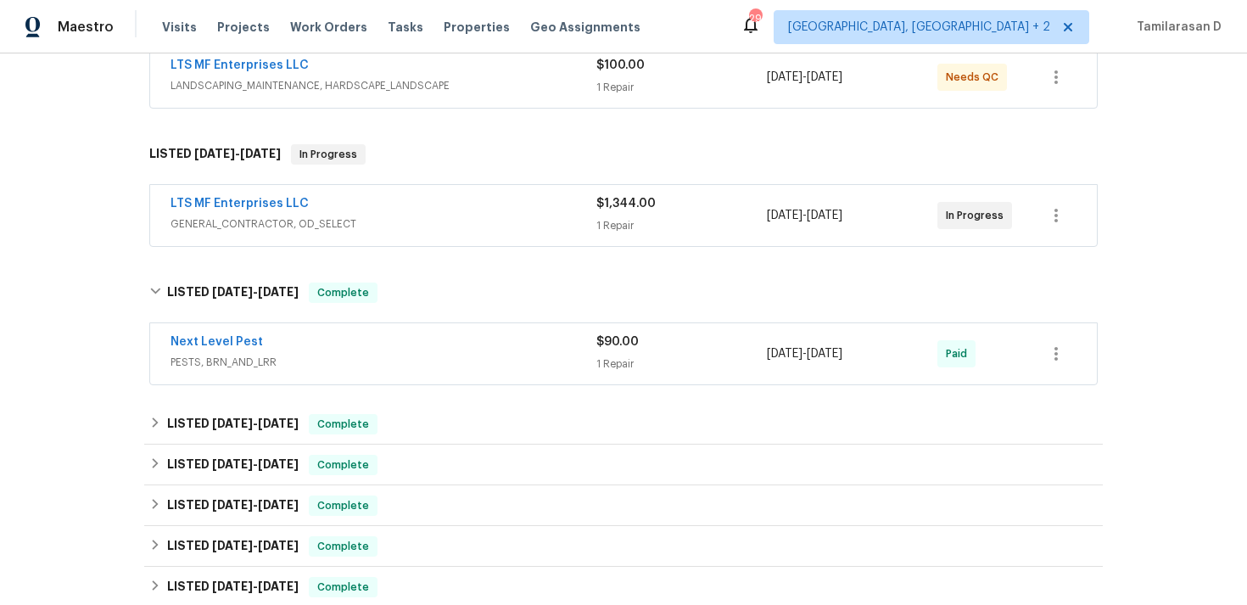
click at [386, 360] on span "PESTS, BRN_AND_LRR" at bounding box center [384, 362] width 426 height 17
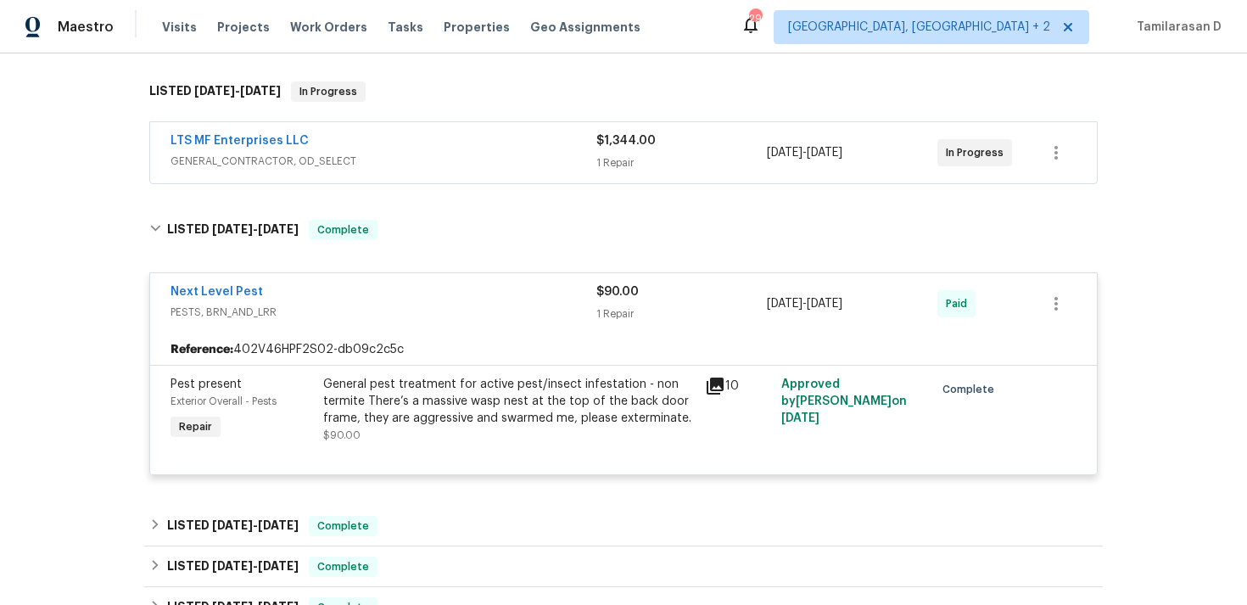
scroll to position [400, 0]
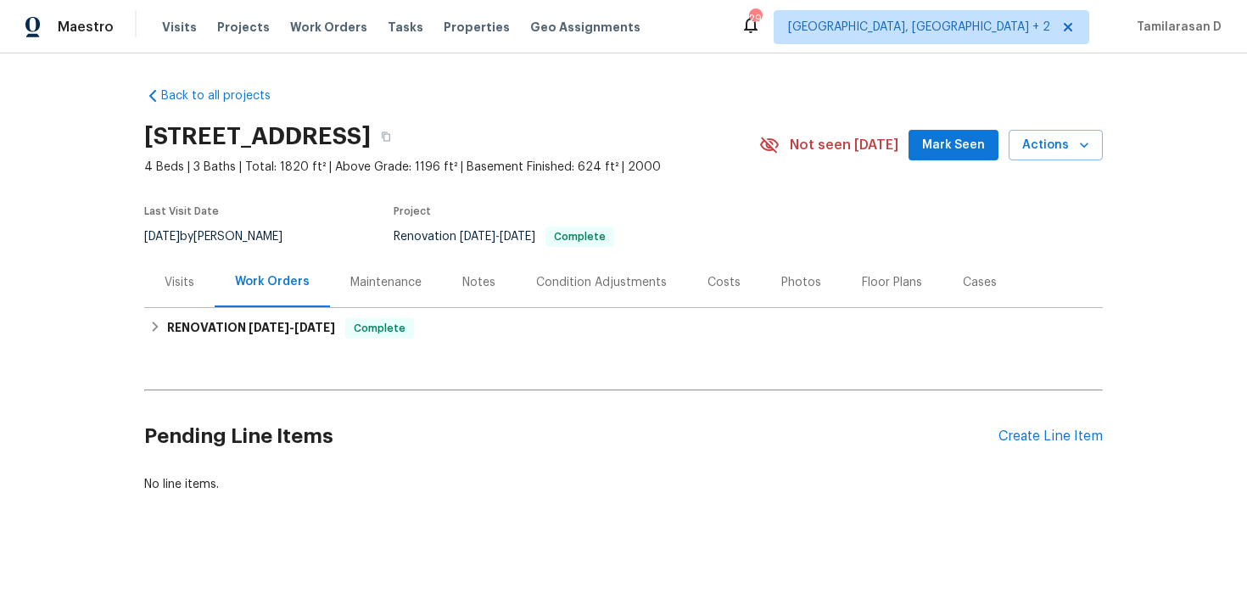
scroll to position [3, 0]
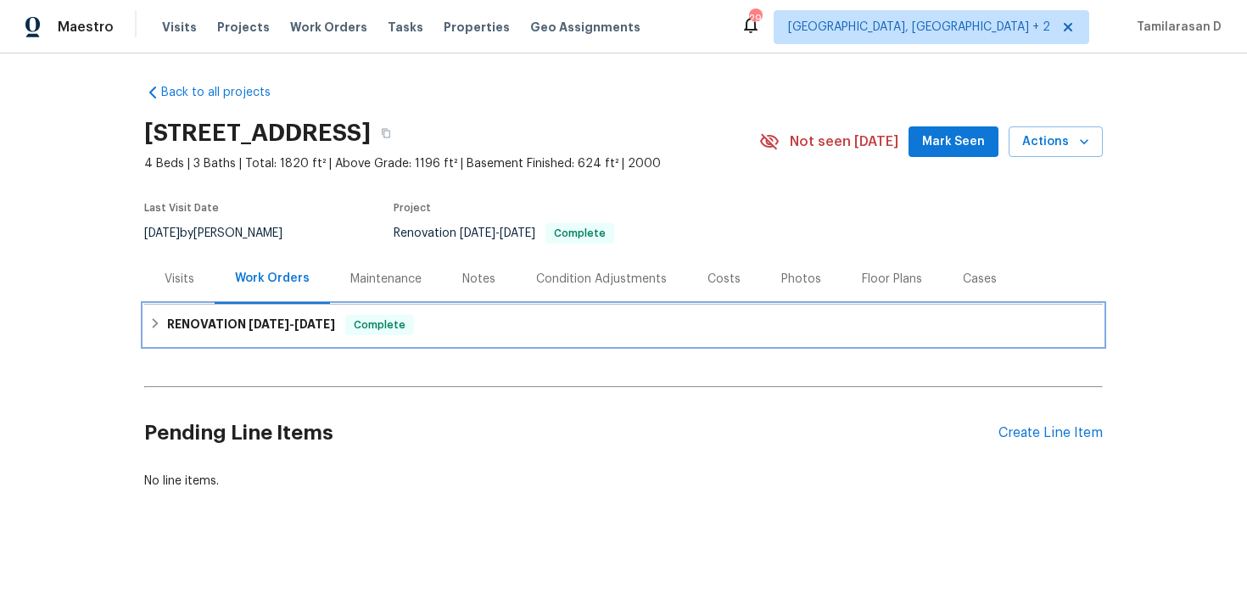
click at [160, 315] on div "RENOVATION [DATE] - [DATE] Complete" at bounding box center [623, 325] width 949 height 20
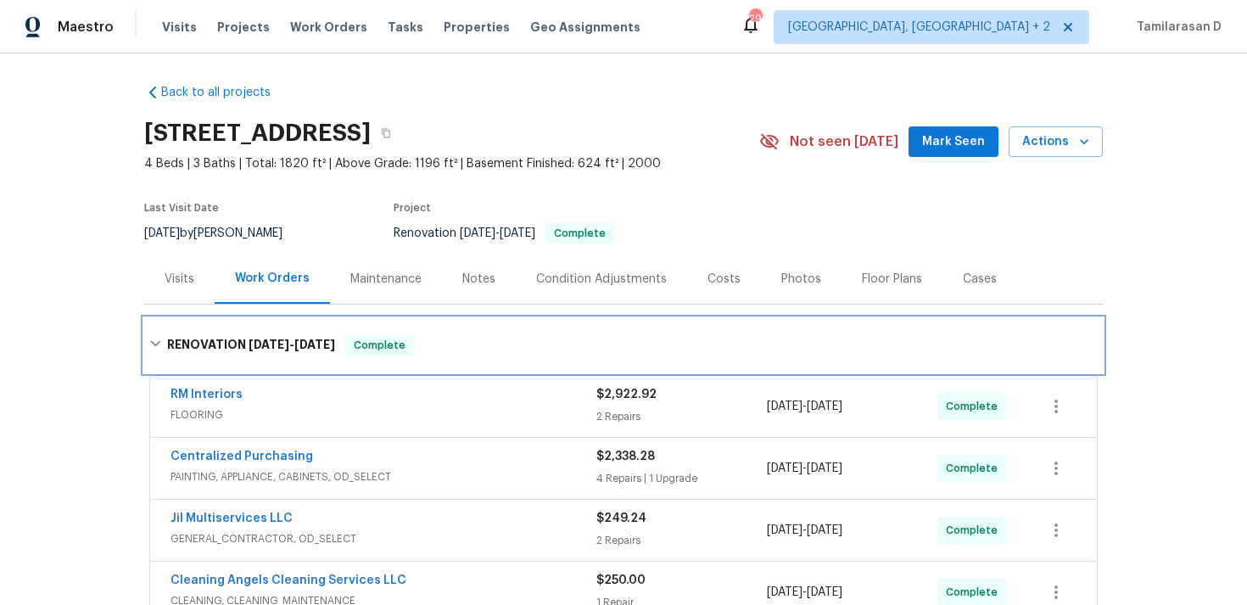
click at [157, 340] on icon at bounding box center [155, 344] width 12 height 12
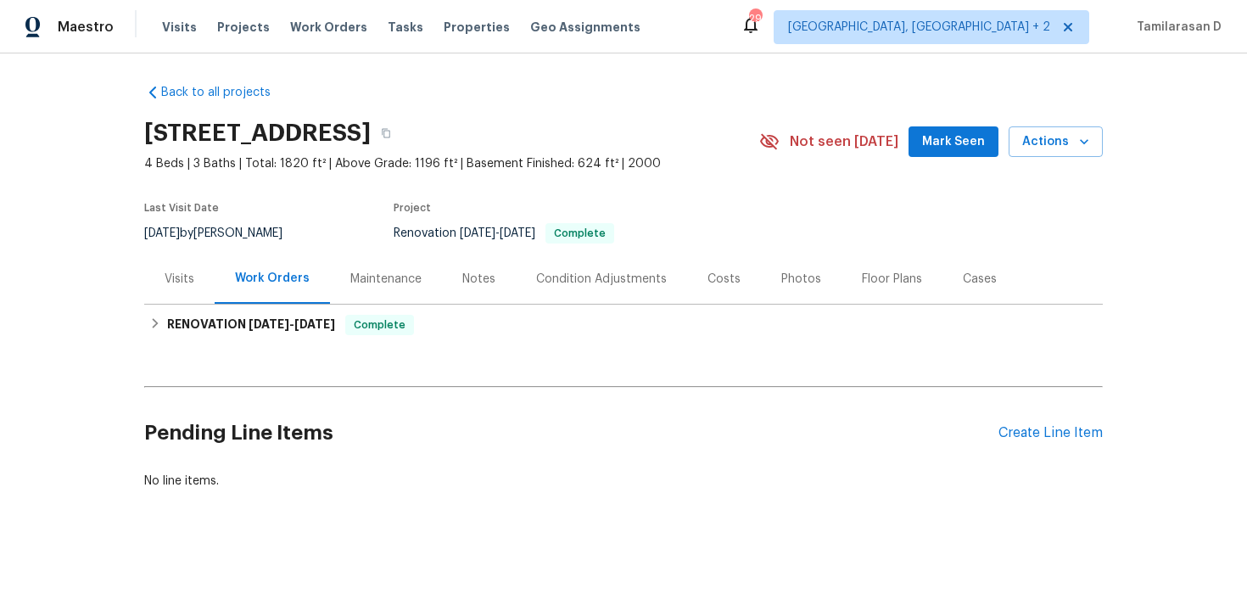
click at [139, 333] on div "Back to all projects [STREET_ADDRESS] 4 Beds | 3 Baths | Total: 1820 ft² | Abov…" at bounding box center [623, 328] width 1247 height 551
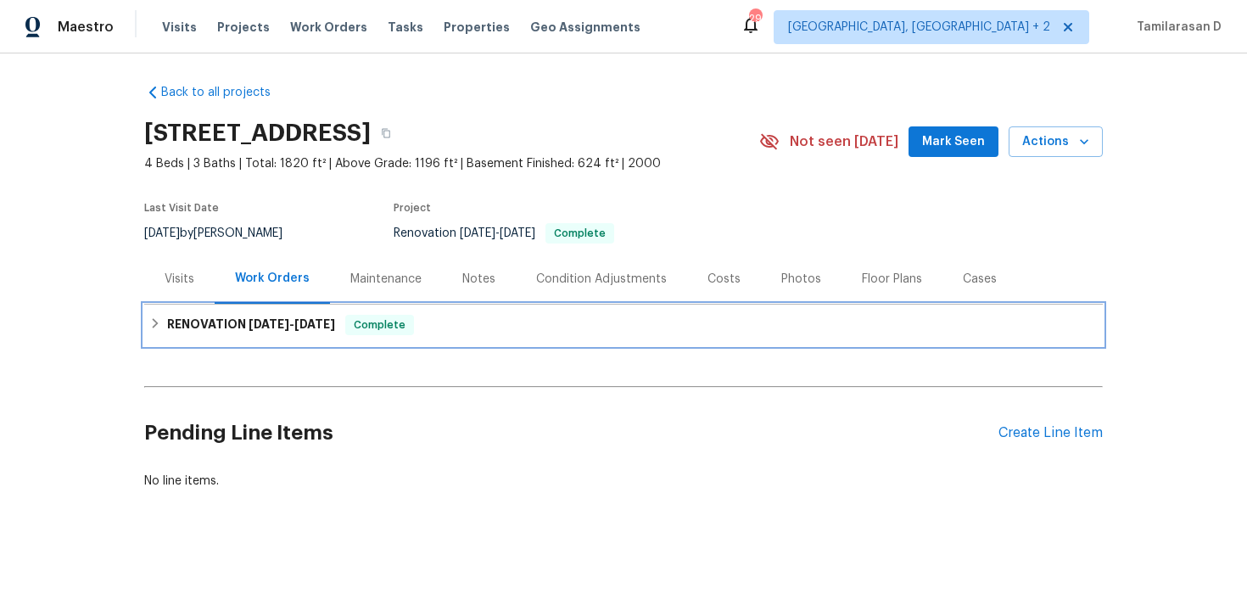
click at [154, 324] on icon at bounding box center [155, 323] width 12 height 12
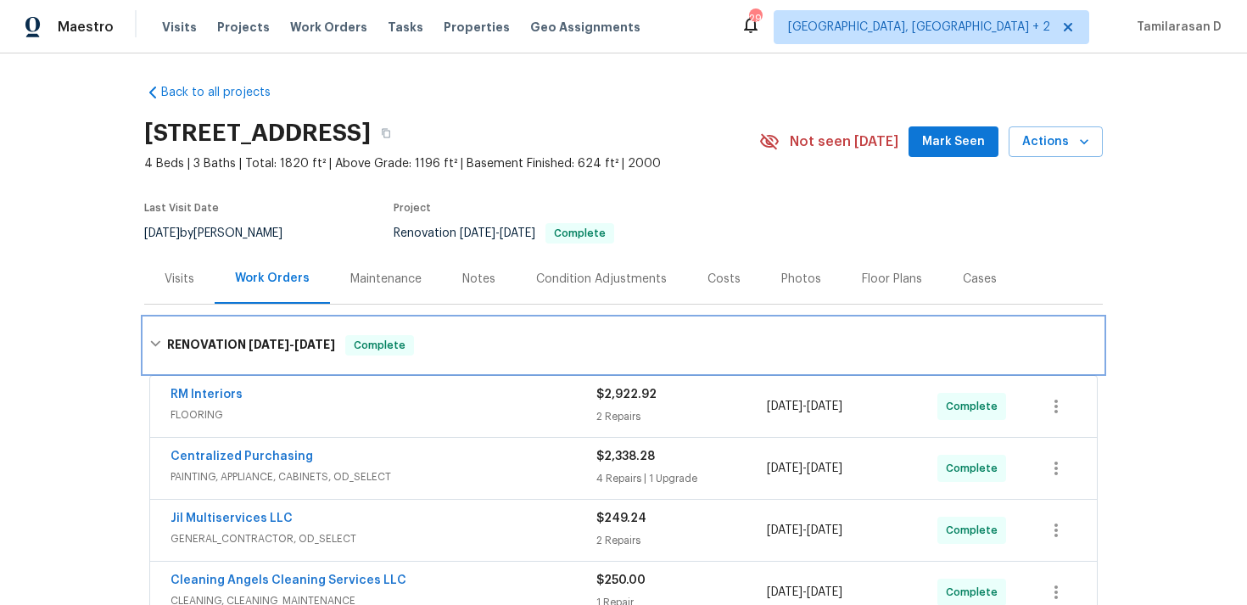
click at [157, 333] on div "RENOVATION [DATE] - [DATE] Complete" at bounding box center [623, 345] width 959 height 54
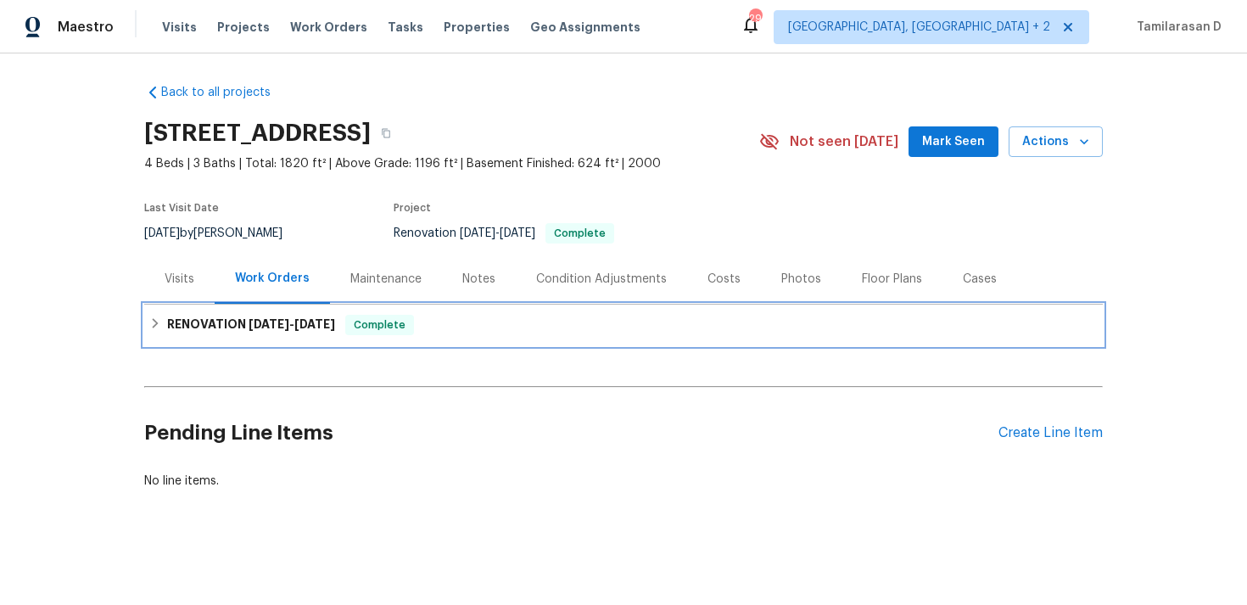
click at [154, 324] on icon at bounding box center [155, 323] width 12 height 12
